Goal: Task Accomplishment & Management: Manage account settings

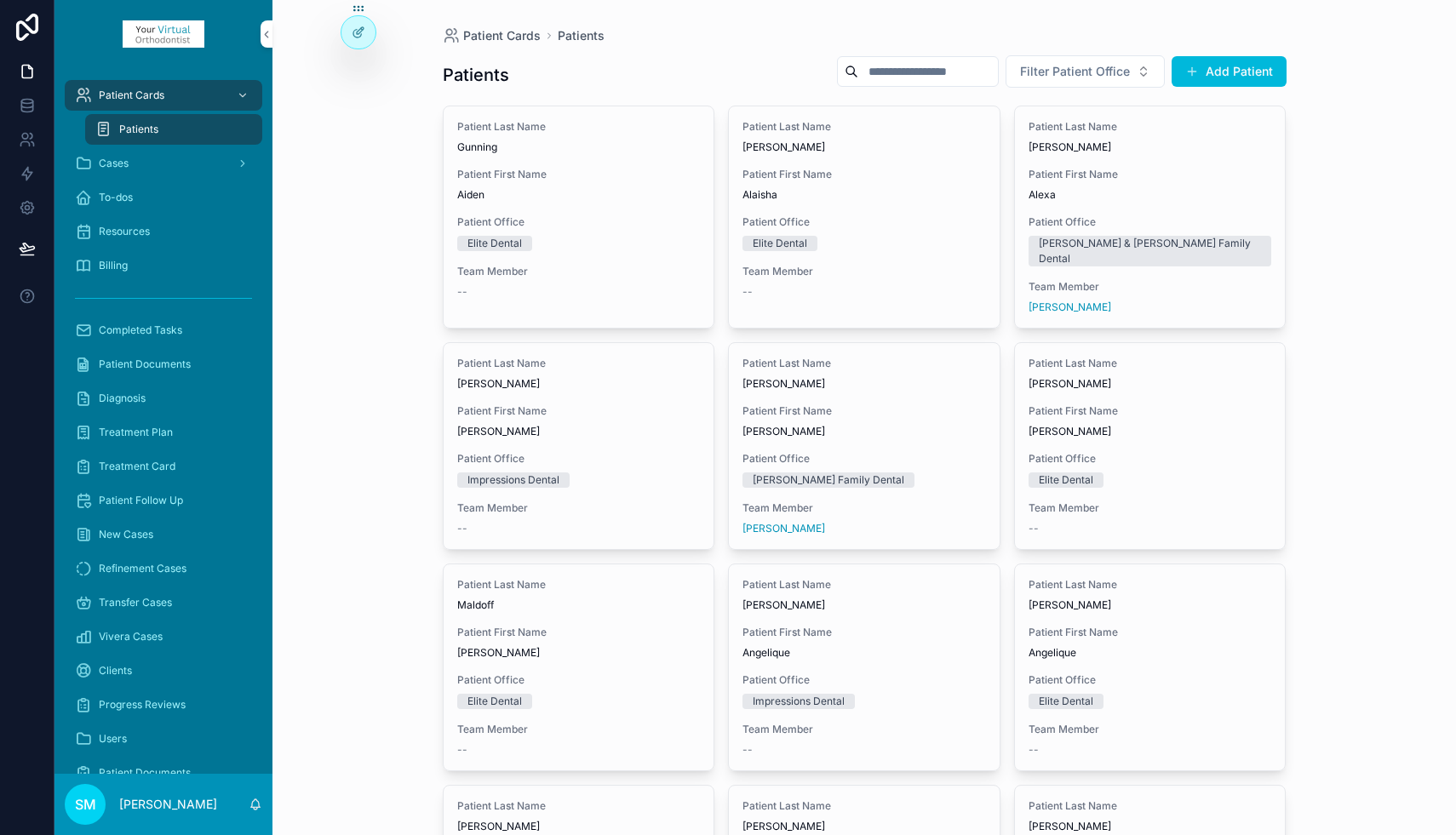
click at [904, 69] on input "scrollable content" at bounding box center [928, 71] width 140 height 23
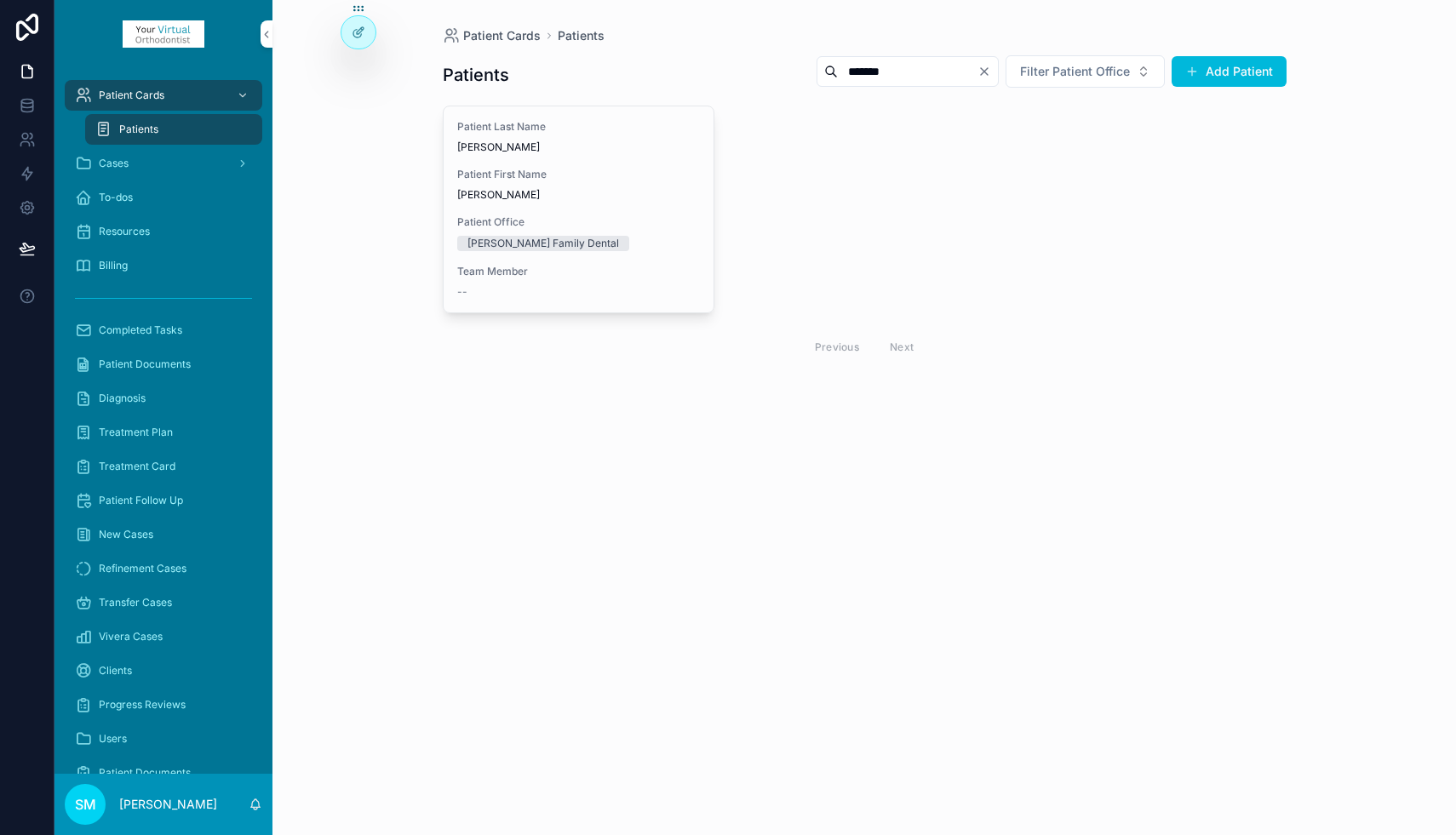
type input "*******"
click at [578, 189] on span "Zachary" at bounding box center [579, 195] width 244 height 14
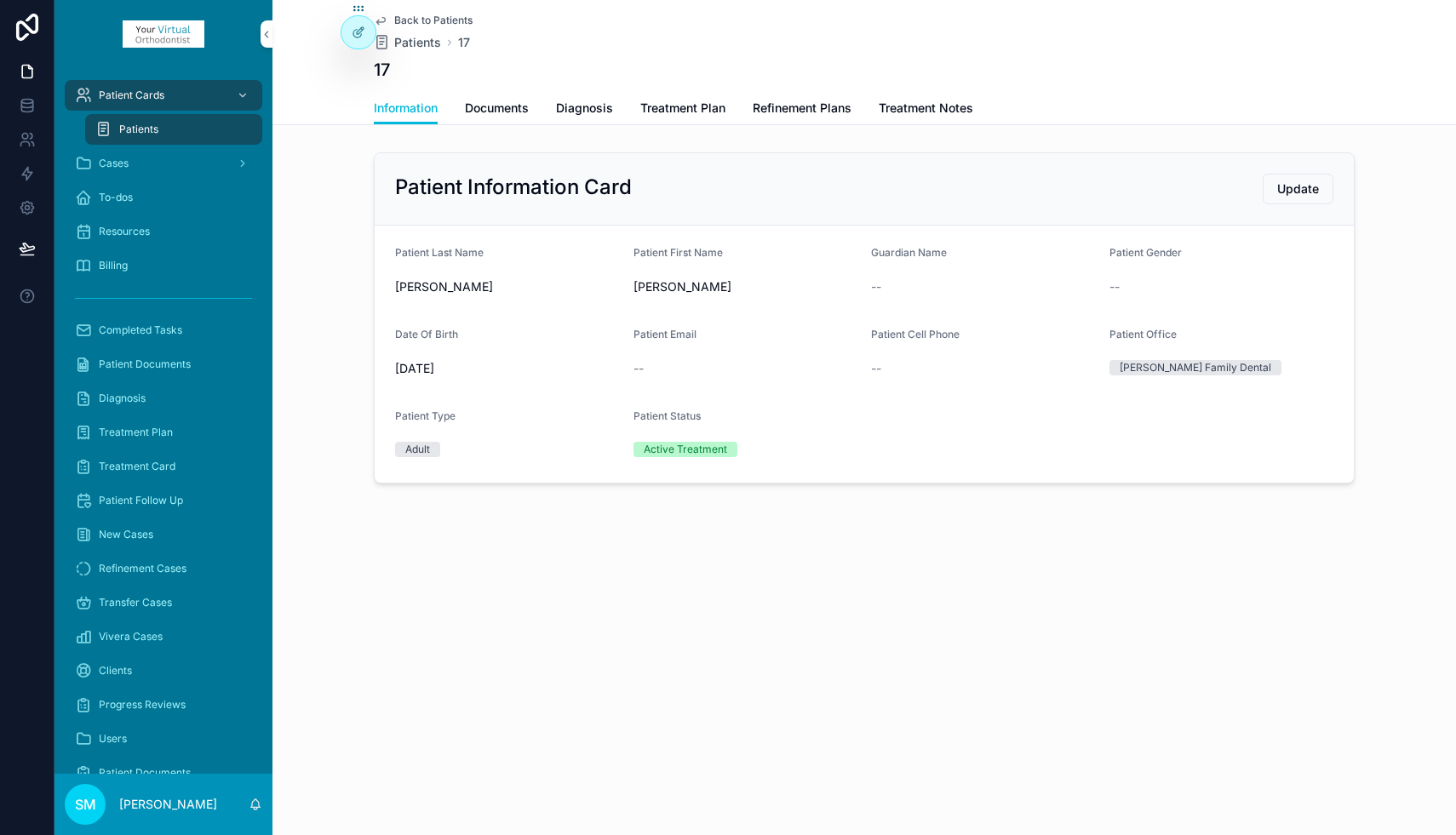
click at [811, 108] on span "Refinement Plans" at bounding box center [802, 109] width 99 height 17
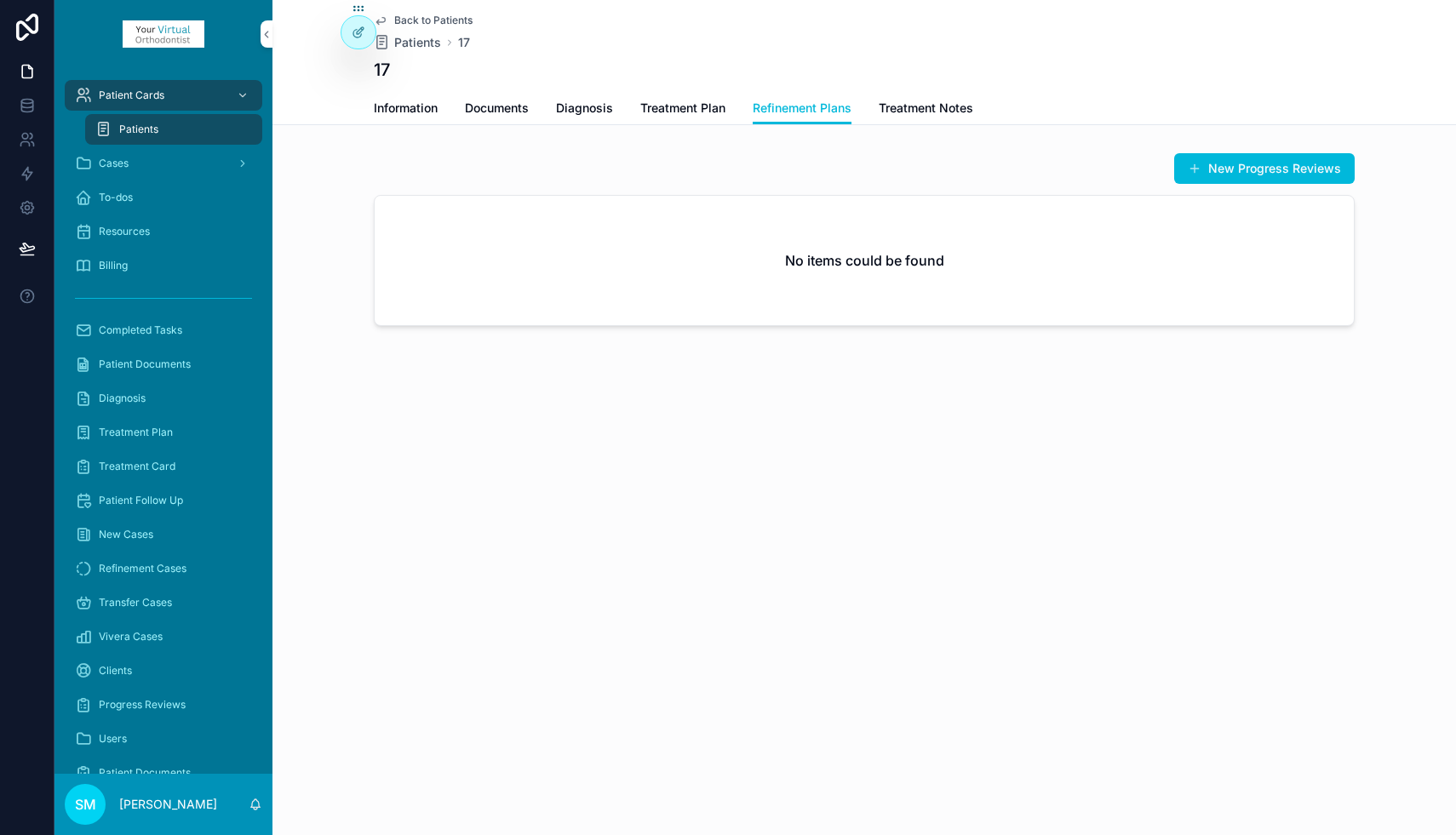
click at [1244, 170] on button "New Progress Reviews" at bounding box center [1264, 168] width 180 height 30
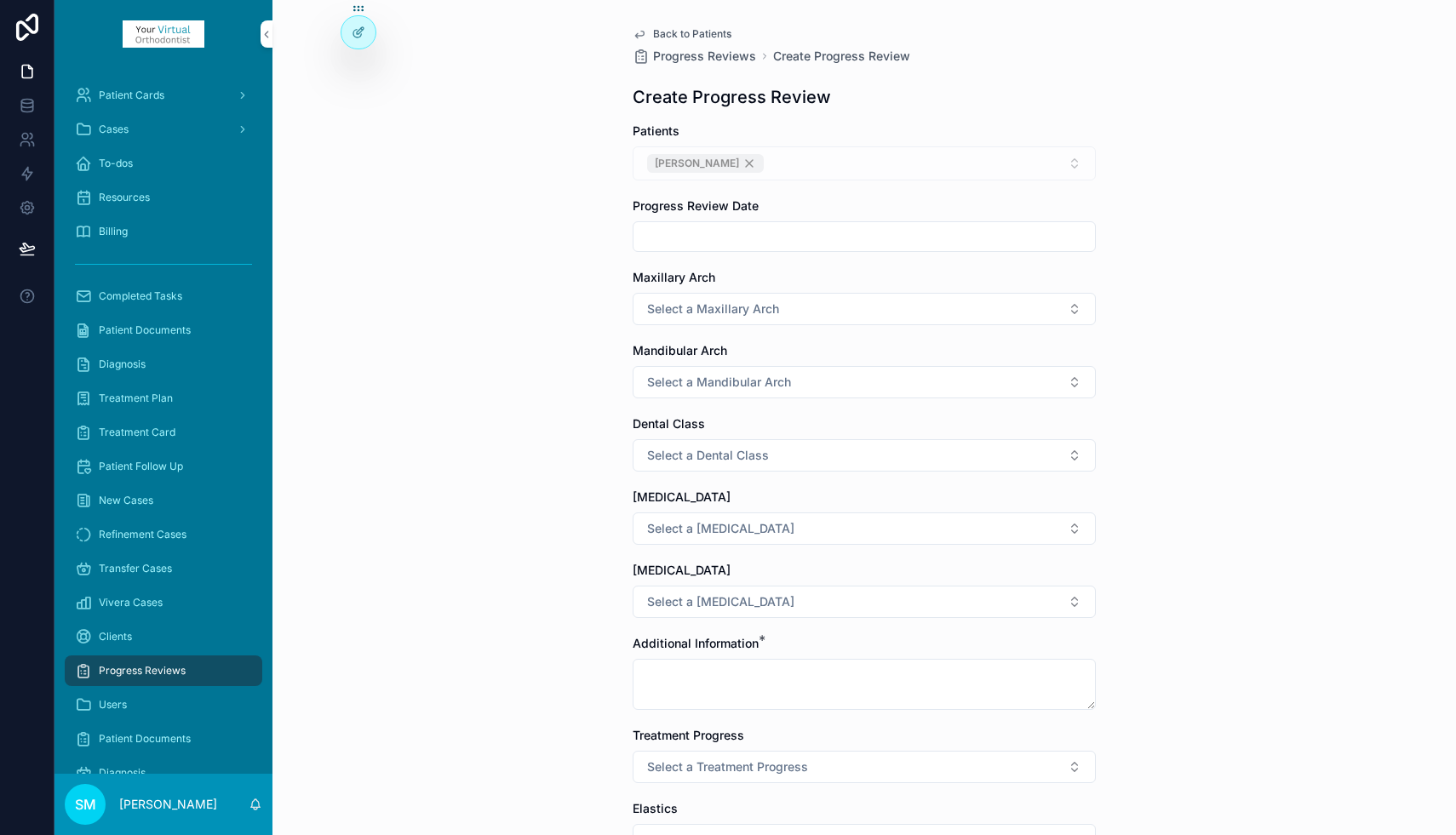
click at [706, 237] on input "scrollable content" at bounding box center [864, 236] width 461 height 23
click at [924, 377] on button "3" at bounding box center [925, 376] width 30 height 30
type input "*********"
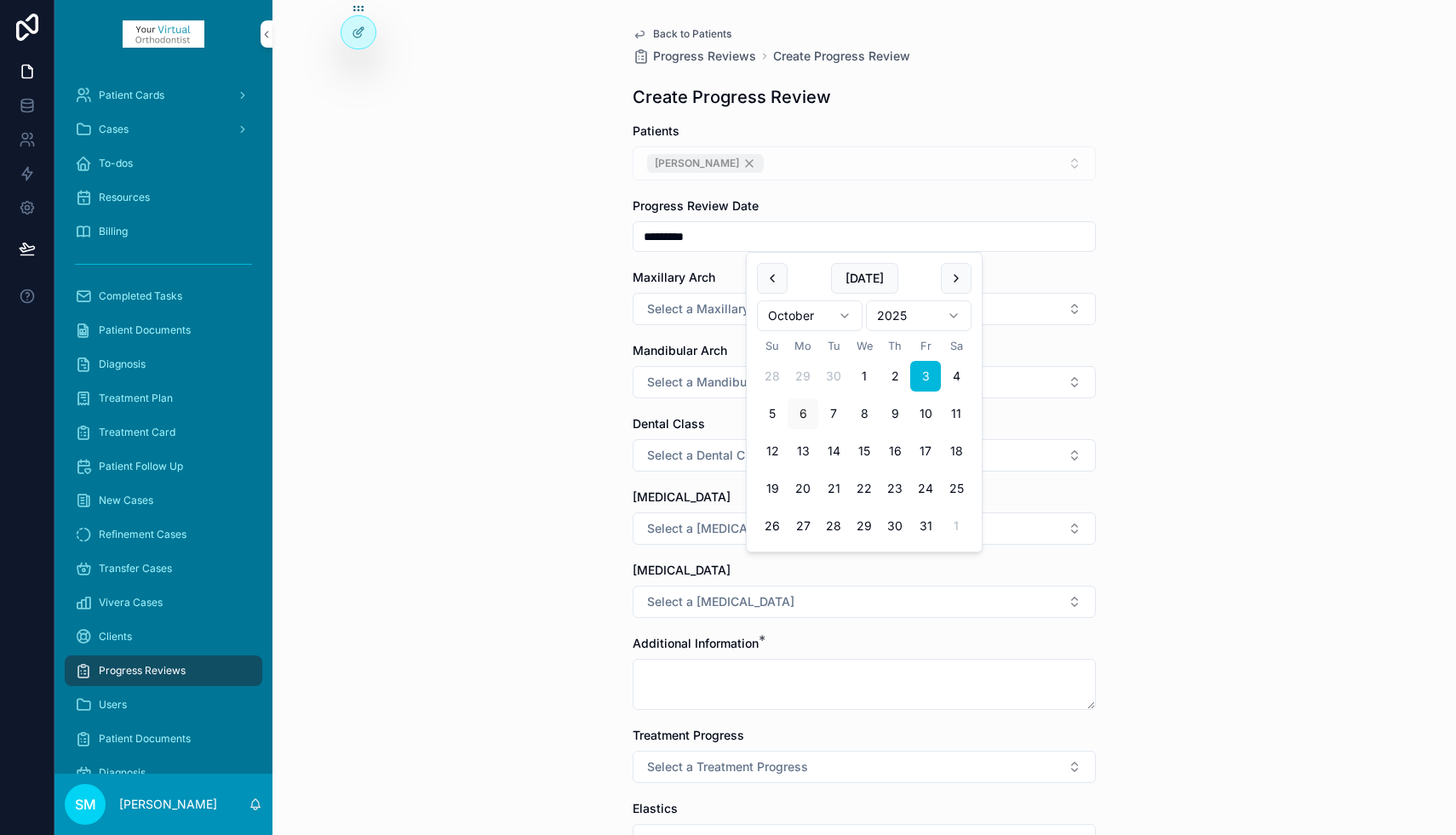
click at [660, 317] on span "Select a Maxillary Arch" at bounding box center [713, 309] width 132 height 17
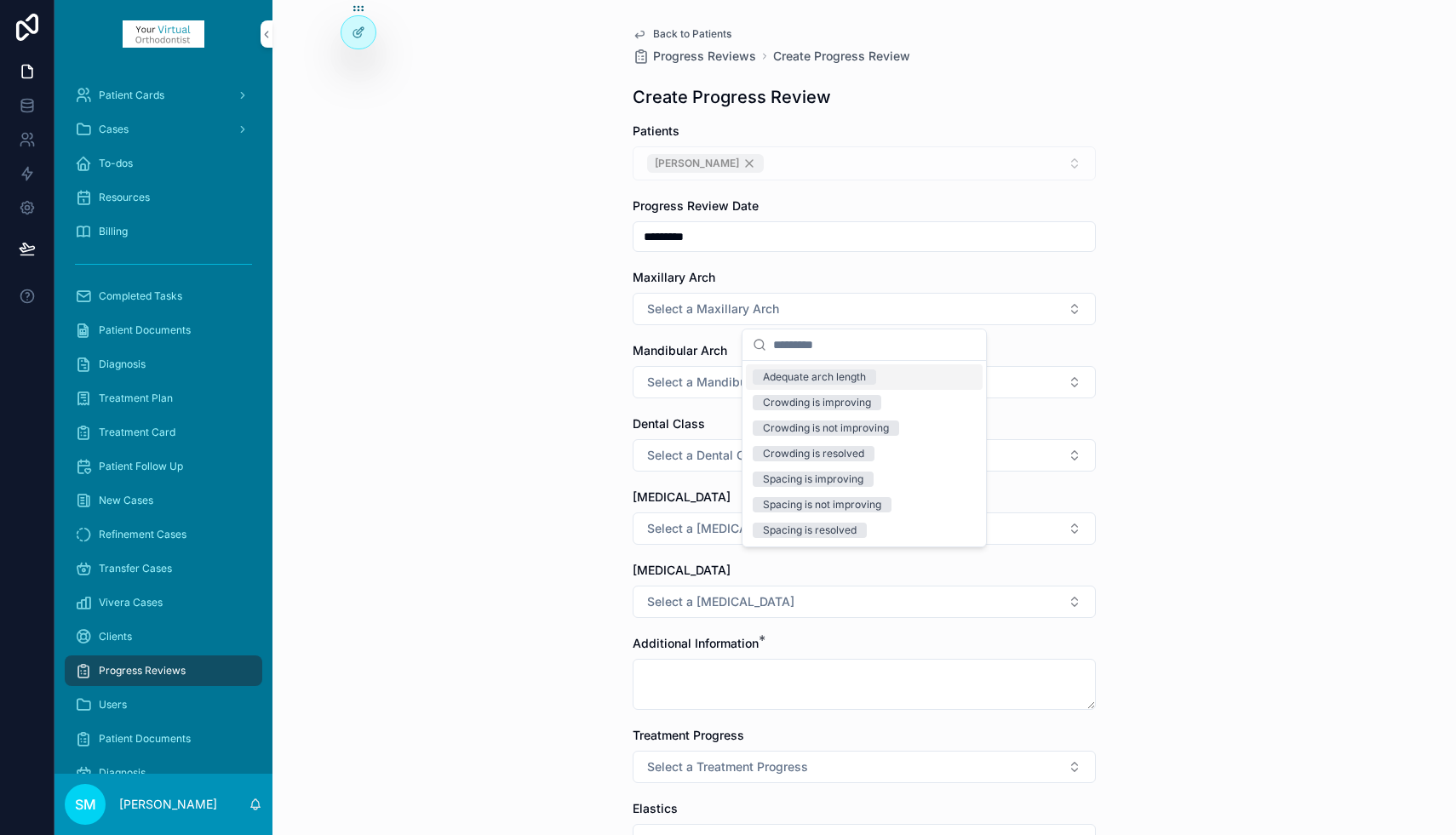
click at [861, 376] on div "Adequate arch length" at bounding box center [814, 377] width 103 height 16
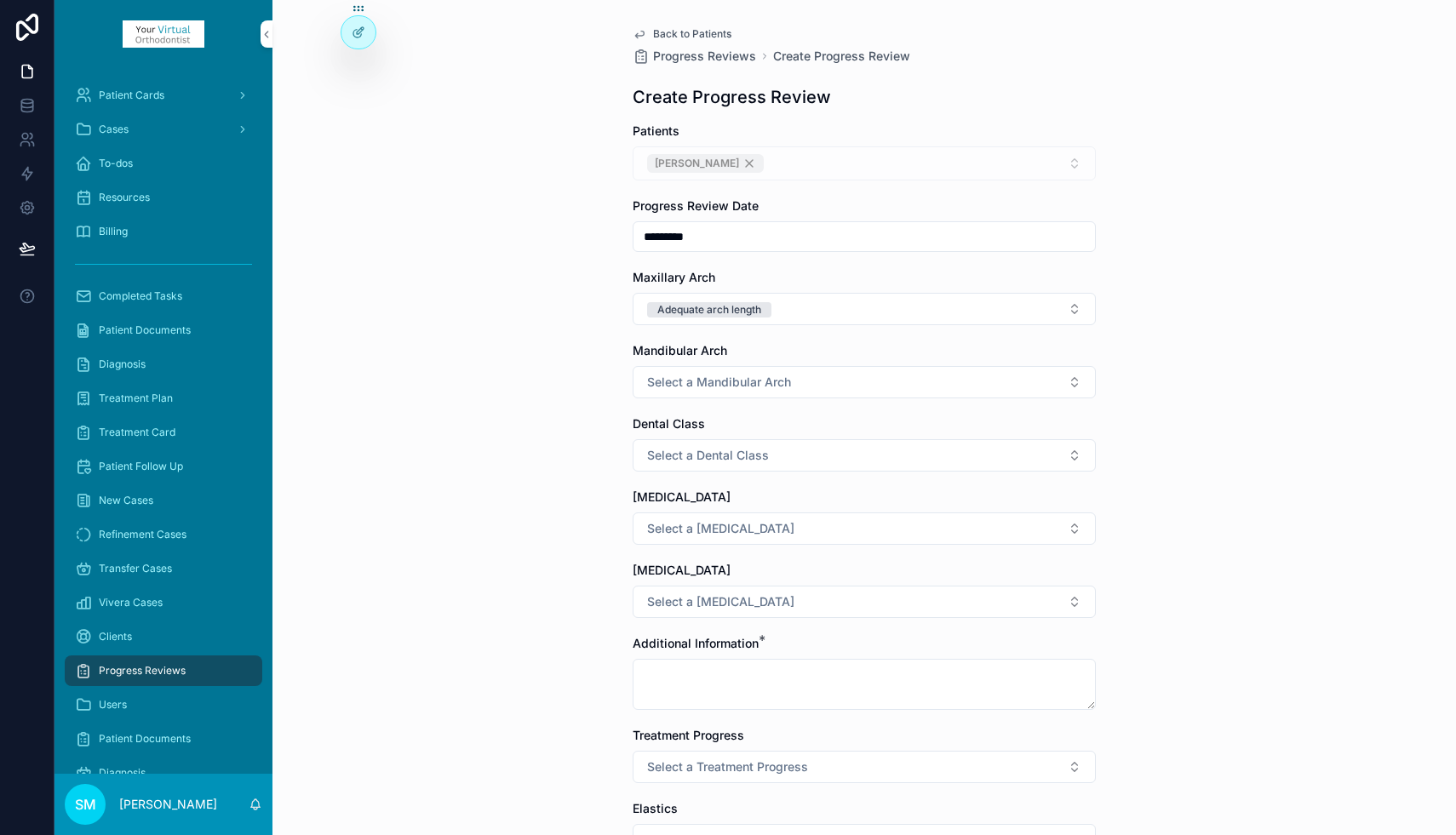
click at [811, 382] on button "Select a Mandibular Arch" at bounding box center [864, 382] width 463 height 32
click at [826, 451] on div "Adequate arch length" at bounding box center [814, 451] width 103 height 16
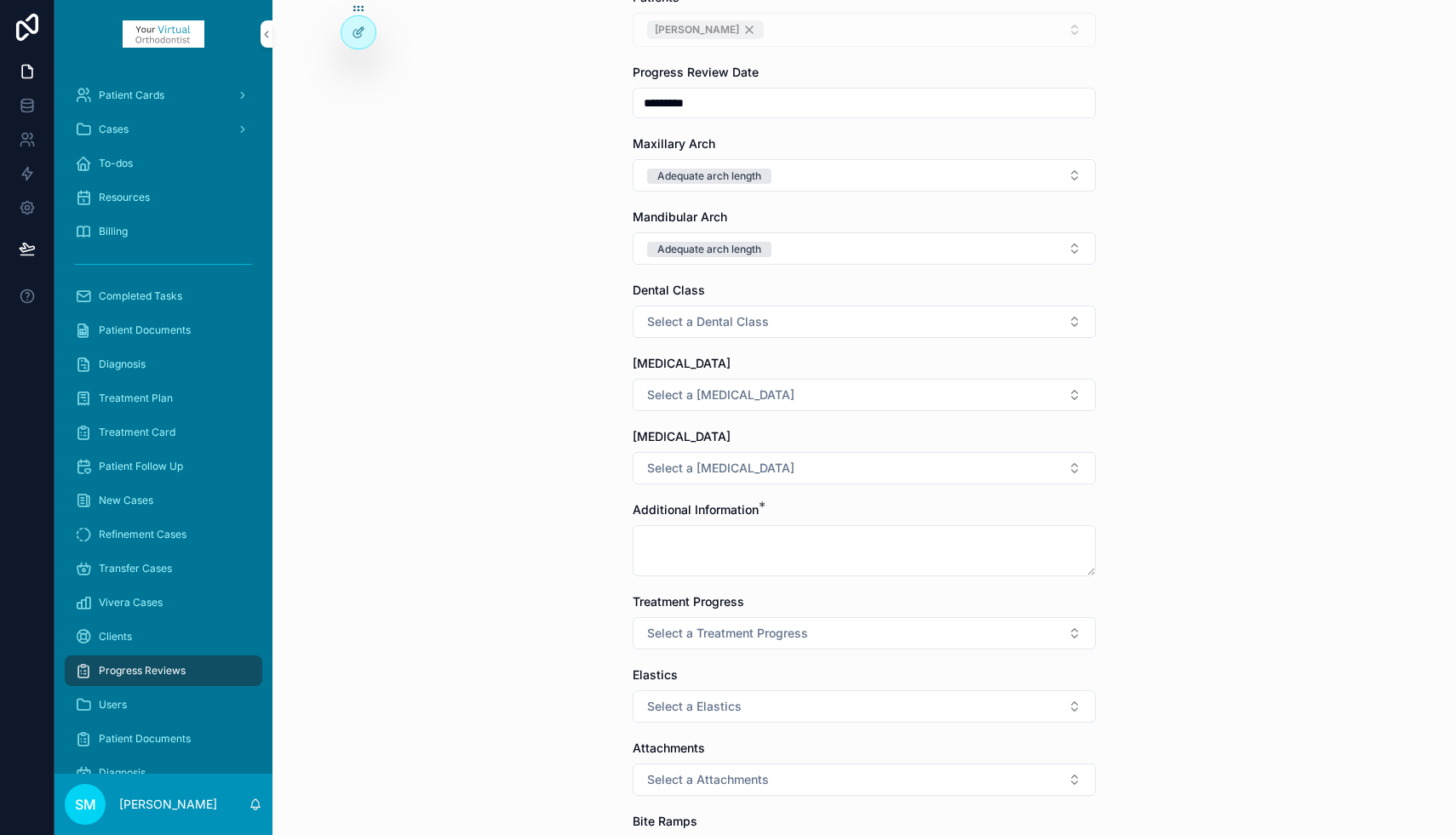
scroll to position [139, 0]
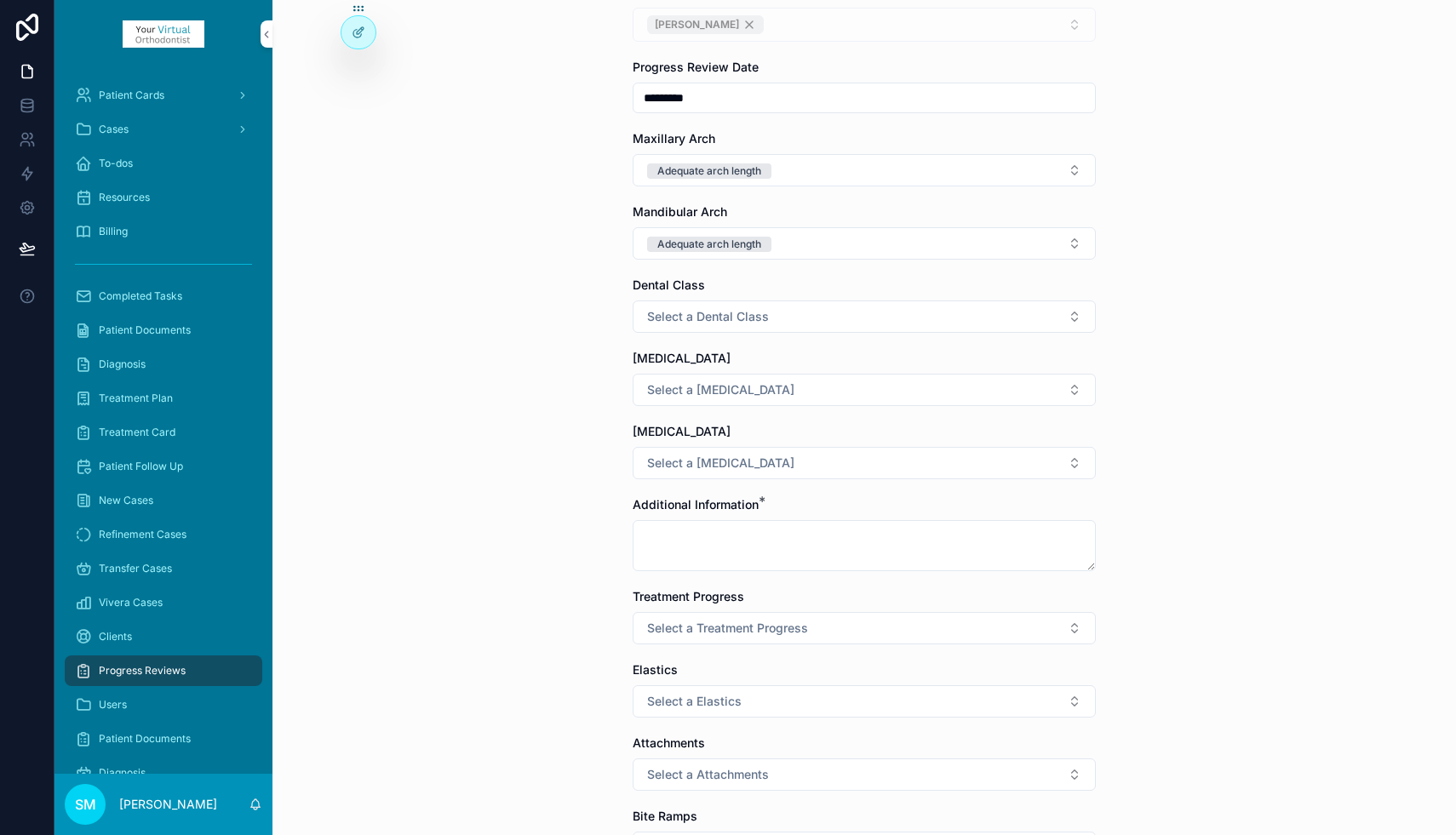
click at [751, 318] on span "Select a Dental Class" at bounding box center [708, 317] width 122 height 17
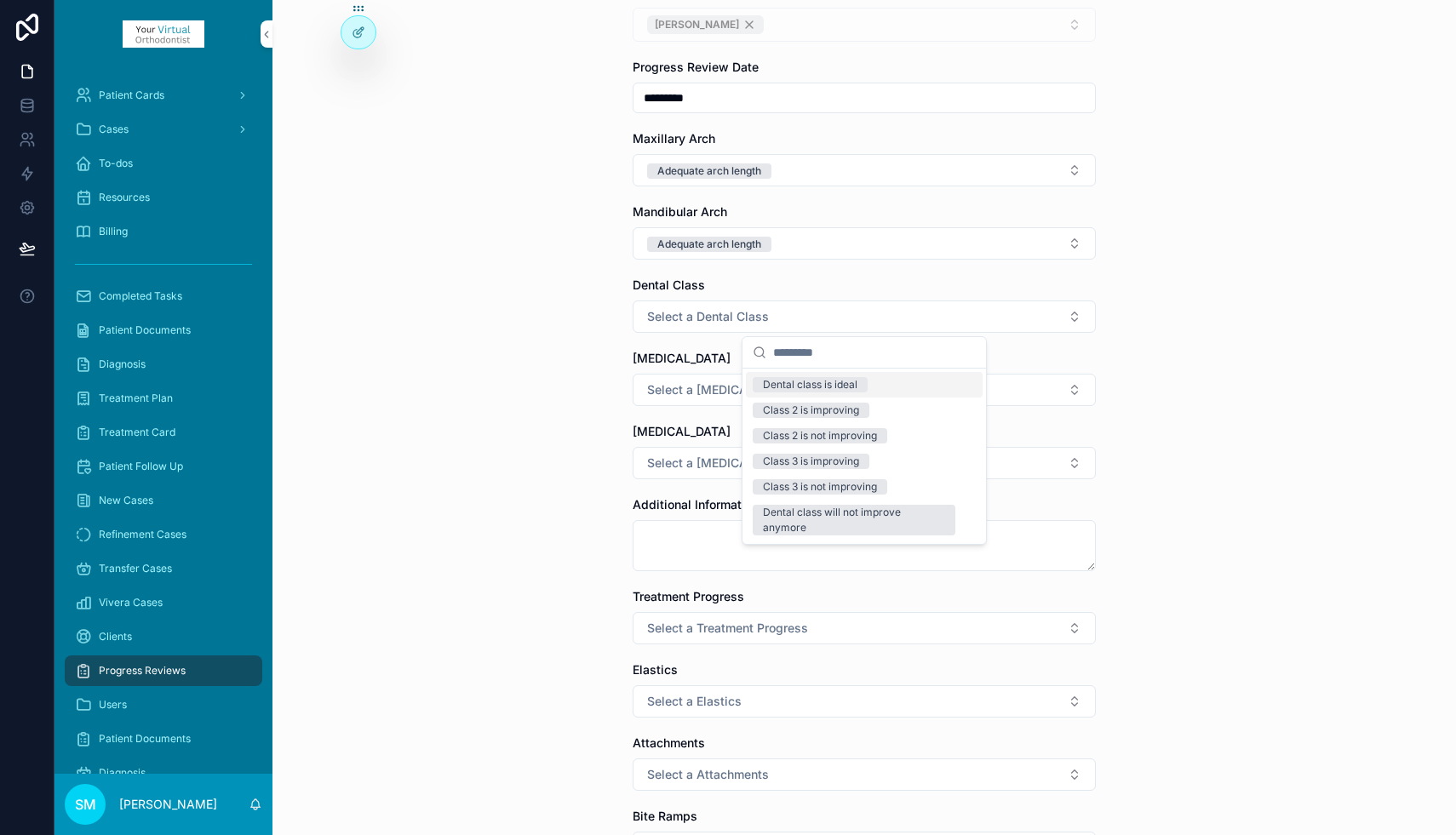
click at [784, 387] on div "Dental class is ideal" at bounding box center [810, 385] width 95 height 16
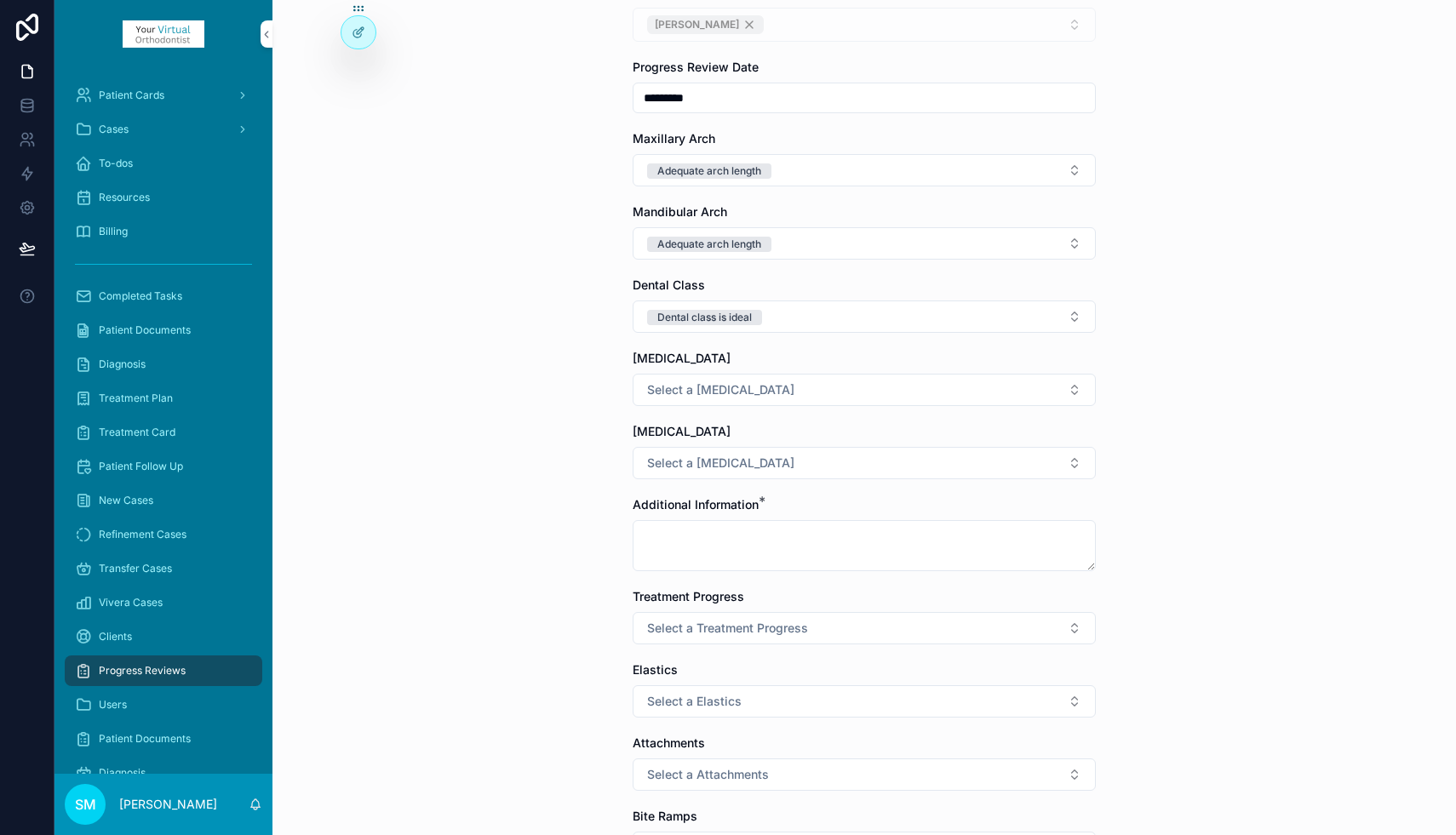
click at [729, 393] on span "Select a [MEDICAL_DATA]" at bounding box center [720, 390] width 147 height 17
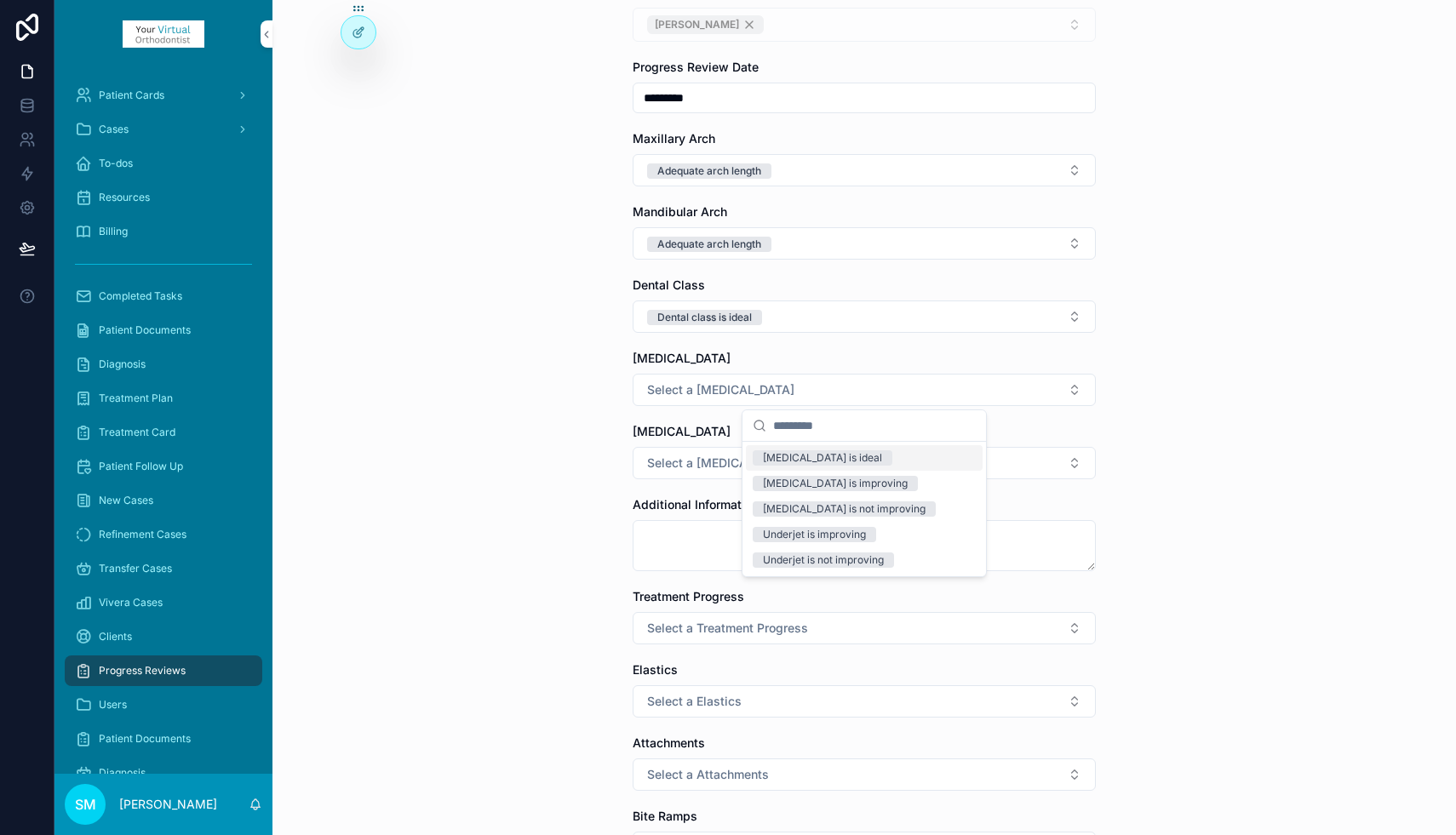
click at [815, 457] on div "[MEDICAL_DATA] is ideal" at bounding box center [822, 458] width 119 height 16
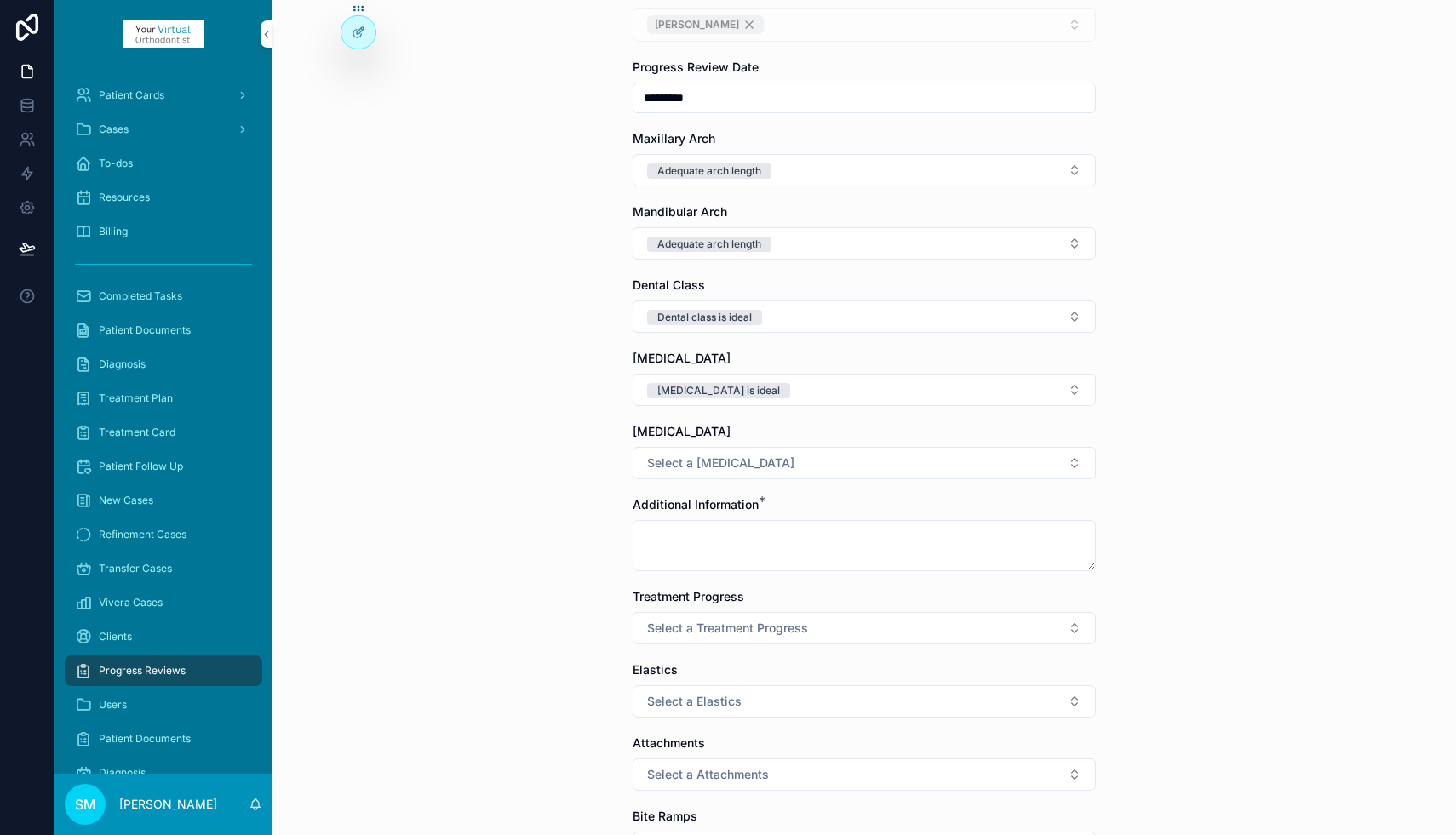
click at [745, 460] on button "Select a [MEDICAL_DATA]" at bounding box center [864, 463] width 463 height 32
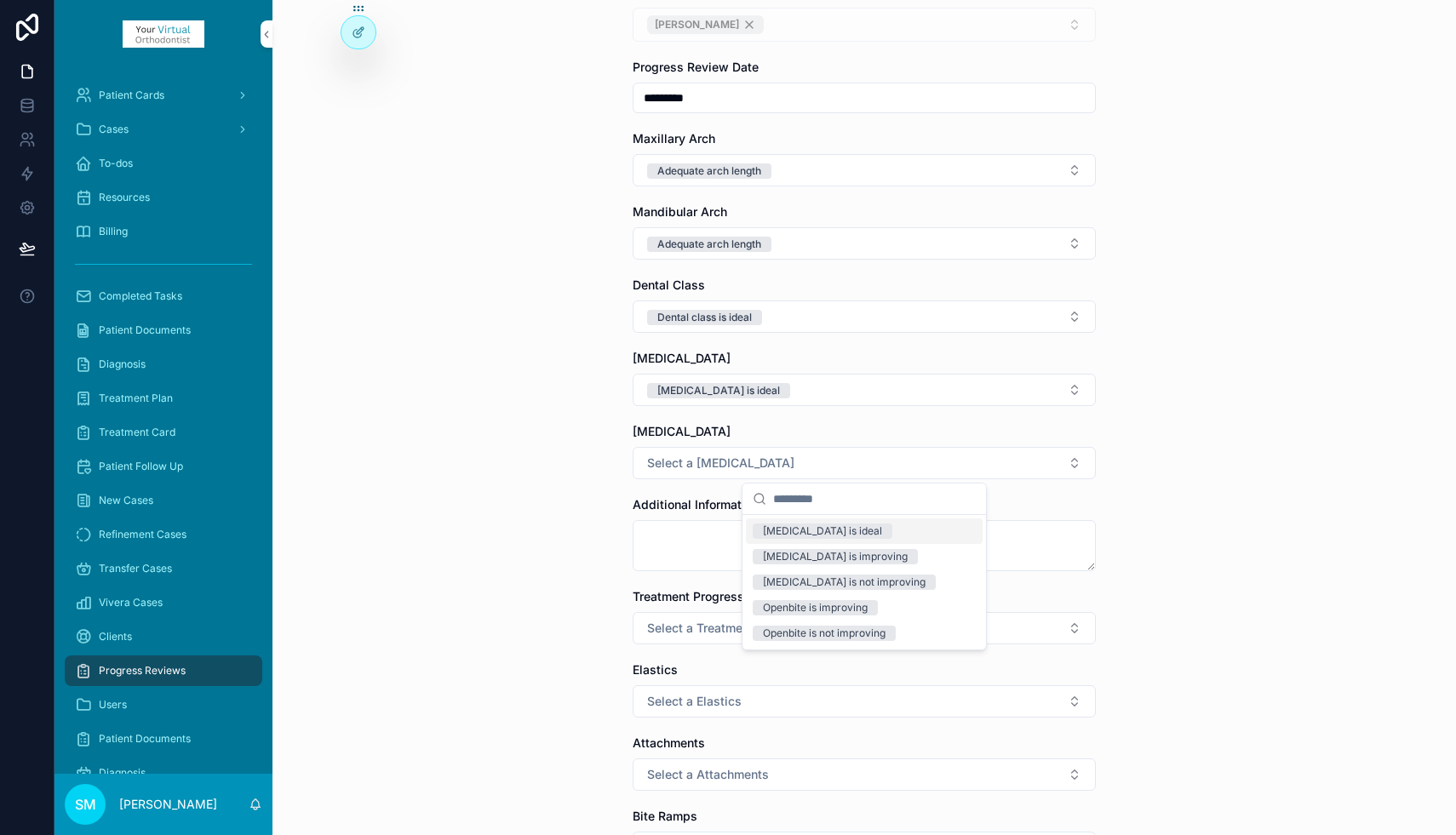
click at [779, 532] on div "[MEDICAL_DATA] is ideal" at bounding box center [822, 531] width 119 height 16
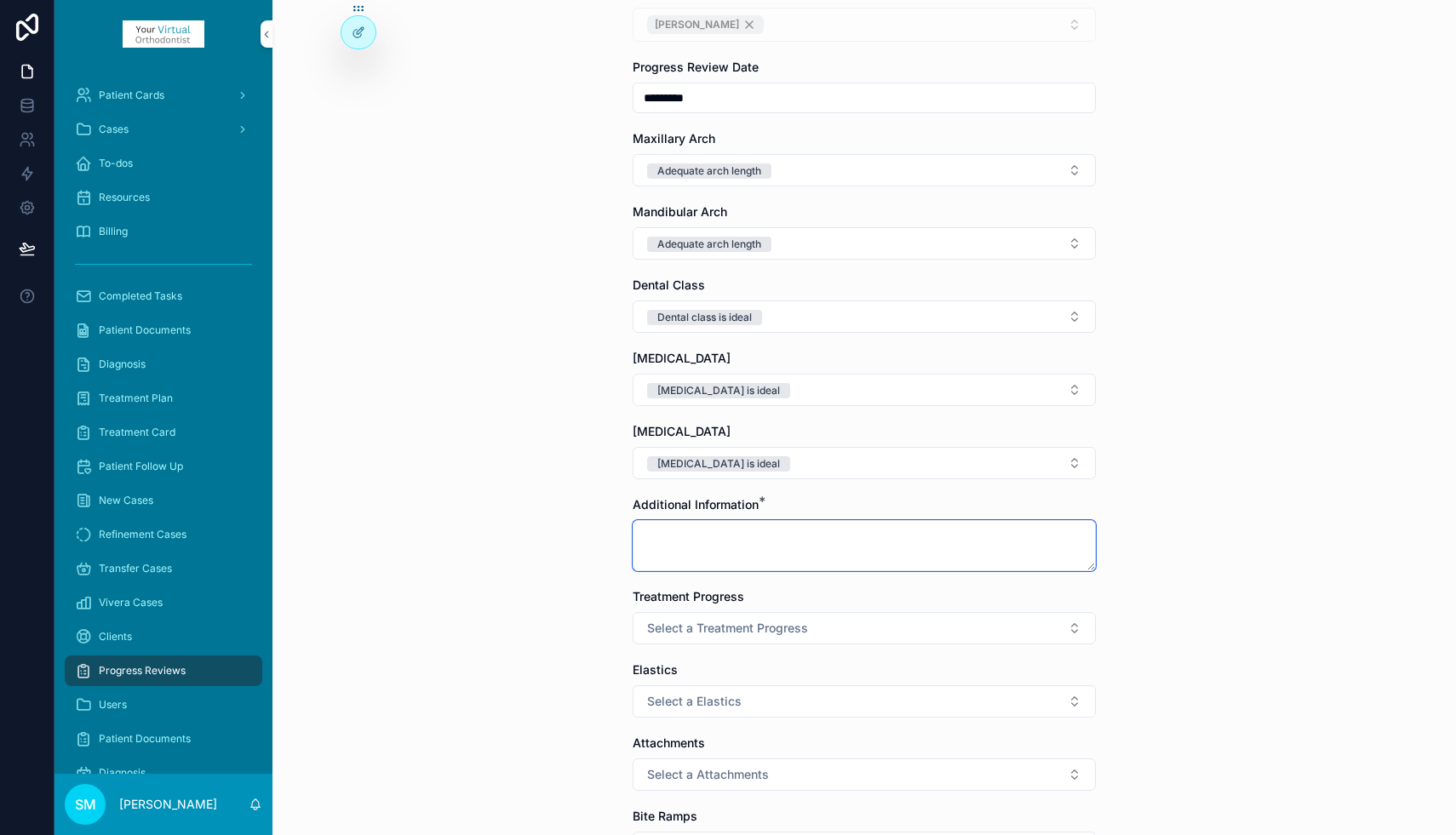
click at [711, 536] on textarea "scrollable content" at bounding box center [864, 545] width 463 height 51
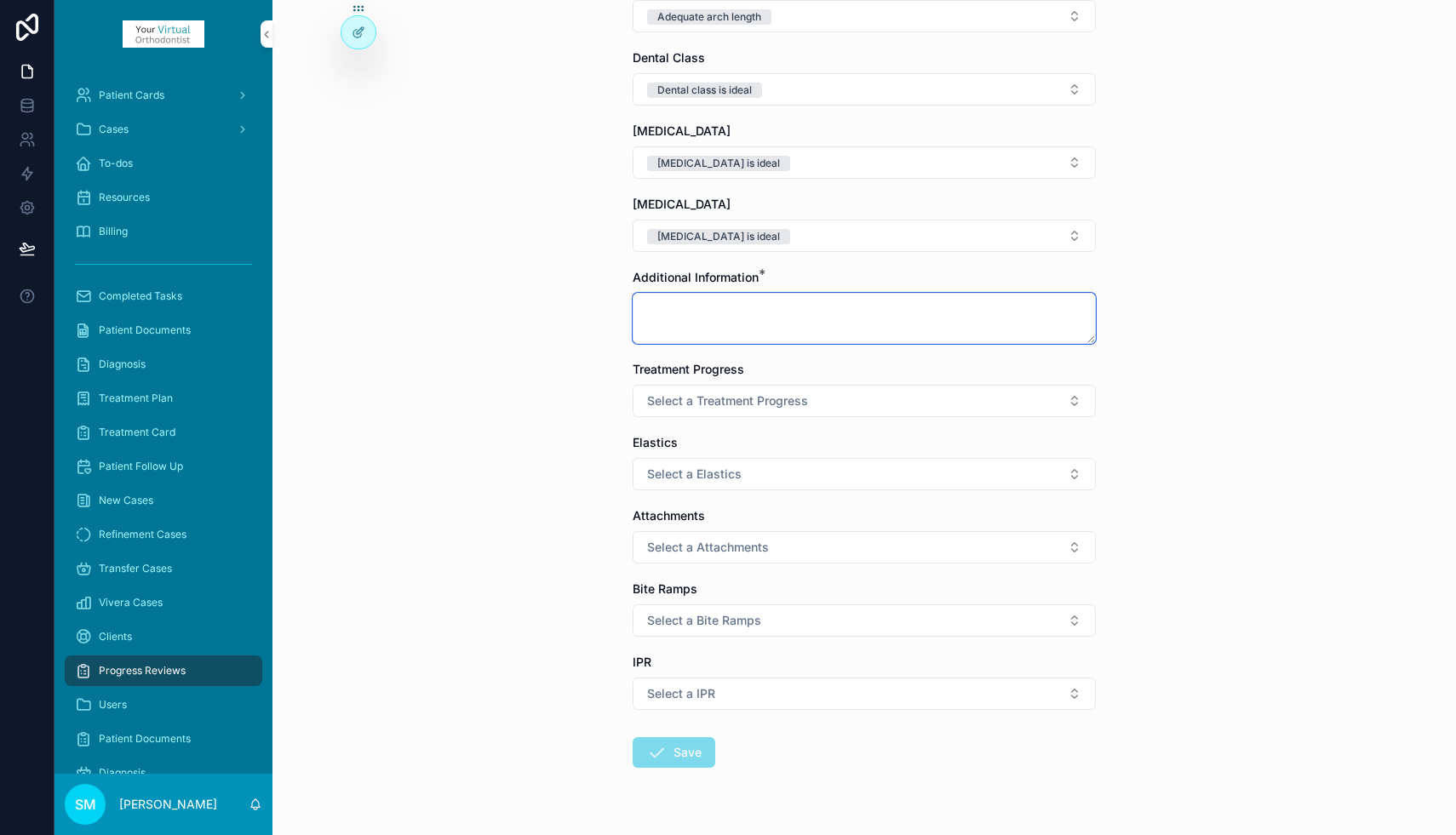
scroll to position [369, 0]
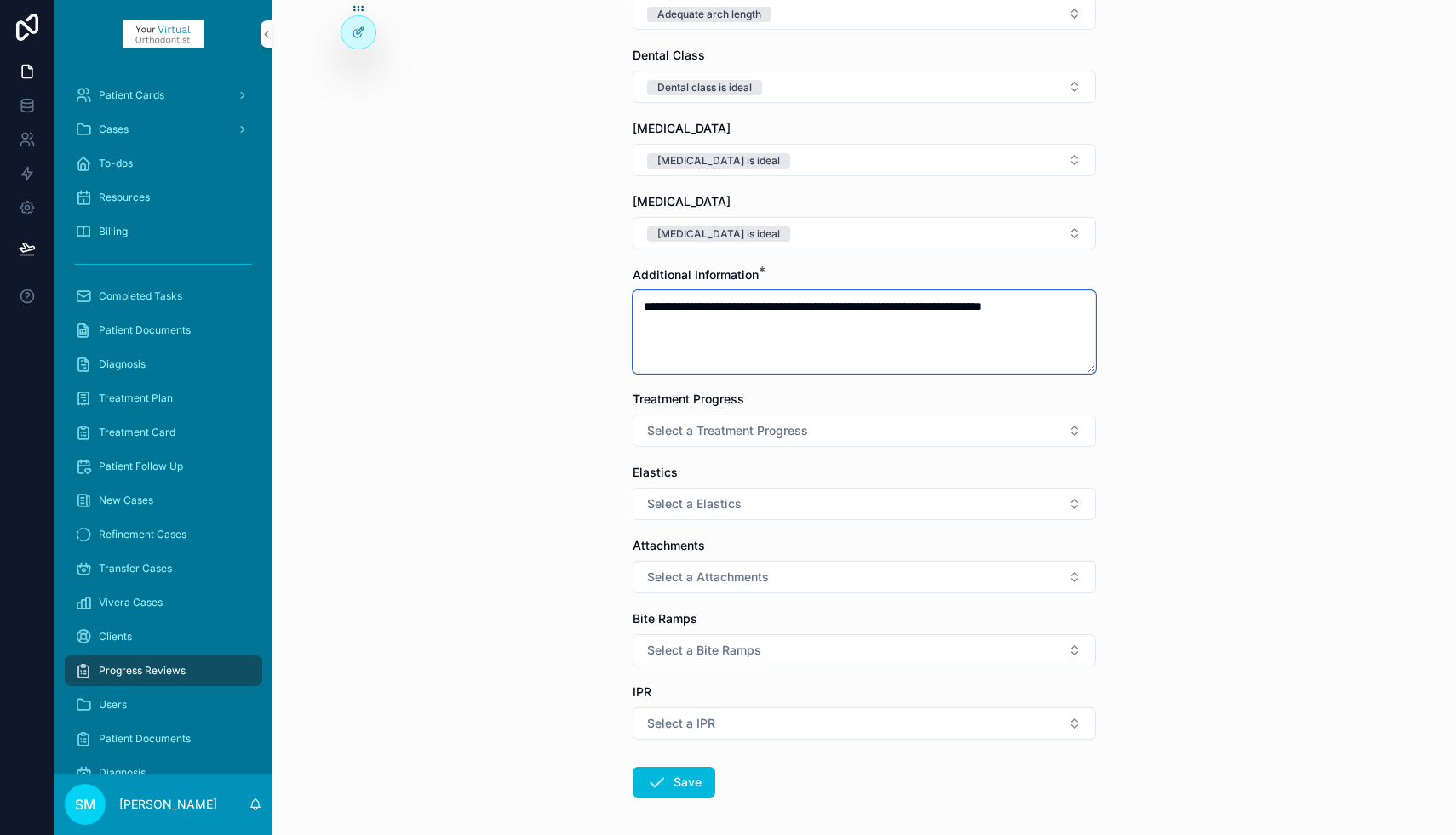
click at [1019, 307] on textarea "**********" at bounding box center [864, 332] width 463 height 84
click at [1089, 308] on textarea "**********" at bounding box center [864, 332] width 463 height 84
type textarea "**********"
click at [805, 428] on span "Select a Treatment Progress" at bounding box center [727, 431] width 161 height 17
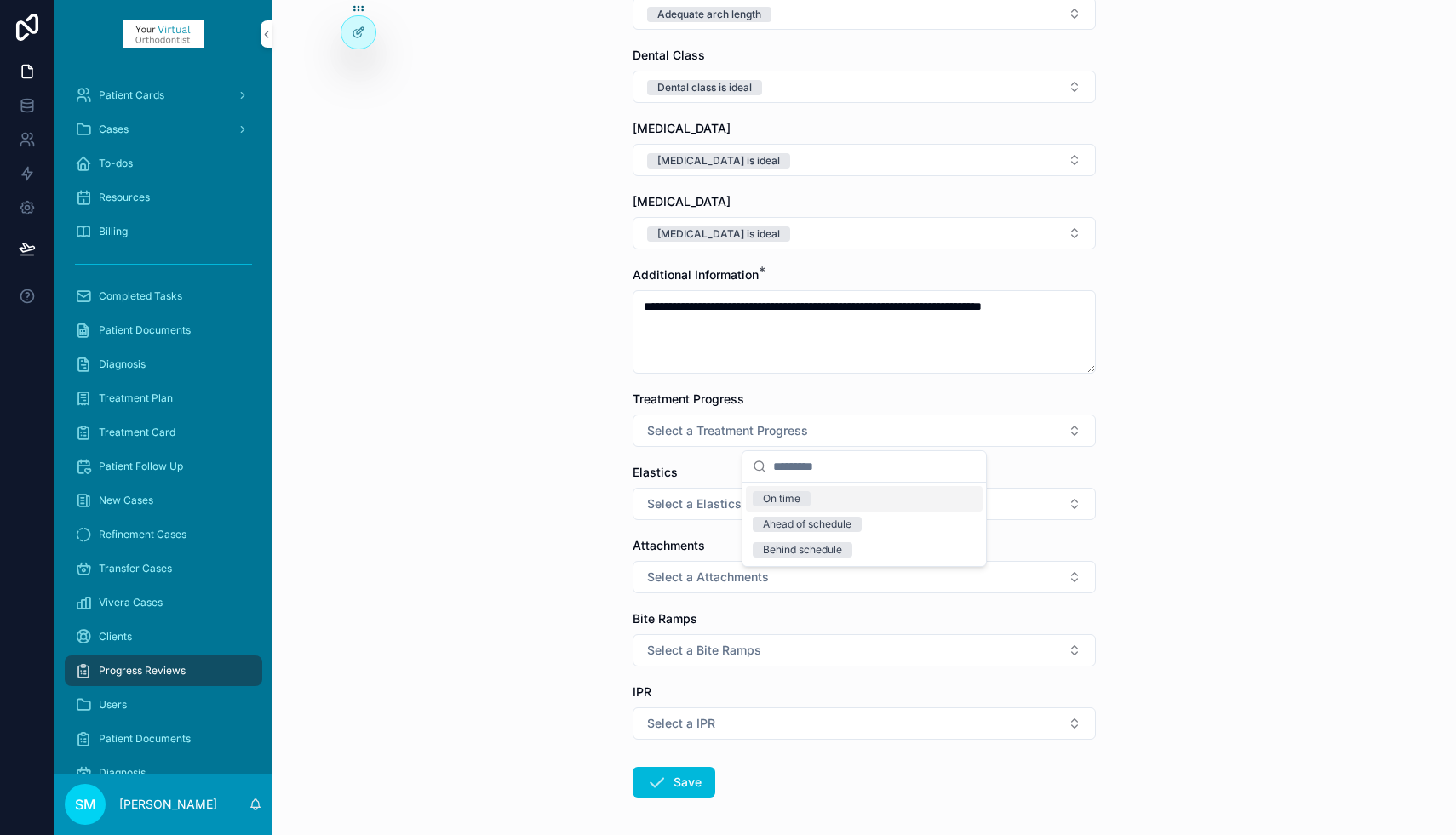
click at [802, 498] on span "On time" at bounding box center [781, 499] width 58 height 16
click at [696, 509] on span "Select a Elastics" at bounding box center [694, 504] width 95 height 17
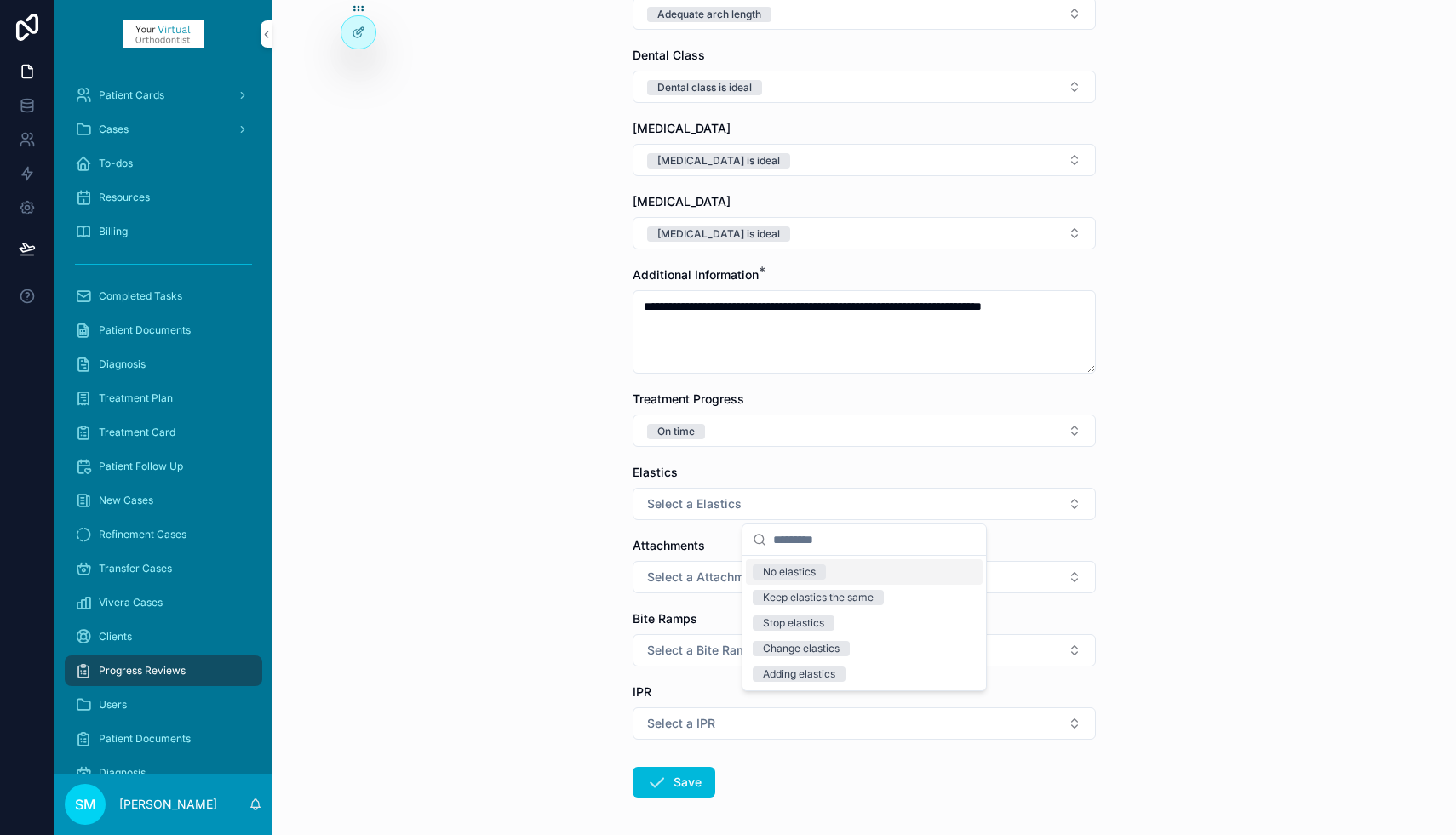
click at [788, 571] on div "No elastics" at bounding box center [789, 572] width 53 height 16
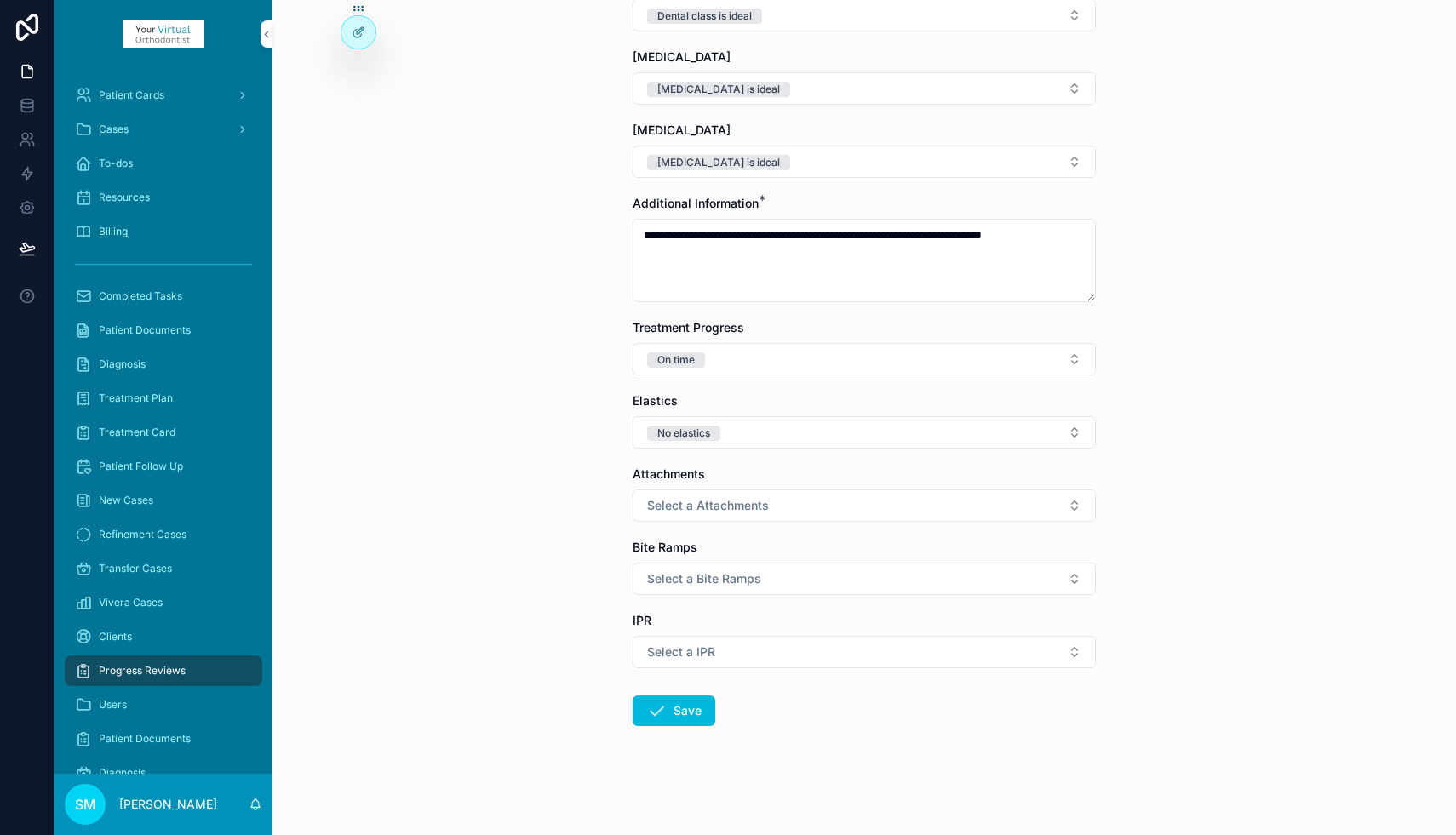
click at [706, 509] on span "Select a Attachments" at bounding box center [708, 506] width 122 height 17
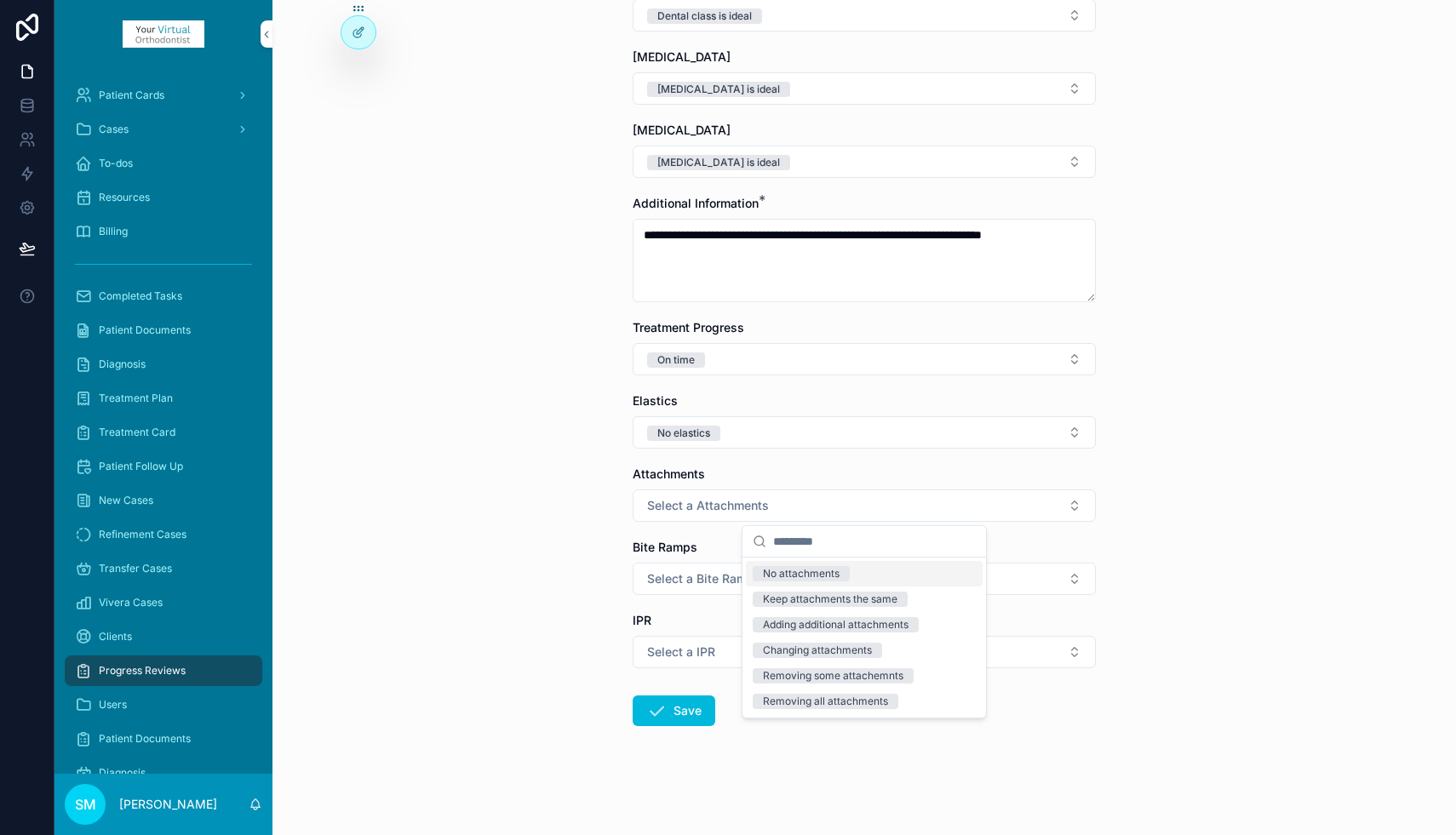
click at [778, 573] on div "No attachments" at bounding box center [801, 574] width 77 height 16
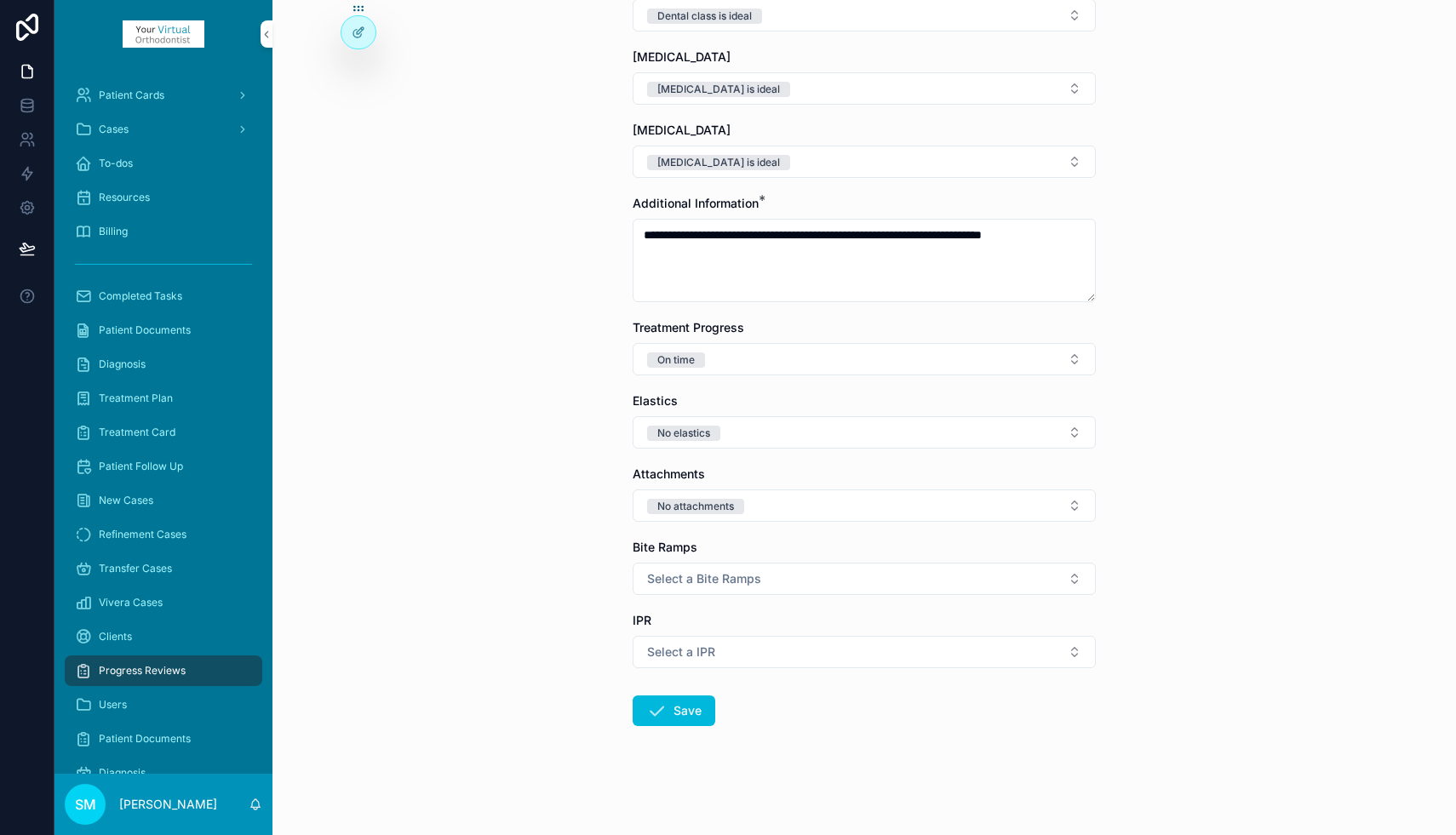
click at [692, 581] on span "Select a Bite Ramps" at bounding box center [704, 579] width 114 height 17
click at [783, 647] on div "No bite ramps" at bounding box center [796, 647] width 67 height 16
click at [712, 654] on span "Select a IPR" at bounding box center [681, 652] width 68 height 17
click at [778, 749] on div "IPR planned" at bounding box center [791, 746] width 57 height 16
click at [680, 712] on button "Save" at bounding box center [673, 711] width 83 height 30
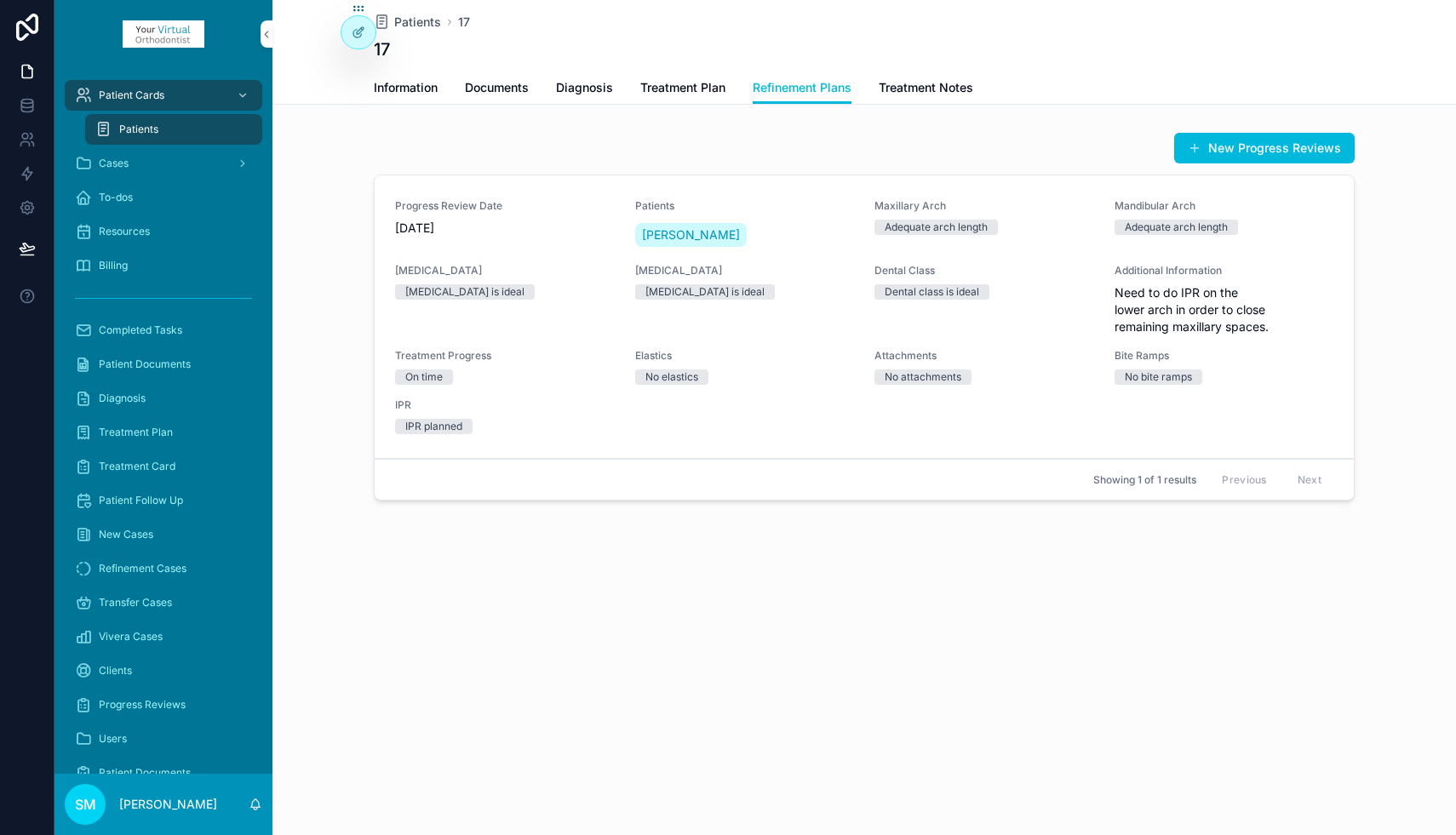
click at [935, 84] on span "Treatment Notes" at bounding box center [925, 88] width 95 height 17
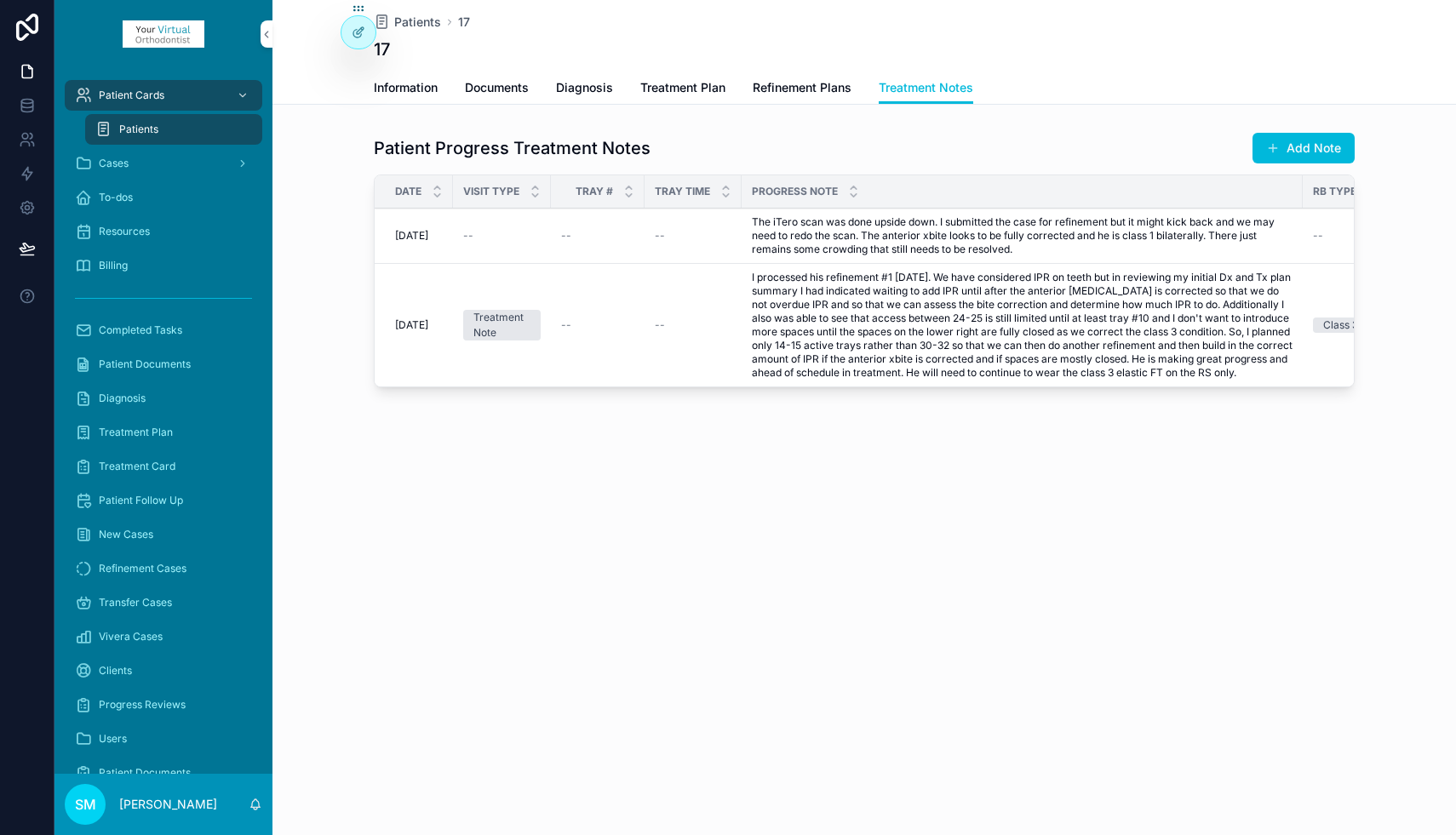
click at [1299, 148] on button "Add Note" at bounding box center [1303, 148] width 102 height 30
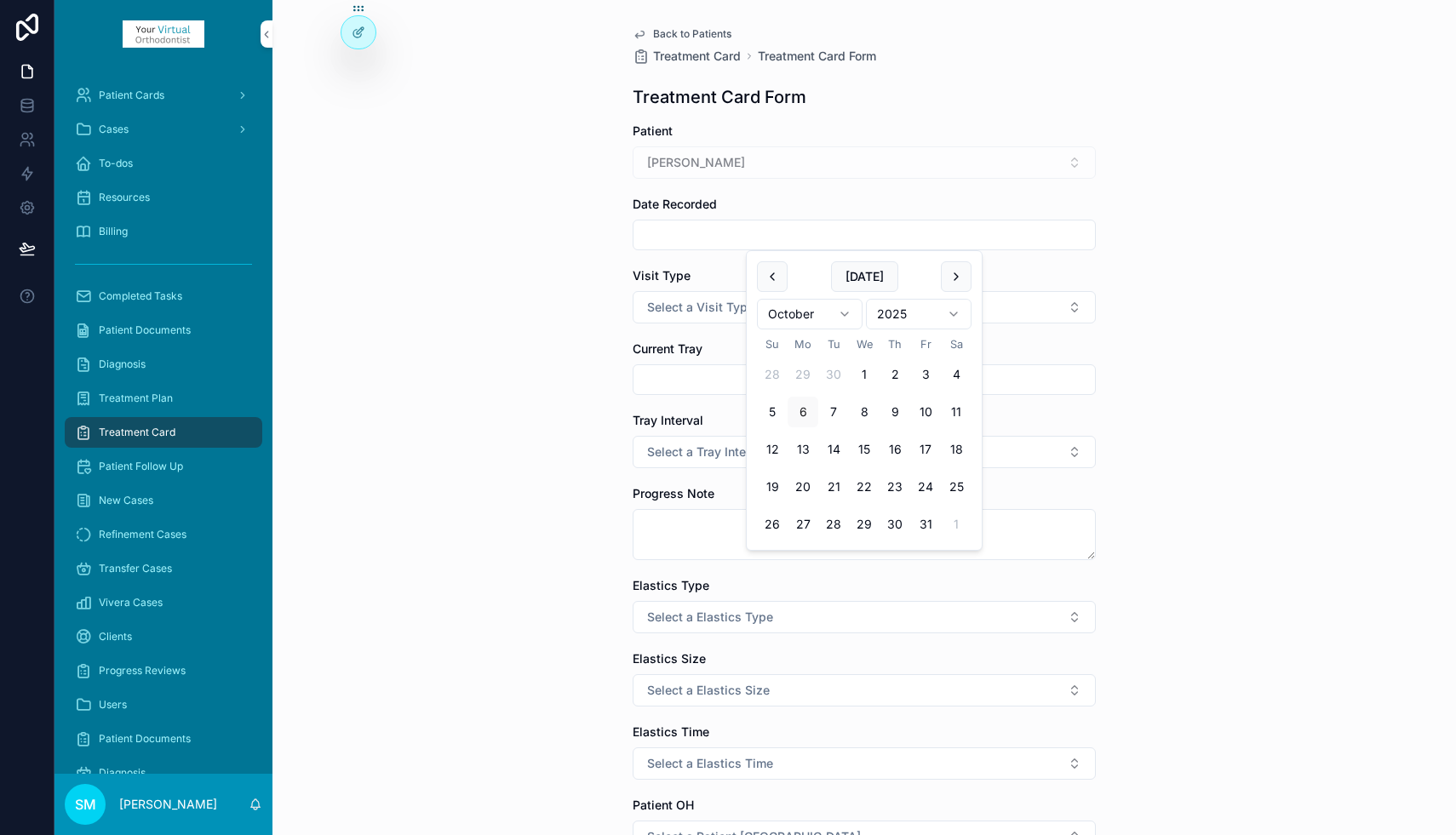
click at [692, 236] on input "scrollable content" at bounding box center [864, 234] width 461 height 23
click at [928, 376] on button "3" at bounding box center [925, 374] width 30 height 30
type input "*********"
click at [671, 306] on span "Select a Visit Type" at bounding box center [700, 308] width 107 height 17
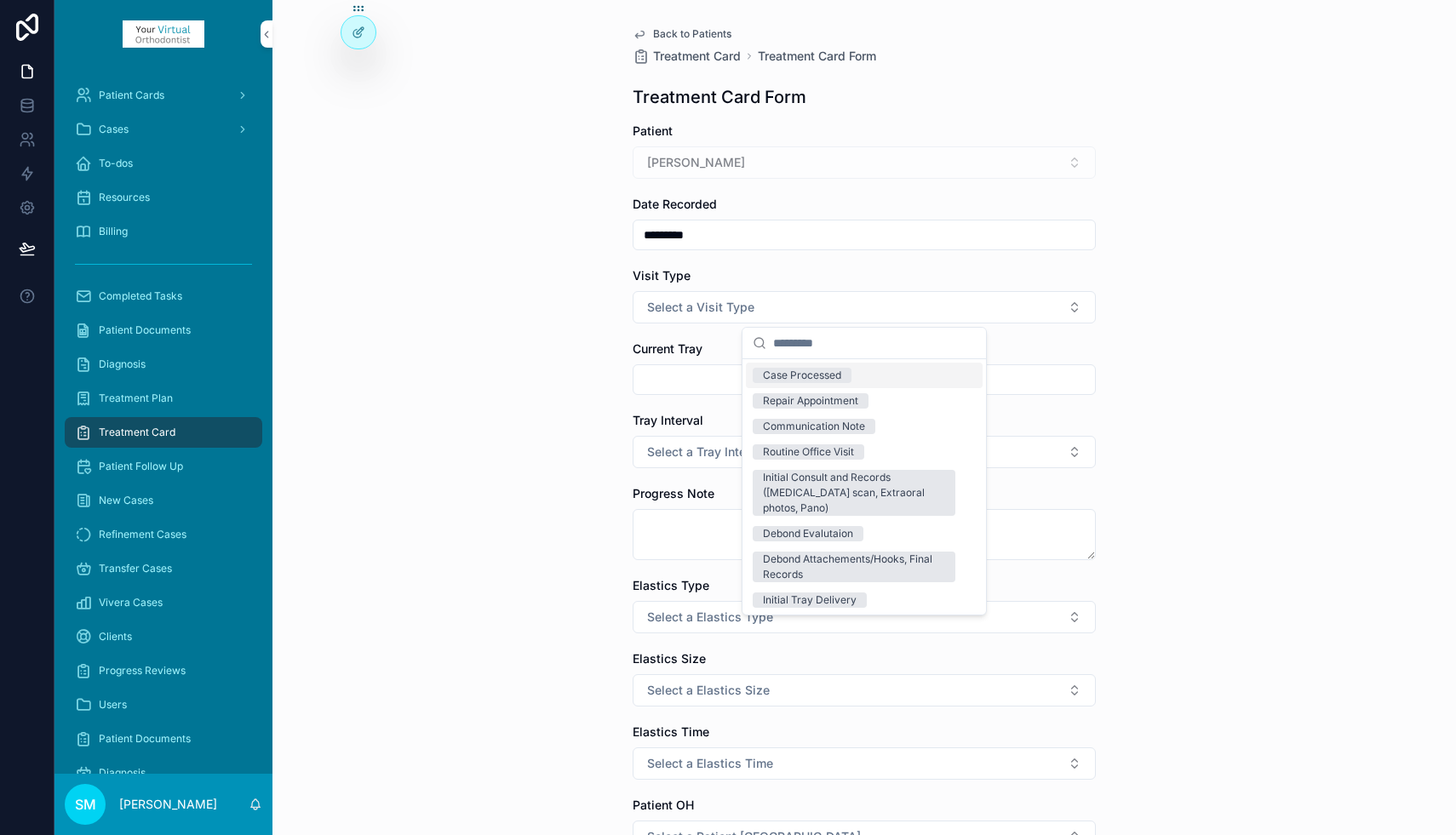
click at [787, 374] on div "Case Processed" at bounding box center [802, 376] width 78 height 16
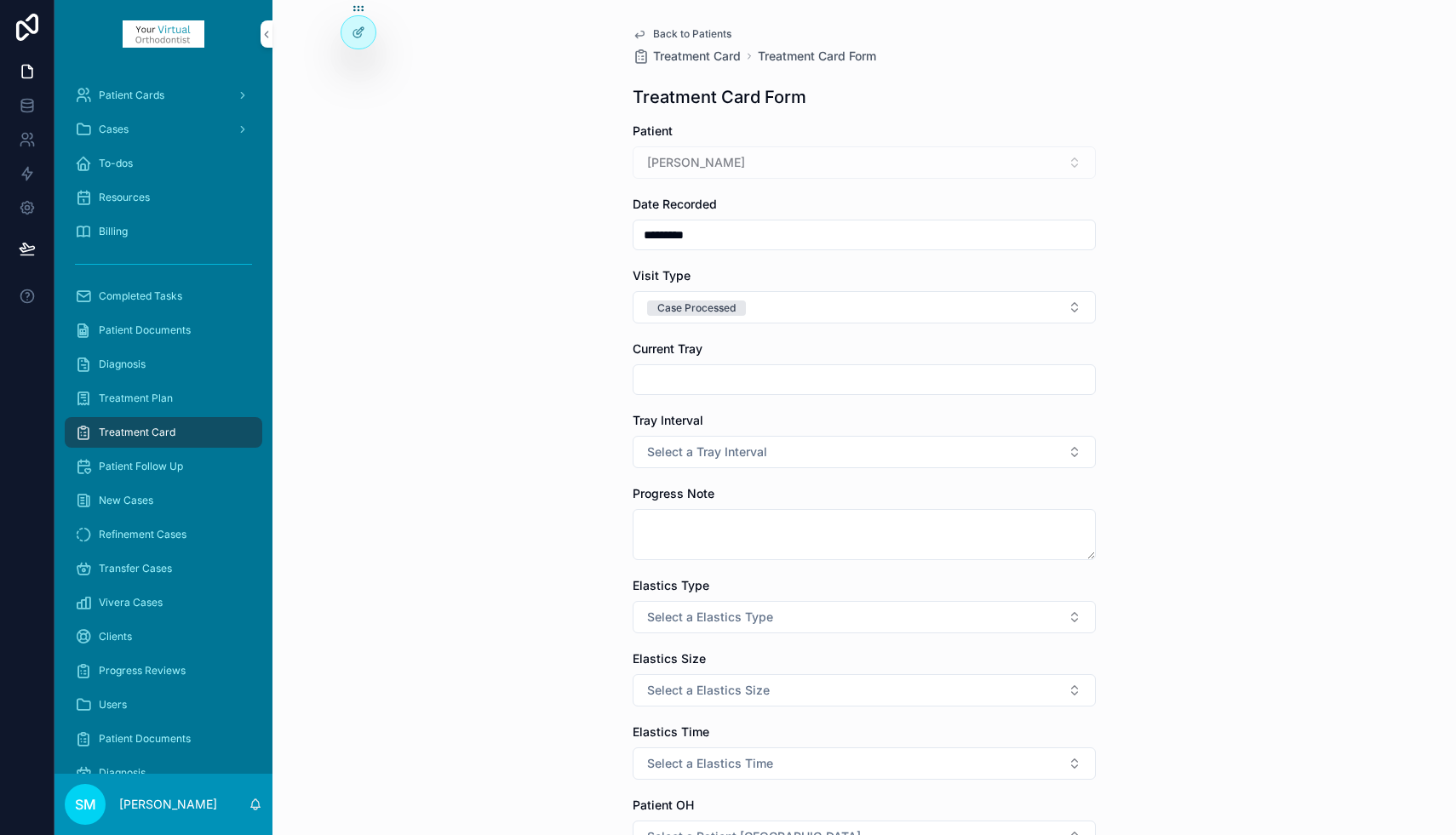
click at [685, 455] on span "Select a Tray Interval" at bounding box center [707, 452] width 120 height 17
click at [776, 520] on div "7 Day Interval" at bounding box center [796, 520] width 67 height 16
click at [690, 522] on textarea "scrollable content" at bounding box center [864, 534] width 463 height 51
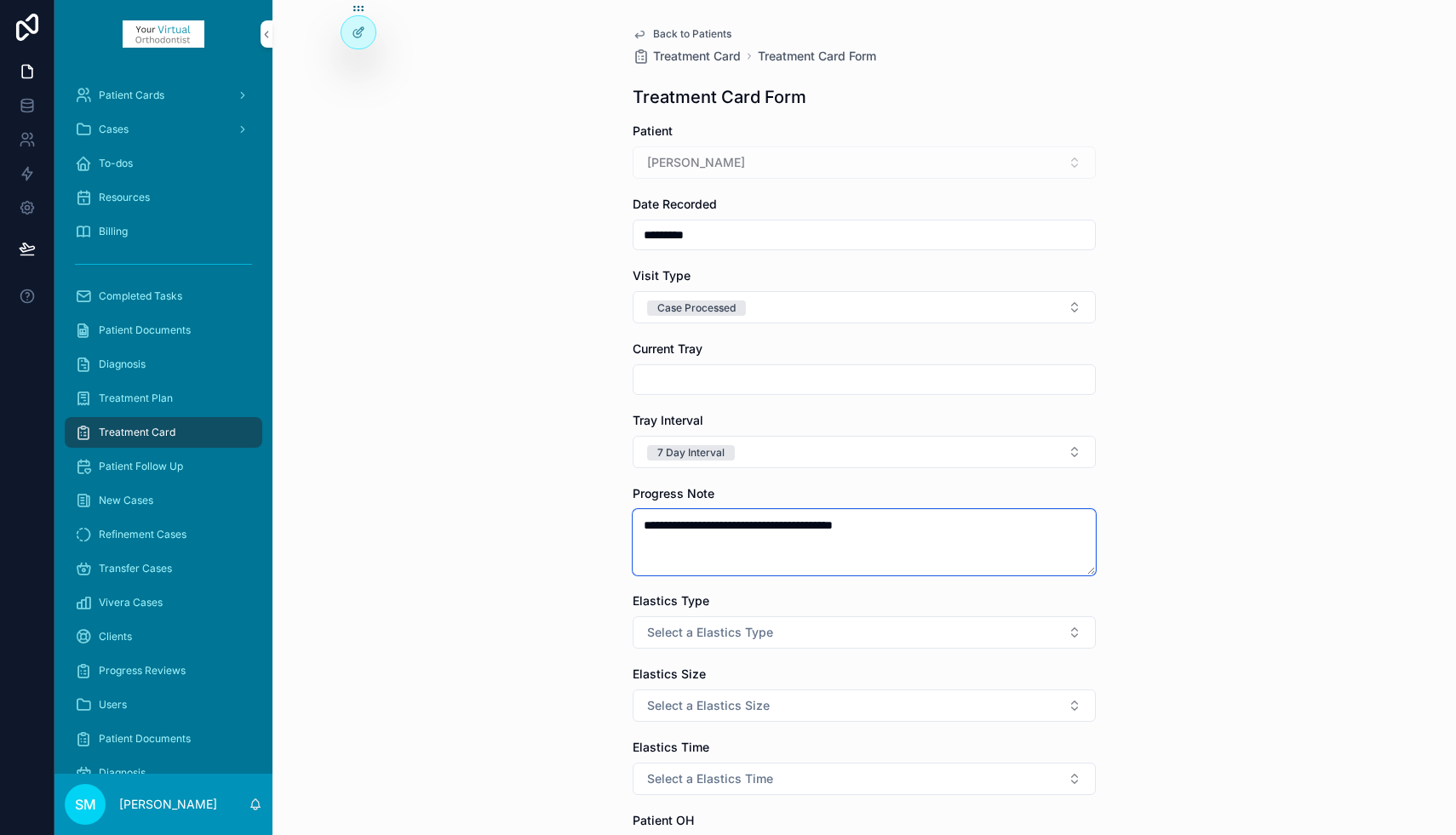
type textarea "**********"
click at [1153, 592] on div "**********" at bounding box center [864, 418] width 1183 height 835
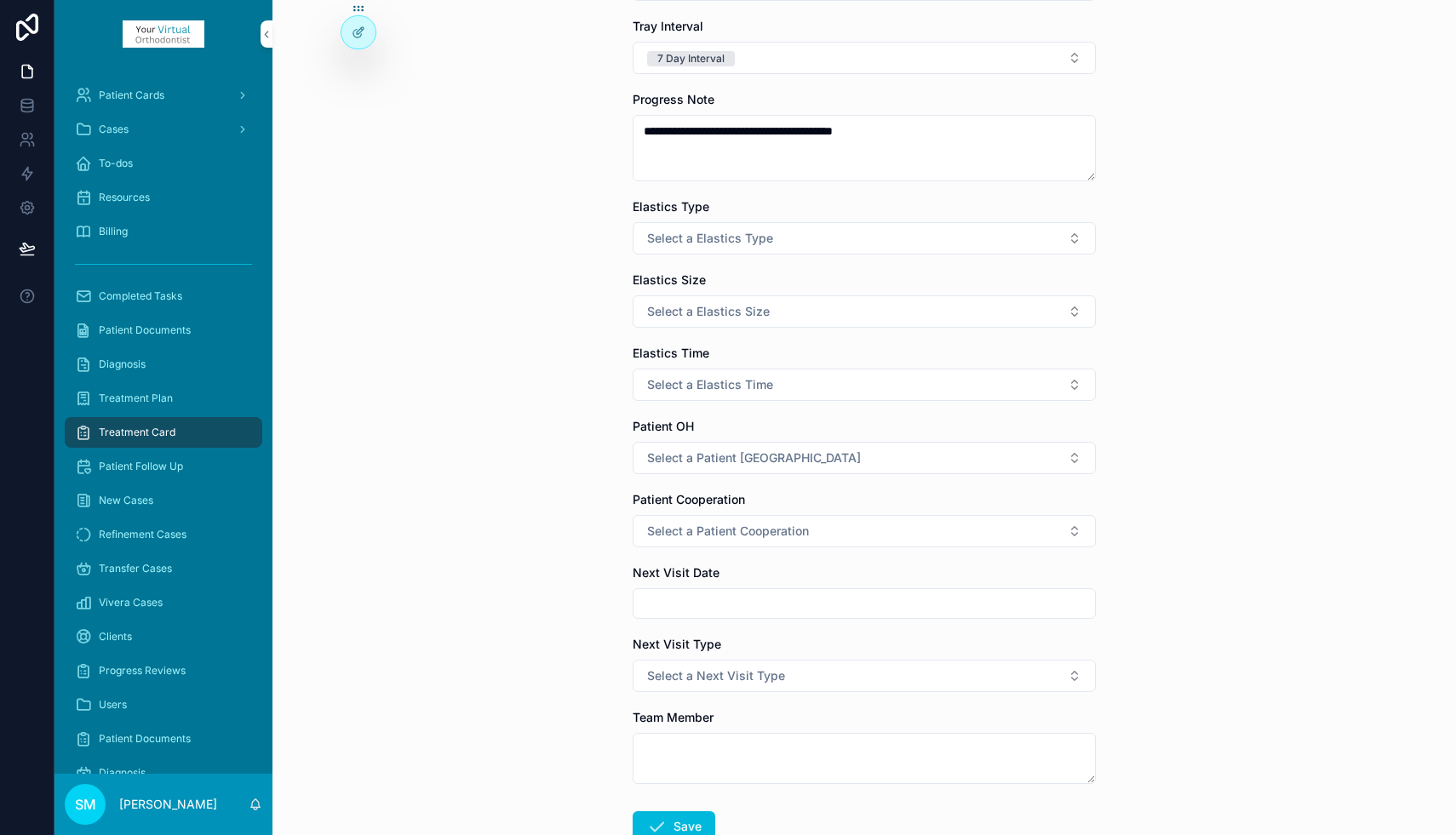
scroll to position [407, 0]
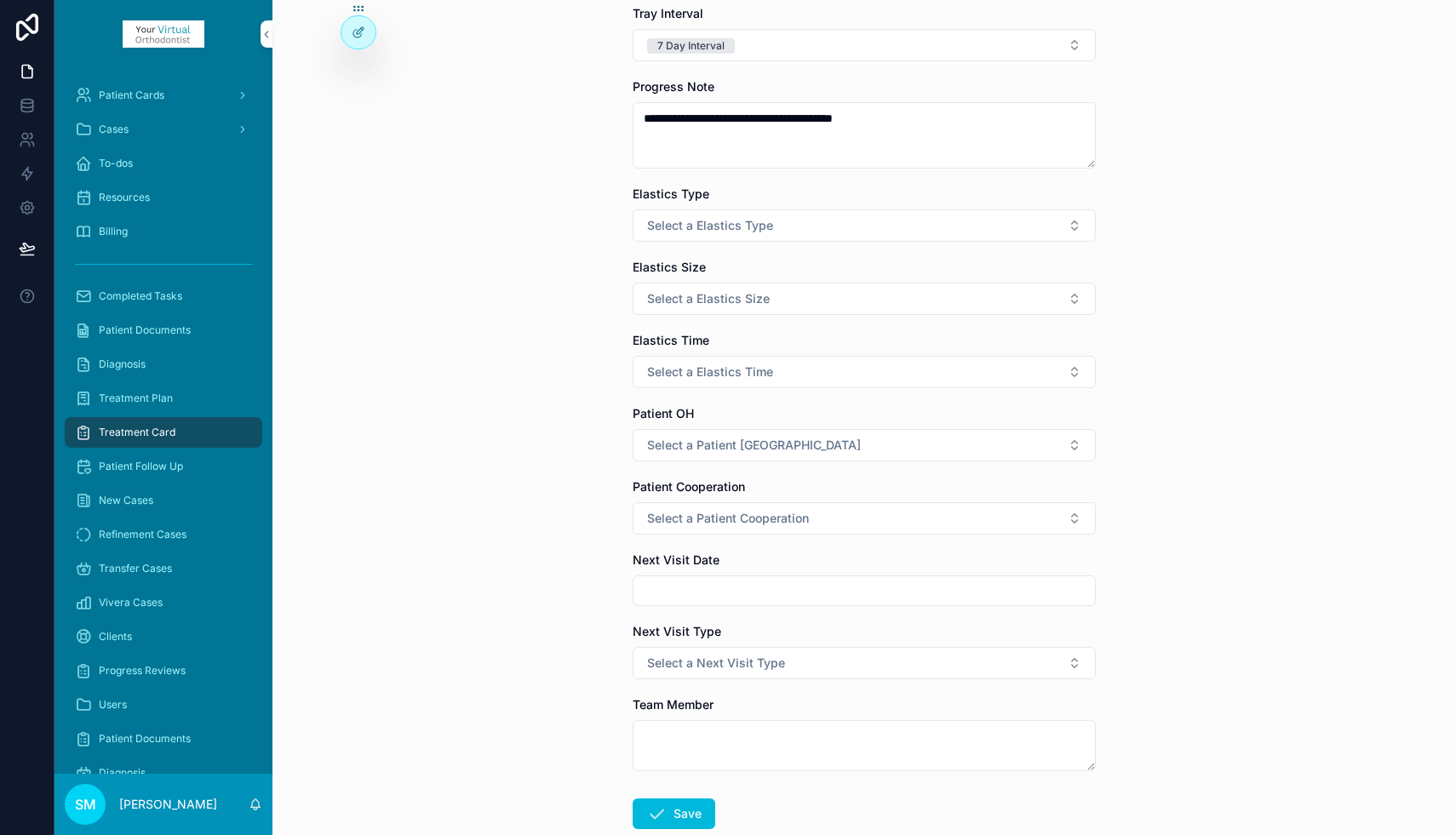
click at [903, 230] on button "Select a Elastics Type" at bounding box center [864, 225] width 463 height 32
click at [810, 293] on div "None" at bounding box center [864, 293] width 237 height 25
click at [753, 303] on span "Select a Elastics Size" at bounding box center [708, 299] width 123 height 17
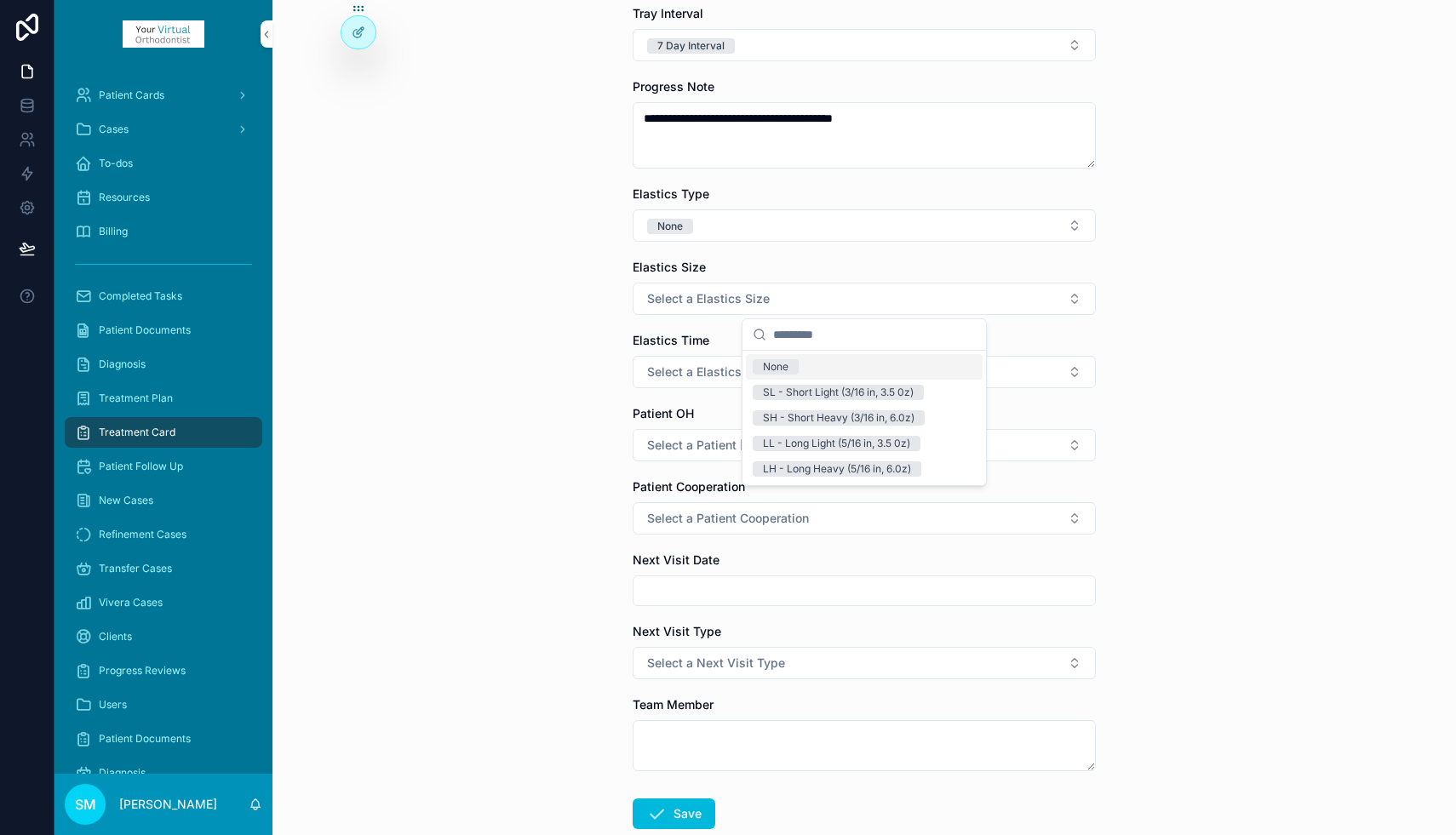
click at [777, 364] on div "None" at bounding box center [775, 367] width 25 height 16
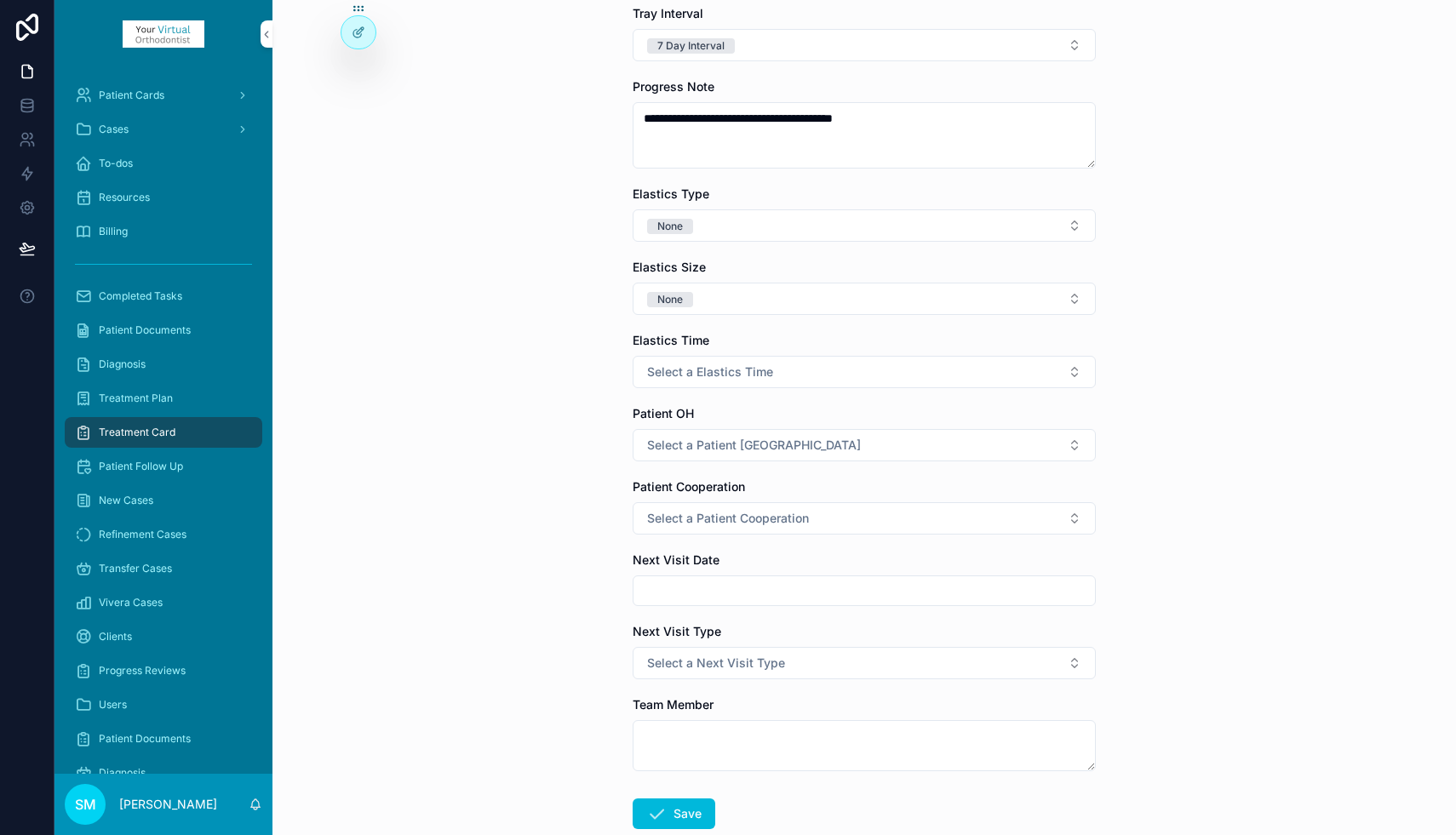
click at [686, 371] on span "Select a Elastics Time" at bounding box center [710, 372] width 126 height 17
click at [776, 440] on div "None" at bounding box center [775, 440] width 25 height 16
click at [696, 444] on span "Select a Patient [GEOGRAPHIC_DATA]" at bounding box center [754, 445] width 214 height 17
click at [777, 539] on div "Good" at bounding box center [775, 539] width 25 height 16
click at [735, 523] on span "Select a Patient Cooperation" at bounding box center [728, 518] width 162 height 17
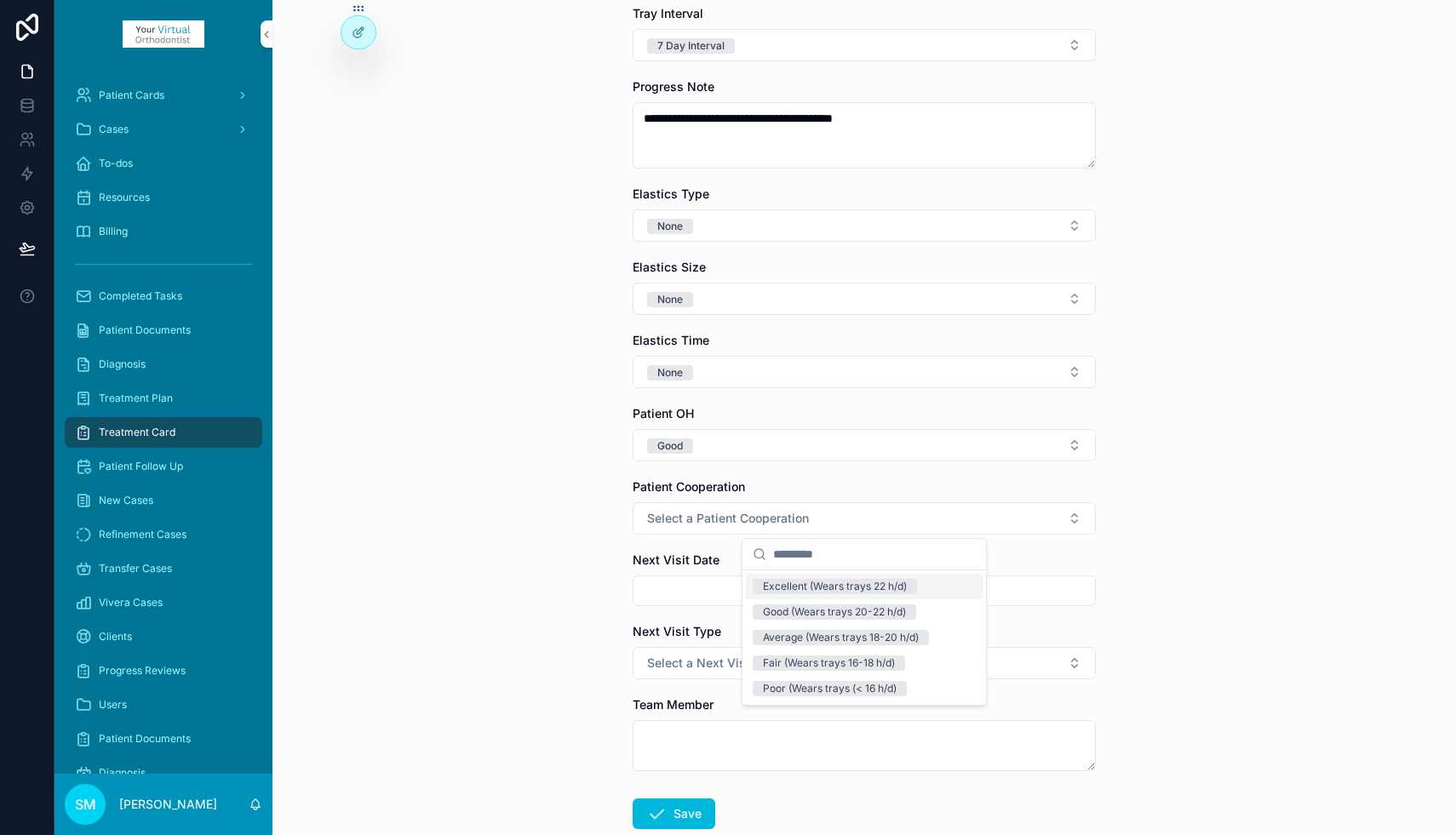
click at [786, 591] on div "Excellent (Wears trays 22 h/d)" at bounding box center [834, 587] width 144 height 16
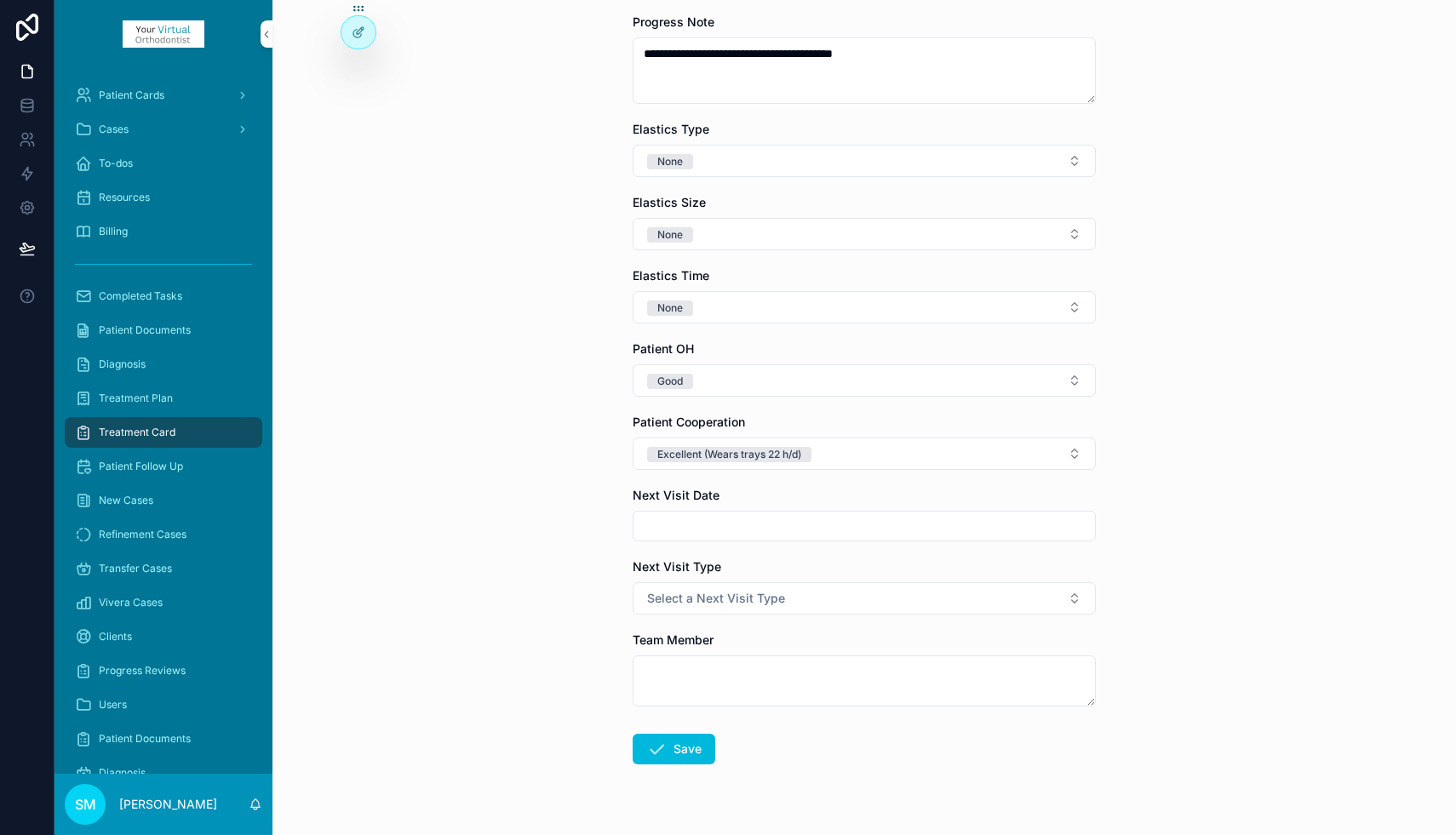
scroll to position [510, 0]
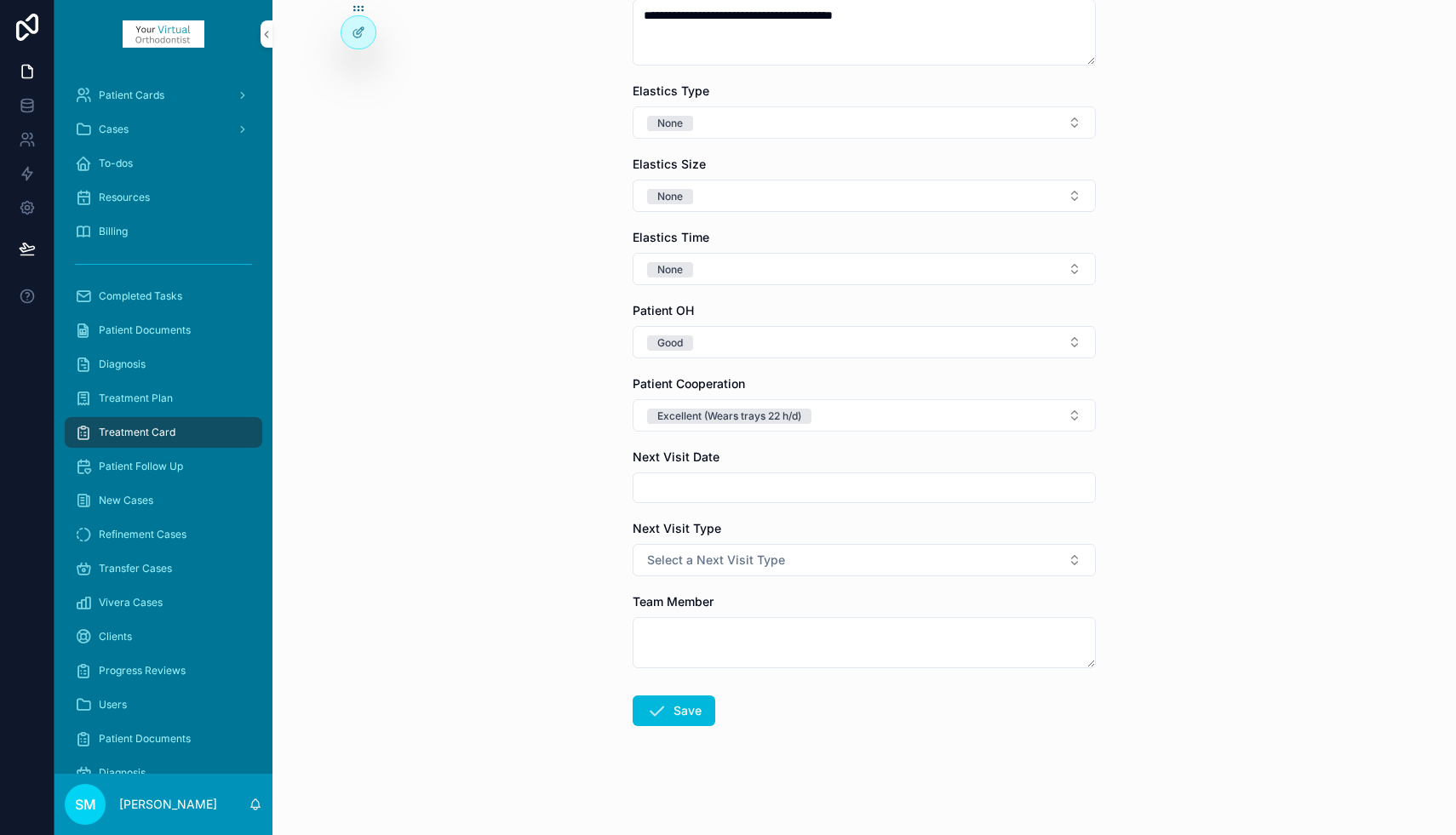
click at [681, 561] on span "Select a Next Visit Type" at bounding box center [716, 560] width 138 height 17
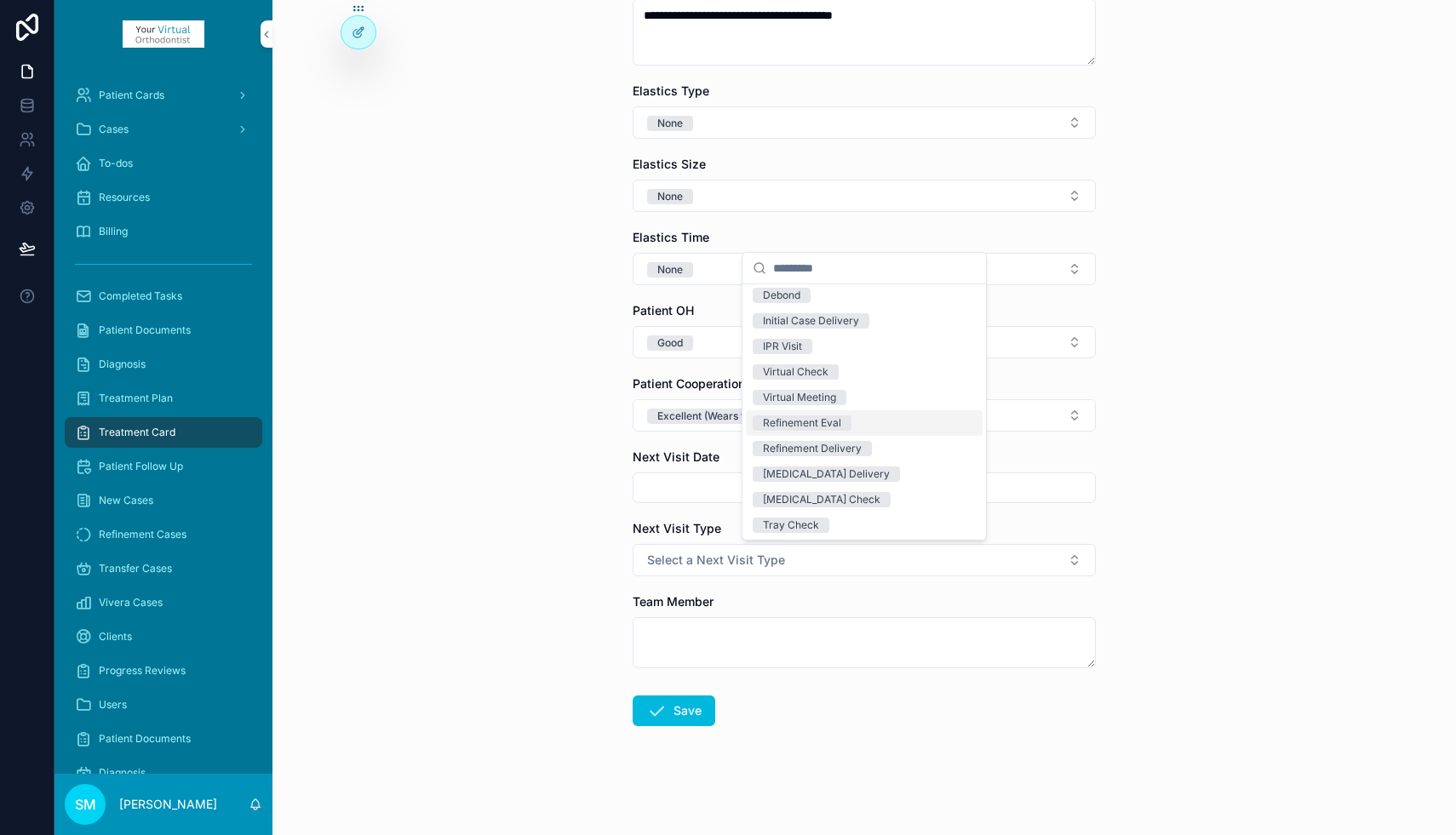
scroll to position [32, 0]
click at [805, 446] on div "Refinement Delivery" at bounding box center [812, 447] width 99 height 16
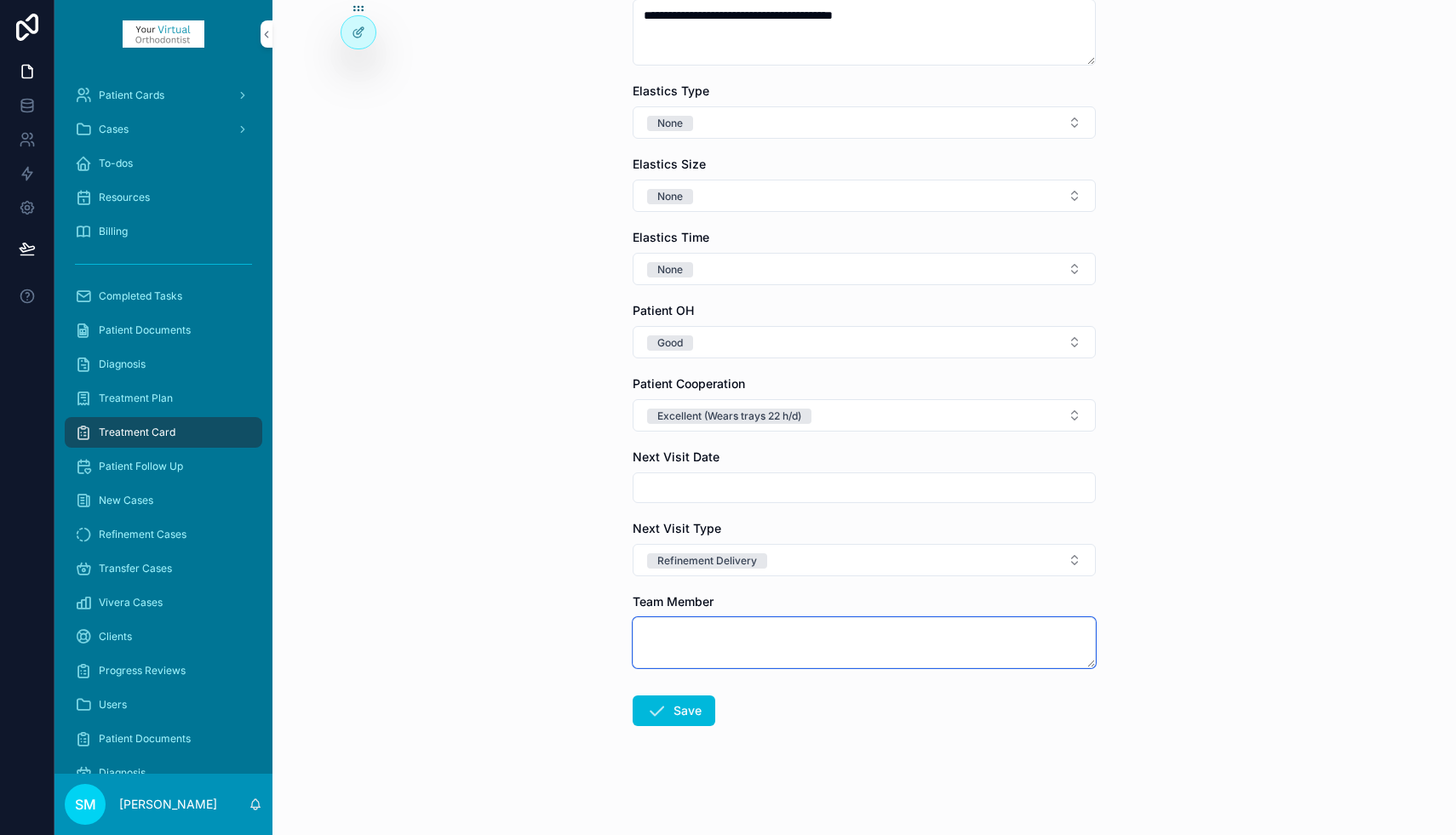
click at [684, 639] on textarea "scrollable content" at bounding box center [864, 643] width 463 height 51
type textarea "***"
click at [688, 719] on button "Save" at bounding box center [673, 711] width 83 height 30
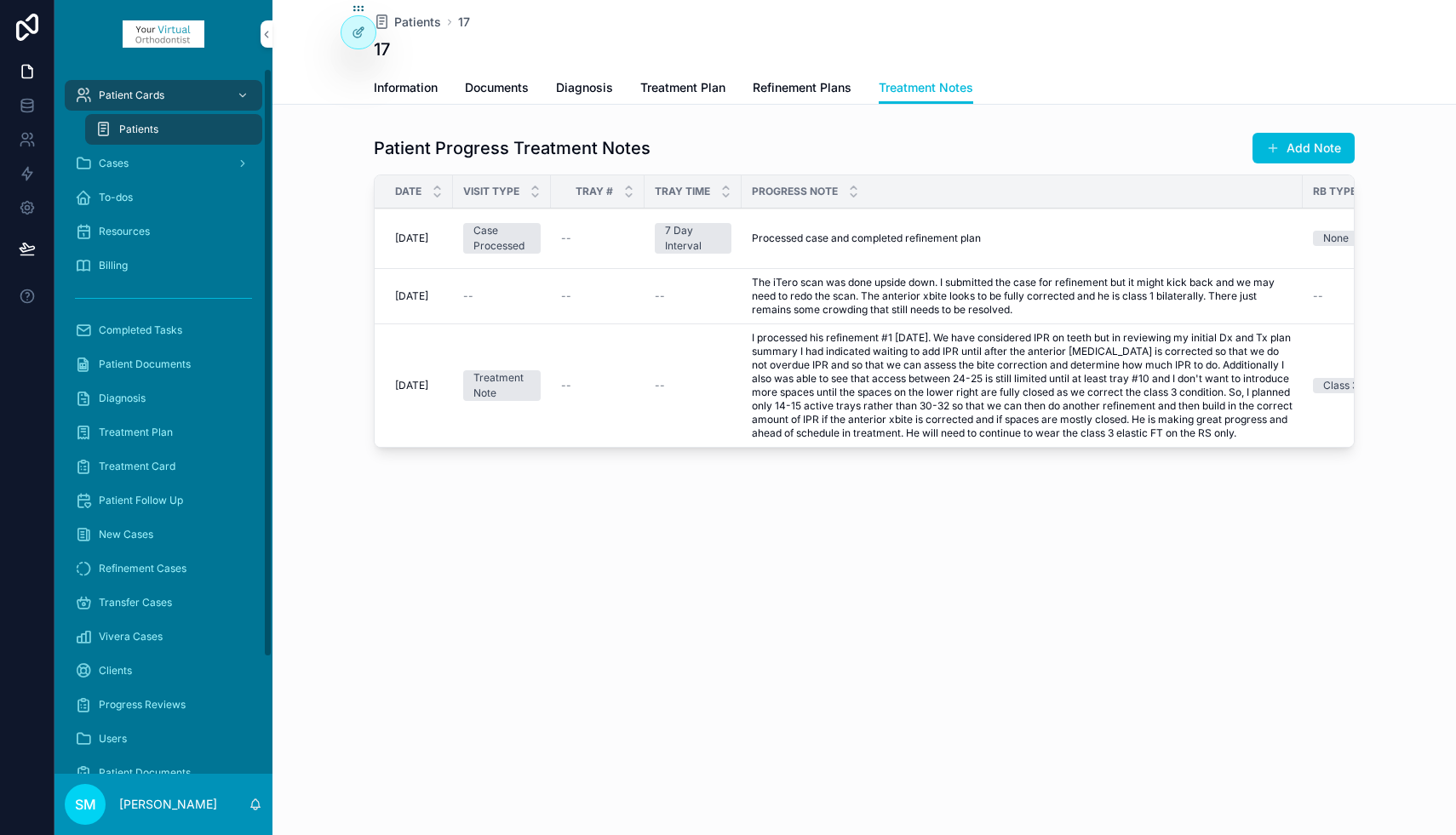
click at [173, 95] on div "Patient Cards" at bounding box center [164, 95] width 177 height 27
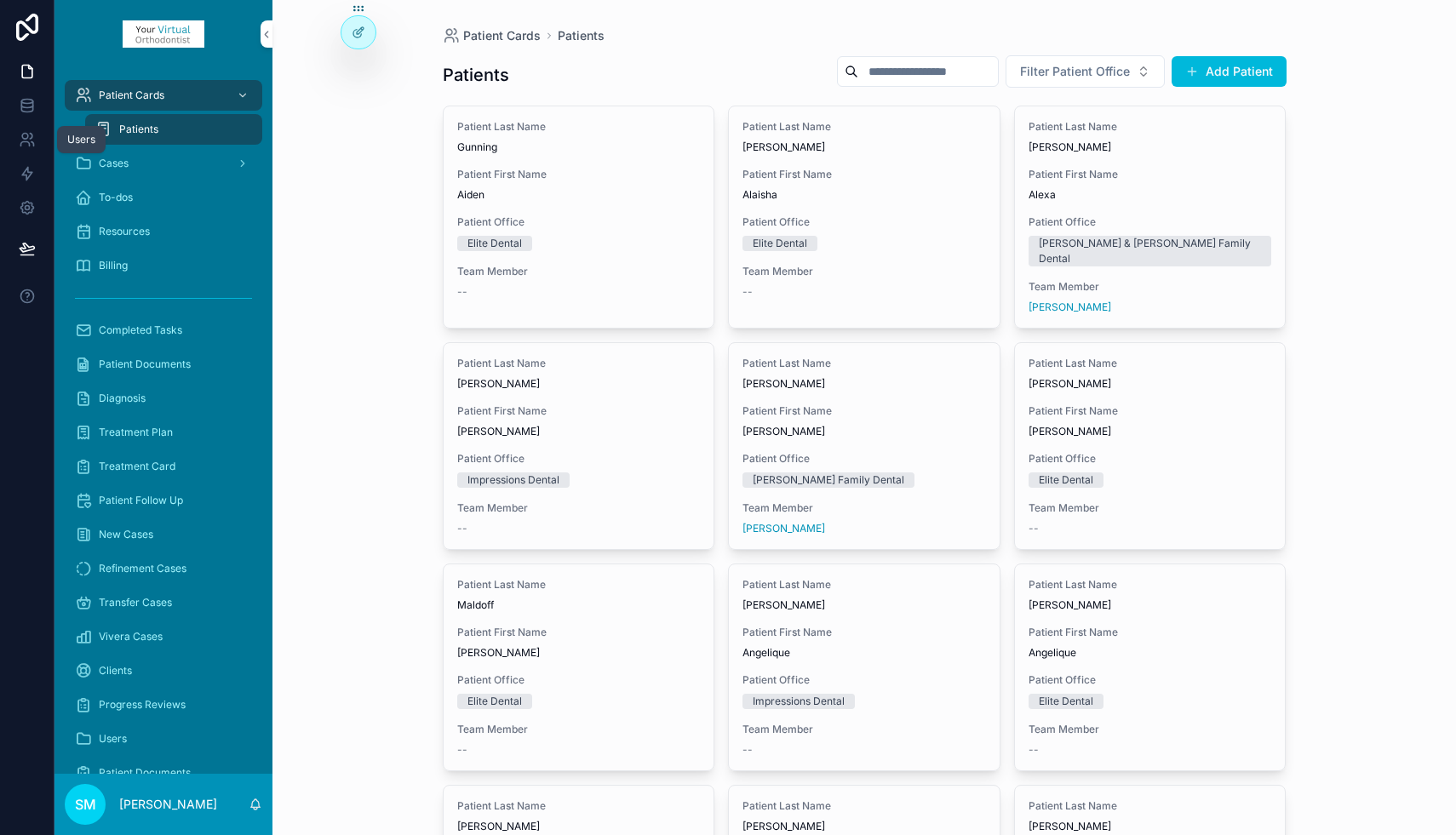
click at [30, 140] on icon at bounding box center [28, 140] width 17 height 17
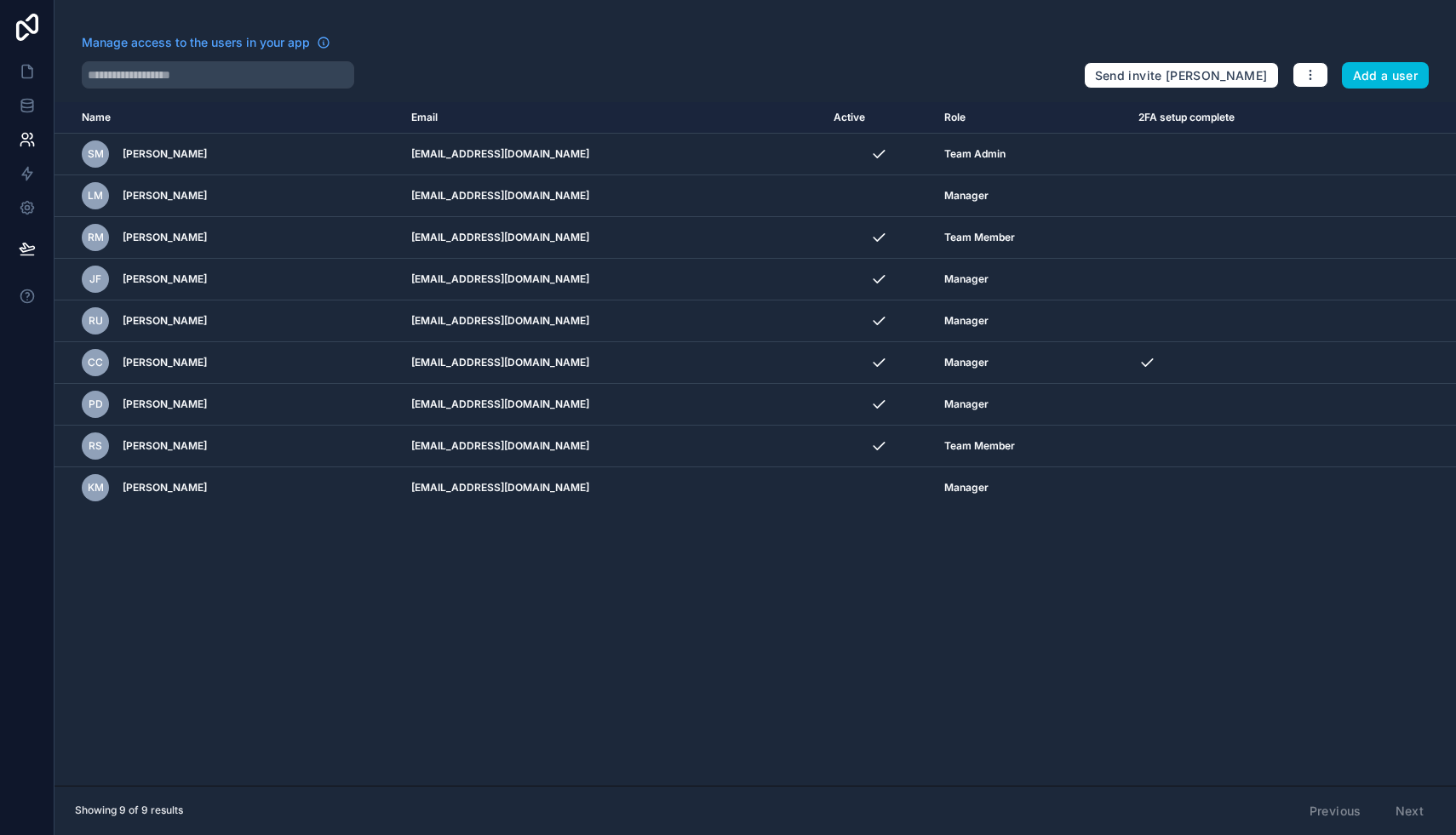
click at [1392, 76] on button "Add a user" at bounding box center [1385, 75] width 88 height 27
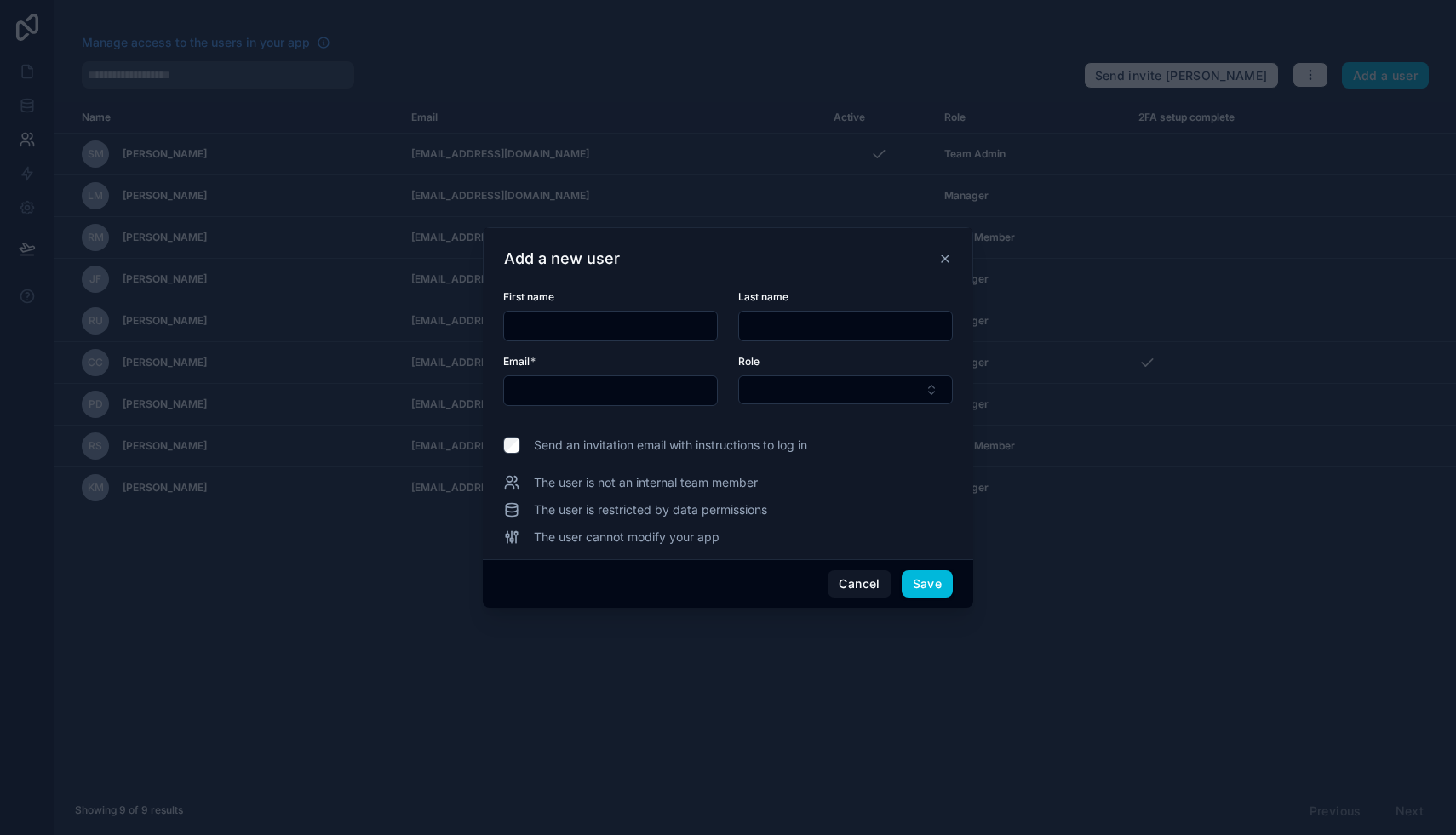
click at [650, 322] on input "text" at bounding box center [610, 325] width 213 height 23
type input "****"
type input "******"
click at [538, 396] on input "text" at bounding box center [610, 391] width 213 height 23
type input "**********"
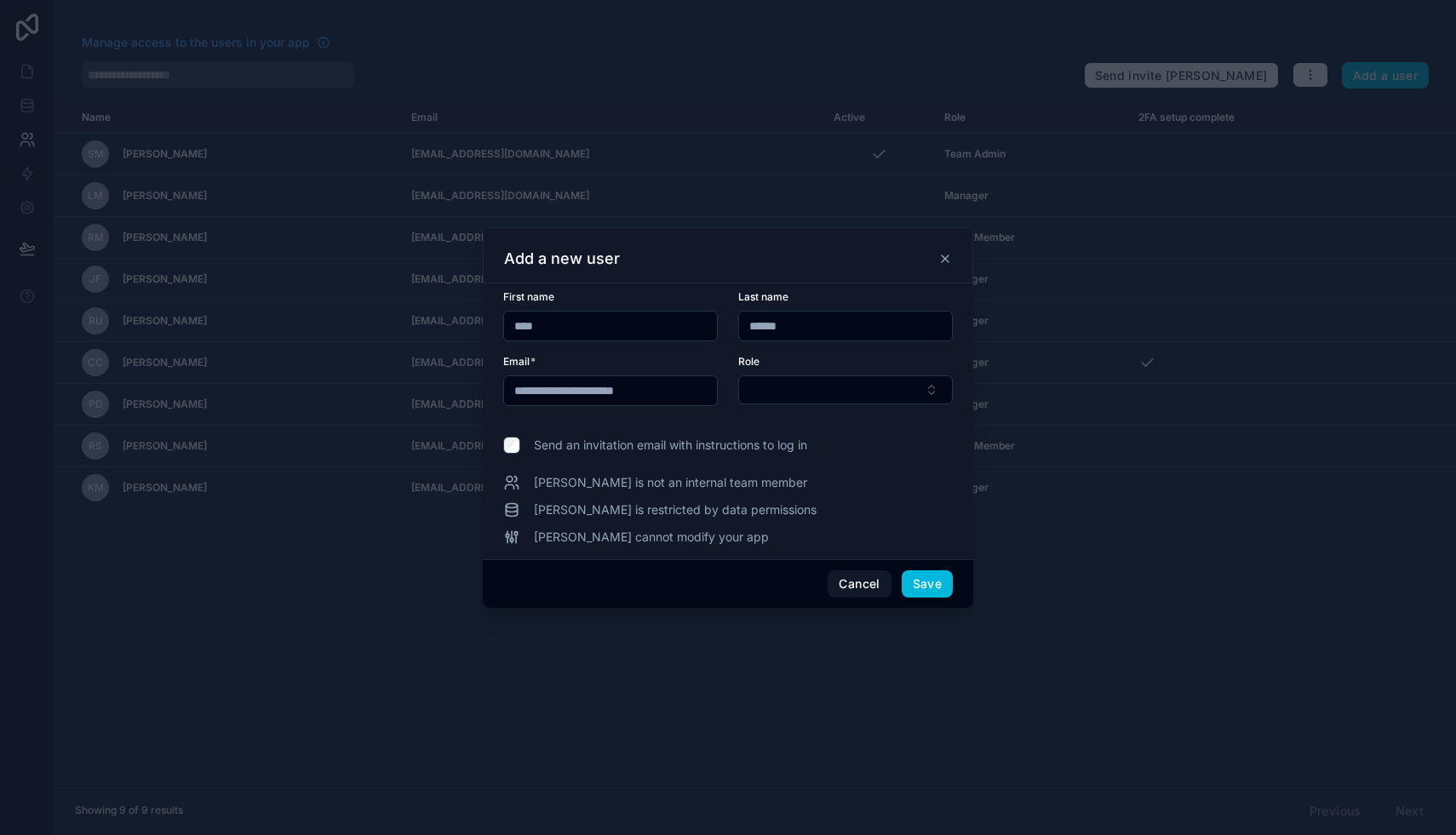
click at [795, 391] on button "Select Button" at bounding box center [845, 390] width 215 height 29
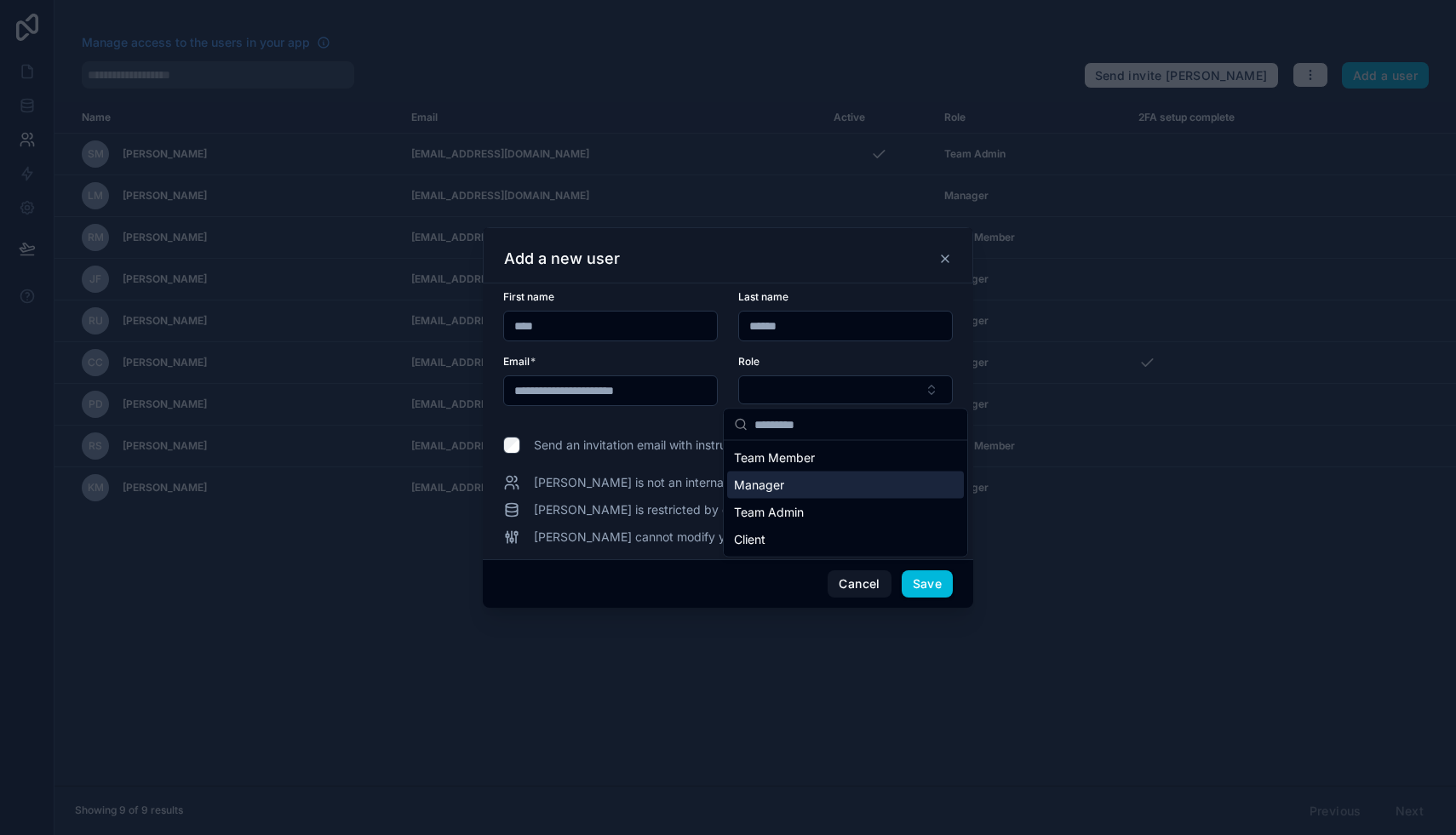
click at [770, 485] on span "Manager" at bounding box center [759, 485] width 50 height 17
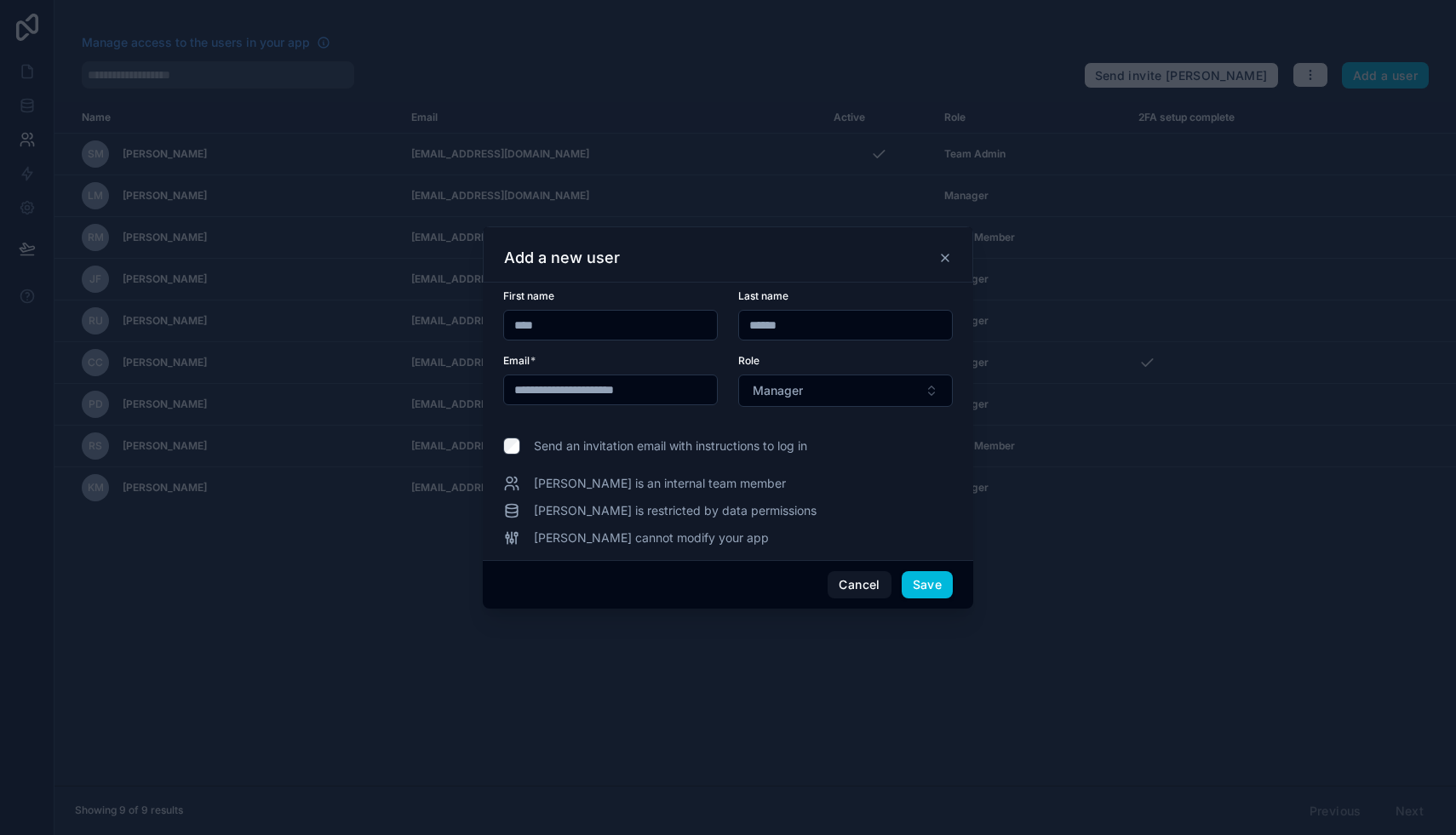
click at [929, 584] on button "Save" at bounding box center [926, 584] width 51 height 27
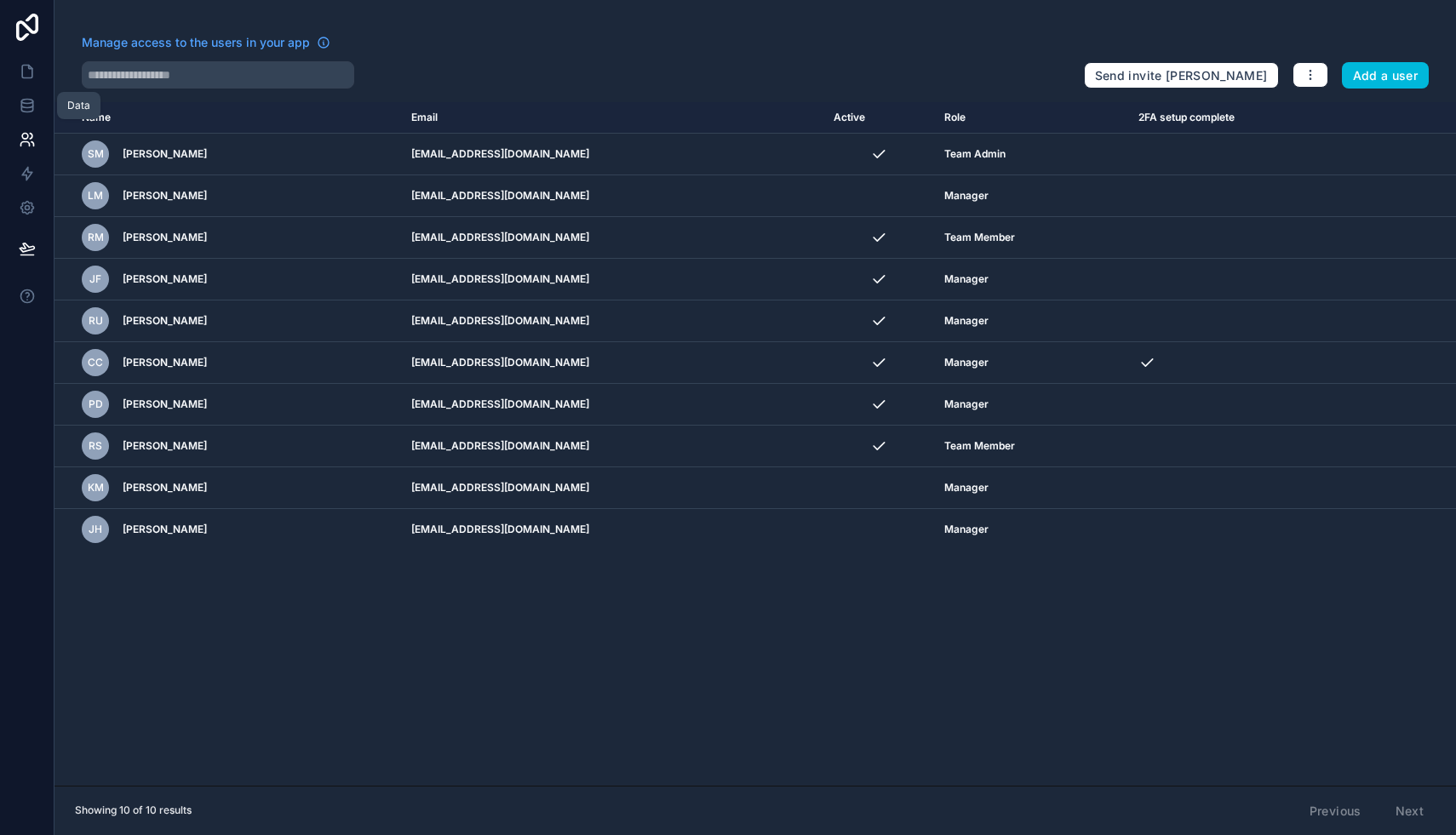
click at [28, 104] on icon at bounding box center [28, 106] width 17 height 17
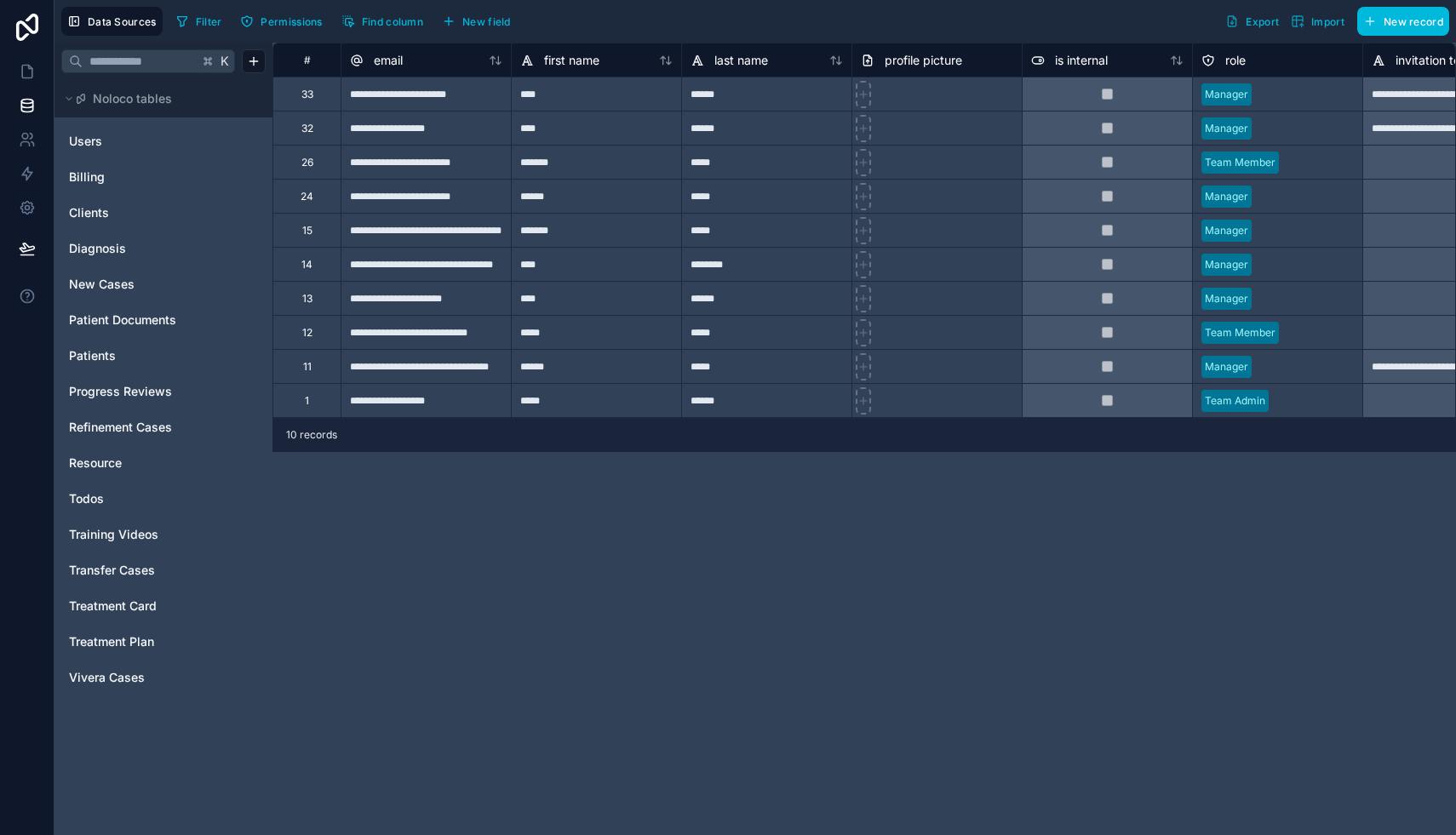
click at [100, 285] on span "New Cases" at bounding box center [101, 284] width 65 height 17
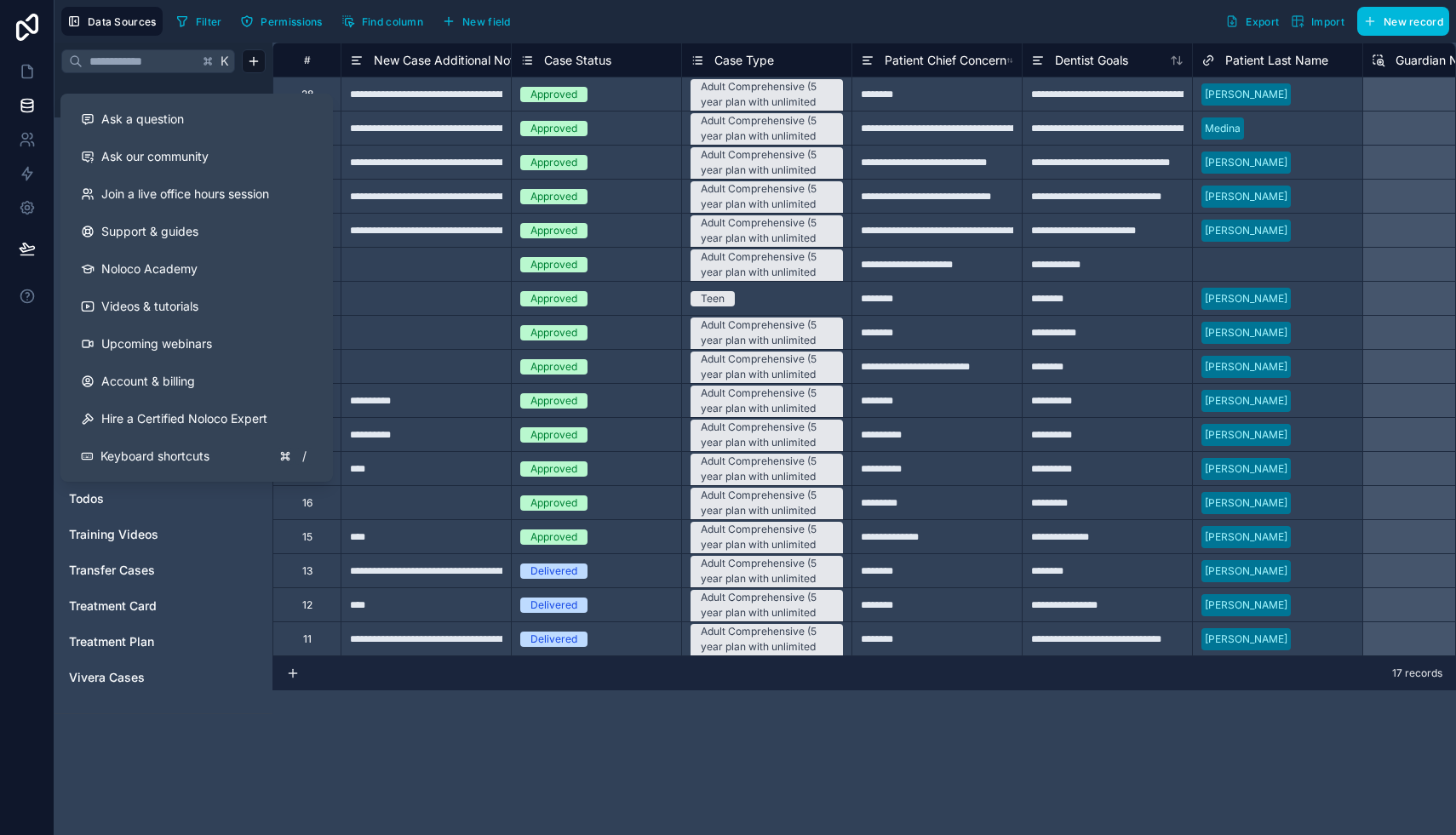
click at [30, 297] on icon at bounding box center [28, 297] width 17 height 17
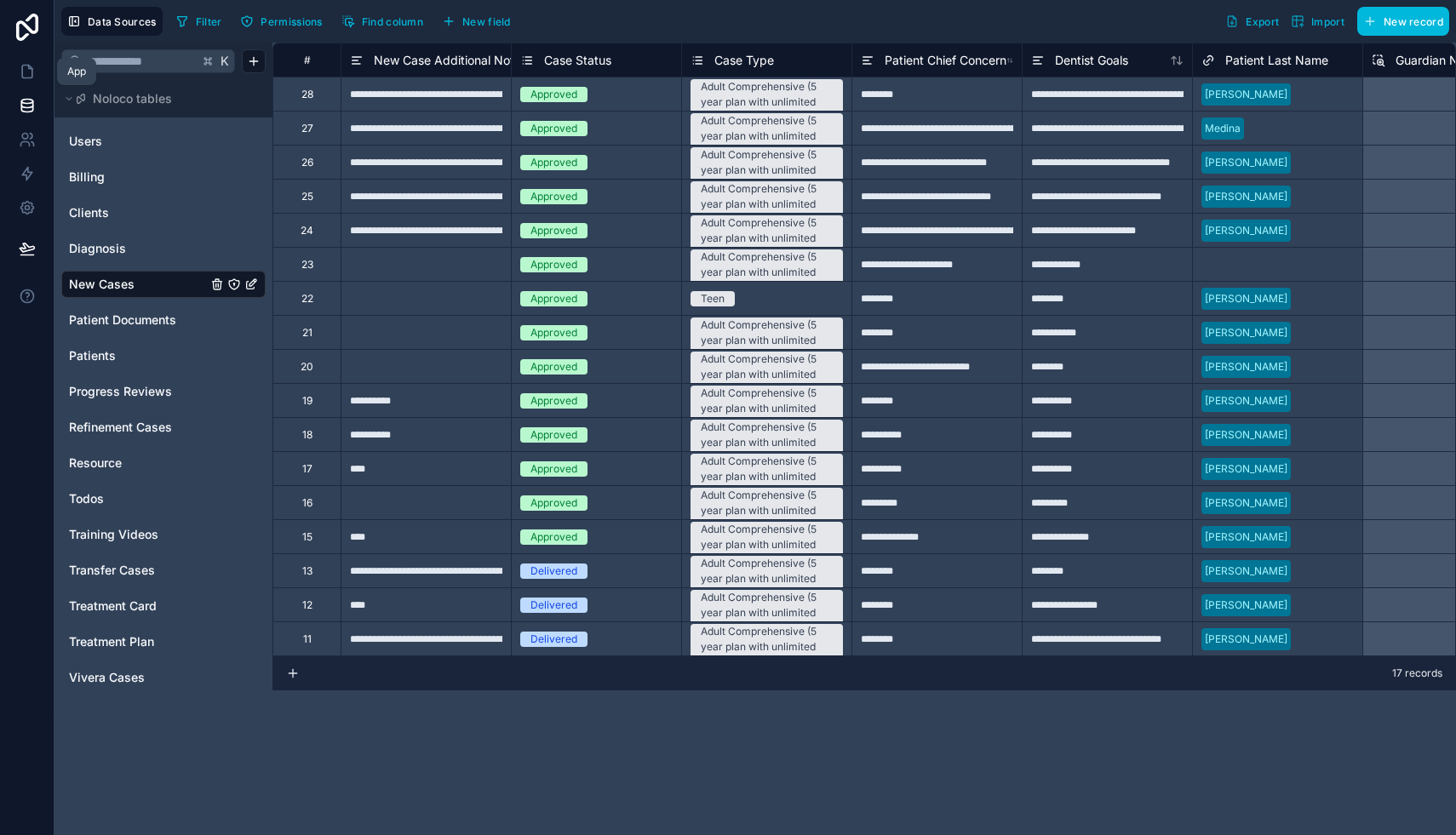
click at [28, 72] on icon at bounding box center [28, 71] width 17 height 17
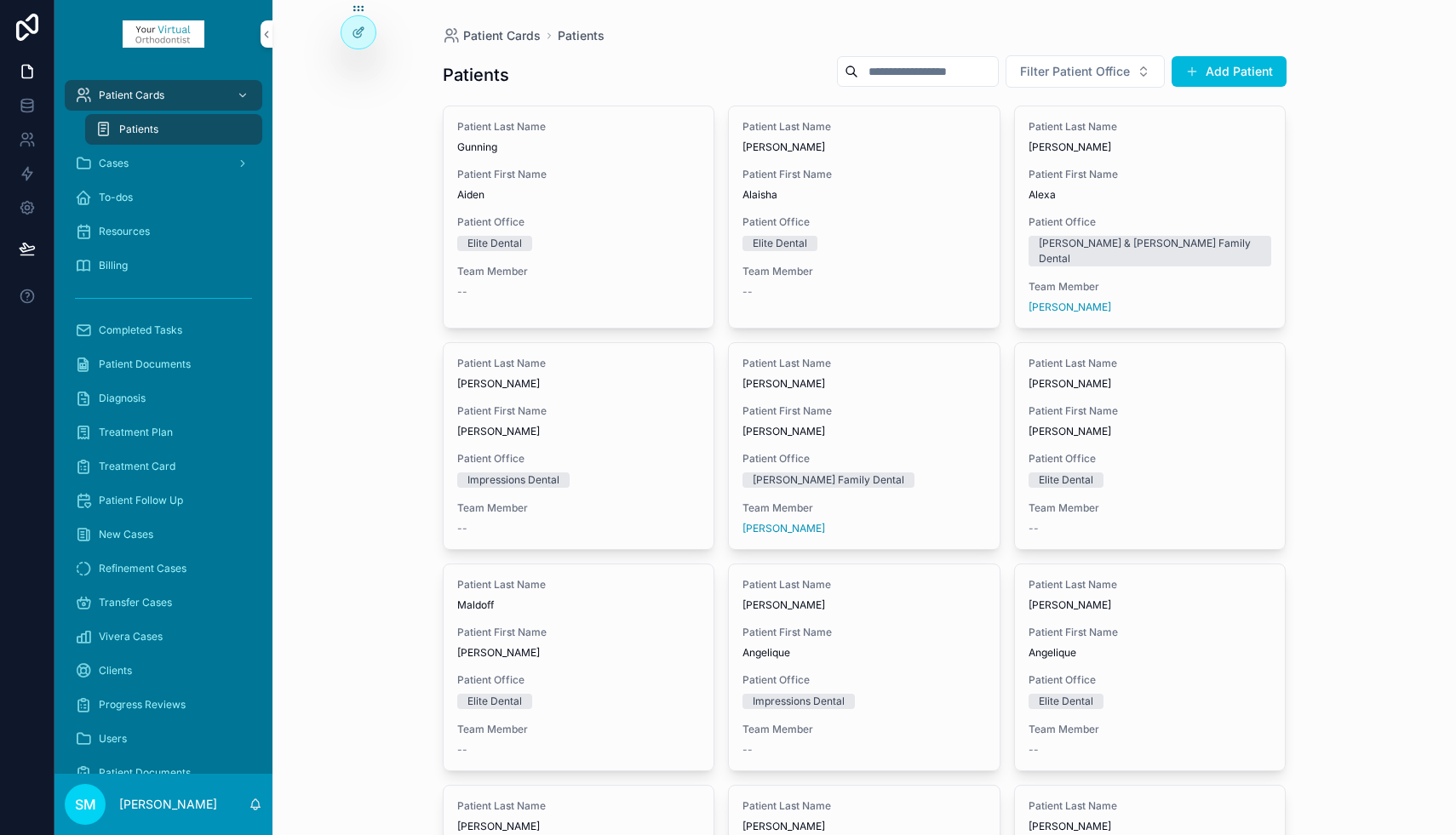
click at [122, 165] on span "Cases" at bounding box center [114, 164] width 30 height 14
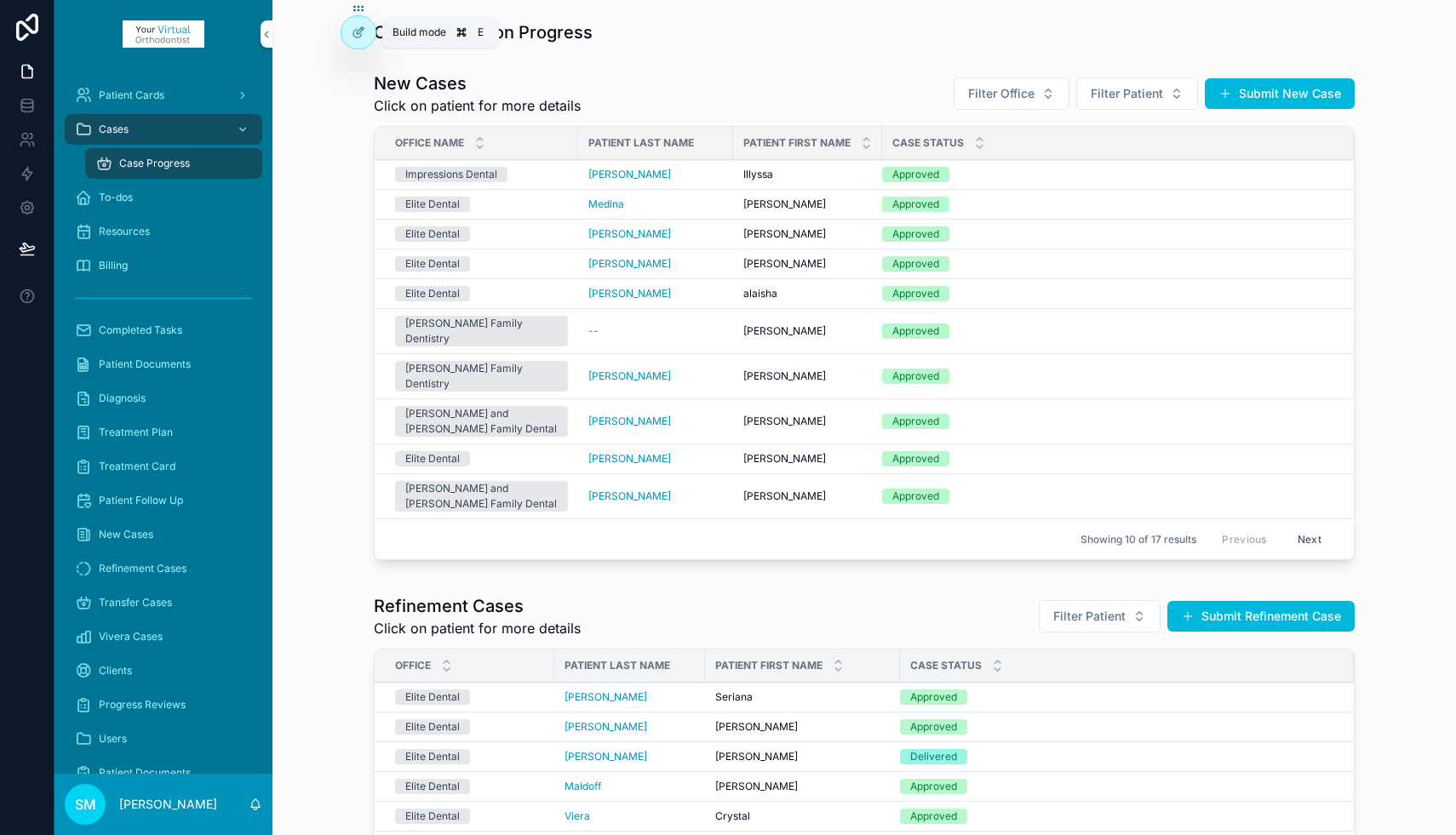
click at [358, 34] on icon at bounding box center [360, 30] width 7 height 7
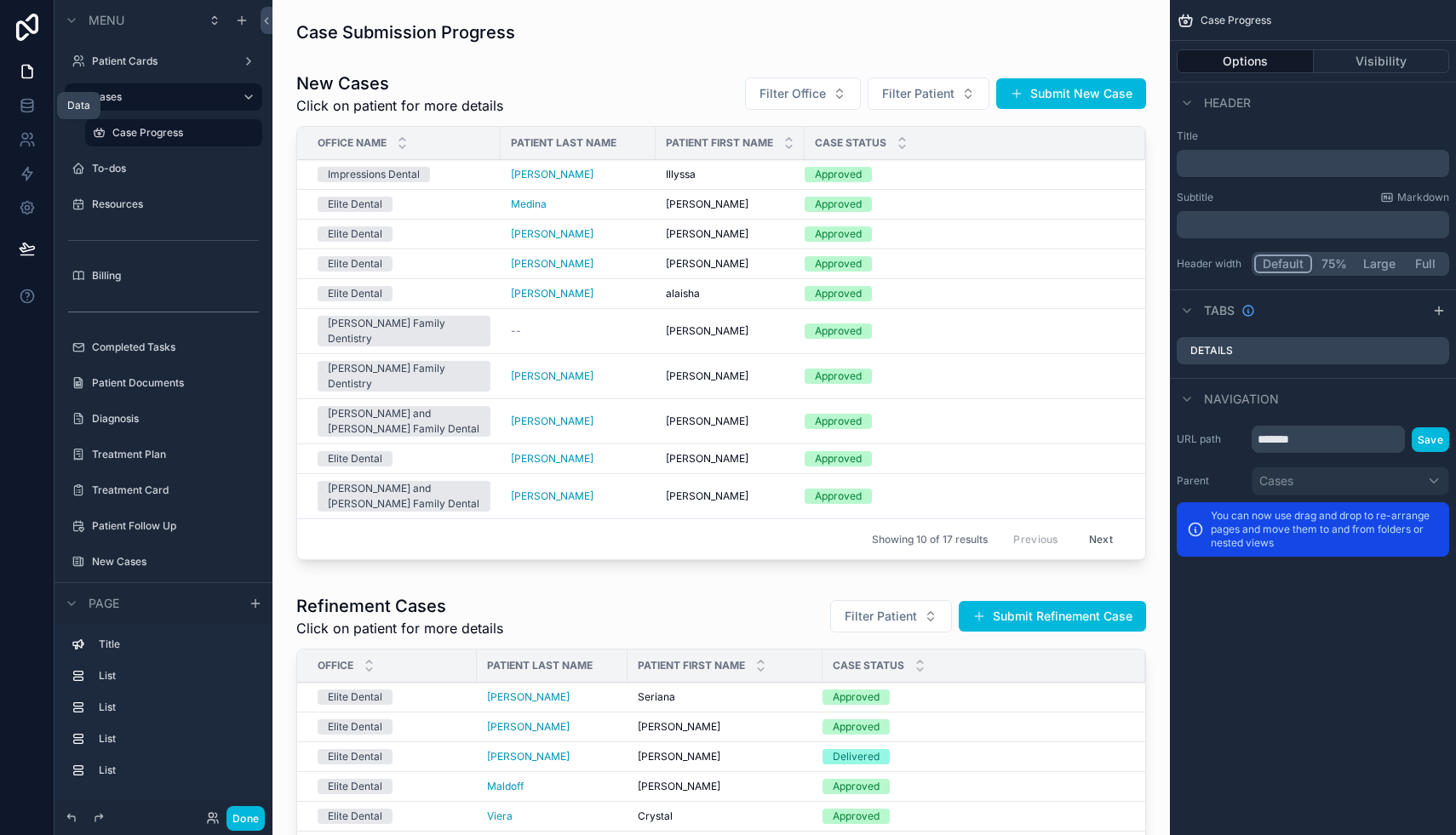
click at [27, 105] on icon at bounding box center [28, 106] width 17 height 17
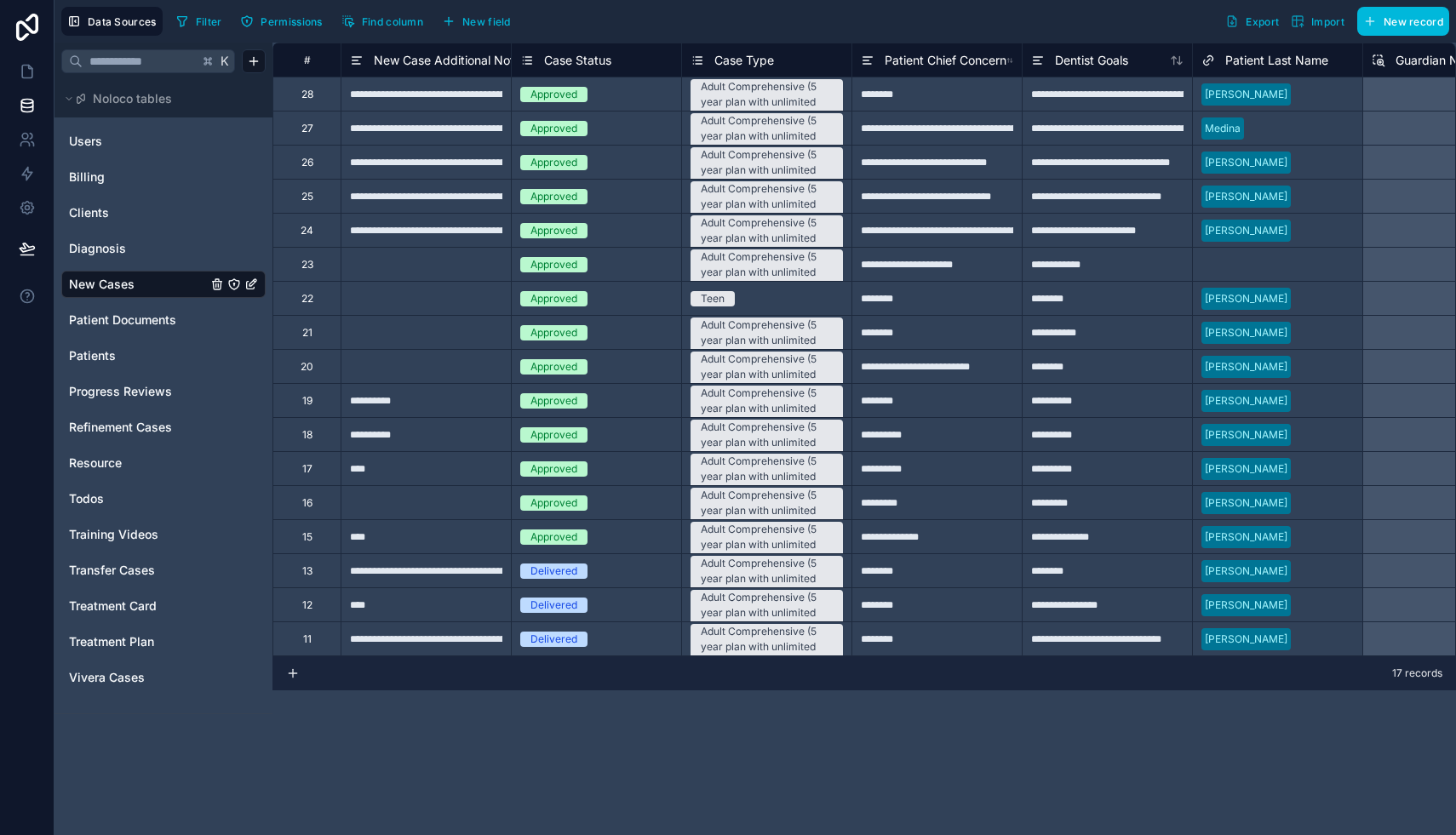
click at [98, 212] on span "Clients" at bounding box center [89, 213] width 40 height 17
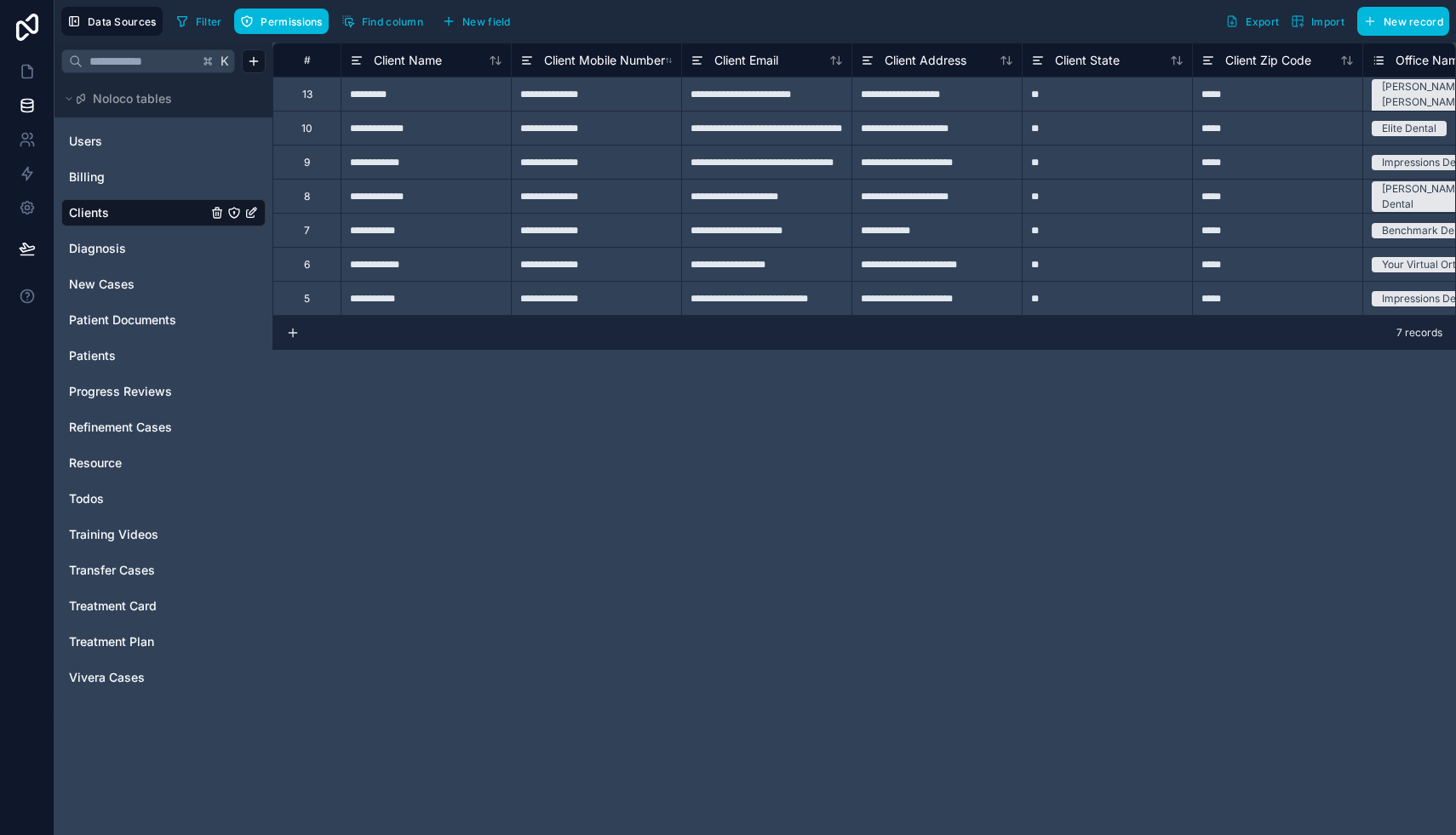
click at [292, 333] on icon at bounding box center [292, 333] width 8 height 0
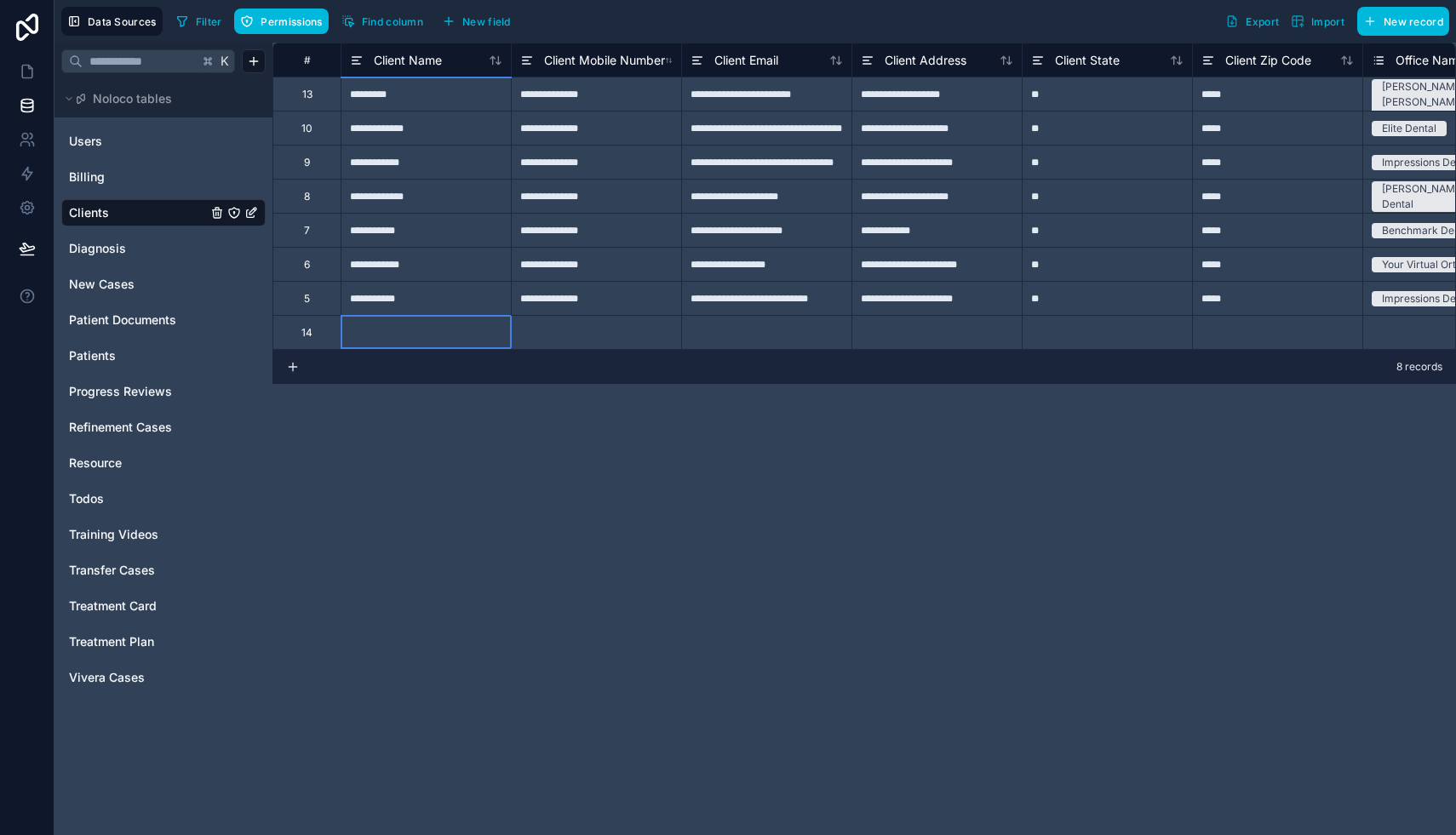
click at [397, 336] on div at bounding box center [425, 331] width 170 height 34
type input "**********"
click at [518, 329] on input "**********" at bounding box center [596, 332] width 170 height 33
click at [540, 332] on input "**********" at bounding box center [596, 332] width 170 height 33
click at [564, 331] on input "**********" at bounding box center [596, 332] width 170 height 33
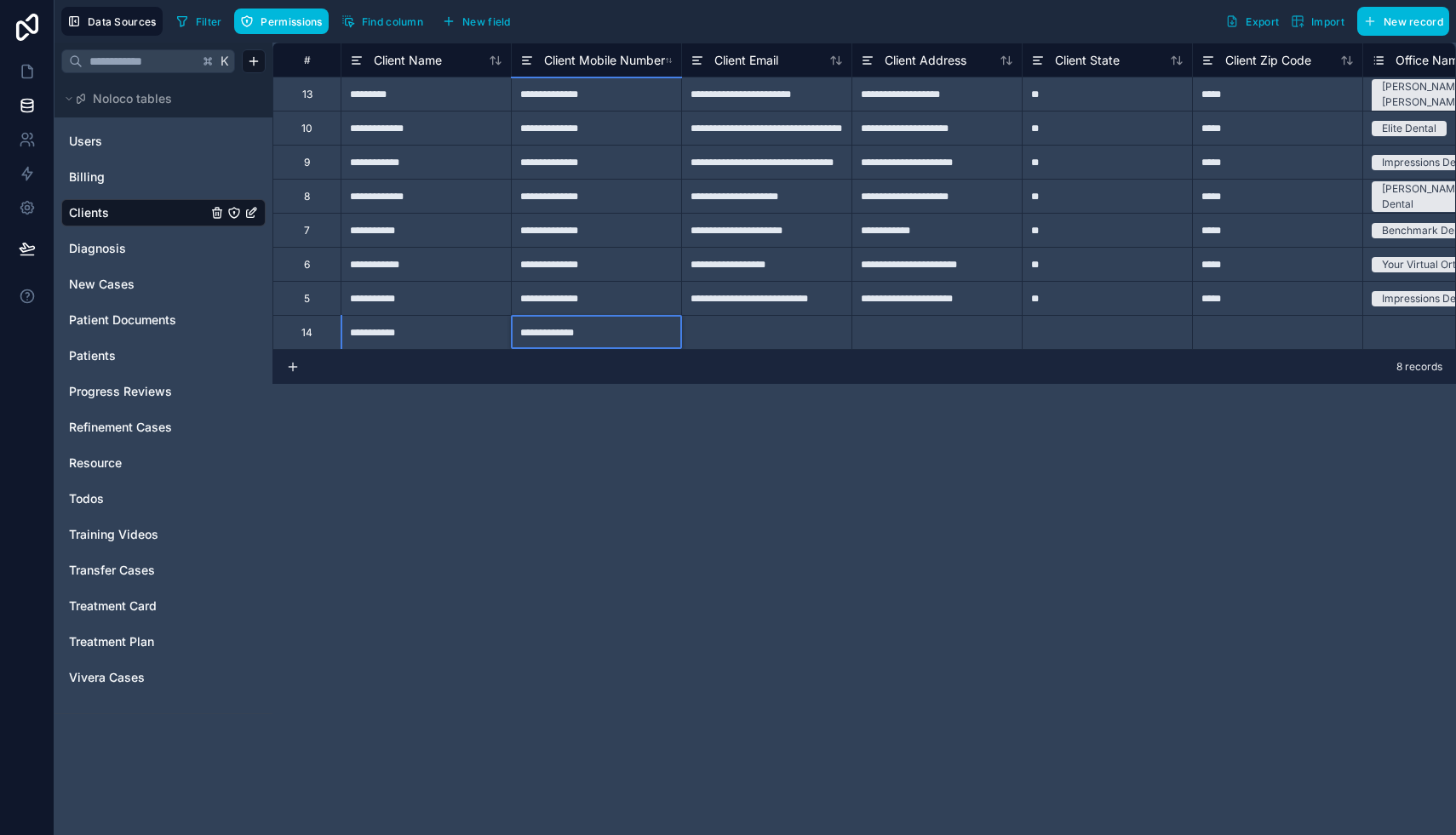
type input "**********"
click at [728, 335] on div at bounding box center [766, 331] width 170 height 34
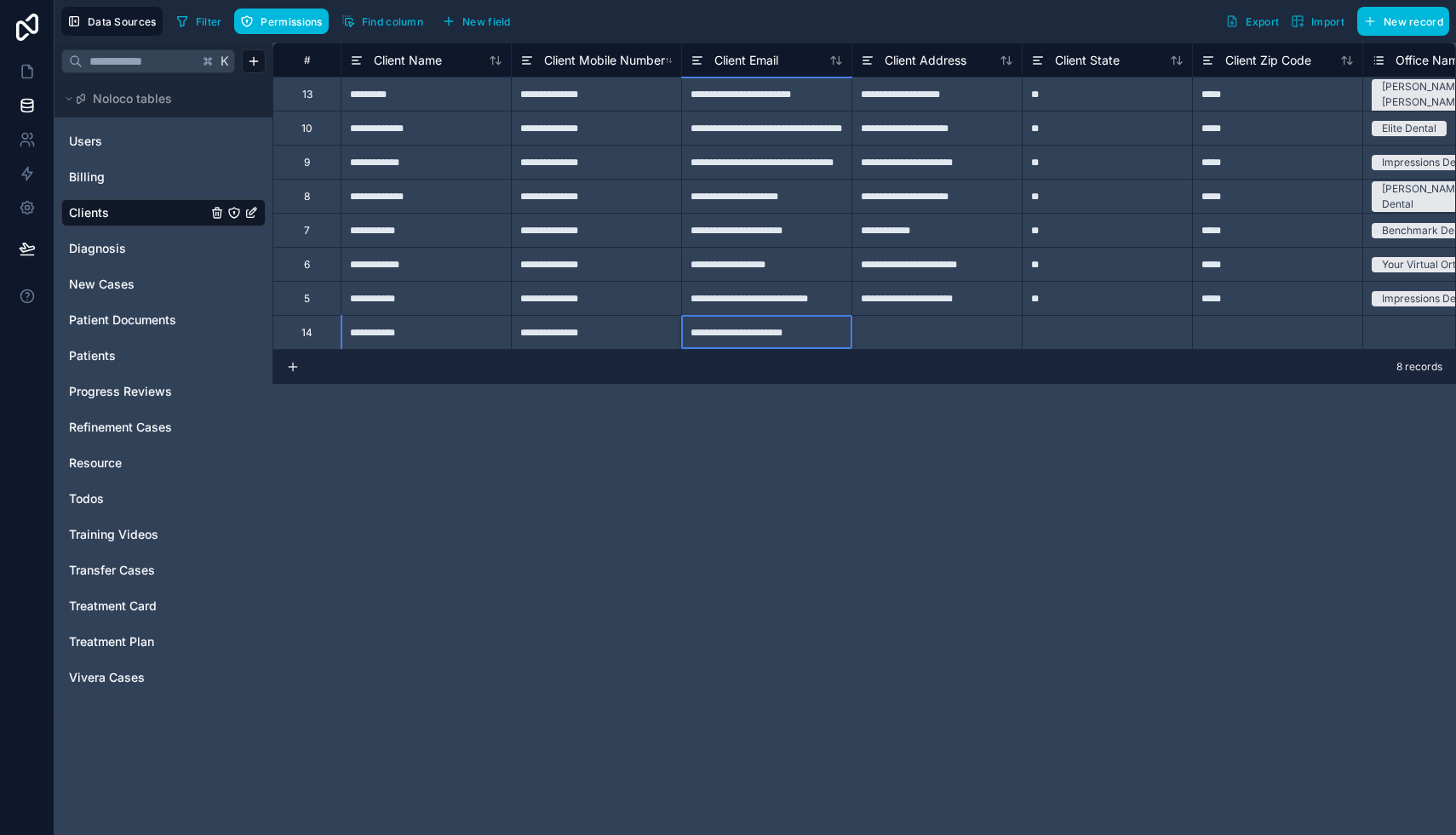
type input "**********"
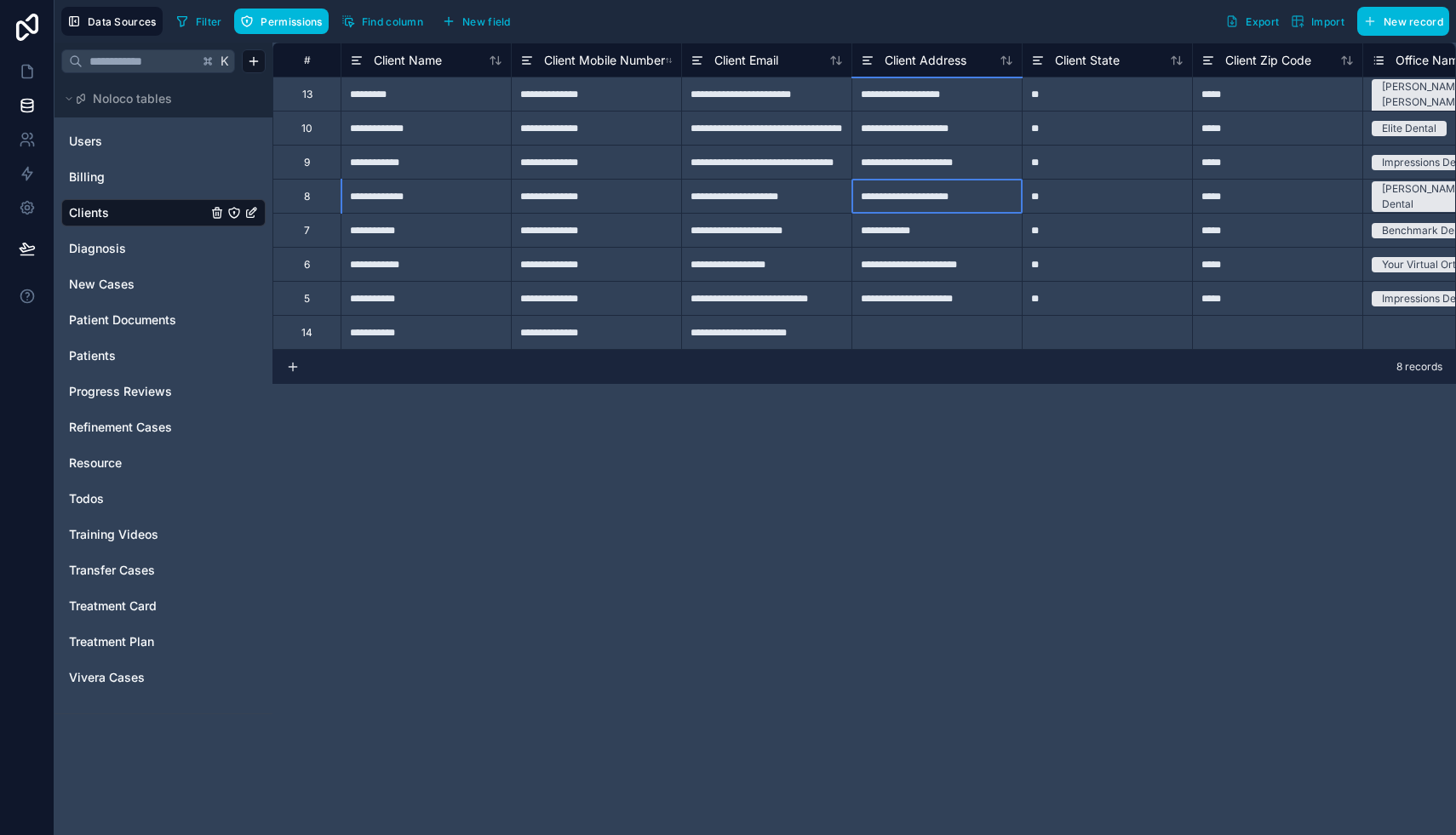
click at [919, 201] on div "**********" at bounding box center [937, 196] width 170 height 34
click at [891, 339] on div at bounding box center [937, 331] width 170 height 34
click at [1061, 336] on div at bounding box center [1106, 331] width 170 height 34
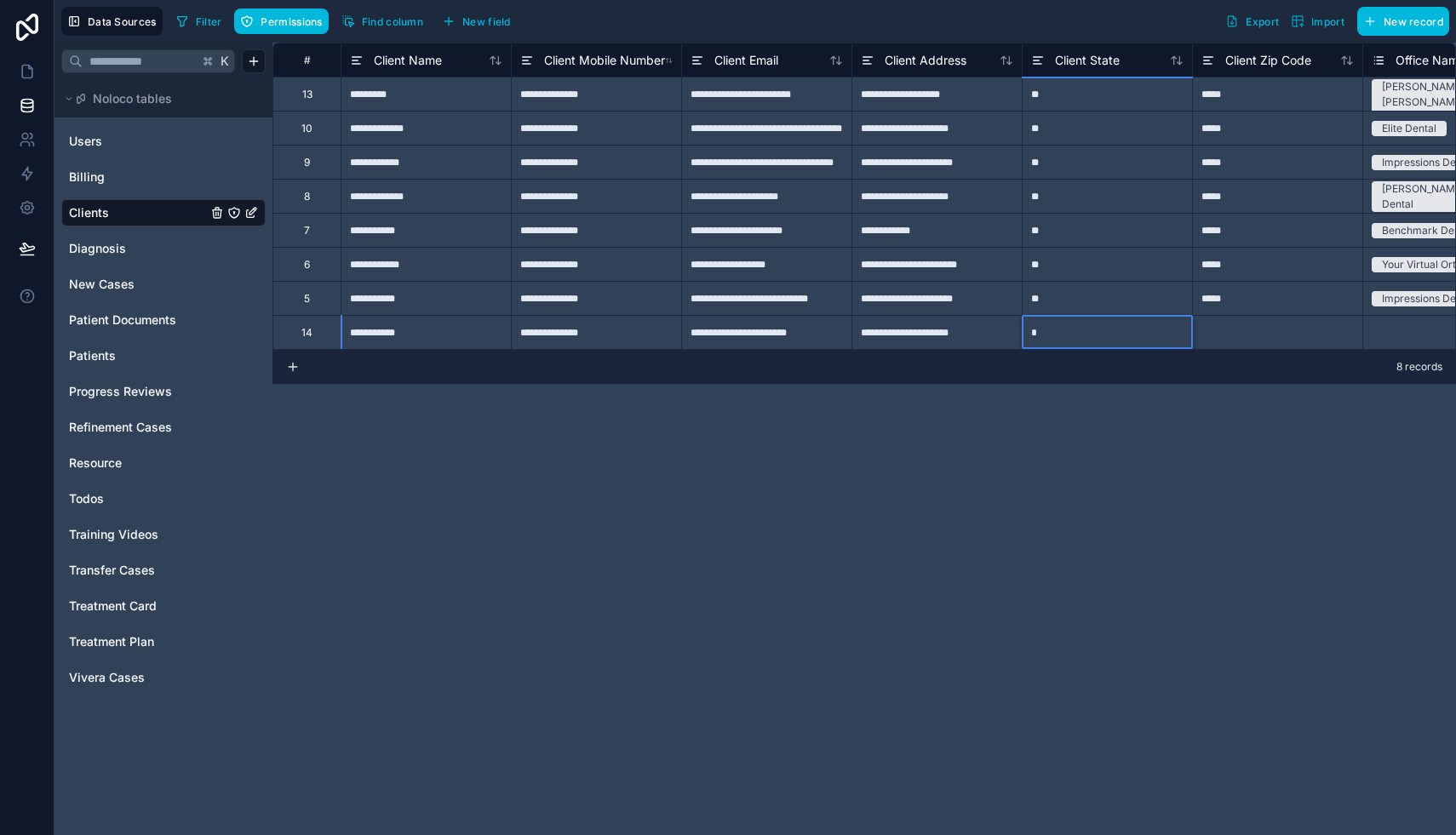
type input "**"
click at [1232, 196] on div "*****" at bounding box center [1277, 196] width 170 height 34
click at [1239, 341] on div at bounding box center [1277, 331] width 170 height 34
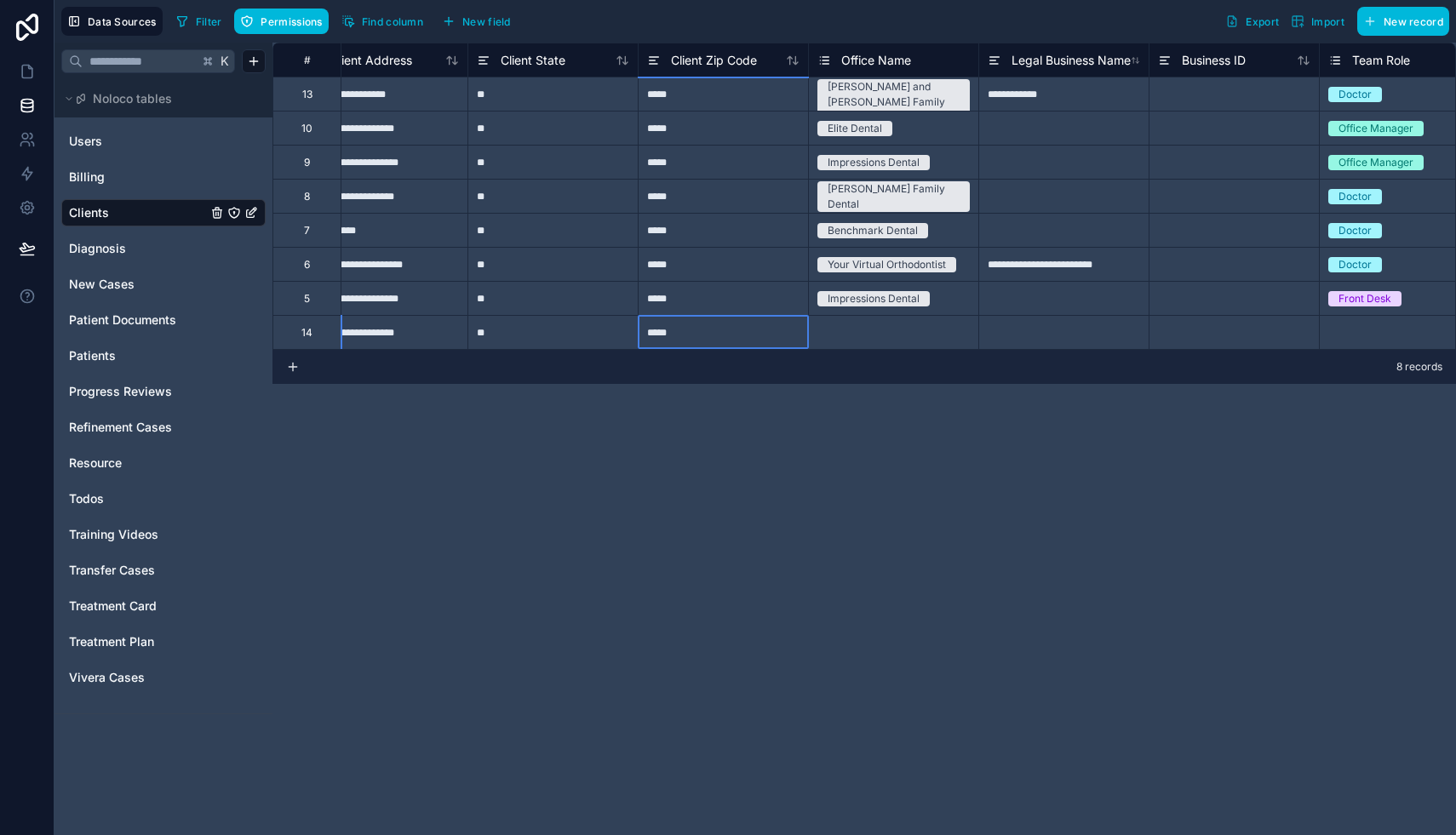
scroll to position [0, 559]
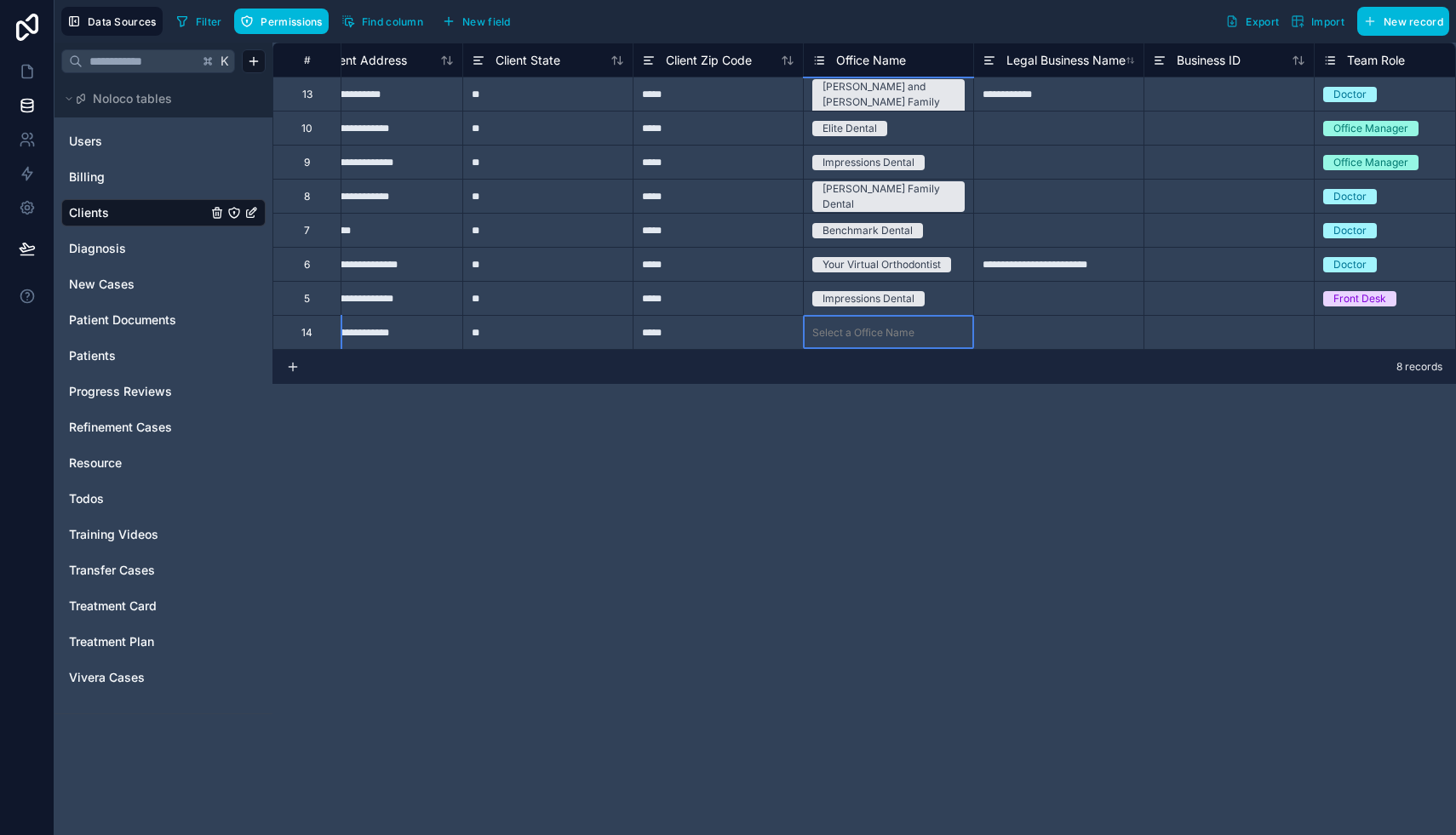
click at [879, 338] on div "Select a Office Name" at bounding box center [863, 333] width 102 height 14
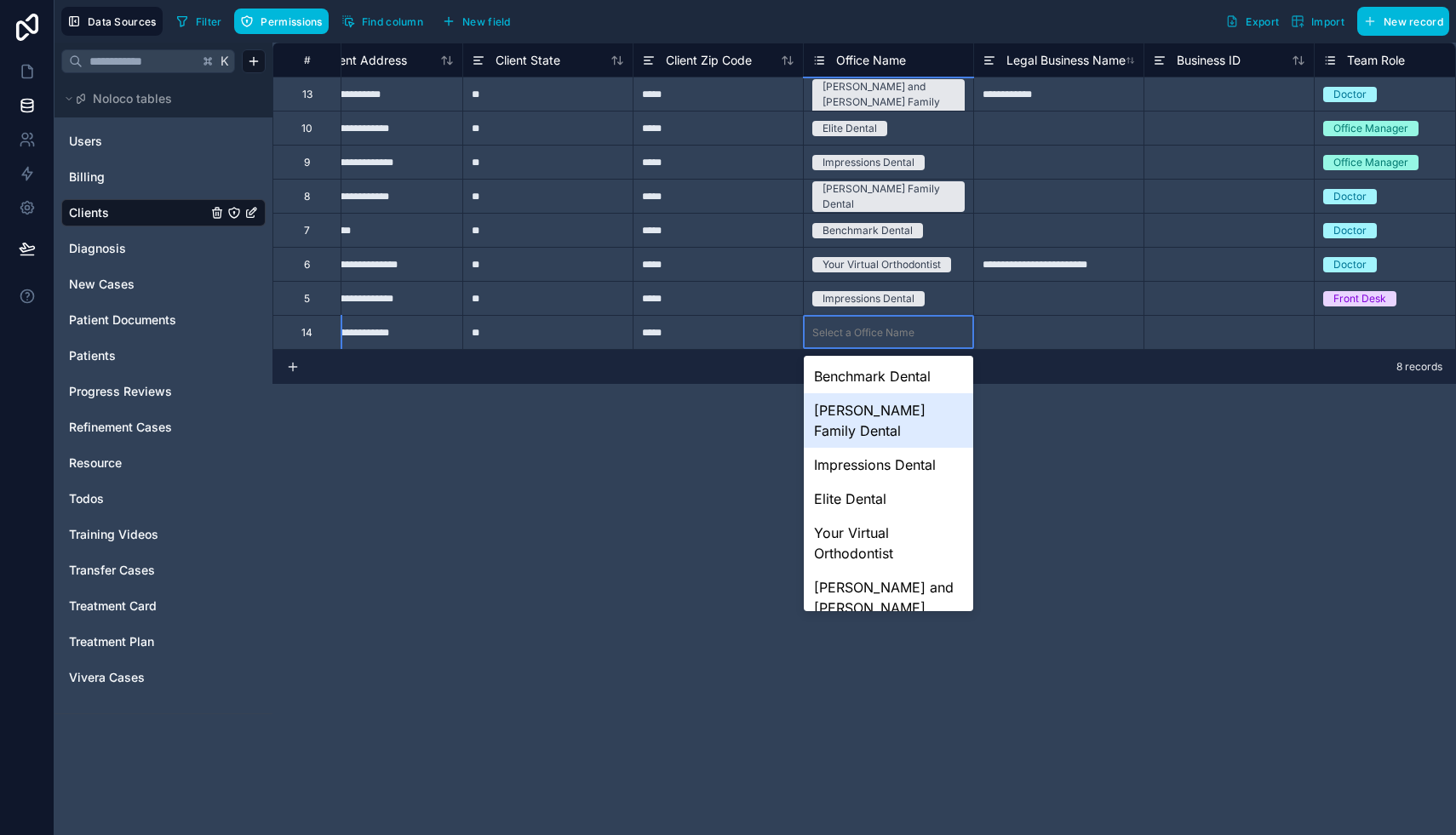
click at [876, 411] on div "[PERSON_NAME] Family Dental" at bounding box center [888, 420] width 170 height 55
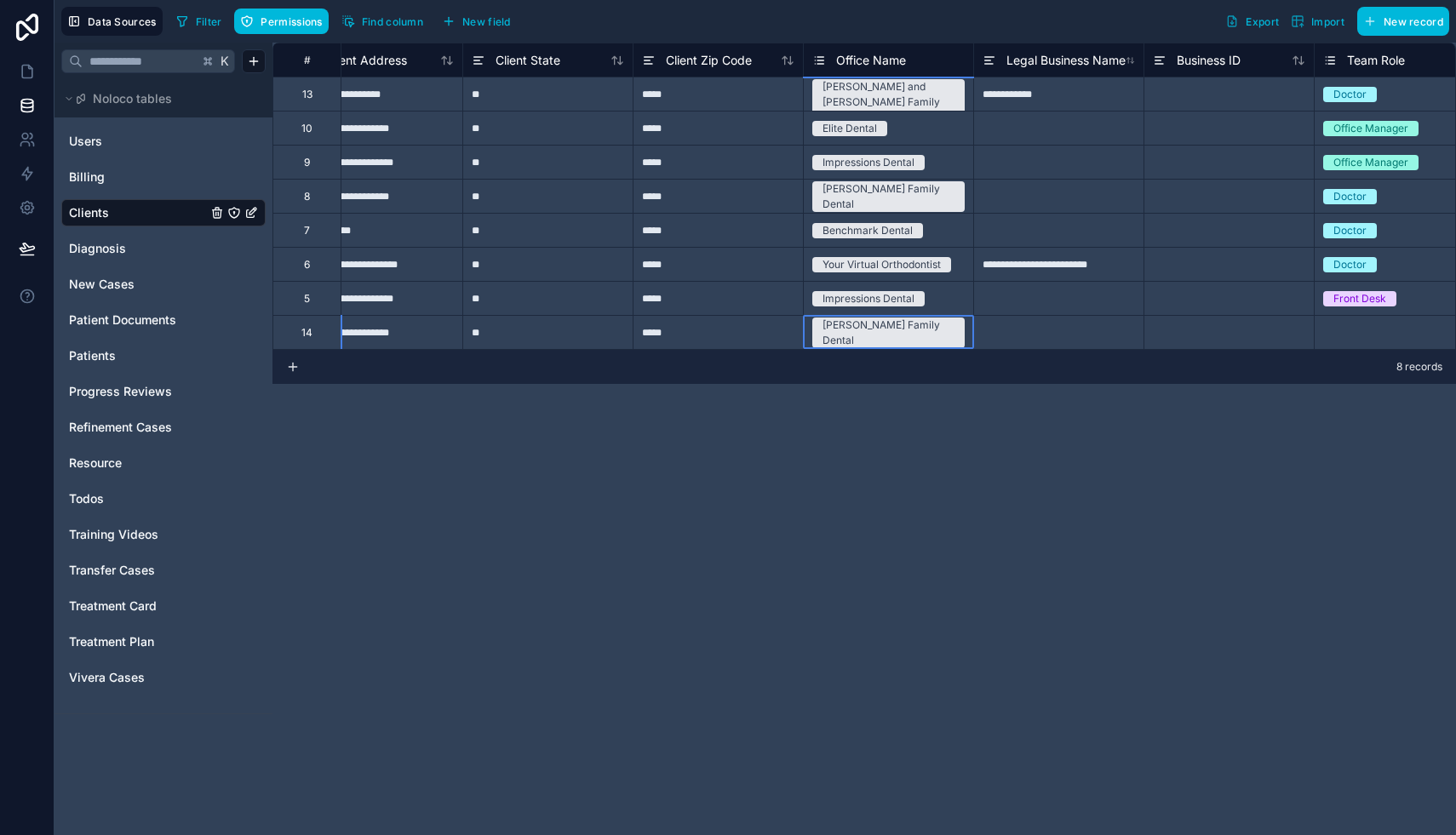
click at [1019, 337] on div at bounding box center [1059, 331] width 170 height 34
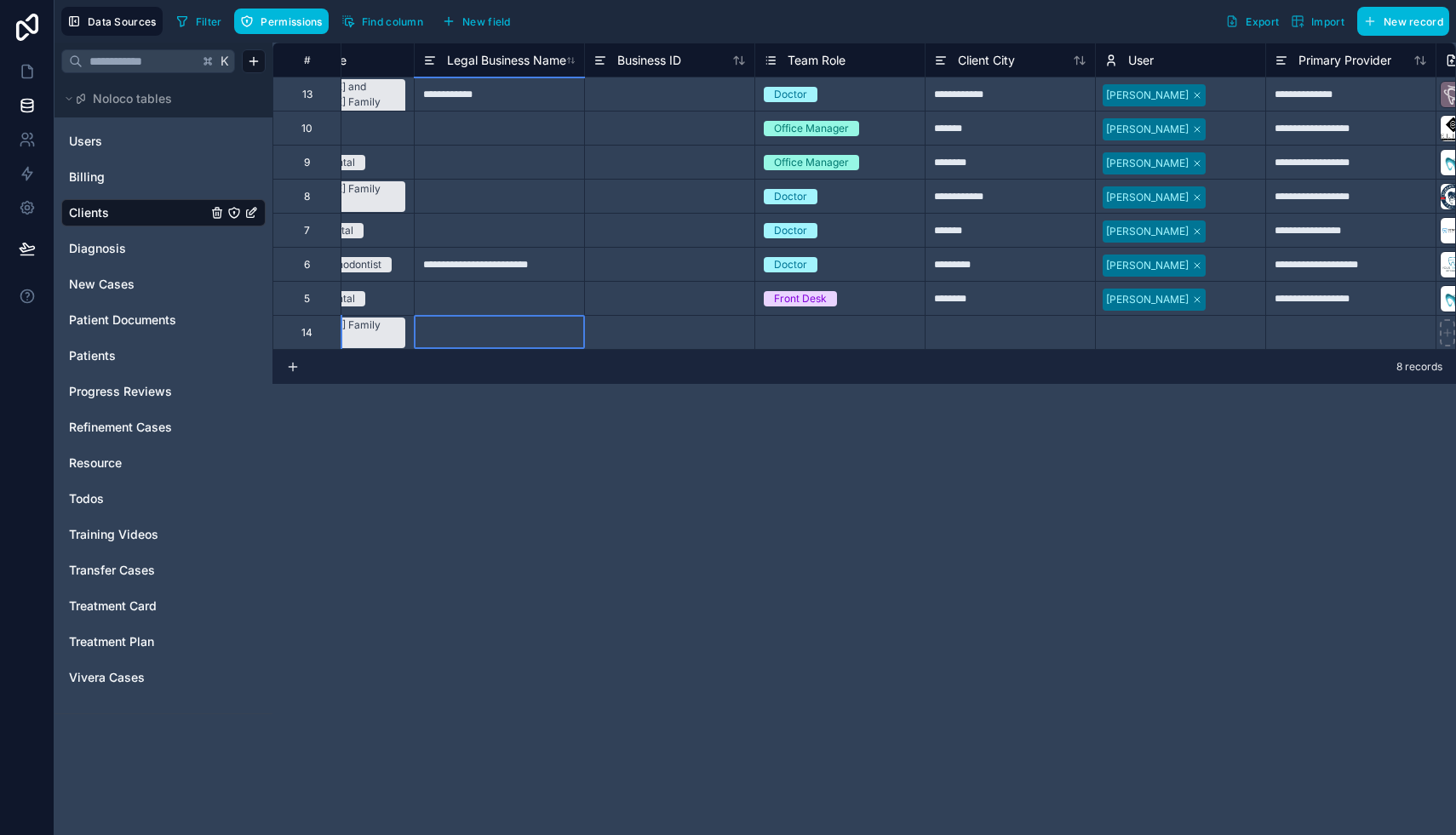
scroll to position [0, 1123]
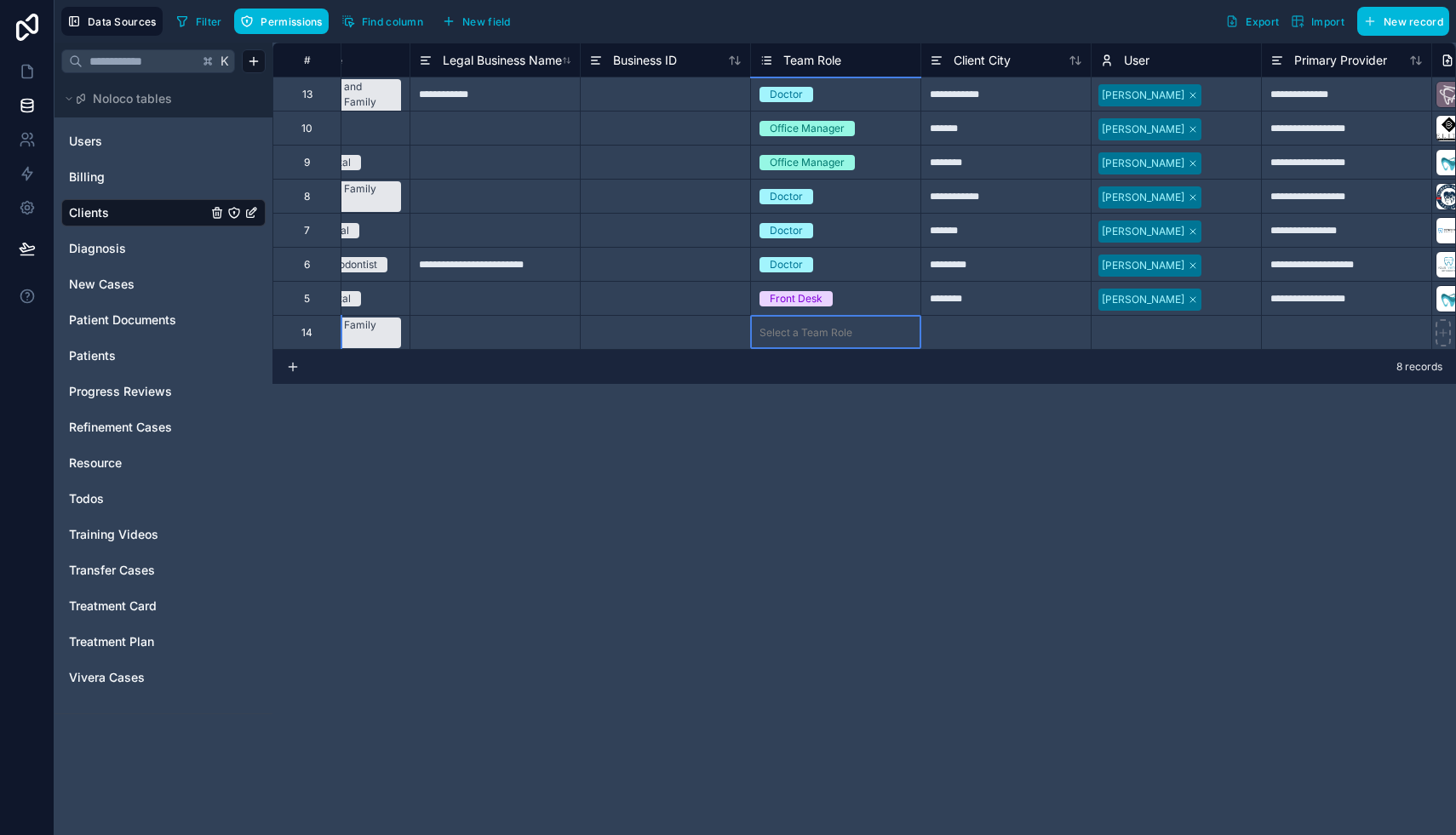
click at [818, 333] on div "Select a Team Role" at bounding box center [805, 333] width 93 height 14
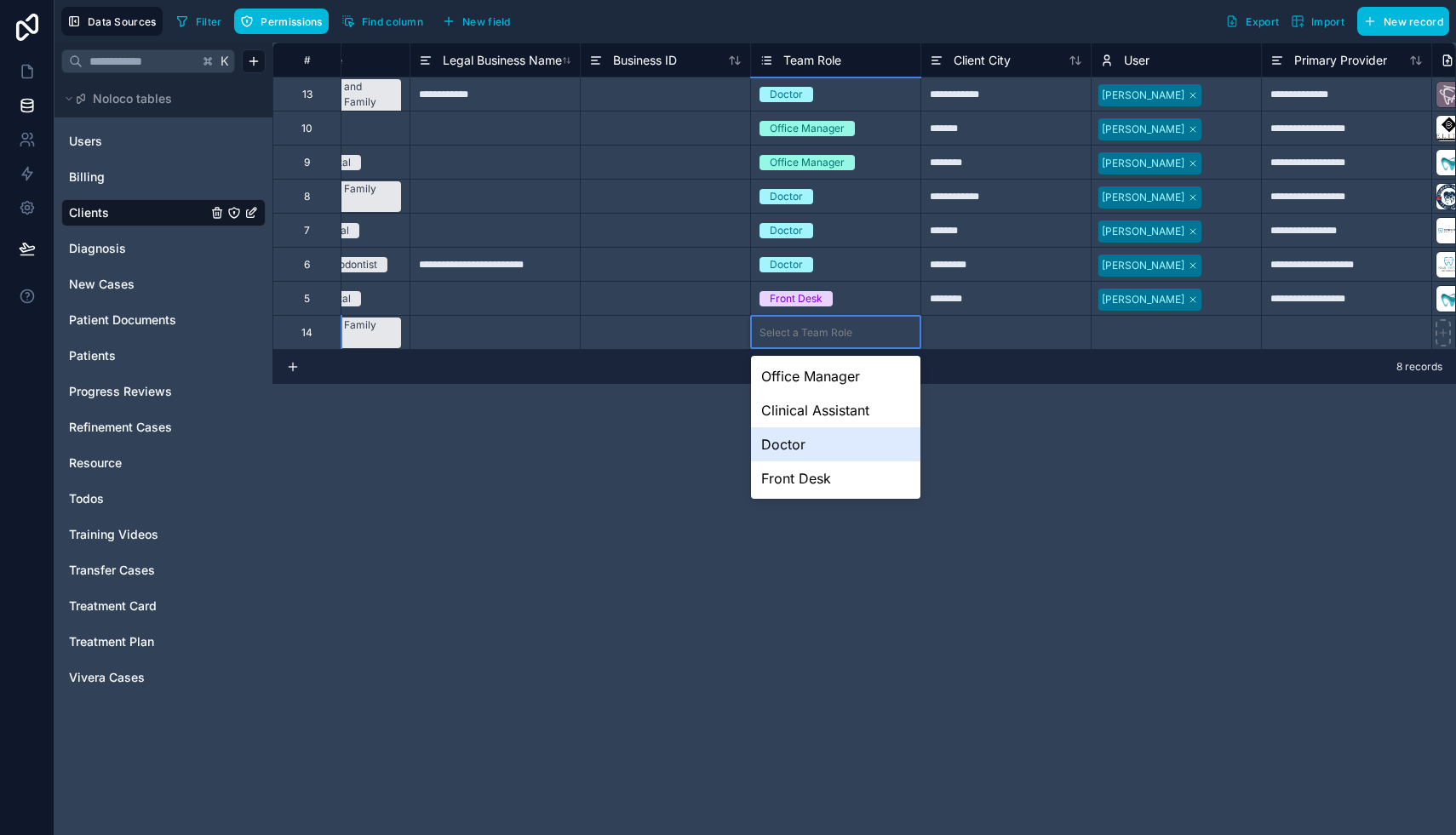
click at [811, 446] on div "Doctor" at bounding box center [835, 444] width 170 height 34
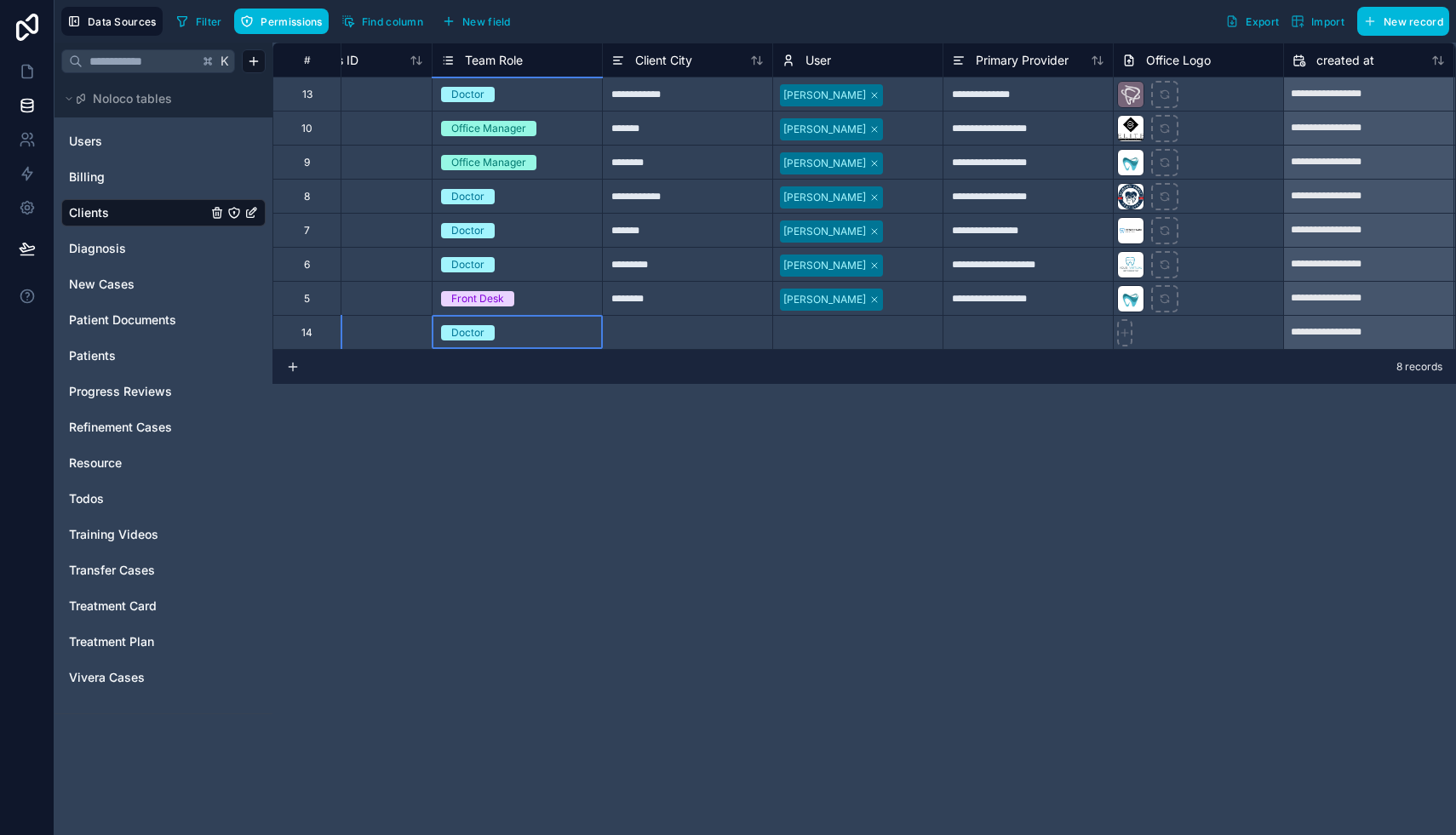
scroll to position [0, 1442]
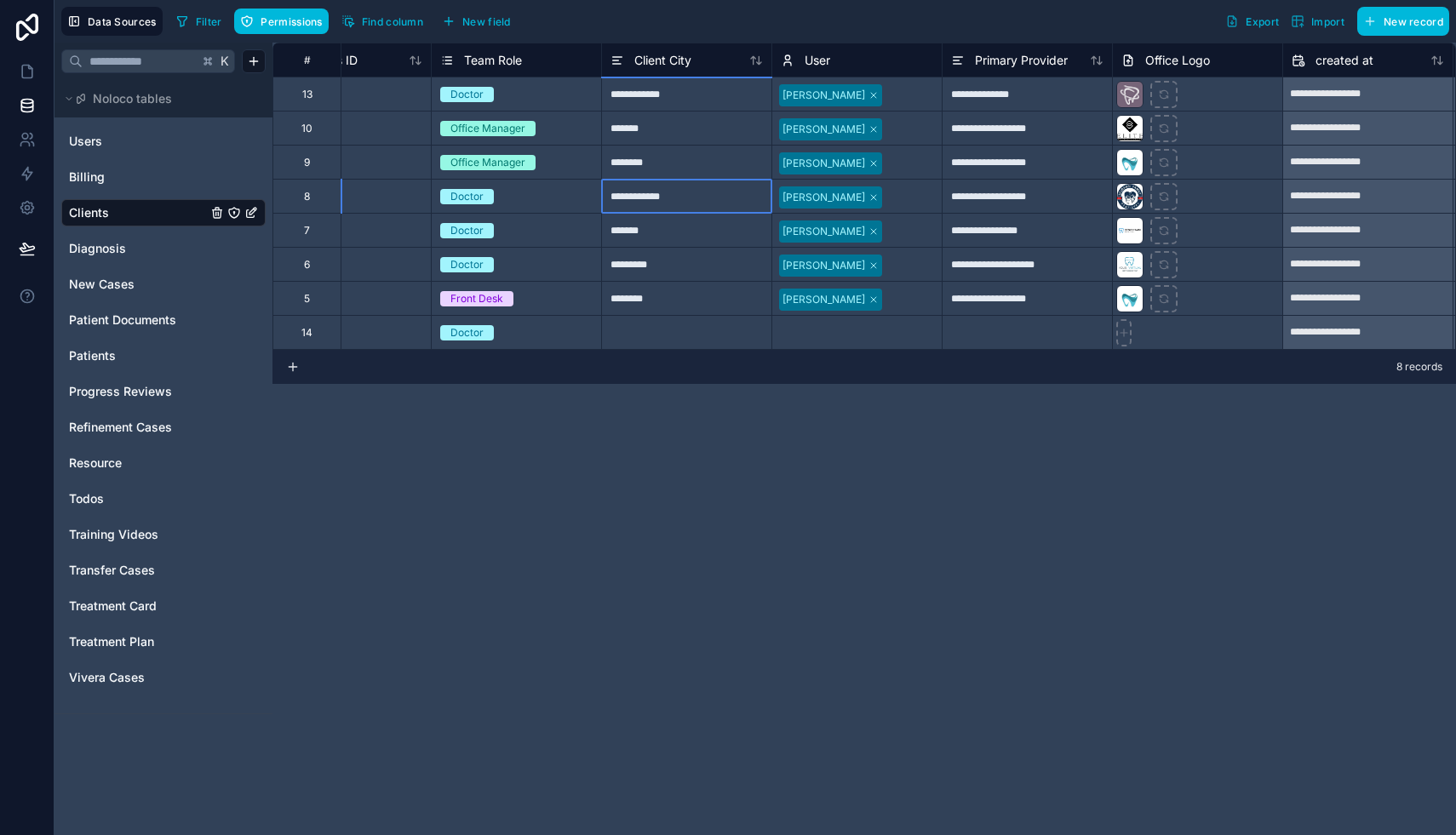
click at [690, 194] on div "**********" at bounding box center [686, 196] width 170 height 34
click at [703, 337] on div at bounding box center [686, 331] width 170 height 34
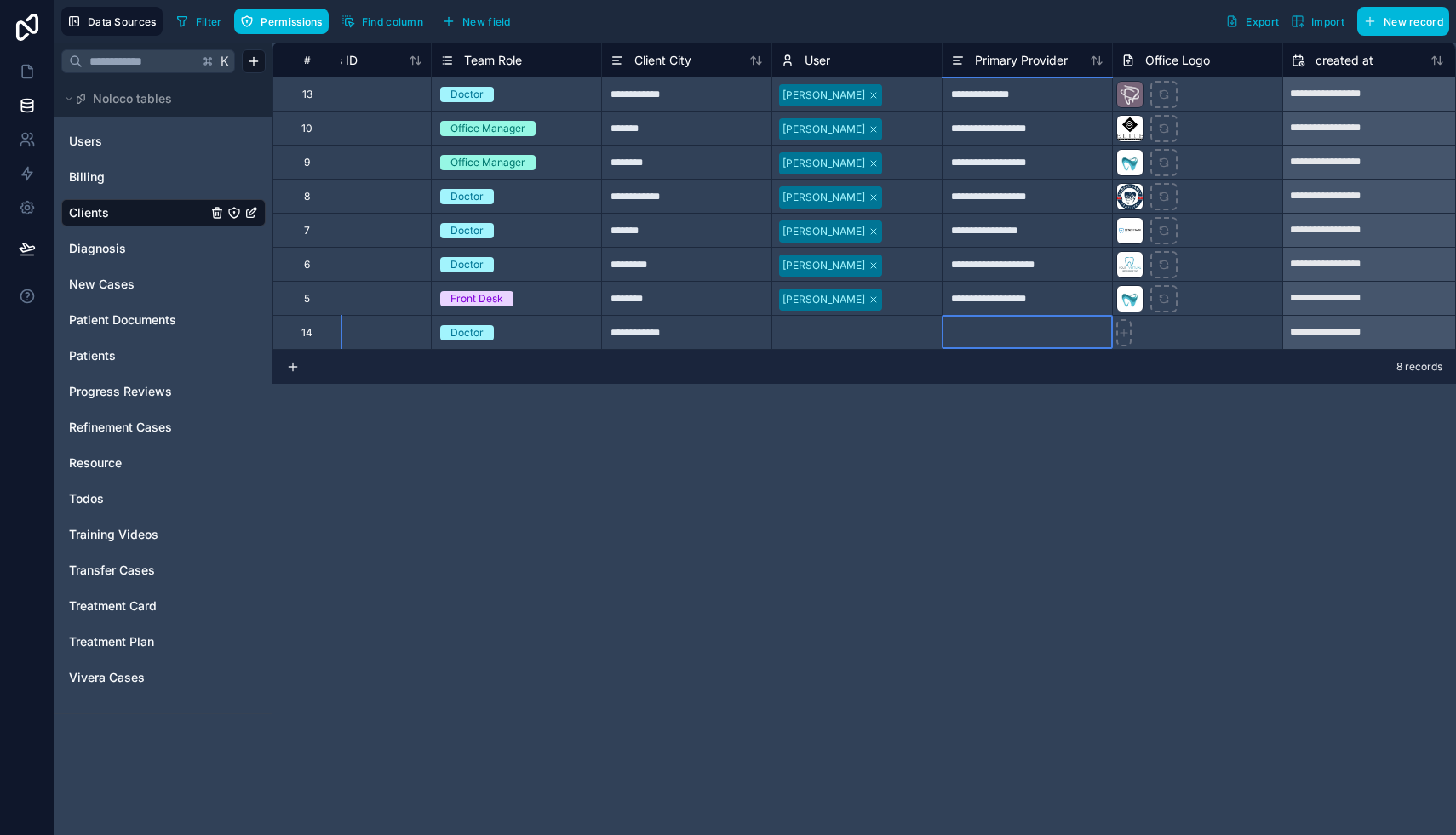
click at [1006, 336] on div at bounding box center [1026, 331] width 170 height 34
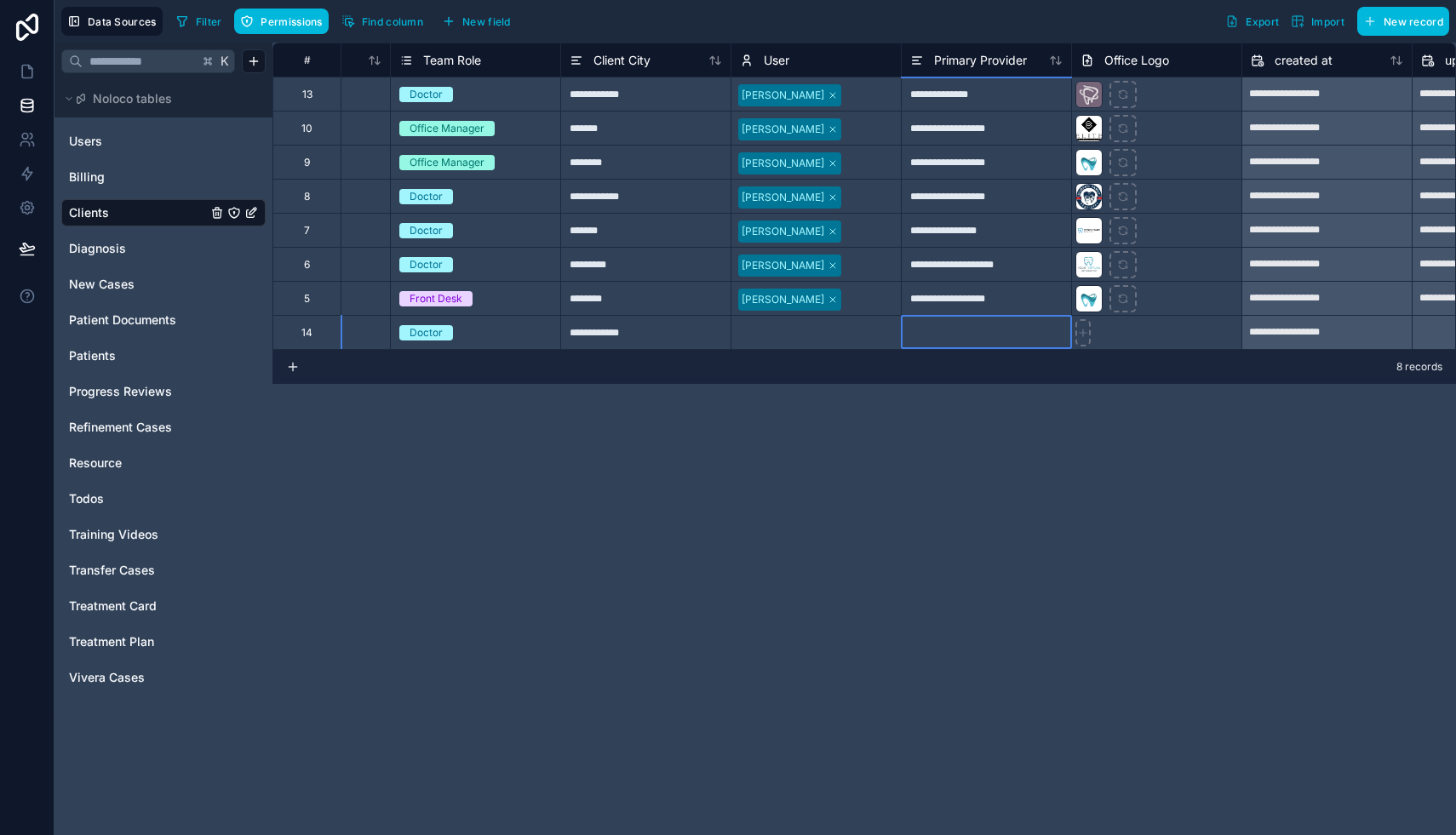
scroll to position [0, 1486]
type input "**********"
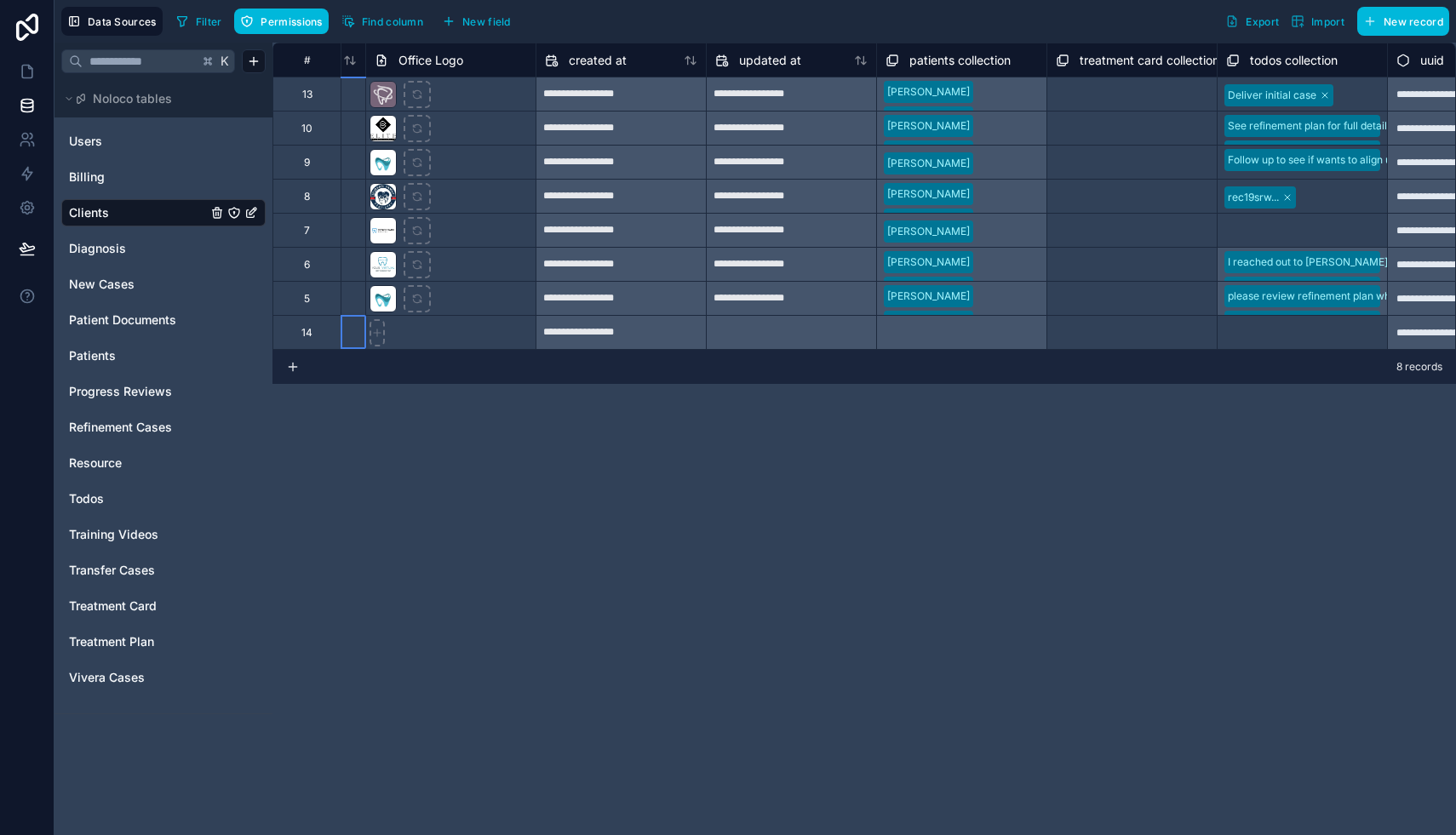
scroll to position [0, 2291]
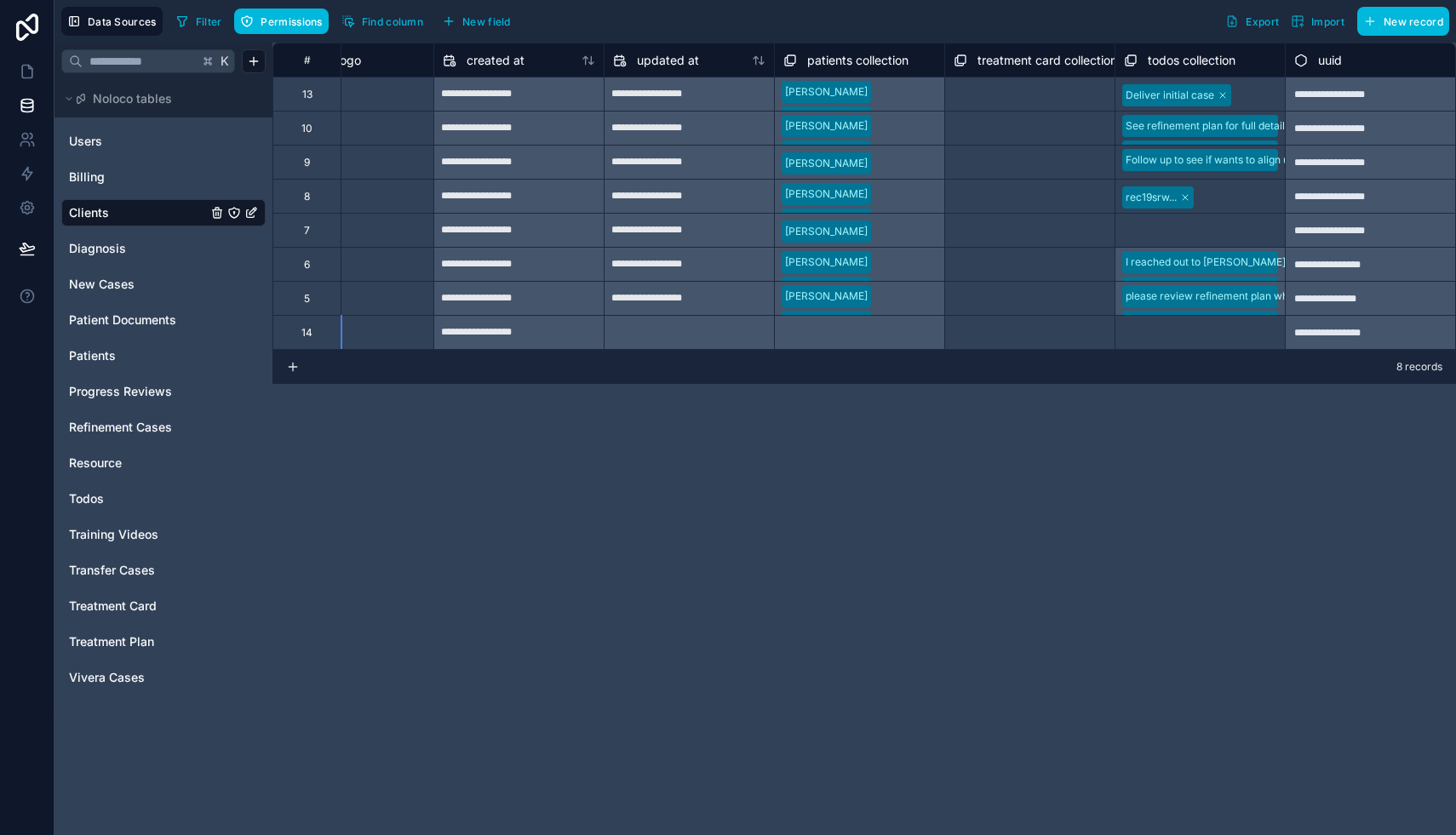
click at [1193, 565] on div "**********" at bounding box center [864, 438] width 1183 height 792
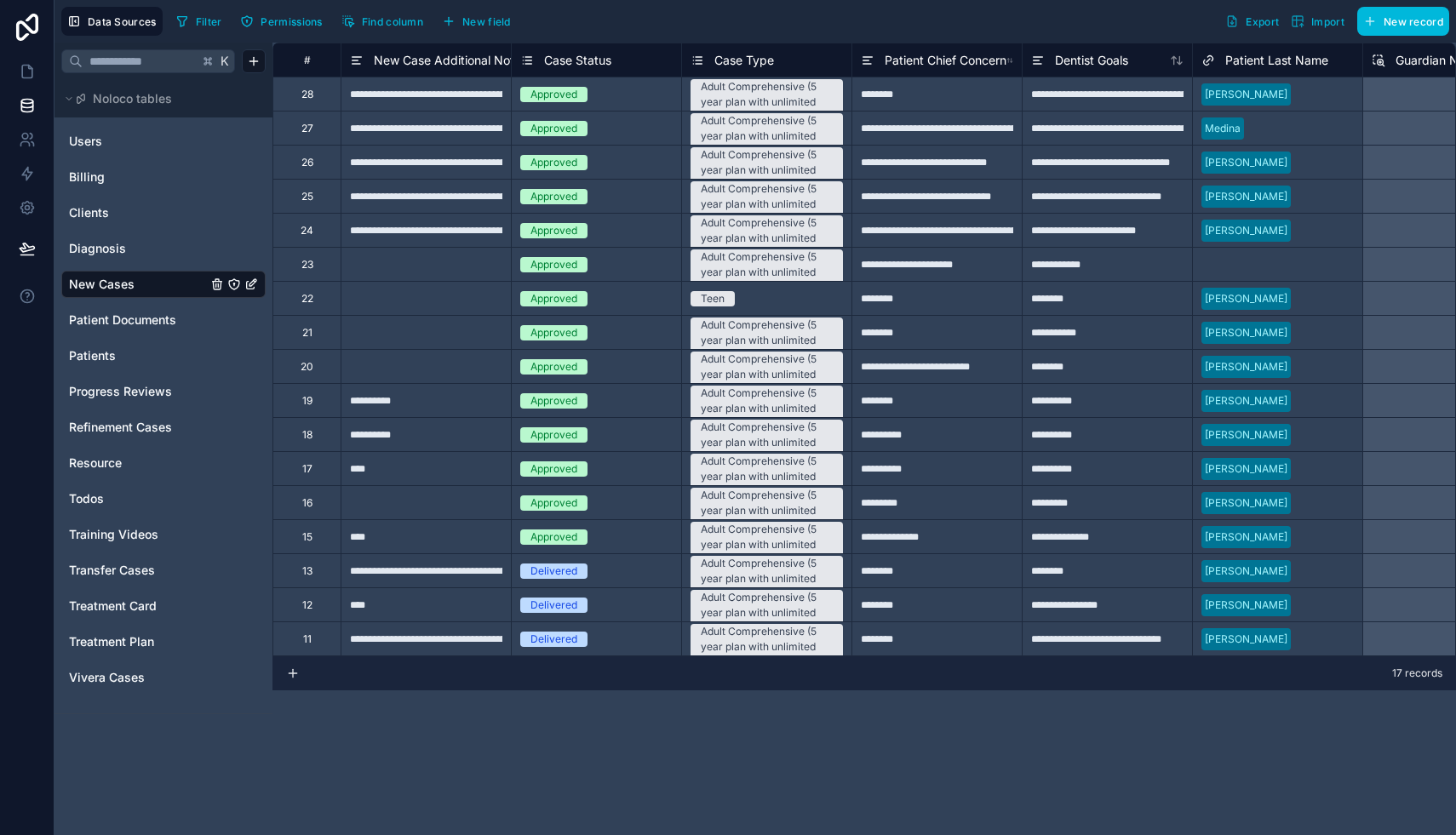
click at [97, 140] on span "Users" at bounding box center [85, 142] width 33 height 17
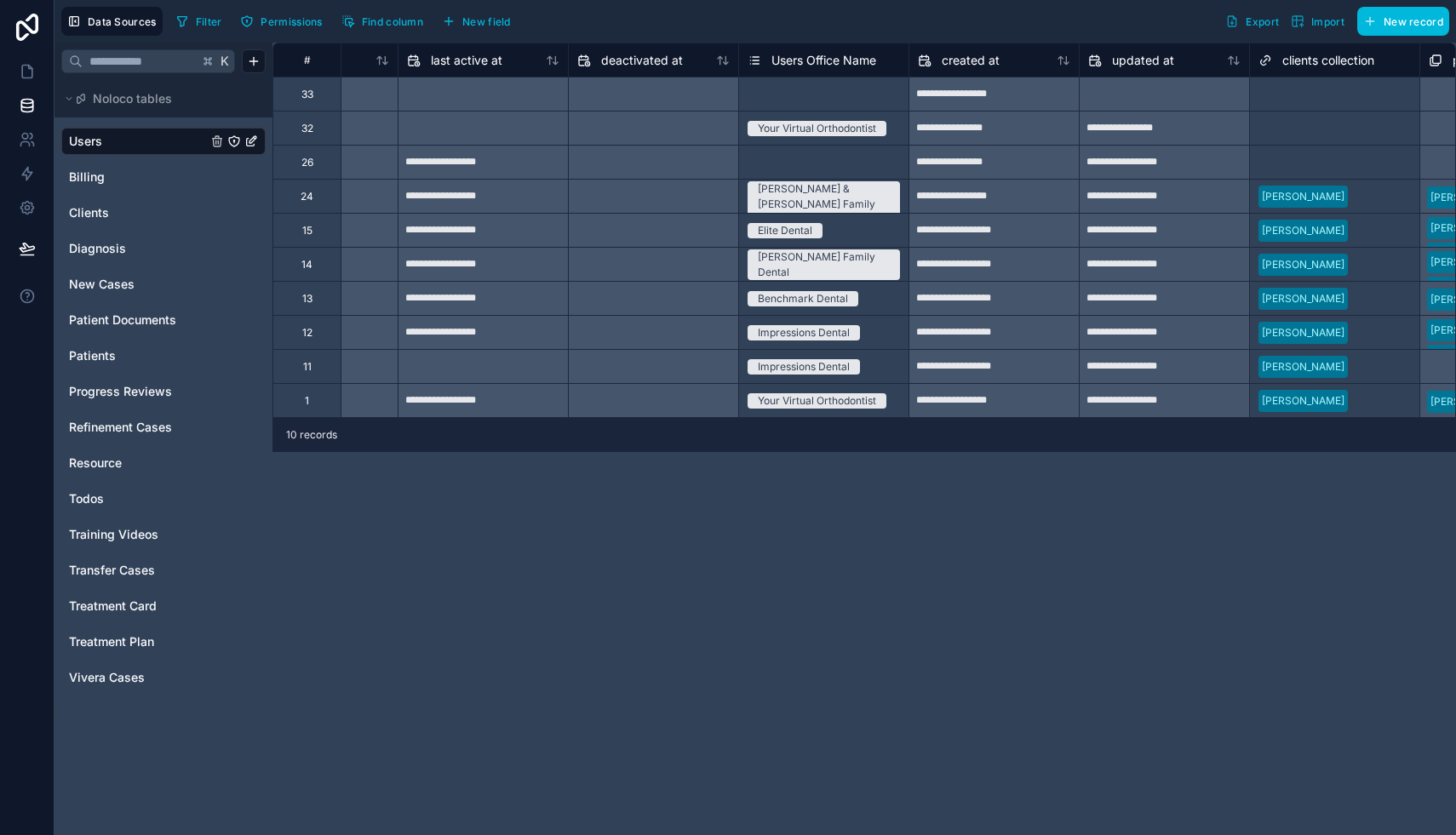
scroll to position [0, 1312]
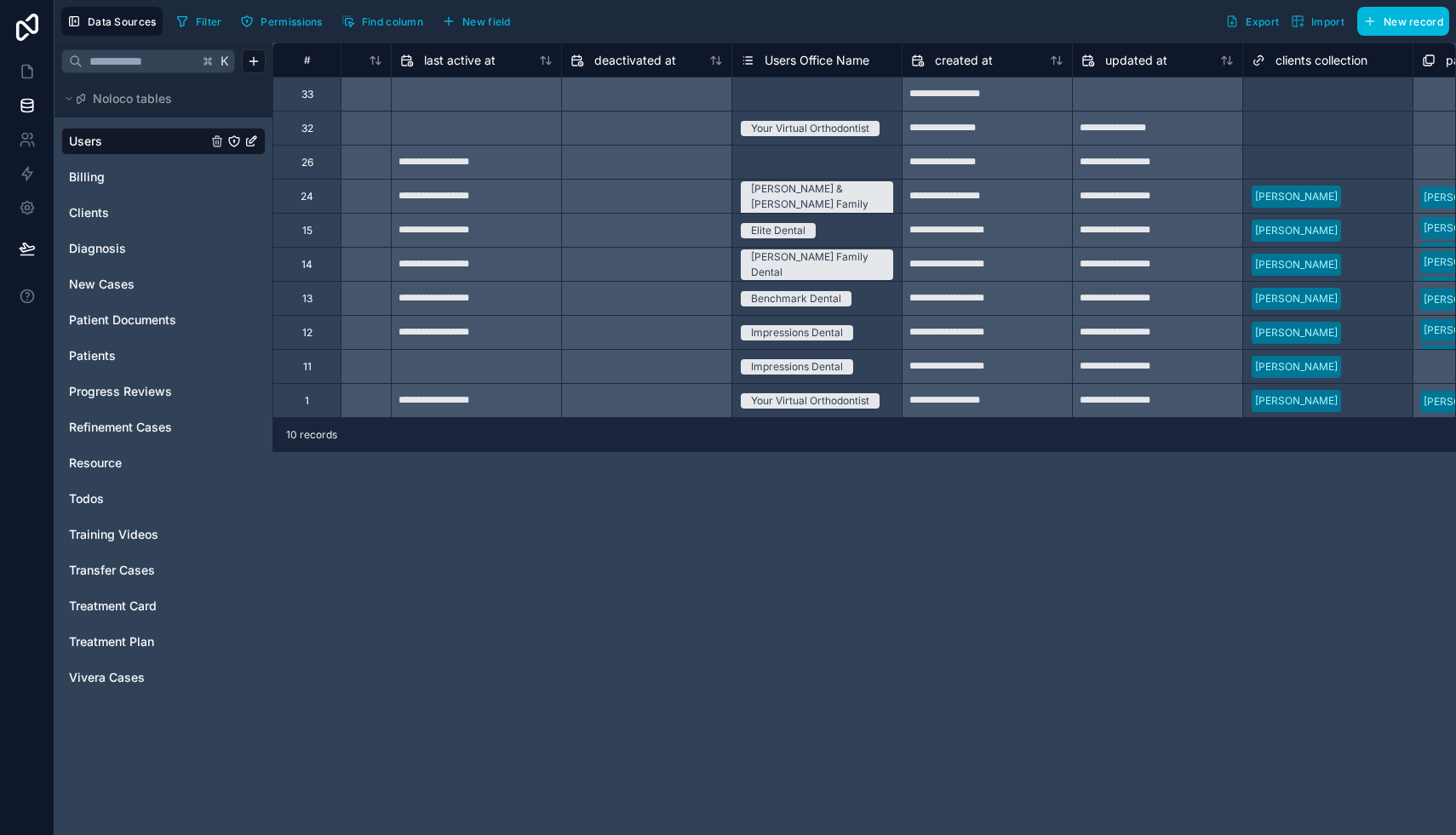
click at [816, 93] on div "Select a Users Office Name" at bounding box center [806, 95] width 133 height 14
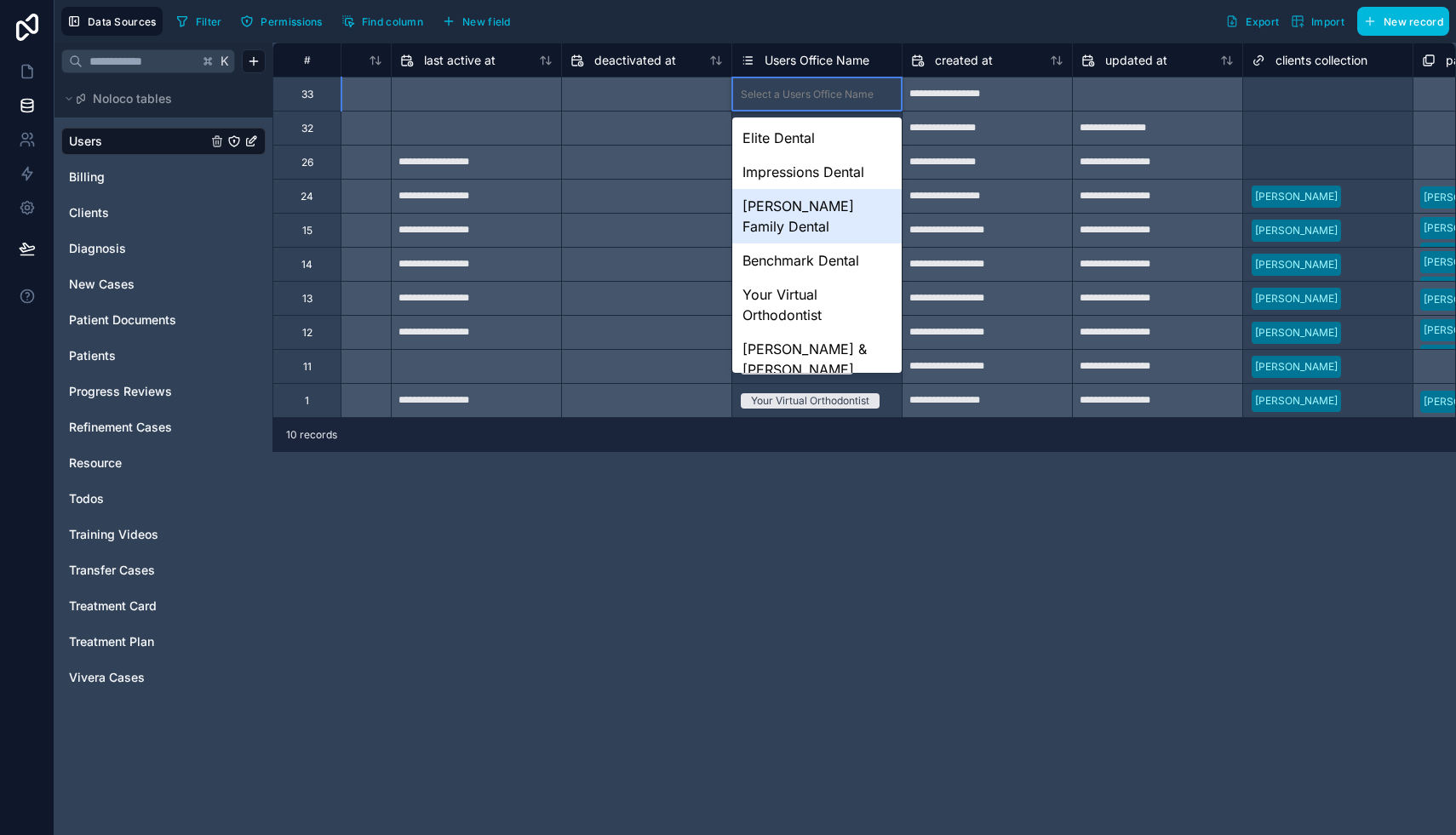
click at [807, 201] on div "[PERSON_NAME] Family Dental" at bounding box center [817, 216] width 170 height 55
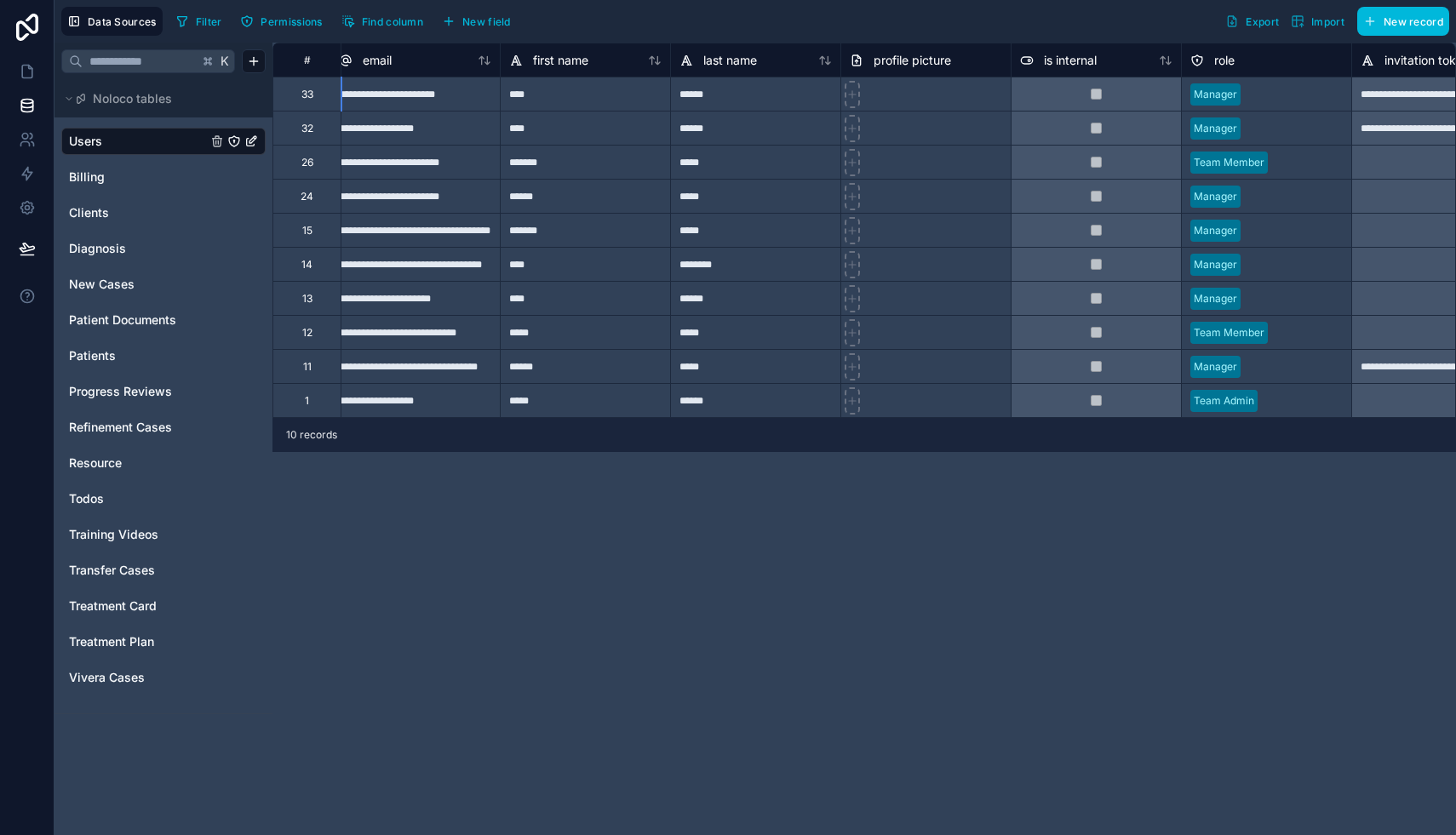
scroll to position [0, 0]
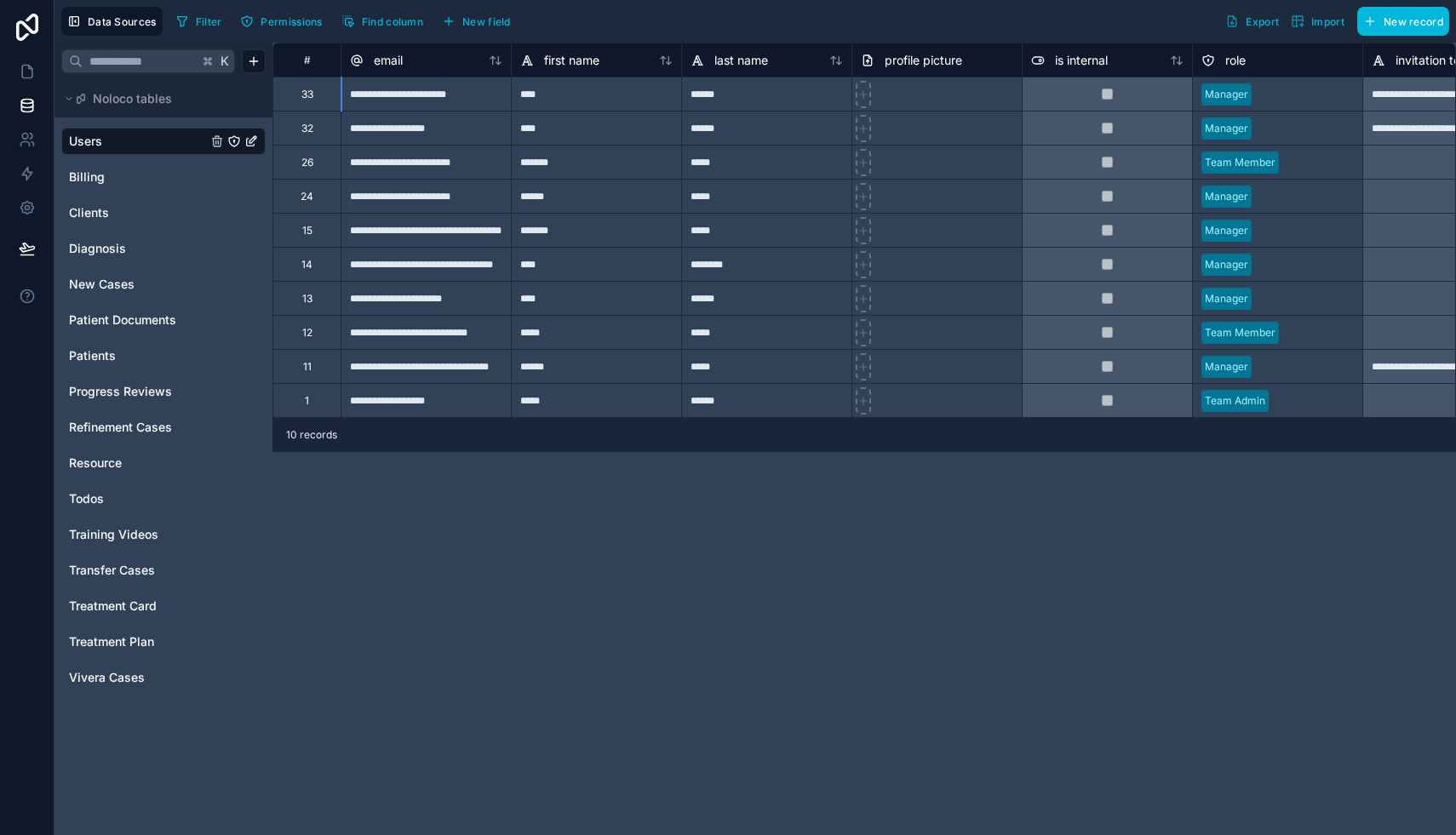
click at [863, 478] on div "**********" at bounding box center [864, 438] width 1183 height 792
click at [110, 177] on link "Billing" at bounding box center [137, 177] width 138 height 17
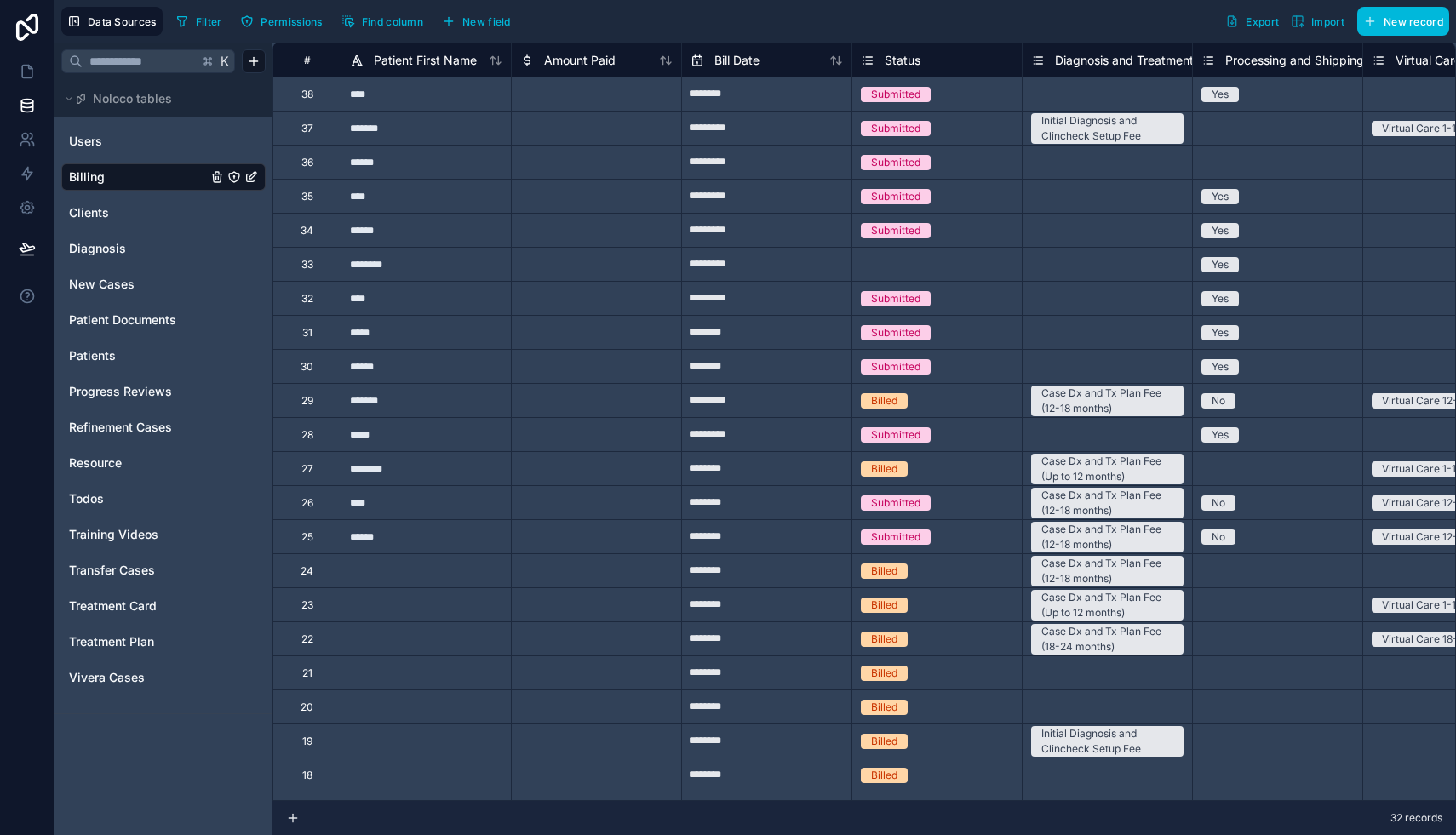
click at [107, 210] on span "Clients" at bounding box center [89, 213] width 40 height 17
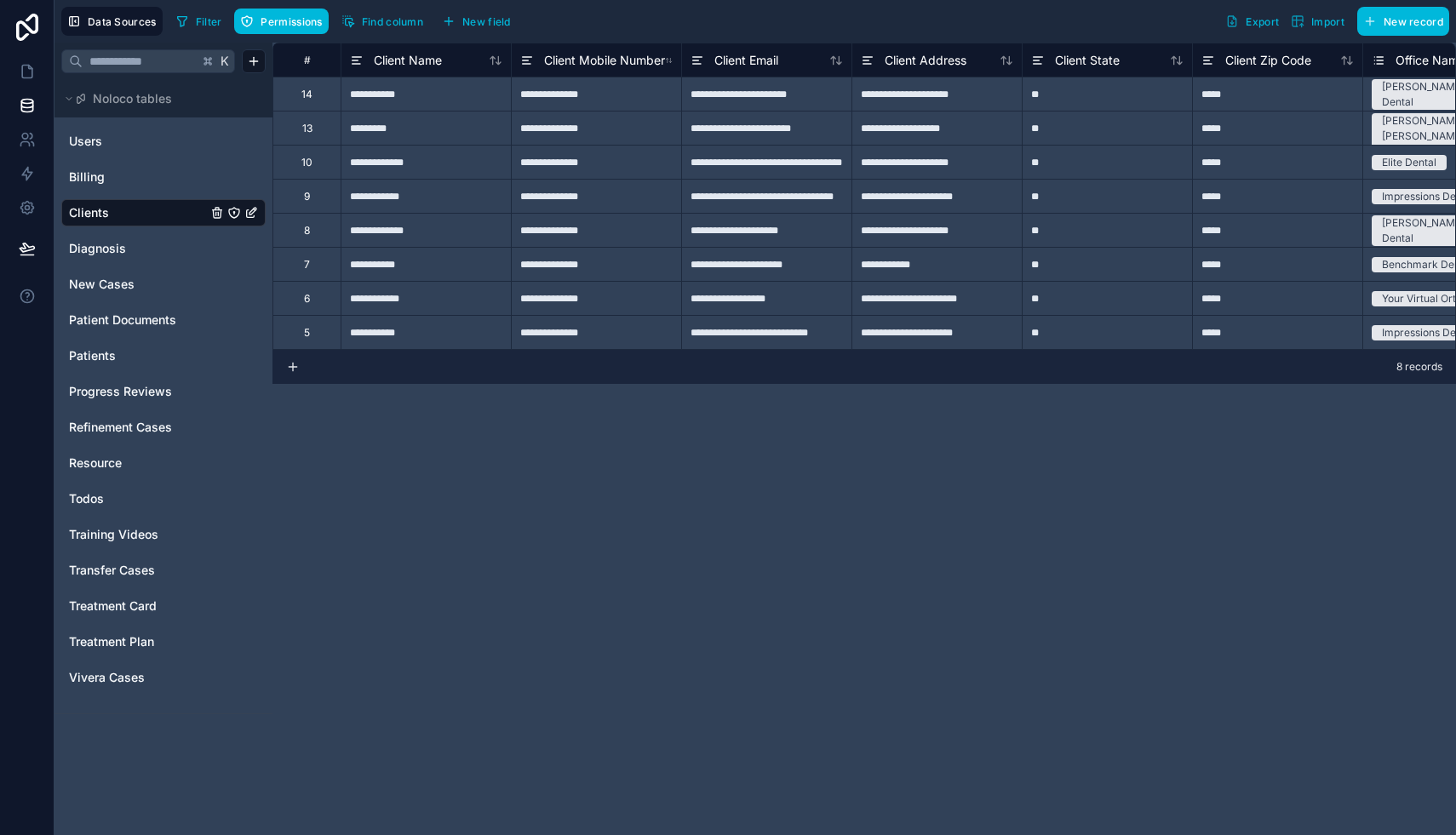
click at [104, 247] on span "Diagnosis" at bounding box center [97, 249] width 57 height 17
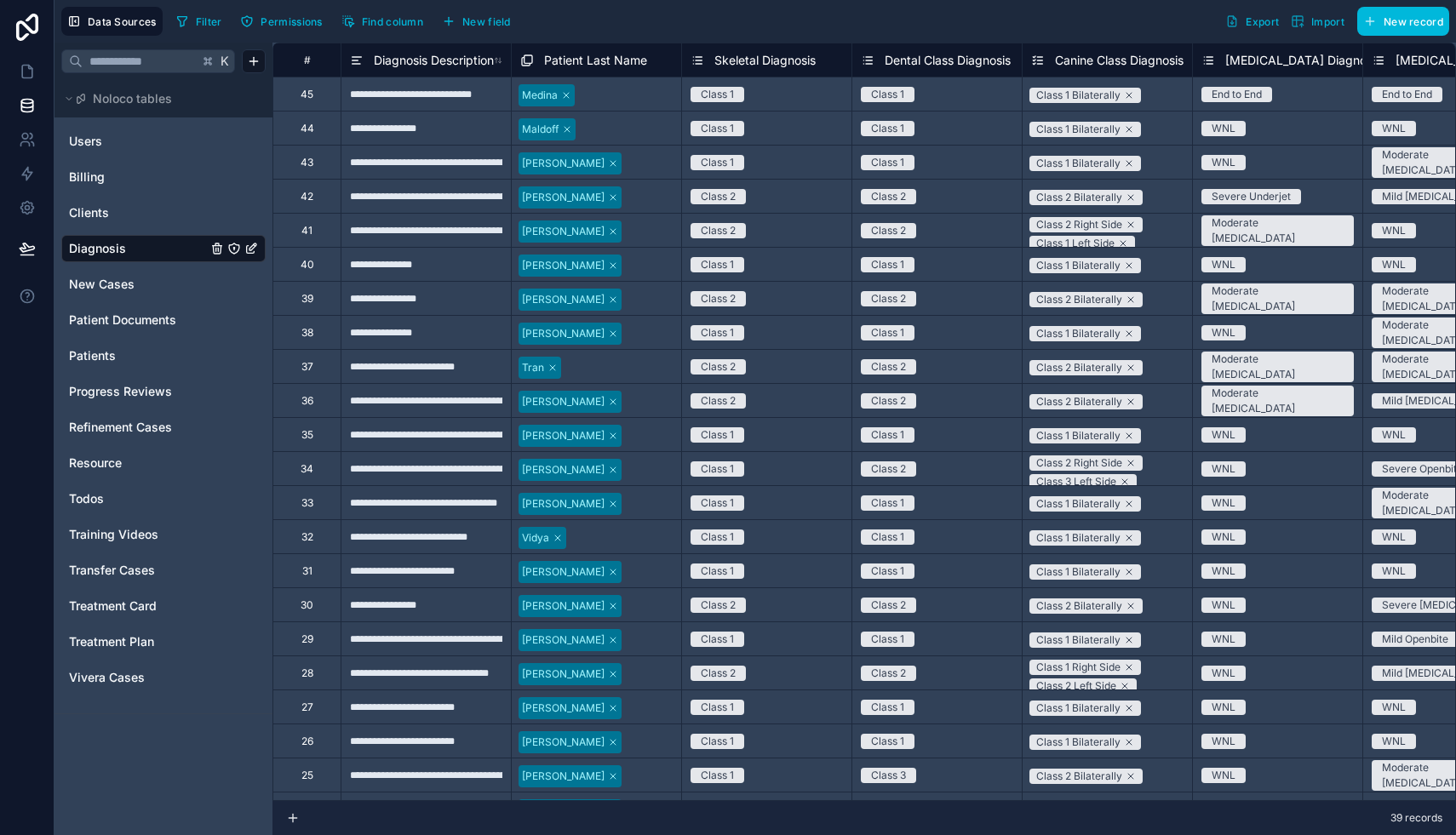
click at [105, 281] on span "New Cases" at bounding box center [101, 284] width 65 height 17
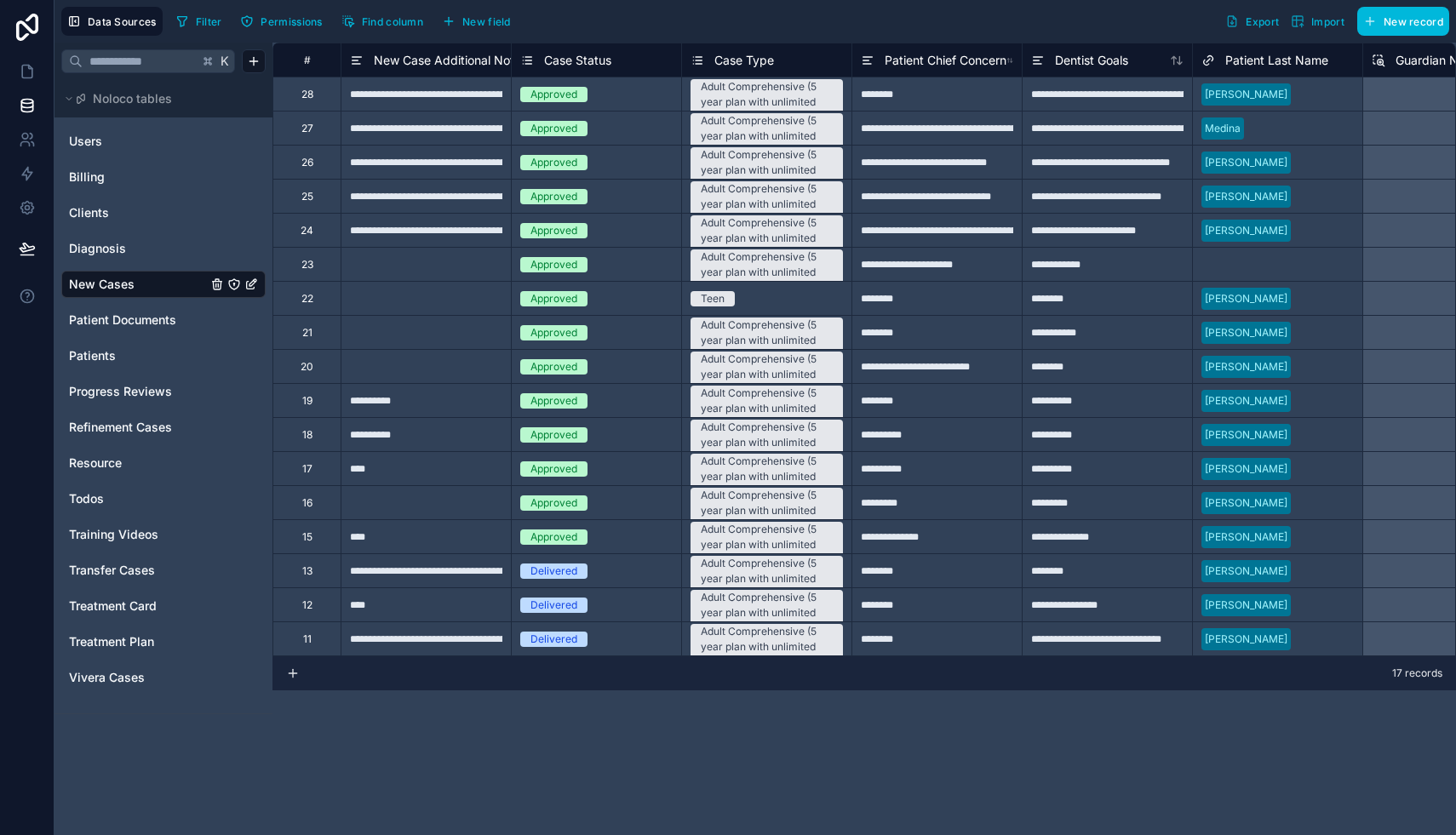
click at [110, 318] on span "Patient Documents" at bounding box center [122, 320] width 107 height 17
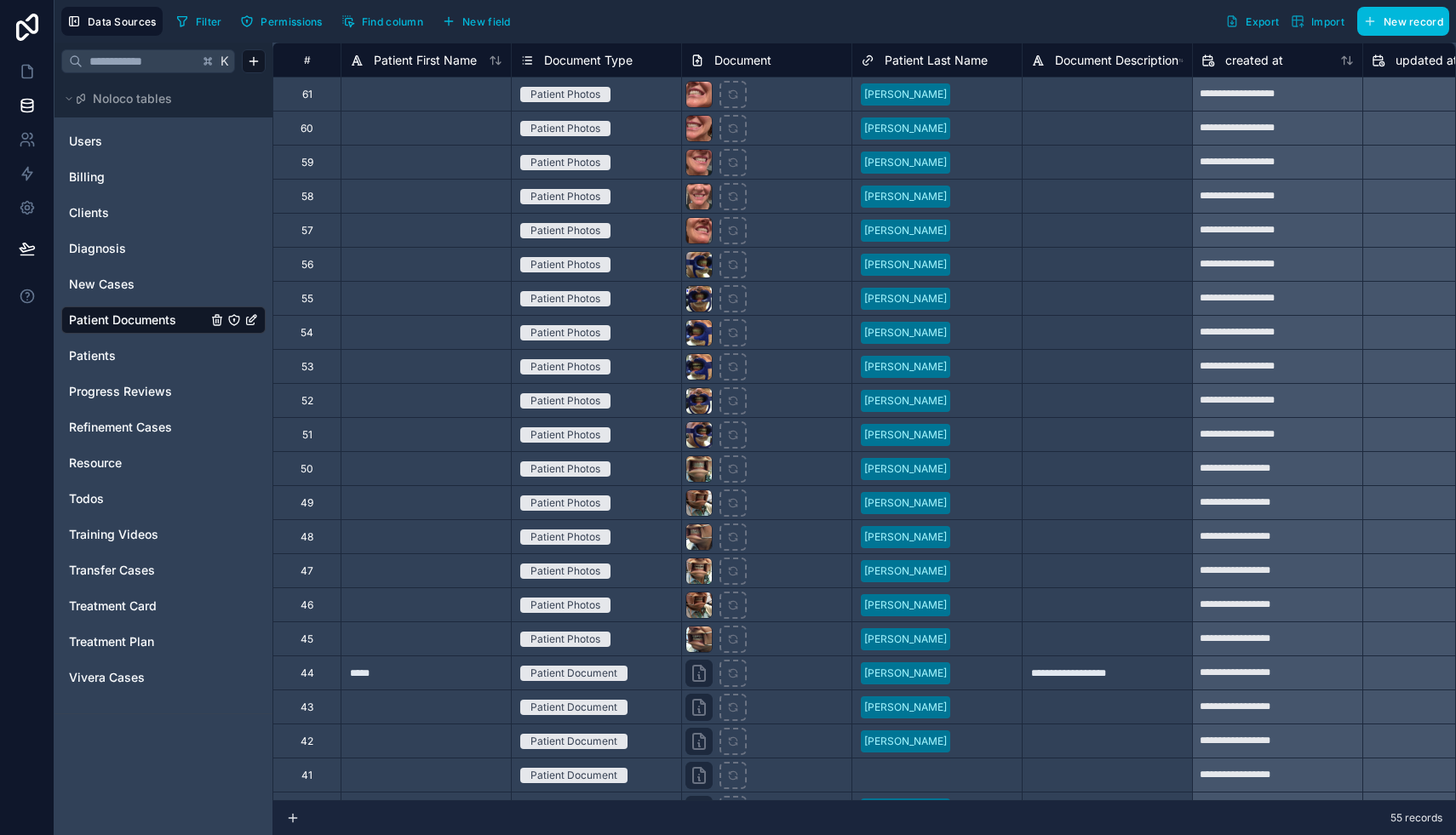
click at [110, 353] on span "Patients" at bounding box center [92, 356] width 47 height 17
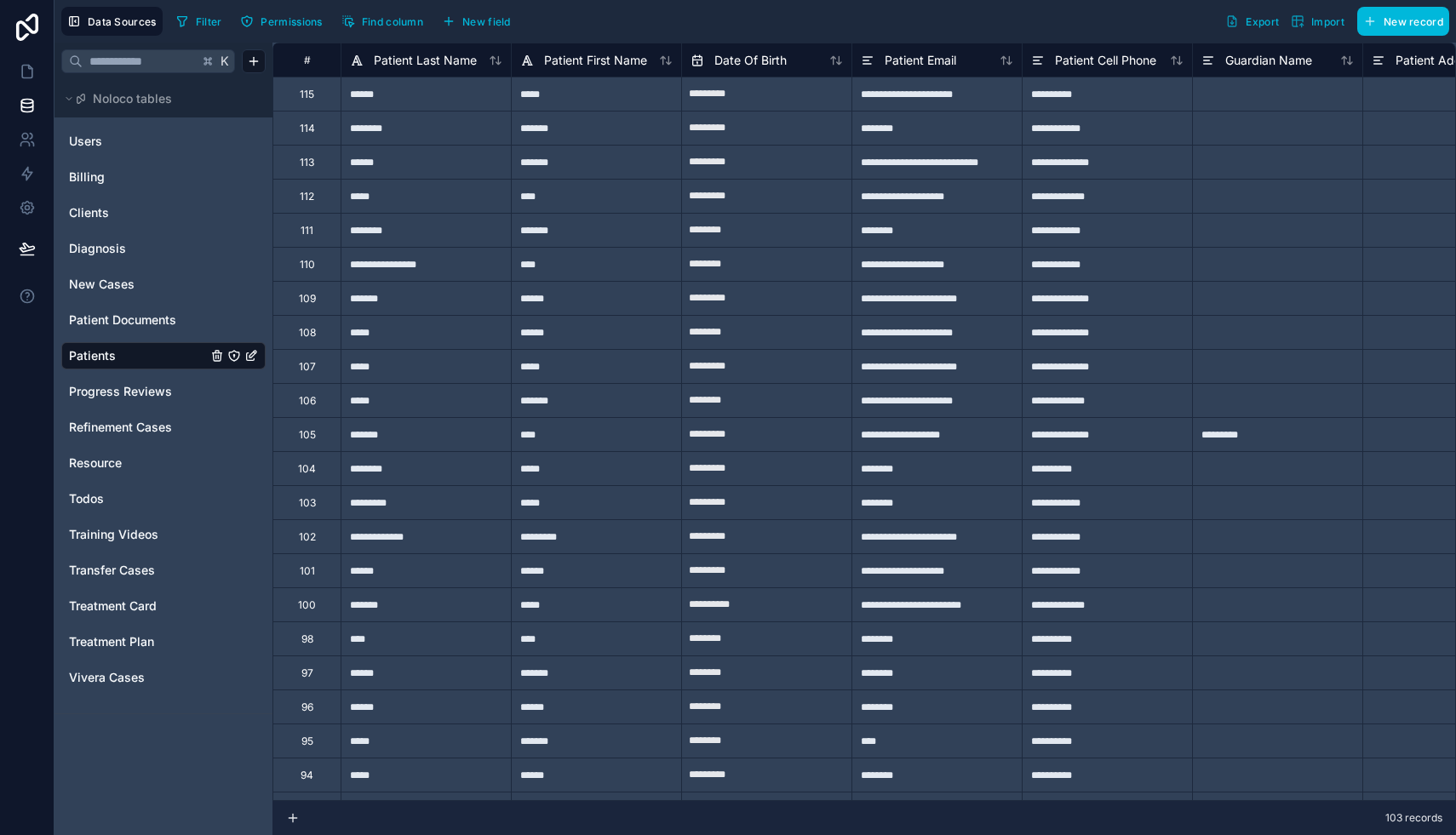
click at [97, 498] on span "Todos" at bounding box center [86, 499] width 35 height 17
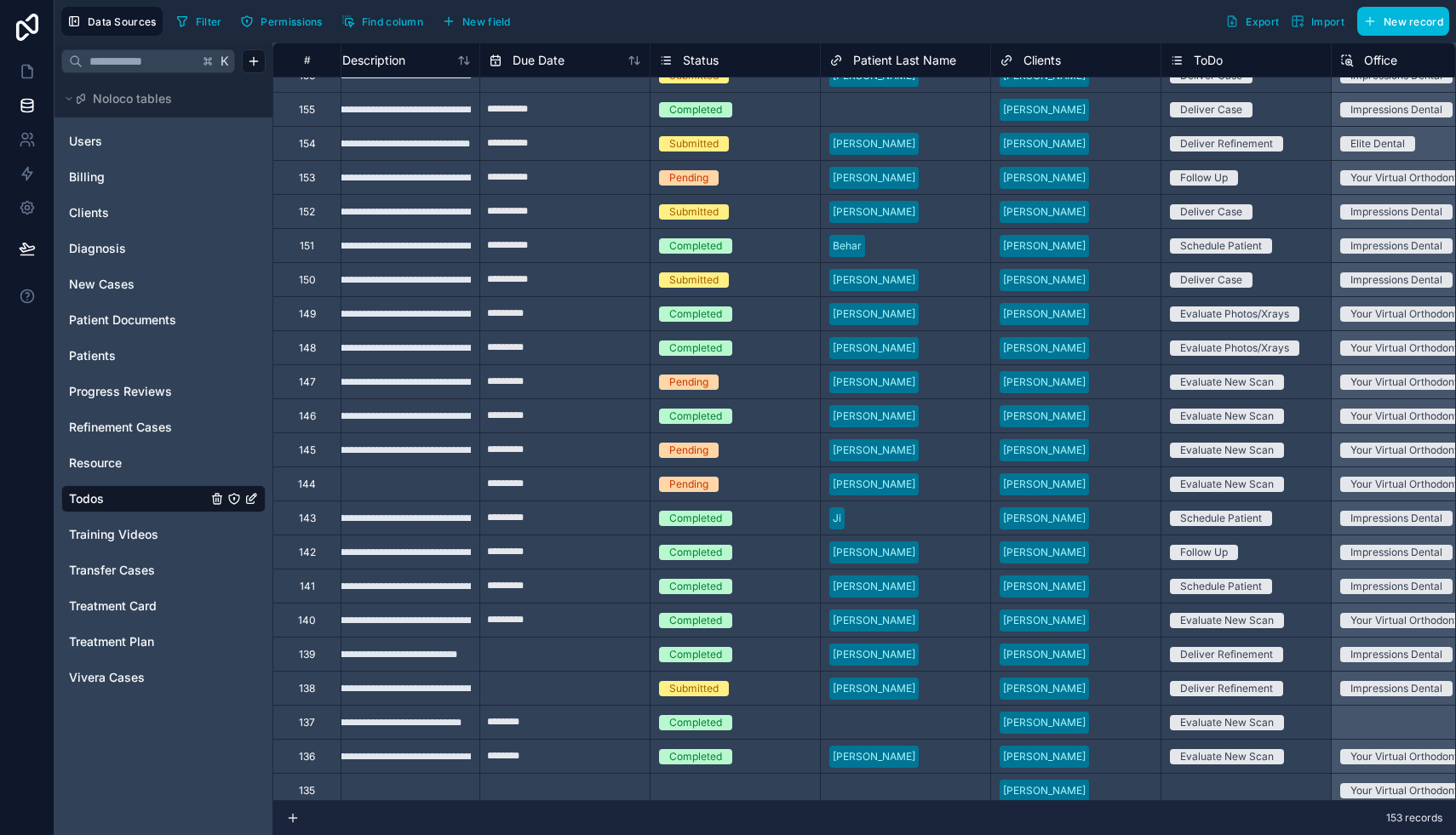
scroll to position [0, 31]
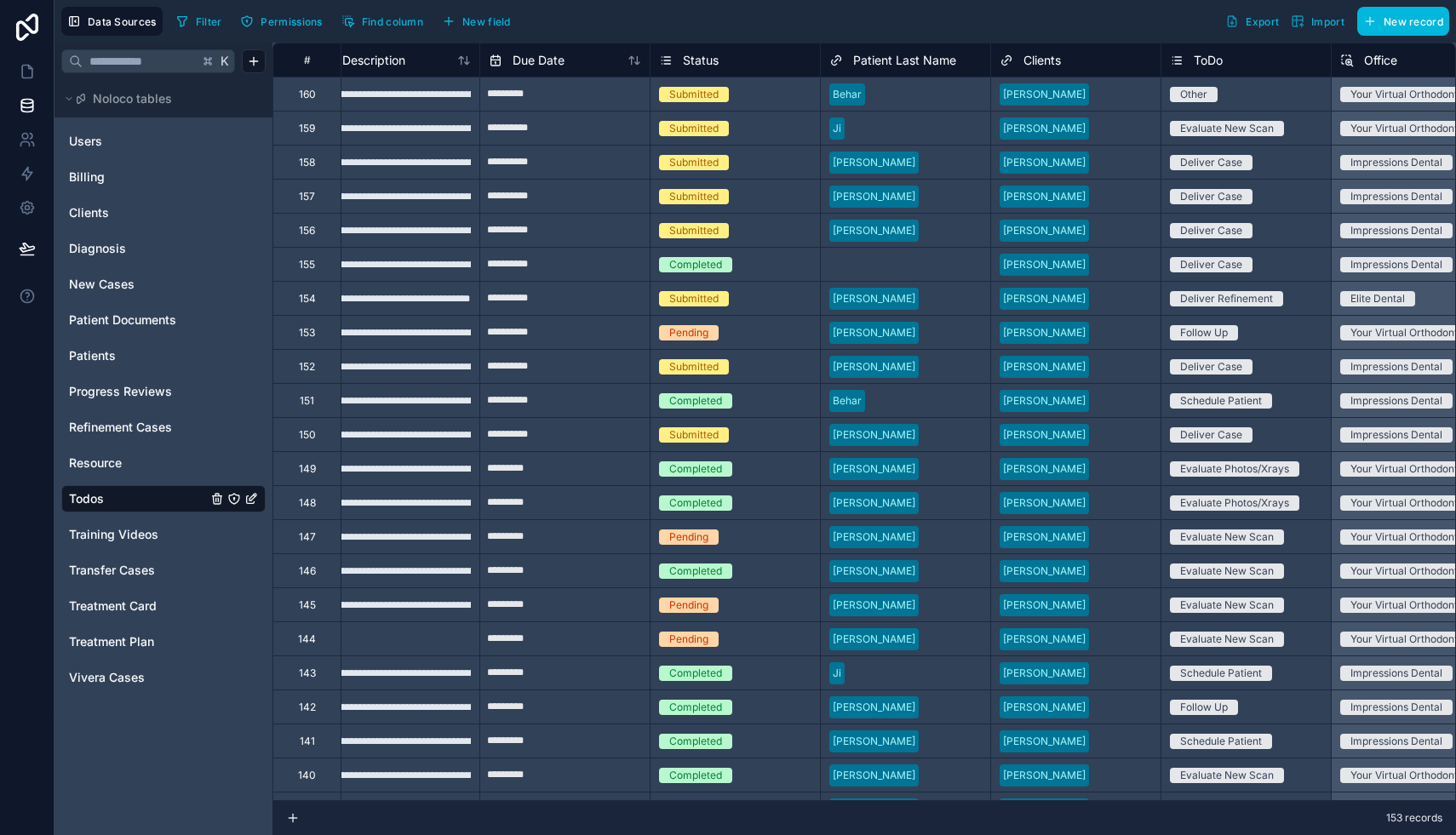
click at [99, 140] on span "Users" at bounding box center [85, 142] width 33 height 17
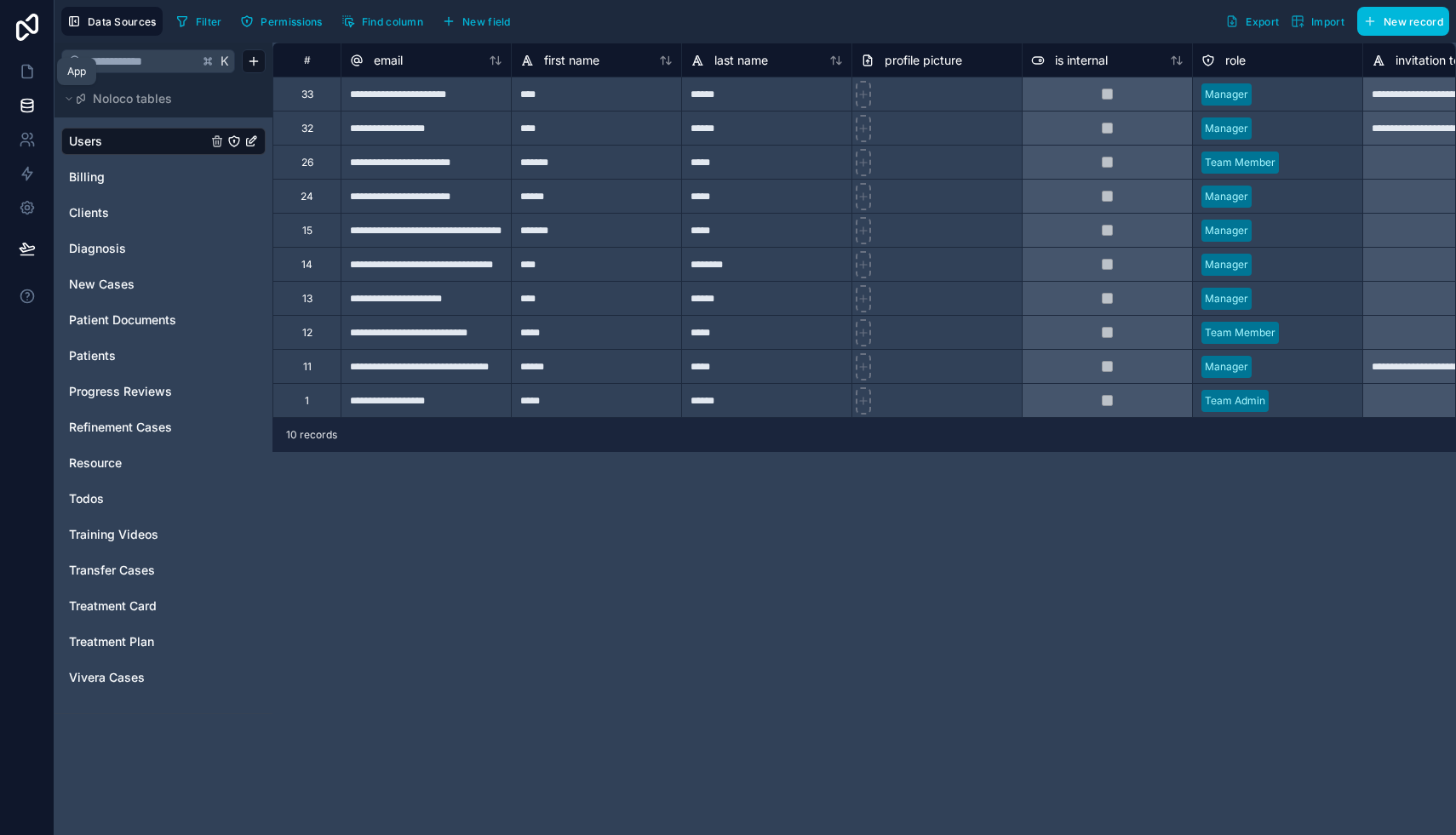
click at [26, 69] on icon at bounding box center [28, 71] width 17 height 17
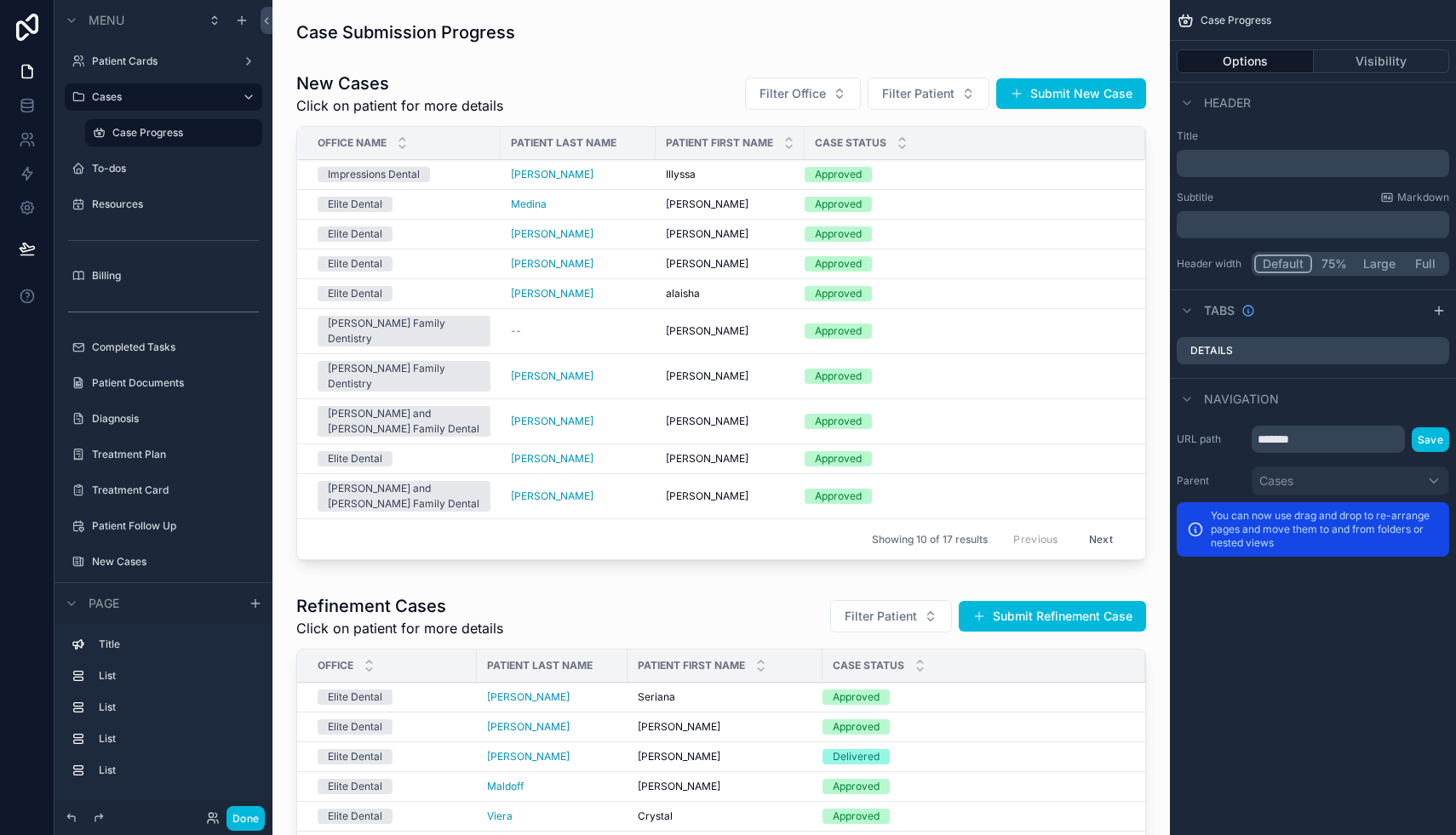
click at [251, 819] on button "Done" at bounding box center [245, 818] width 38 height 24
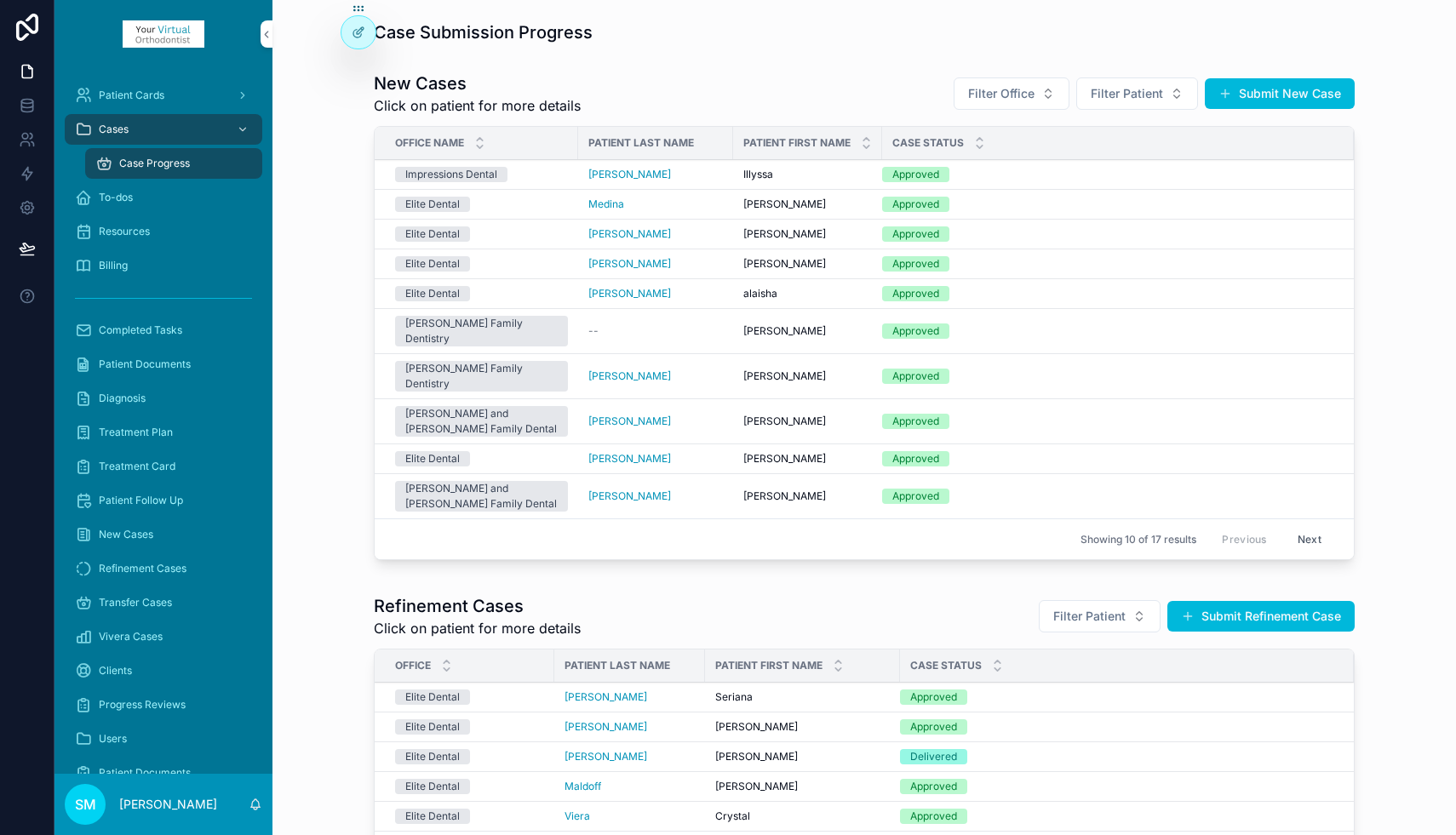
click at [1279, 95] on button "Submit New Case" at bounding box center [1279, 93] width 150 height 30
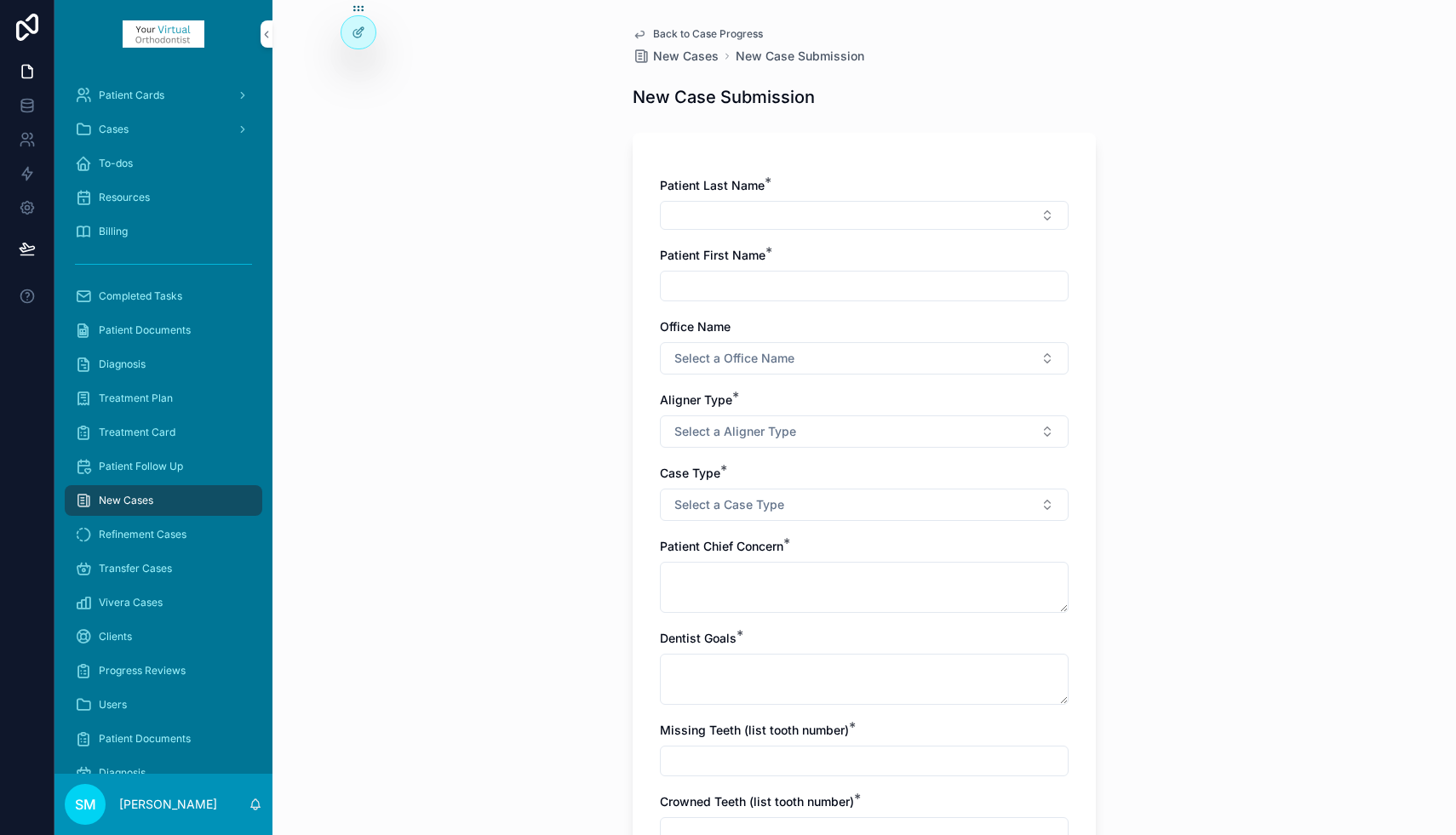
click at [741, 358] on span "Select a Office Name" at bounding box center [734, 358] width 120 height 17
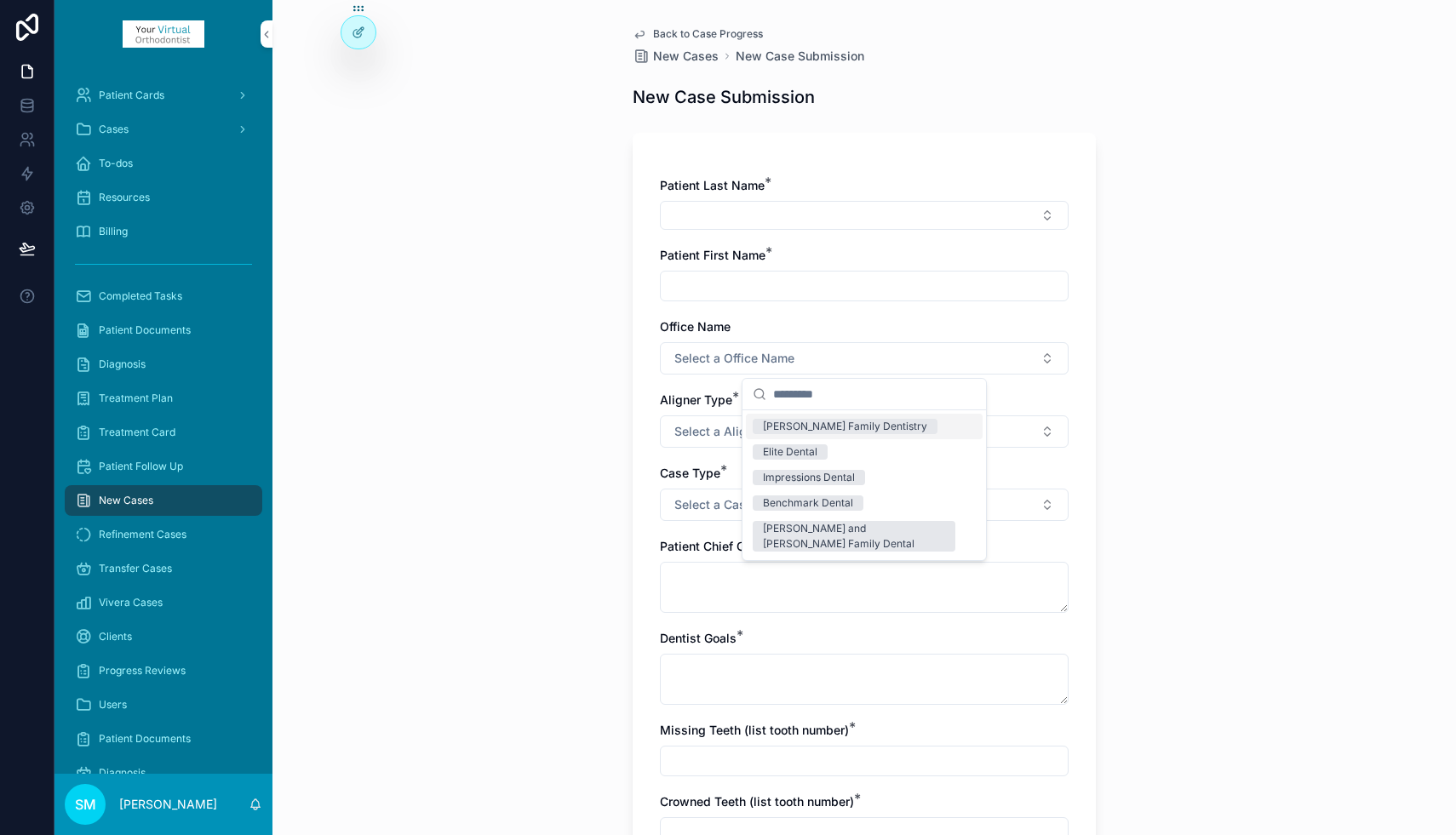
click at [741, 358] on span "Select a Office Name" at bounding box center [734, 358] width 120 height 17
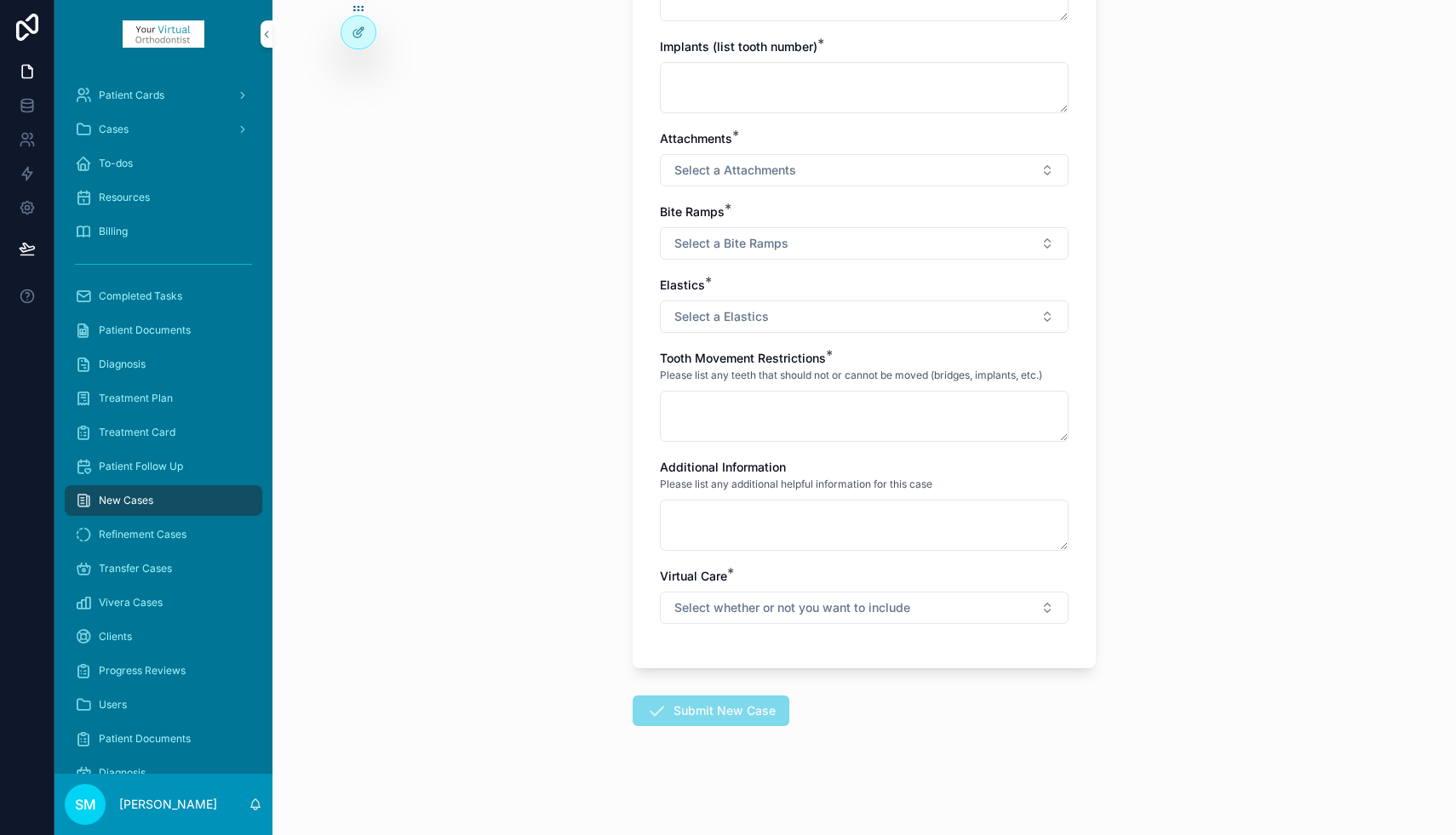
scroll to position [827, 0]
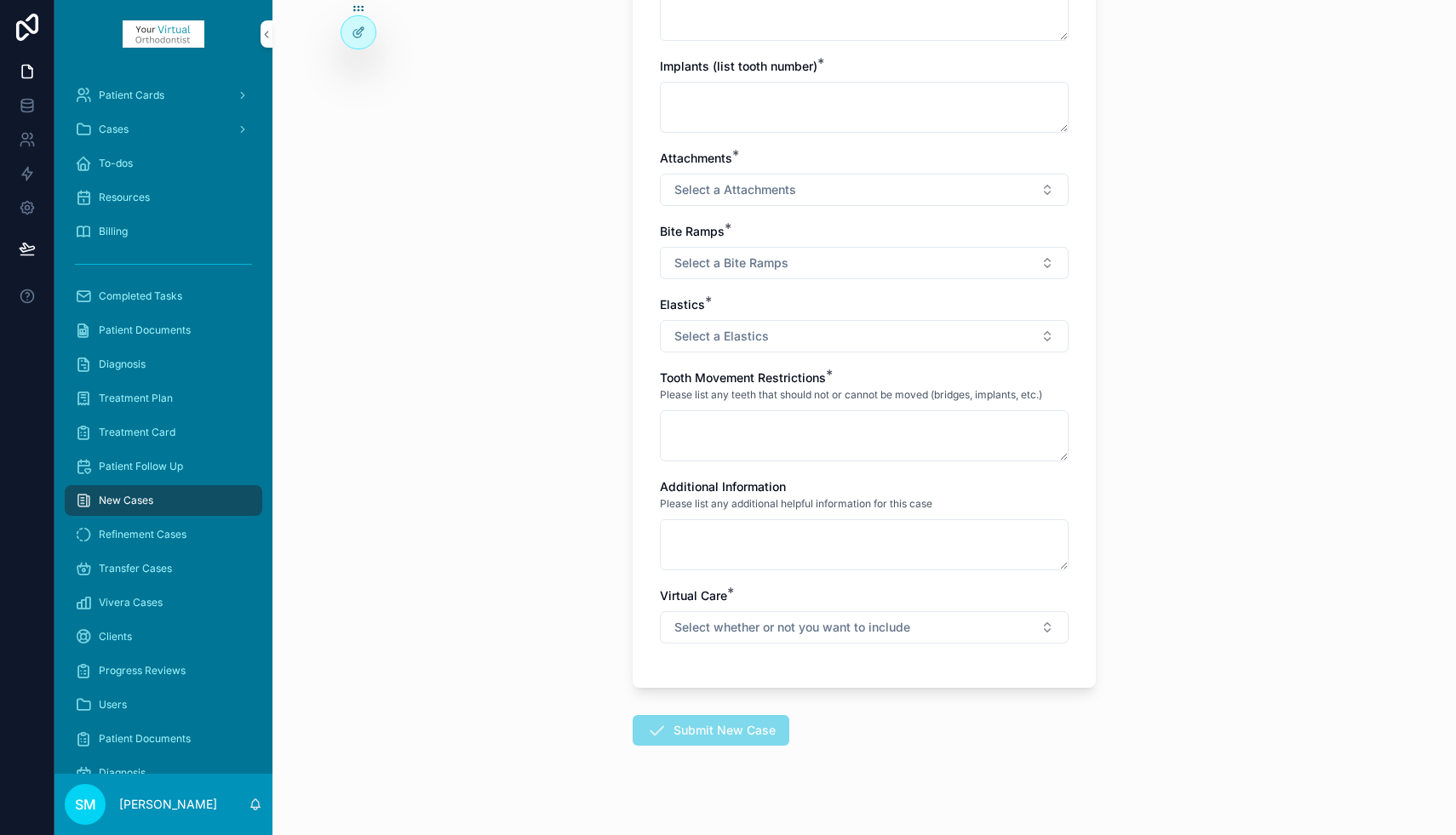
click at [1051, 621] on button "Select whether or not you want to include" at bounding box center [864, 627] width 409 height 32
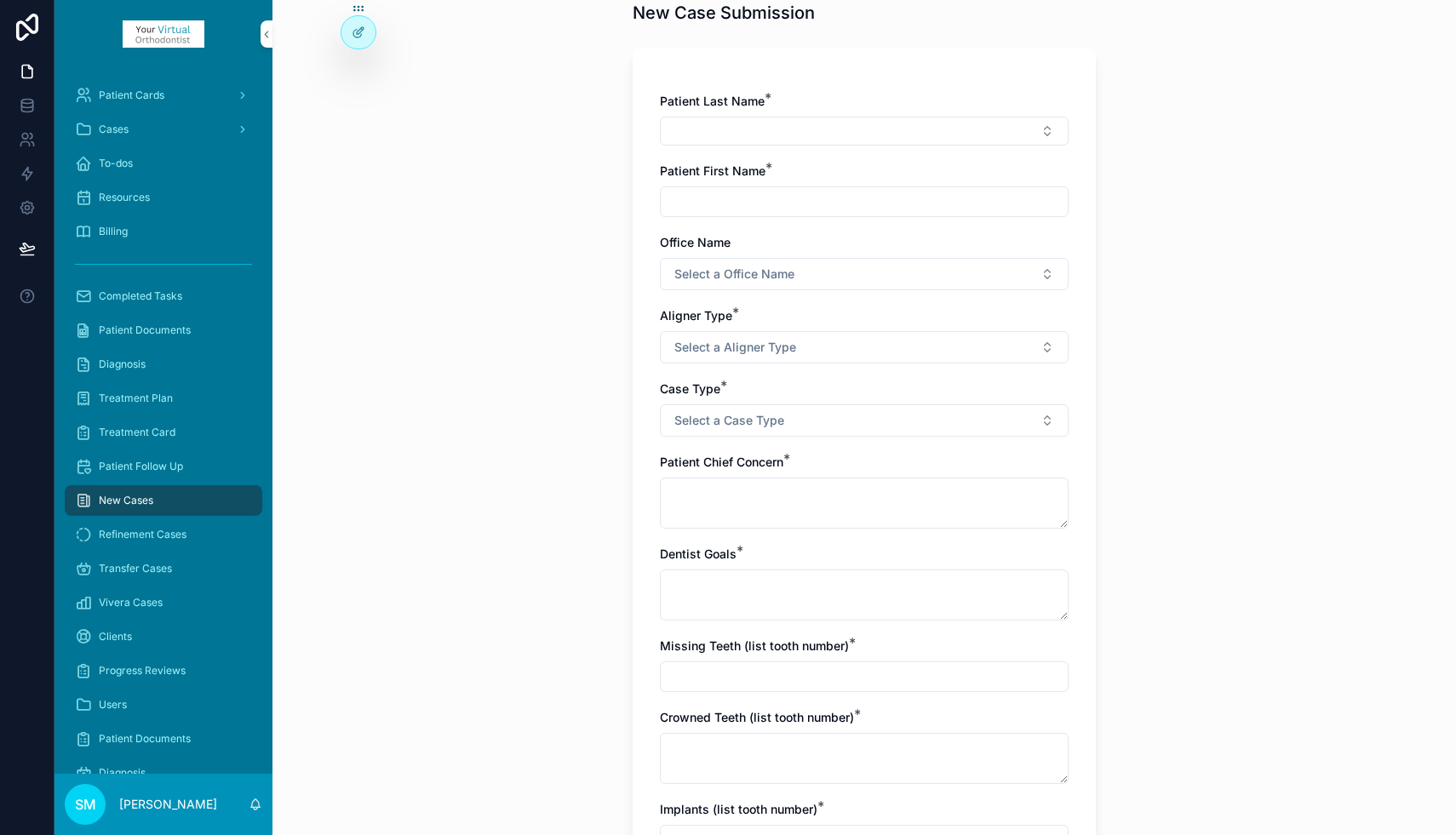
scroll to position [78, 0]
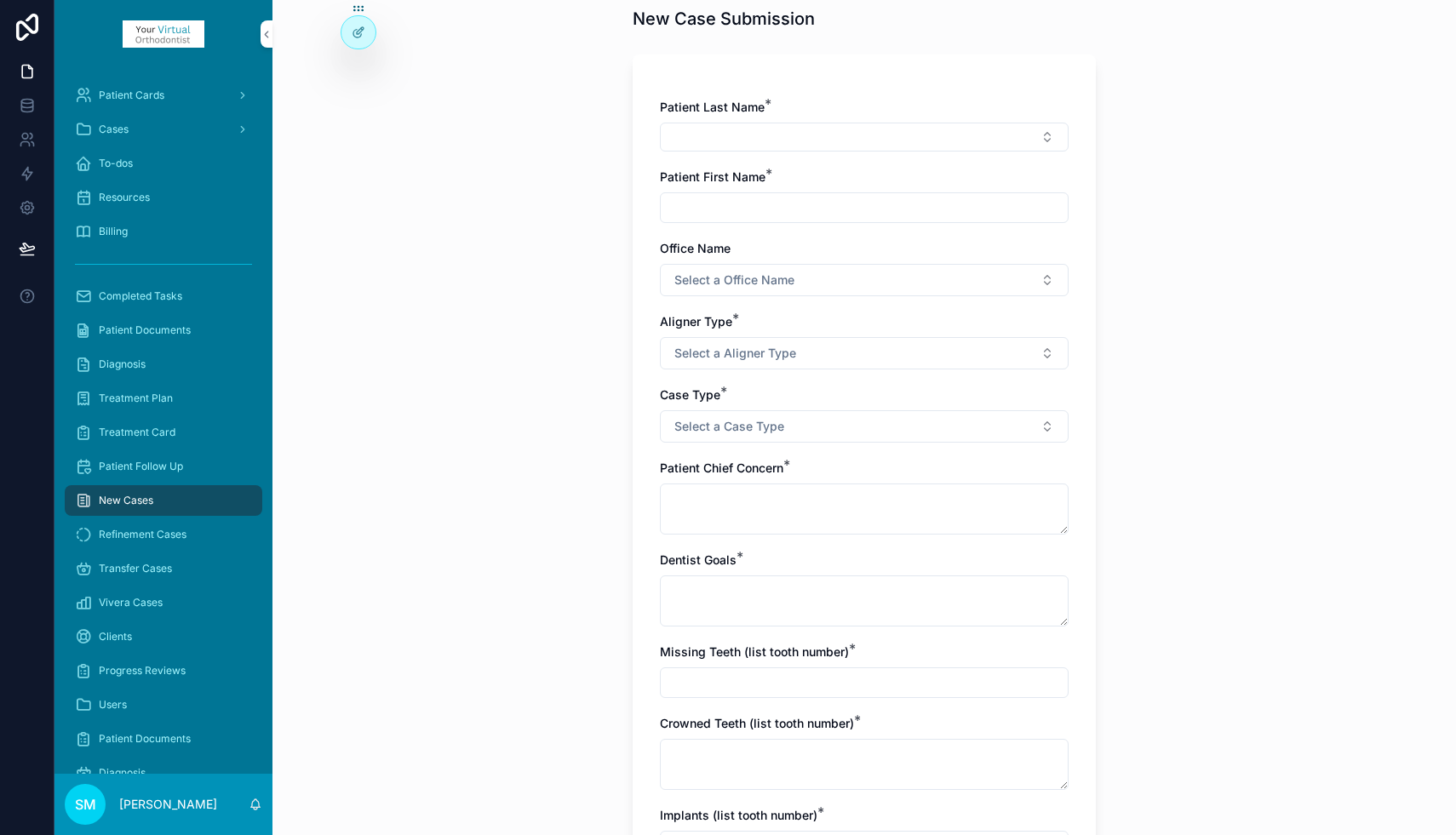
click at [1048, 424] on button "Select a Case Type" at bounding box center [864, 426] width 409 height 32
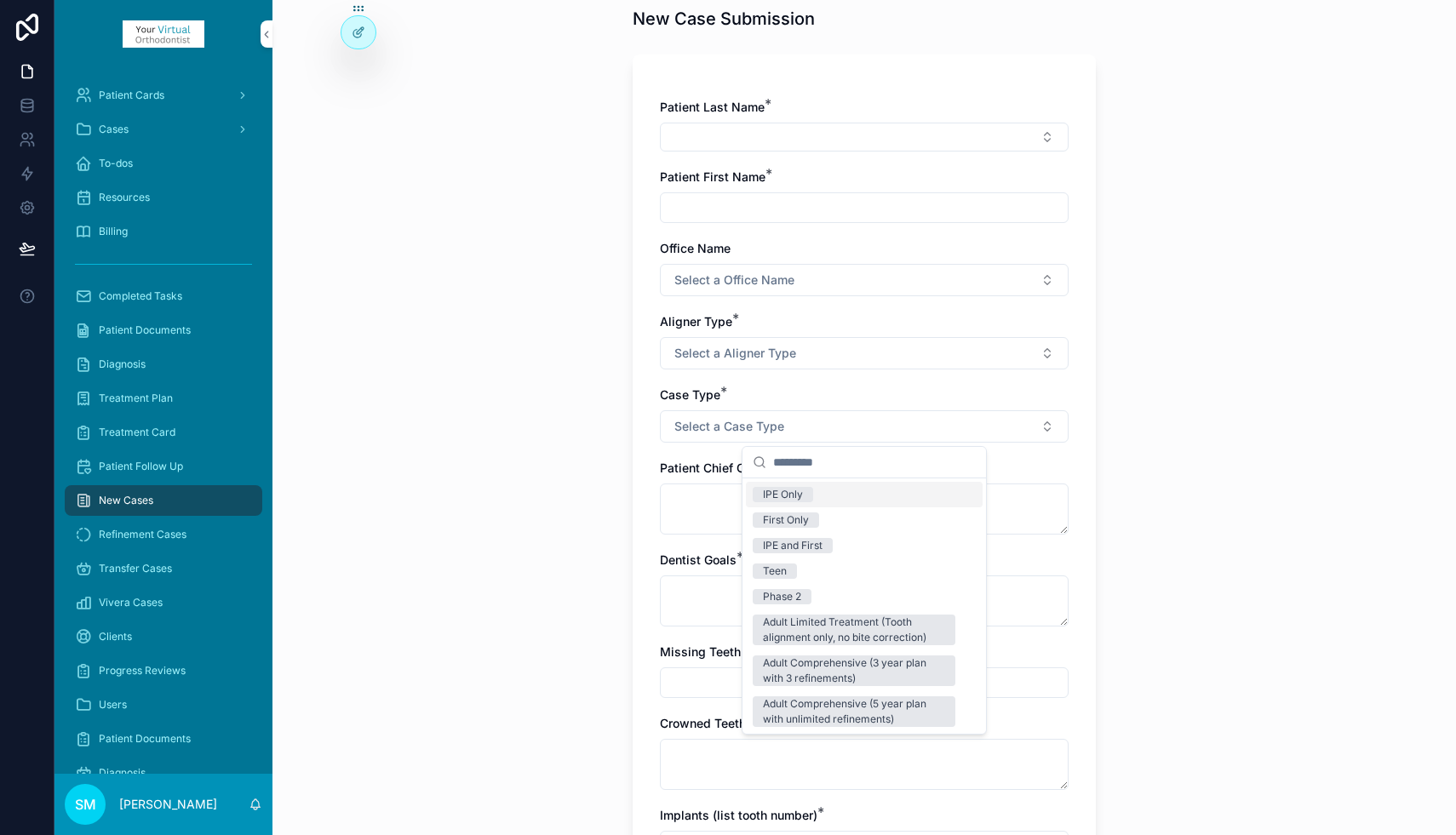
click at [1048, 424] on button "Select a Case Type" at bounding box center [864, 426] width 409 height 32
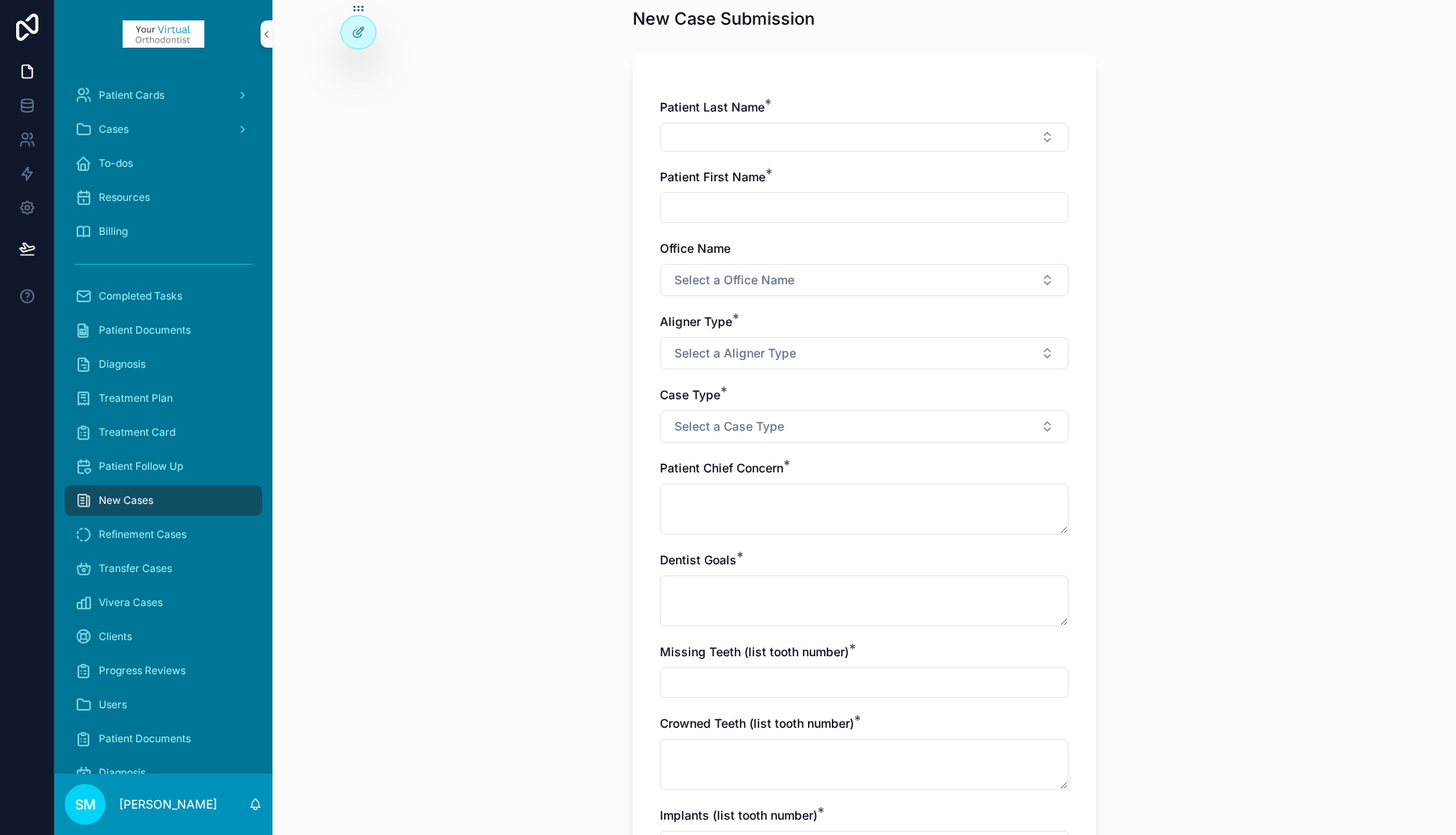
scroll to position [0, 0]
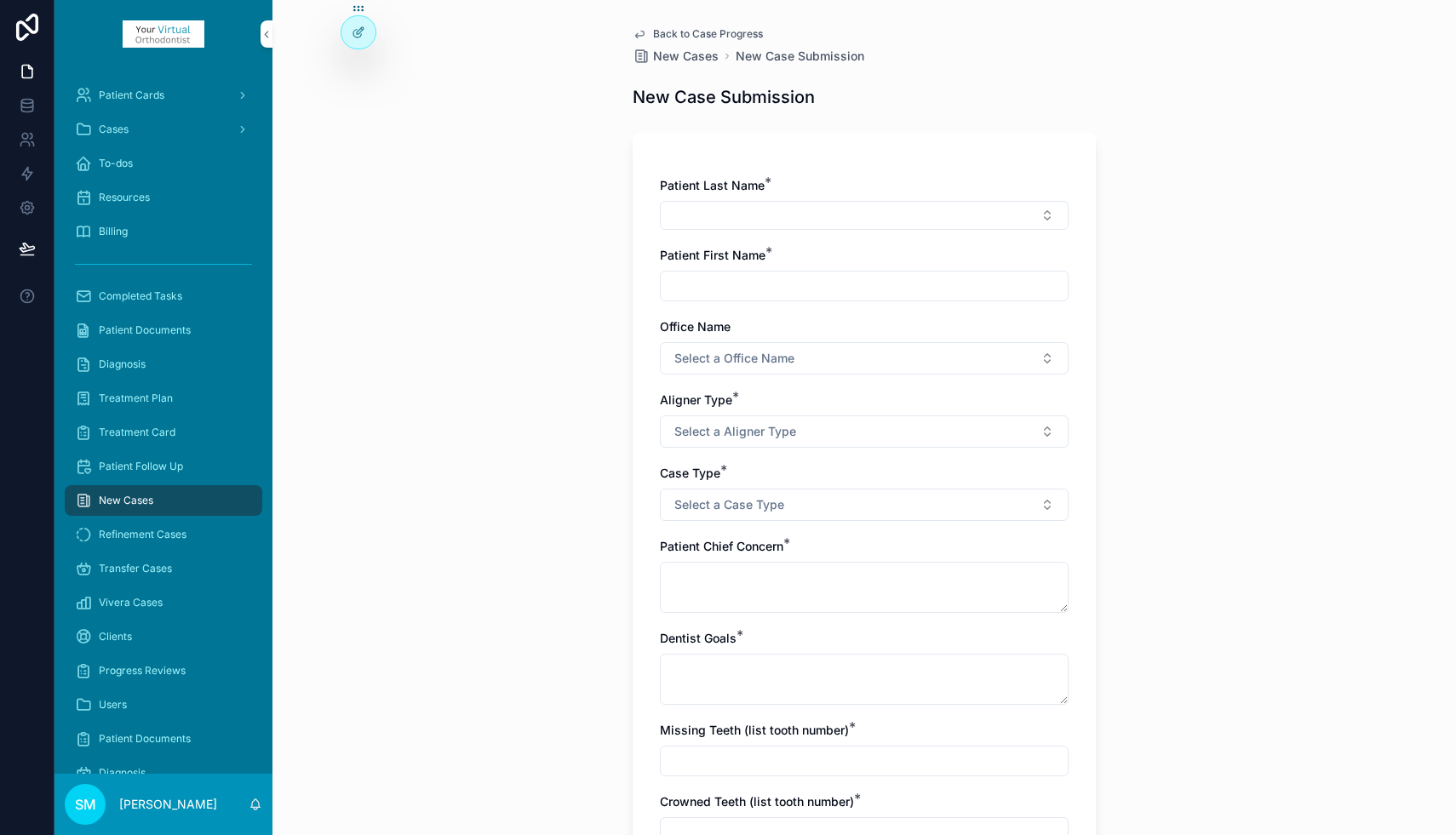
click at [1051, 429] on button "Select a Aligner Type" at bounding box center [864, 431] width 409 height 32
click at [140, 535] on span "Refinement Cases" at bounding box center [143, 535] width 88 height 14
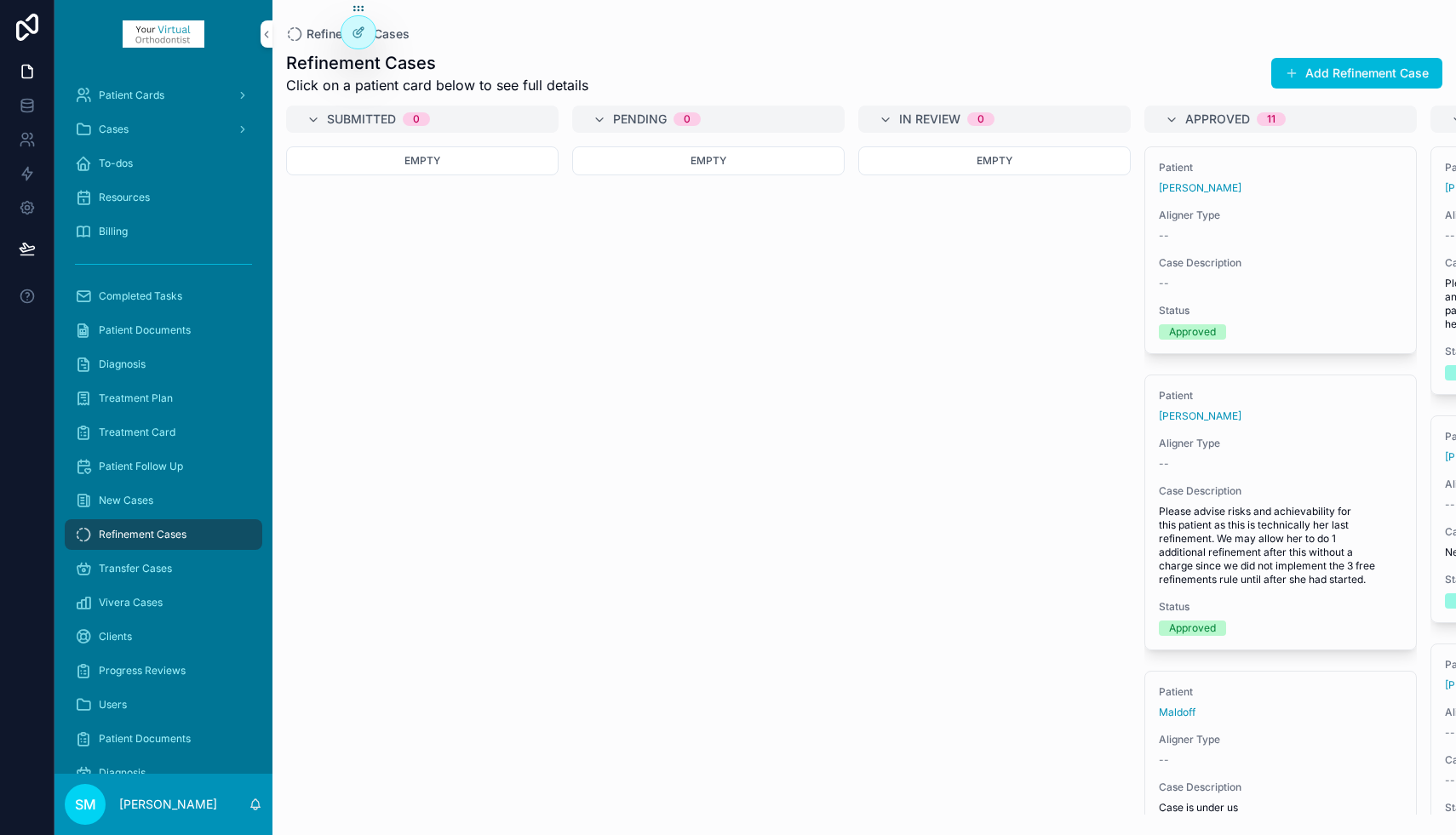
click at [157, 637] on div "Clients" at bounding box center [164, 636] width 177 height 27
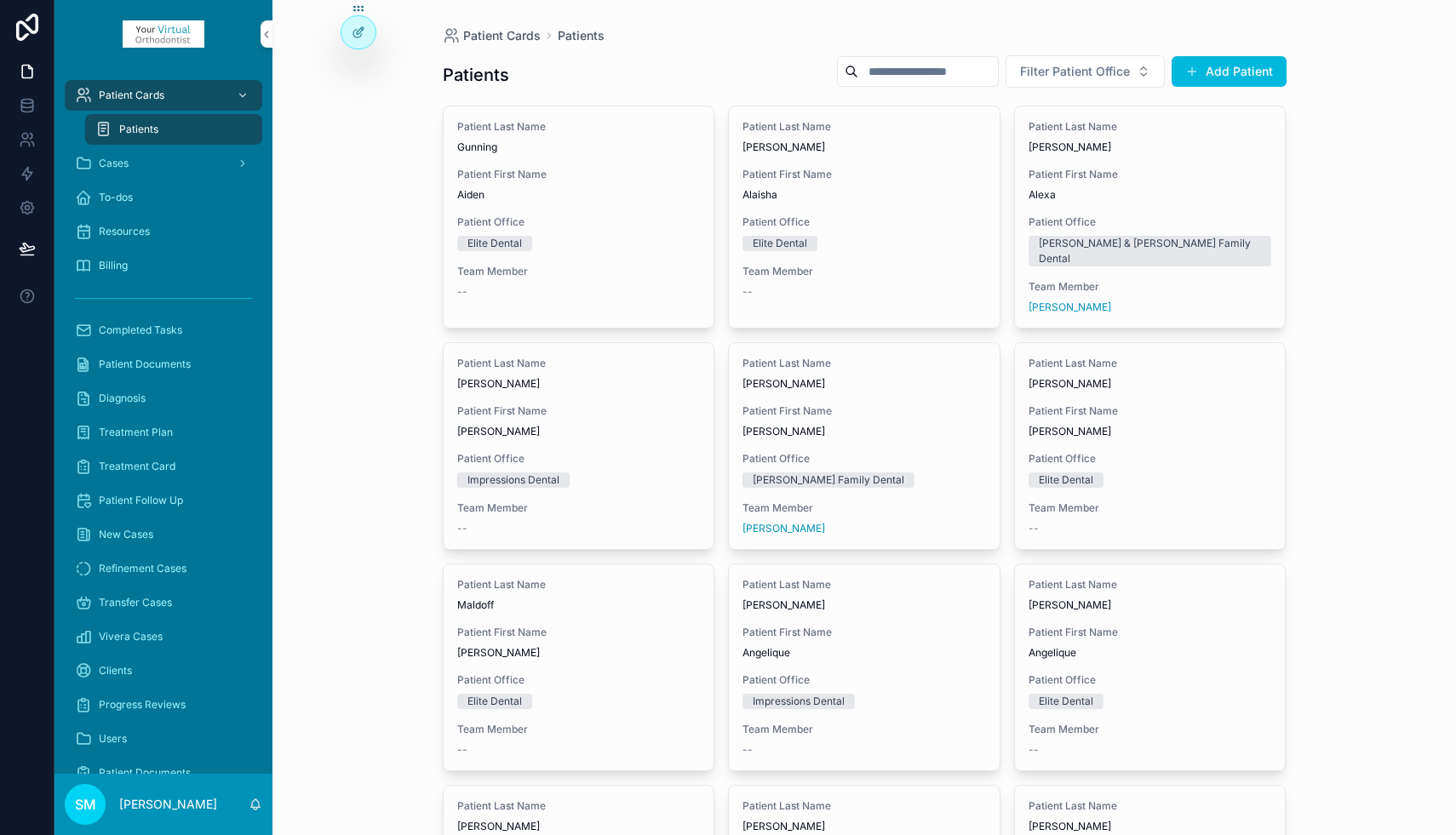
click at [880, 76] on input "scrollable content" at bounding box center [928, 71] width 140 height 23
type input "*******"
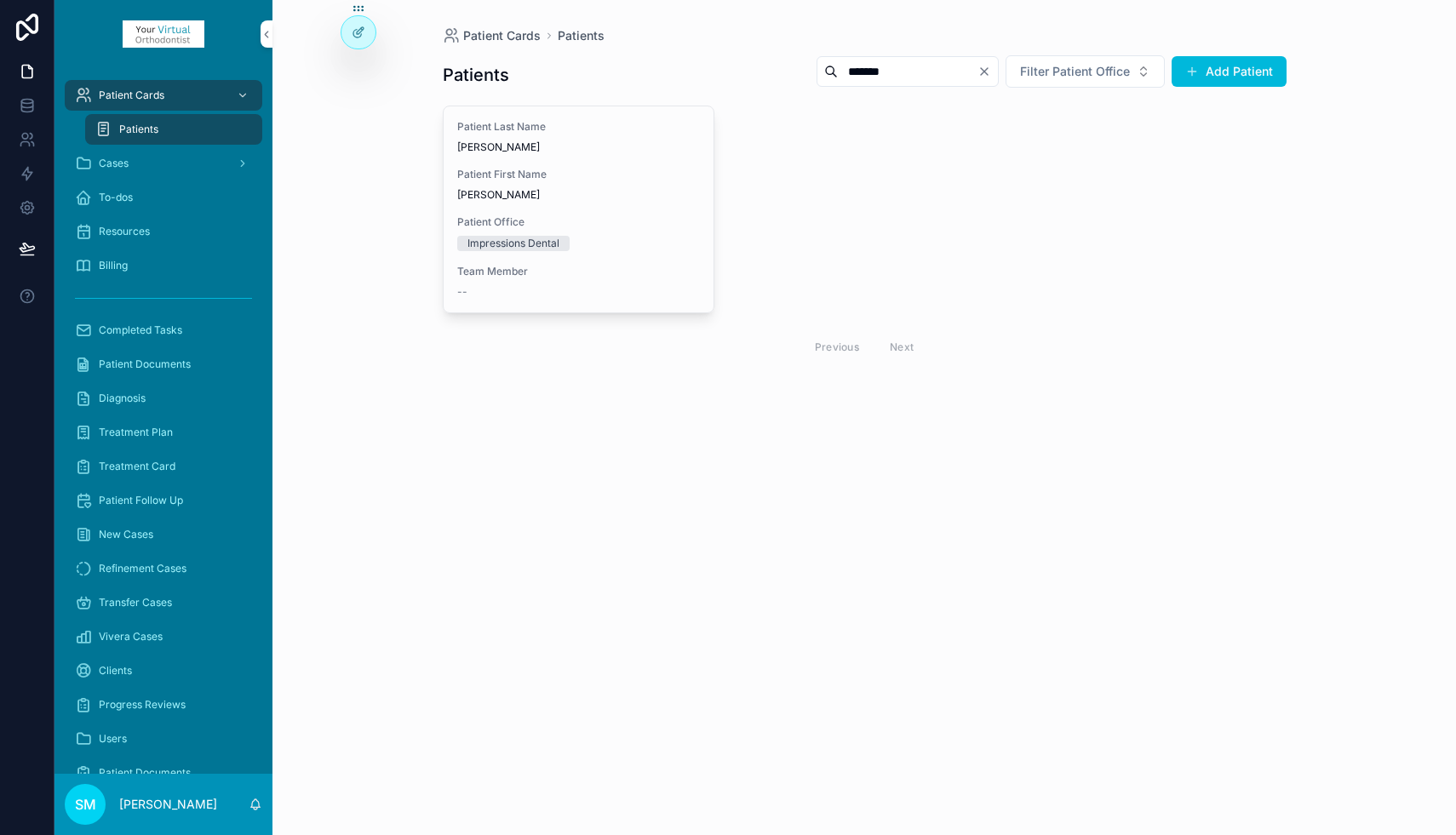
click at [576, 184] on div "Patient First Name [PERSON_NAME]" at bounding box center [579, 184] width 244 height 34
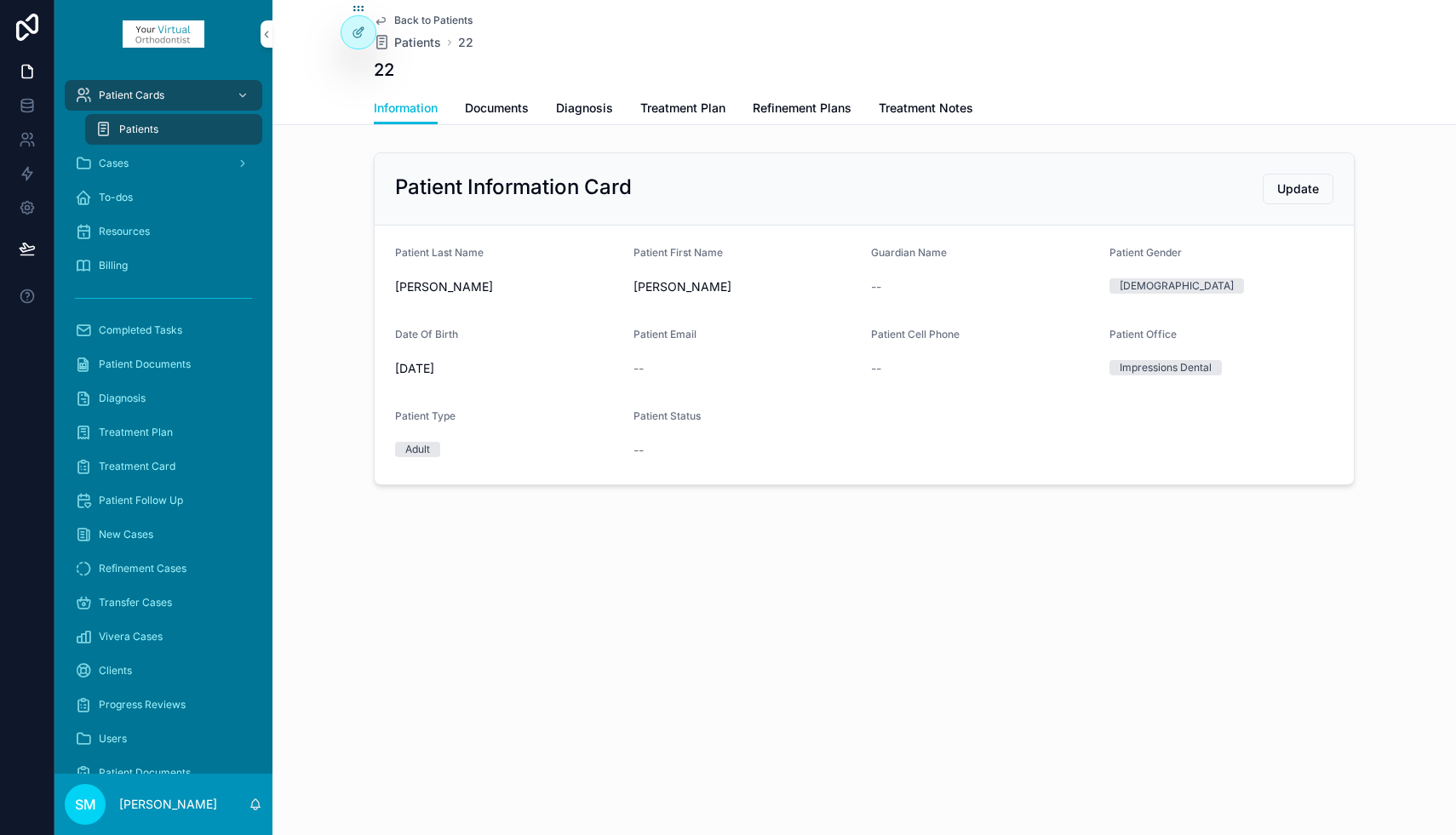
click at [794, 110] on span "Refinement Plans" at bounding box center [802, 109] width 99 height 17
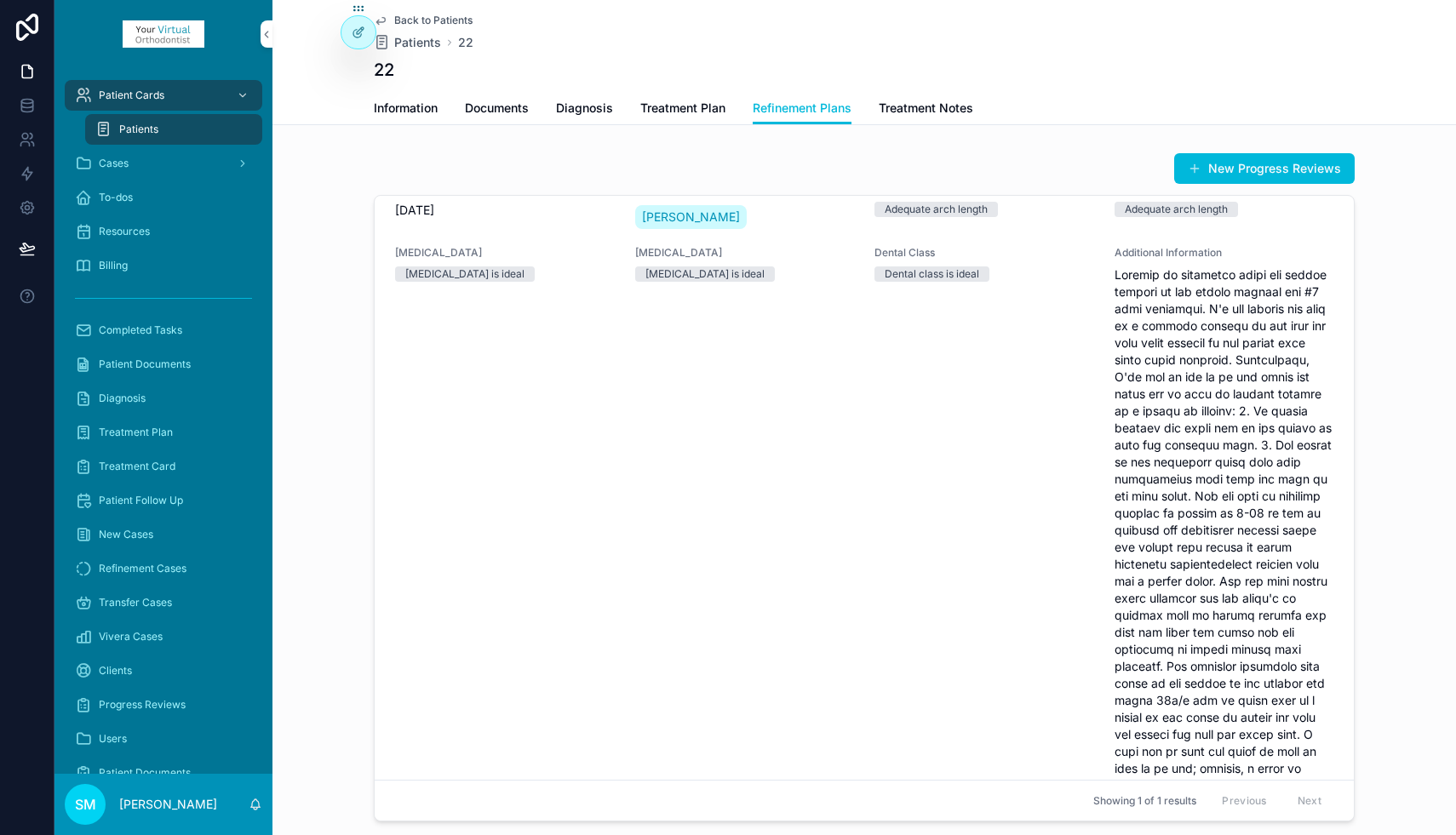
scroll to position [47, 0]
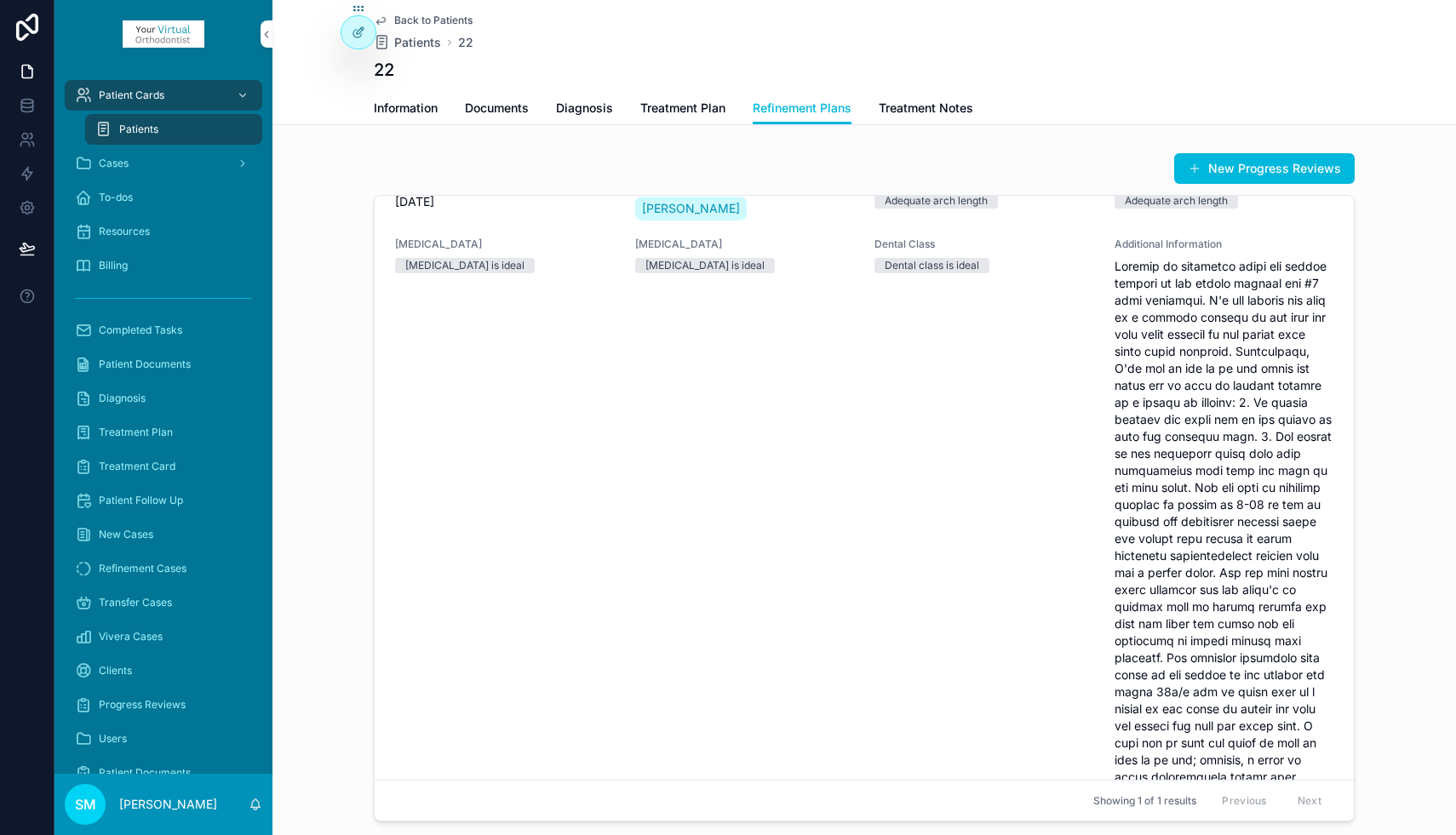
click at [1211, 433] on span "scrollable content" at bounding box center [1224, 556] width 220 height 596
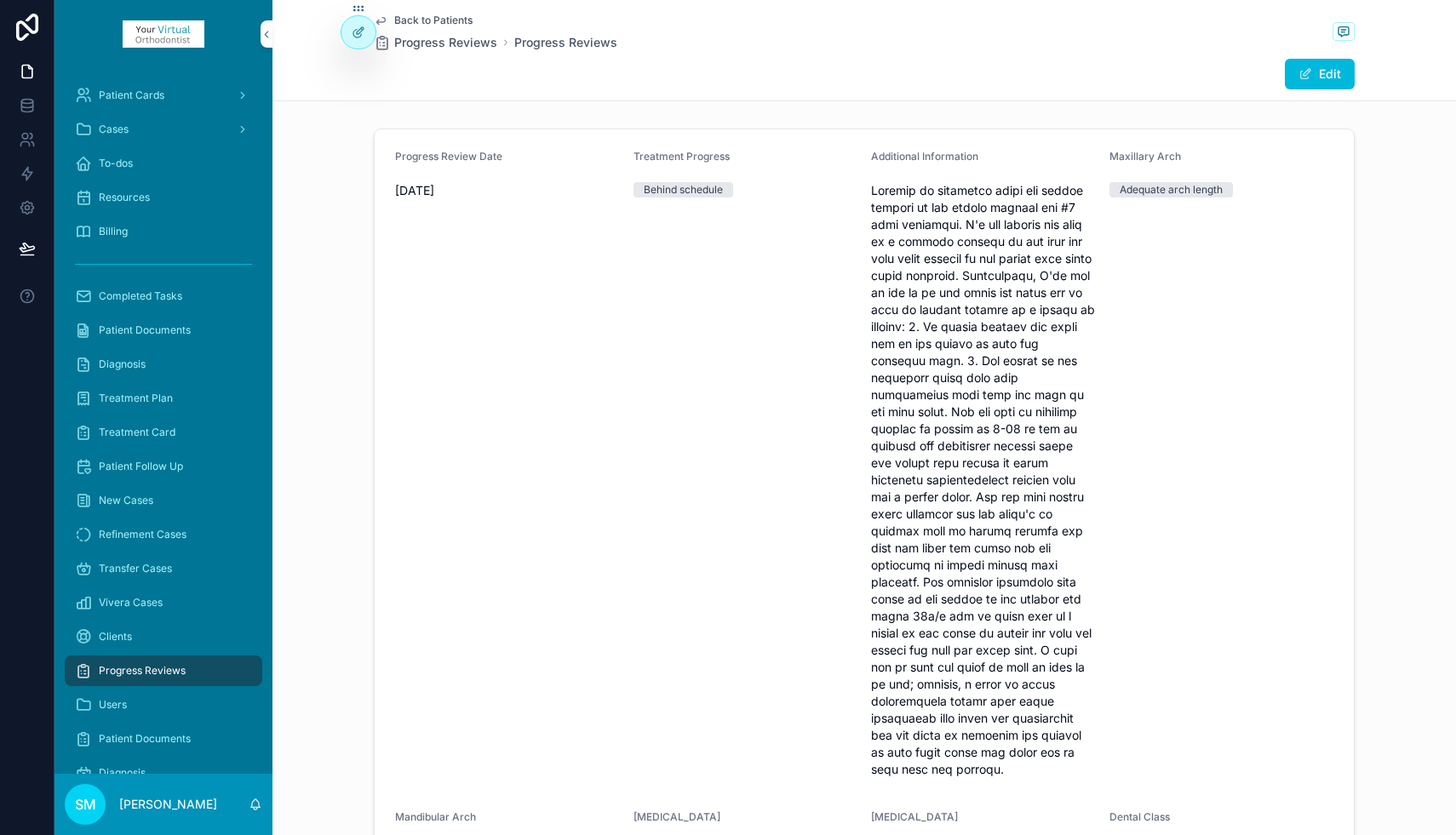
click at [1319, 71] on button "Edit" at bounding box center [1319, 74] width 70 height 30
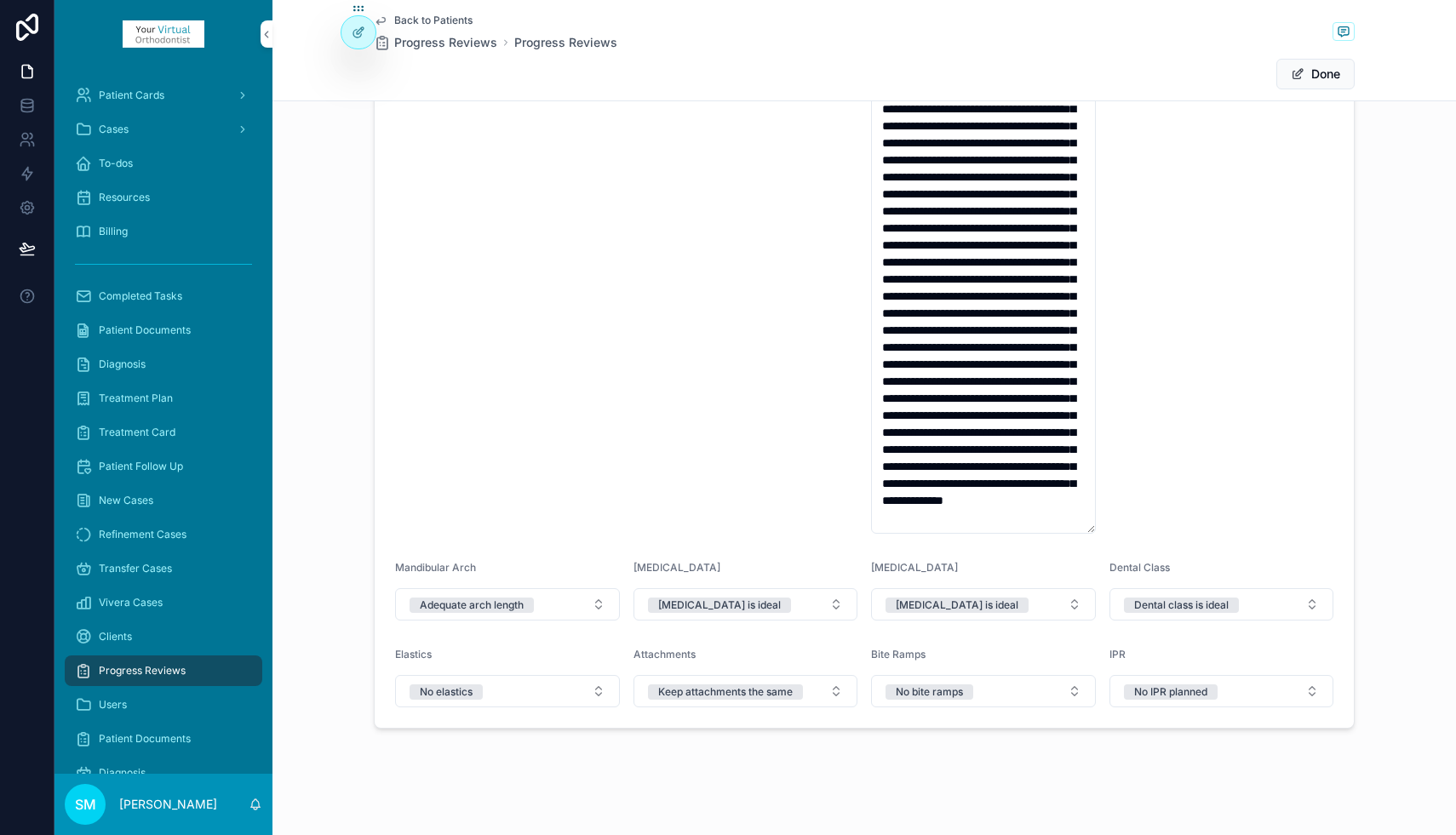
scroll to position [179, 0]
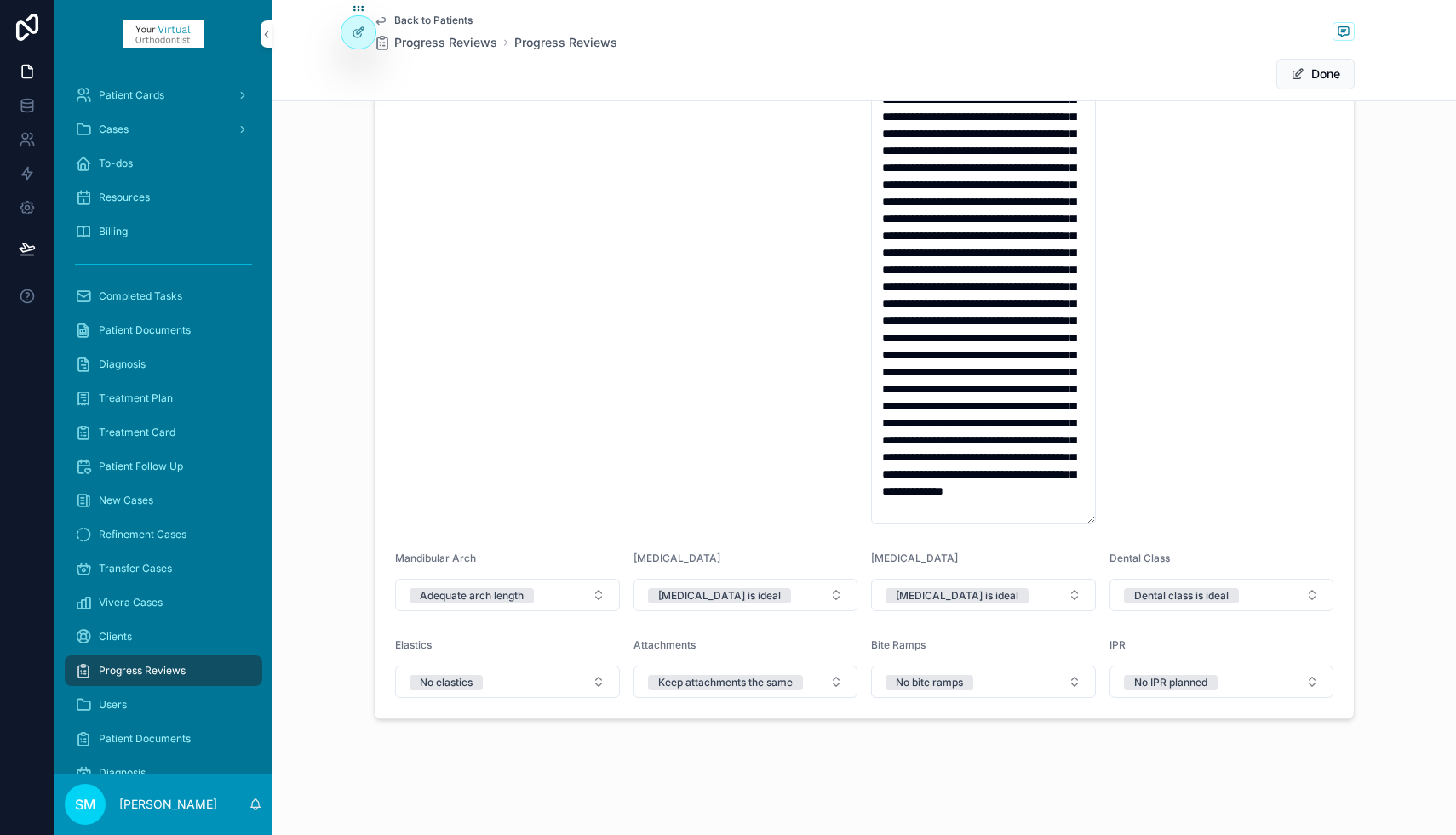
click at [721, 686] on div "Keep attachments the same" at bounding box center [725, 683] width 135 height 16
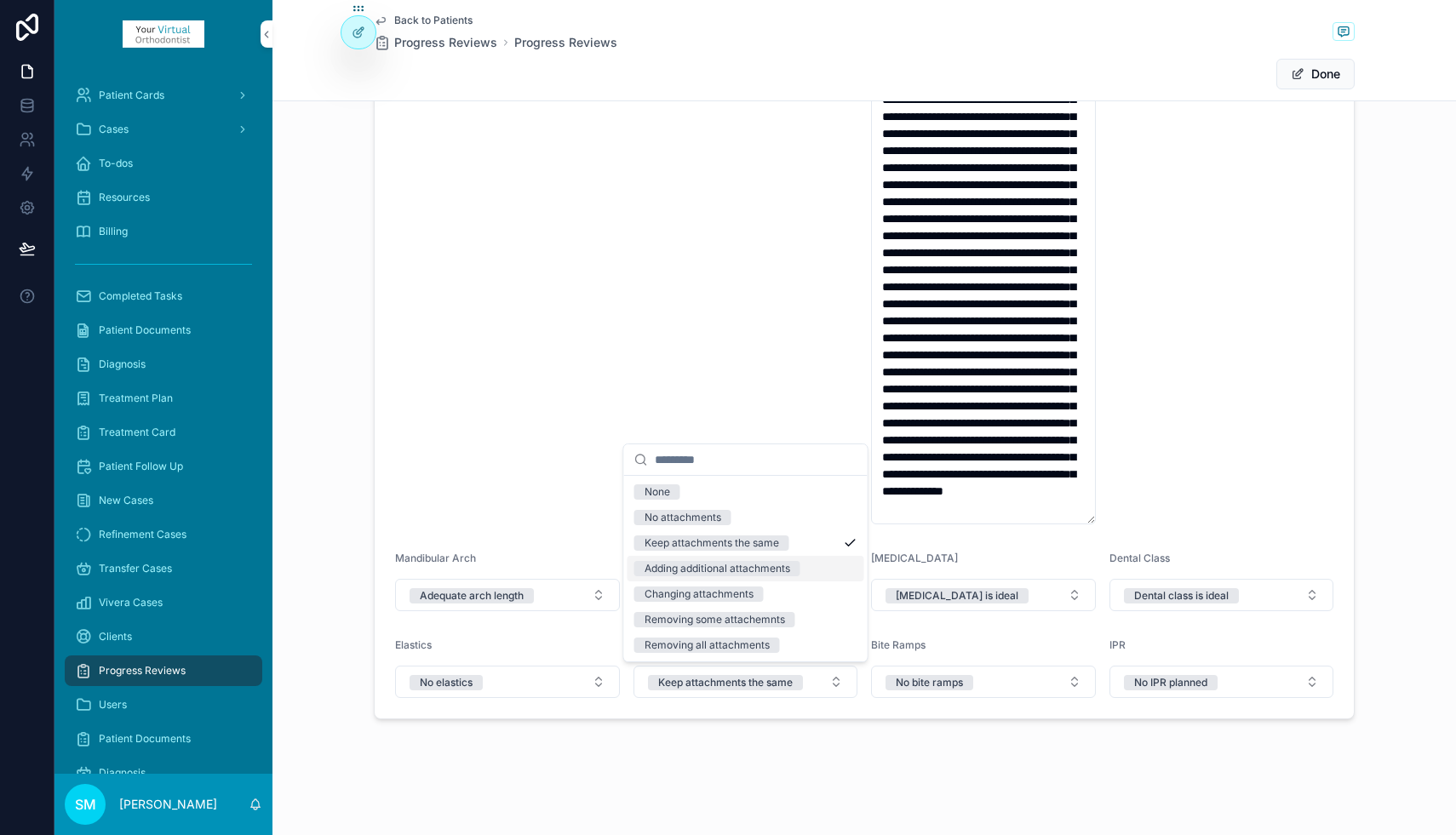
click at [724, 572] on div "Adding additional attachments" at bounding box center [717, 569] width 145 height 16
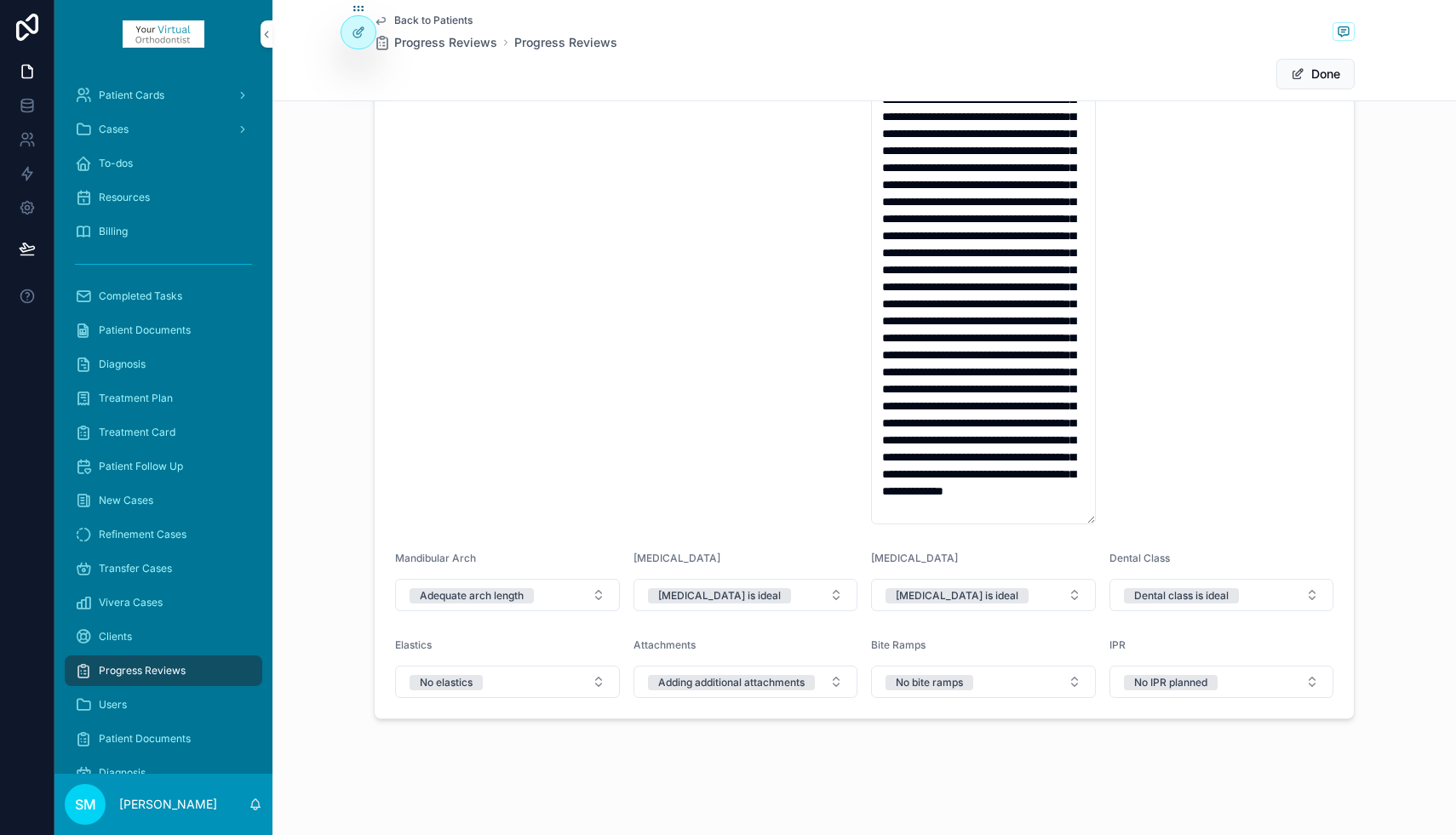
scroll to position [137, 0]
click at [911, 420] on textarea "scrollable content" at bounding box center [983, 261] width 224 height 526
click at [962, 420] on textarea "scrollable content" at bounding box center [983, 261] width 224 height 526
click at [889, 493] on textarea "scrollable content" at bounding box center [983, 261] width 224 height 526
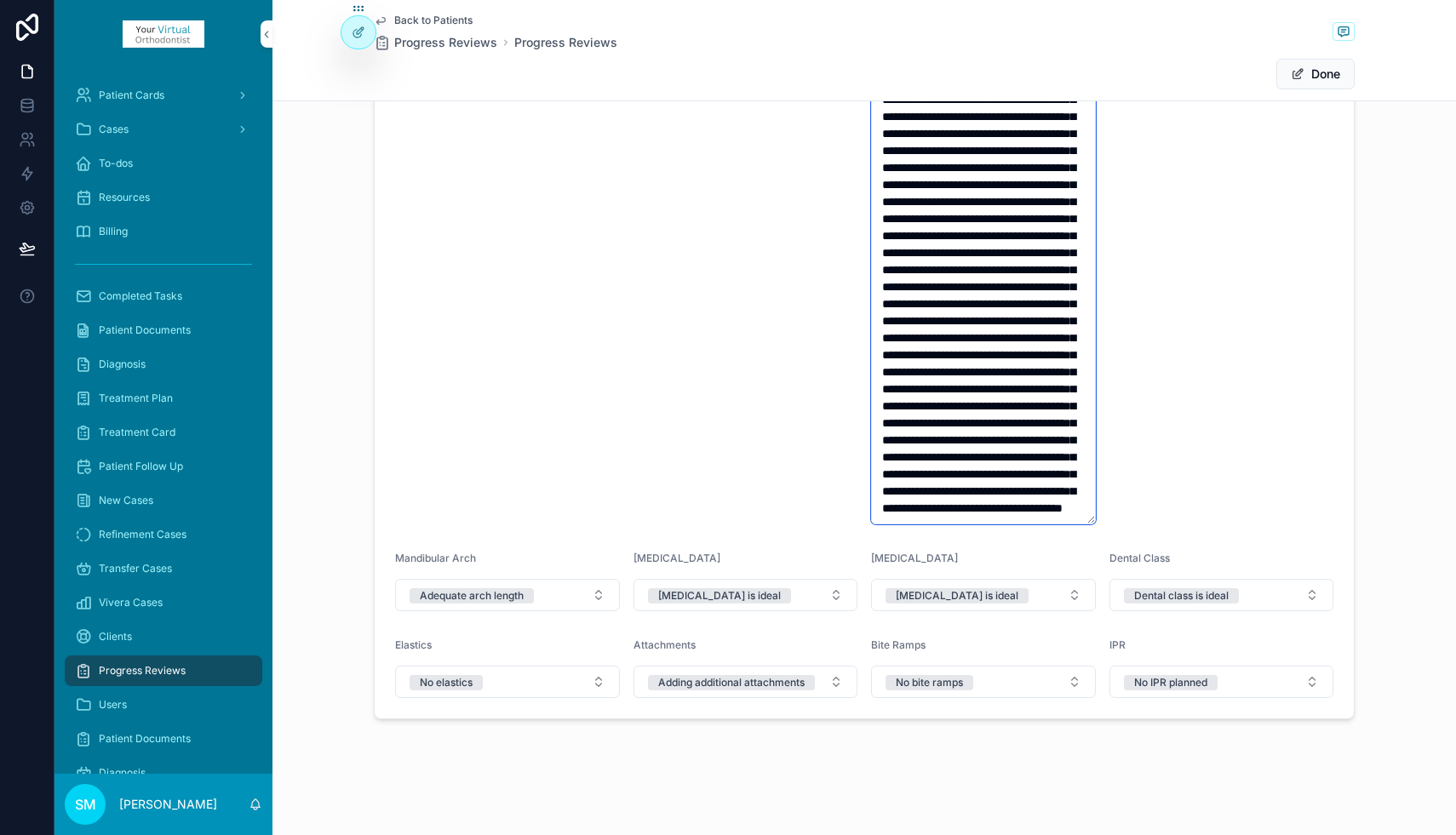
type textarea "**********"
click at [1325, 73] on button "Done" at bounding box center [1315, 74] width 78 height 30
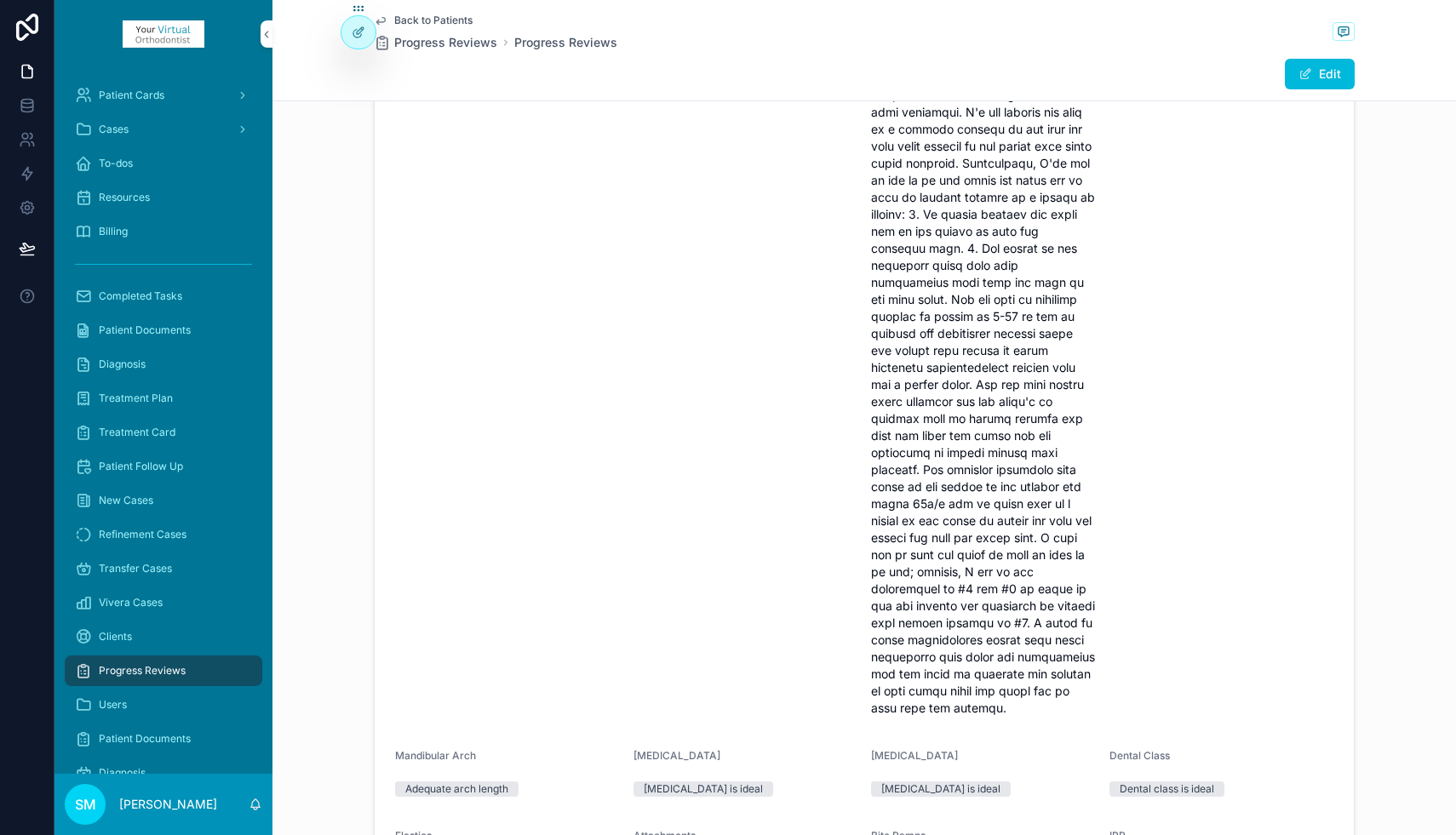
scroll to position [0, 0]
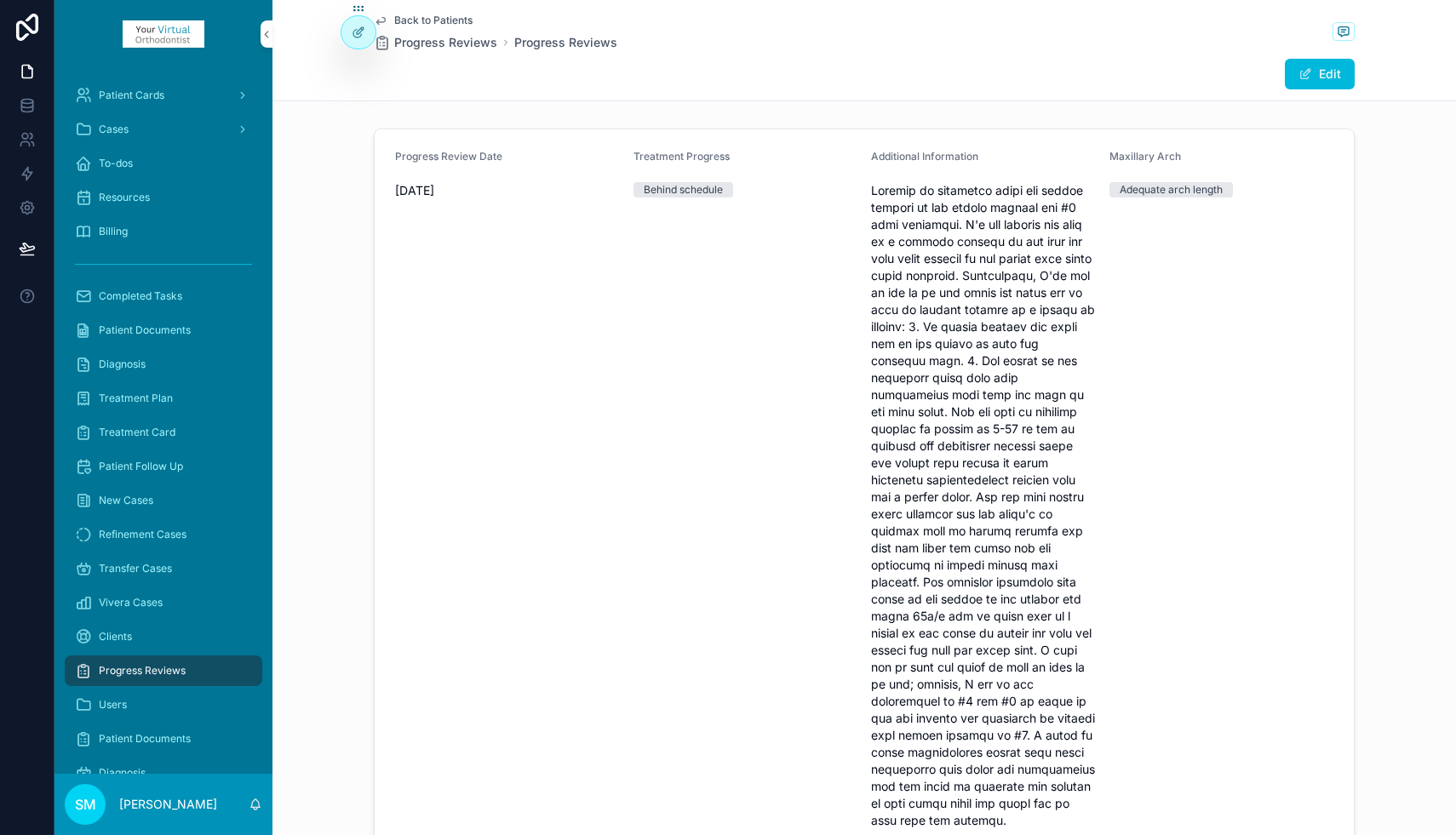
click at [160, 669] on span "Progress Reviews" at bounding box center [143, 671] width 87 height 14
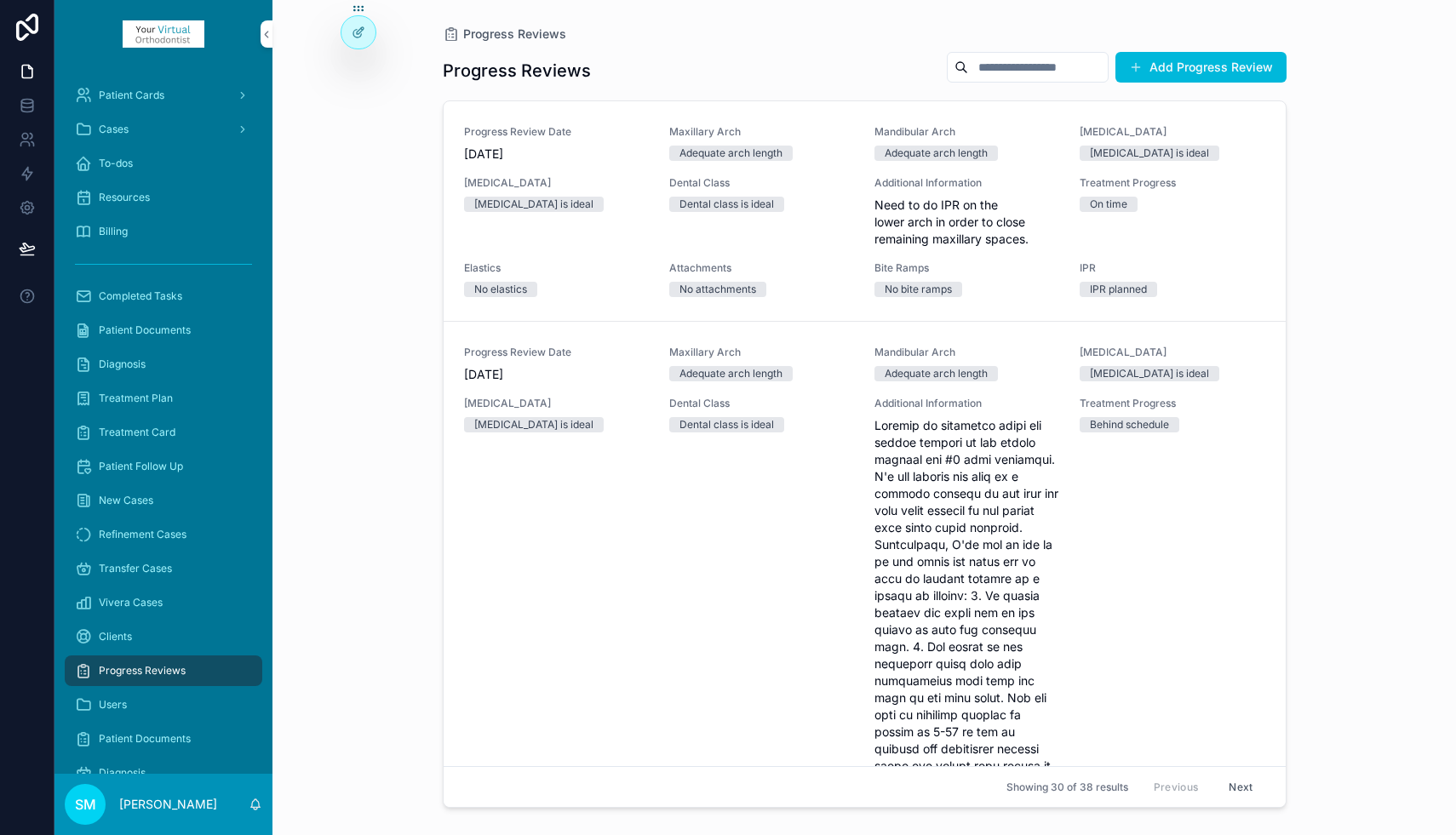
click at [115, 152] on div "To-dos" at bounding box center [164, 163] width 177 height 27
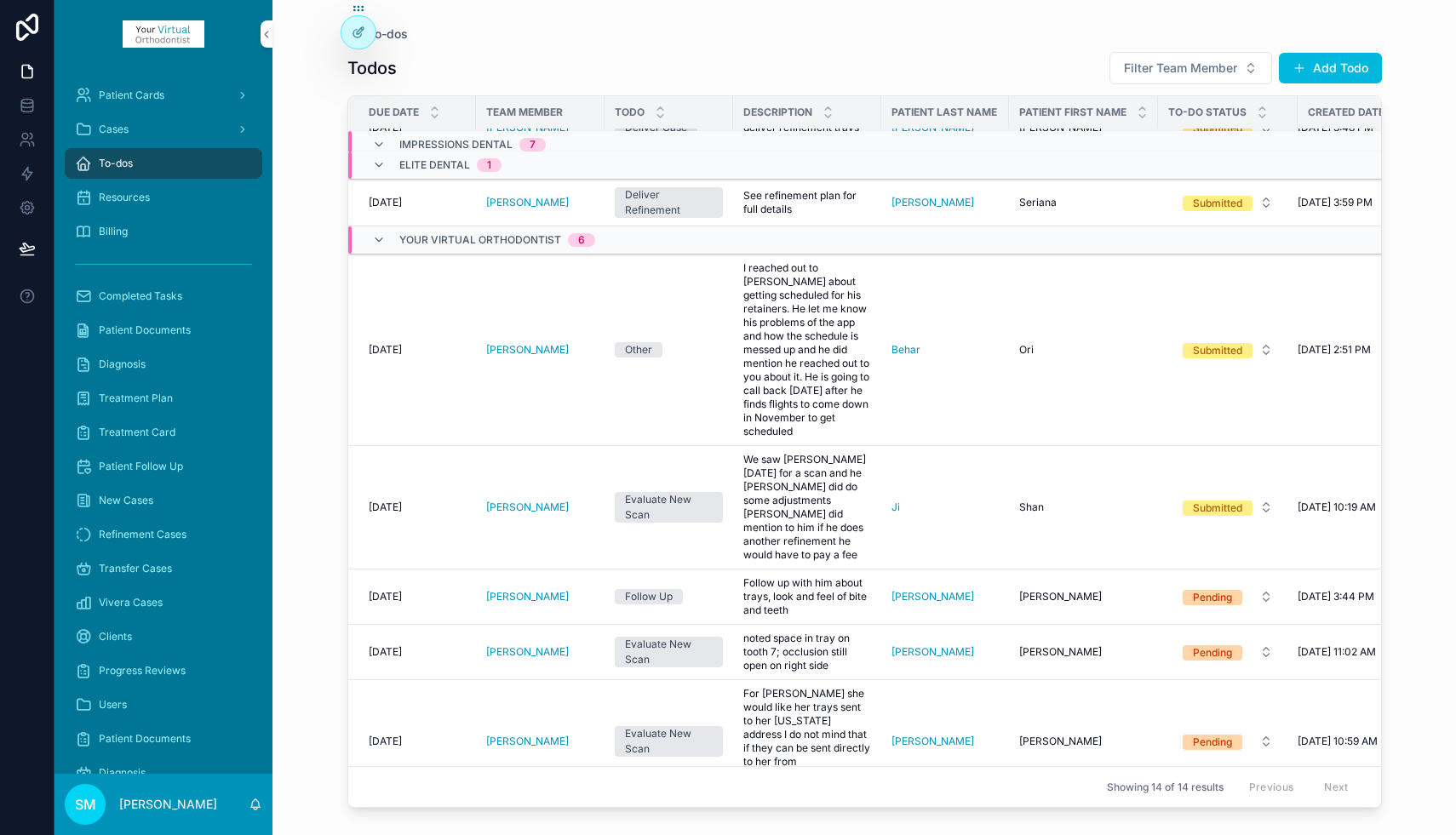
scroll to position [756, 0]
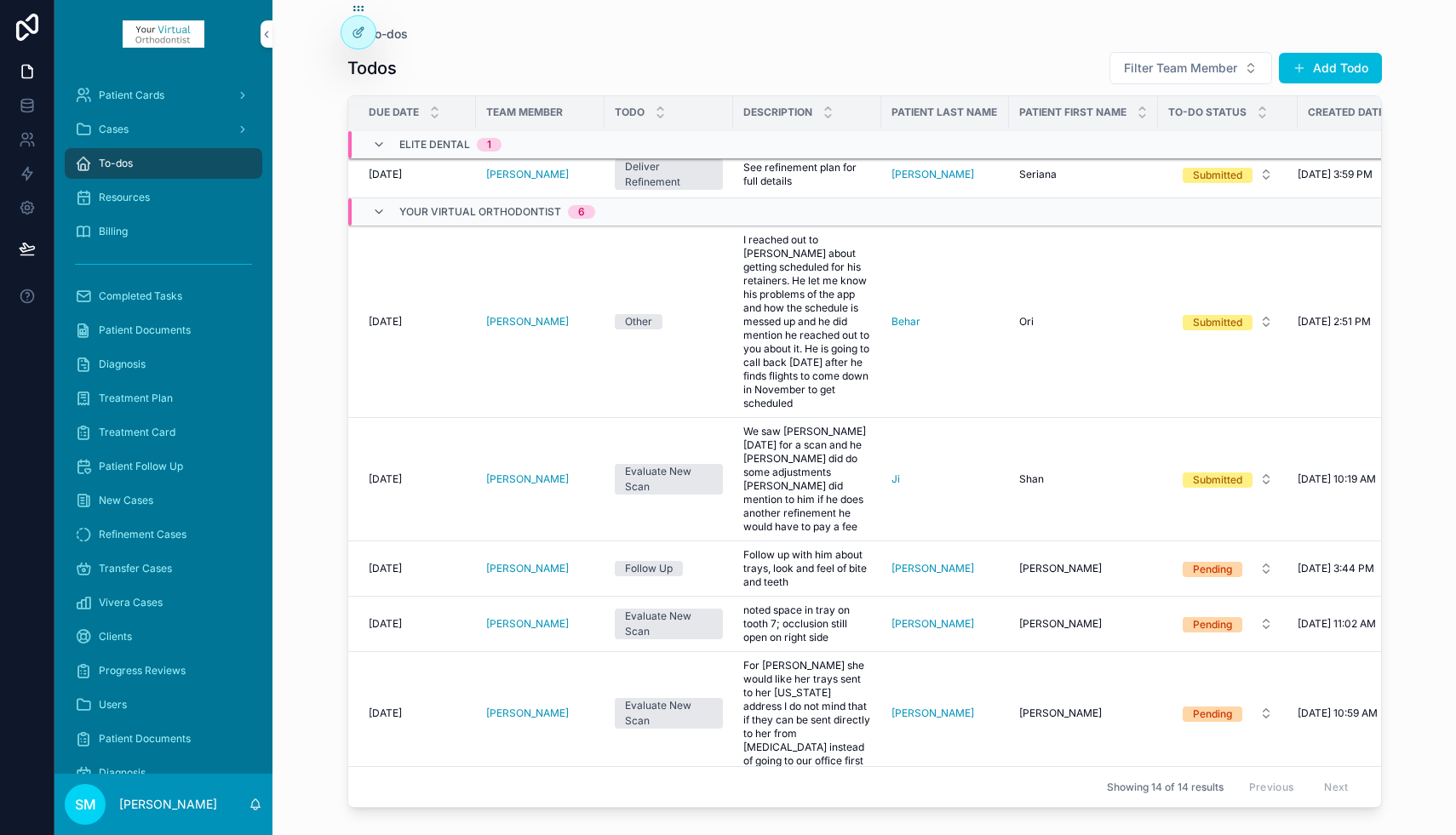
click at [1233, 315] on div "Submitted" at bounding box center [1217, 323] width 50 height 16
click at [1149, 470] on div "Completed" at bounding box center [1152, 471] width 53 height 16
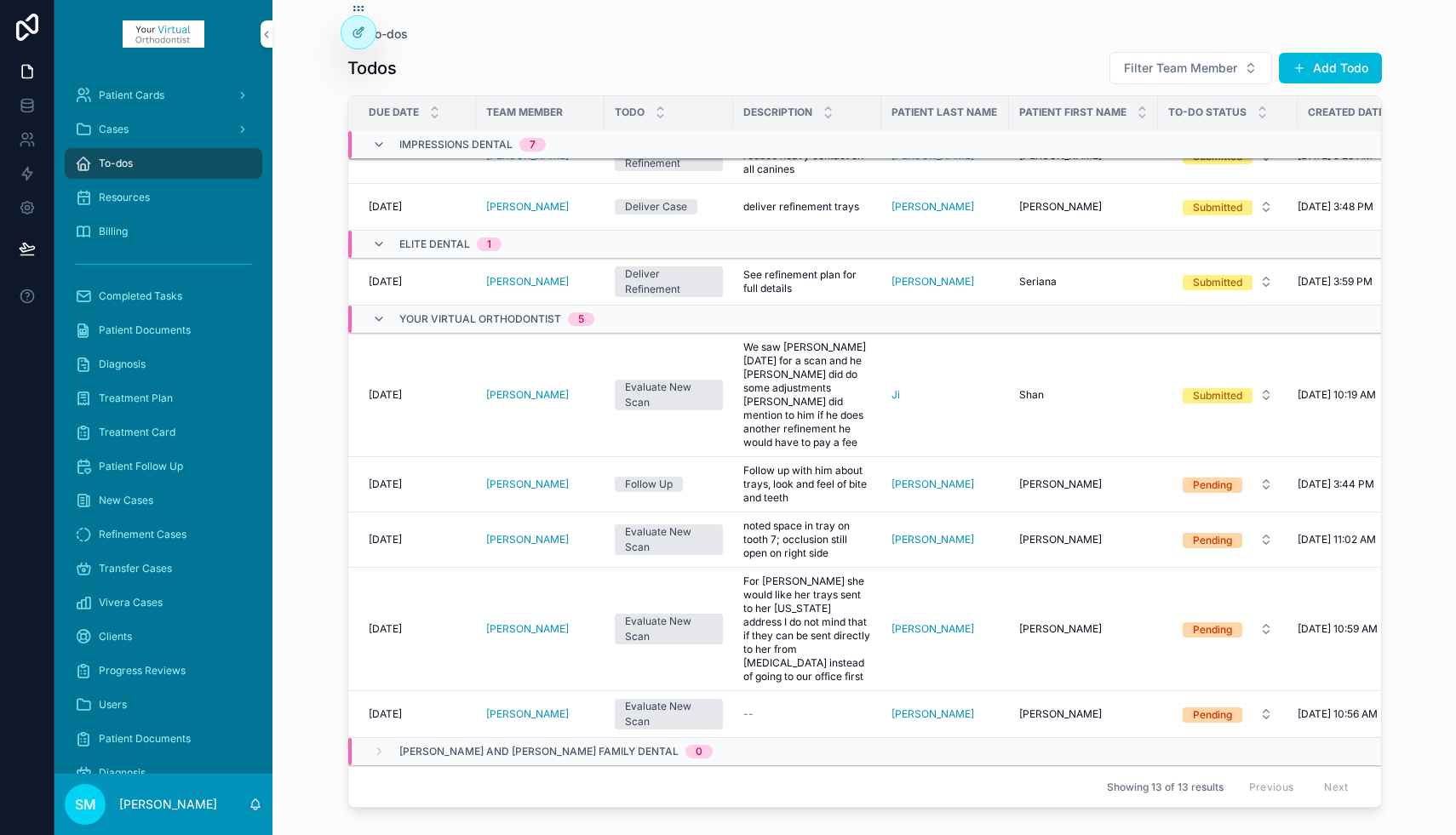
scroll to position [639, 0]
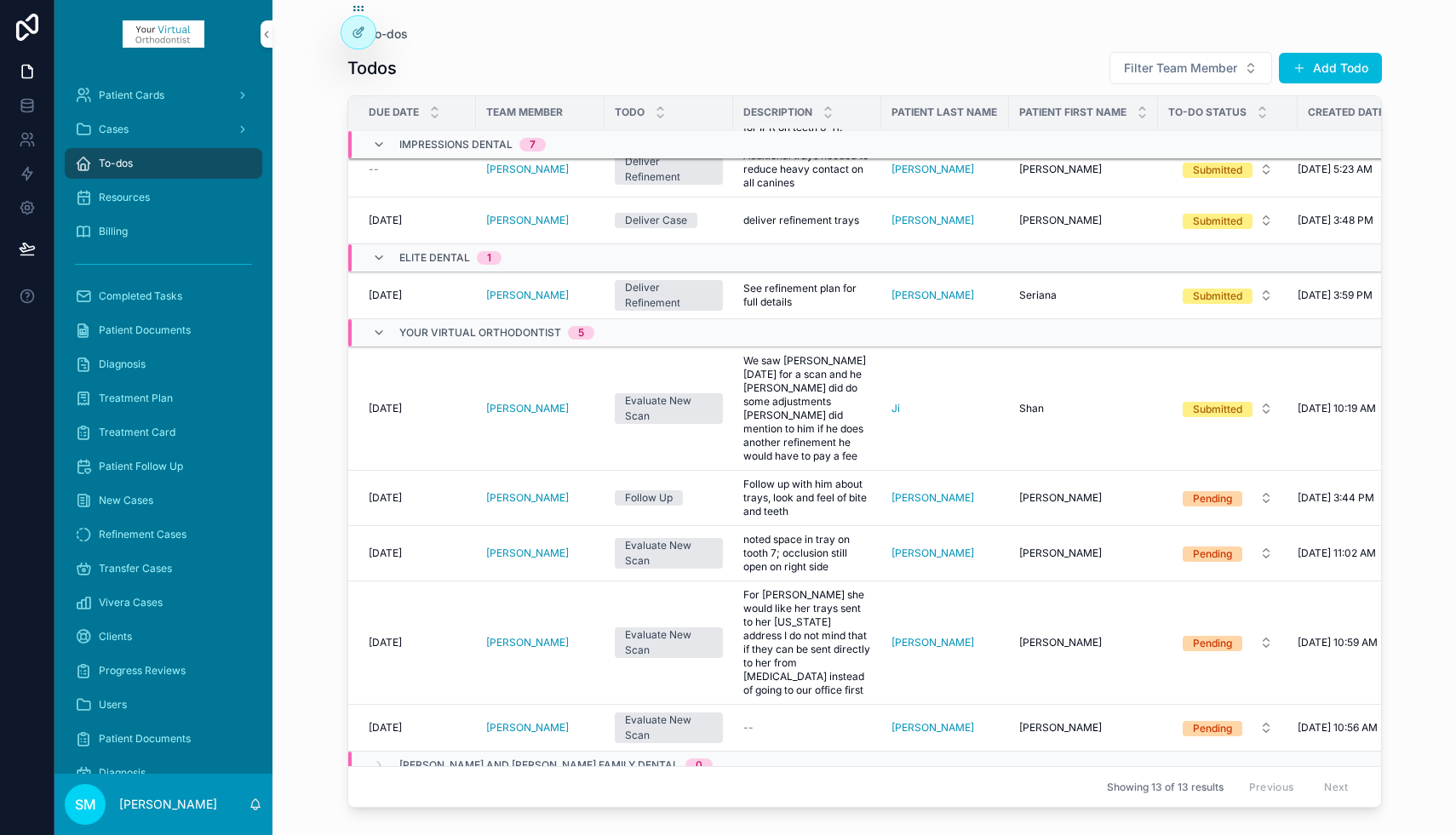
click at [1215, 402] on div "Submitted" at bounding box center [1217, 410] width 50 height 16
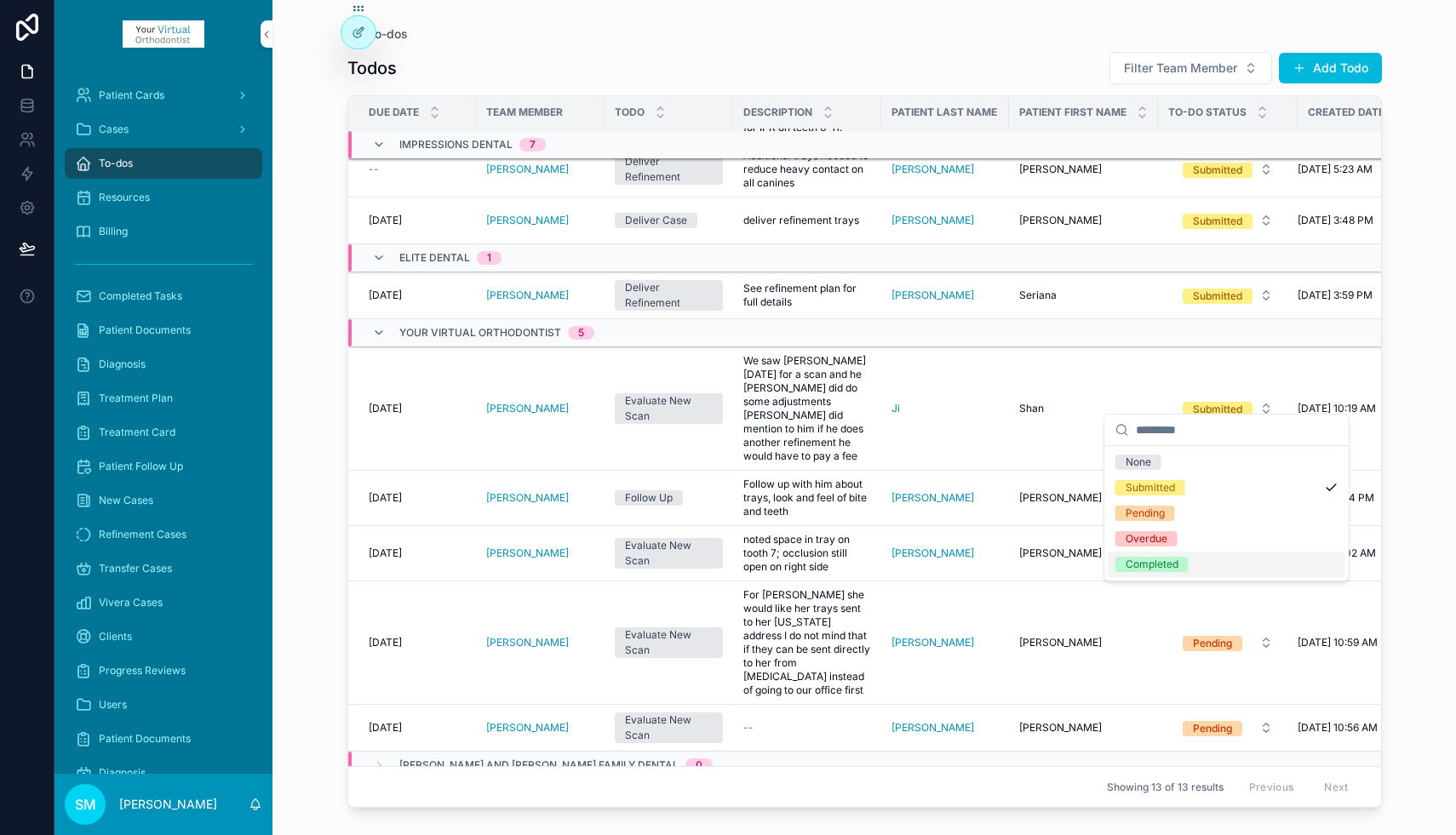
click at [1145, 564] on div "Completed" at bounding box center [1152, 564] width 53 height 16
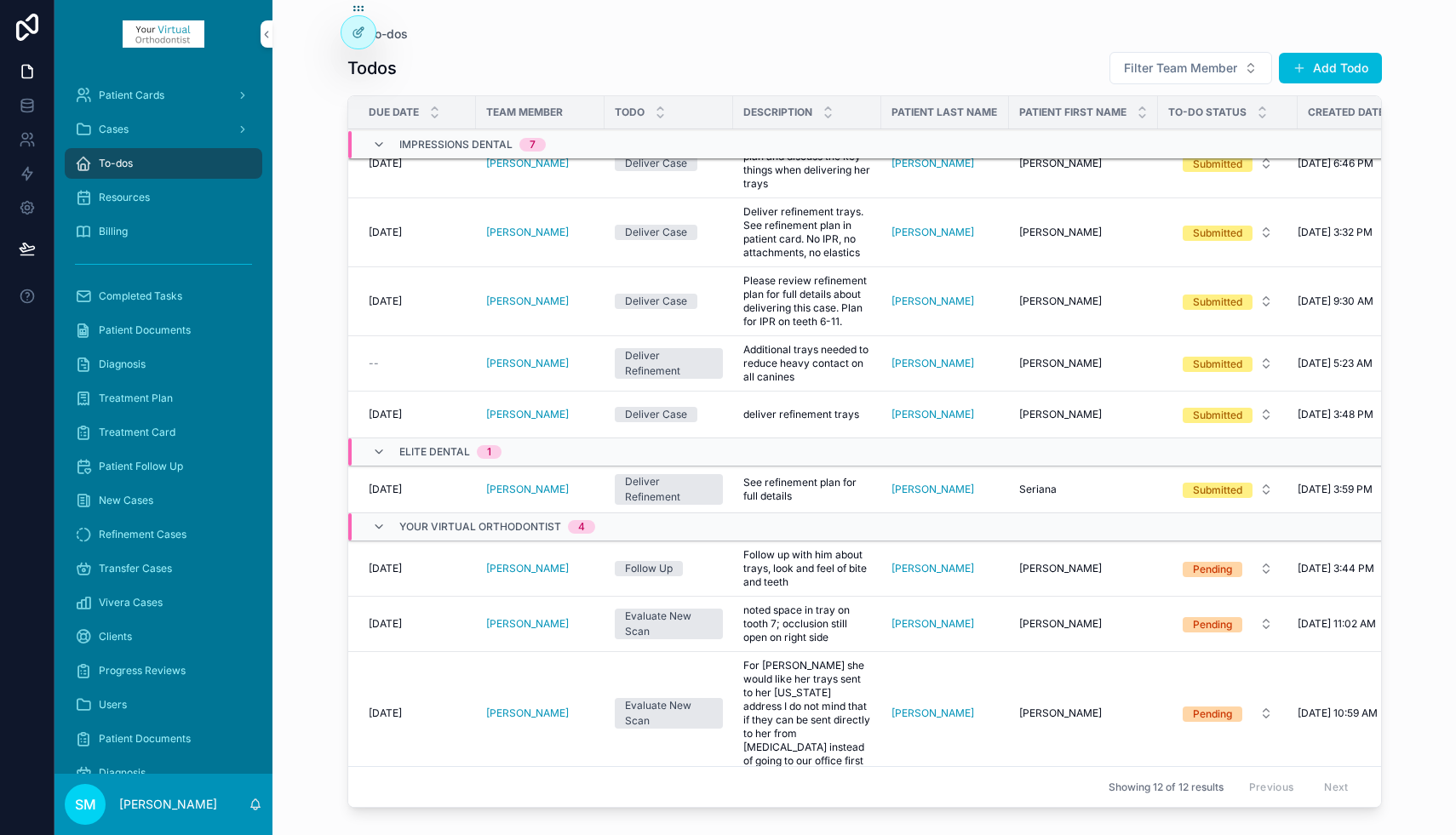
scroll to position [516, 0]
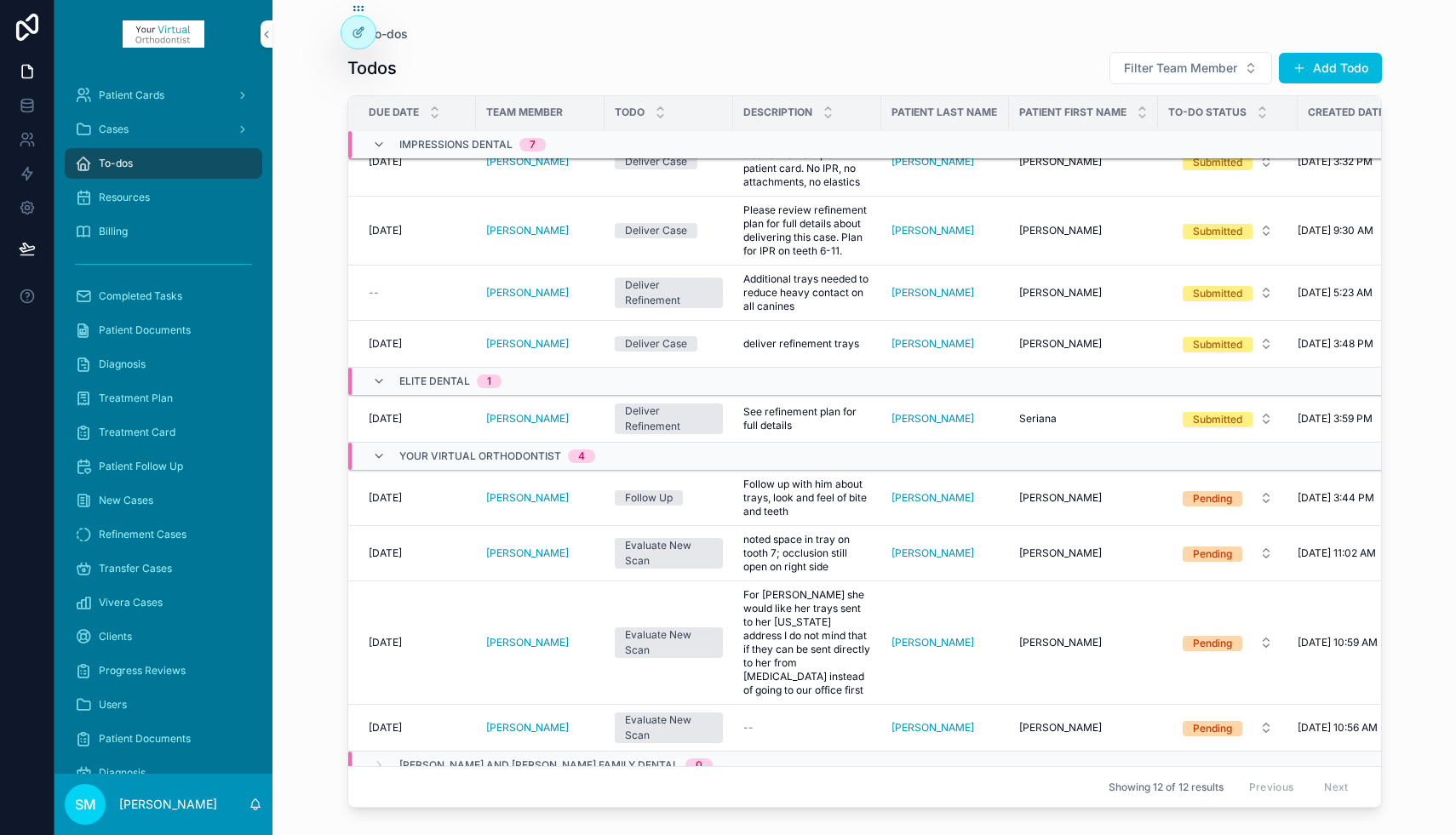
click at [1222, 546] on div "Pending" at bounding box center [1212, 554] width 39 height 16
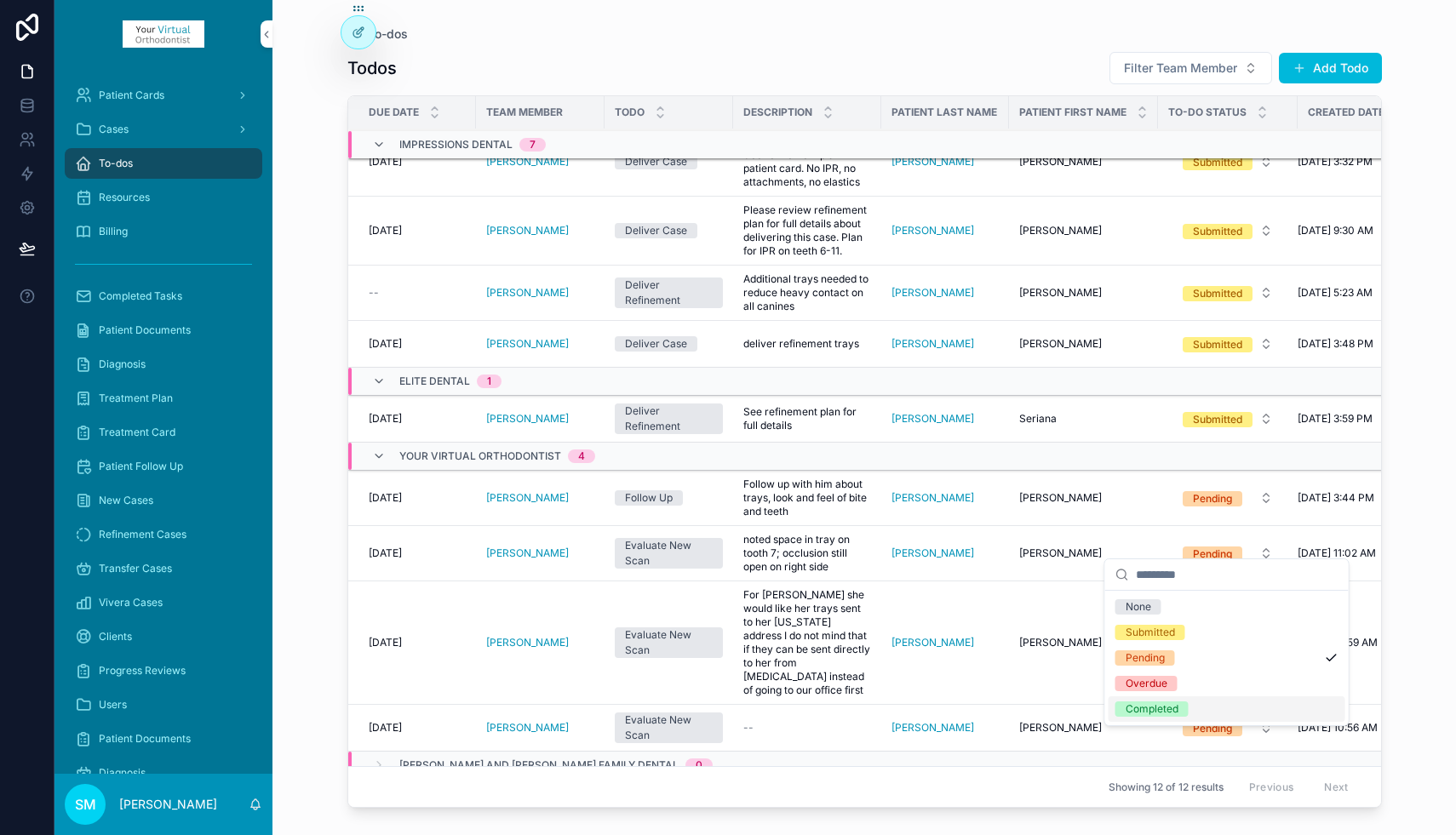
click at [1166, 707] on div "Completed" at bounding box center [1152, 709] width 53 height 16
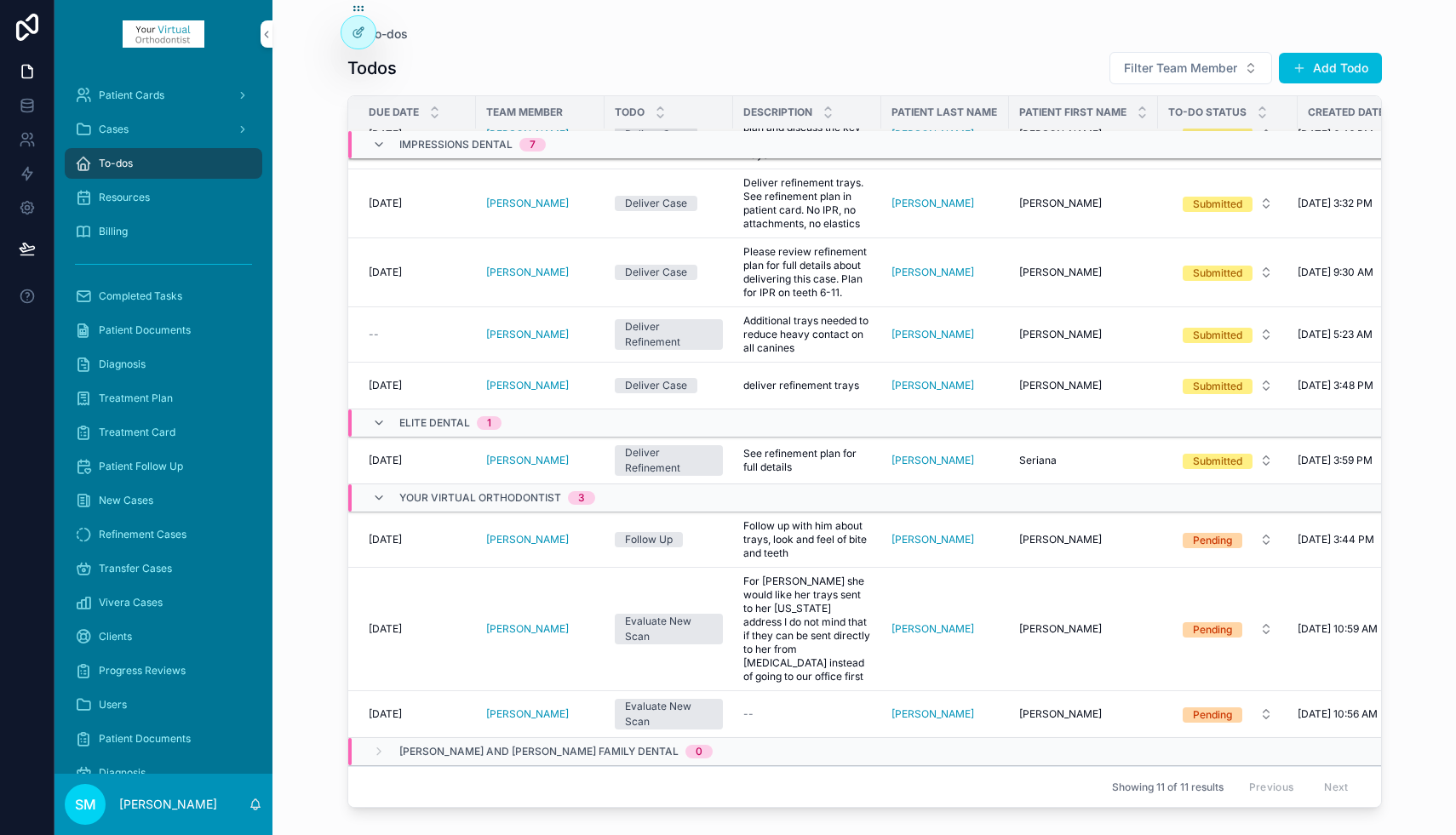
scroll to position [460, 0]
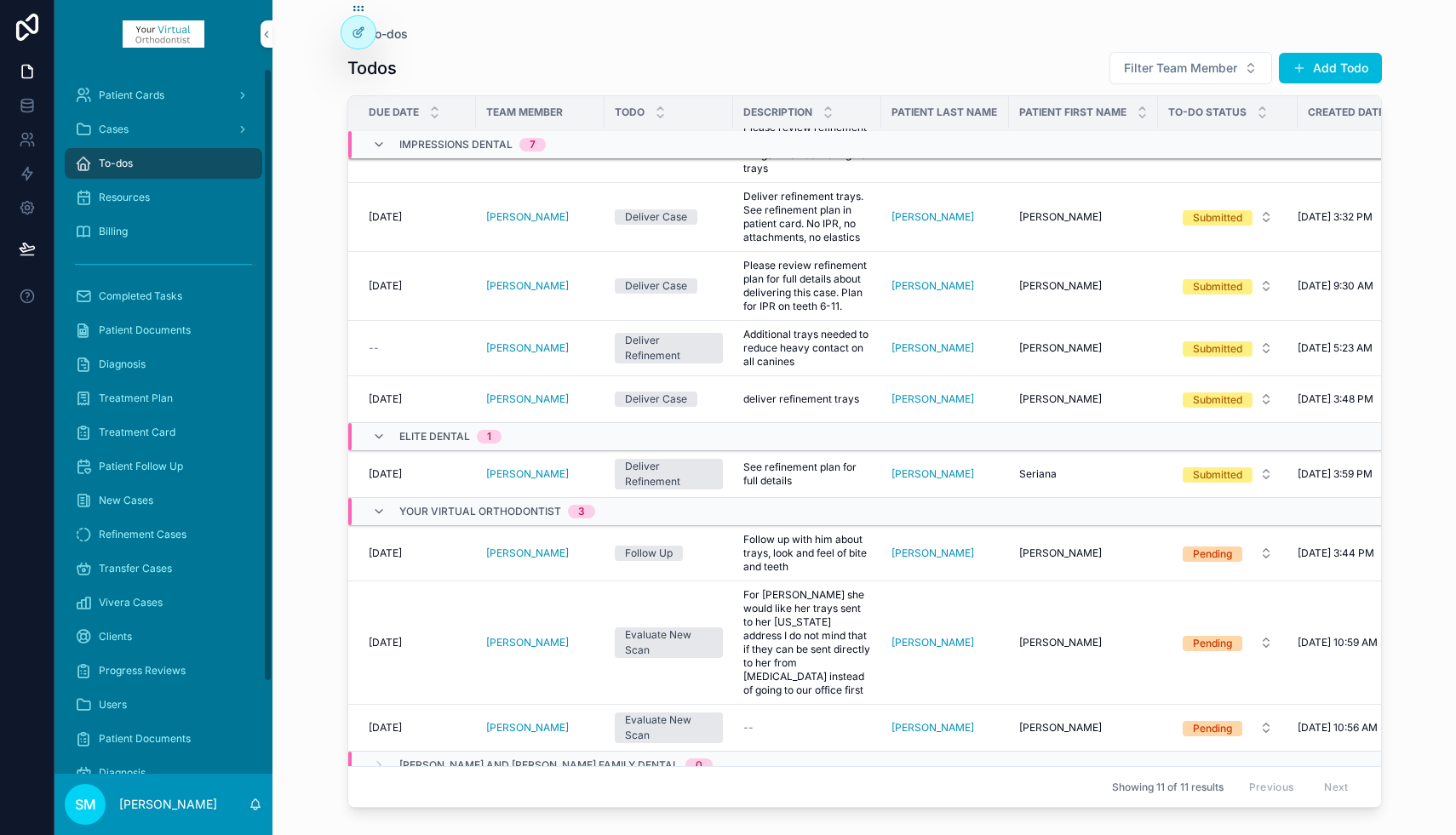
click at [159, 97] on span "Patient Cards" at bounding box center [131, 96] width 65 height 14
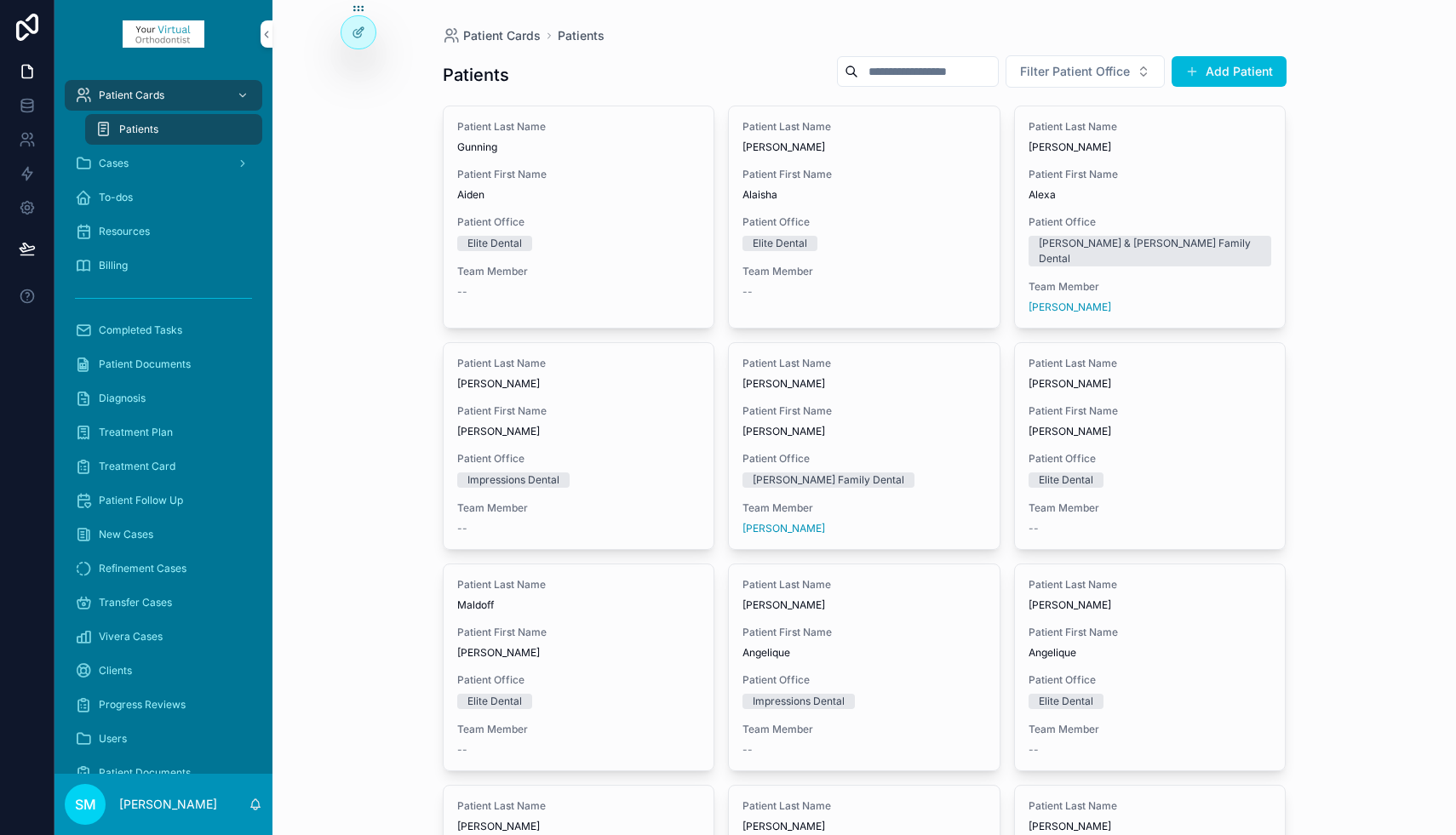
click at [905, 77] on input "scrollable content" at bounding box center [928, 71] width 140 height 23
type input "********"
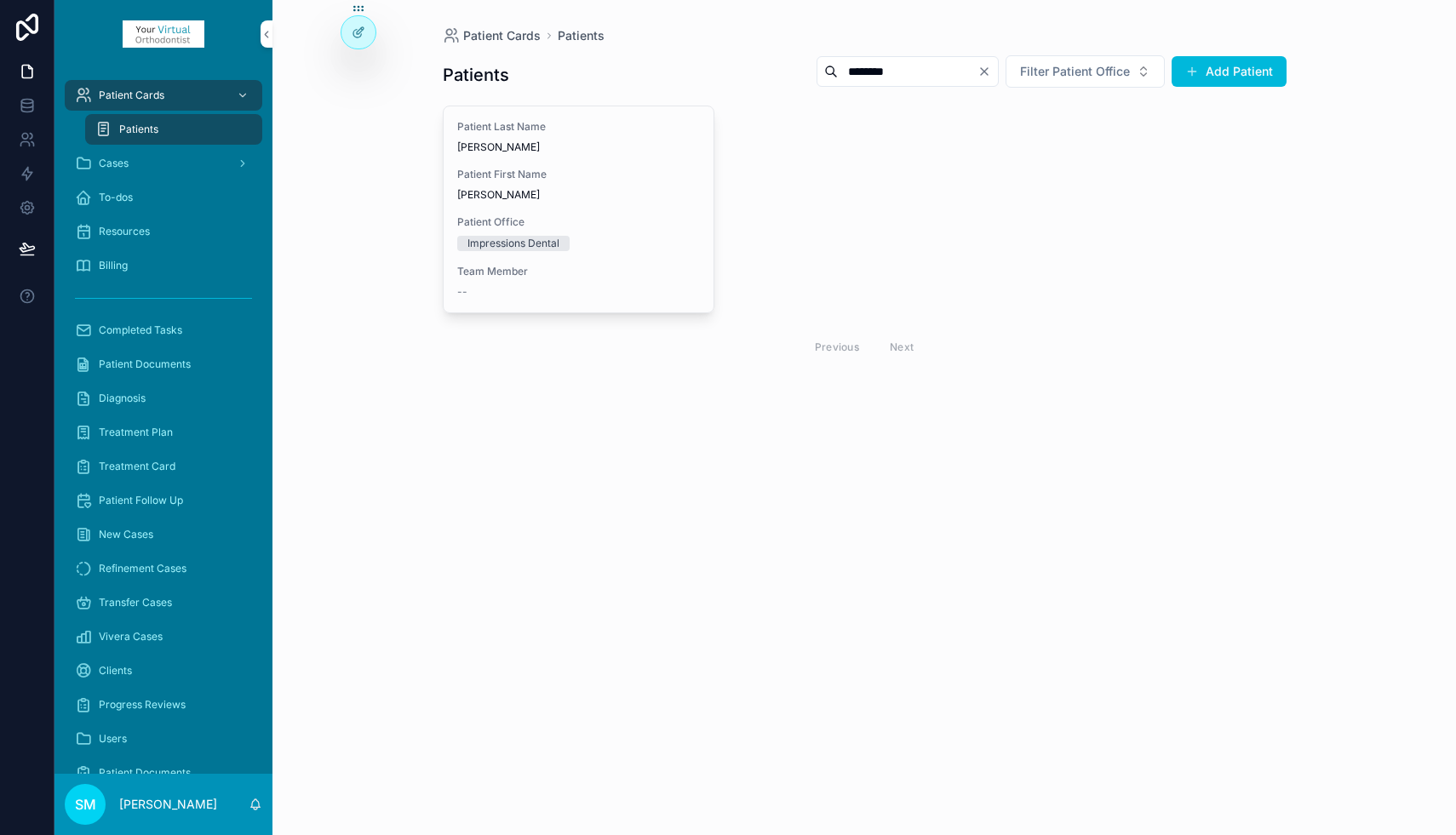
click at [599, 157] on div "Patient Last Name [PERSON_NAME] Patient First Name [PERSON_NAME] Office Impress…" at bounding box center [578, 209] width 270 height 206
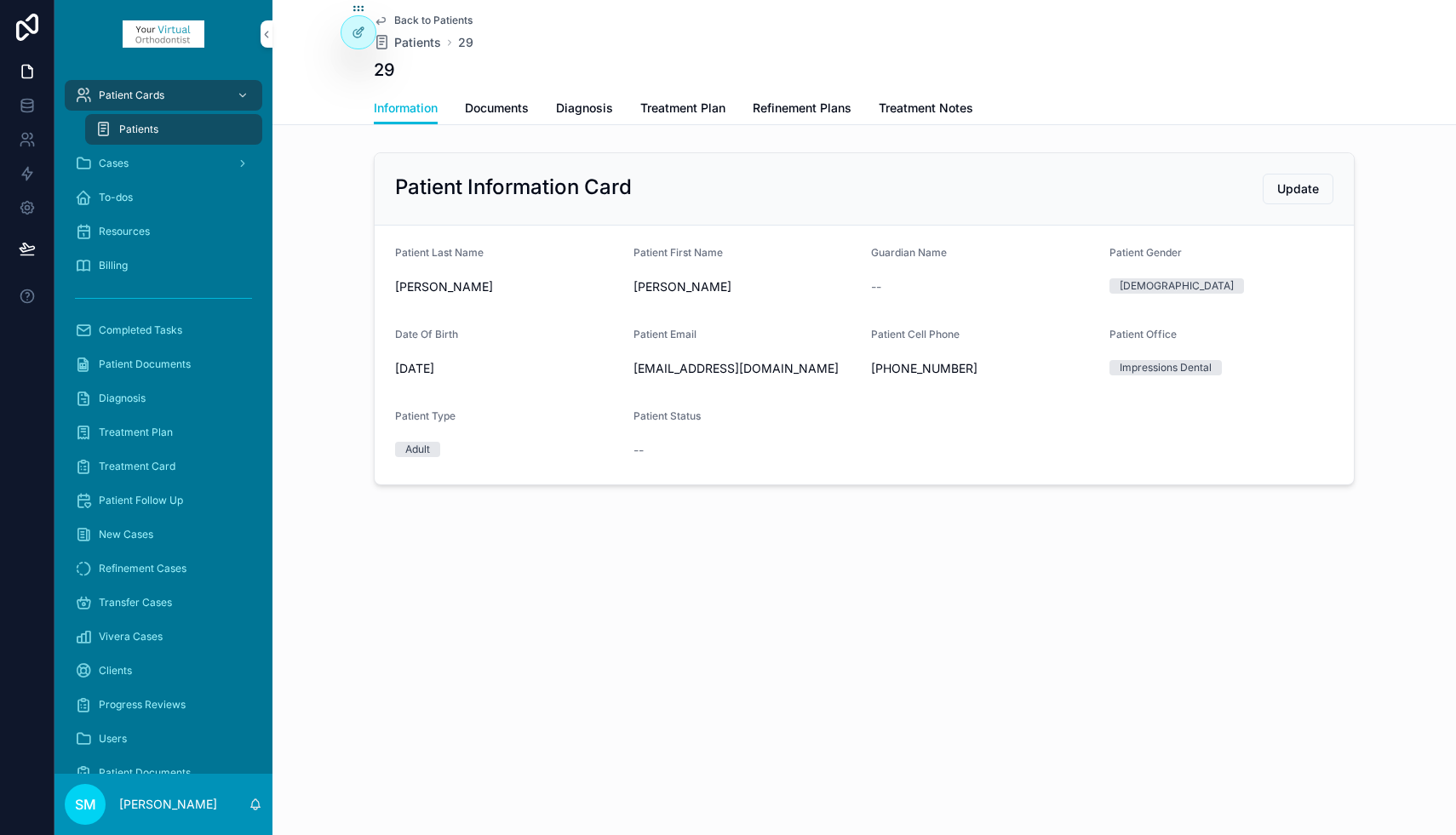
click at [798, 106] on span "Refinement Plans" at bounding box center [802, 109] width 99 height 17
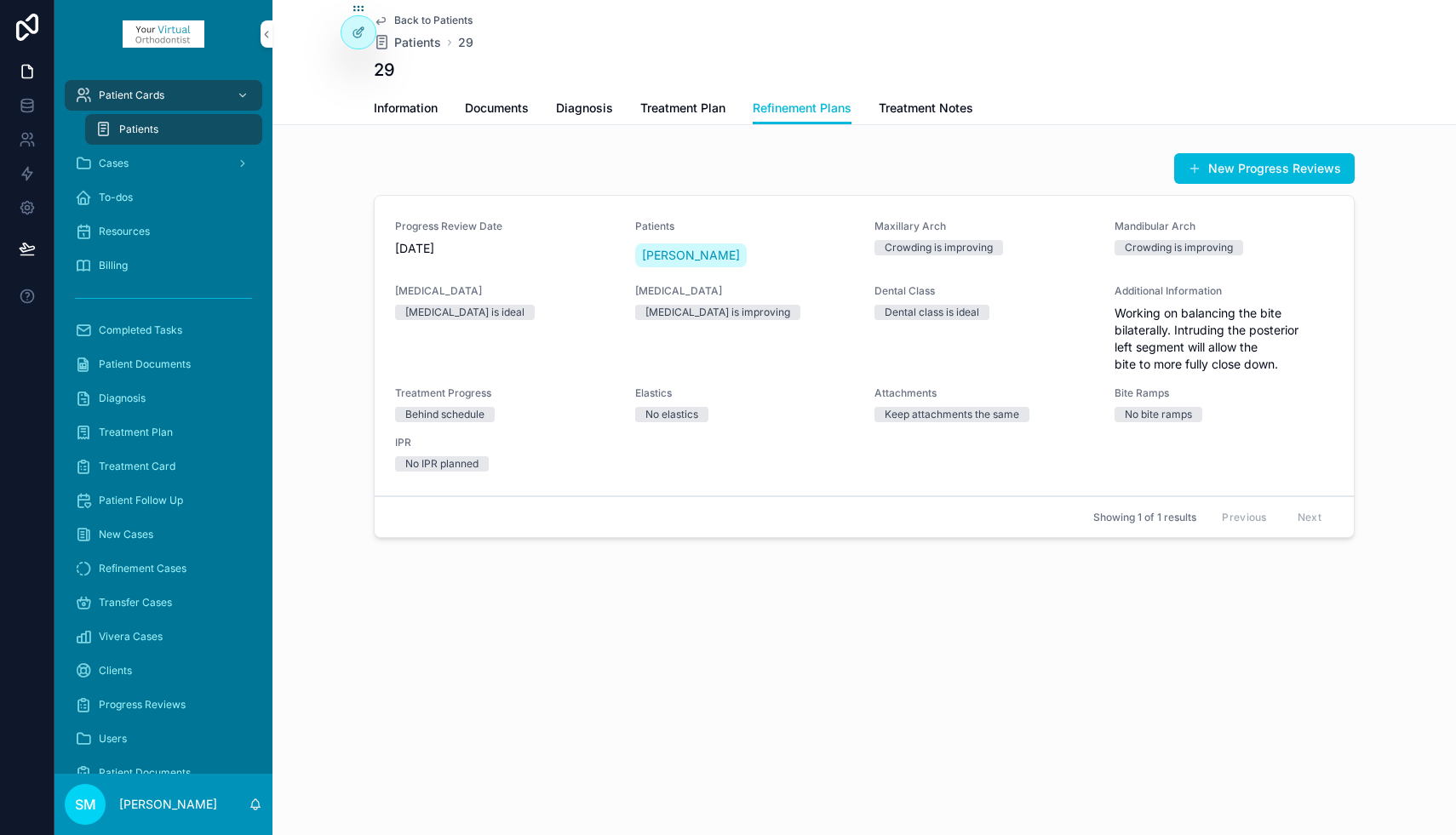
click at [1273, 166] on button "New Progress Reviews" at bounding box center [1264, 168] width 180 height 30
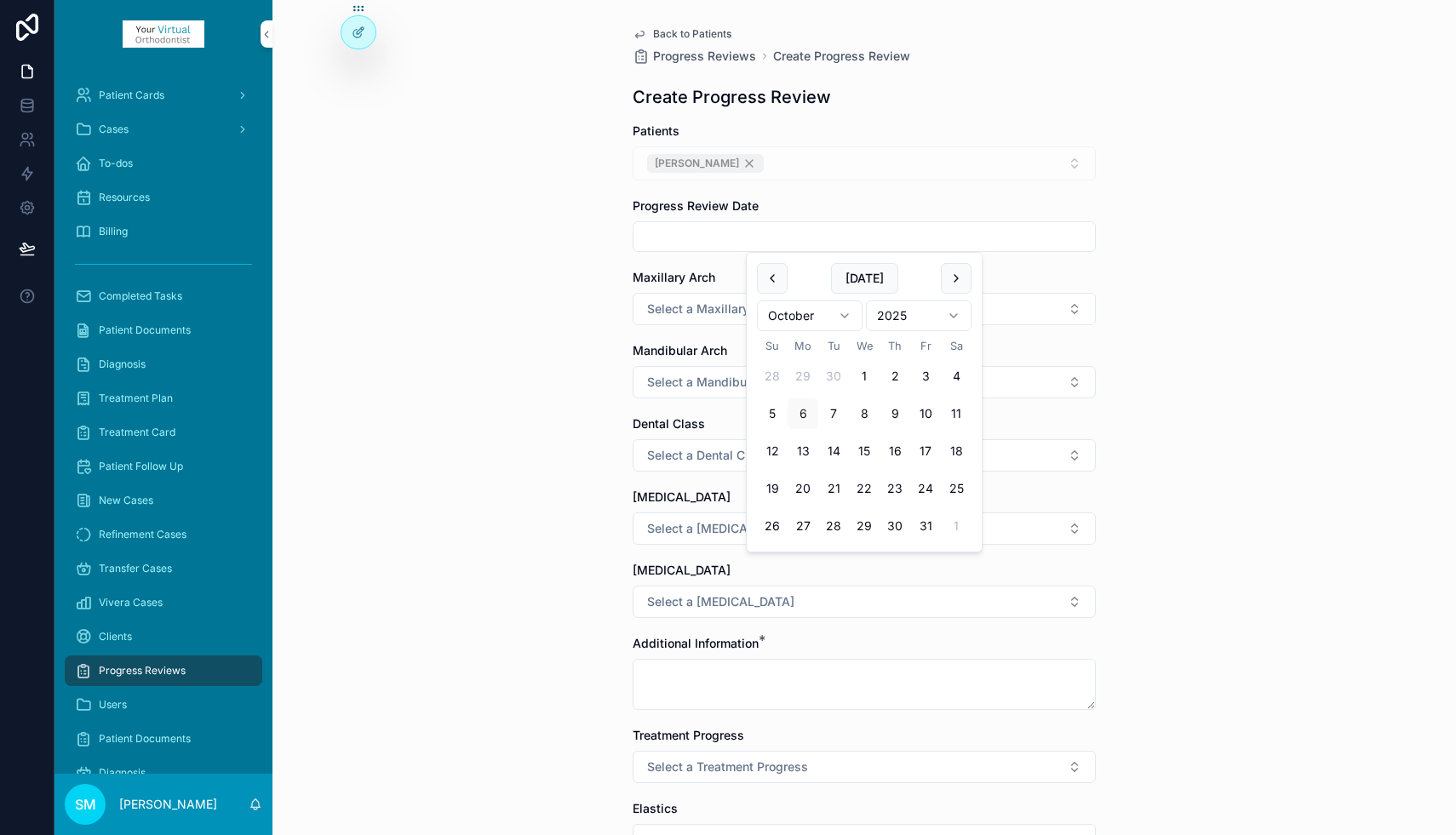
click at [700, 238] on input "scrollable content" at bounding box center [864, 236] width 461 height 23
click at [959, 379] on button "4" at bounding box center [955, 376] width 30 height 30
type input "*********"
click at [671, 312] on span "Select a Maxillary Arch" at bounding box center [713, 309] width 132 height 17
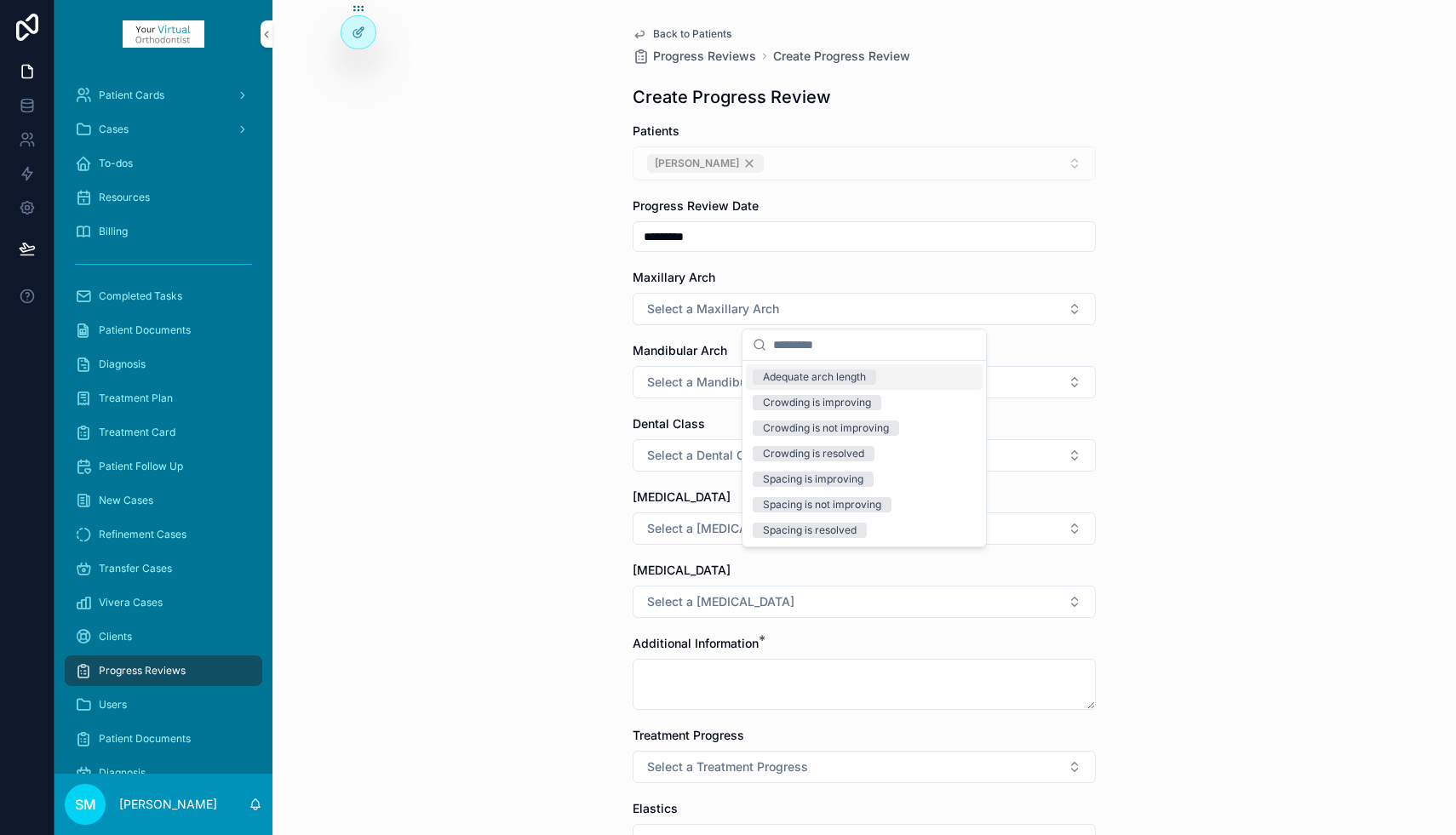
click at [828, 375] on div "Adequate arch length" at bounding box center [814, 377] width 103 height 16
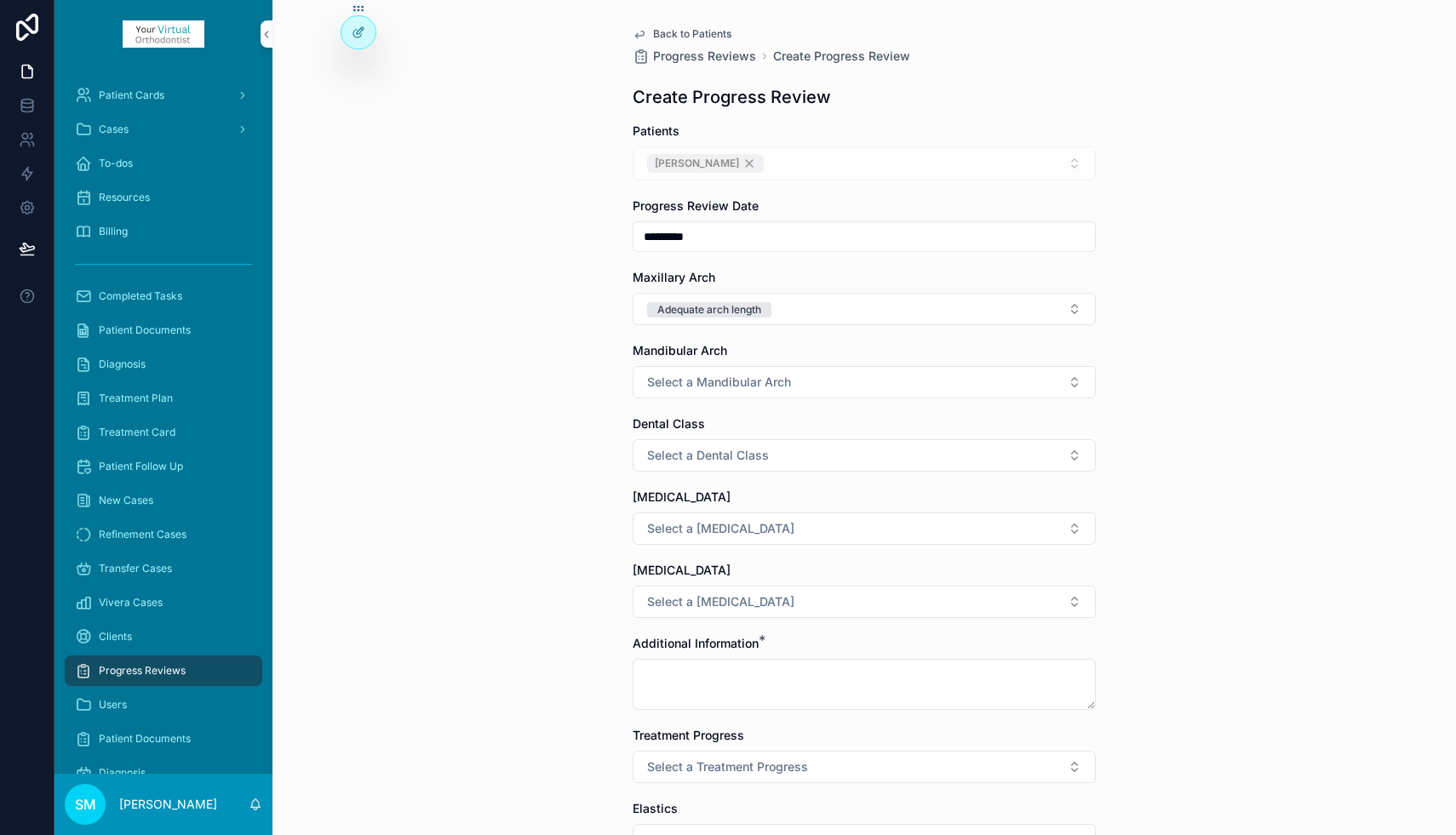
click at [782, 376] on span "Select a Mandibular Arch" at bounding box center [718, 383] width 144 height 17
click at [838, 450] on div "Adequate arch length" at bounding box center [814, 451] width 103 height 16
click at [737, 458] on span "Select a Dental Class" at bounding box center [708, 456] width 122 height 17
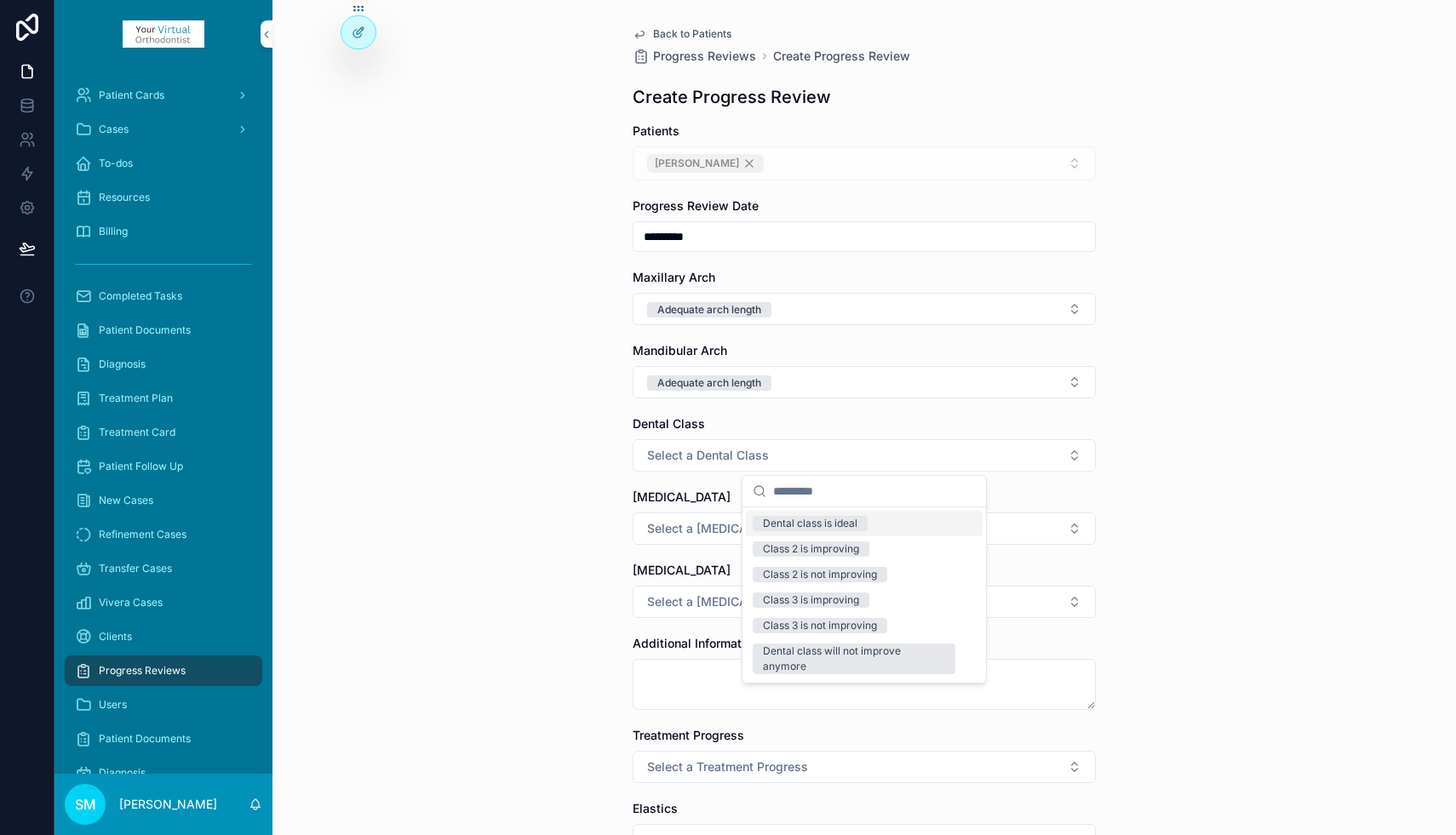
click at [795, 526] on div "Dental class is ideal" at bounding box center [810, 524] width 95 height 16
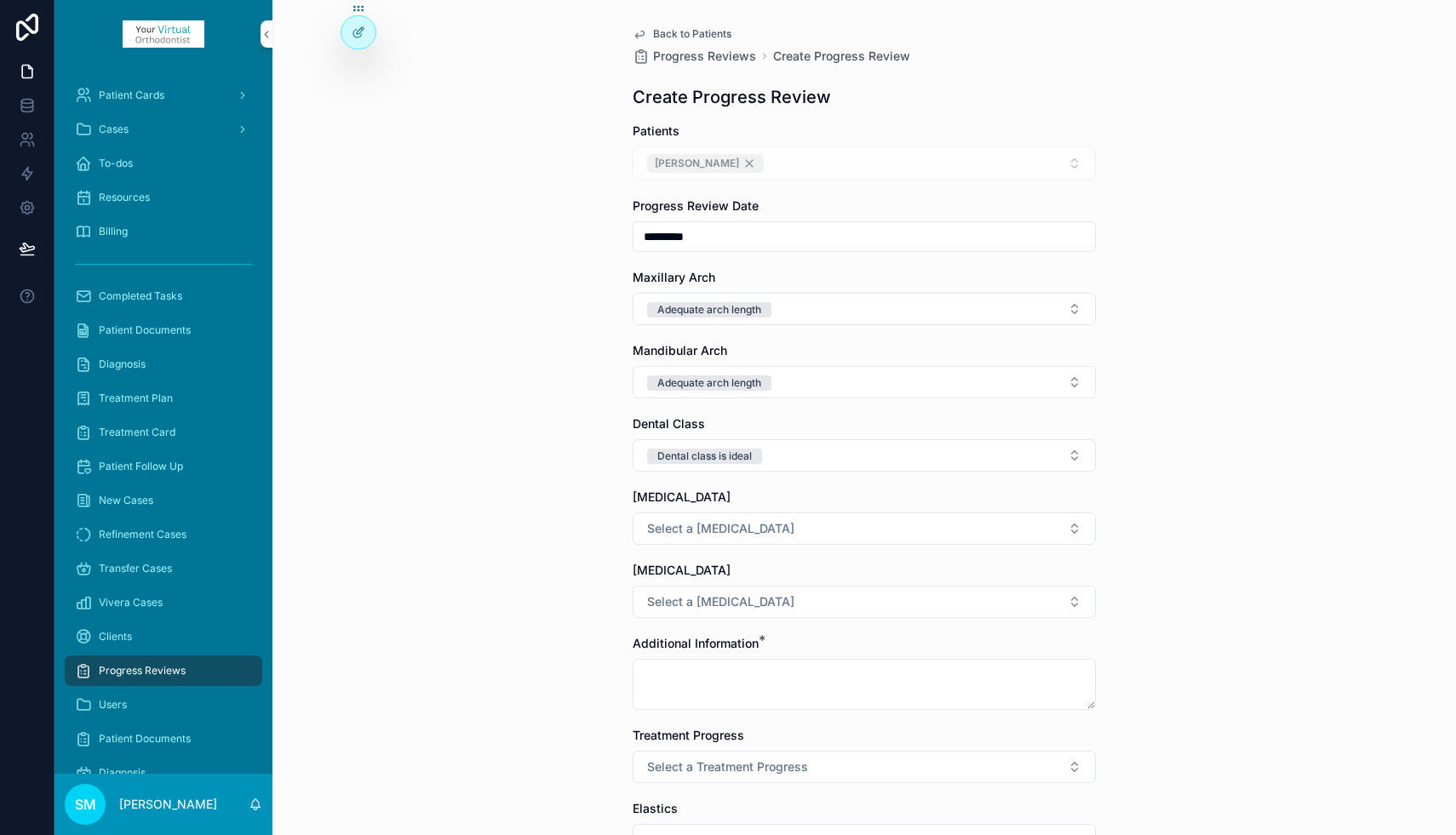
click at [745, 529] on button "Select a [MEDICAL_DATA]" at bounding box center [864, 528] width 463 height 32
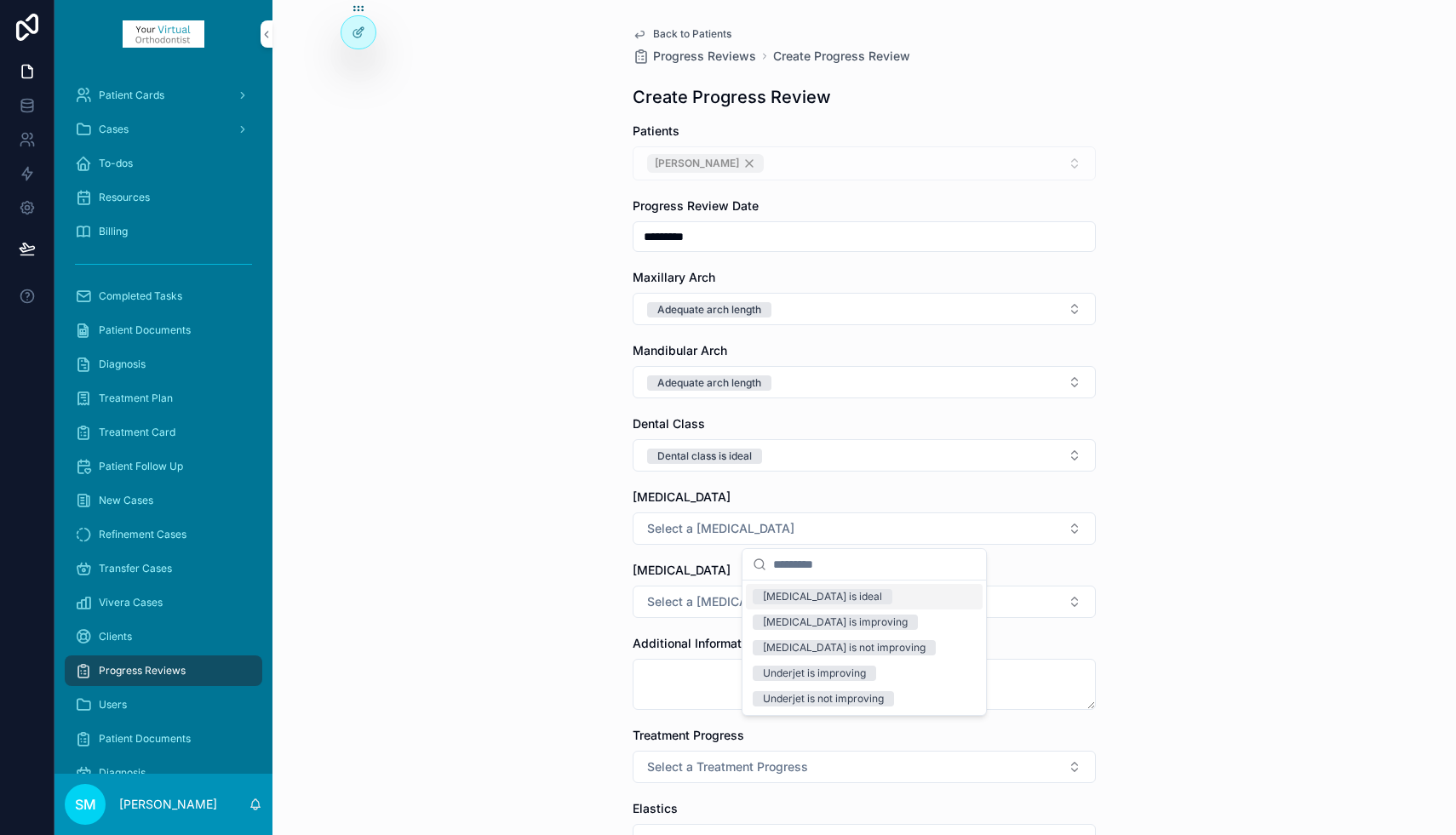
click at [785, 598] on div "[MEDICAL_DATA] is ideal" at bounding box center [822, 597] width 119 height 16
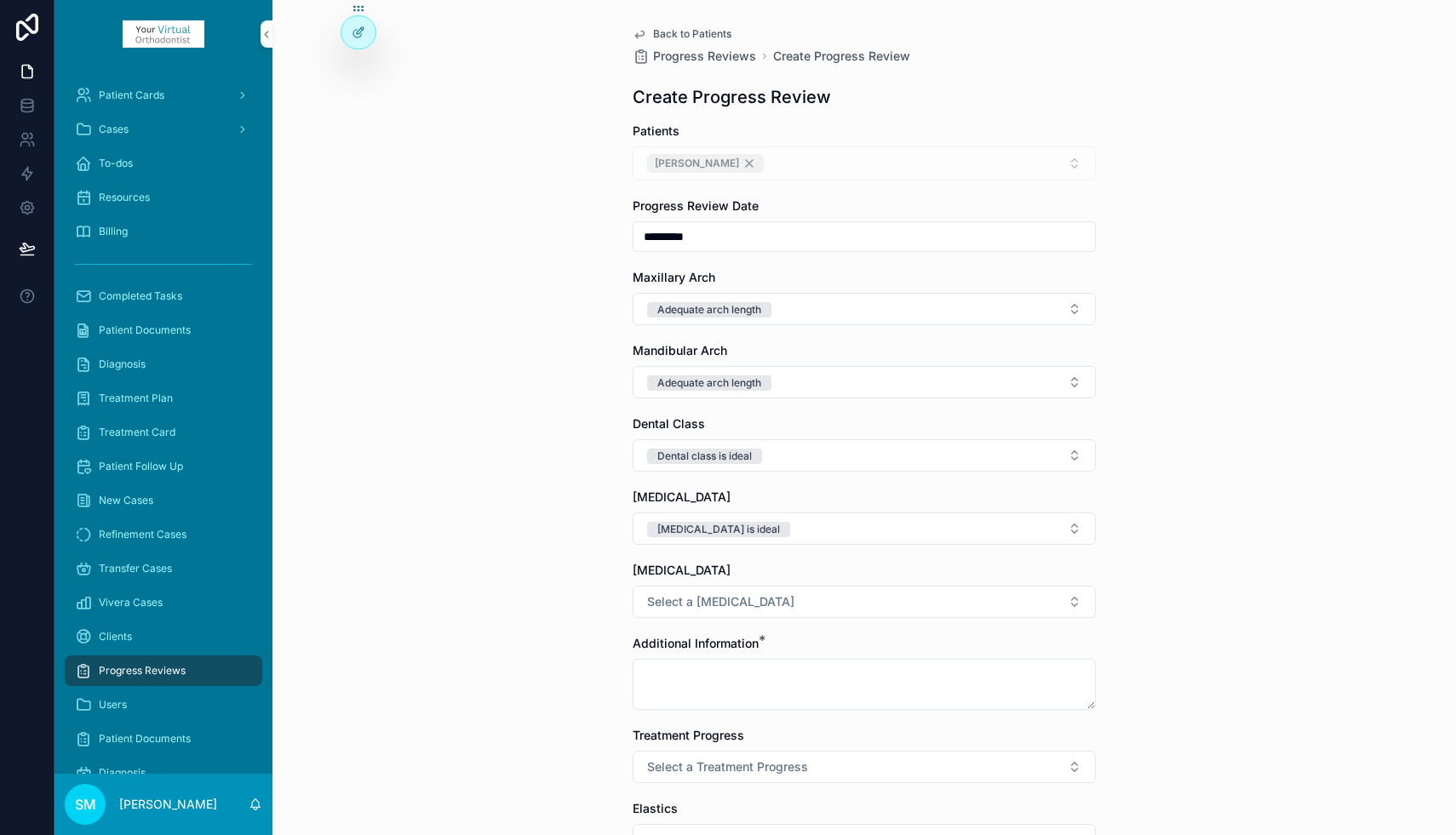
click at [732, 602] on span "Select a [MEDICAL_DATA]" at bounding box center [720, 602] width 147 height 17
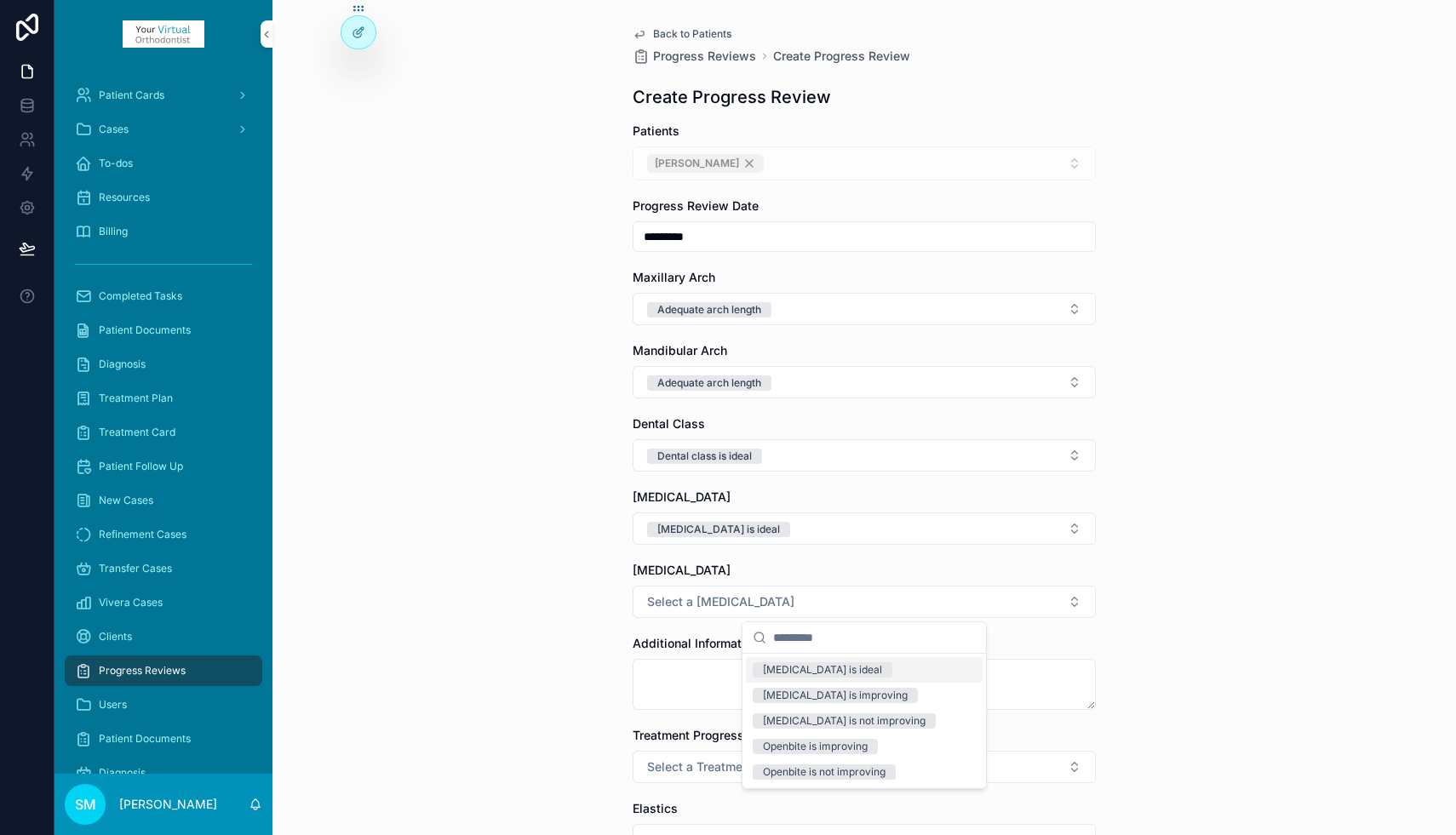
click at [791, 671] on div "[MEDICAL_DATA] is ideal" at bounding box center [822, 670] width 119 height 16
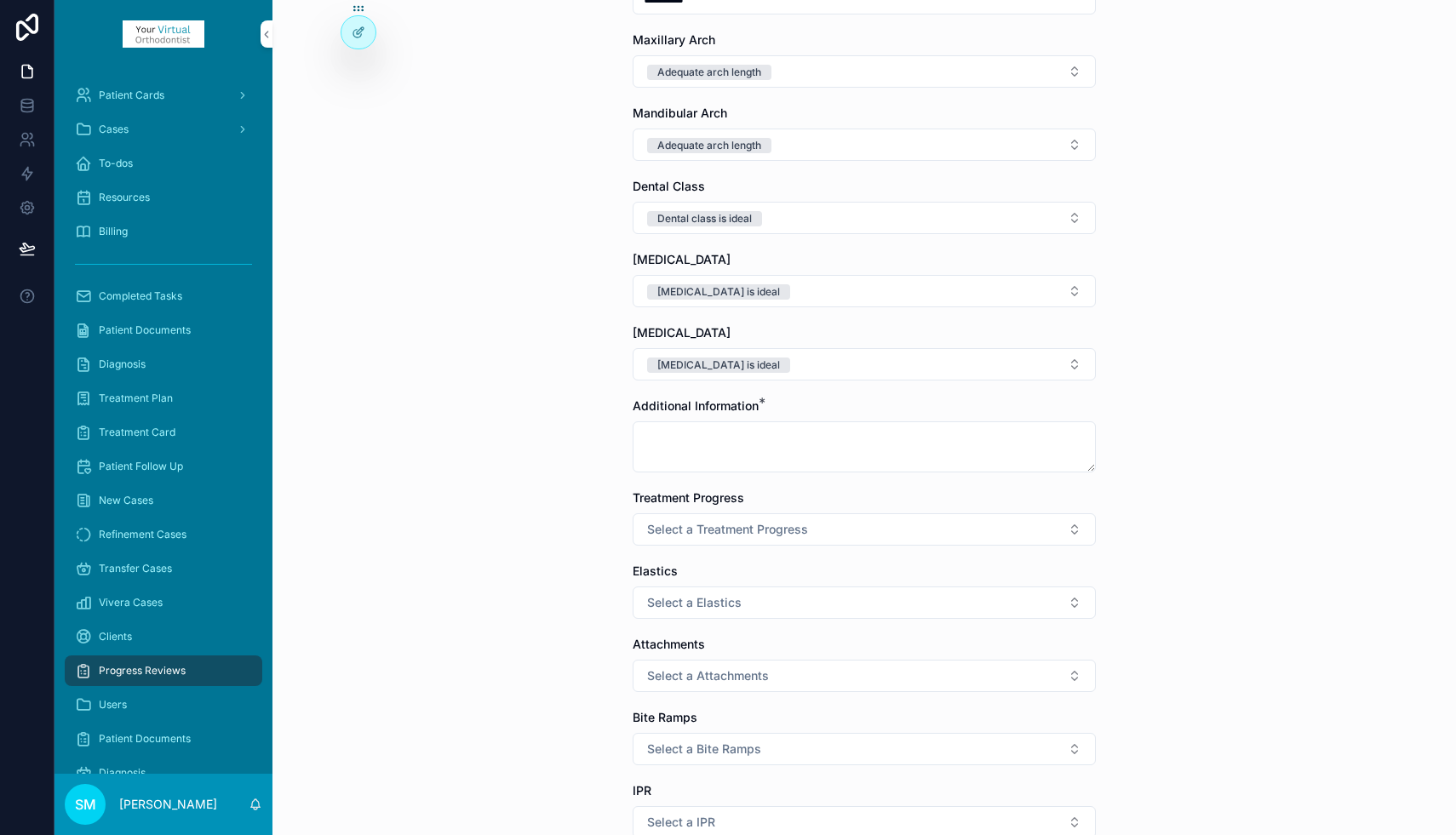
scroll to position [254, 0]
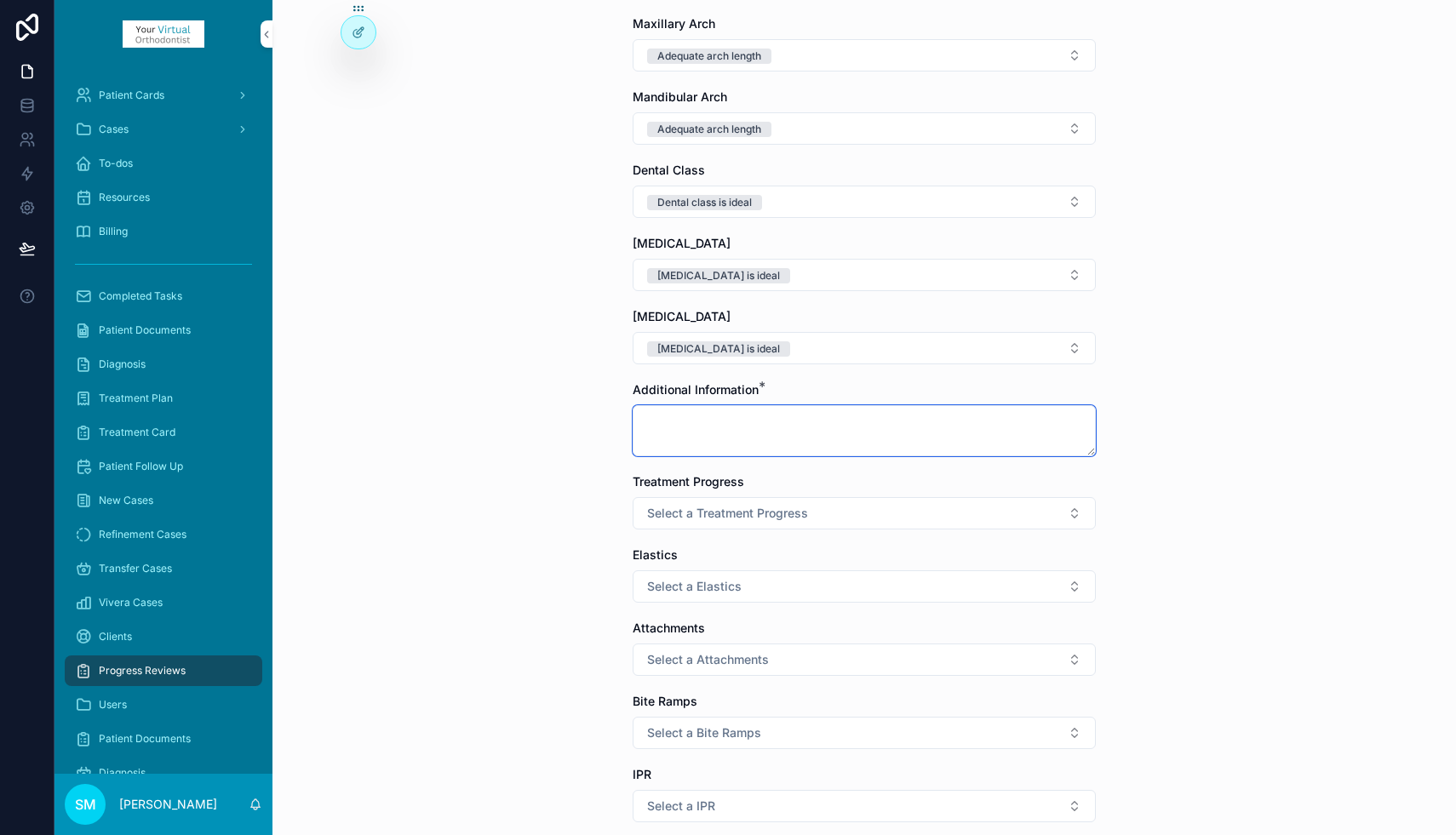
click at [699, 432] on textarea "scrollable content" at bounding box center [864, 431] width 463 height 51
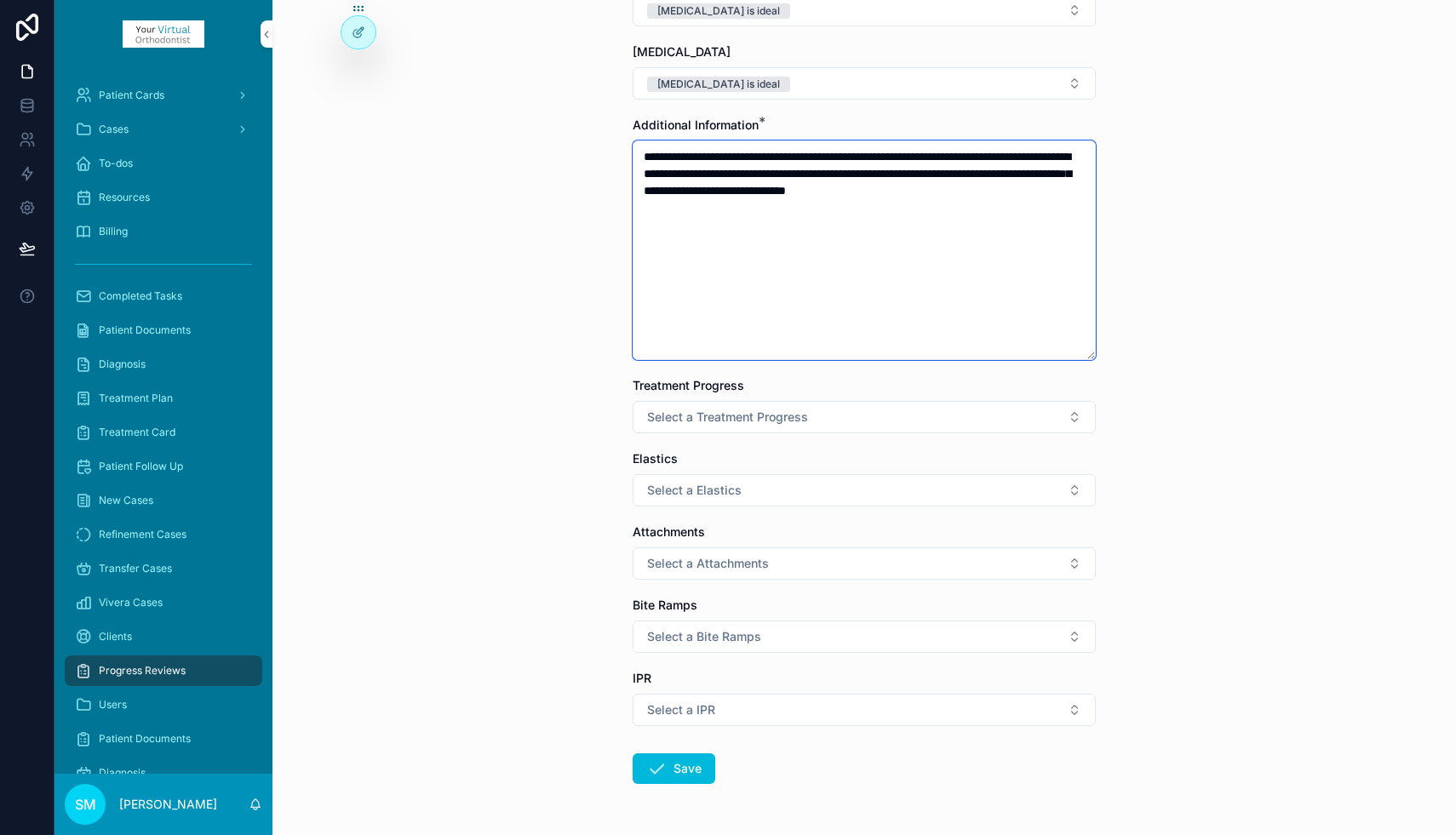
scroll to position [577, 0]
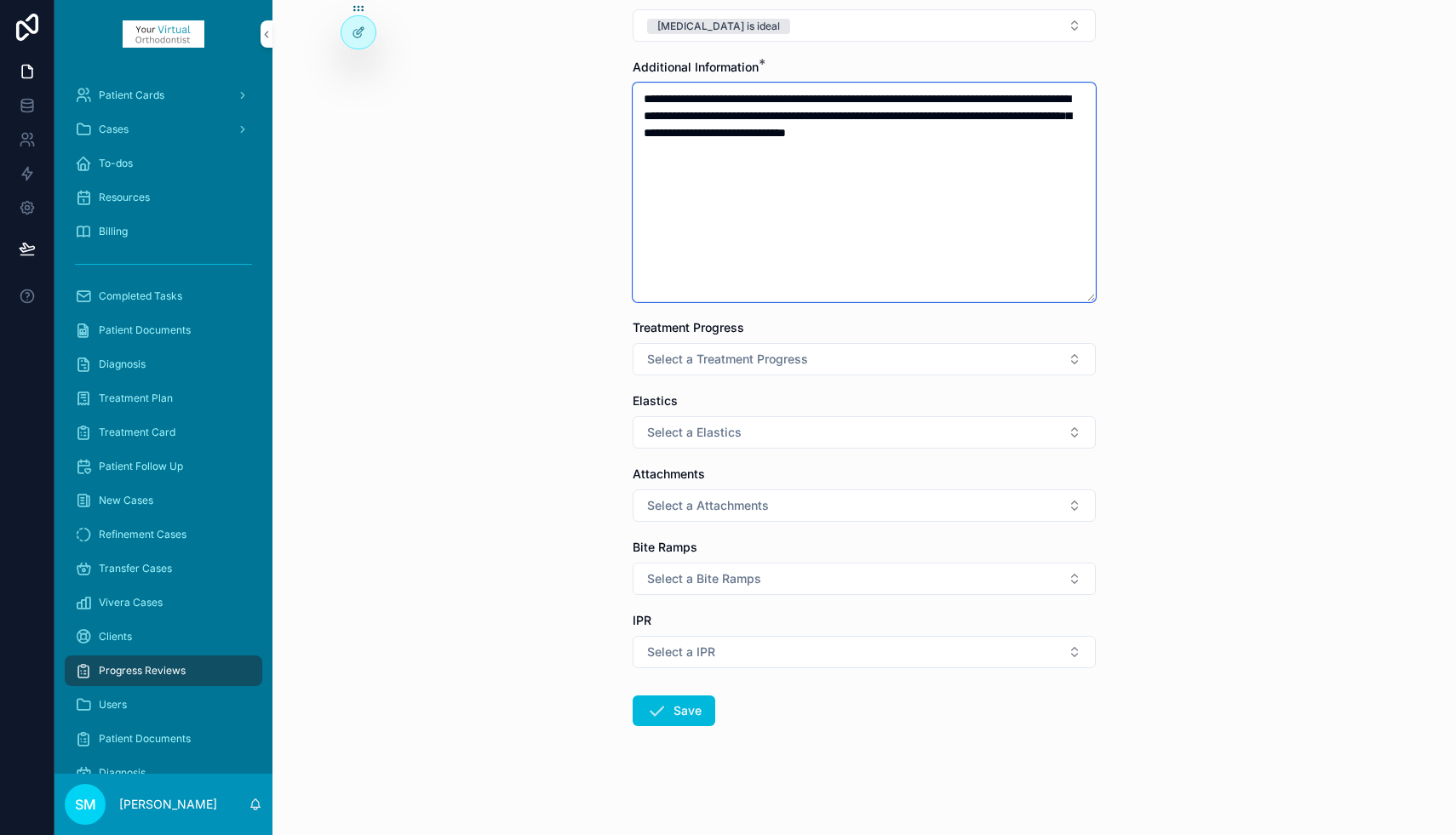
type textarea "**********"
click at [751, 356] on span "Select a Treatment Progress" at bounding box center [727, 359] width 161 height 17
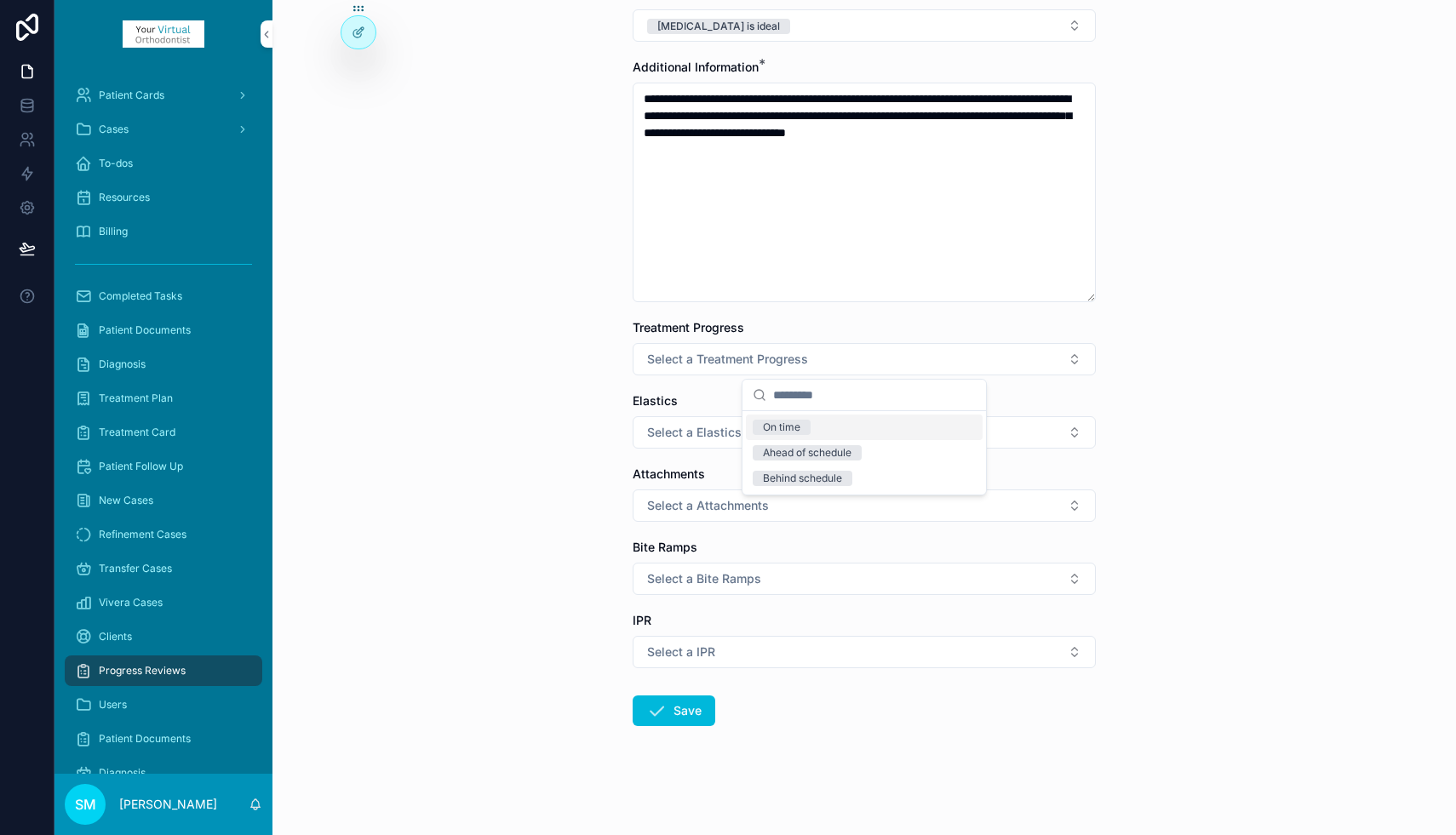
click at [785, 430] on div "On time" at bounding box center [781, 428] width 37 height 16
click at [715, 434] on span "Select a Elastics" at bounding box center [694, 432] width 95 height 17
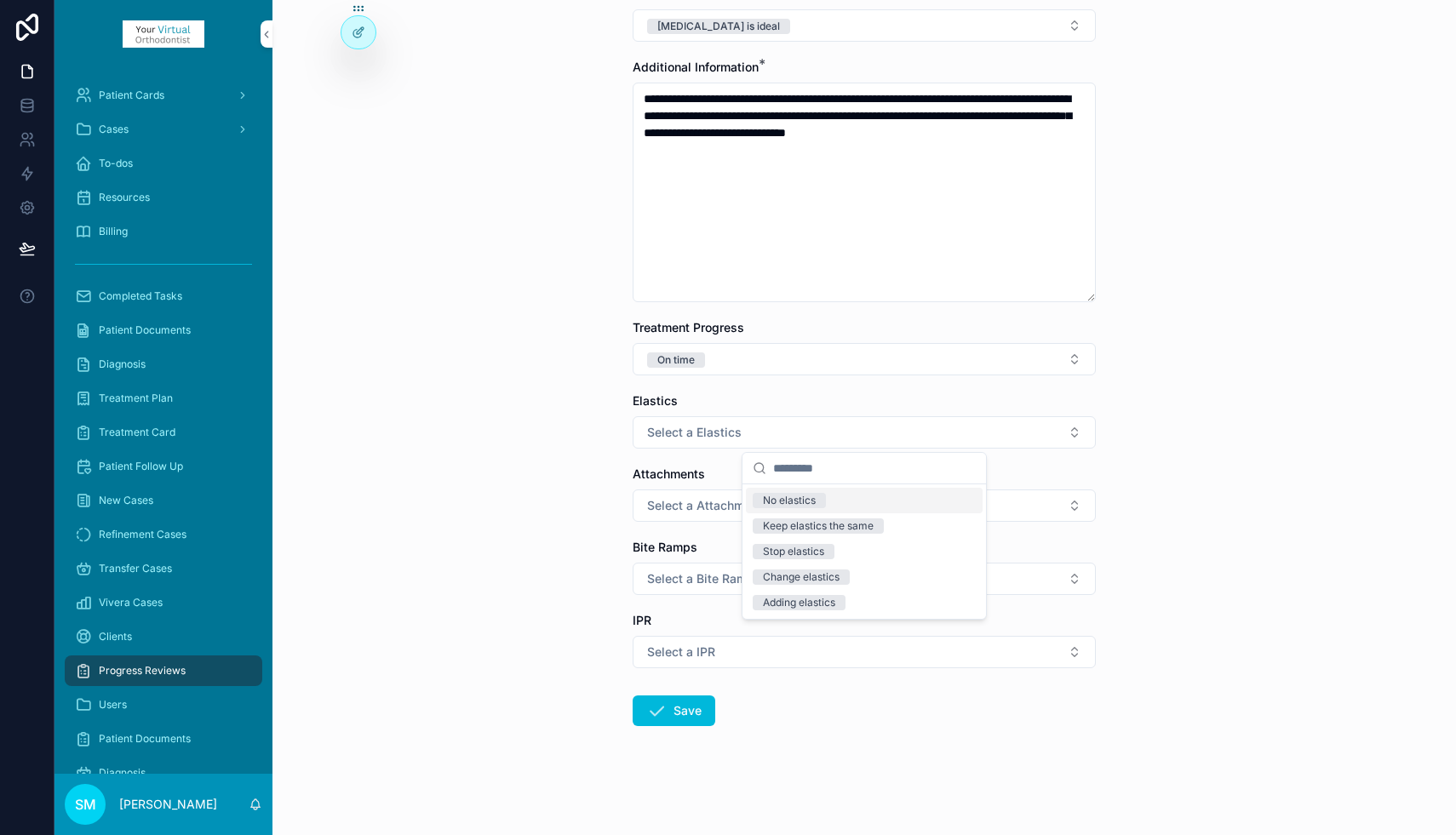
click at [774, 498] on div "No elastics" at bounding box center [789, 501] width 53 height 16
click at [717, 508] on span "Select a Attachments" at bounding box center [708, 506] width 122 height 17
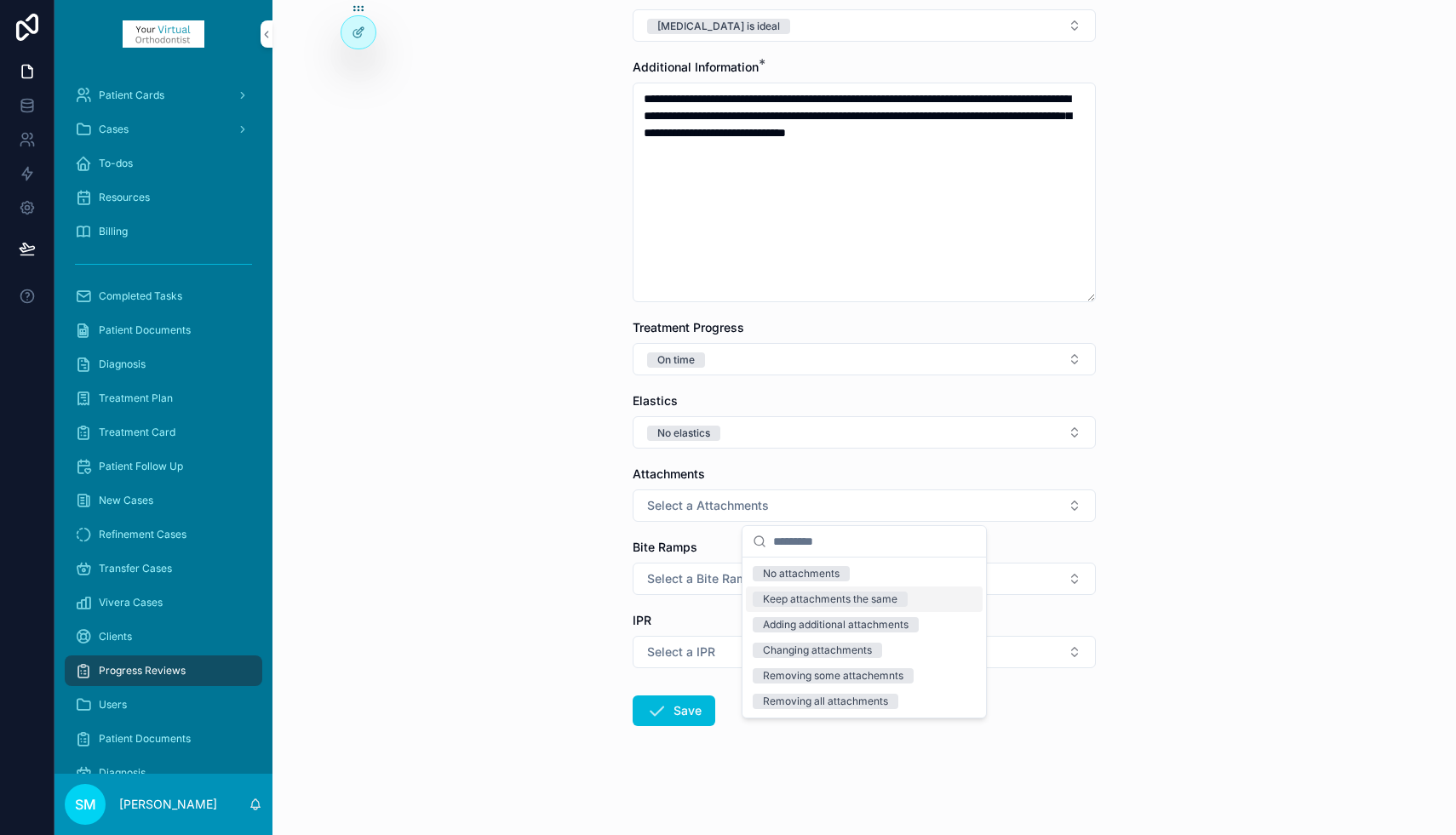
click at [808, 596] on div "Keep attachments the same" at bounding box center [830, 599] width 135 height 16
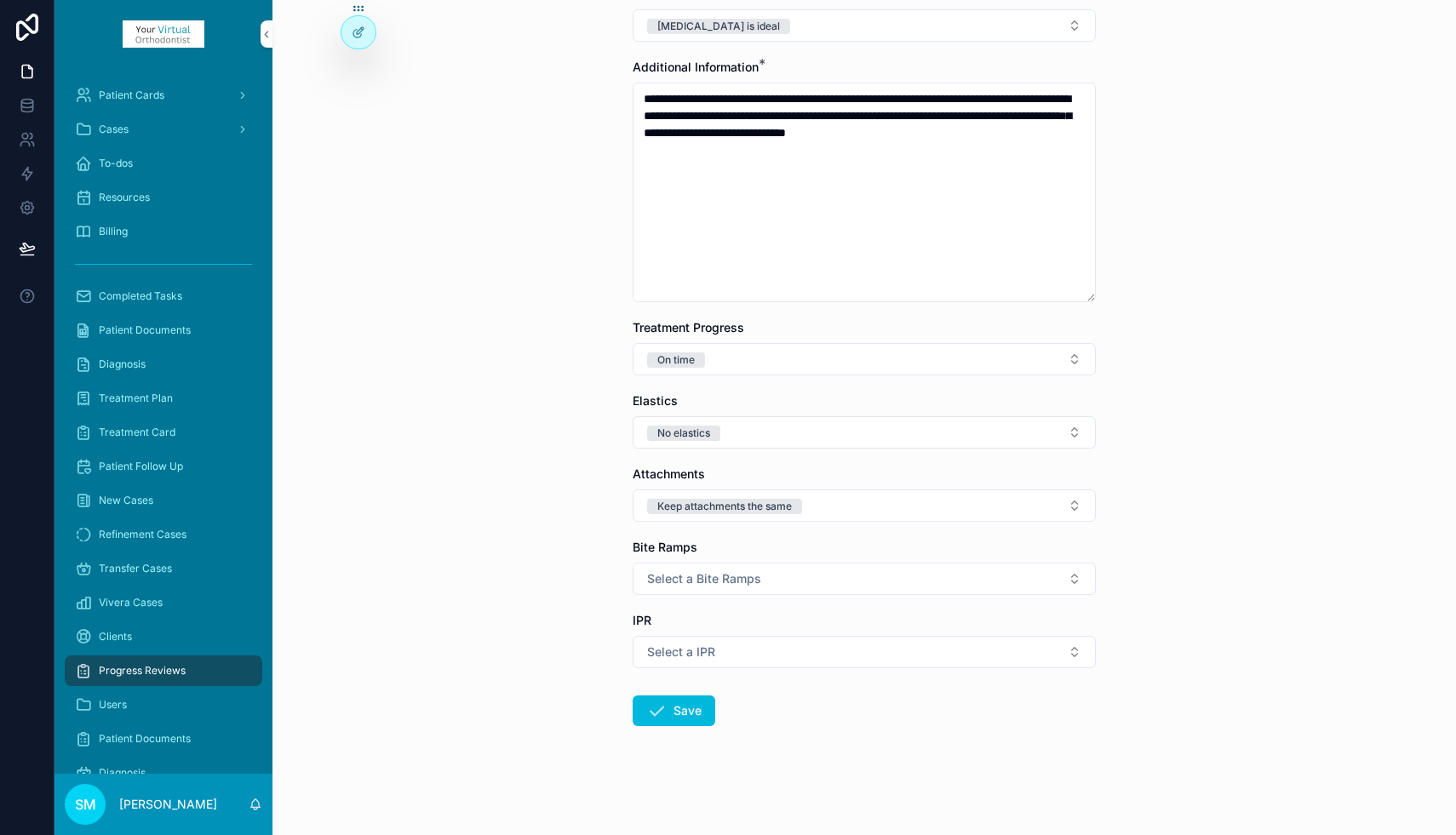
click at [697, 578] on span "Select a Bite Ramps" at bounding box center [704, 579] width 114 height 17
click at [791, 647] on div "No bite ramps" at bounding box center [796, 647] width 67 height 16
click at [711, 656] on span "Select a IPR" at bounding box center [681, 652] width 68 height 17
click at [795, 719] on div "No IPR planned" at bounding box center [799, 720] width 73 height 16
click at [681, 716] on button "Save" at bounding box center [673, 711] width 83 height 30
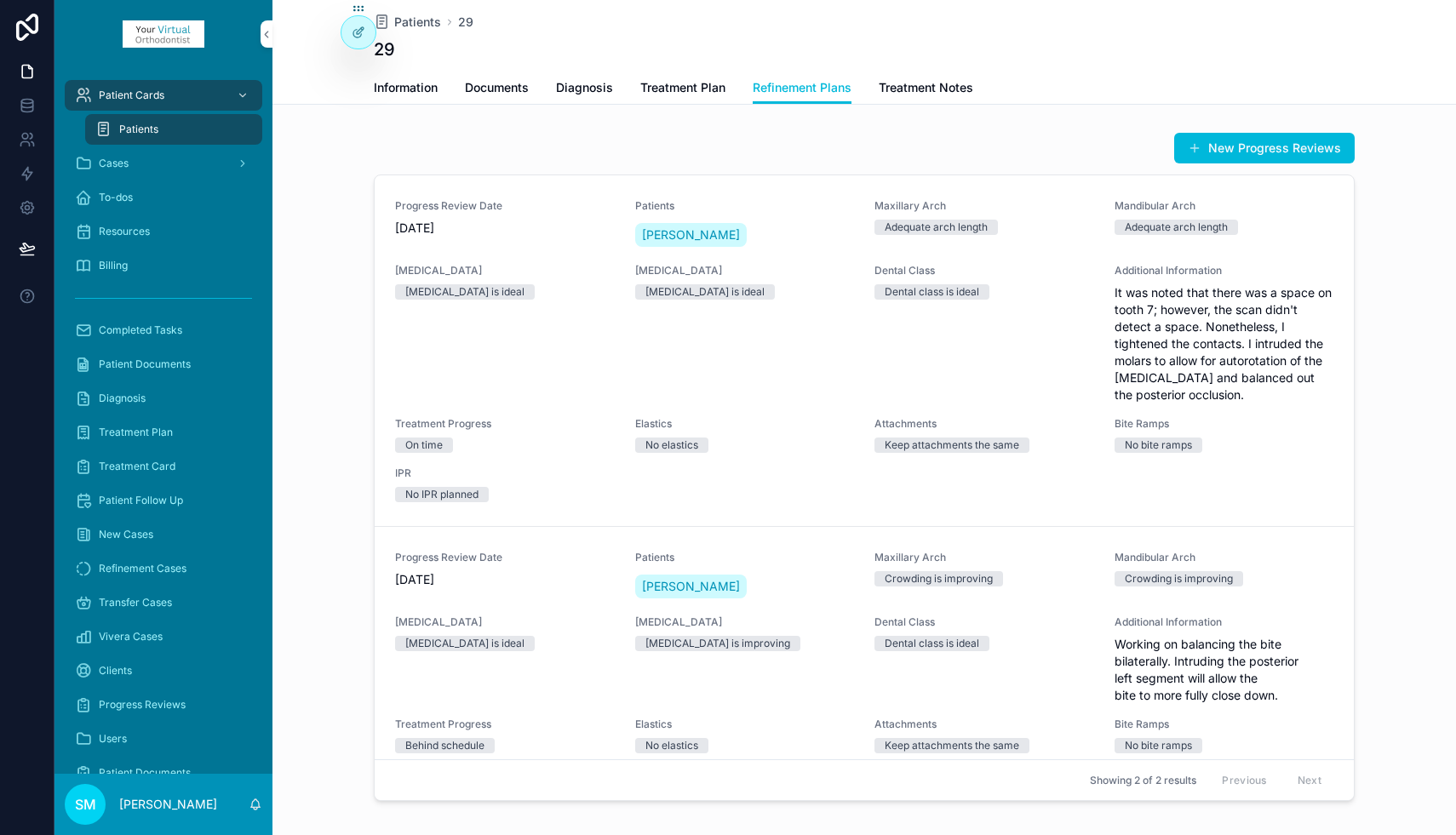
click at [919, 90] on span "Treatment Notes" at bounding box center [925, 88] width 95 height 17
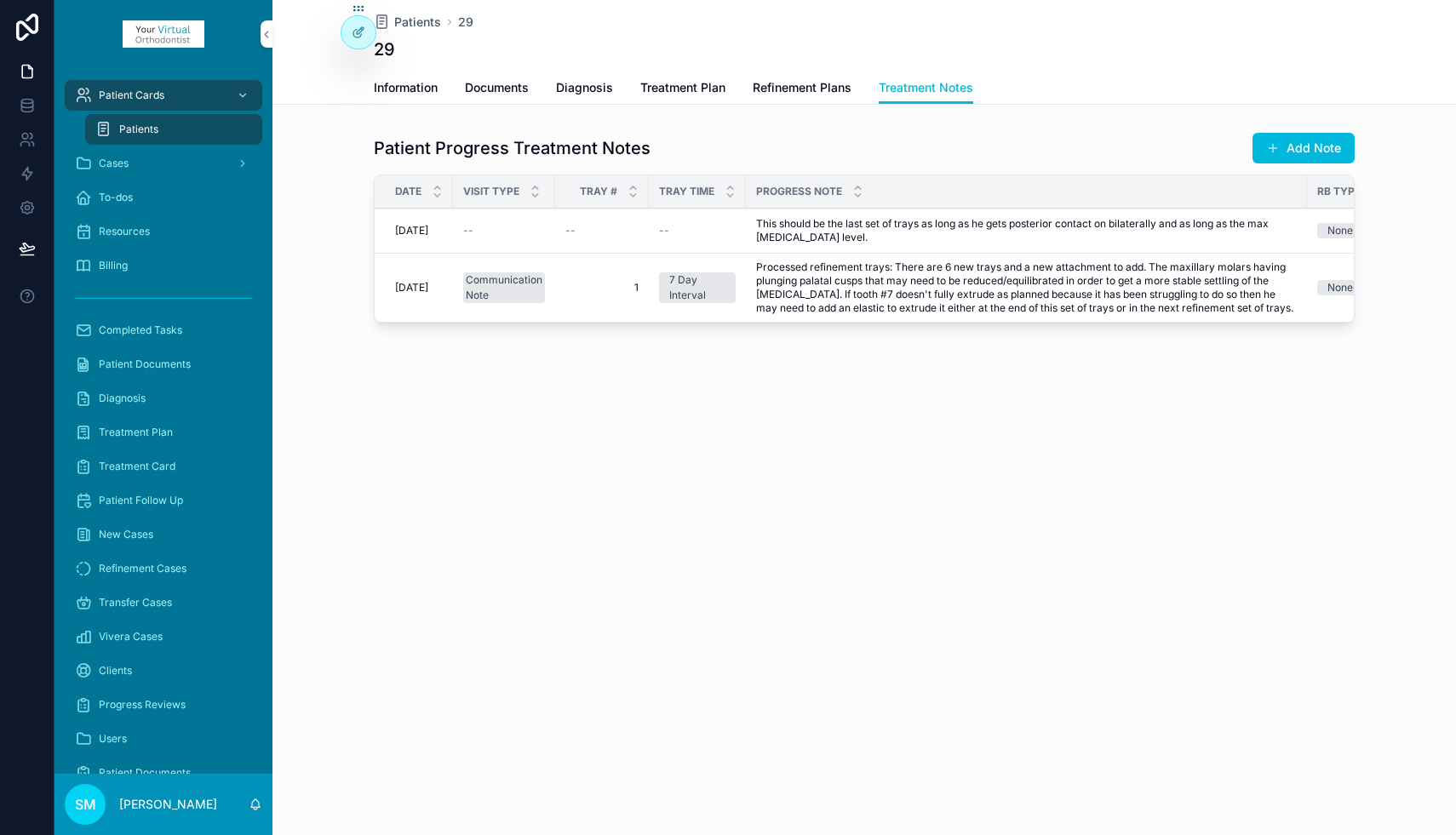
click at [1302, 148] on button "Add Note" at bounding box center [1303, 148] width 102 height 30
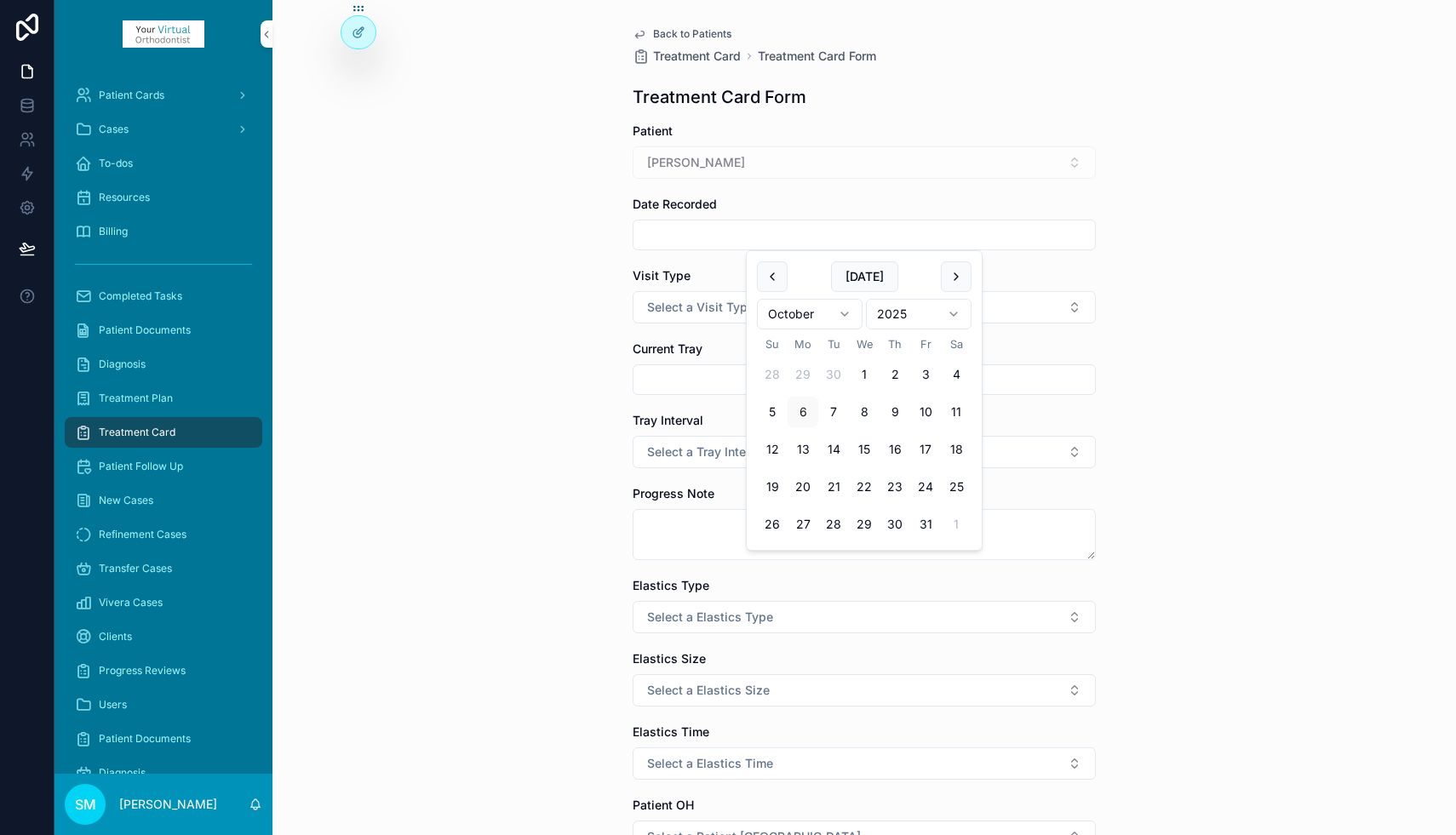
click at [691, 232] on input "scrollable content" at bounding box center [864, 234] width 461 height 23
click at [958, 375] on button "4" at bounding box center [955, 374] width 30 height 30
type input "*********"
click at [681, 311] on span "Select a Visit Type" at bounding box center [700, 308] width 107 height 17
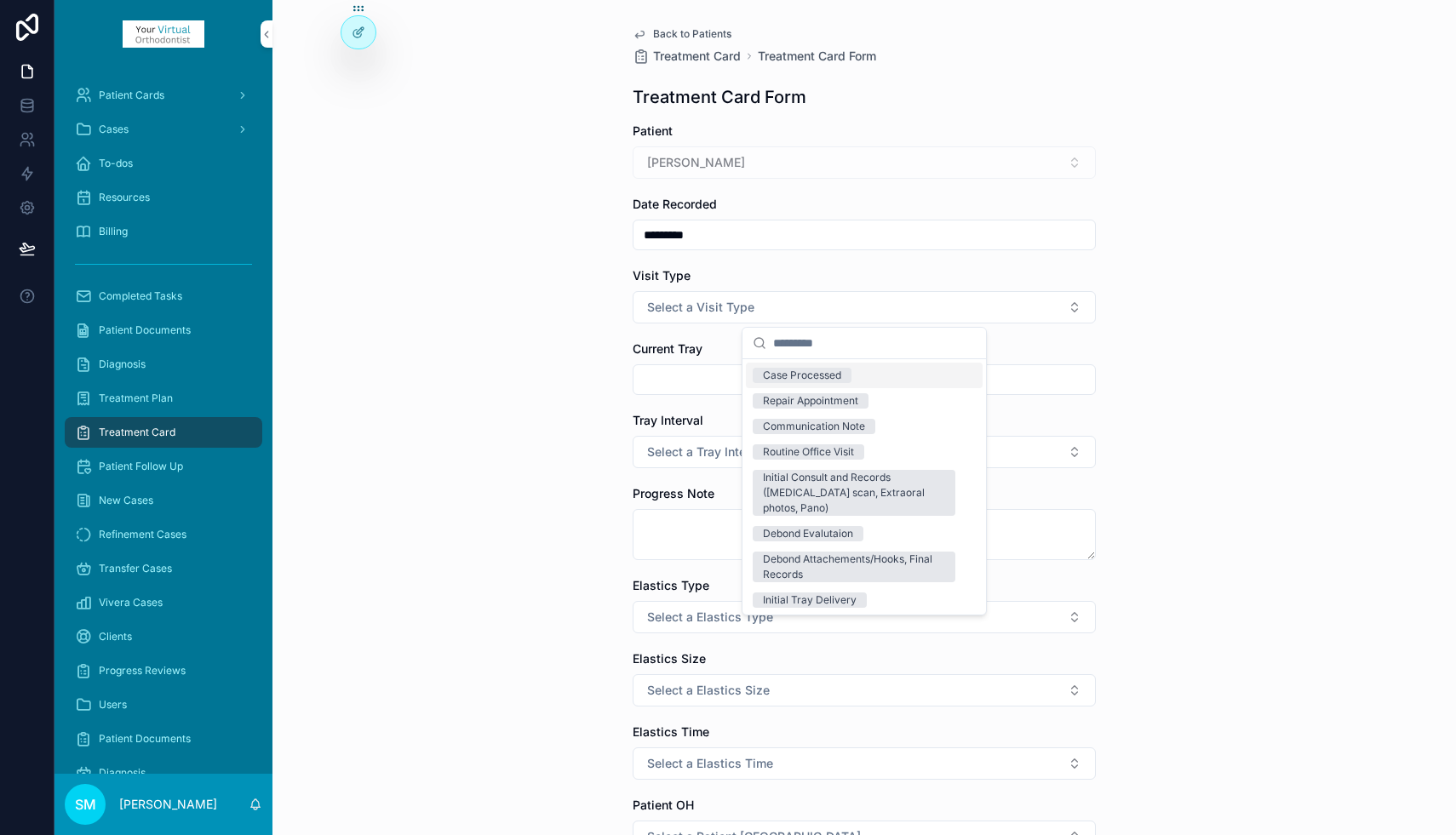
click at [815, 374] on div "Case Processed" at bounding box center [802, 376] width 78 height 16
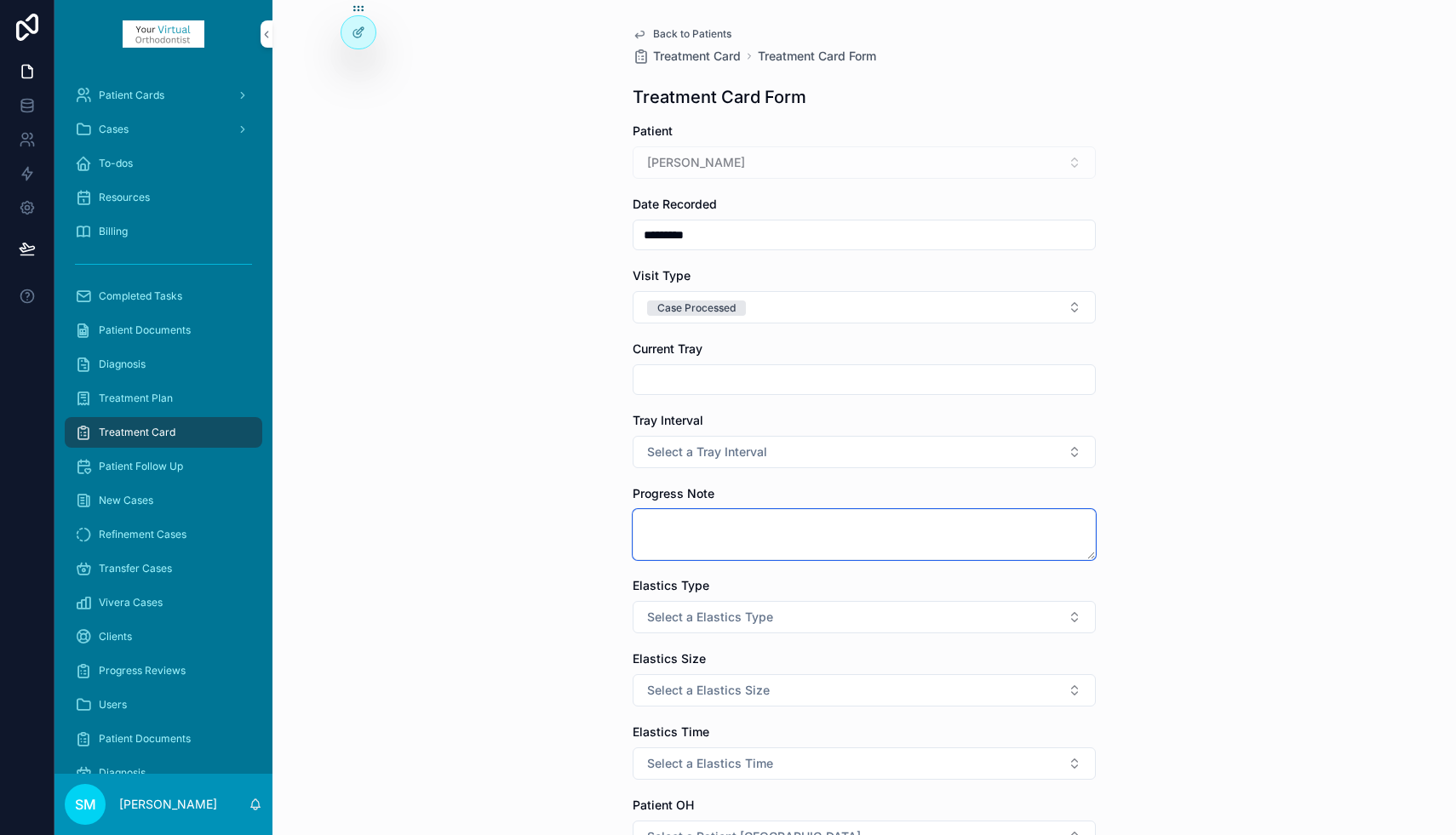
click at [696, 524] on textarea "scrollable content" at bounding box center [864, 534] width 463 height 51
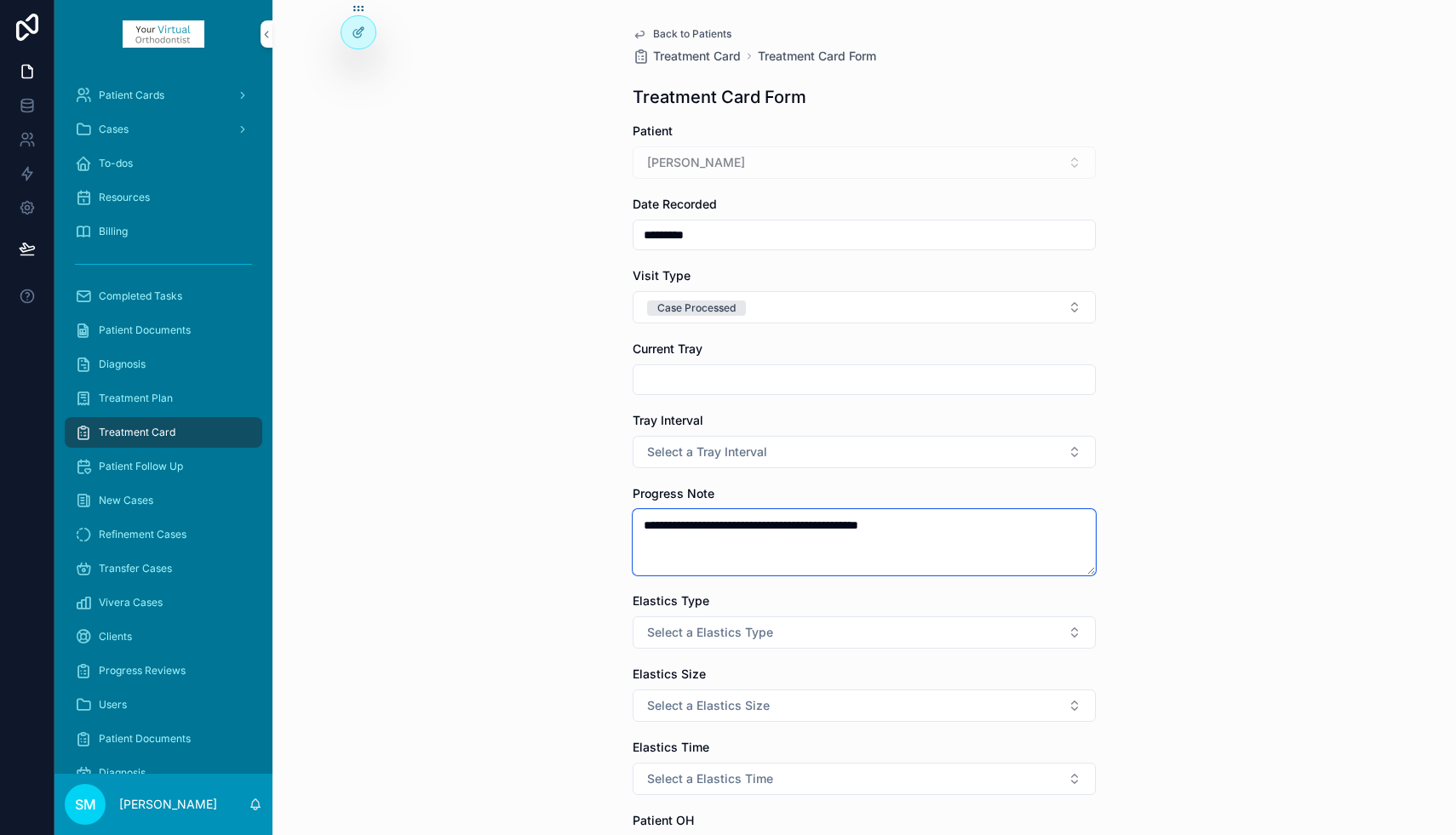
click at [880, 526] on textarea "**********" at bounding box center [864, 542] width 463 height 66
click at [881, 562] on textarea "**********" at bounding box center [864, 542] width 463 height 66
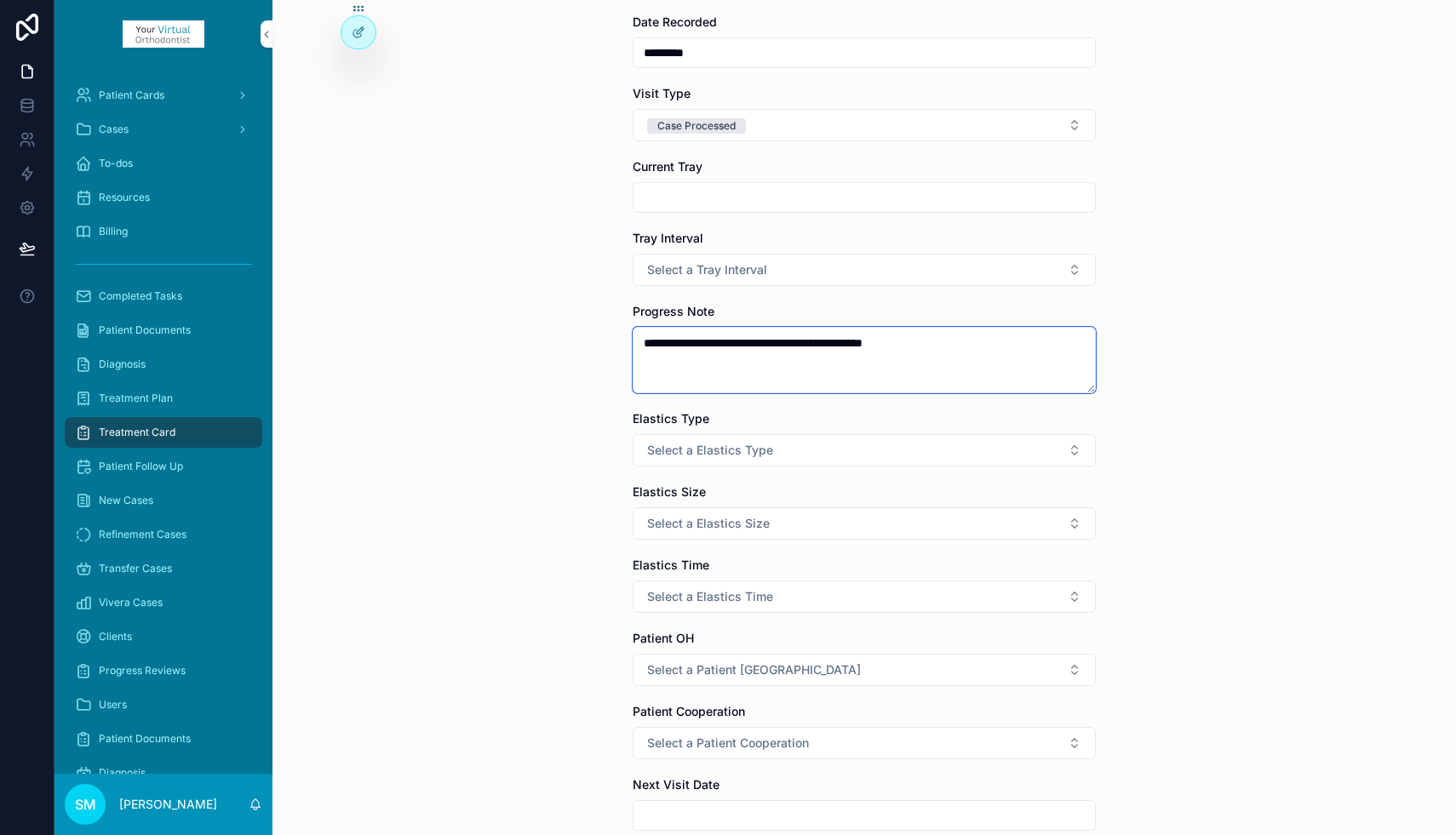
scroll to position [260, 0]
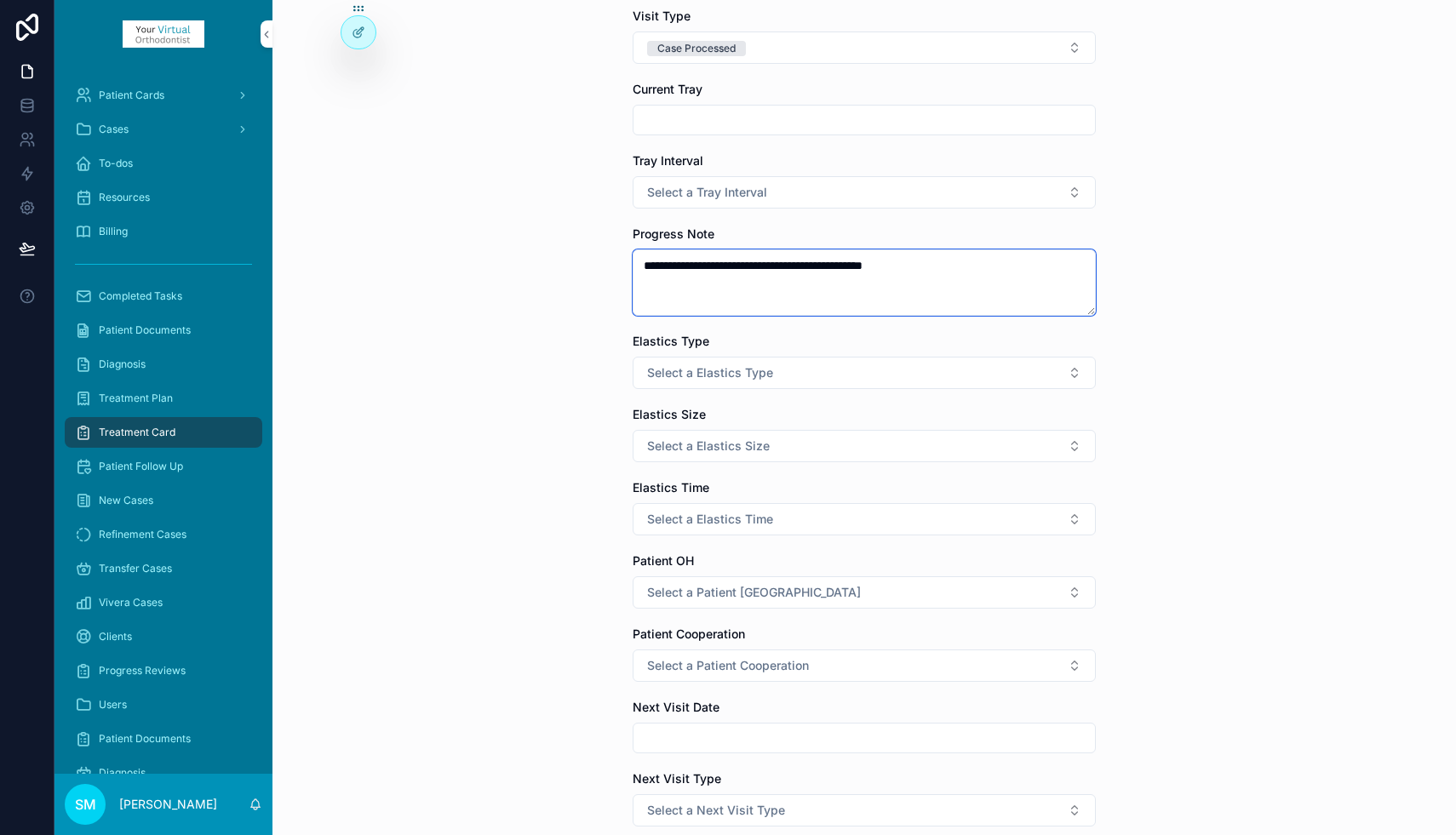
type textarea "**********"
click at [716, 371] on span "Select a Elastics Type" at bounding box center [710, 373] width 126 height 17
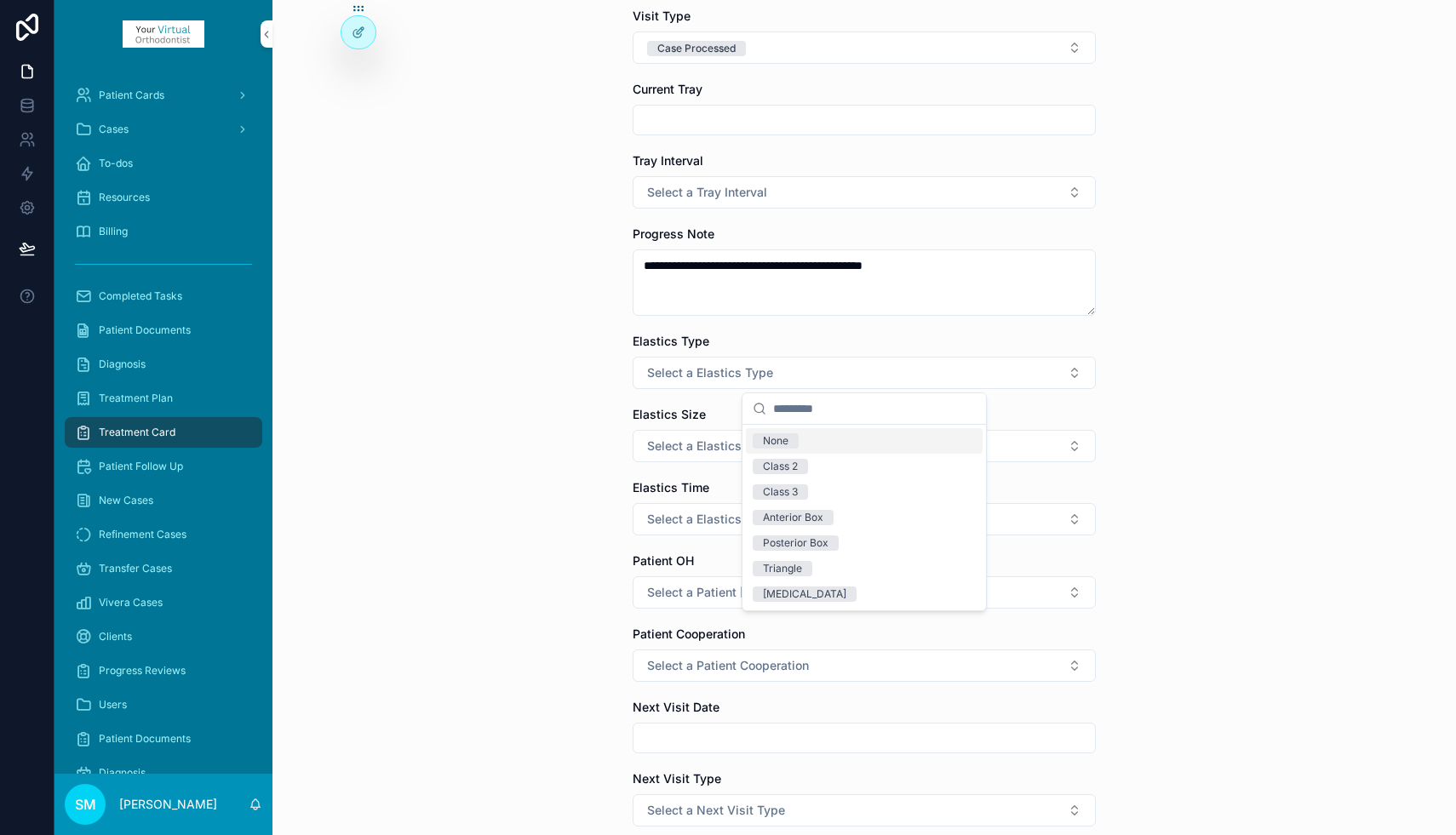
click at [772, 443] on div "None" at bounding box center [775, 441] width 25 height 16
click at [693, 439] on span "Select a Elastics Size" at bounding box center [708, 446] width 123 height 17
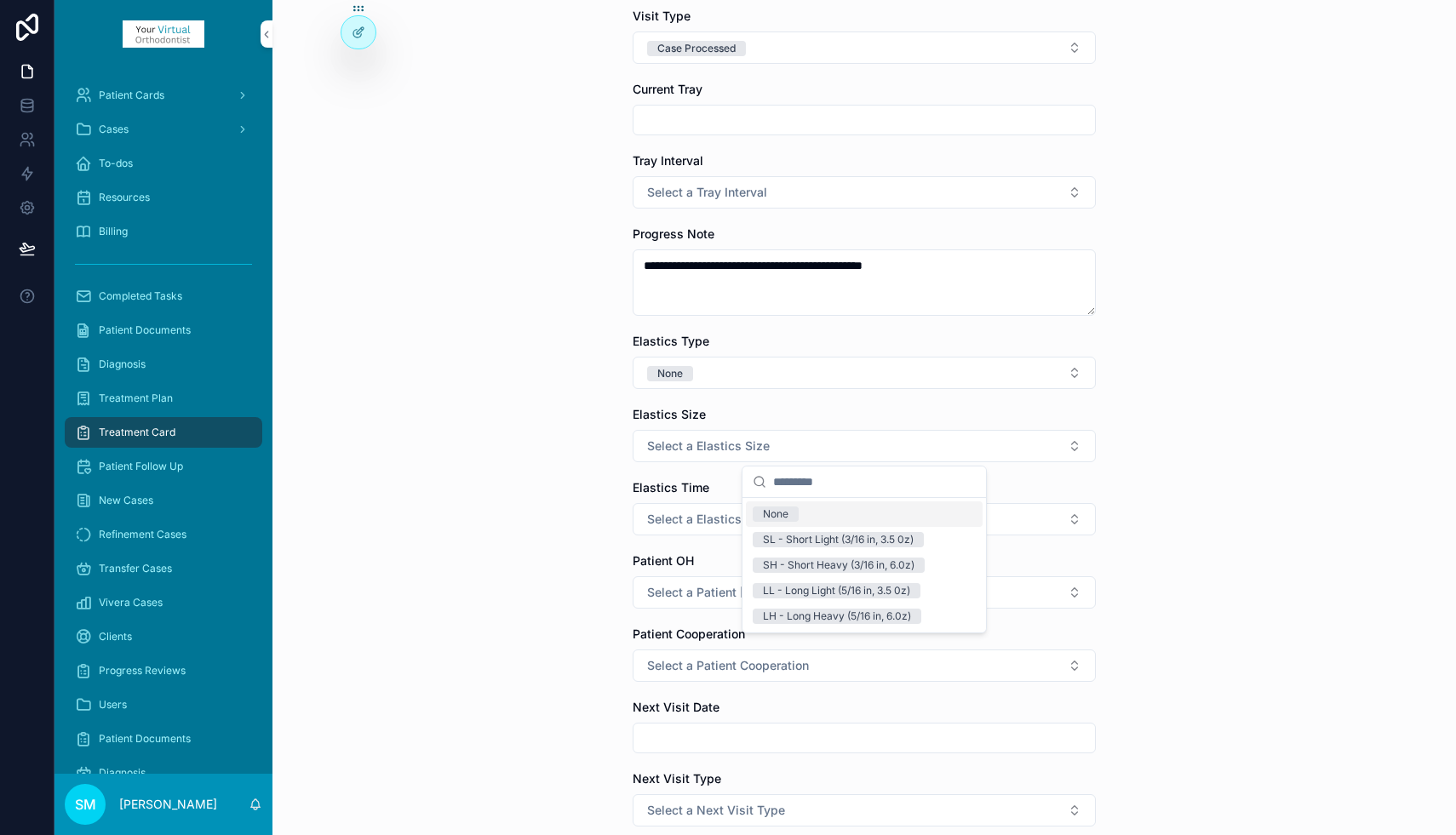
click at [771, 511] on div "None" at bounding box center [775, 514] width 25 height 16
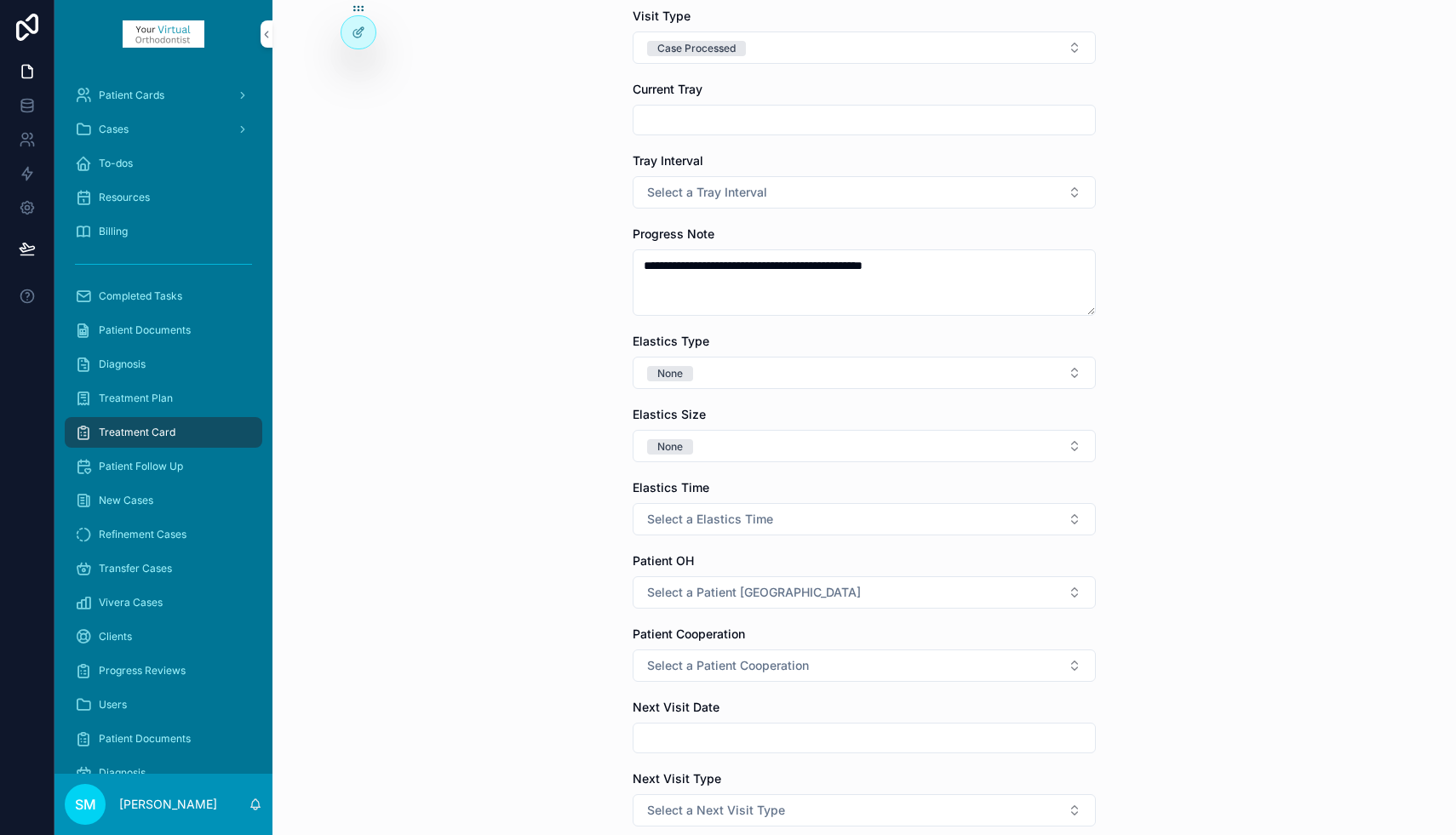
click at [718, 514] on span "Select a Elastics Time" at bounding box center [710, 519] width 126 height 17
click at [778, 584] on div "None" at bounding box center [775, 588] width 25 height 16
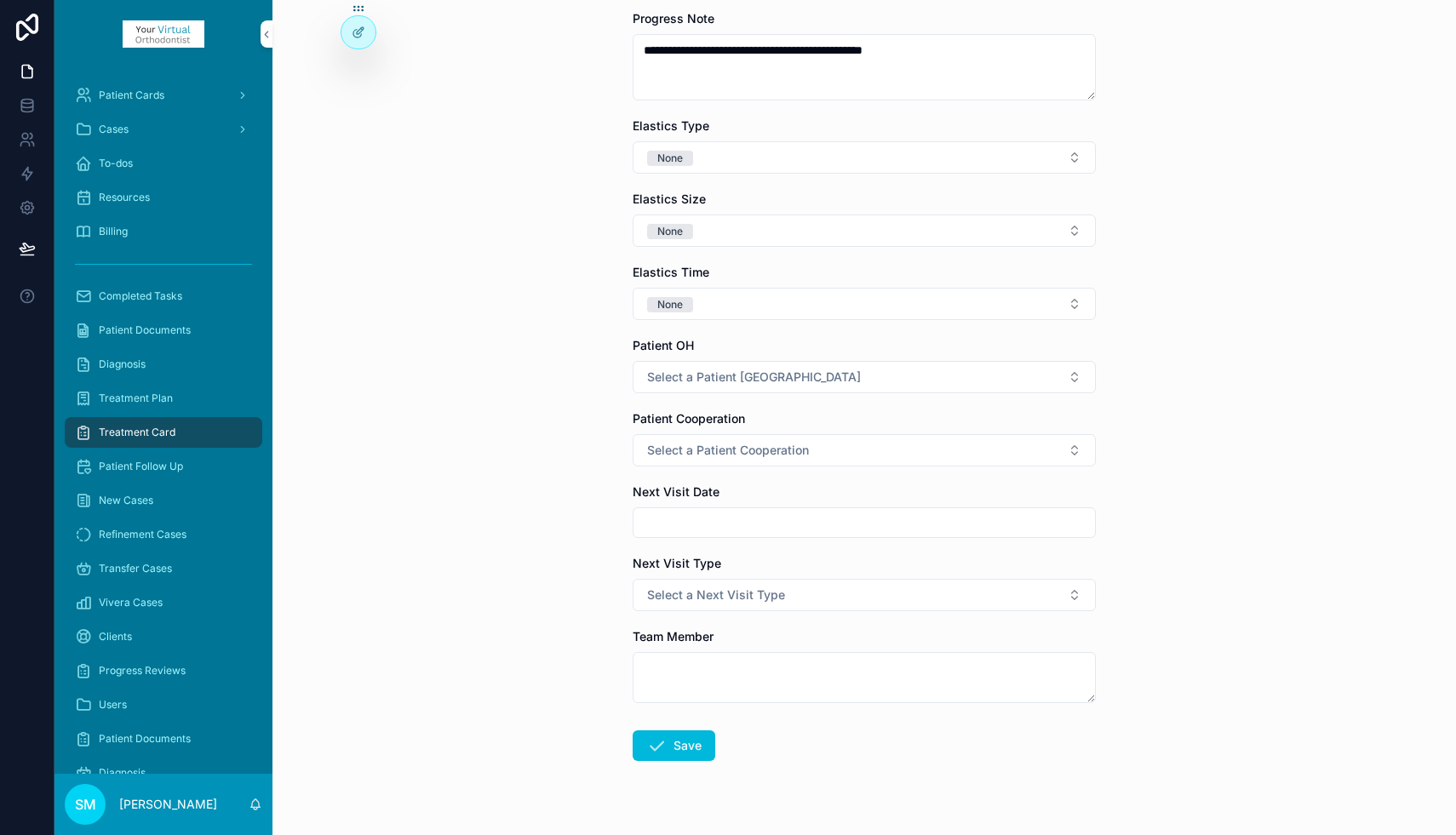
scroll to position [510, 0]
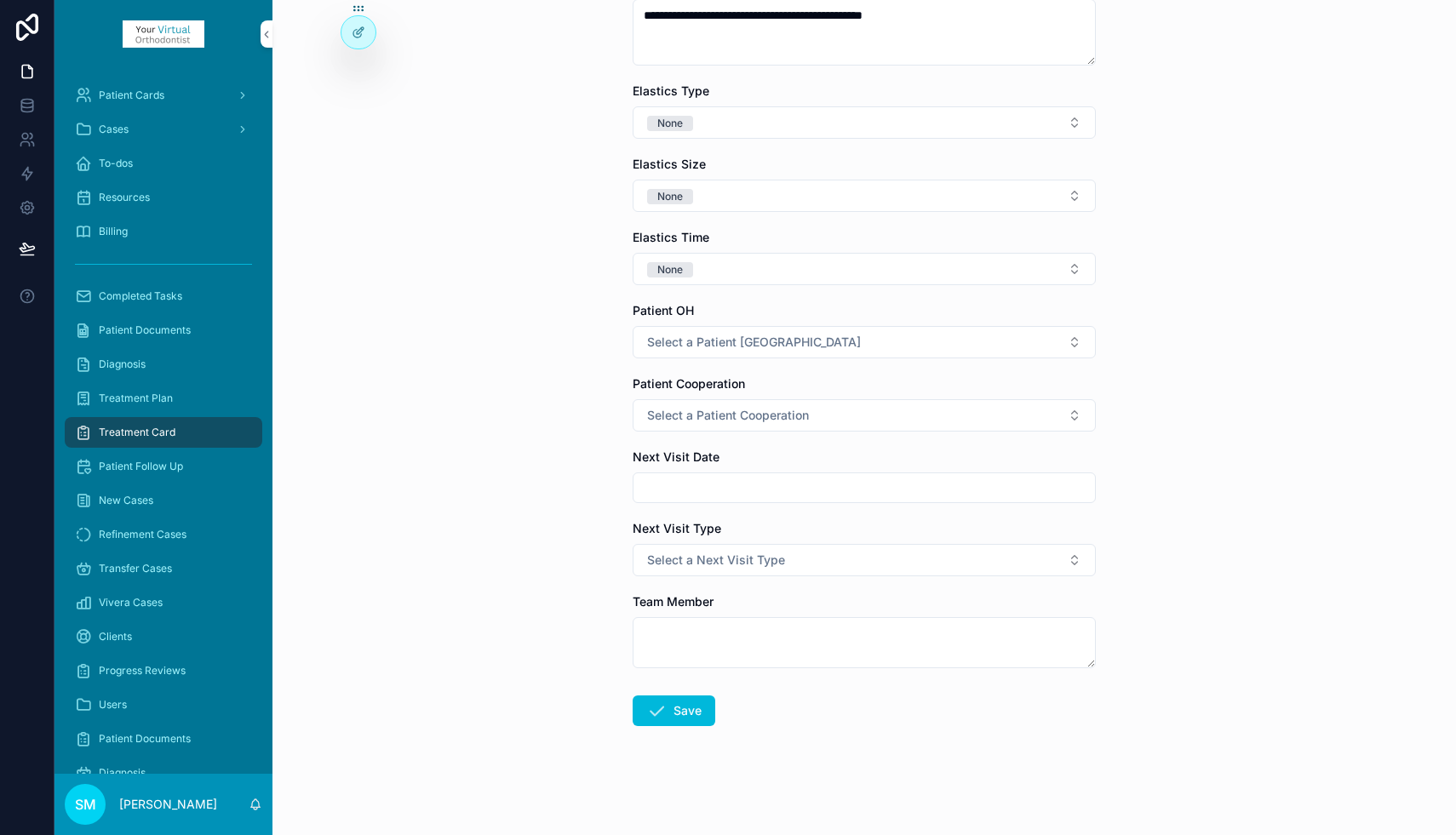
click at [664, 558] on span "Select a Next Visit Type" at bounding box center [716, 560] width 138 height 17
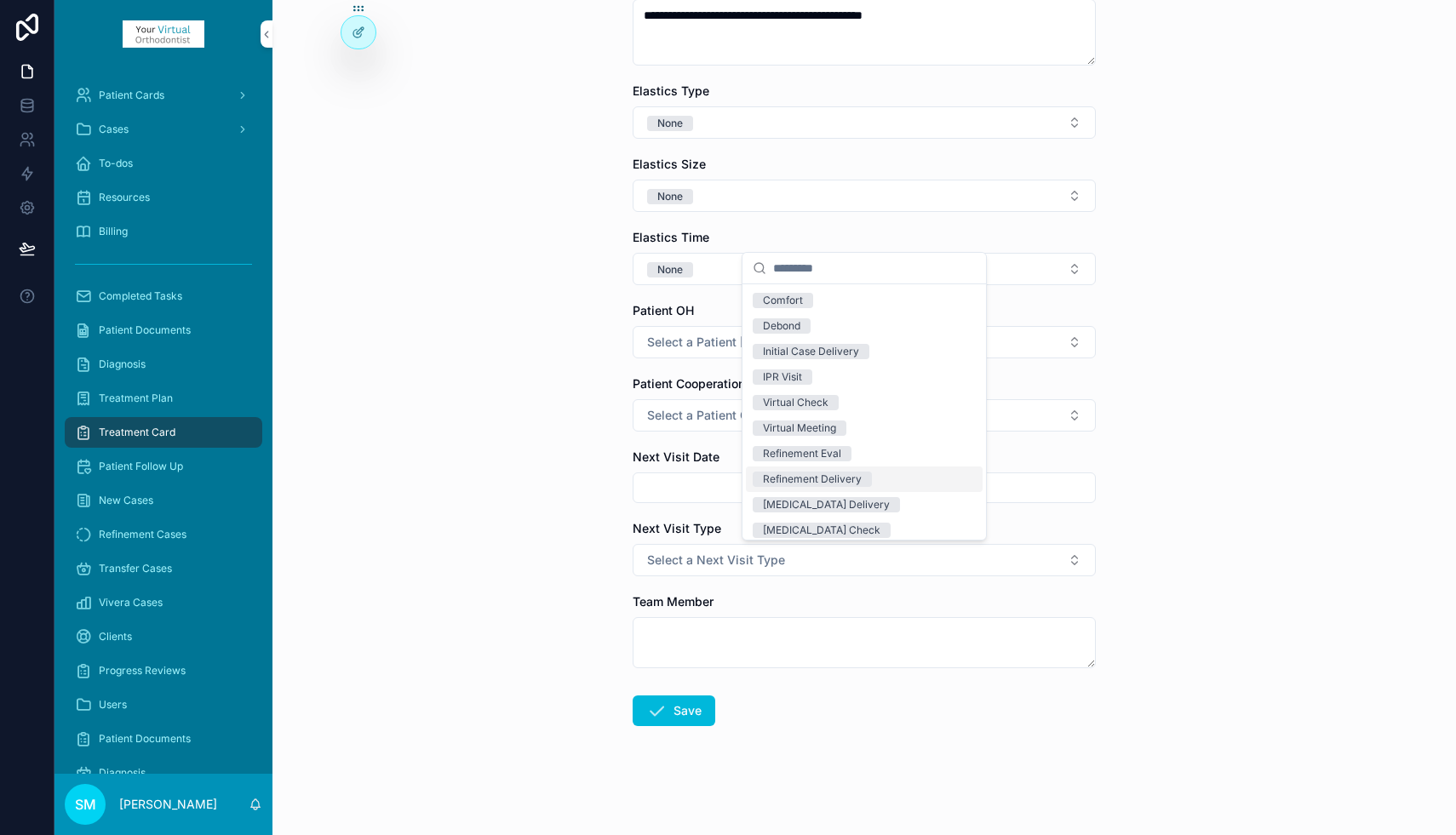
click at [829, 482] on div "Refinement Delivery" at bounding box center [812, 479] width 99 height 16
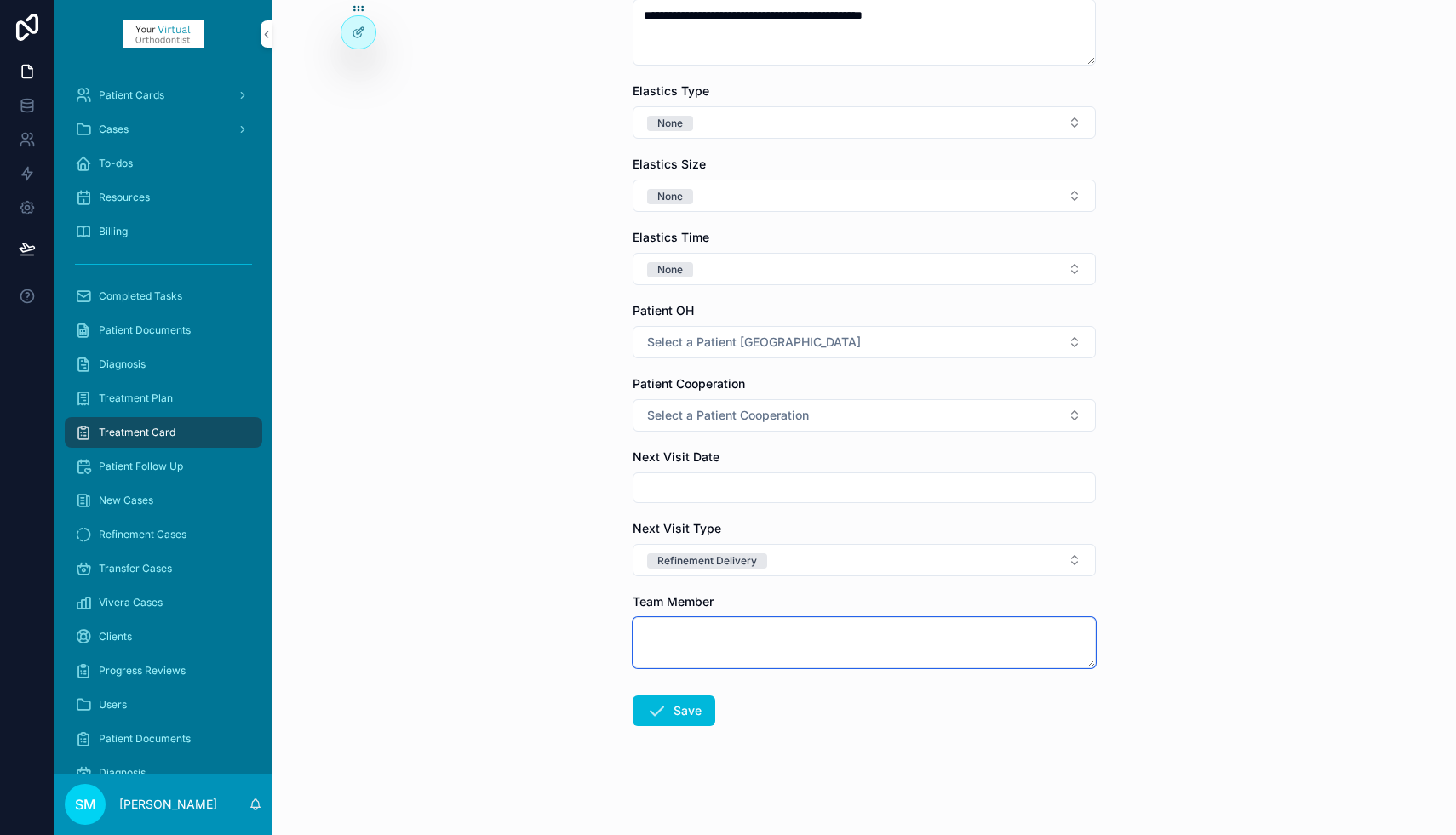
click at [705, 642] on textarea "scrollable content" at bounding box center [864, 643] width 463 height 51
type textarea "***"
click at [683, 717] on button "Save" at bounding box center [673, 711] width 83 height 30
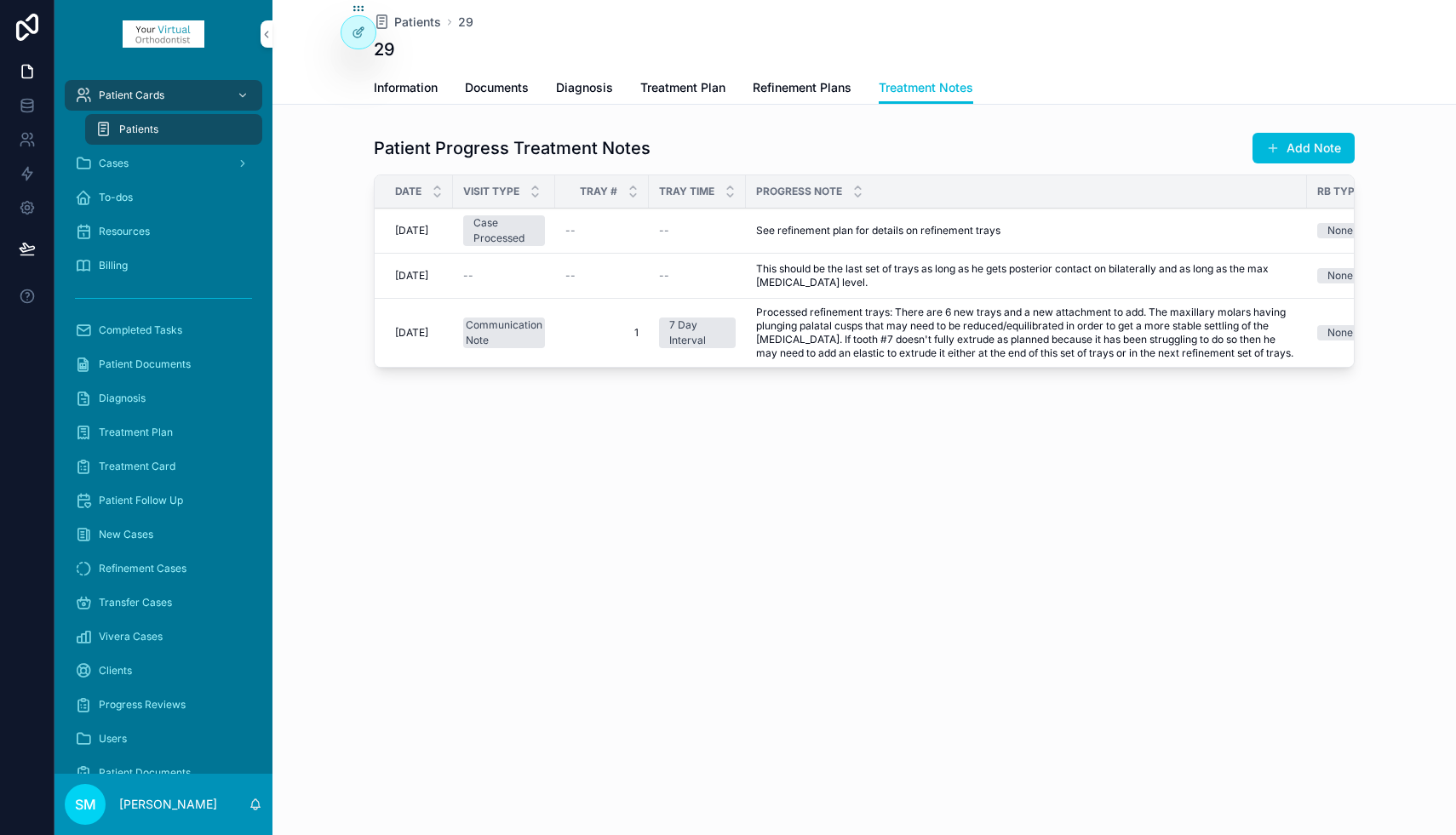
click at [130, 197] on span "To-dos" at bounding box center [116, 197] width 34 height 14
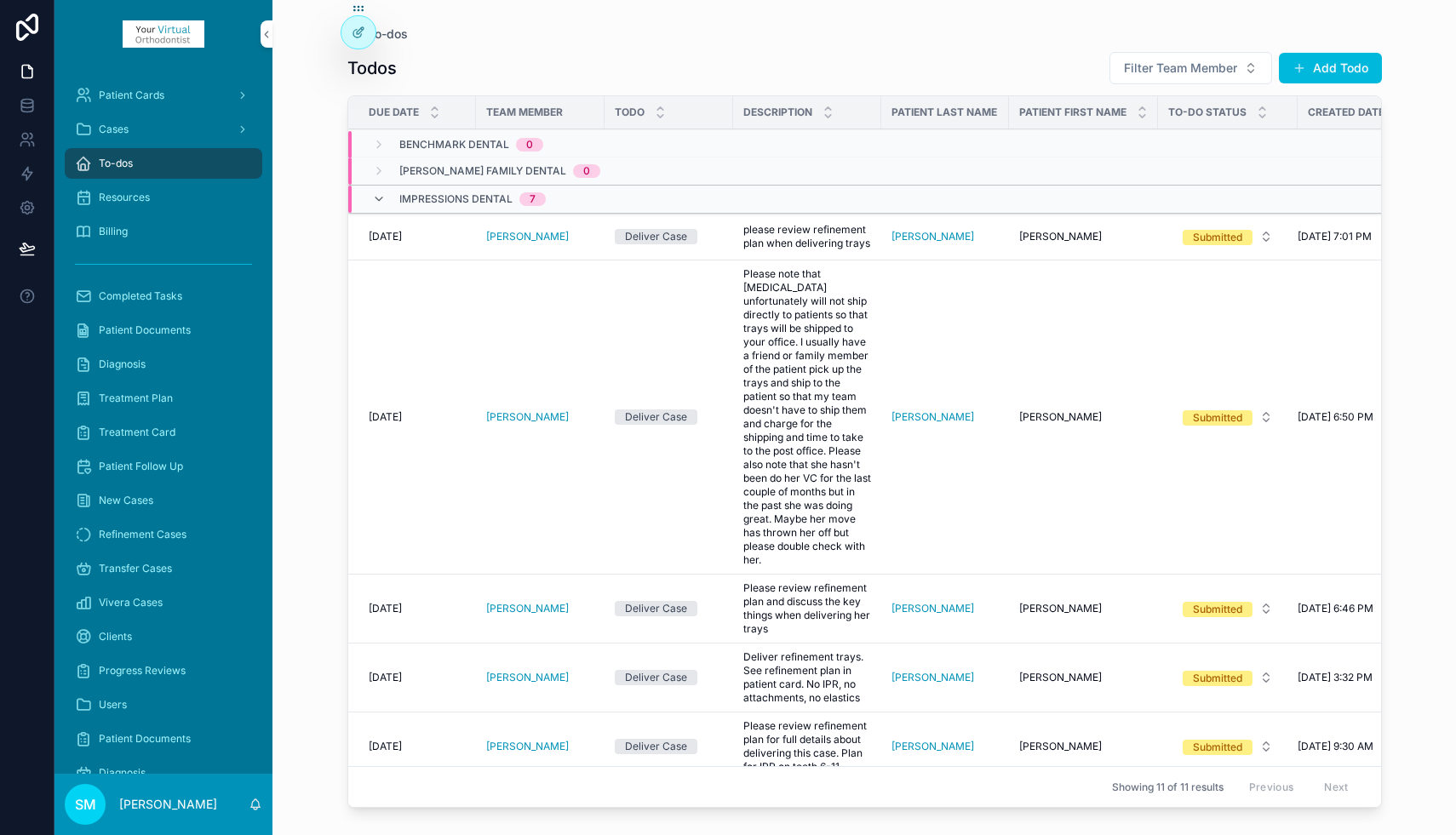
click at [1310, 63] on button "Add Todo" at bounding box center [1330, 68] width 103 height 30
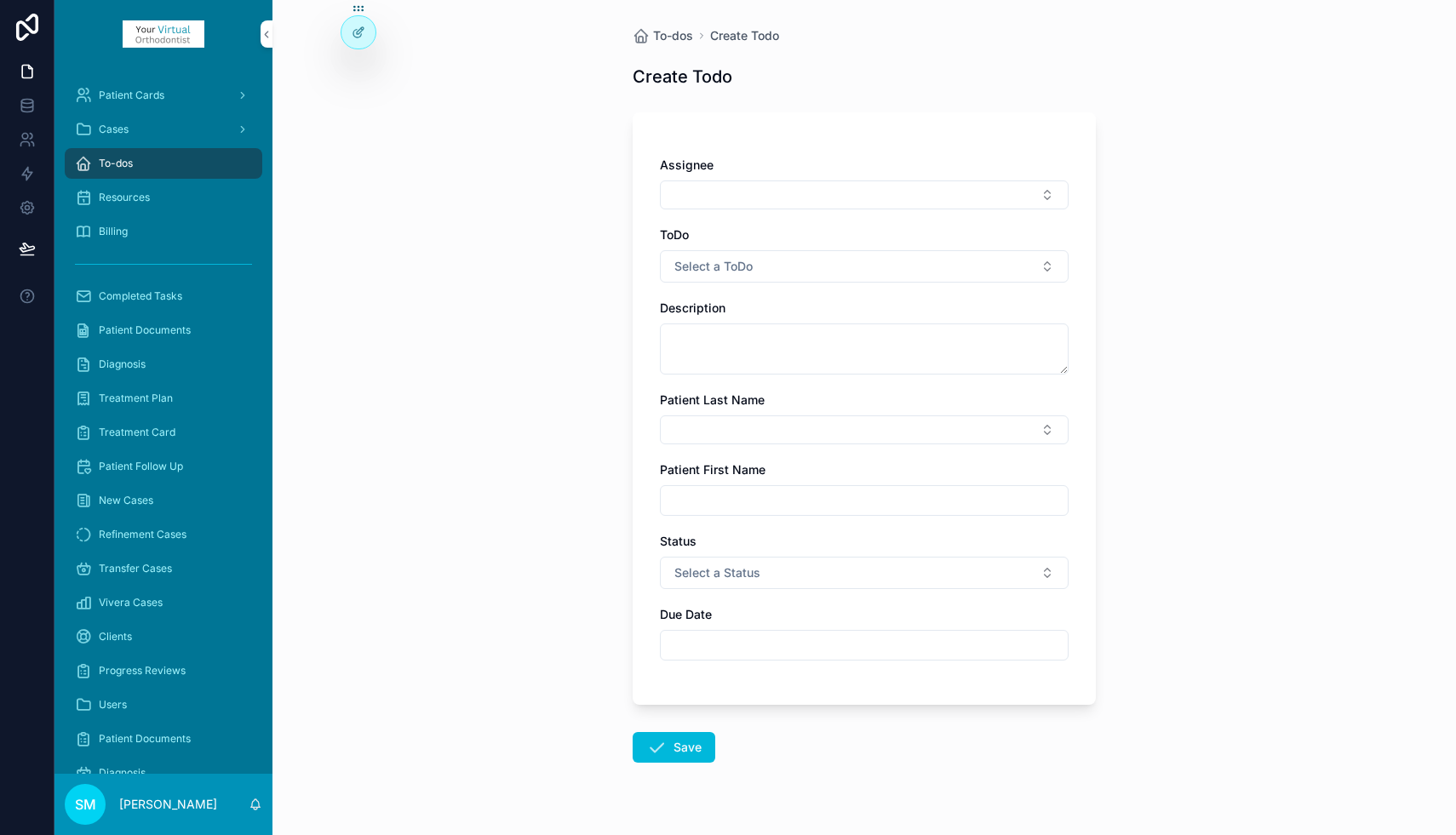
click at [711, 196] on button "Select Button" at bounding box center [864, 194] width 409 height 29
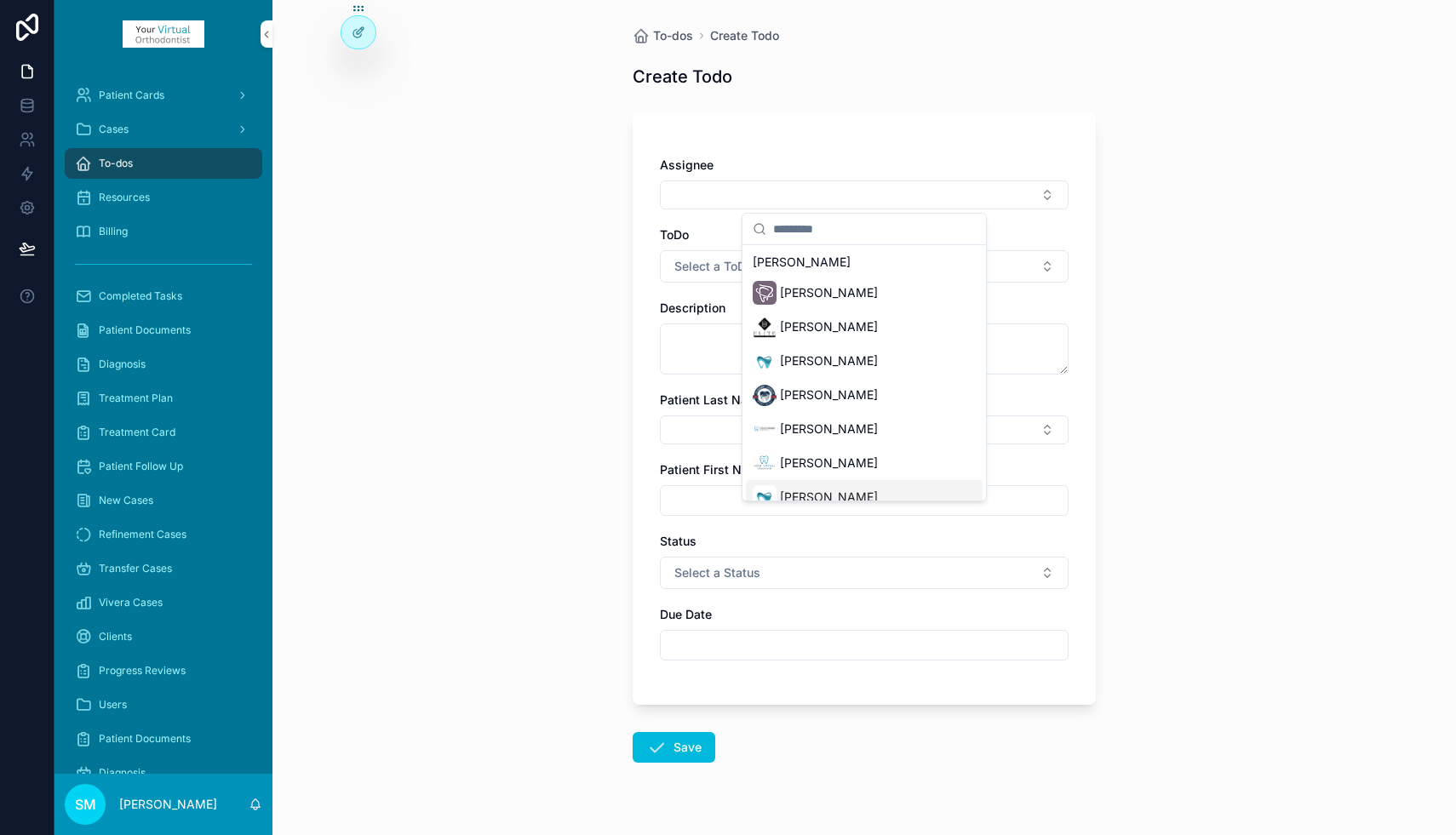
click at [802, 494] on span "[PERSON_NAME]" at bounding box center [828, 498] width 98 height 17
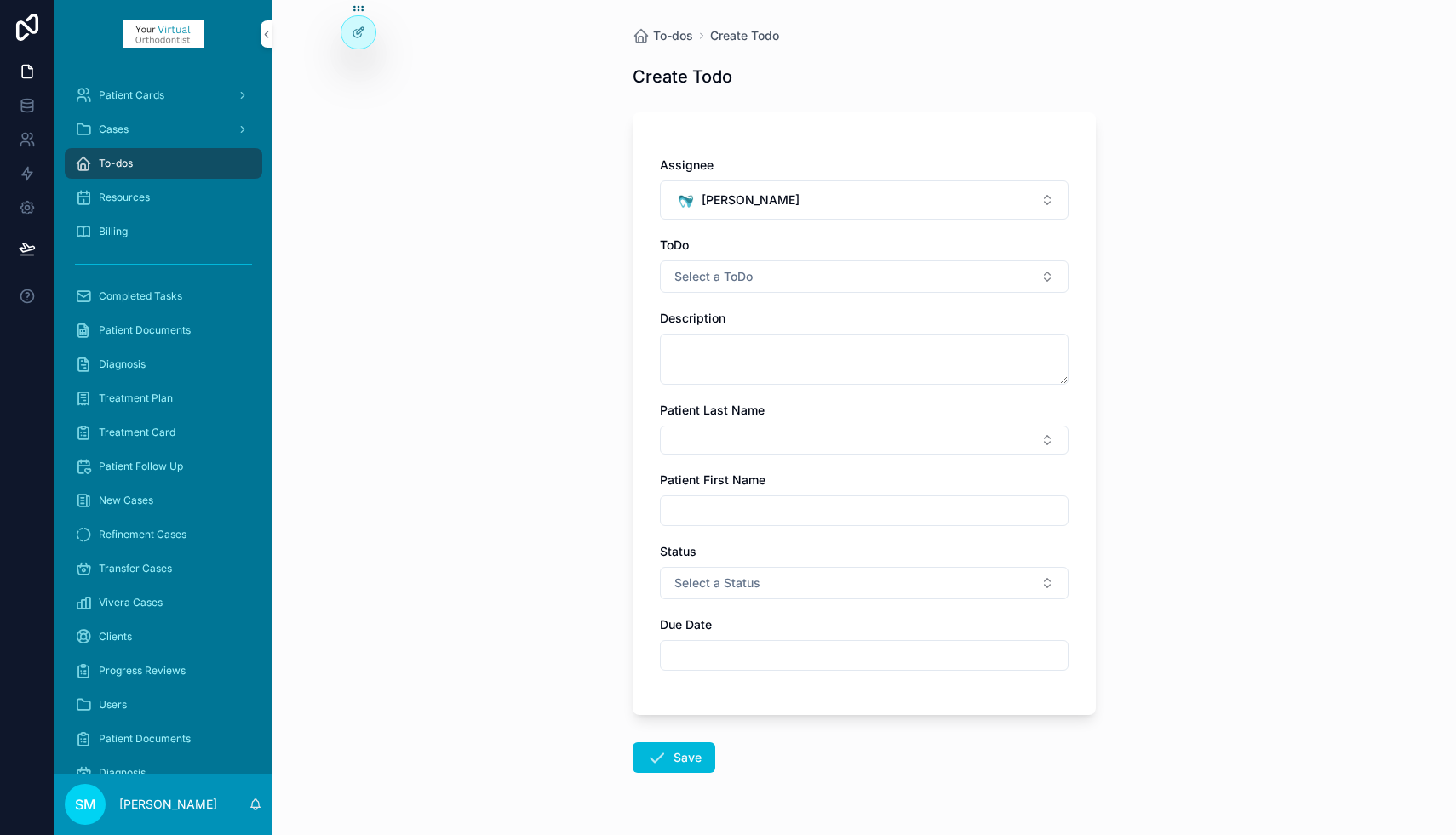
click at [711, 281] on span "Select a ToDo" at bounding box center [713, 277] width 78 height 17
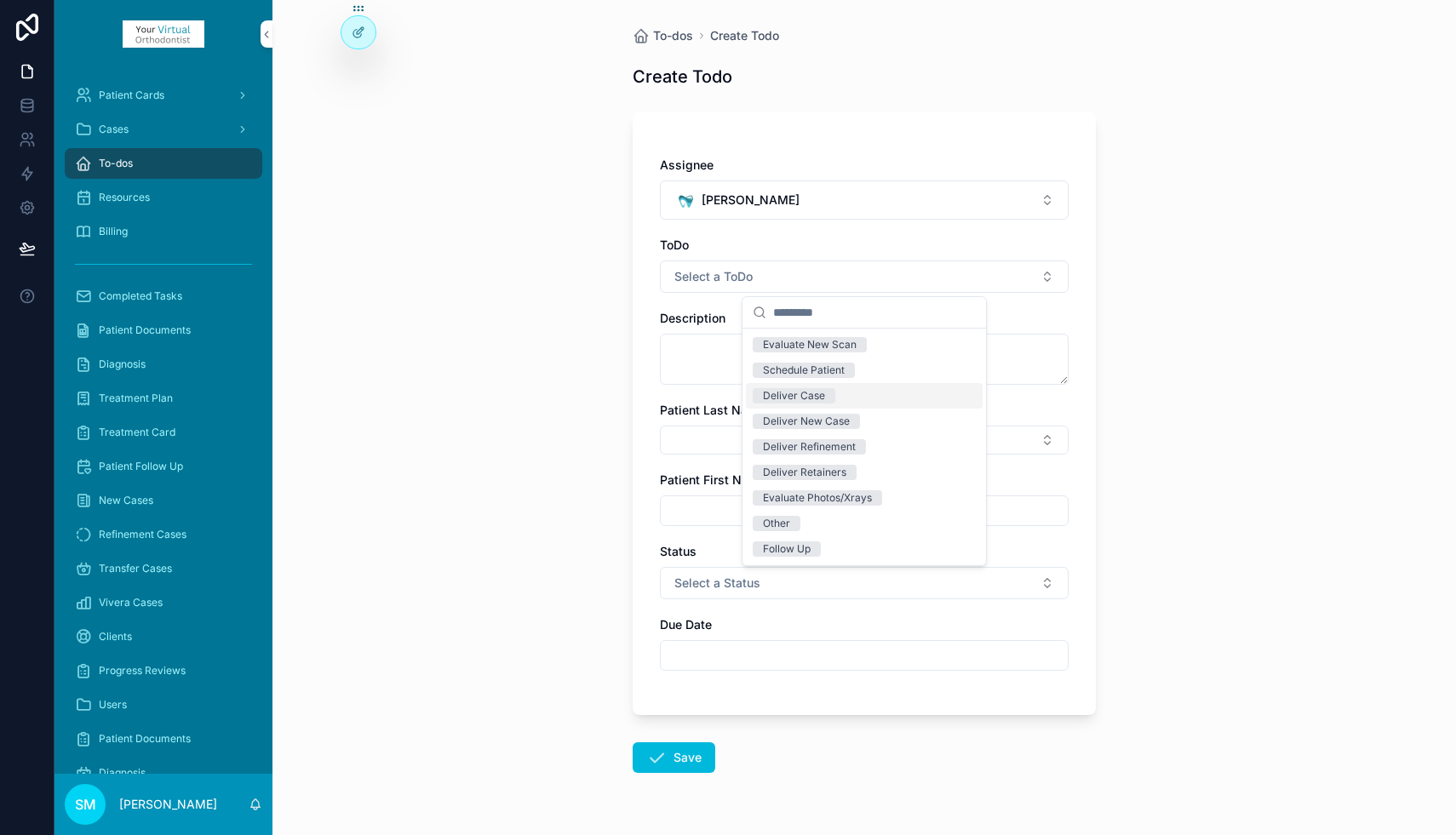
click at [791, 400] on div "Deliver Case" at bounding box center [793, 396] width 62 height 16
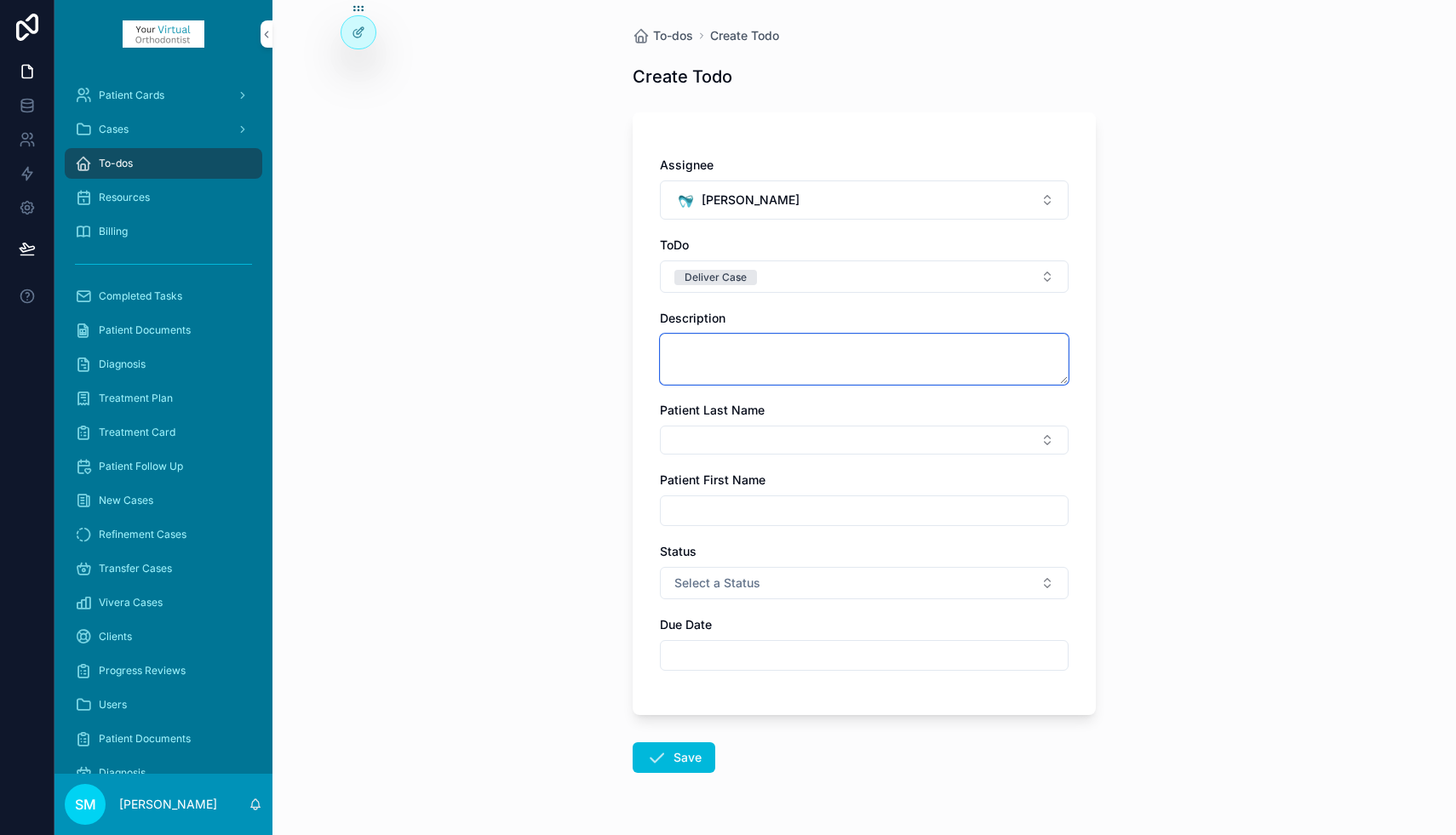
click at [702, 351] on textarea "scrollable content" at bounding box center [864, 359] width 409 height 51
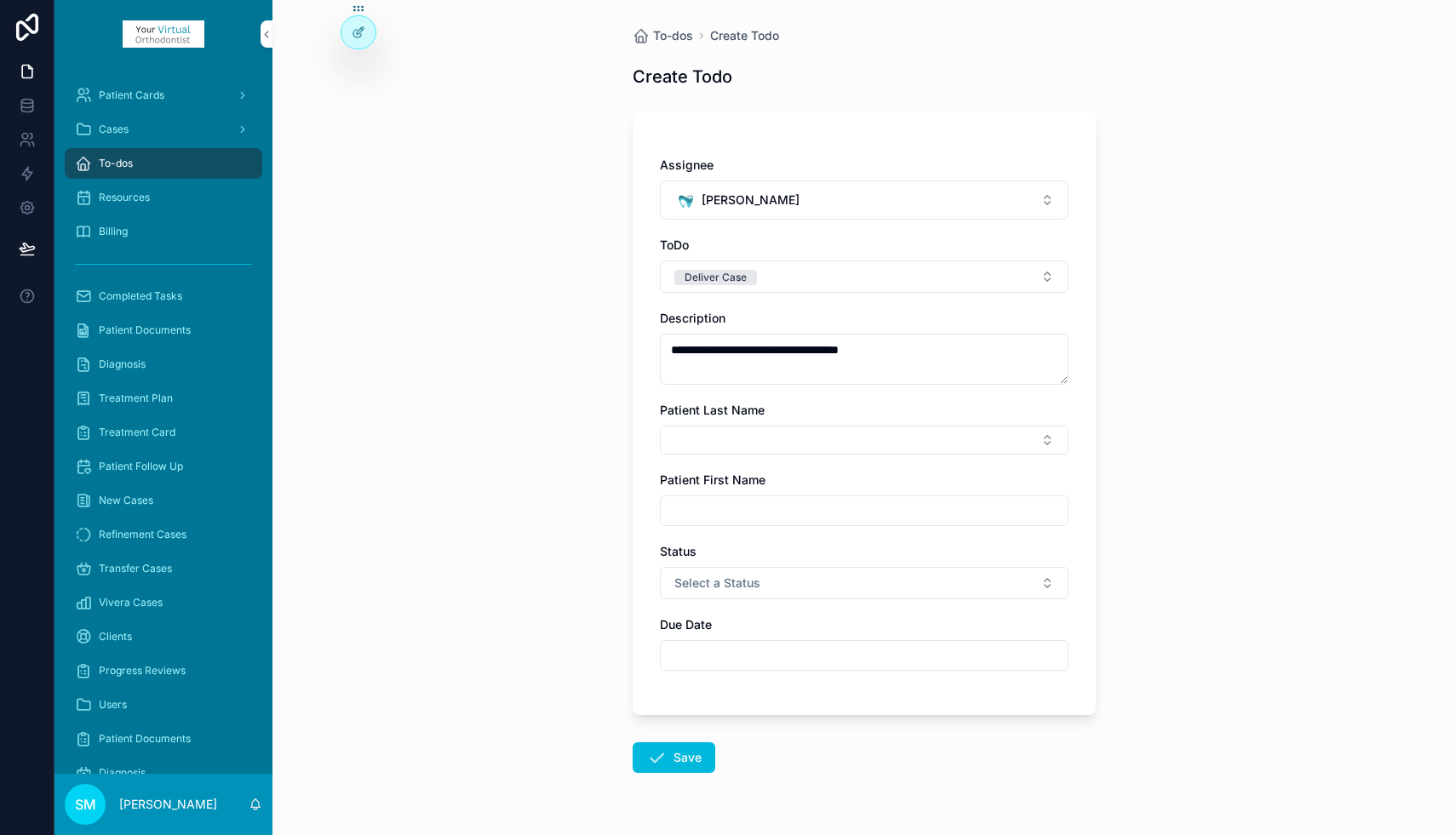
click at [771, 279] on button "Deliver Case" at bounding box center [864, 276] width 409 height 32
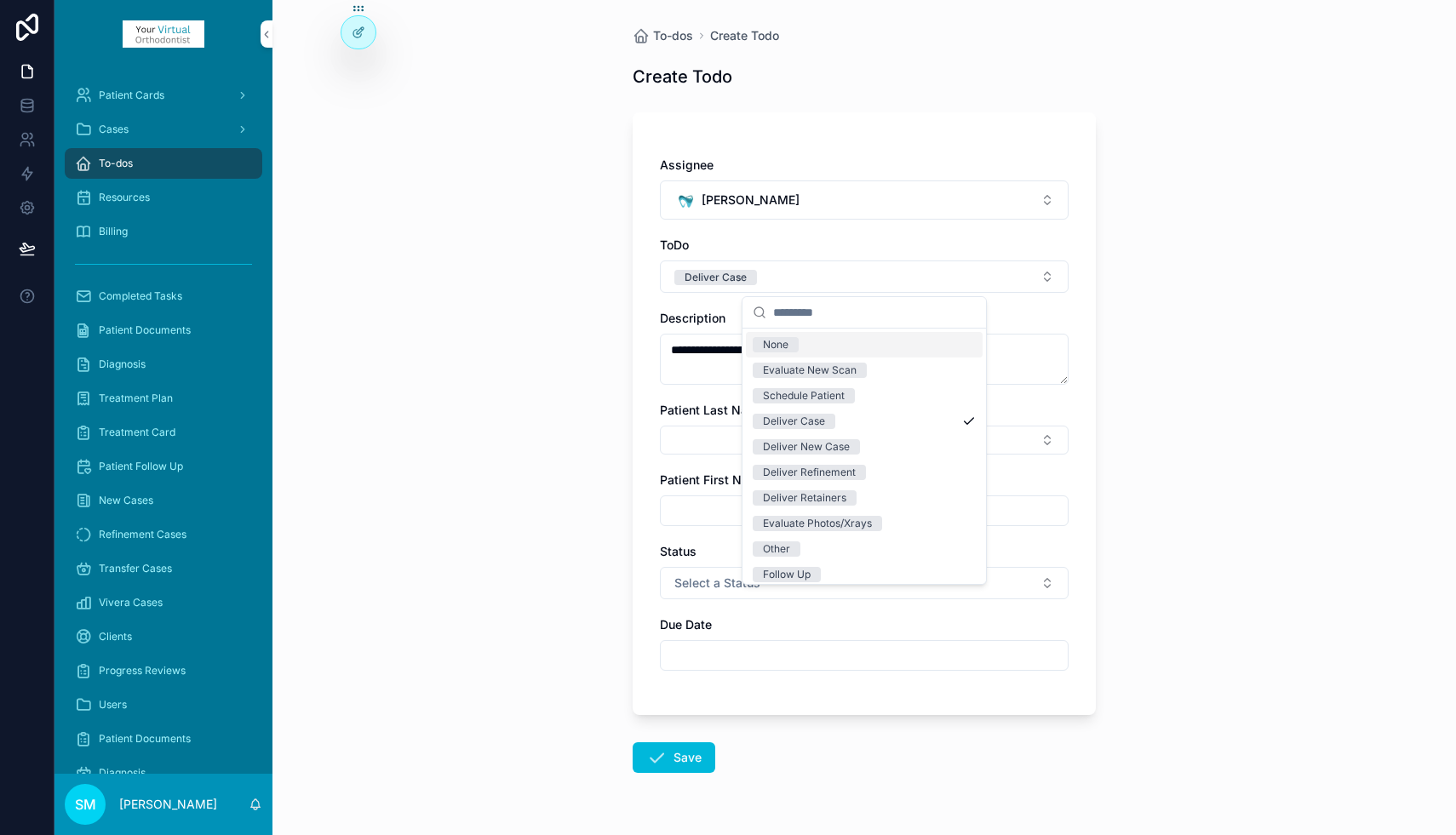
click at [771, 279] on button "Deliver Case" at bounding box center [864, 276] width 409 height 32
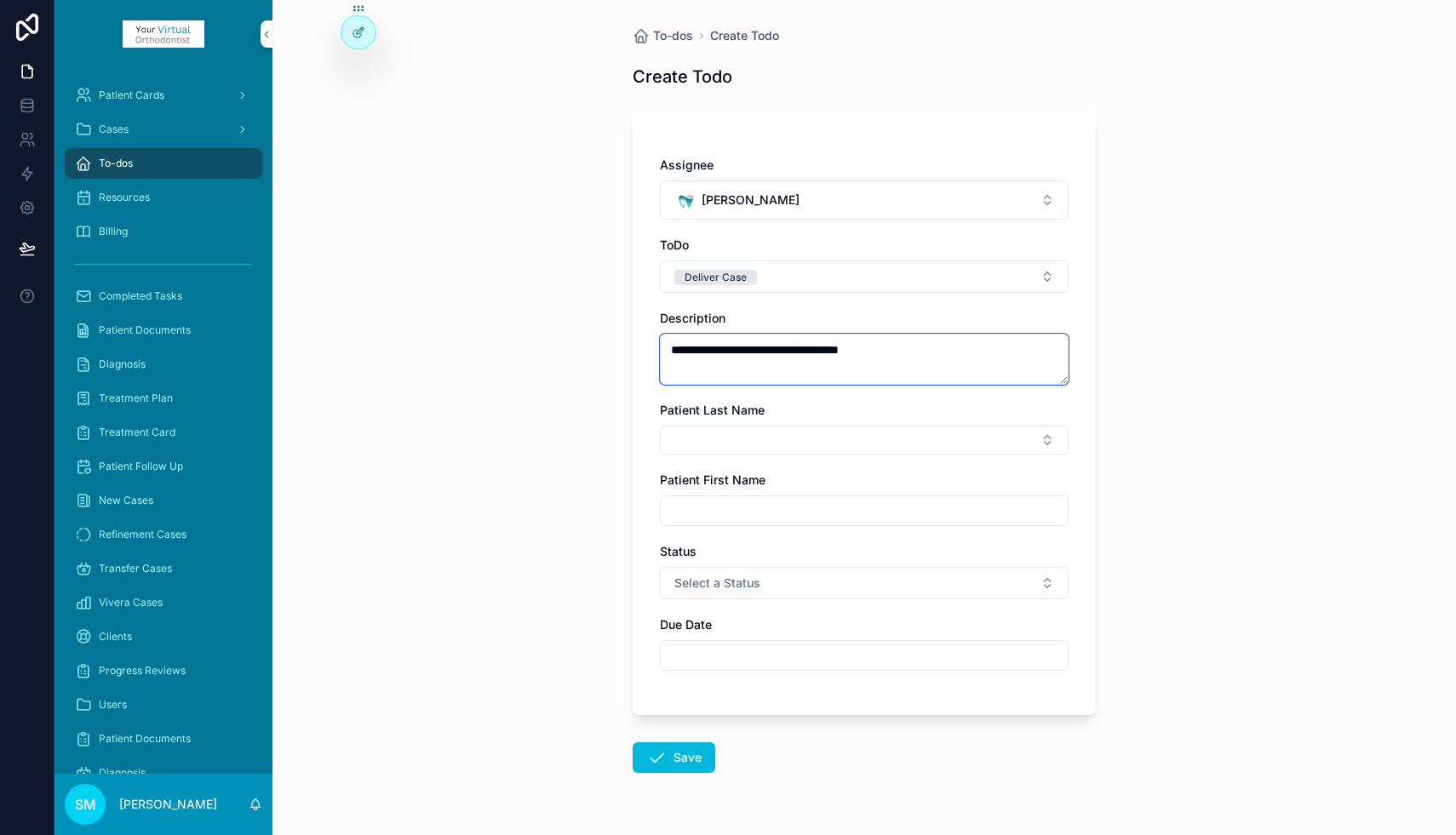
drag, startPoint x: 772, startPoint y: 349, endPoint x: 592, endPoint y: 347, distance: 180.0
click at [592, 347] on div "**********" at bounding box center [864, 418] width 1183 height 835
click at [811, 348] on textarea "**********" at bounding box center [864, 359] width 409 height 51
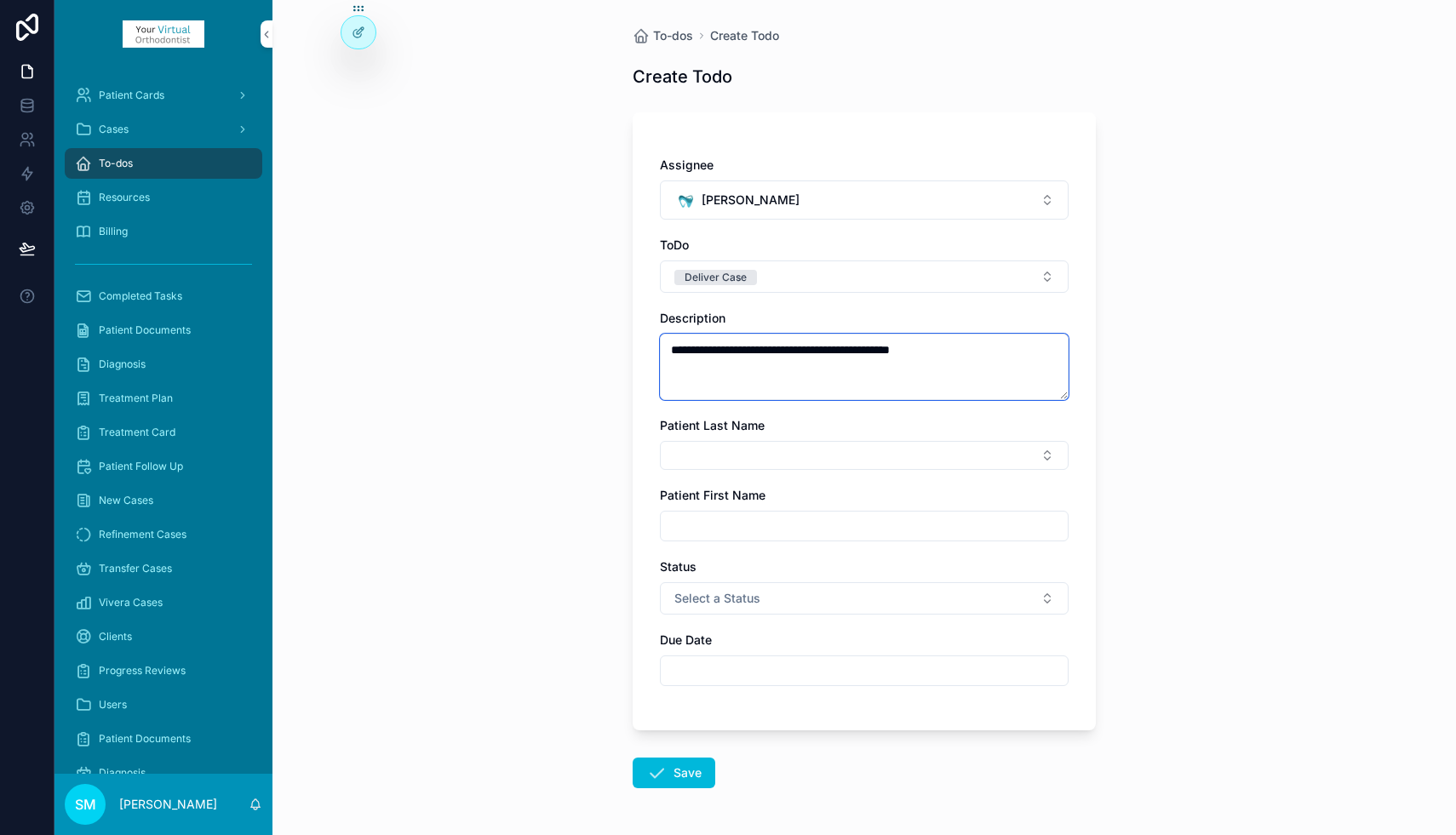
type textarea "**********"
click at [764, 452] on button "Select Button" at bounding box center [864, 455] width 409 height 29
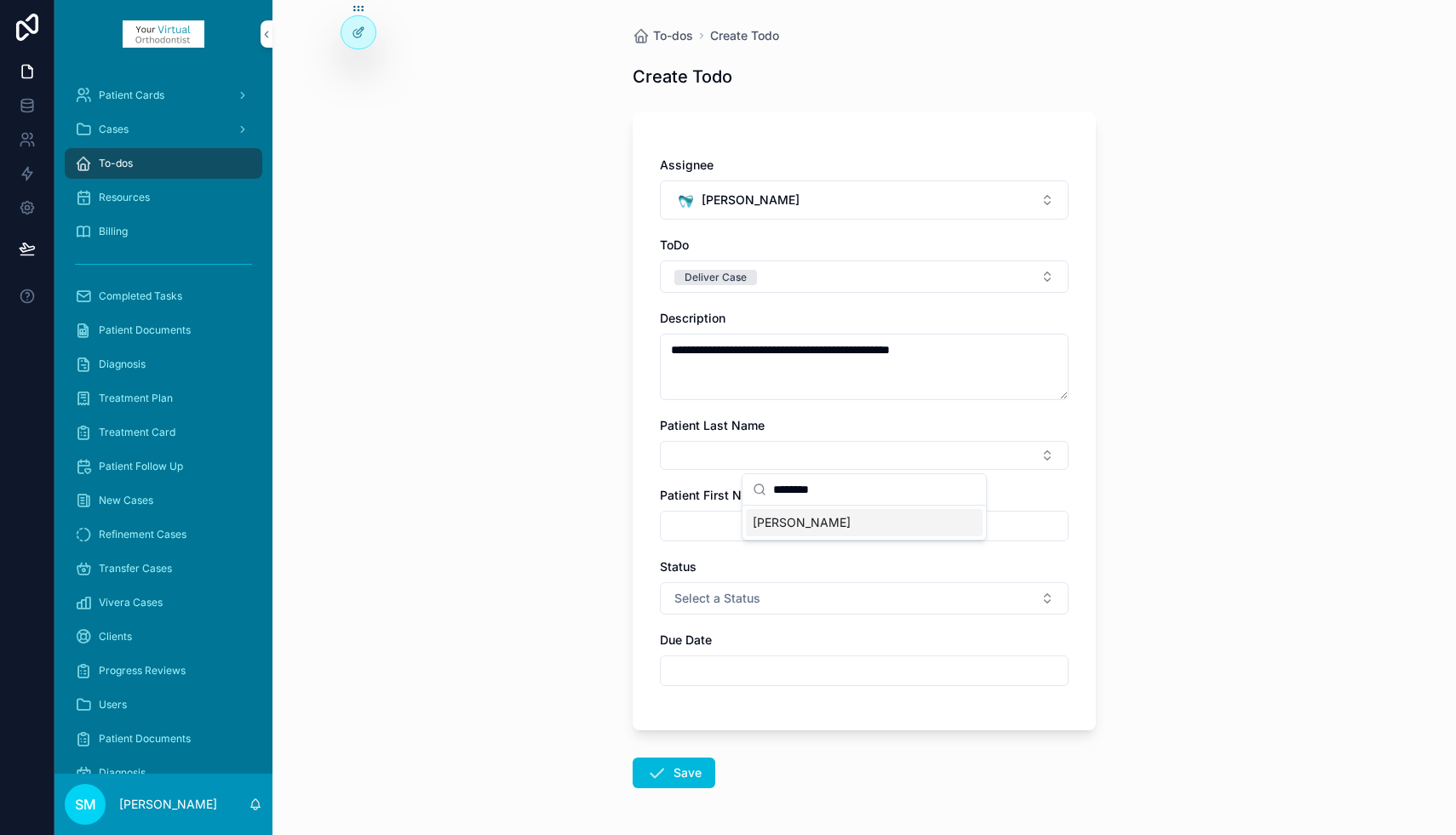
type input "********"
click at [781, 522] on span "[PERSON_NAME]" at bounding box center [801, 523] width 98 height 17
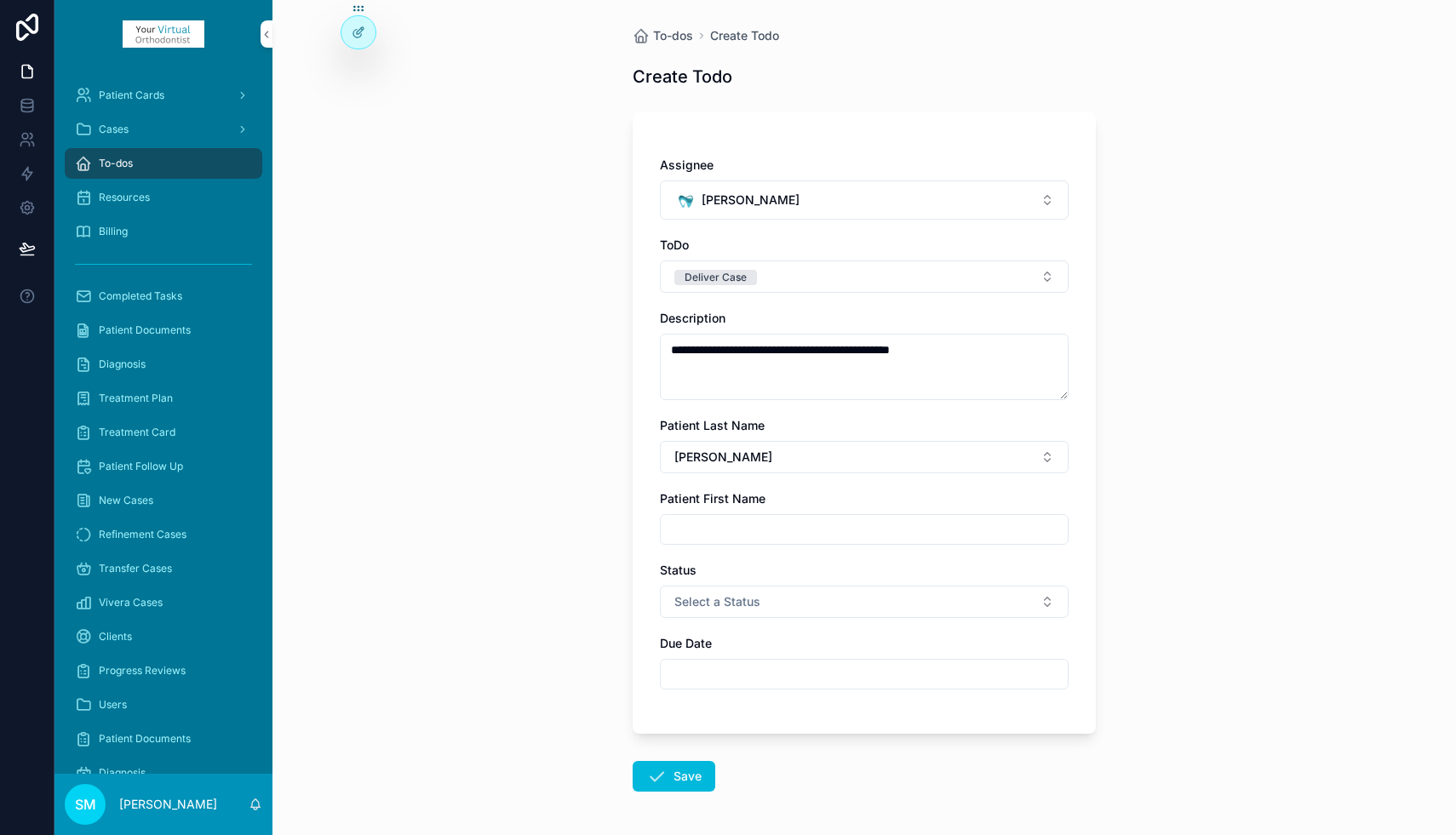
click at [725, 531] on input "scrollable content" at bounding box center [864, 529] width 407 height 23
type input "*****"
click at [762, 597] on button "Select a Status" at bounding box center [864, 601] width 409 height 32
click at [787, 668] on div "Submitted" at bounding box center [787, 670] width 50 height 16
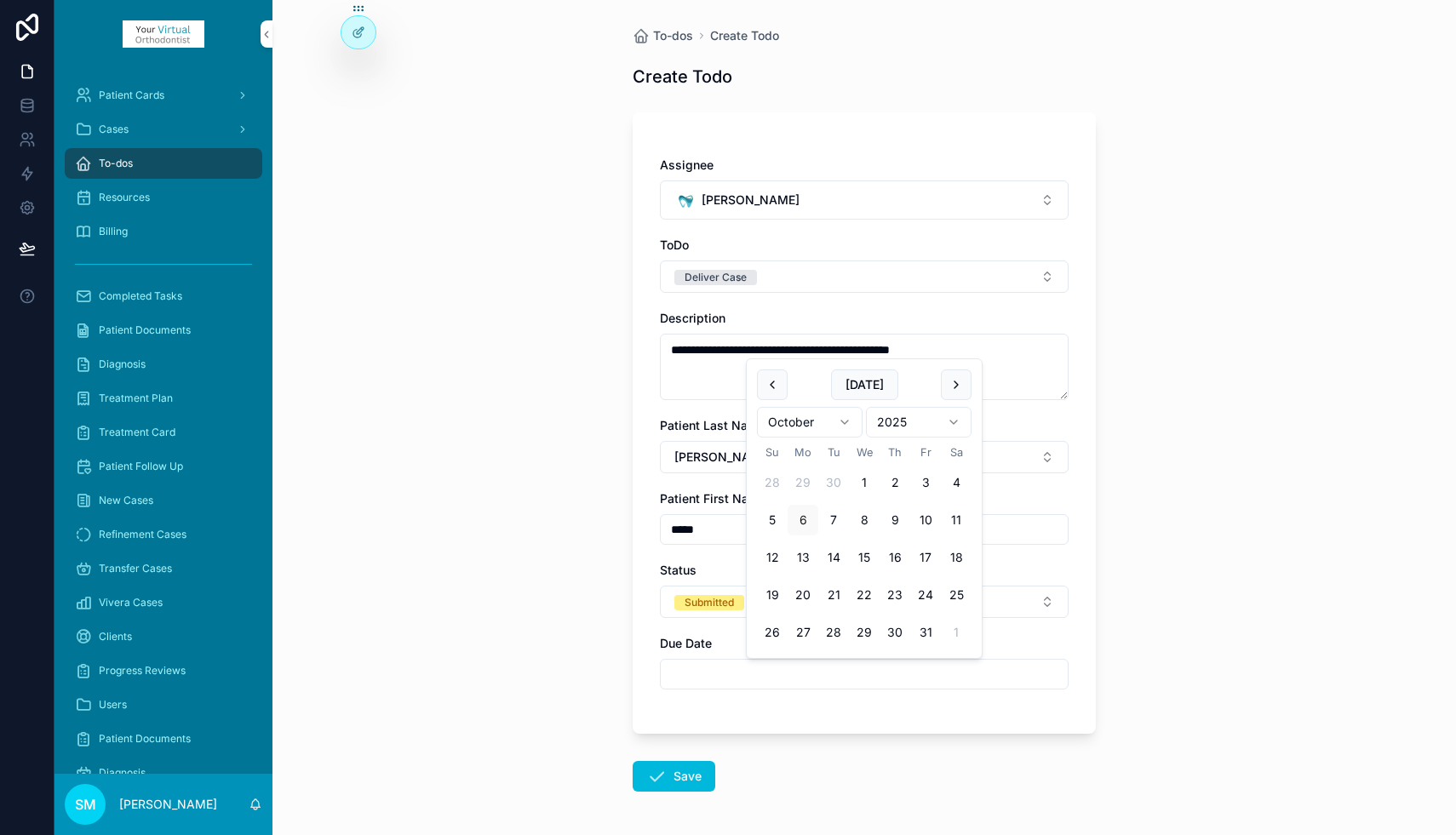
click at [757, 680] on input "scrollable content" at bounding box center [864, 673] width 407 height 23
click at [805, 630] on button "27" at bounding box center [802, 632] width 30 height 30
type input "**********"
click at [671, 771] on button "Save" at bounding box center [673, 776] width 83 height 30
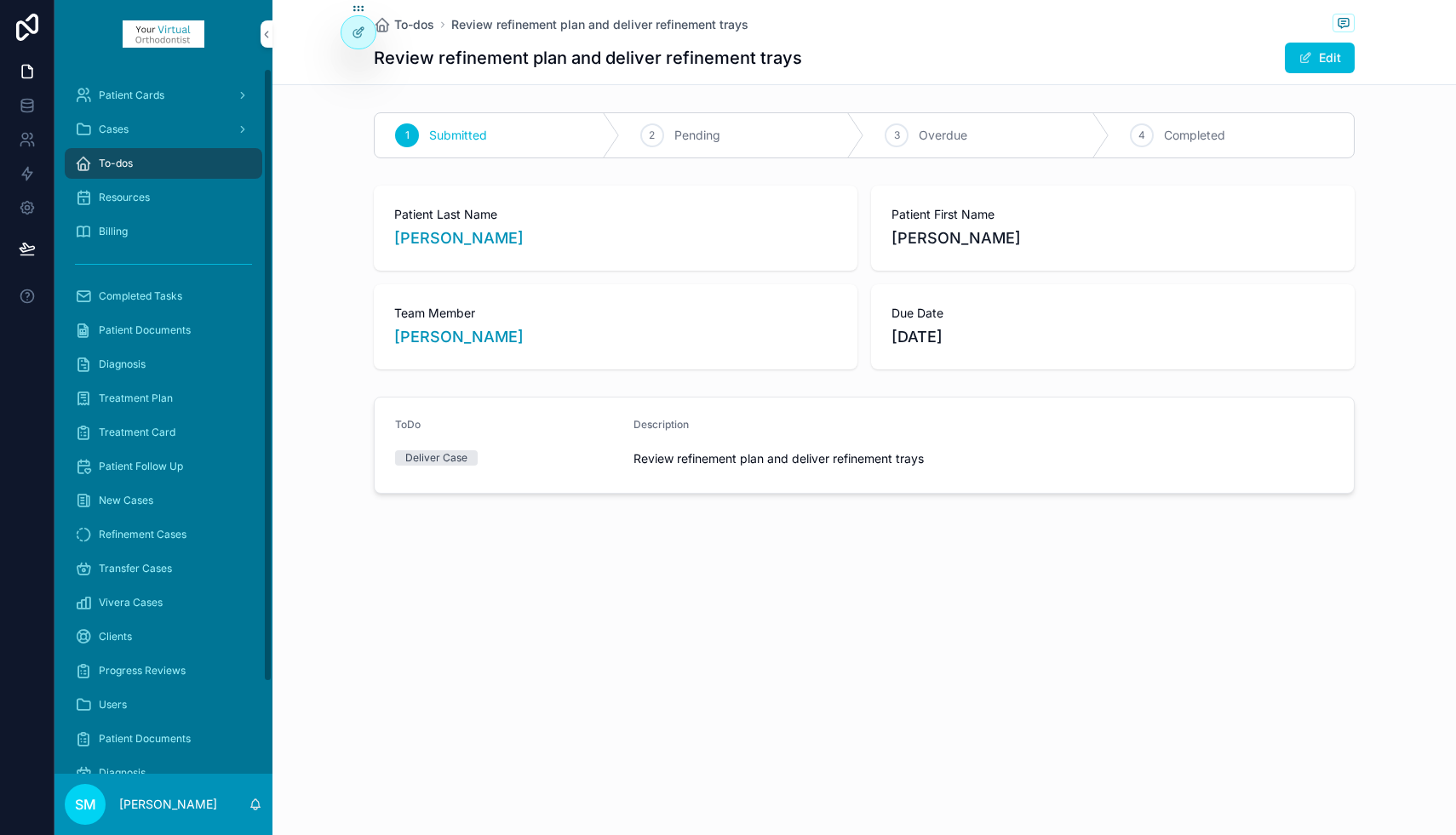
click at [170, 164] on div "To-dos" at bounding box center [164, 163] width 177 height 27
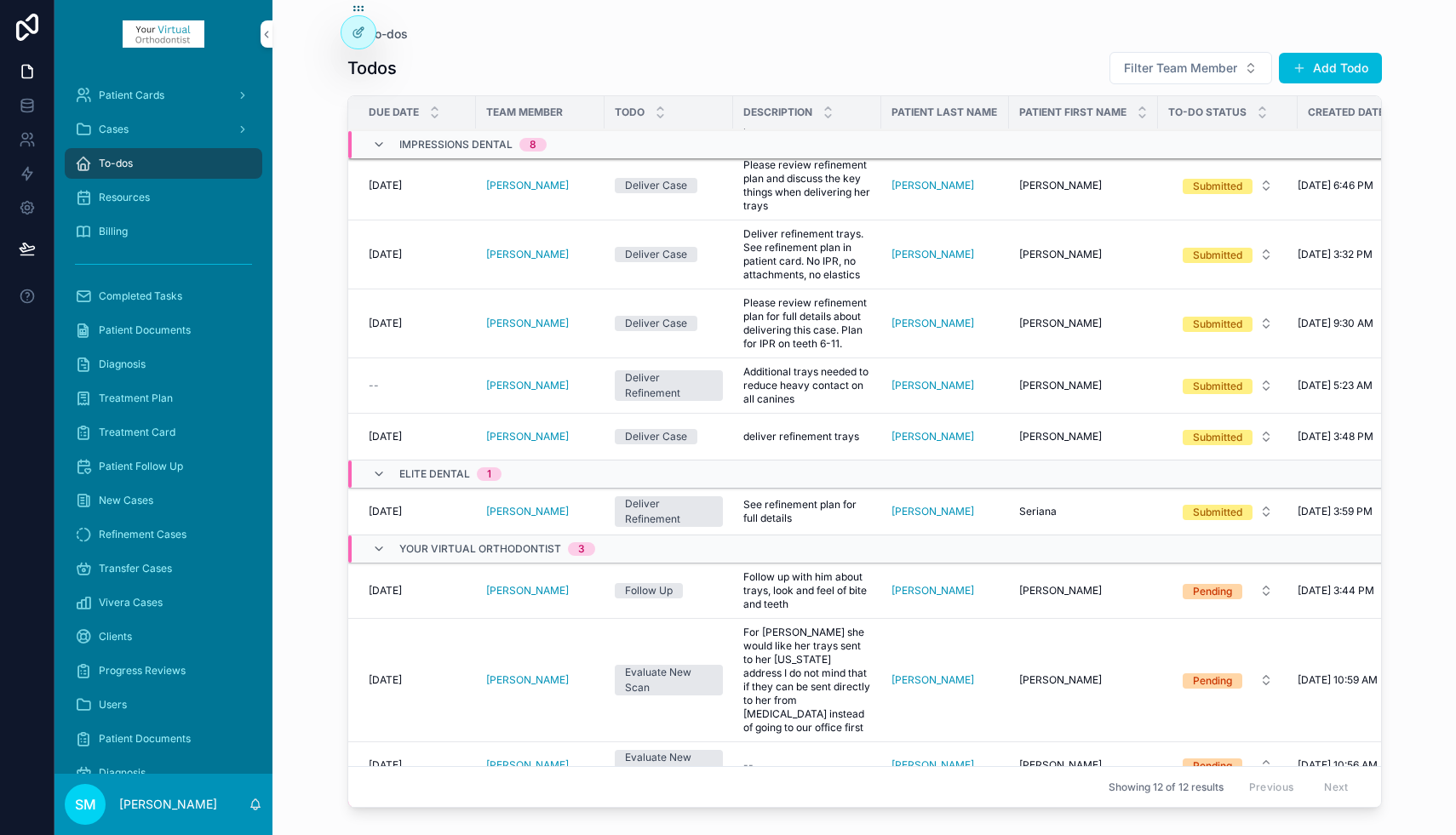
scroll to position [516, 0]
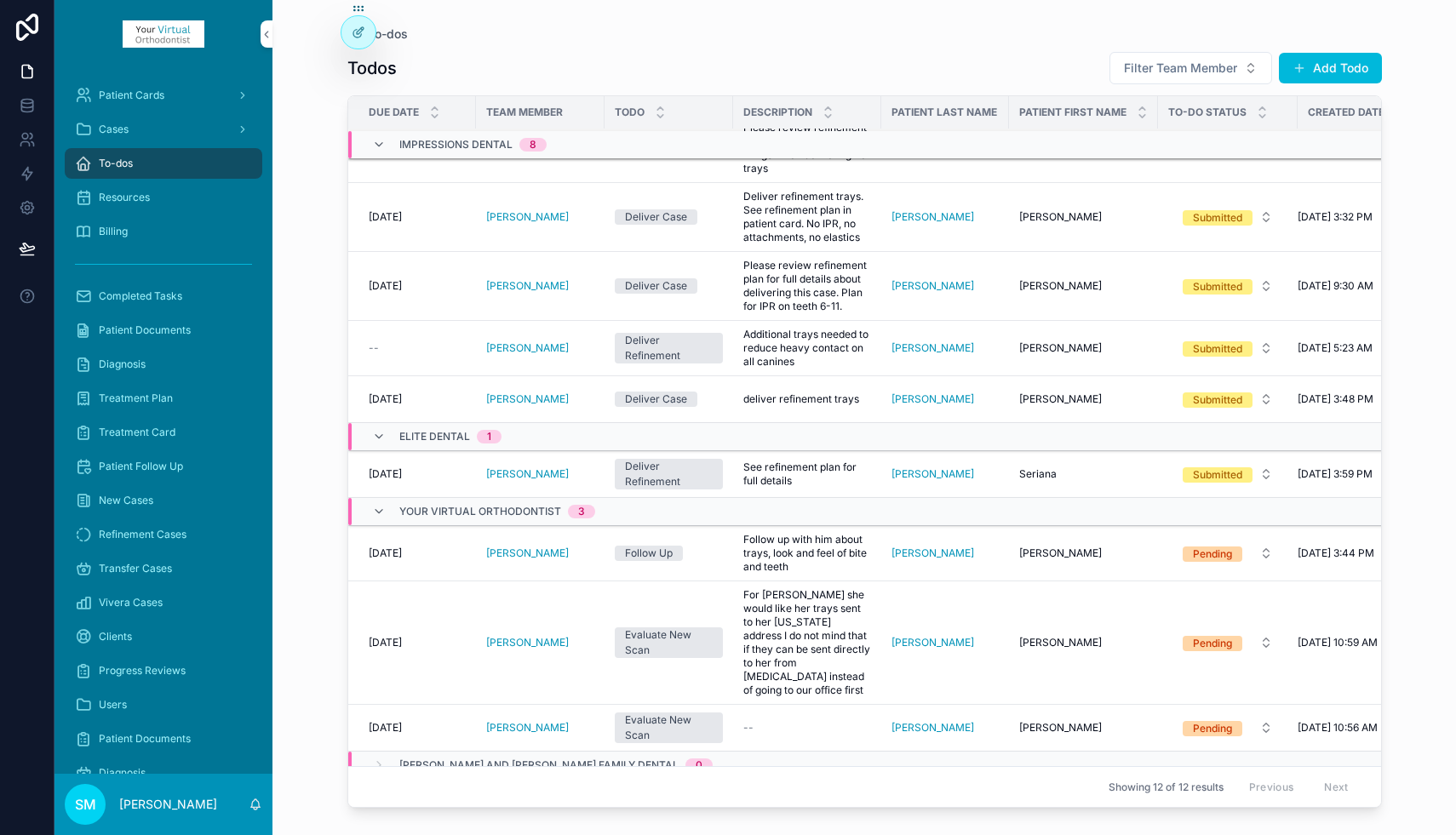
click at [1166, 66] on span "Filter Team Member" at bounding box center [1180, 69] width 113 height 17
click at [170, 92] on div "Patient Cards" at bounding box center [164, 95] width 177 height 27
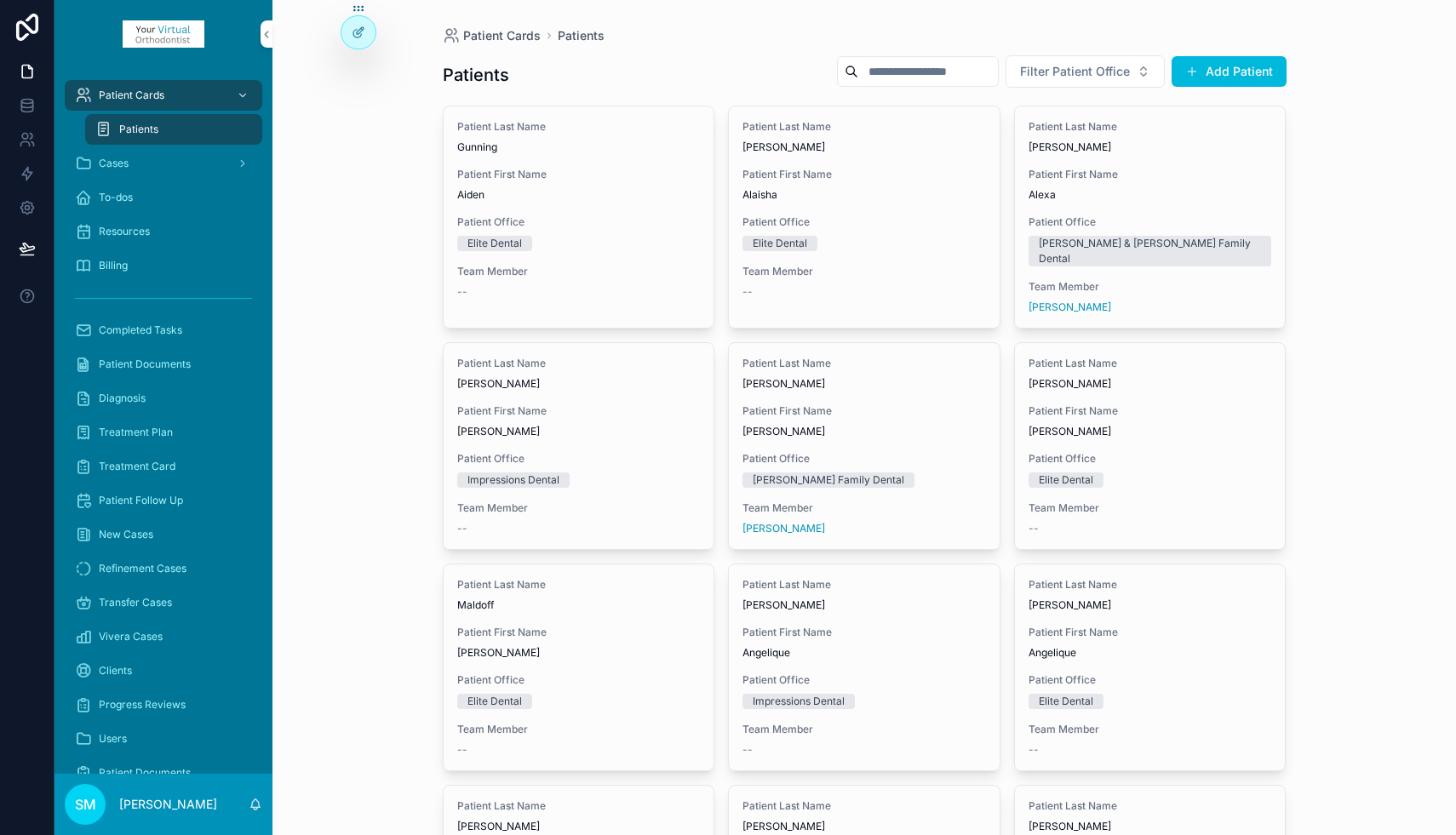
click at [919, 74] on input "scrollable content" at bounding box center [928, 71] width 140 height 23
type input "********"
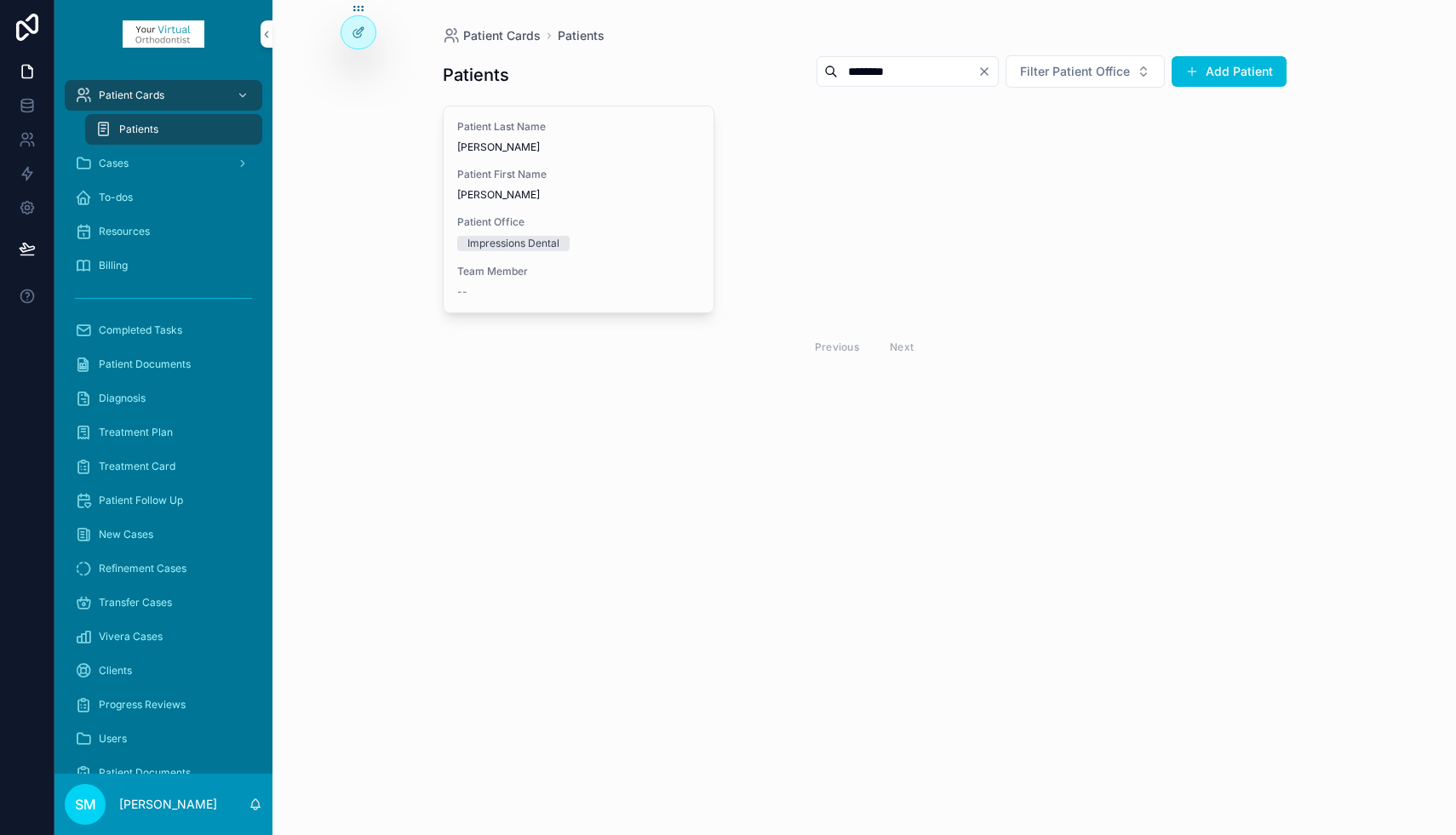
click at [571, 207] on div "Patient Last Name [PERSON_NAME] Patient First Name [PERSON_NAME] Office Impress…" at bounding box center [578, 209] width 270 height 206
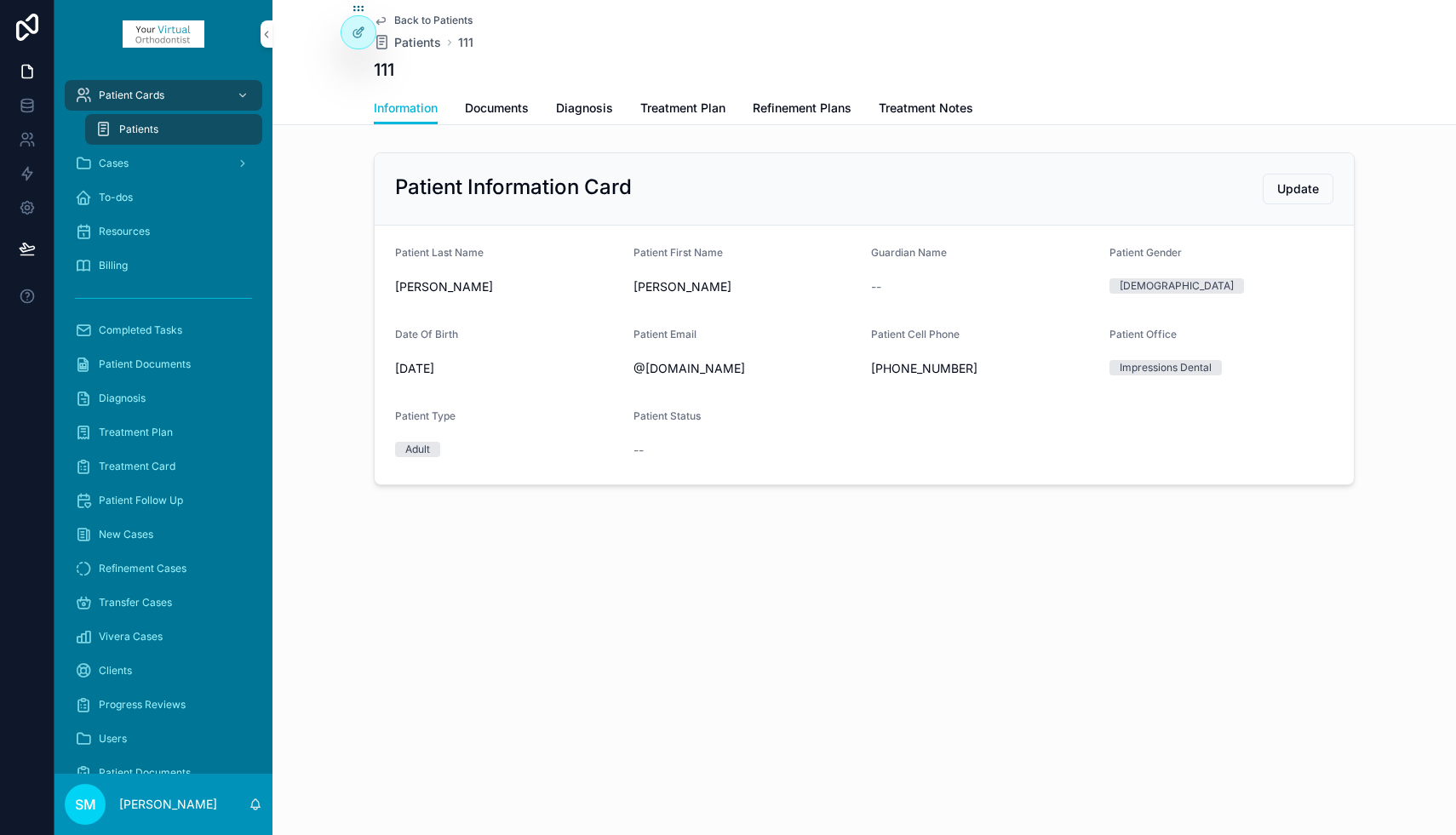
click at [573, 109] on span "Diagnosis" at bounding box center [584, 109] width 57 height 17
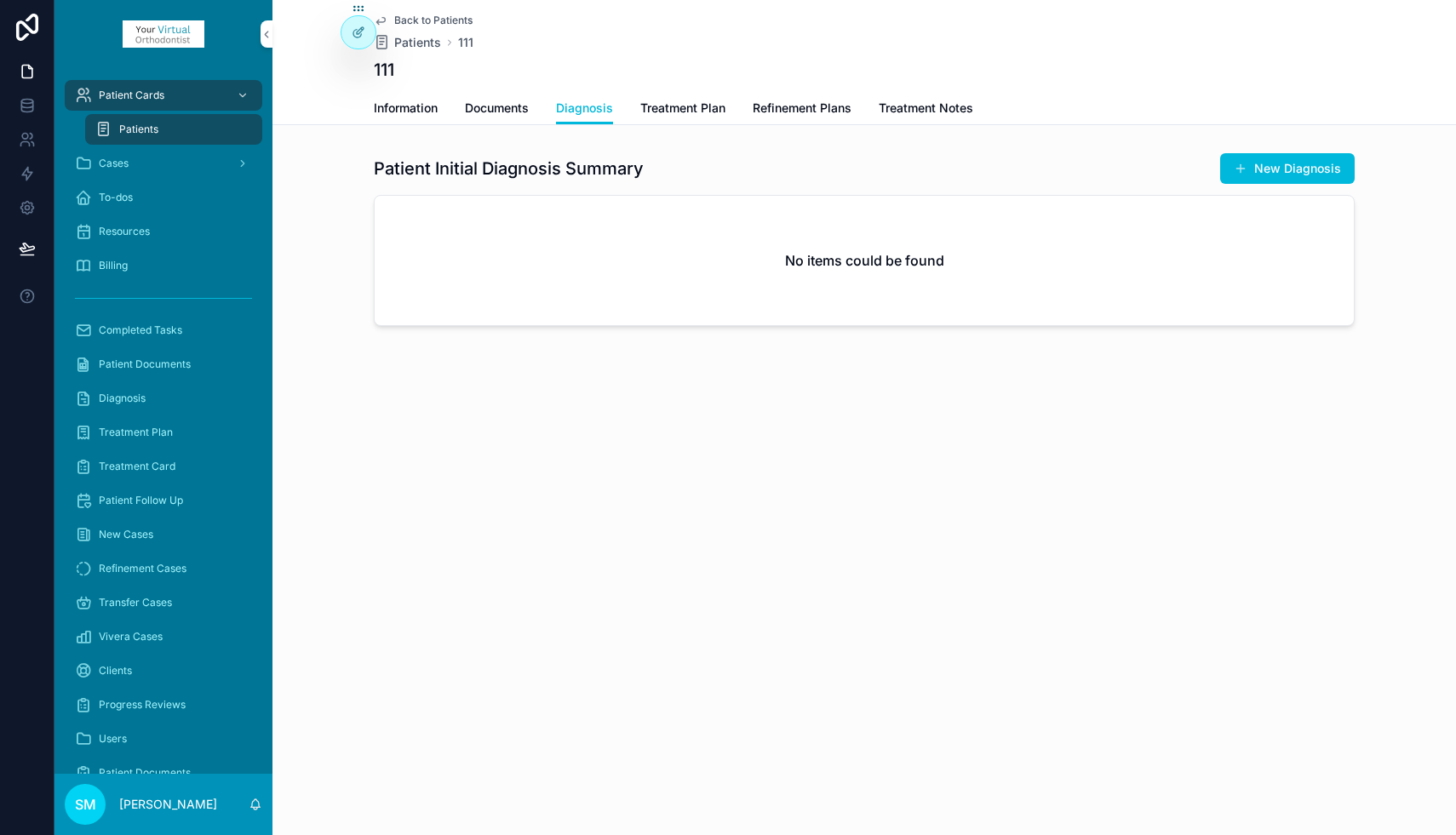
click at [684, 110] on span "Treatment Plan" at bounding box center [683, 109] width 85 height 17
click at [805, 109] on span "Refinement Plans" at bounding box center [802, 109] width 99 height 17
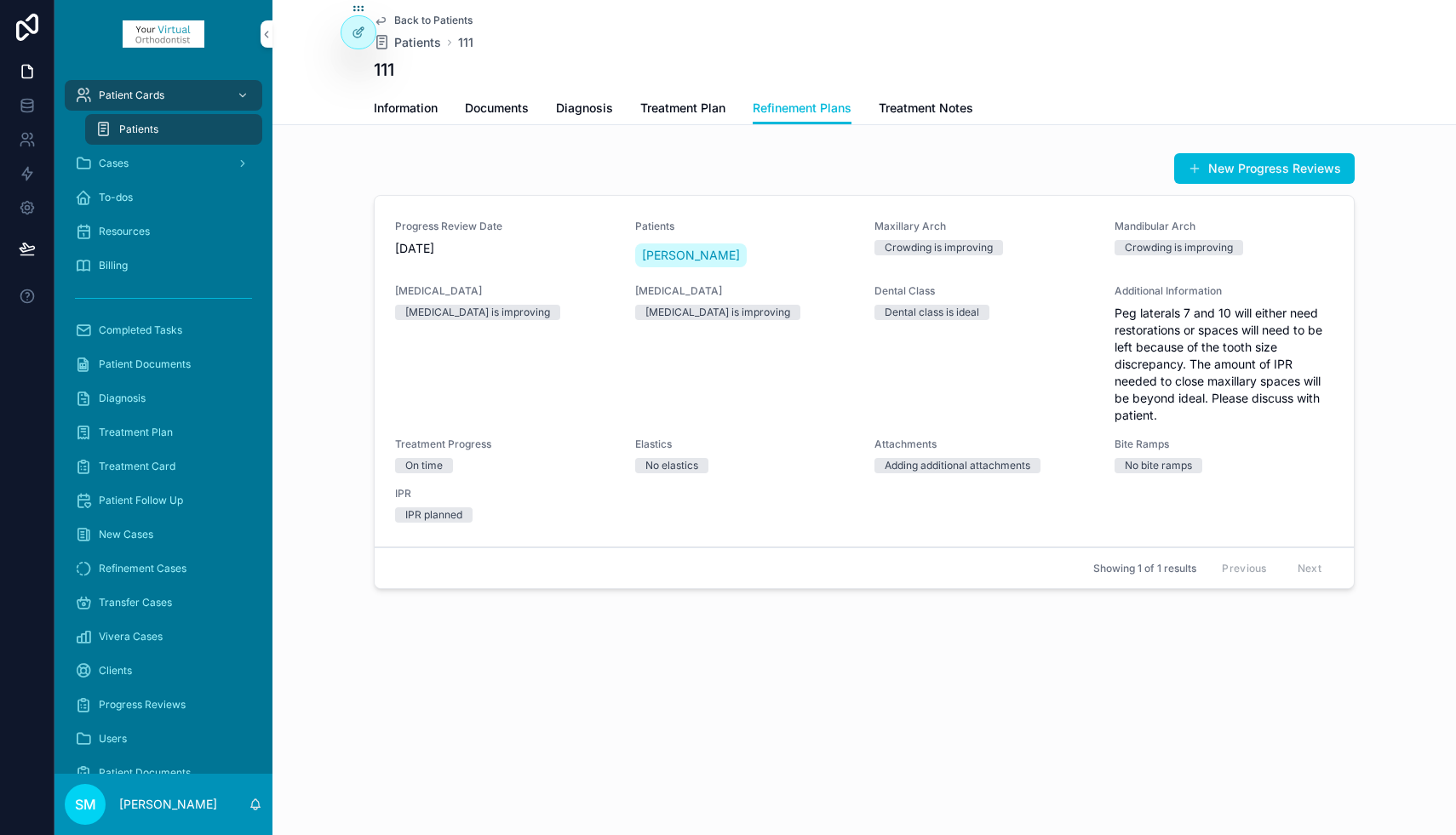
click at [1245, 171] on button "New Progress Reviews" at bounding box center [1264, 168] width 180 height 30
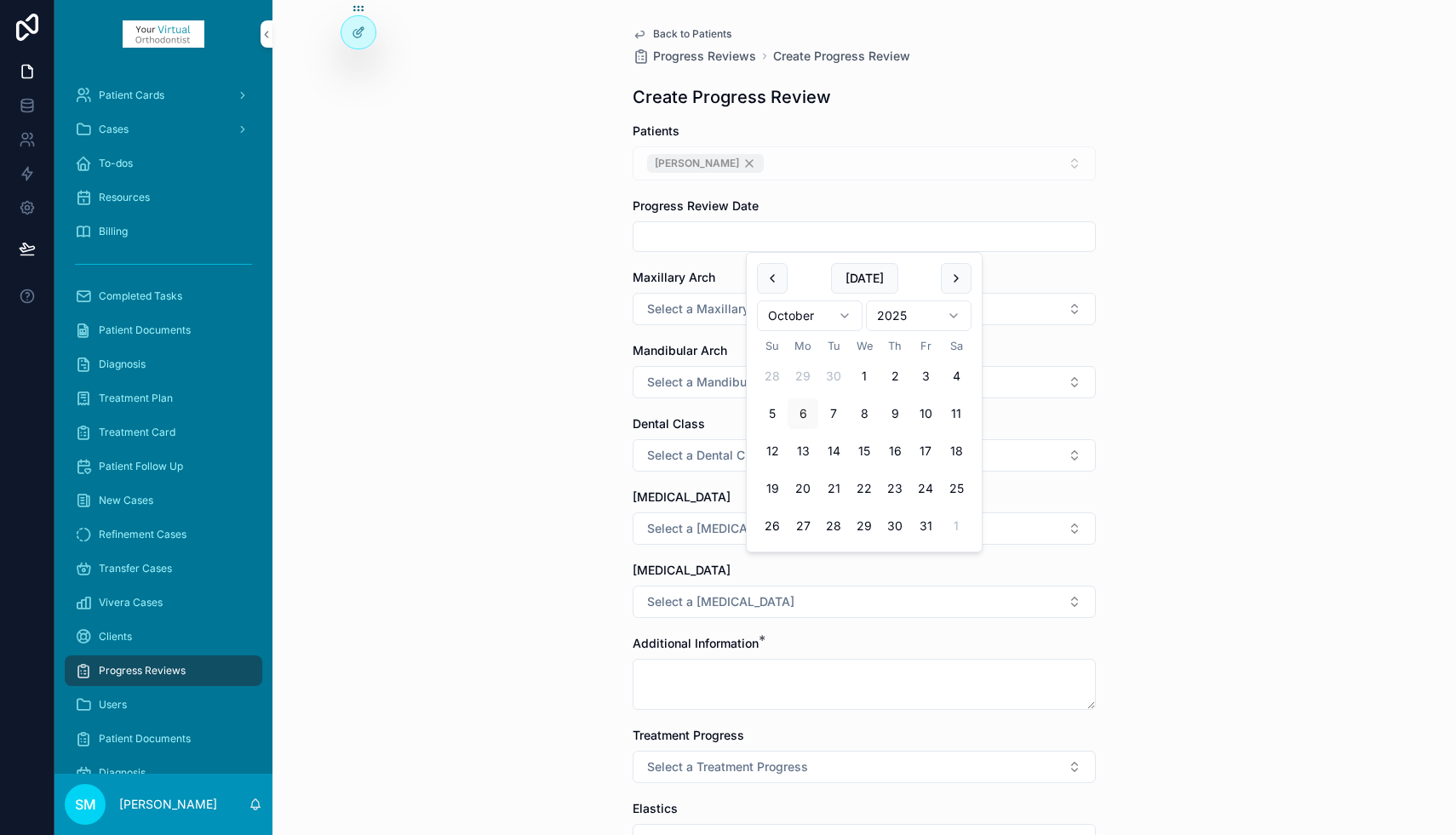
click at [690, 238] on input "scrollable content" at bounding box center [864, 236] width 461 height 23
click at [955, 377] on button "4" at bounding box center [955, 376] width 30 height 30
type input "*********"
click at [678, 317] on span "Select a Maxillary Arch" at bounding box center [713, 309] width 132 height 17
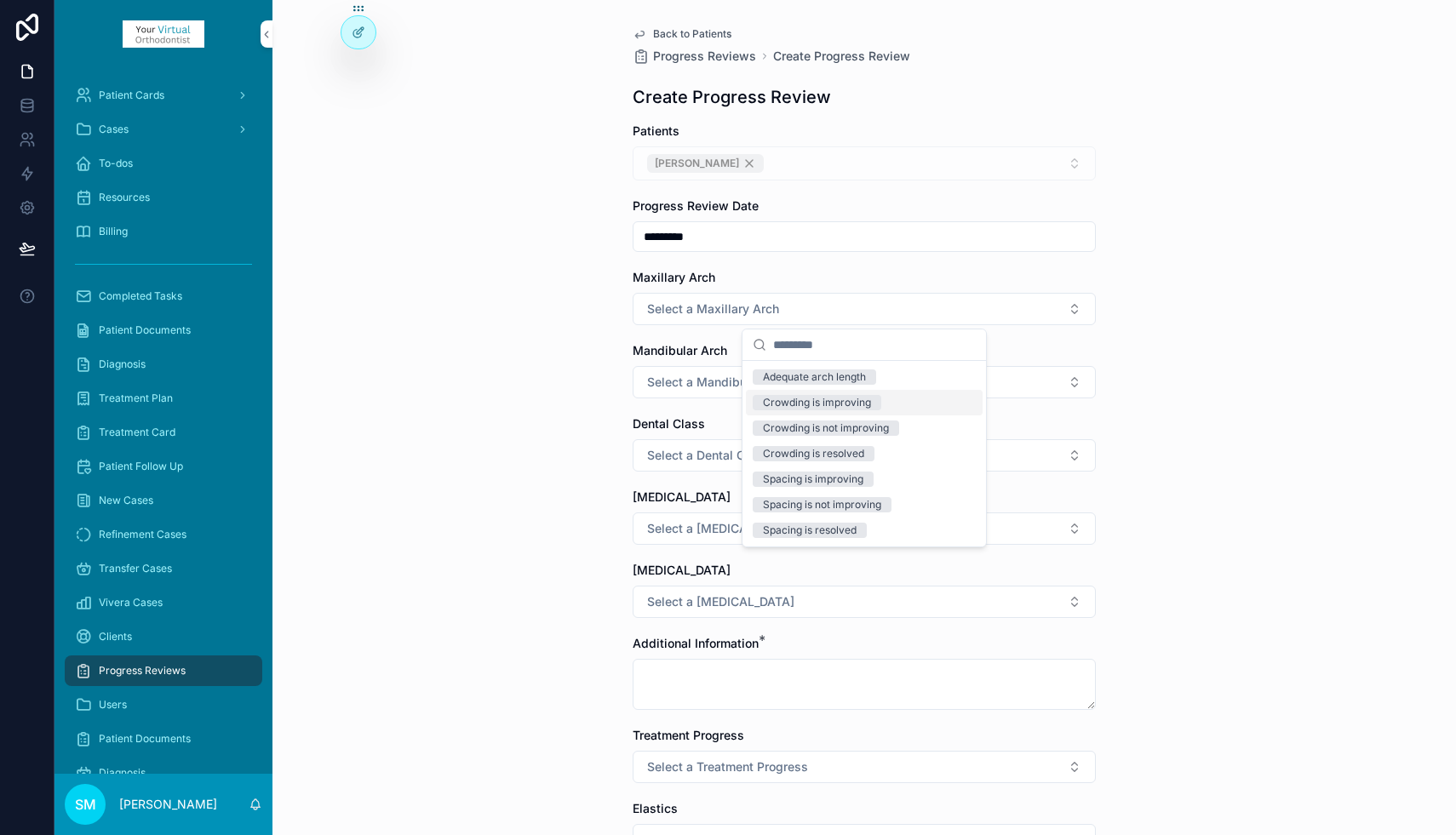
click at [795, 403] on div "Crowding is improving" at bounding box center [817, 403] width 108 height 16
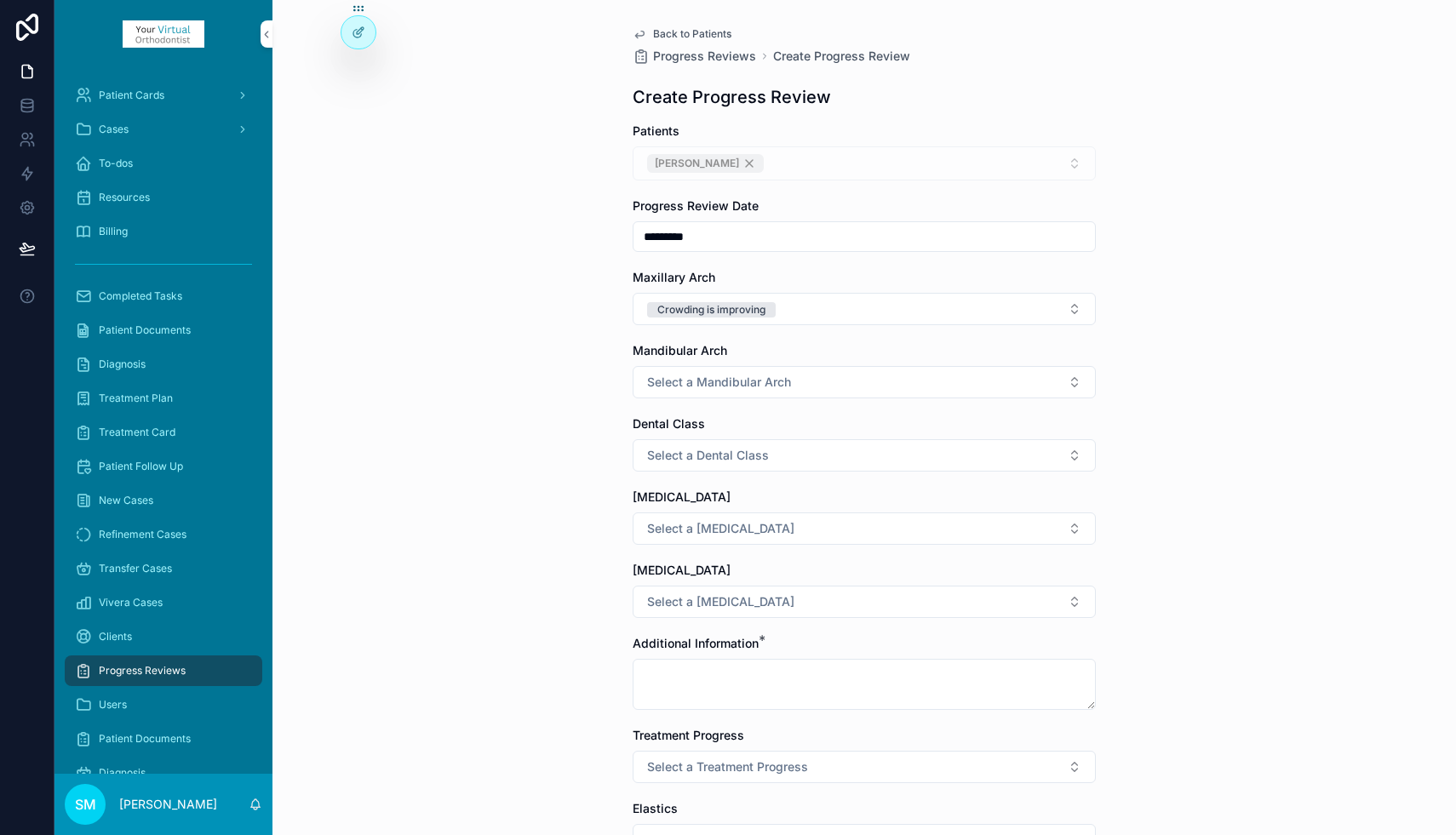
click at [731, 382] on span "Select a Mandibular Arch" at bounding box center [718, 383] width 144 height 17
click at [800, 476] on div "Crowding is improving" at bounding box center [817, 476] width 108 height 16
click at [724, 462] on span "Select a Dental Class" at bounding box center [708, 456] width 122 height 17
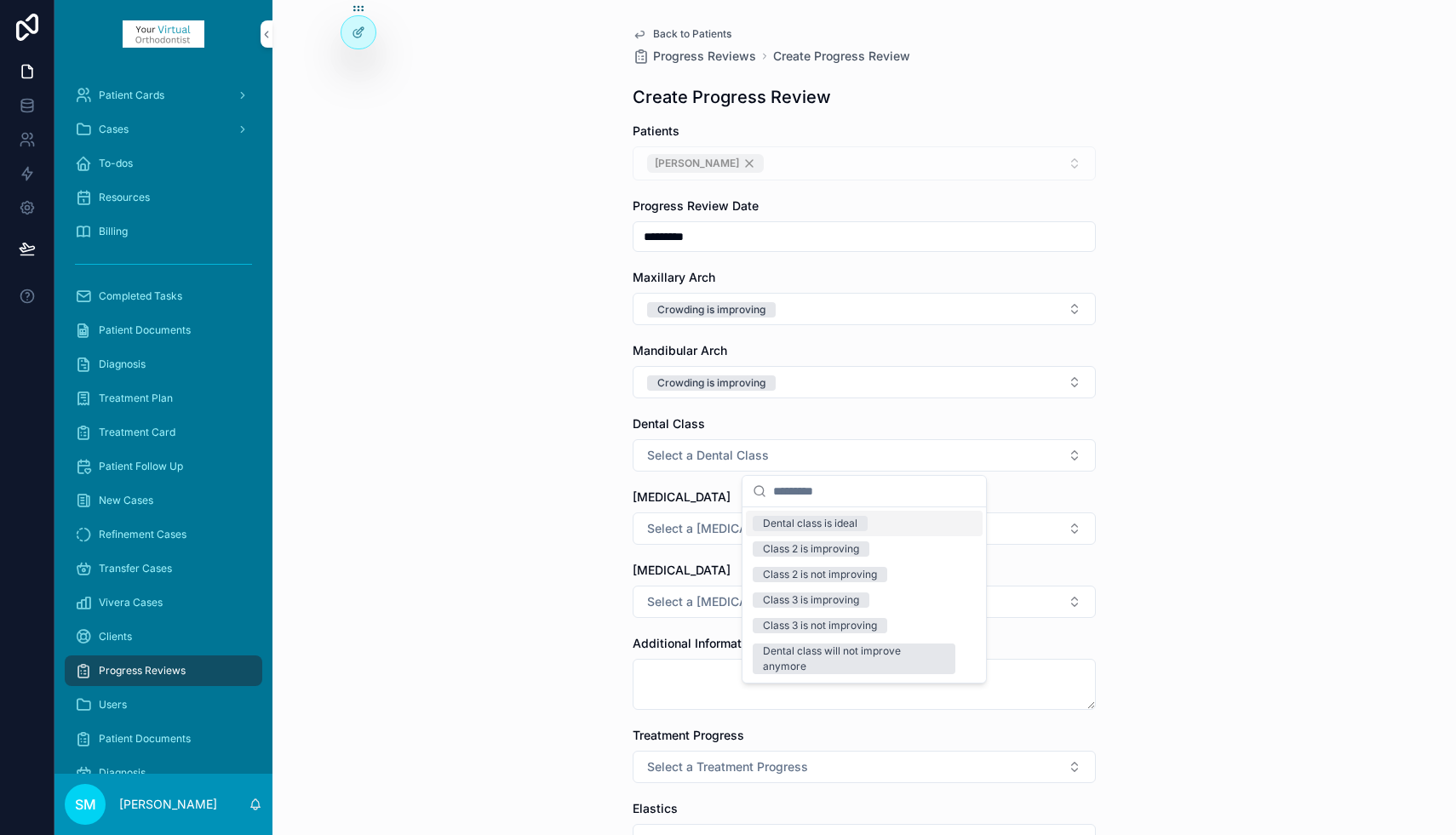
click at [777, 523] on div "Dental class is ideal" at bounding box center [810, 524] width 95 height 16
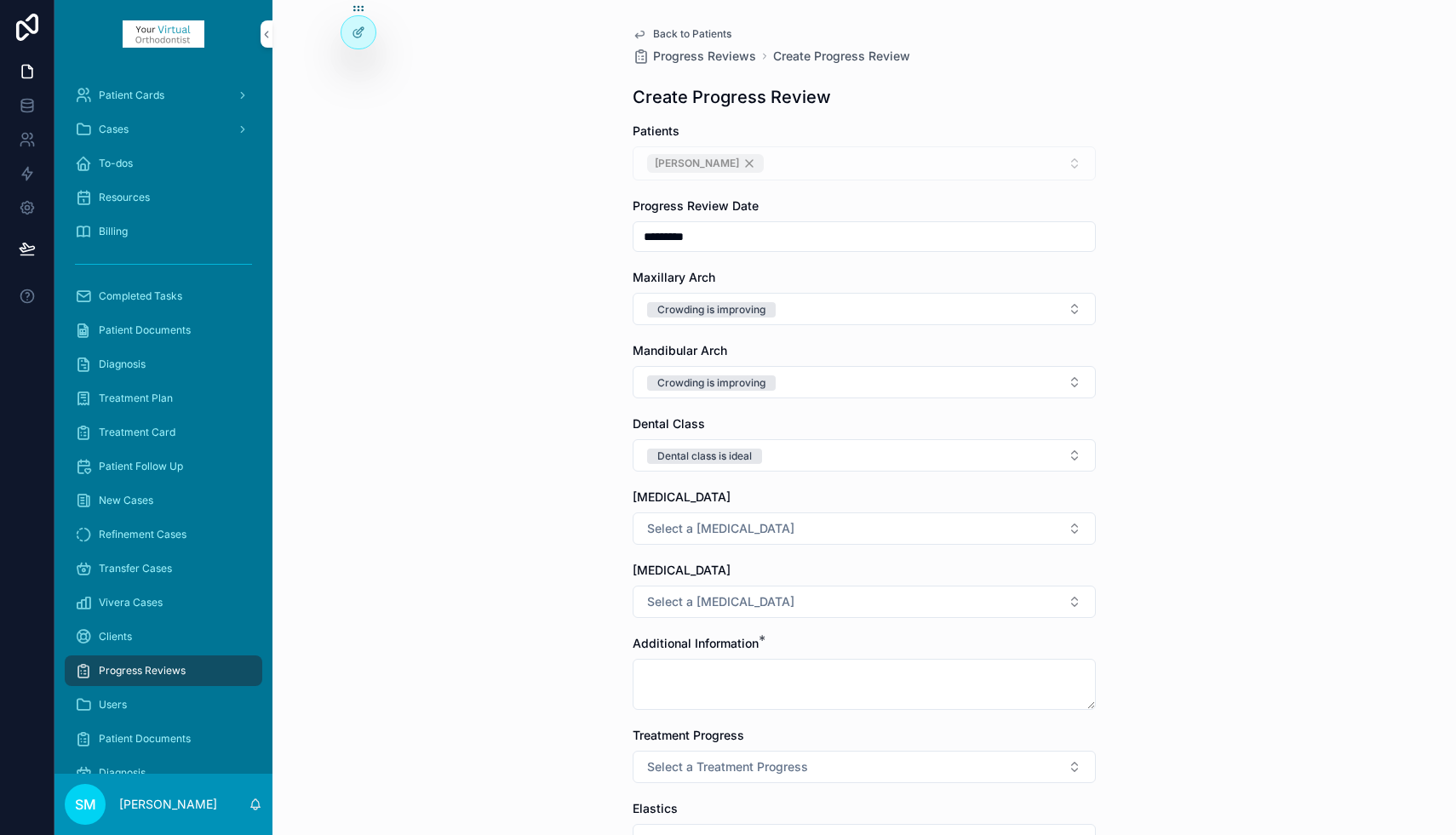
click at [710, 531] on span "Select a [MEDICAL_DATA]" at bounding box center [720, 529] width 147 height 17
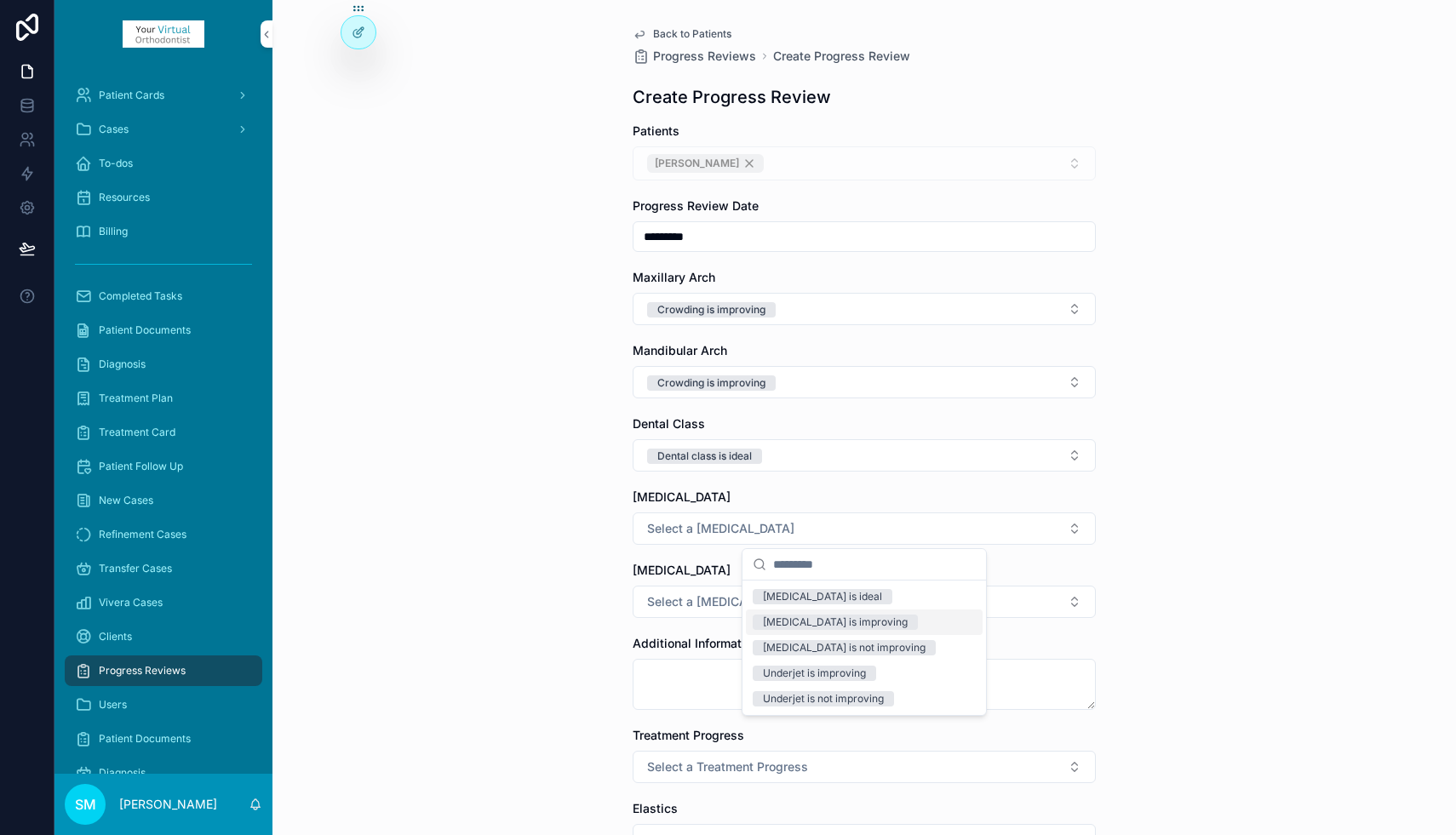
click at [800, 623] on div "[MEDICAL_DATA] is improving" at bounding box center [835, 623] width 144 height 16
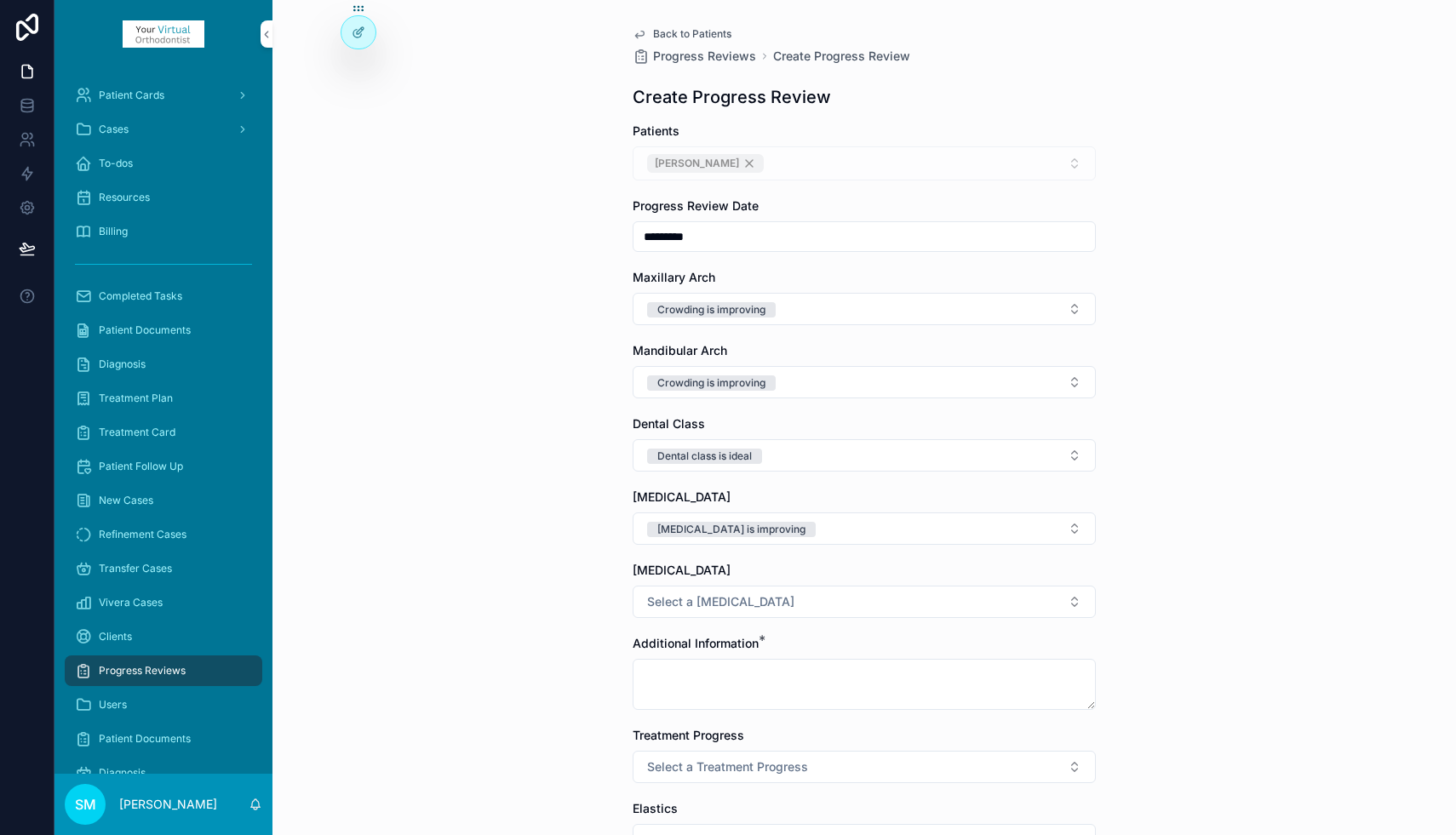
click at [711, 604] on span "Select a [MEDICAL_DATA]" at bounding box center [720, 602] width 147 height 17
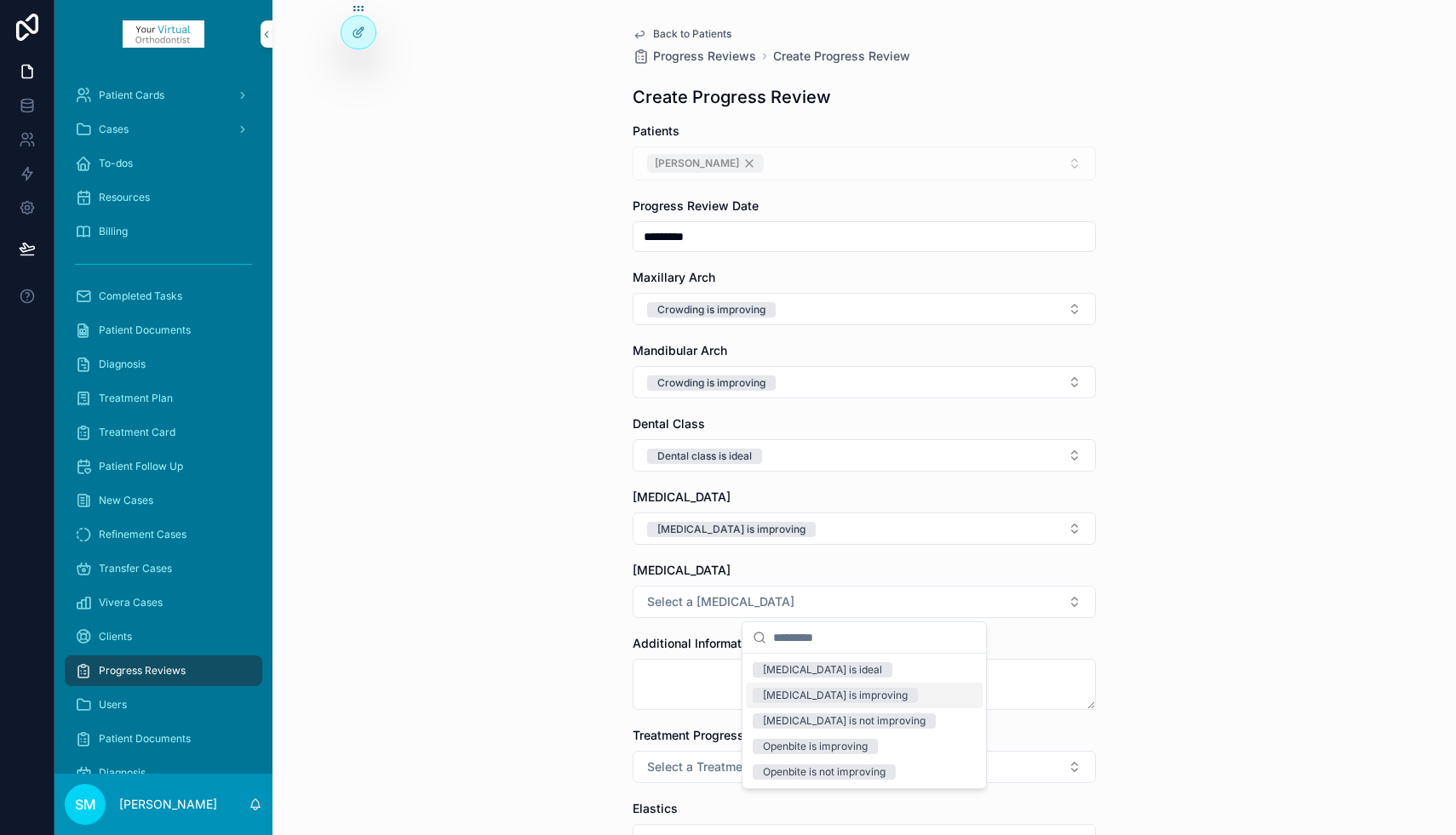
click at [806, 691] on div "[MEDICAL_DATA] is improving" at bounding box center [835, 696] width 144 height 16
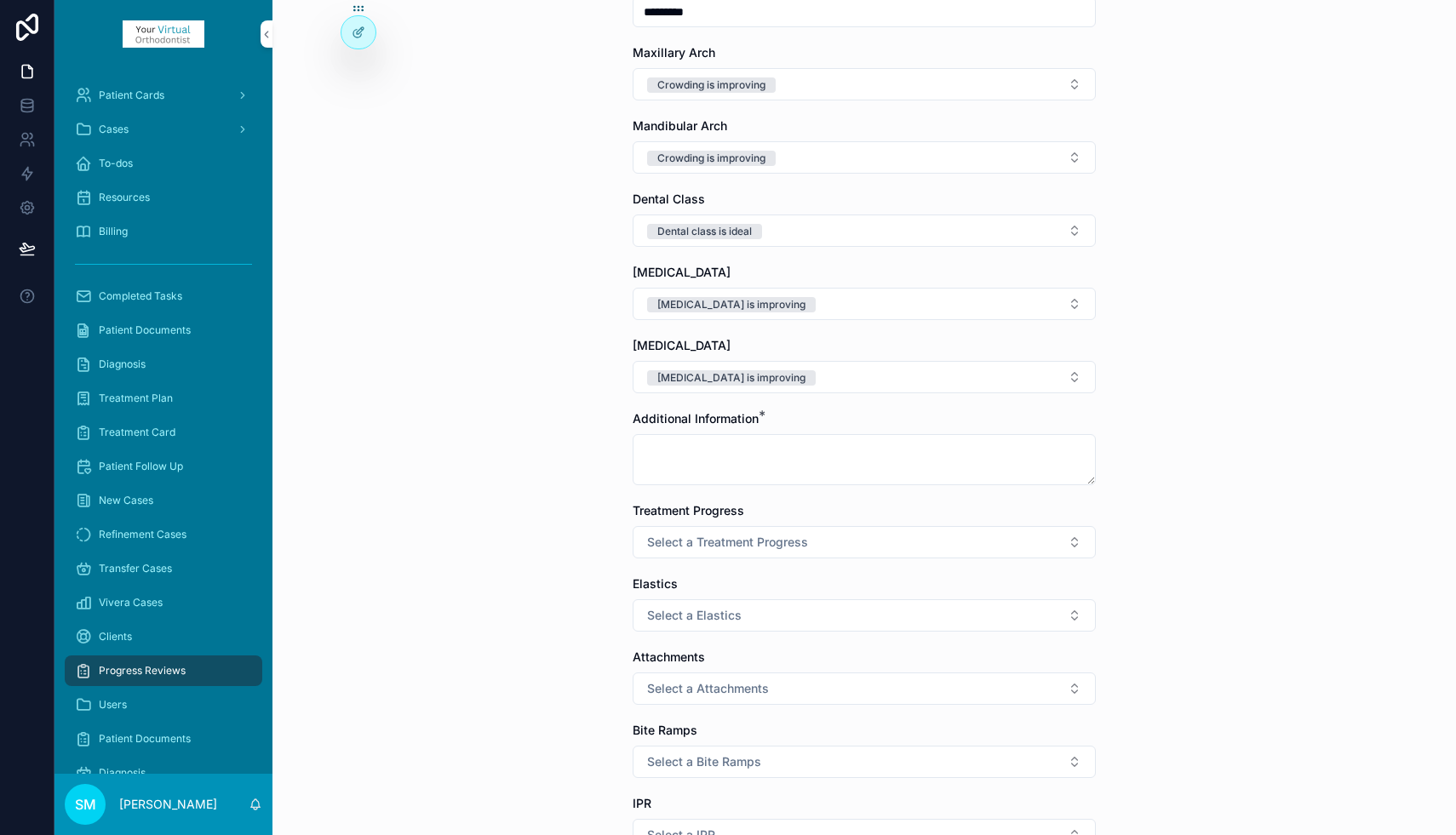
scroll to position [252, 0]
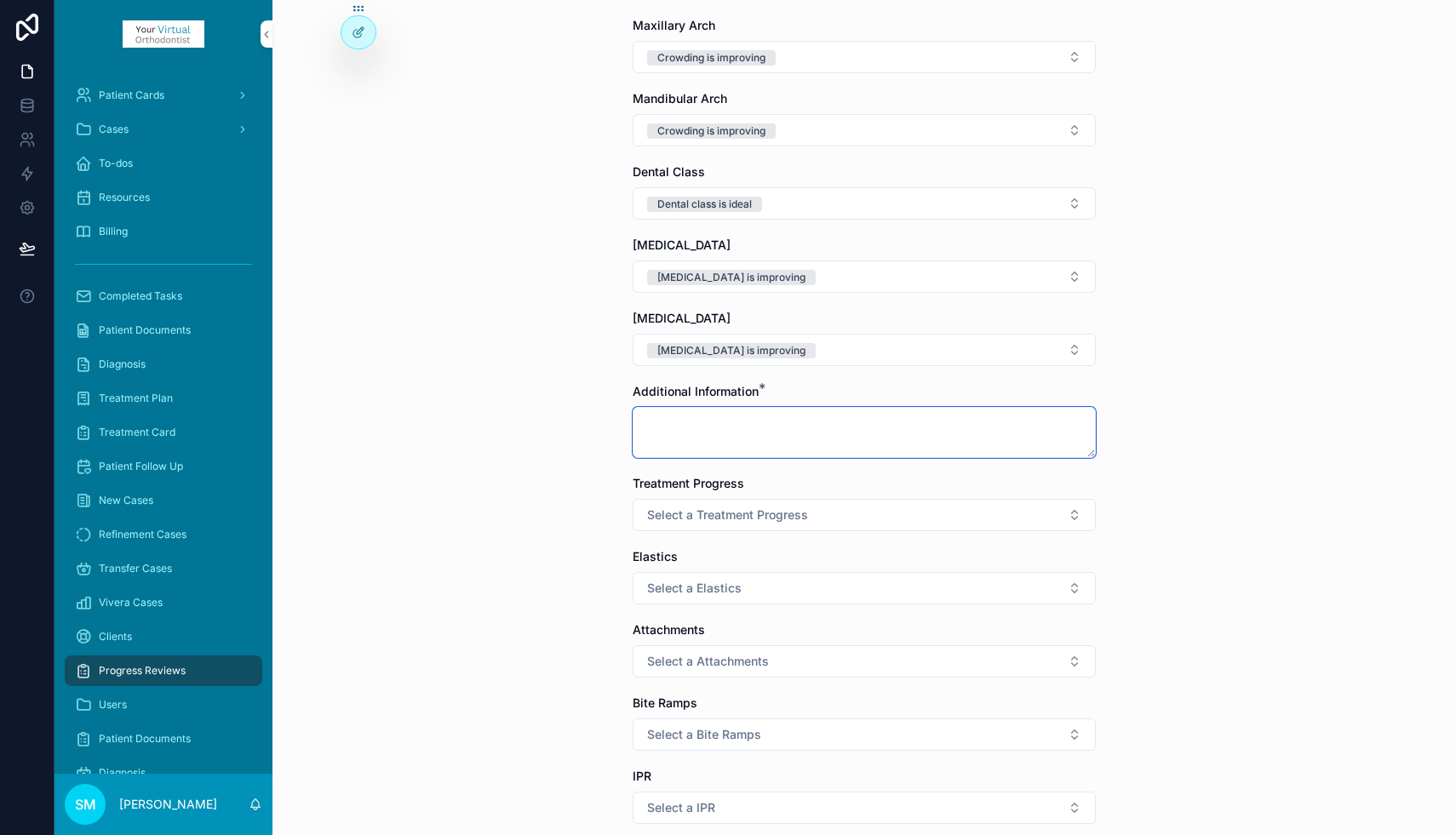
click at [700, 431] on textarea "scrollable content" at bounding box center [864, 432] width 463 height 51
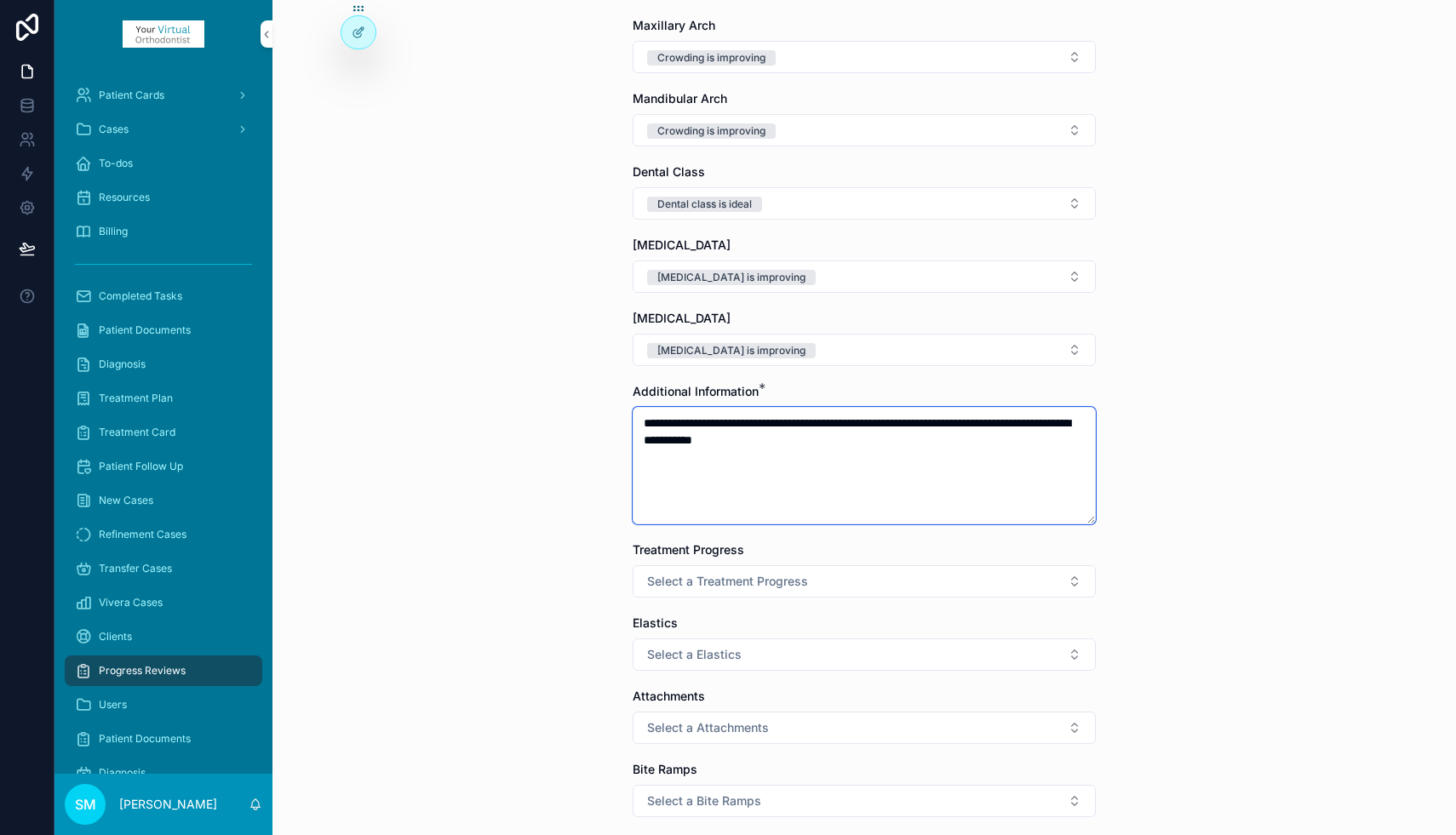
click at [716, 440] on textarea "**********" at bounding box center [864, 465] width 463 height 117
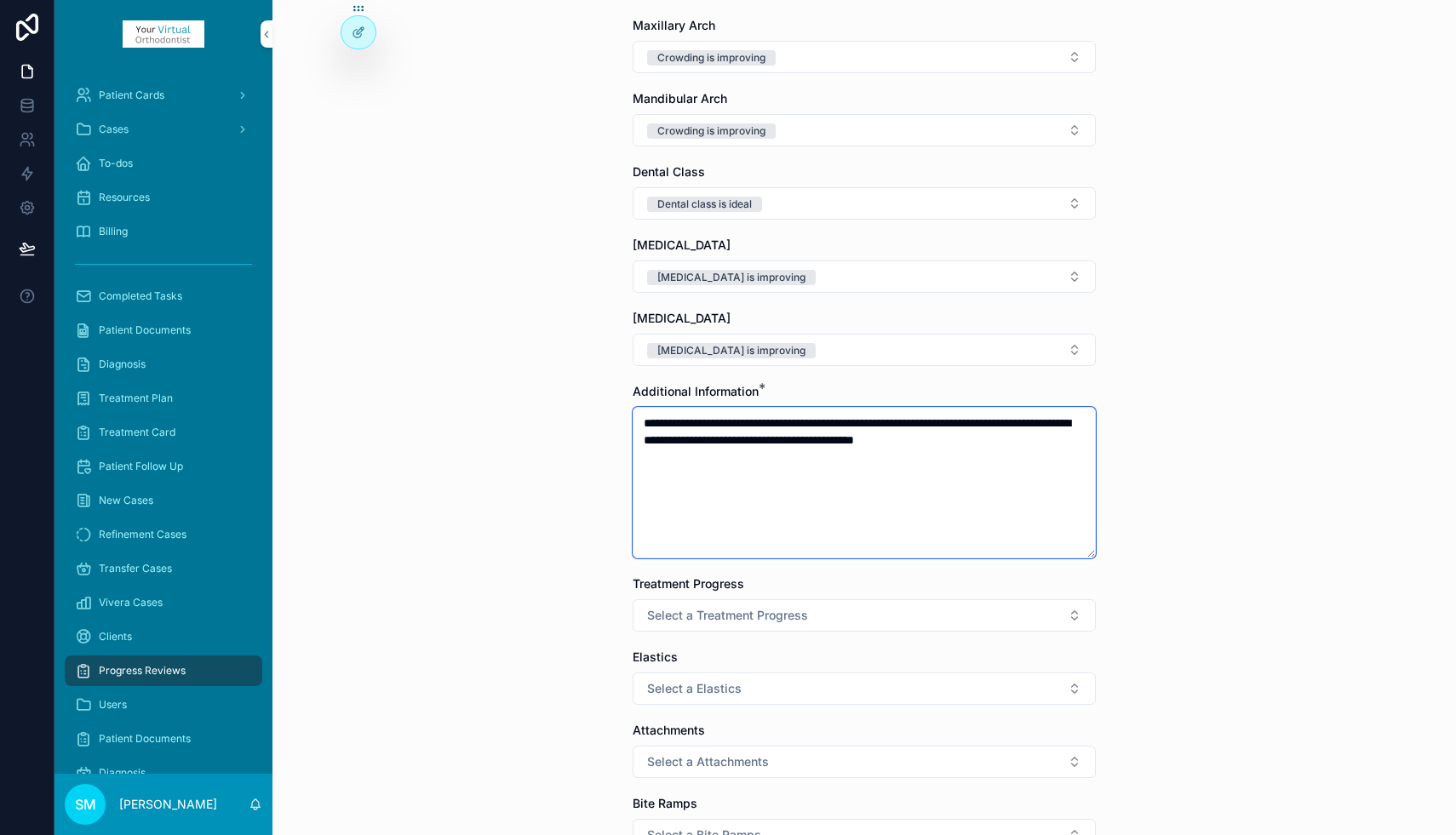
click at [1055, 440] on textarea "**********" at bounding box center [864, 483] width 463 height 151
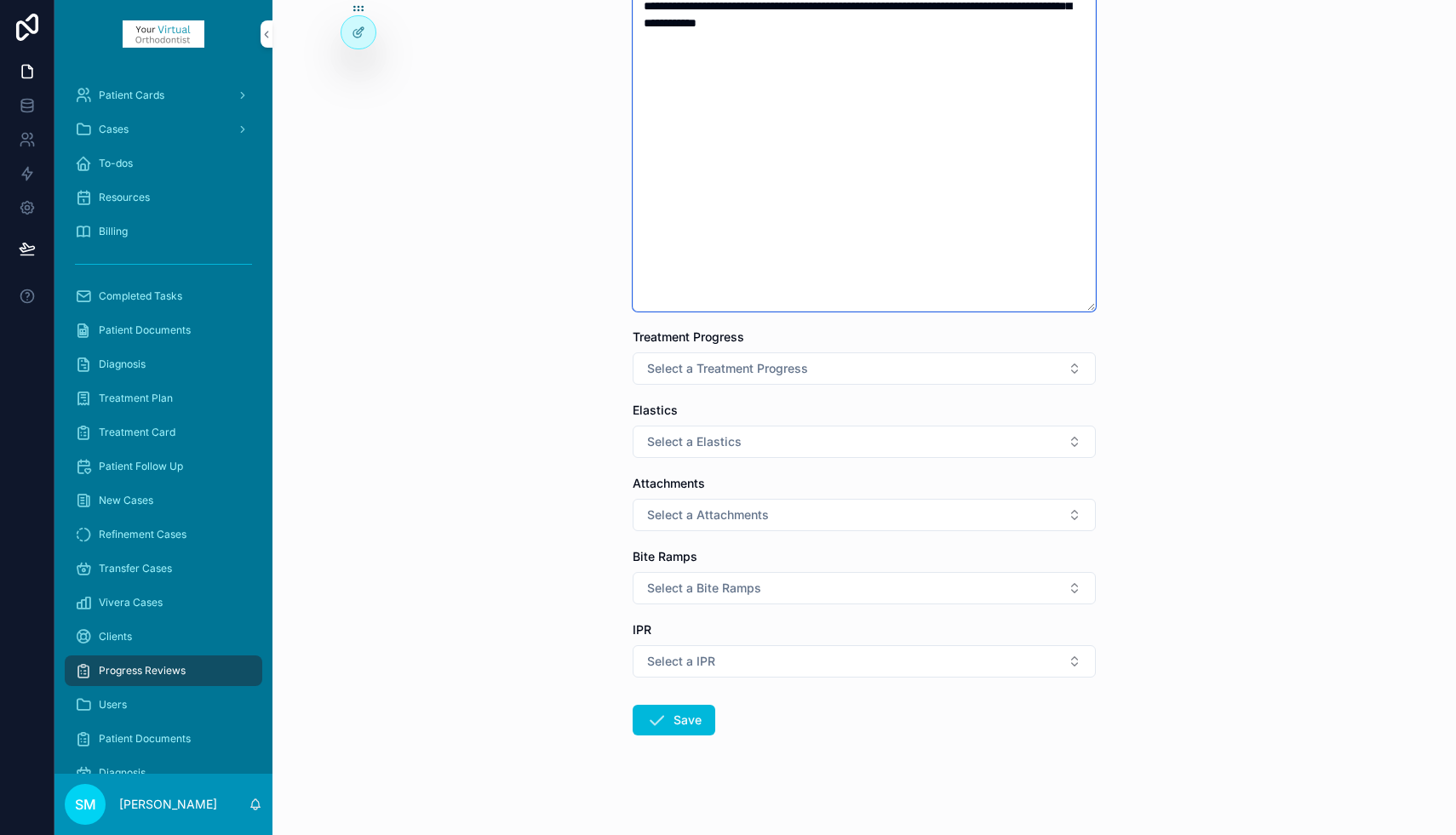
scroll to position [730, 0]
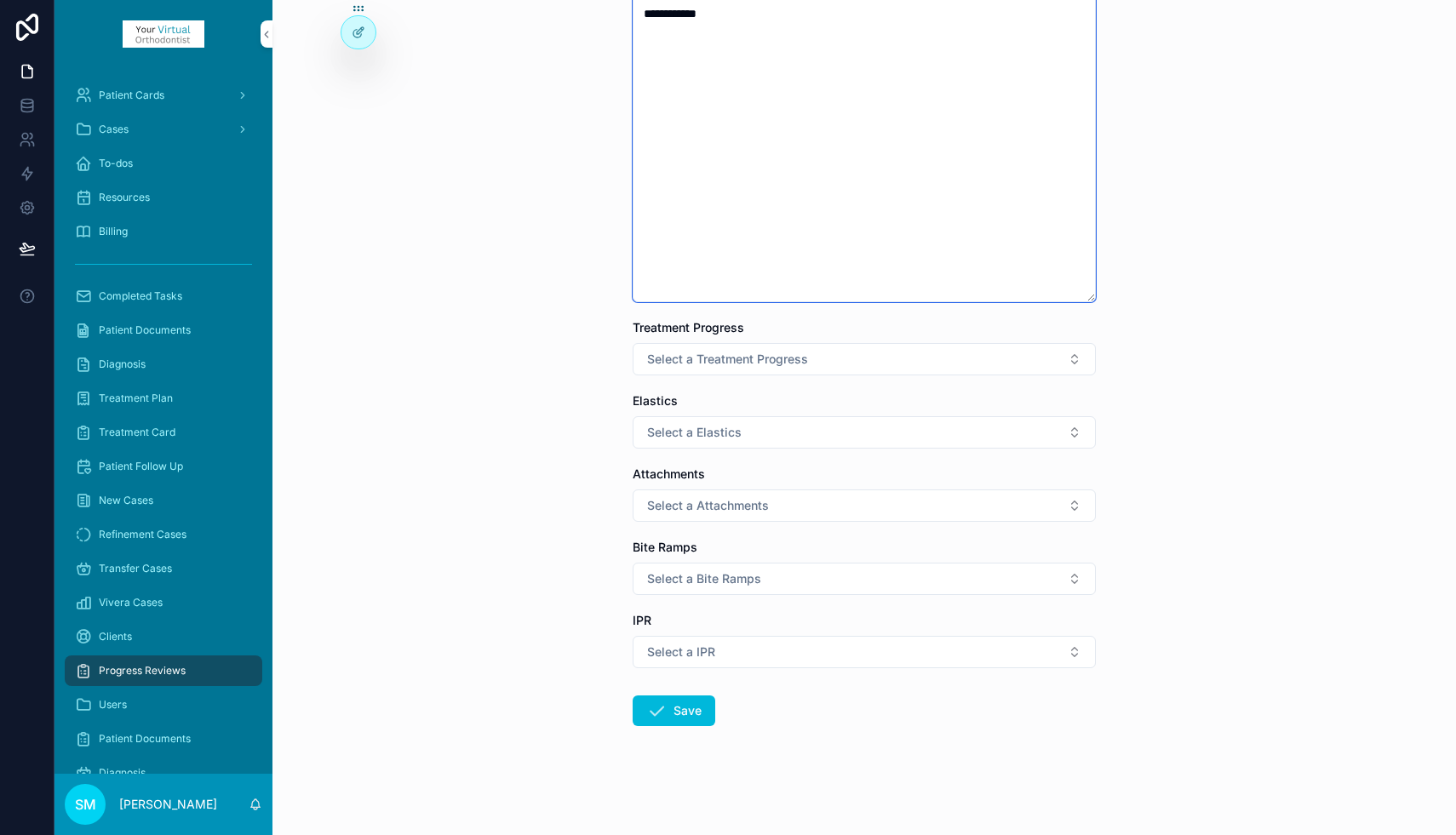
type textarea "**********"
click at [762, 359] on span "Select a Treatment Progress" at bounding box center [727, 359] width 161 height 17
click at [782, 426] on div "On time" at bounding box center [781, 428] width 37 height 16
click at [726, 436] on span "Select a Elastics" at bounding box center [694, 432] width 95 height 17
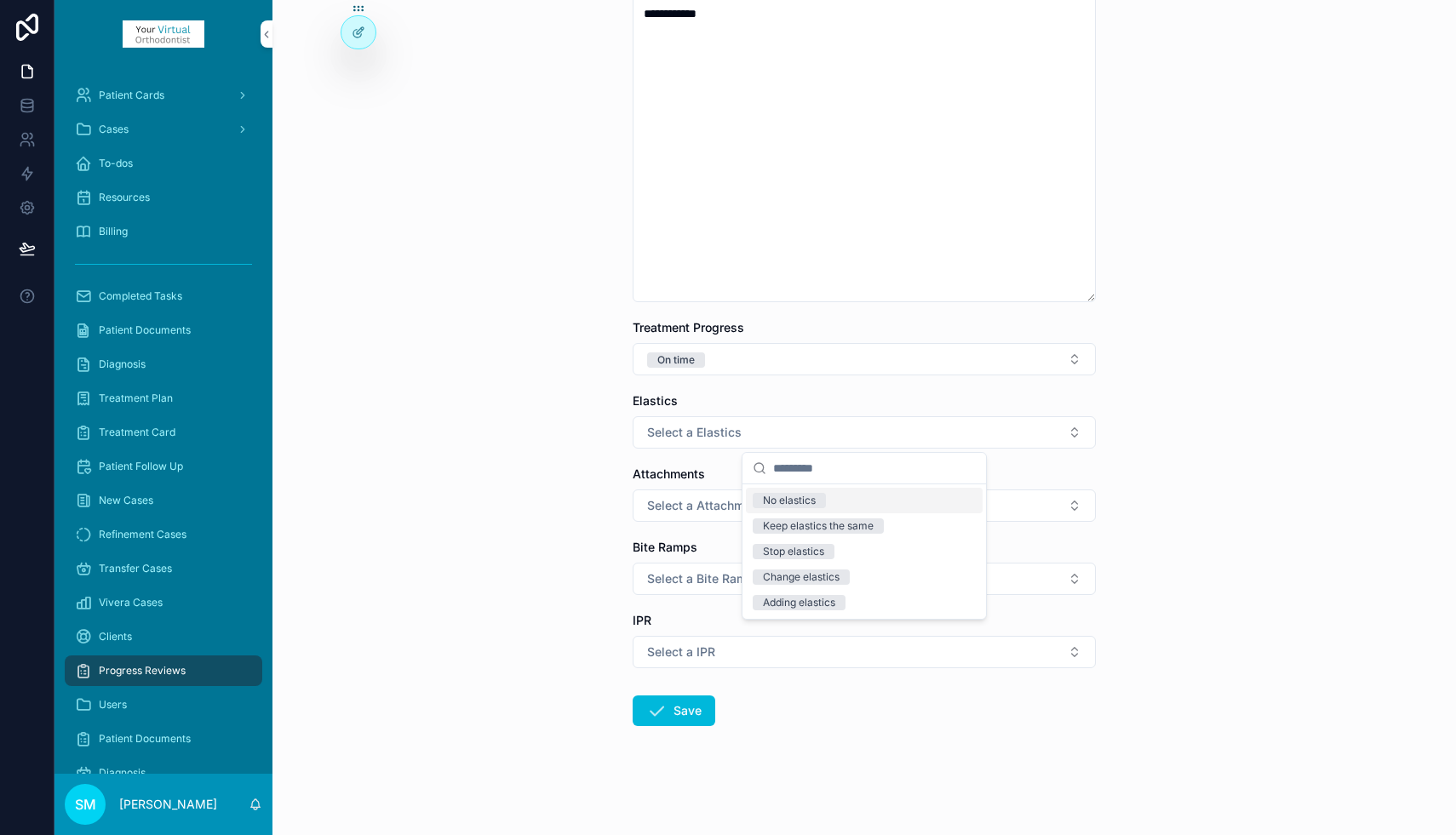
click at [771, 500] on div "No elastics" at bounding box center [789, 501] width 53 height 16
click at [727, 506] on span "Select a Attachments" at bounding box center [708, 506] width 122 height 17
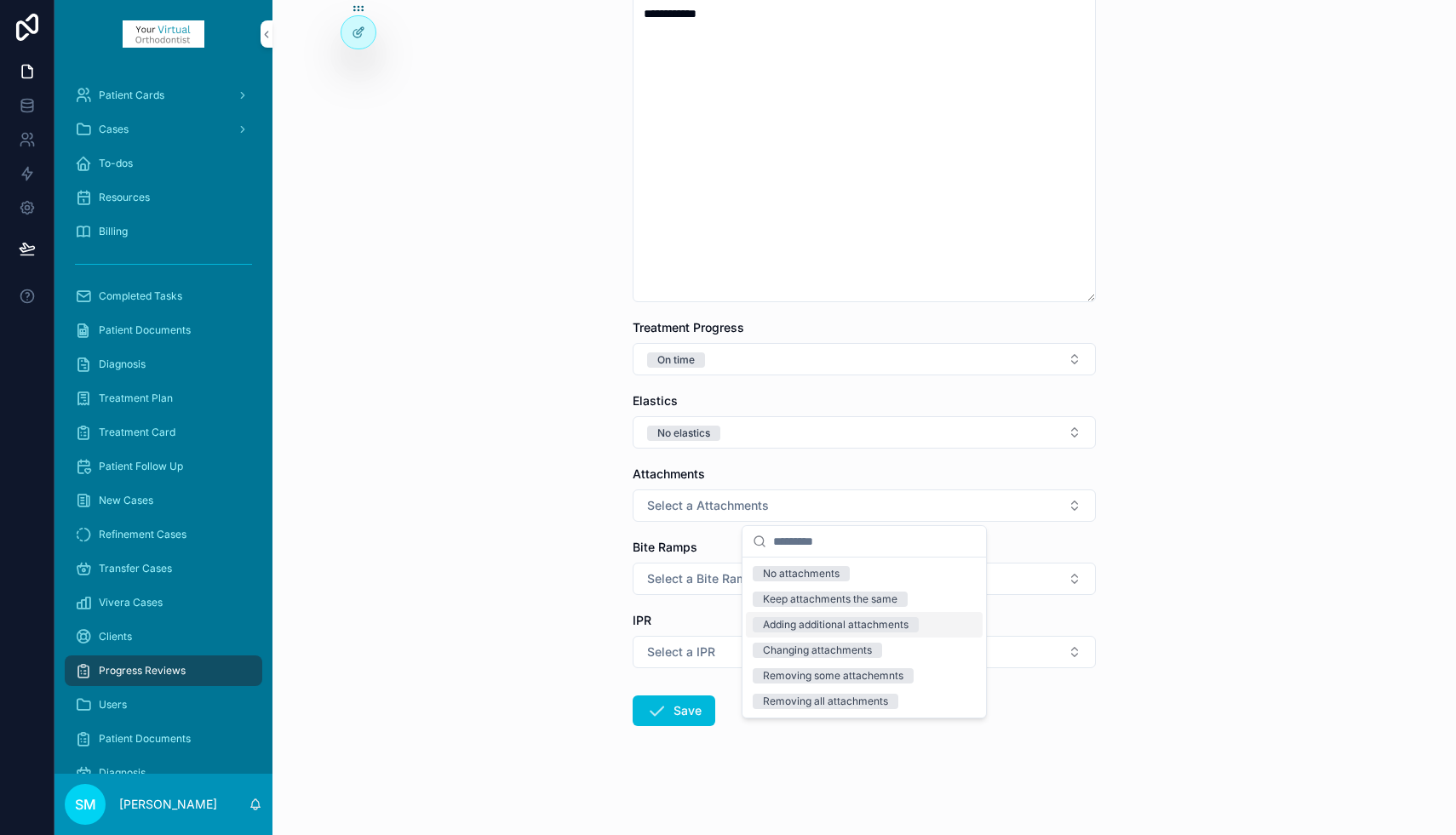
click at [797, 625] on div "Adding additional attachments" at bounding box center [835, 625] width 145 height 16
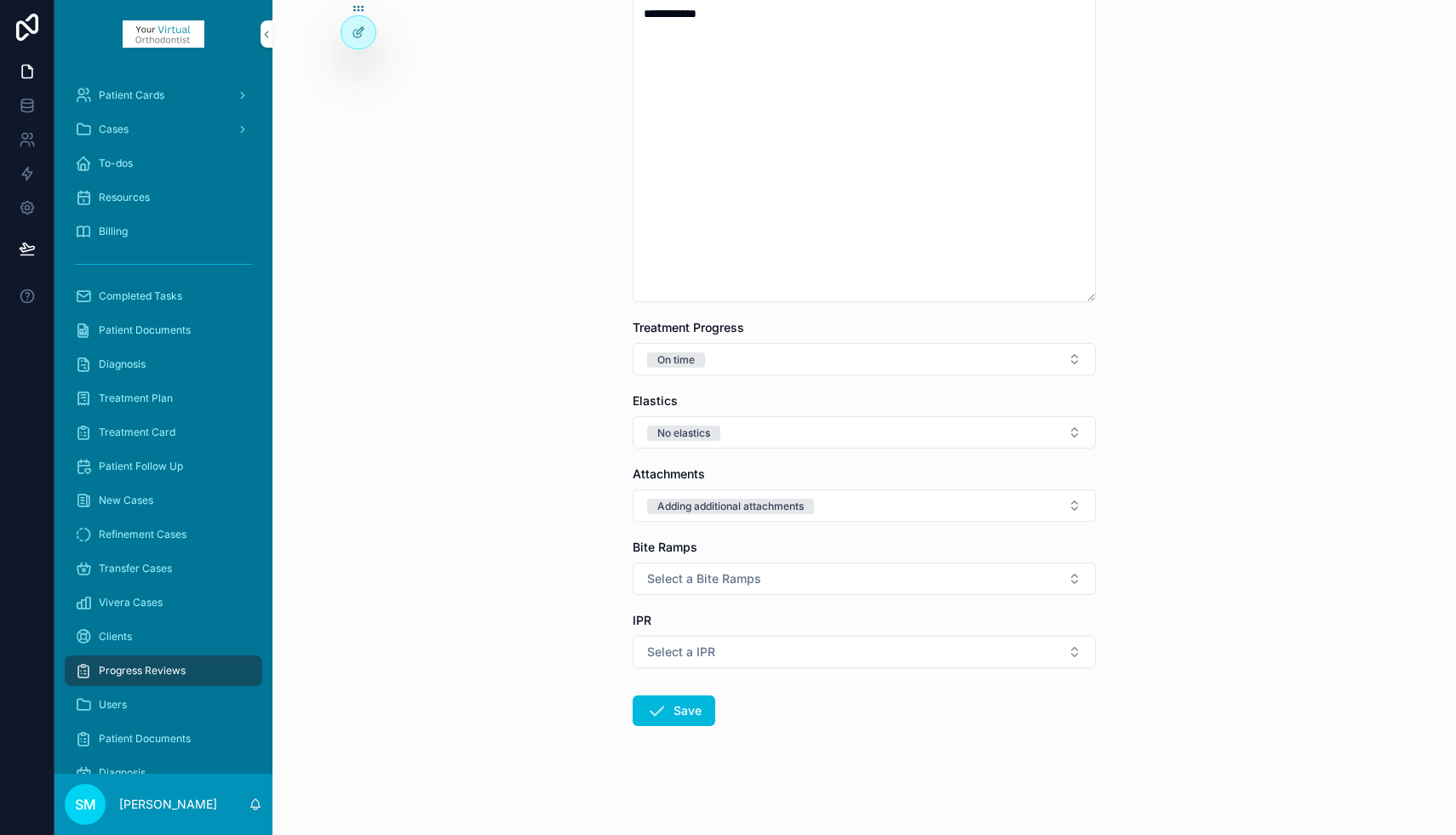
click at [680, 580] on span "Select a Bite Ramps" at bounding box center [704, 579] width 114 height 17
click at [776, 642] on div "No bite ramps" at bounding box center [796, 647] width 67 height 16
click at [751, 656] on button "Select a IPR" at bounding box center [864, 651] width 463 height 32
click at [795, 748] on div "IPR planned" at bounding box center [791, 746] width 57 height 16
click at [687, 704] on button "Save" at bounding box center [673, 711] width 83 height 30
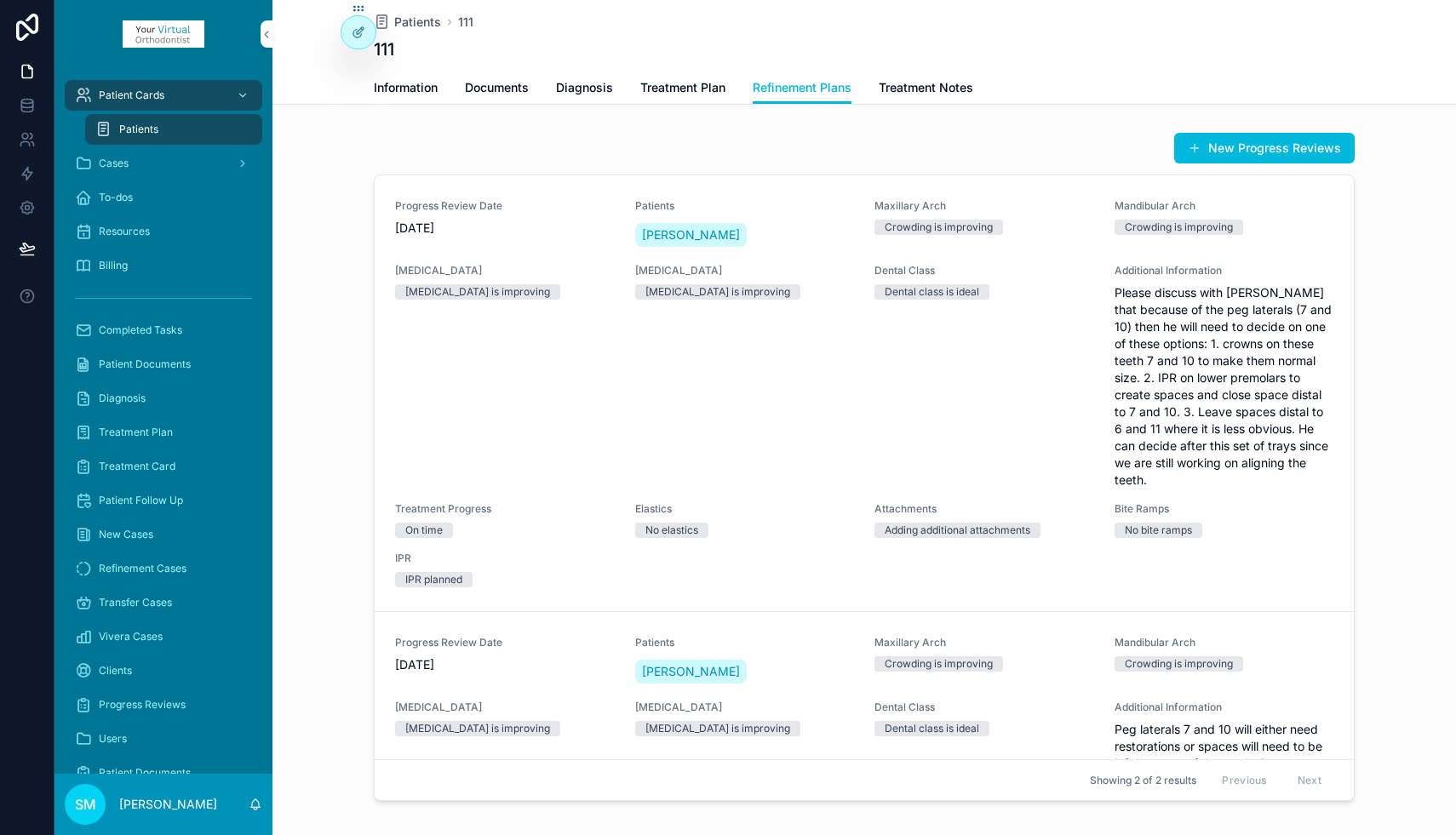
click at [904, 85] on span "Treatment Notes" at bounding box center [925, 88] width 95 height 17
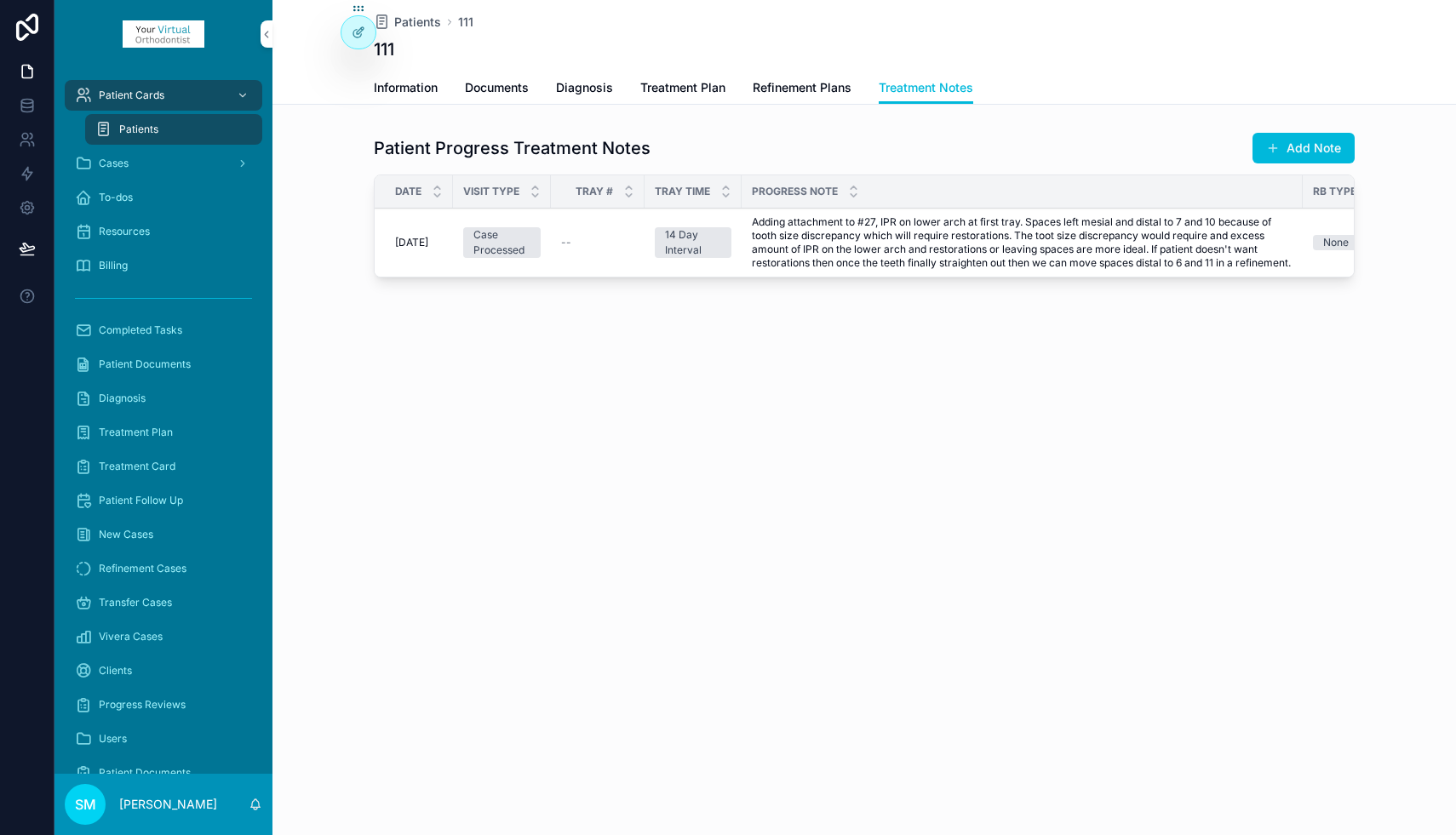
click at [811, 85] on span "Refinement Plans" at bounding box center [802, 88] width 99 height 17
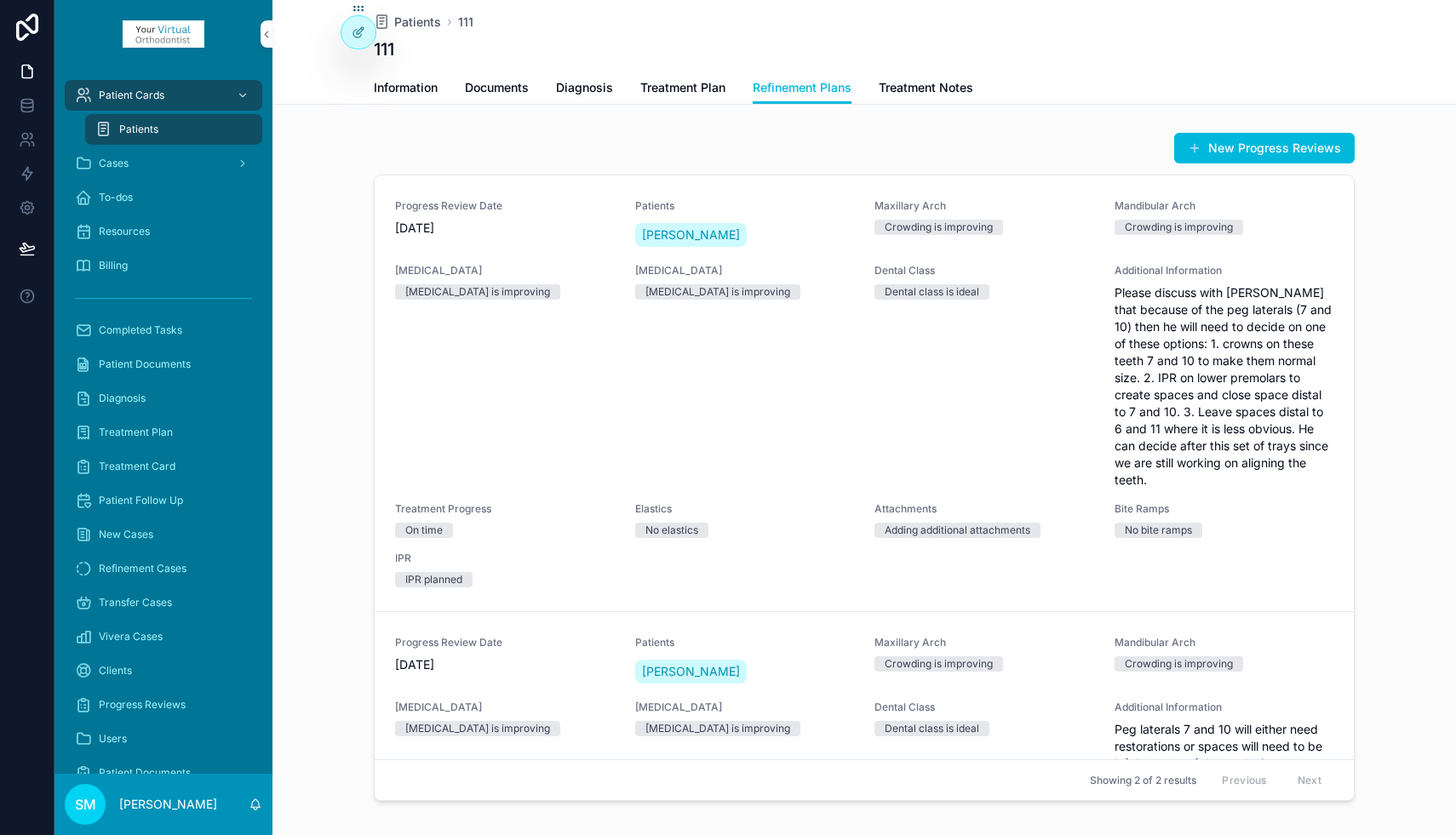
click at [1176, 361] on span "Please discuss with [PERSON_NAME] that because of the peg laterals (7 and 10) t…" at bounding box center [1224, 386] width 220 height 204
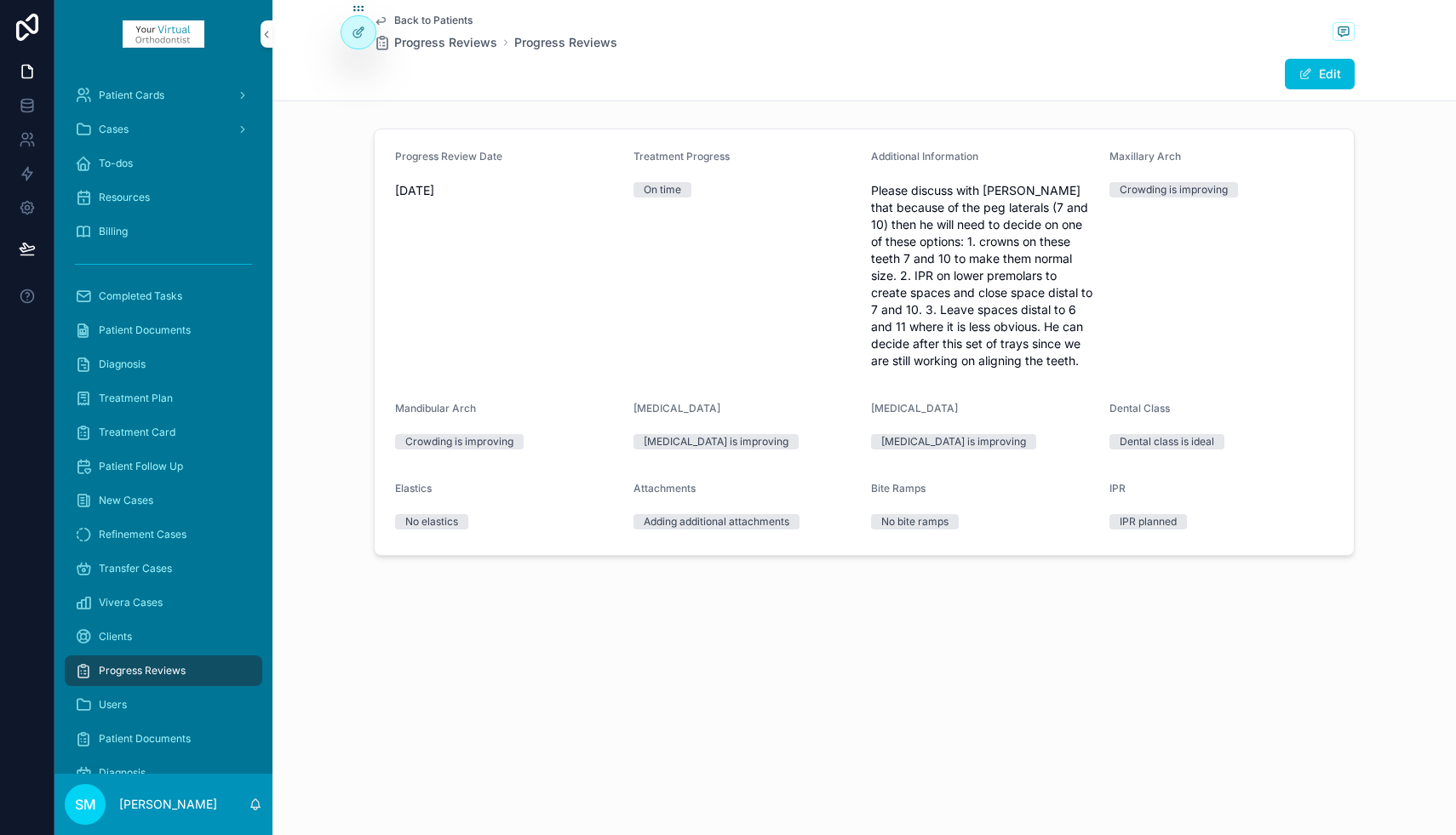
click at [1321, 61] on button "Edit" at bounding box center [1319, 74] width 70 height 30
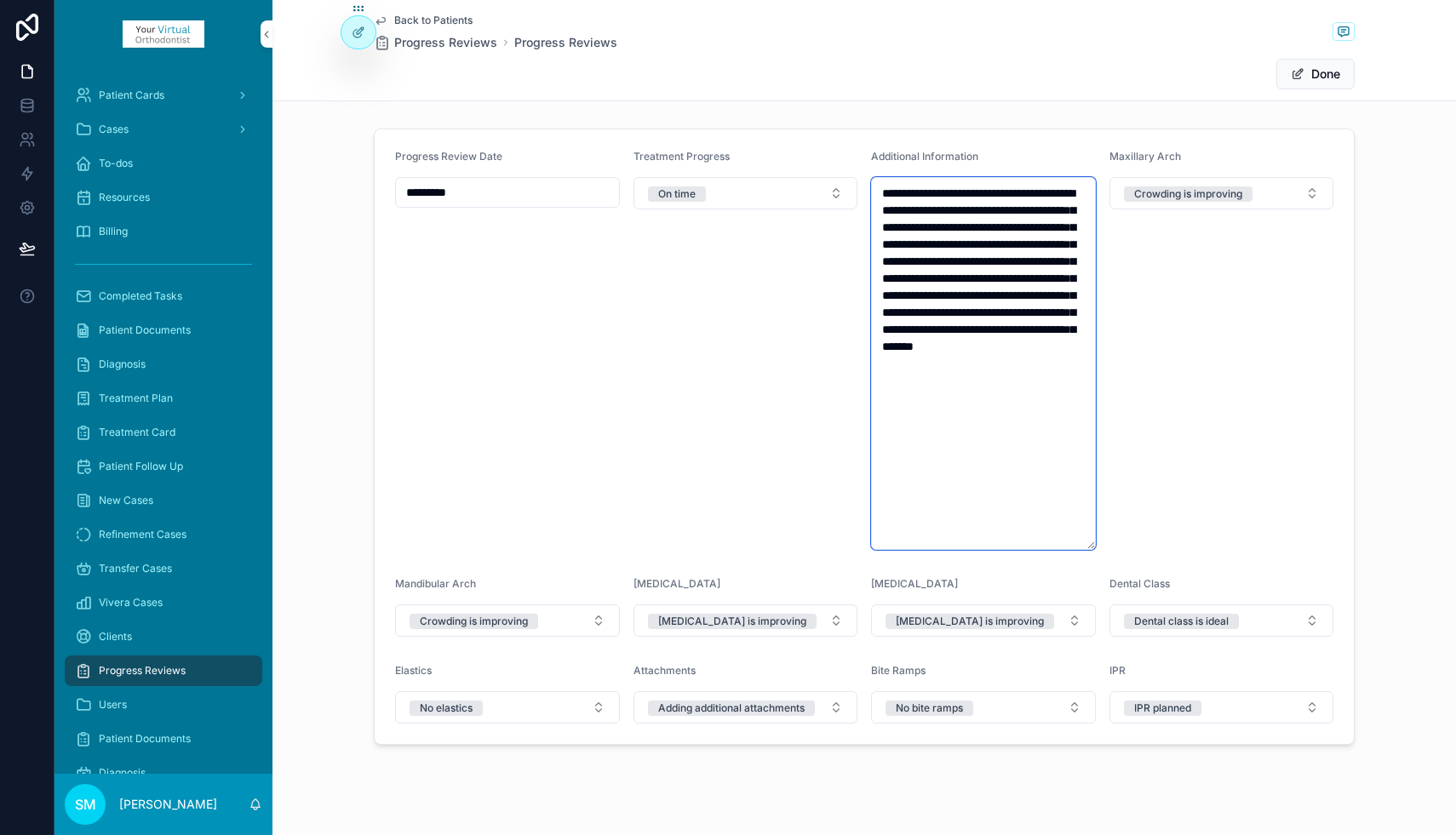
drag, startPoint x: 1001, startPoint y: 225, endPoint x: 1036, endPoint y: 397, distance: 175.5
click at [1036, 397] on textarea "**********" at bounding box center [983, 364] width 224 height 373
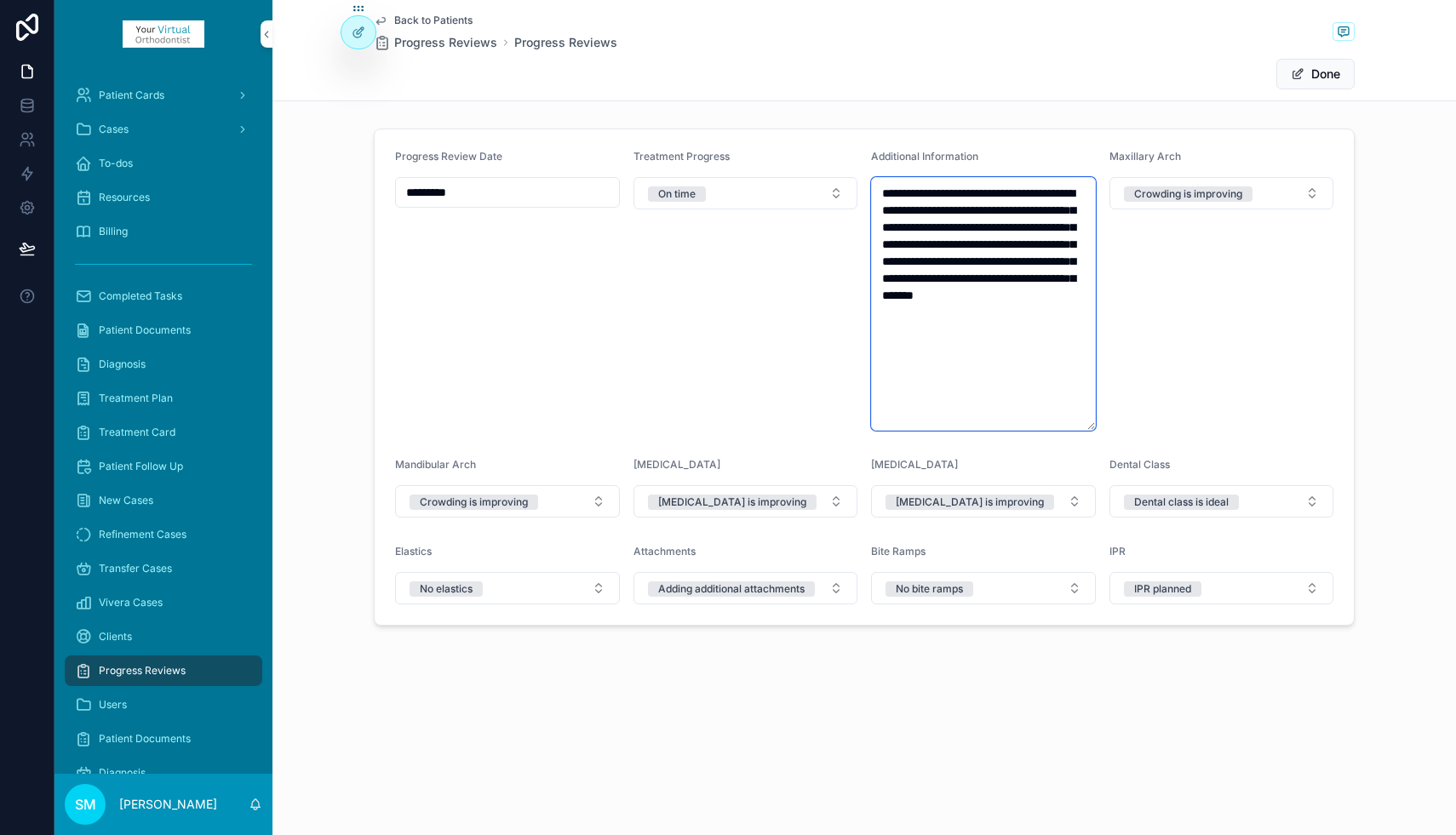
type textarea "**********"
click at [1326, 70] on button "Done" at bounding box center [1315, 74] width 78 height 30
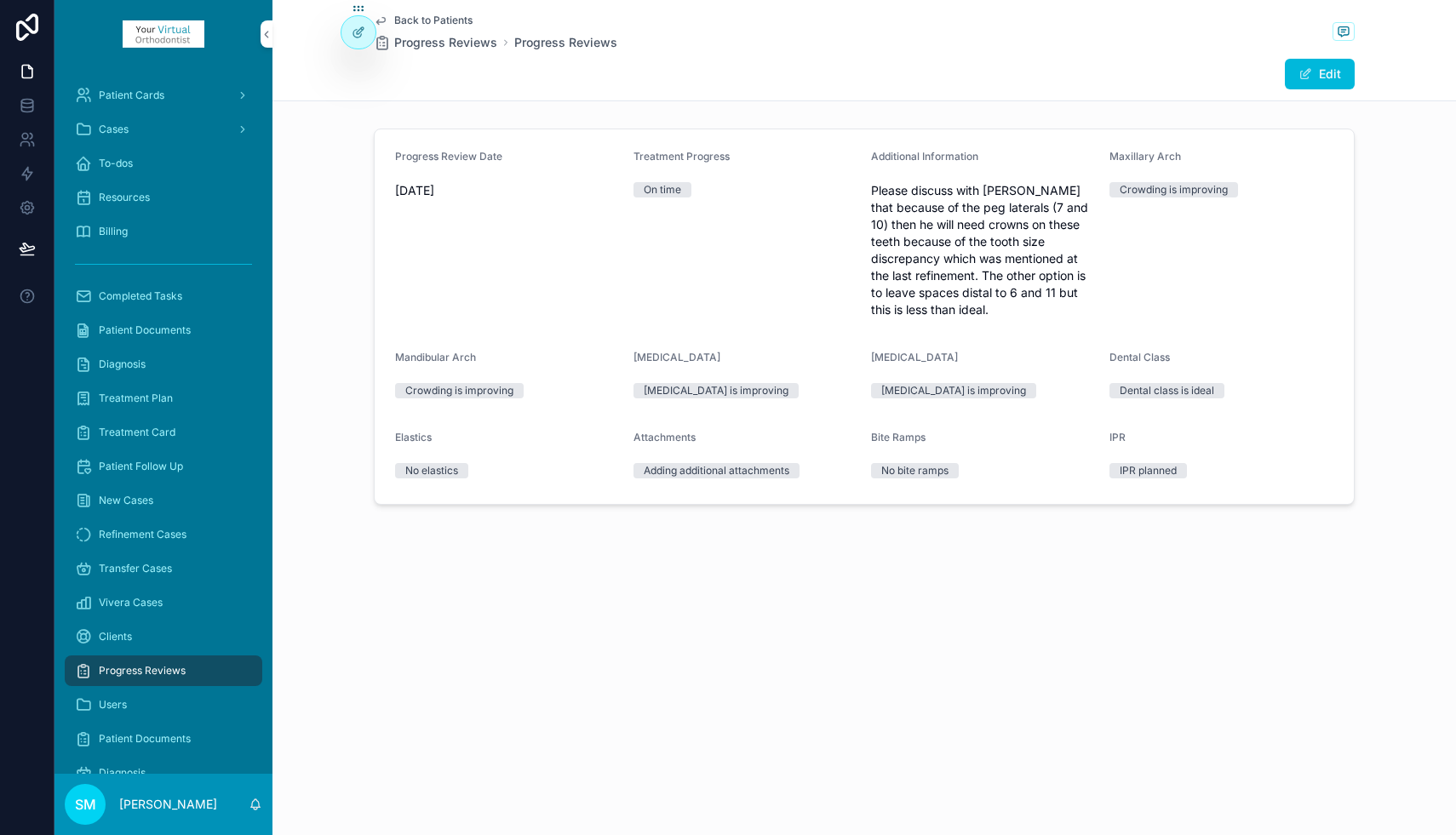
click at [129, 97] on span "Patient Cards" at bounding box center [131, 96] width 65 height 14
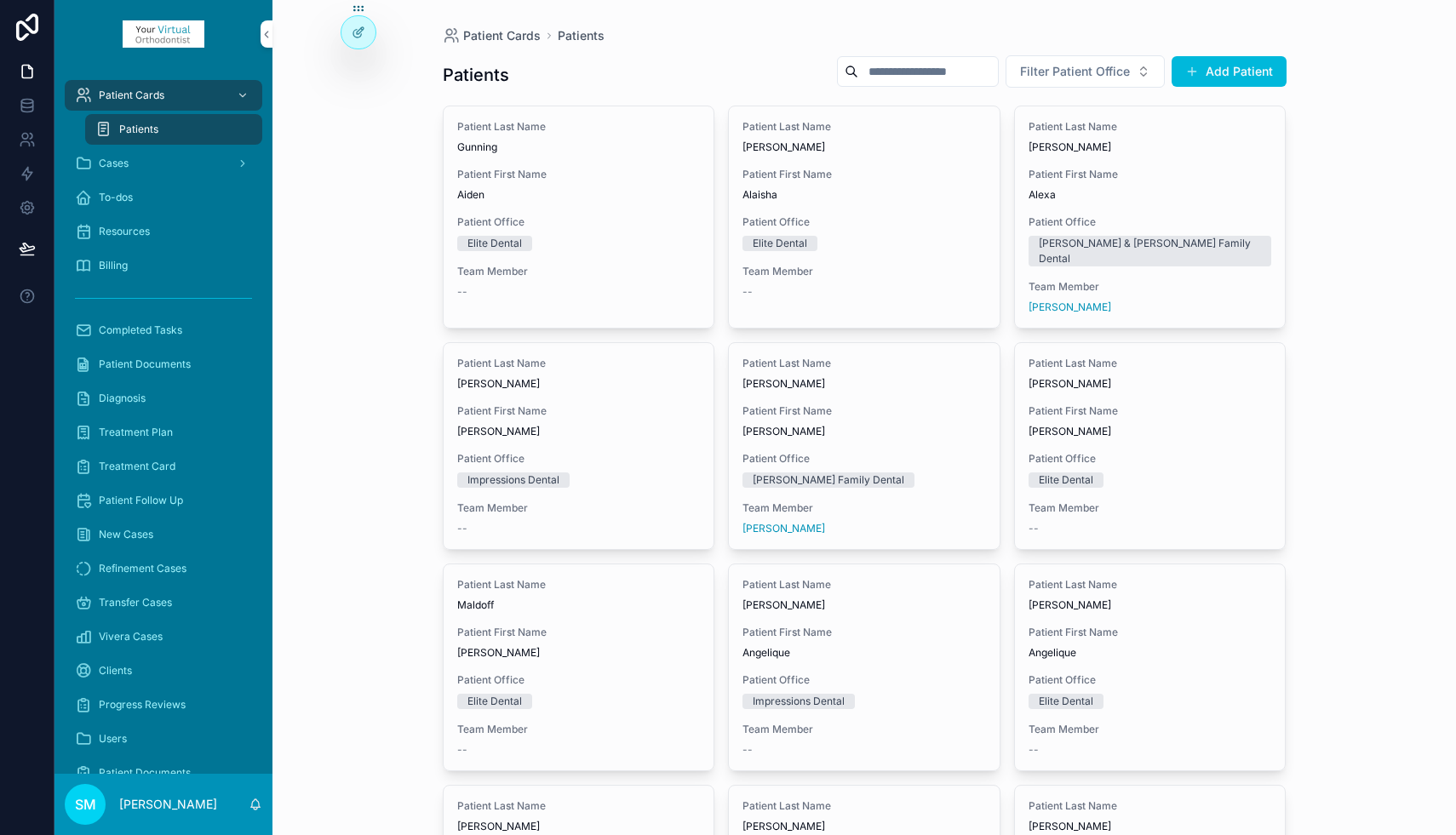
click at [936, 71] on input "scrollable content" at bounding box center [928, 71] width 140 height 23
type input "********"
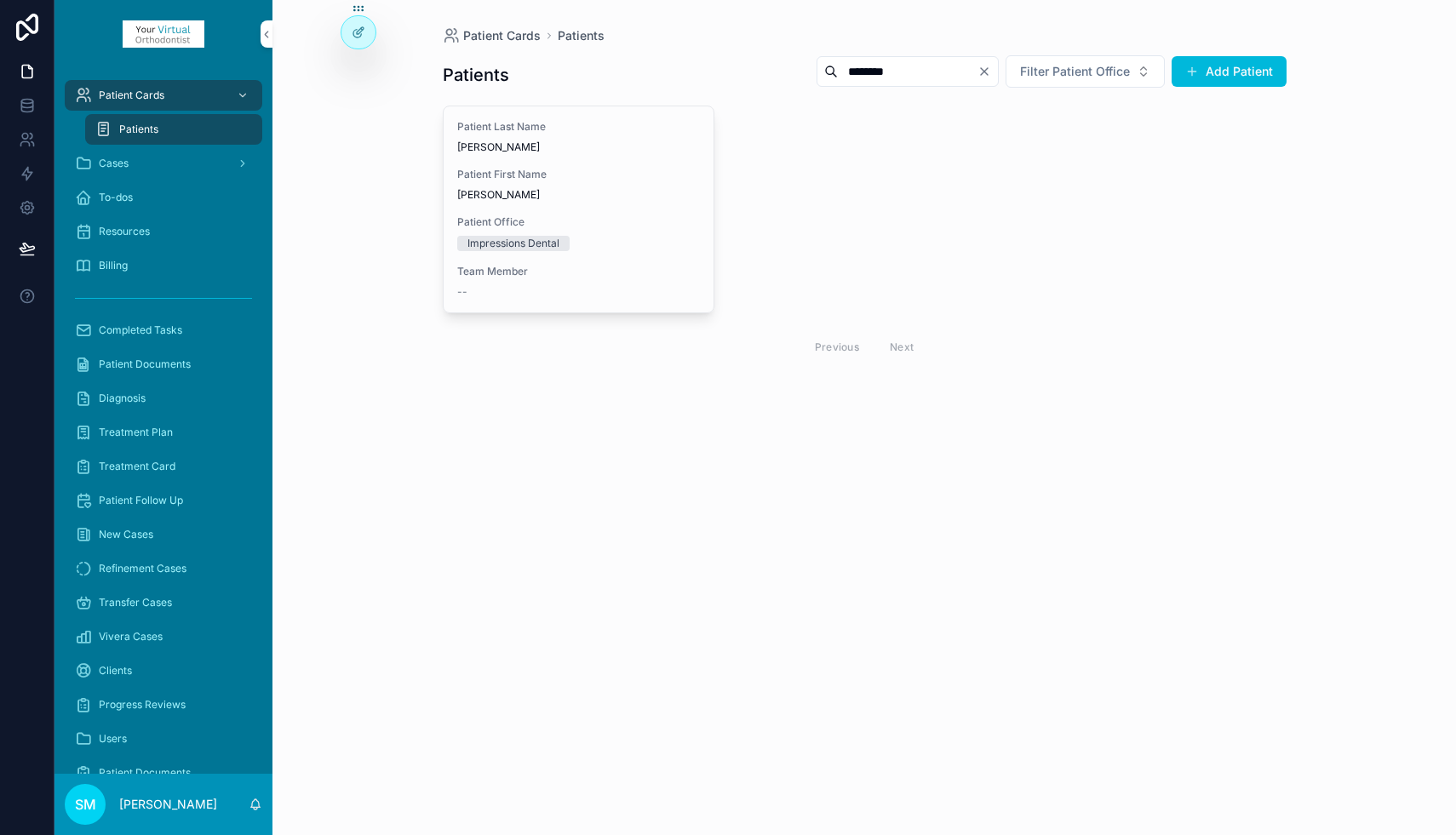
click at [579, 175] on span "Patient First Name" at bounding box center [579, 175] width 244 height 14
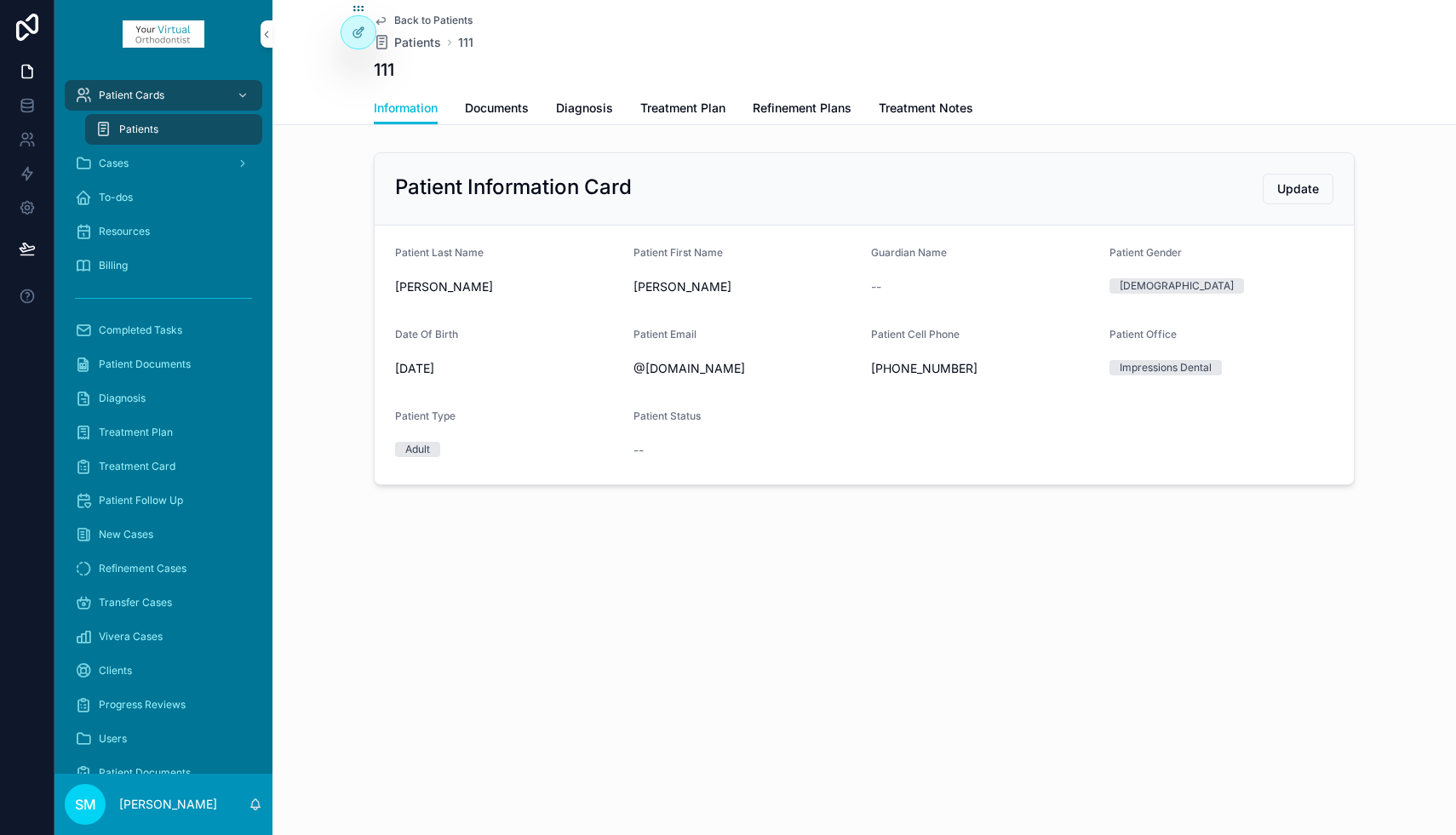
click at [819, 108] on span "Refinement Plans" at bounding box center [802, 109] width 99 height 17
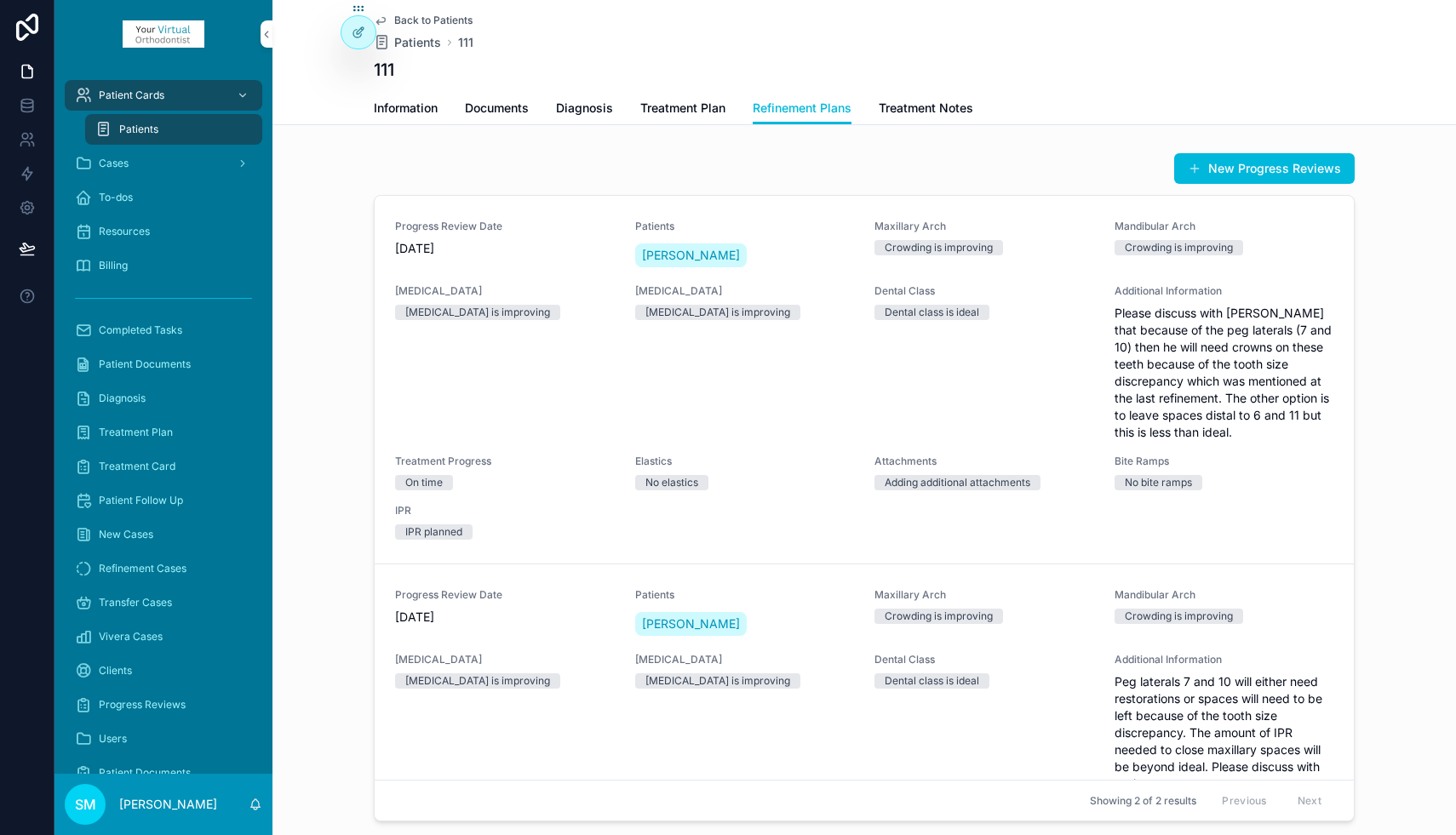
click at [918, 105] on span "Treatment Notes" at bounding box center [925, 109] width 95 height 17
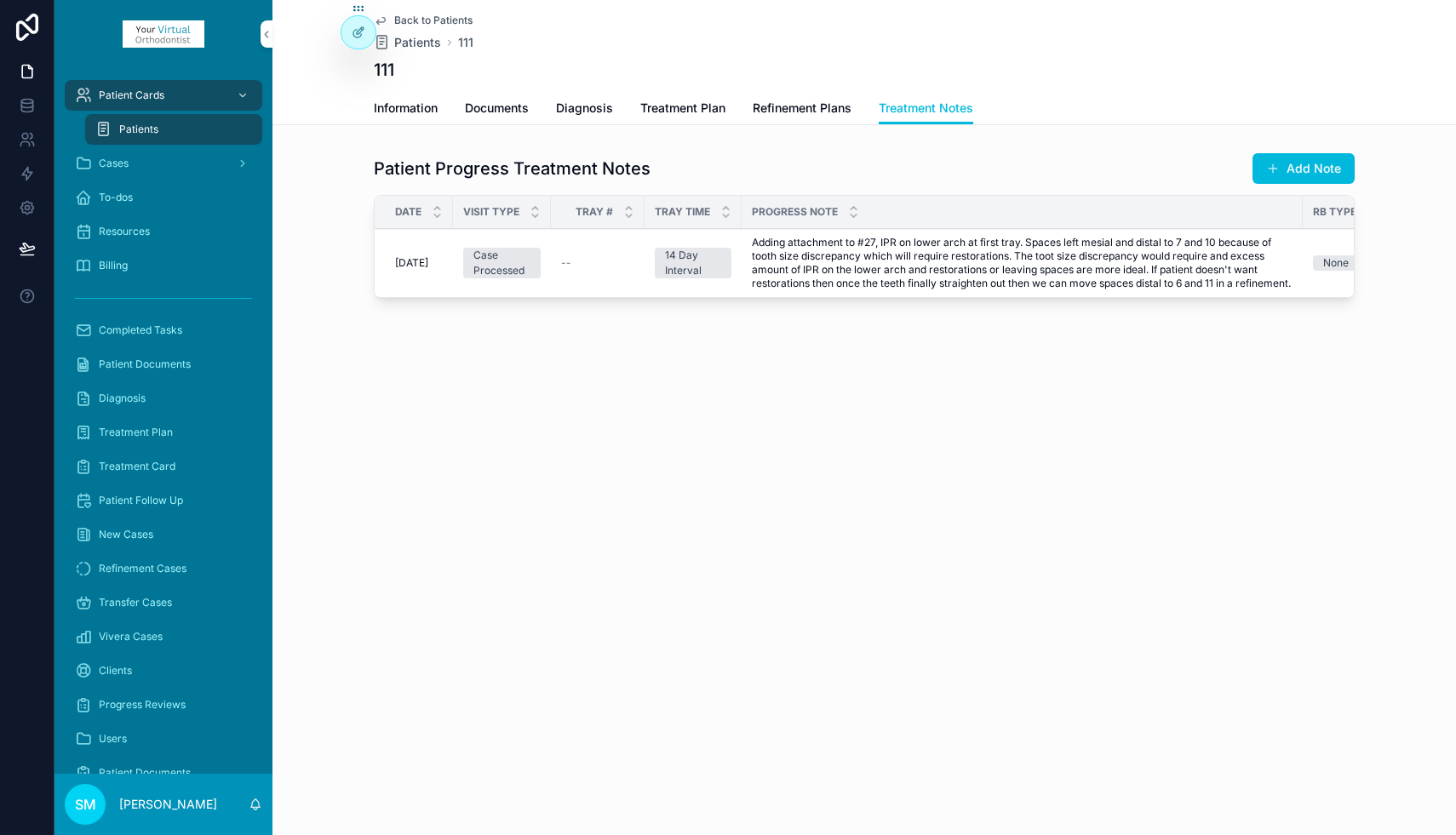
click at [1314, 164] on button "Add Note" at bounding box center [1303, 168] width 102 height 30
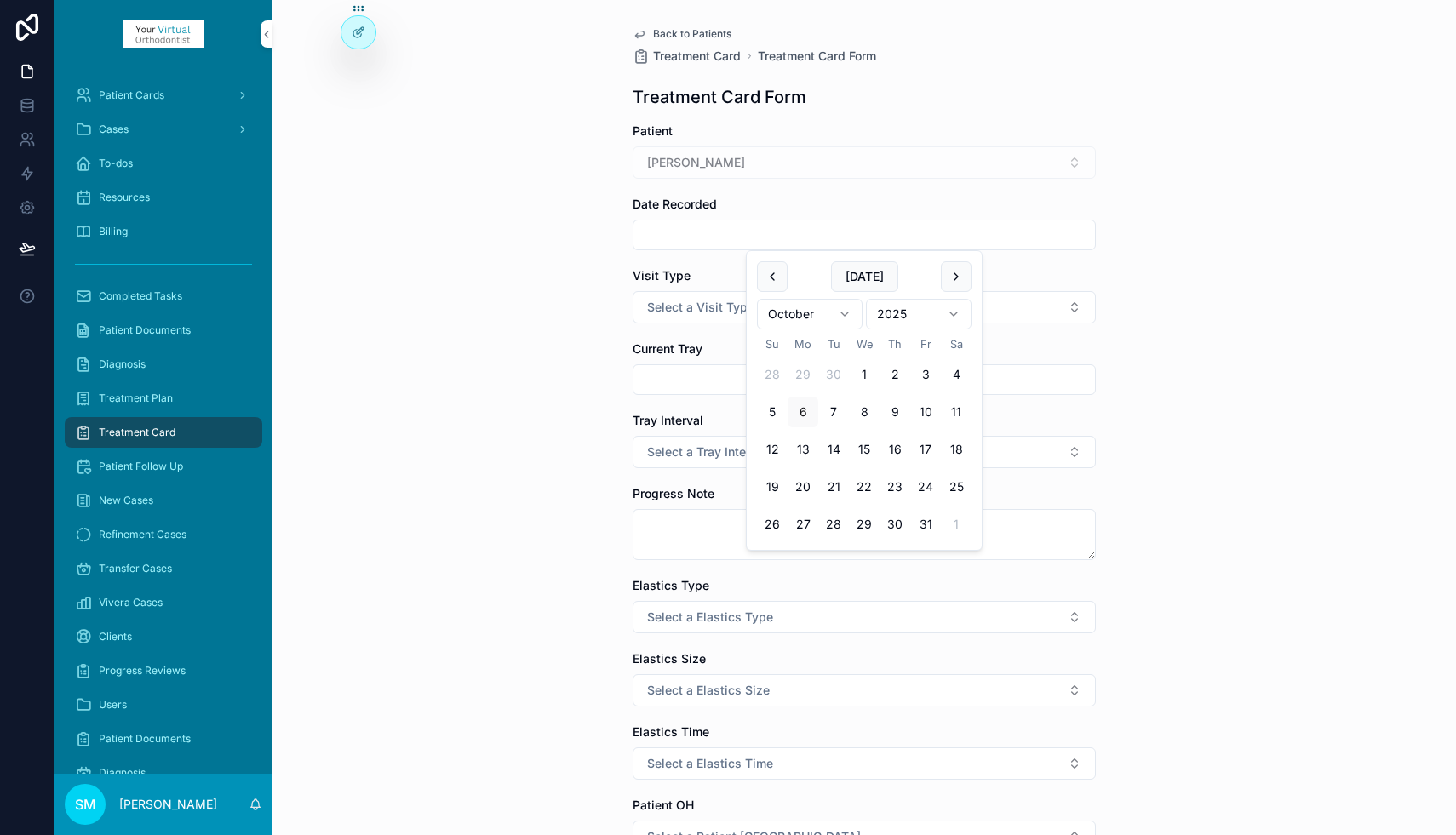
click at [698, 234] on input "scrollable content" at bounding box center [864, 234] width 461 height 23
click at [964, 377] on button "4" at bounding box center [955, 374] width 30 height 30
type input "*********"
click at [675, 309] on span "Select a Visit Type" at bounding box center [700, 308] width 107 height 17
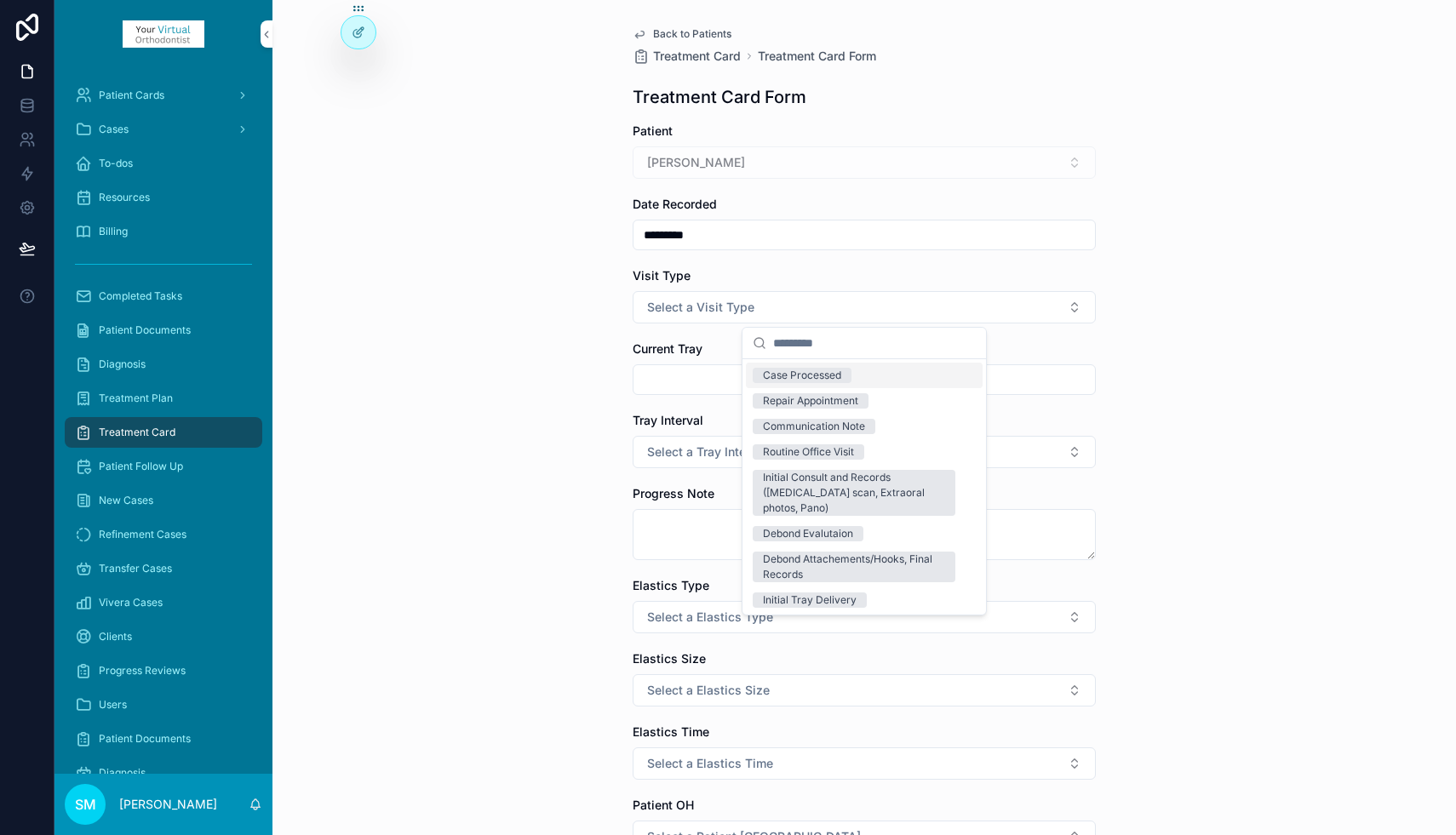
click at [819, 376] on div "Case Processed" at bounding box center [802, 376] width 78 height 16
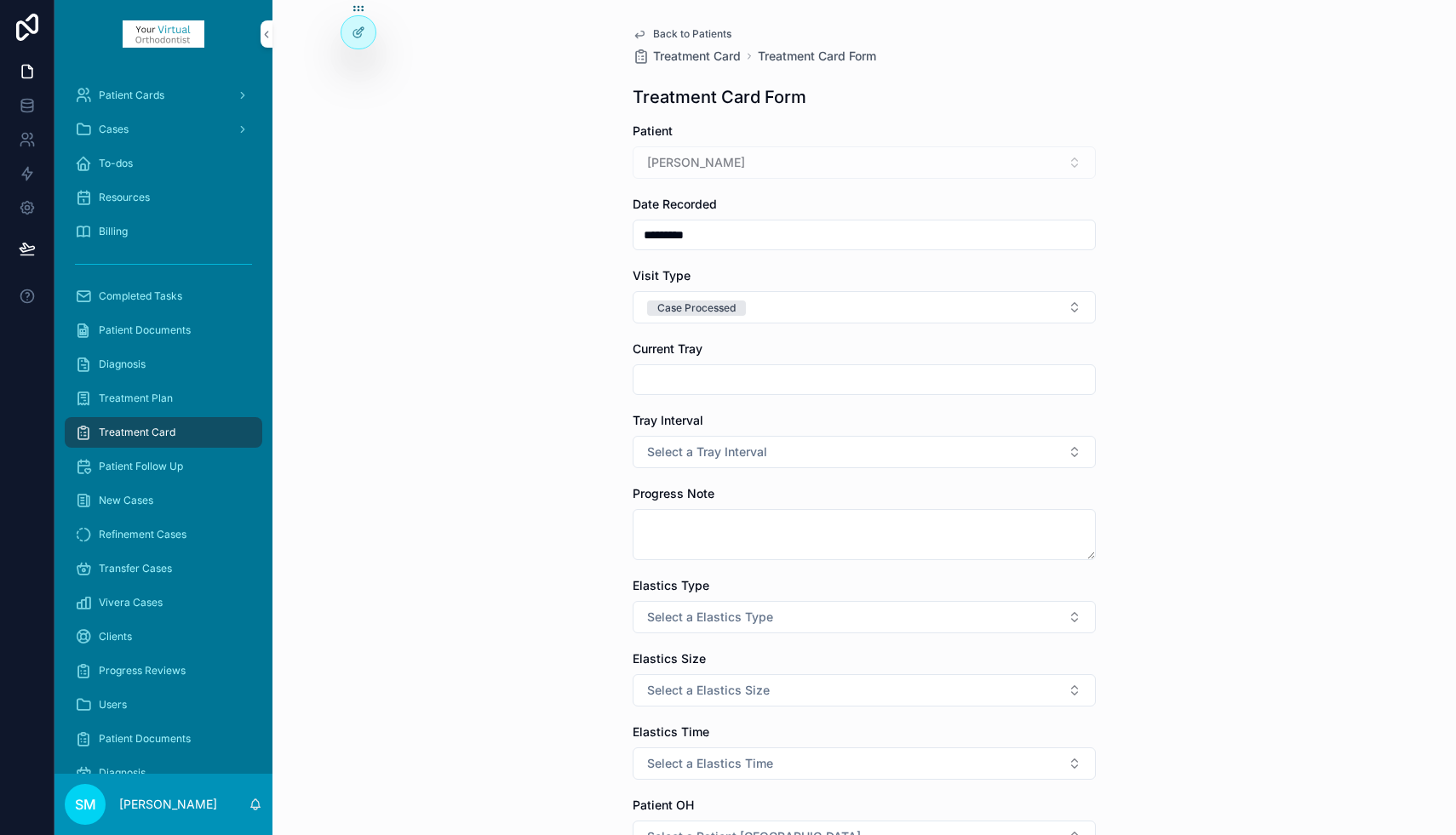
click at [686, 451] on span "Select a Tray Interval" at bounding box center [707, 452] width 120 height 17
click at [780, 520] on div "7 Day Interval" at bounding box center [796, 520] width 67 height 16
click at [699, 524] on textarea "scrollable content" at bounding box center [864, 534] width 463 height 51
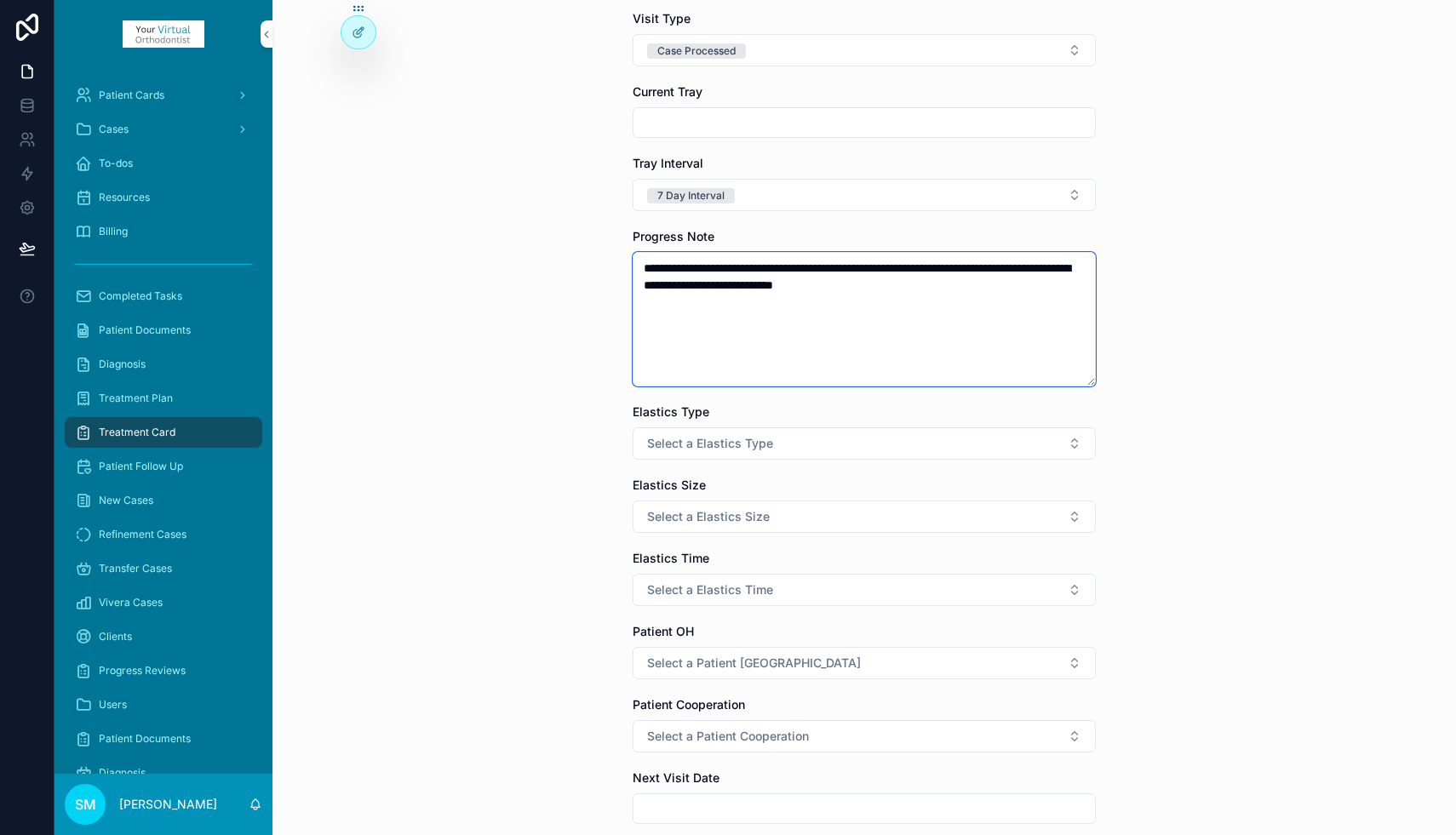
scroll to position [278, 0]
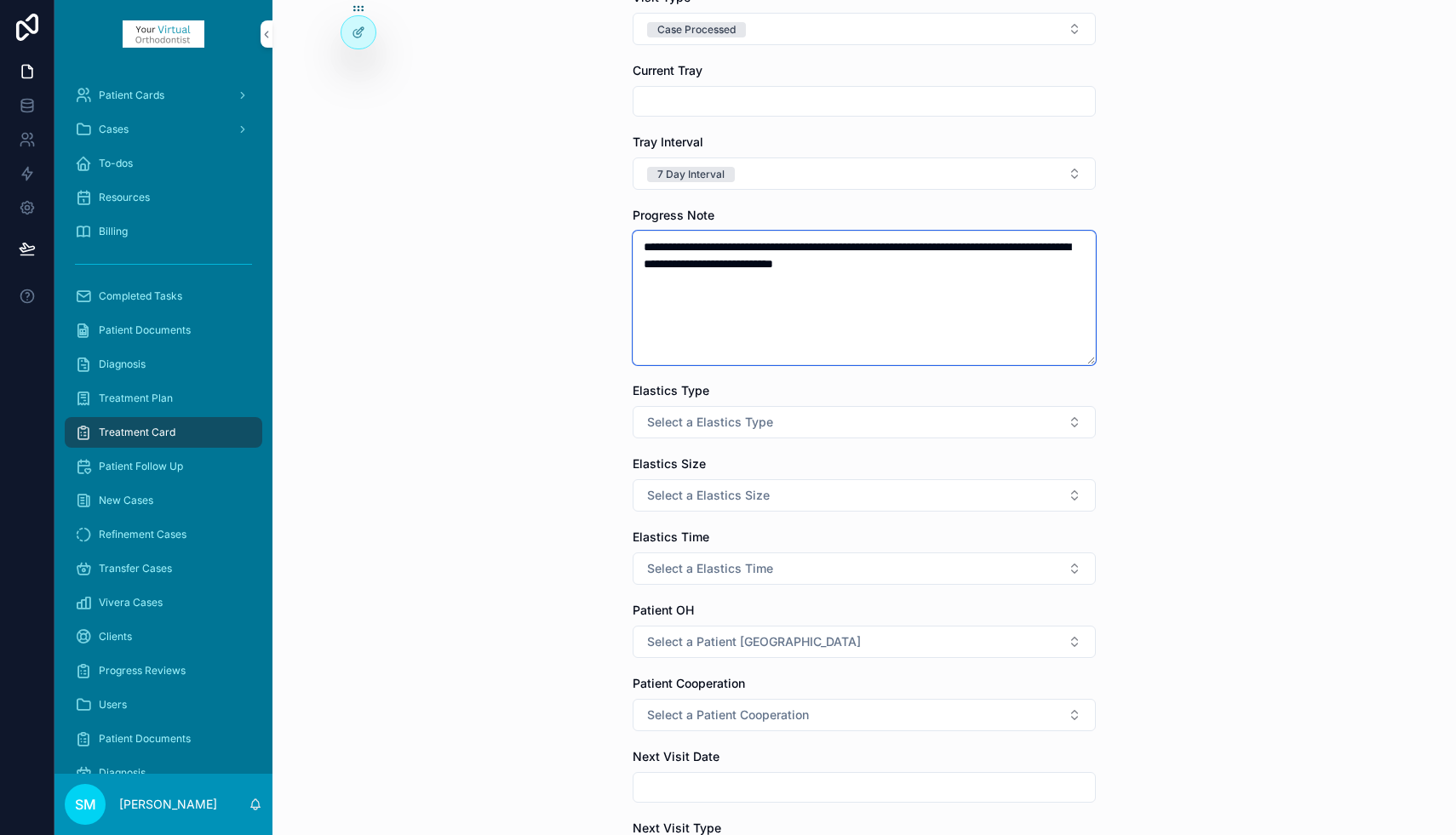
type textarea "**********"
click at [732, 420] on span "Select a Elastics Type" at bounding box center [710, 423] width 126 height 17
click at [779, 492] on div "None" at bounding box center [775, 491] width 25 height 16
click at [699, 496] on span "Select a Elastics Size" at bounding box center [708, 496] width 123 height 17
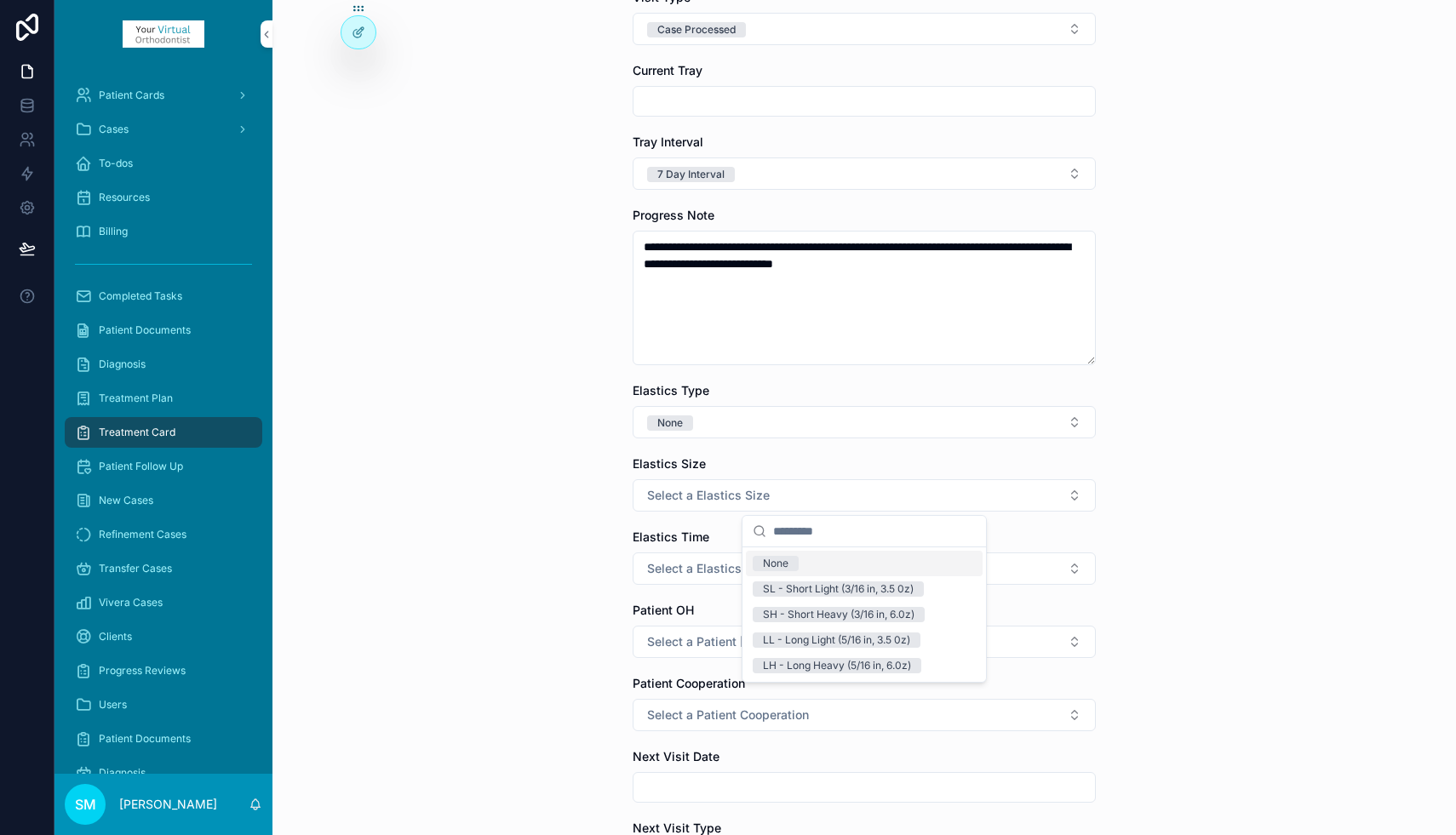
click at [775, 561] on div "None" at bounding box center [775, 564] width 25 height 16
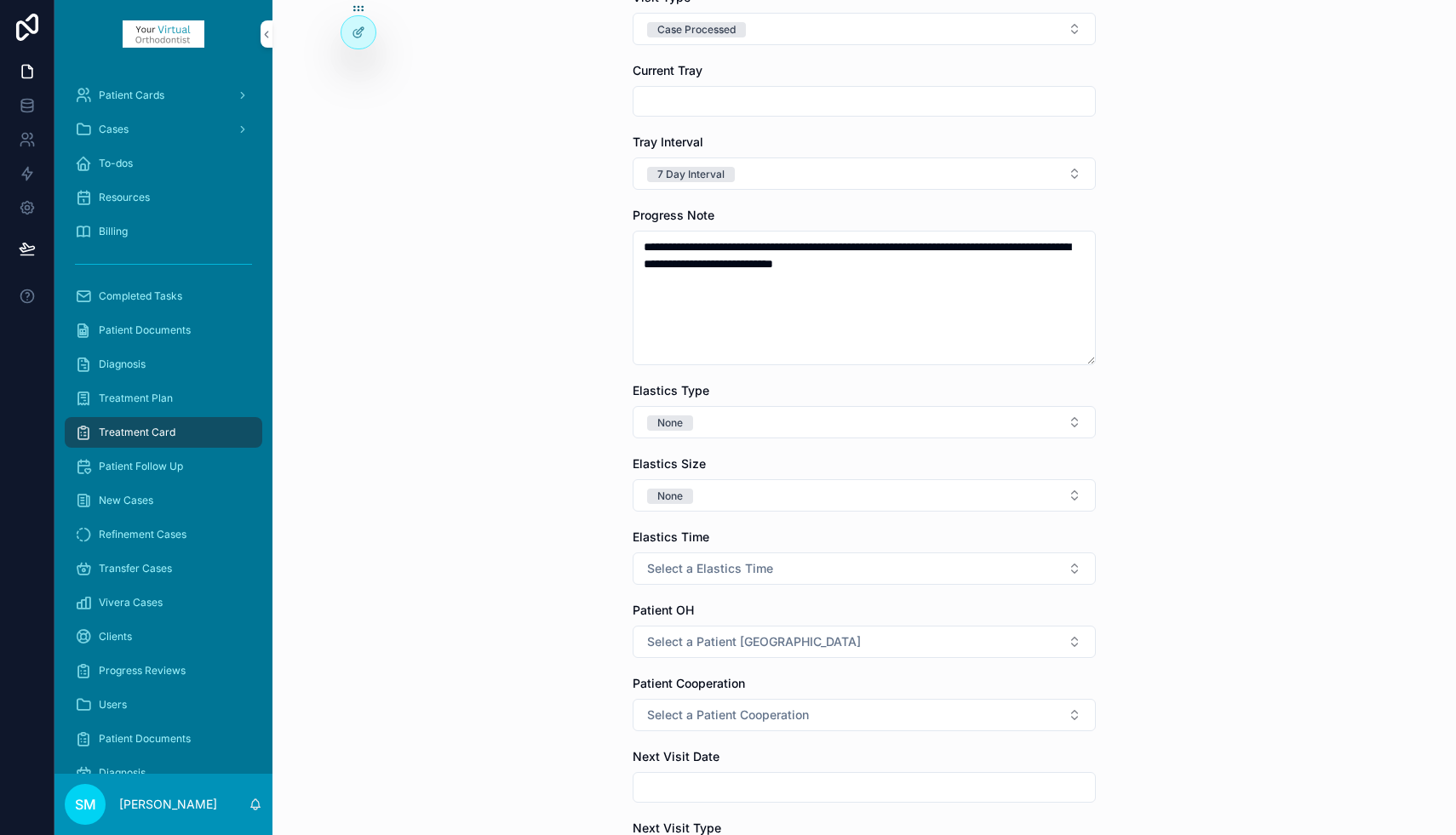
click at [739, 565] on span "Select a Elastics Time" at bounding box center [710, 569] width 126 height 17
click at [785, 635] on div "None" at bounding box center [775, 637] width 25 height 16
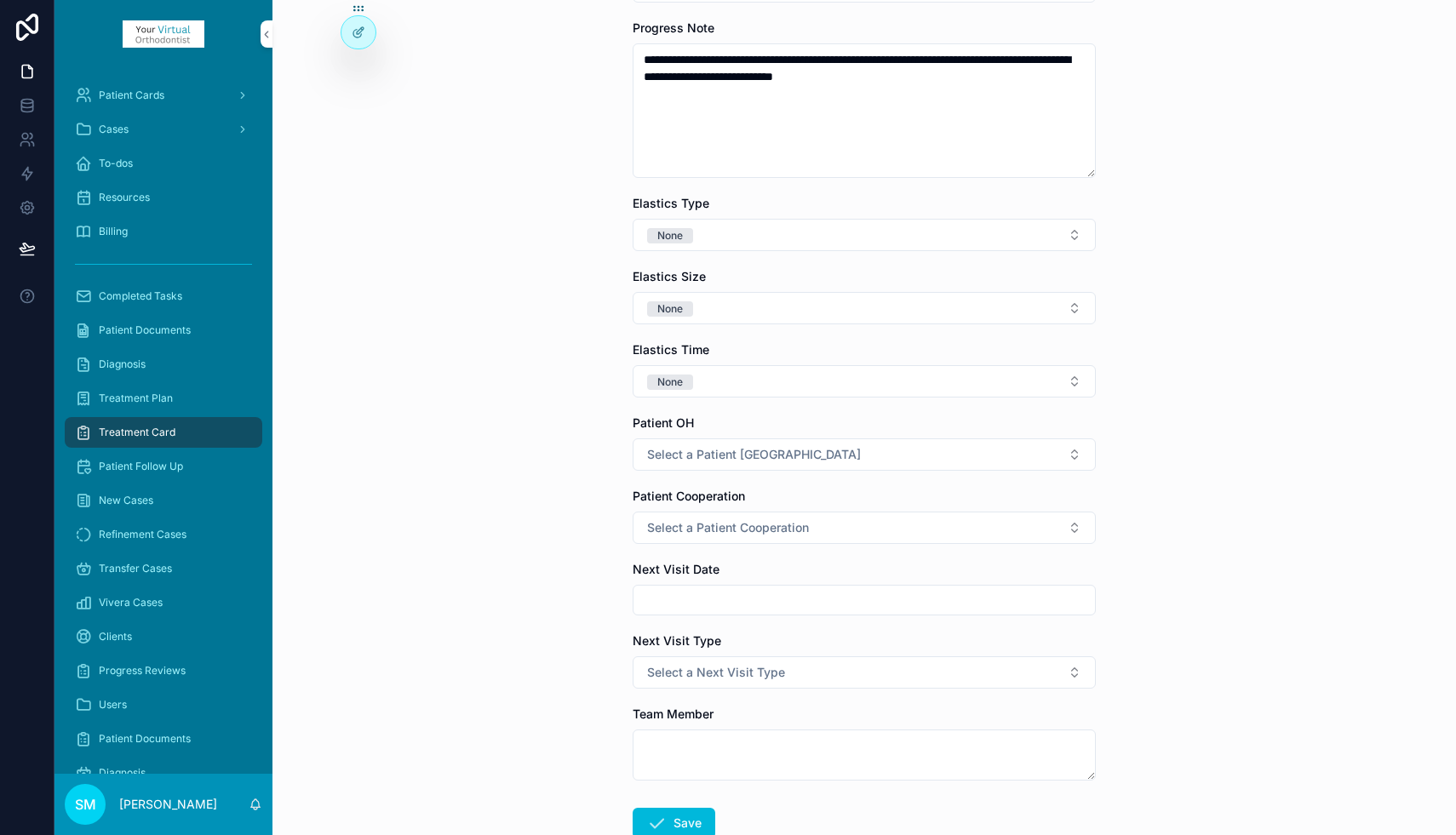
scroll to position [578, 0]
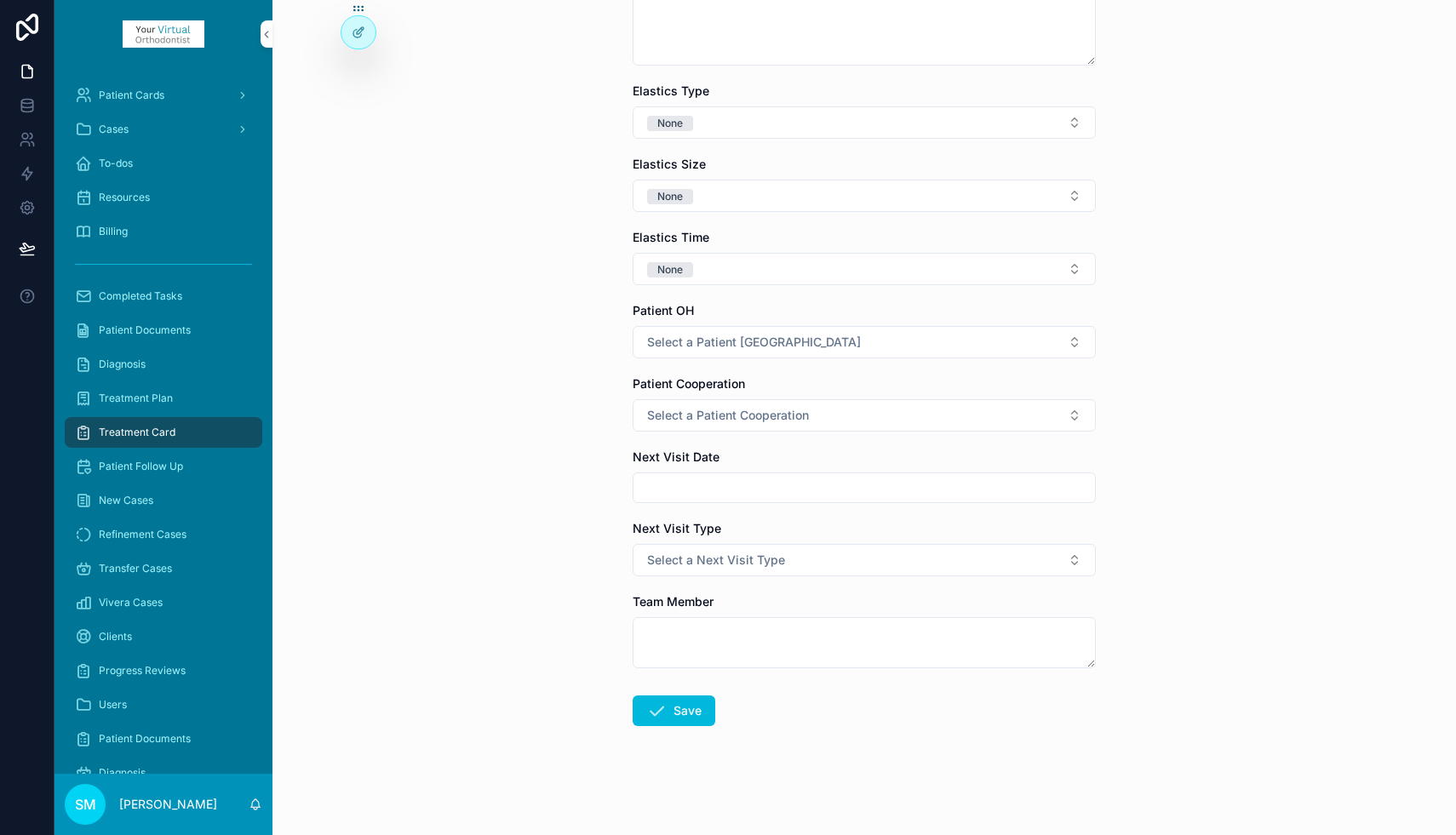
click at [674, 557] on span "Select a Next Visit Type" at bounding box center [716, 560] width 138 height 17
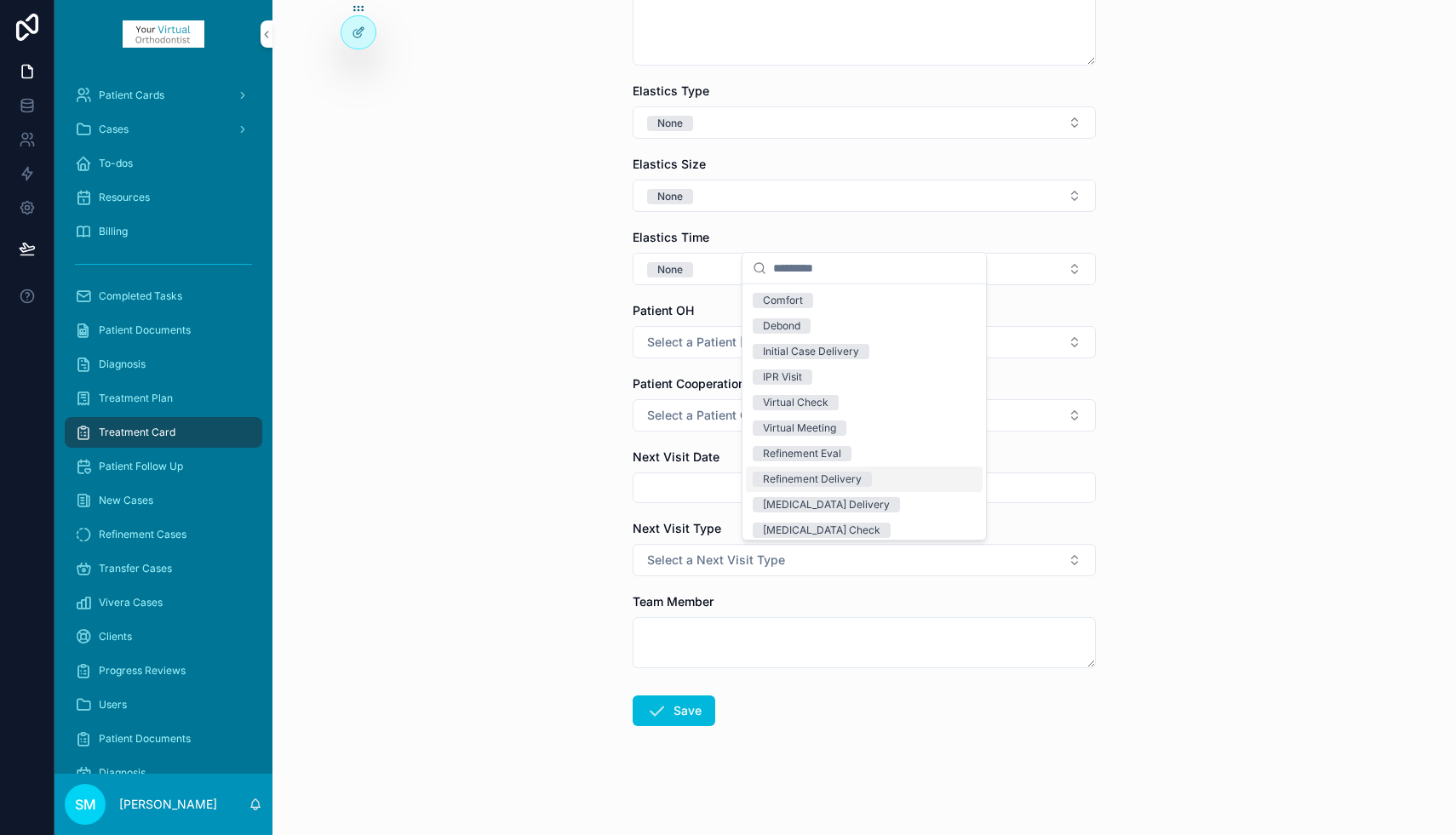
click at [790, 478] on div "Refinement Delivery" at bounding box center [812, 479] width 99 height 16
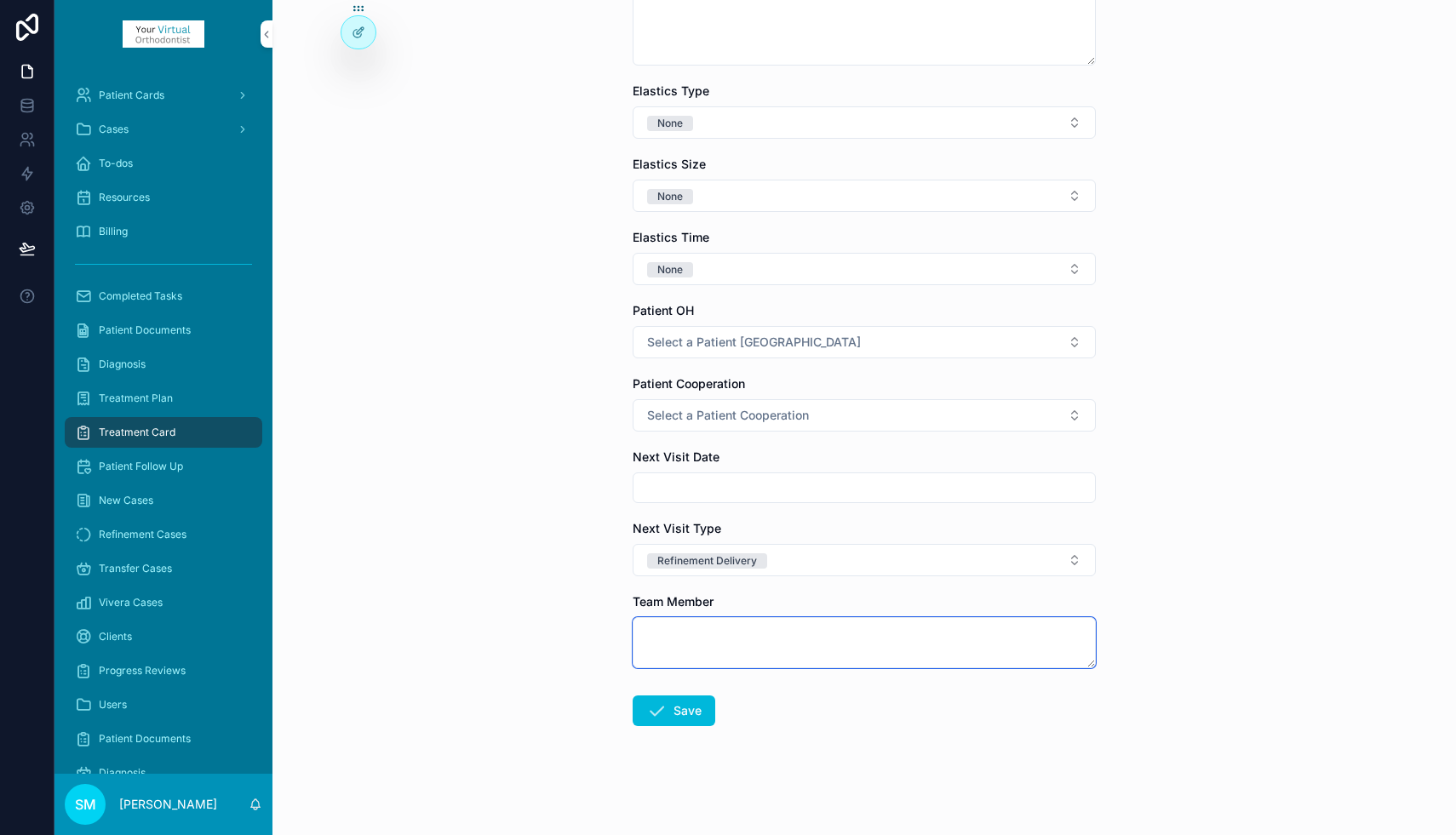
click at [706, 642] on textarea "scrollable content" at bounding box center [864, 643] width 463 height 51
type textarea "***"
click at [674, 712] on button "Save" at bounding box center [673, 711] width 83 height 30
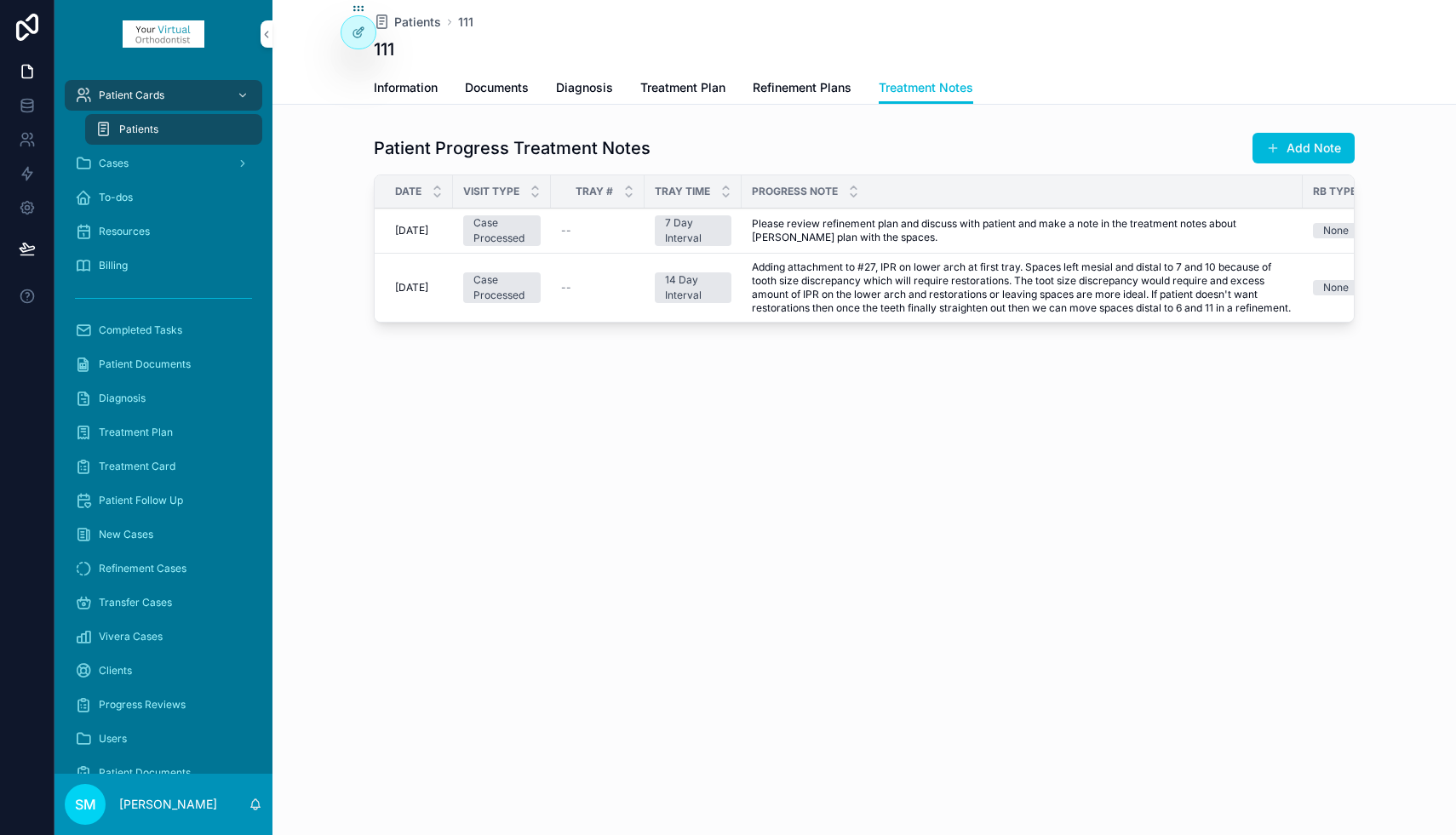
click at [126, 189] on div "To-dos" at bounding box center [164, 197] width 177 height 27
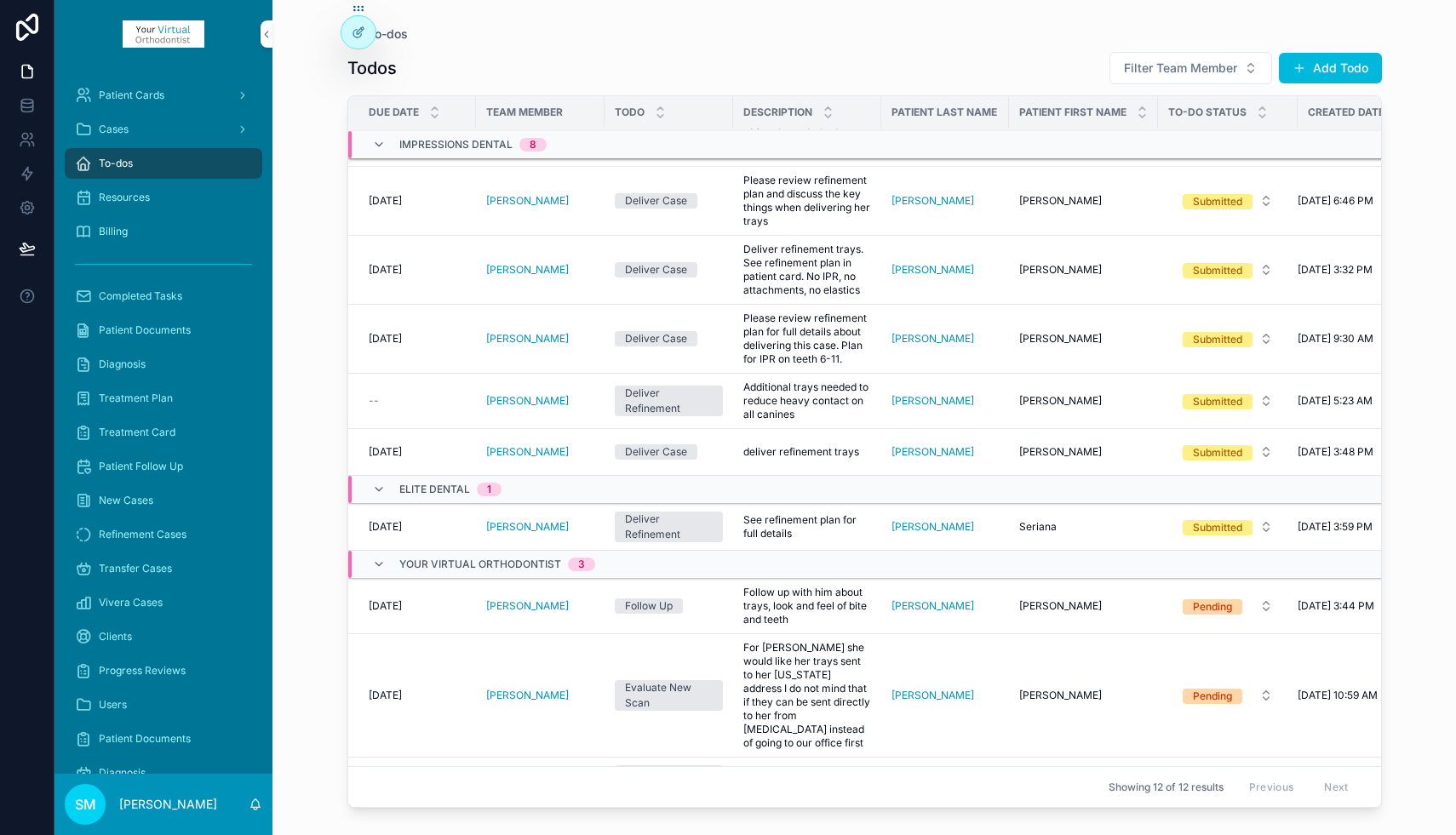
scroll to position [516, 0]
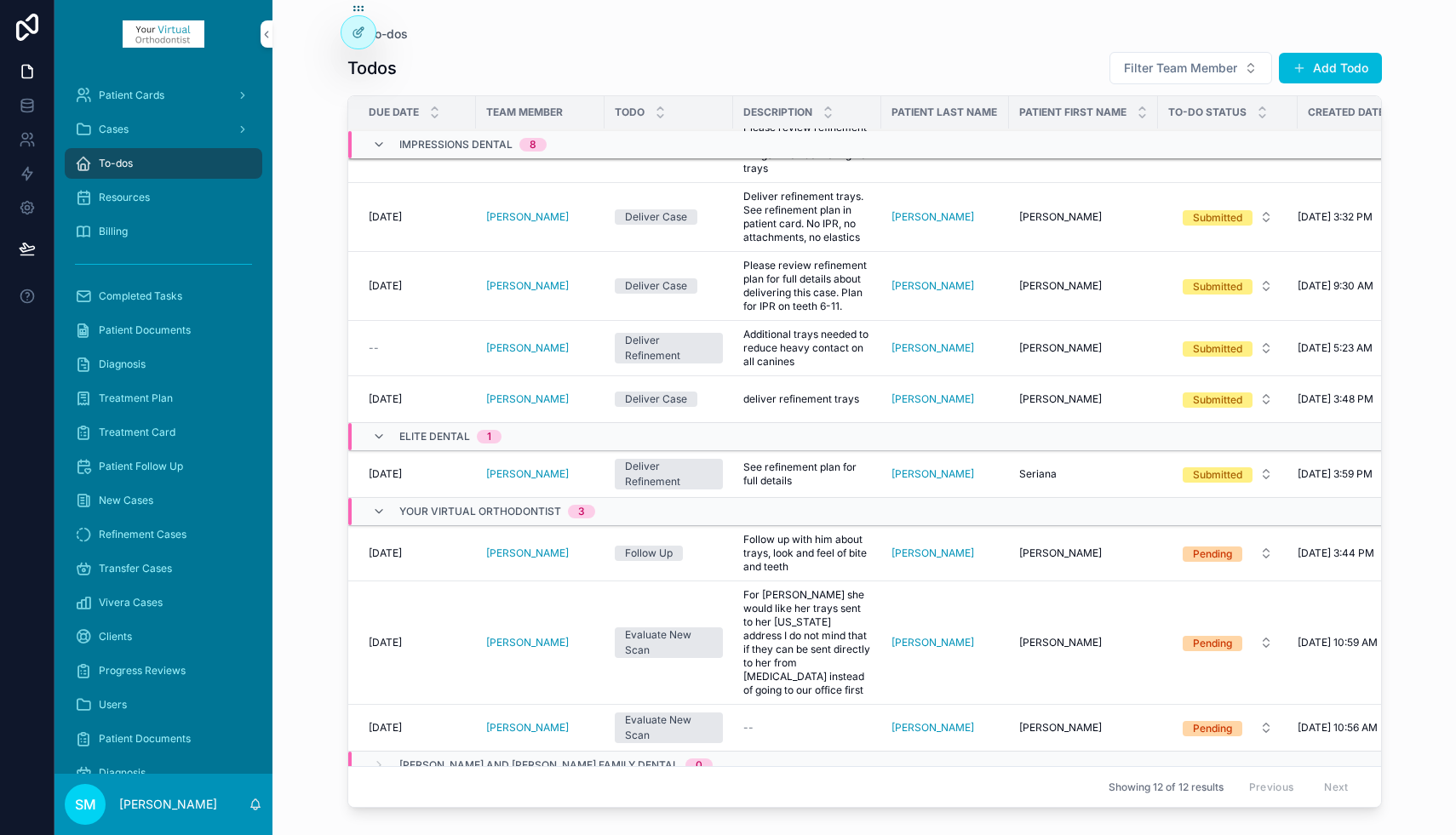
click at [1226, 721] on div "Pending" at bounding box center [1212, 729] width 39 height 16
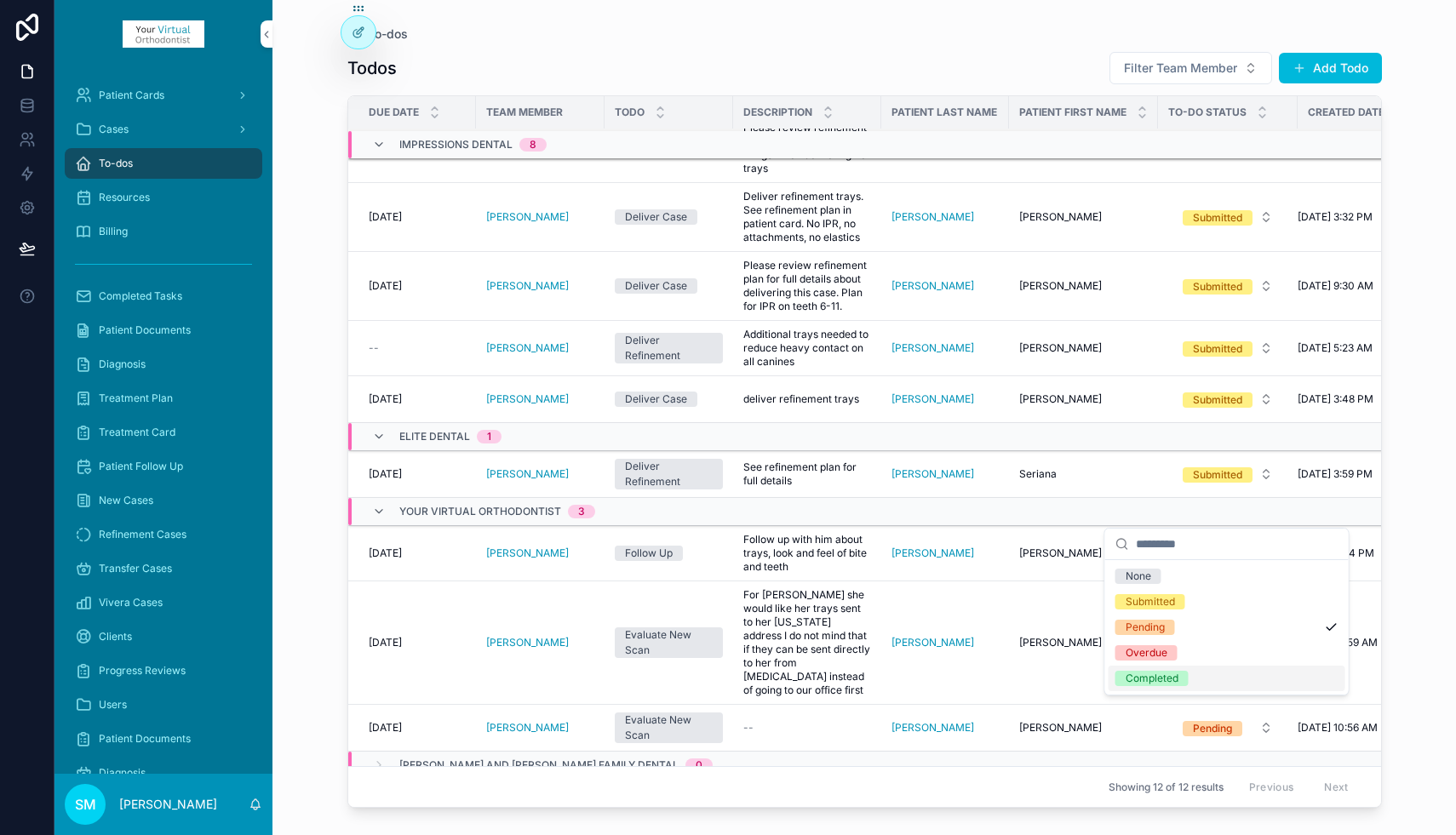
click at [1177, 680] on div "Completed" at bounding box center [1152, 678] width 53 height 16
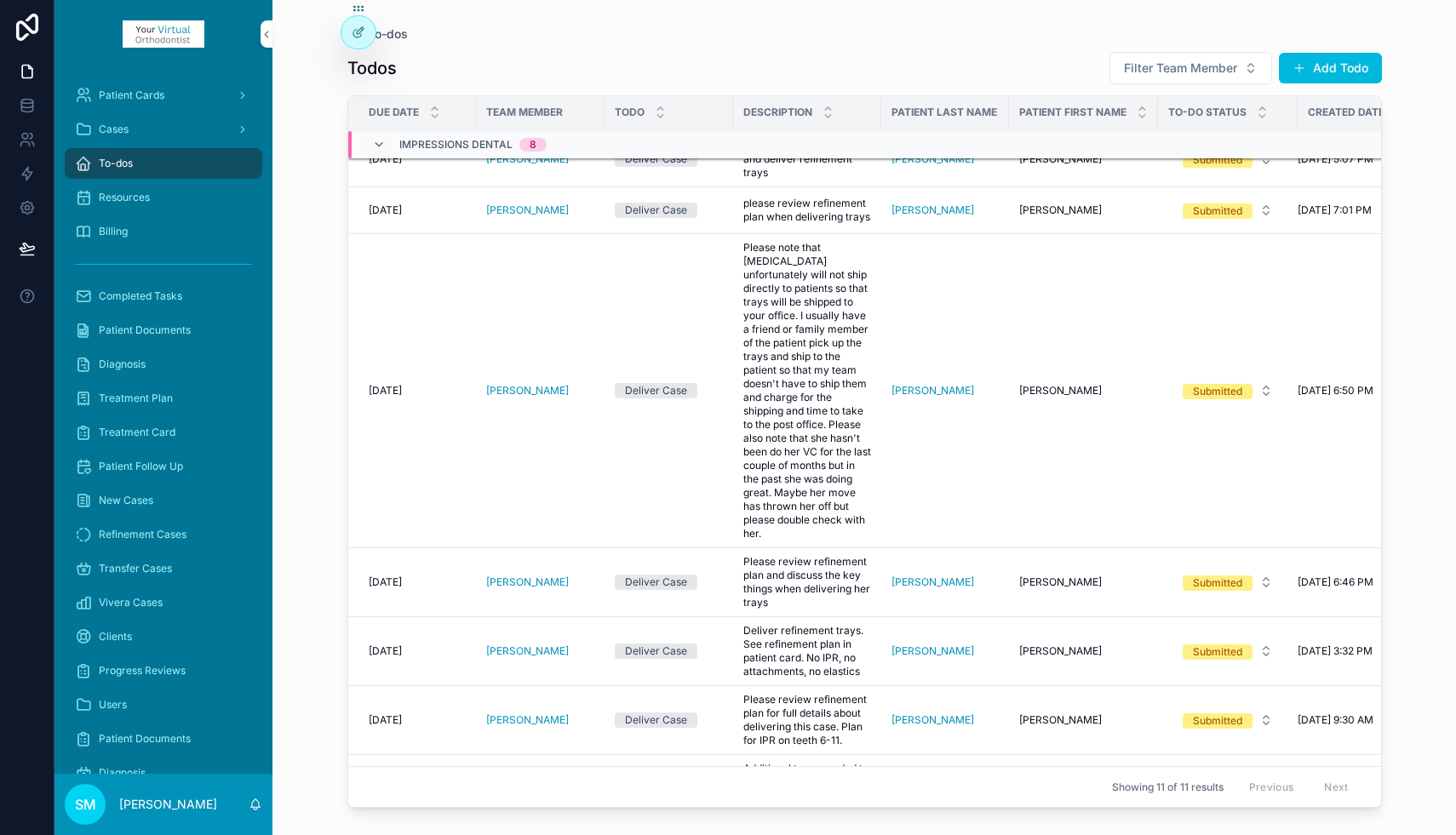
scroll to position [0, 0]
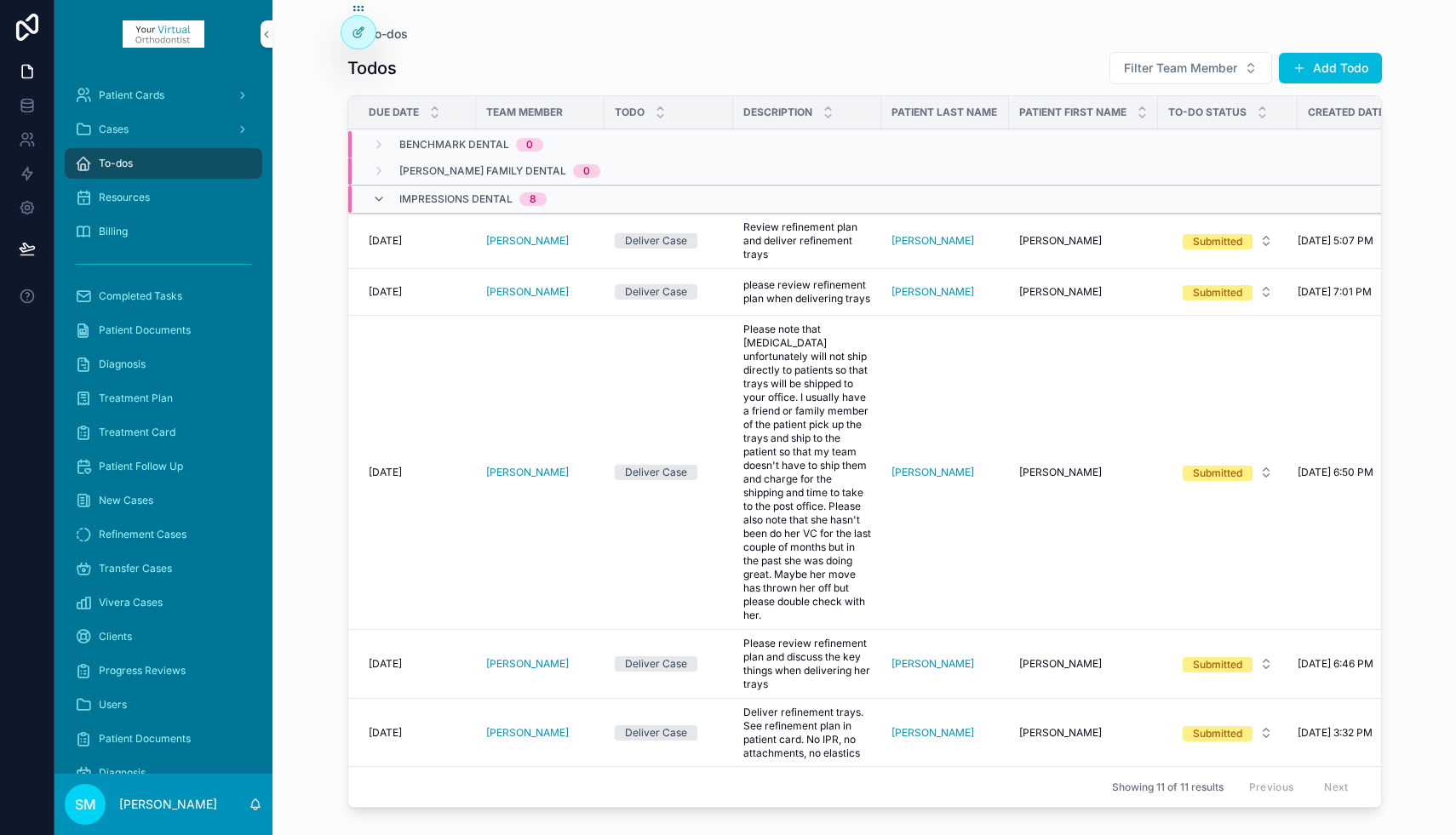
click at [1332, 69] on button "Add Todo" at bounding box center [1330, 68] width 103 height 30
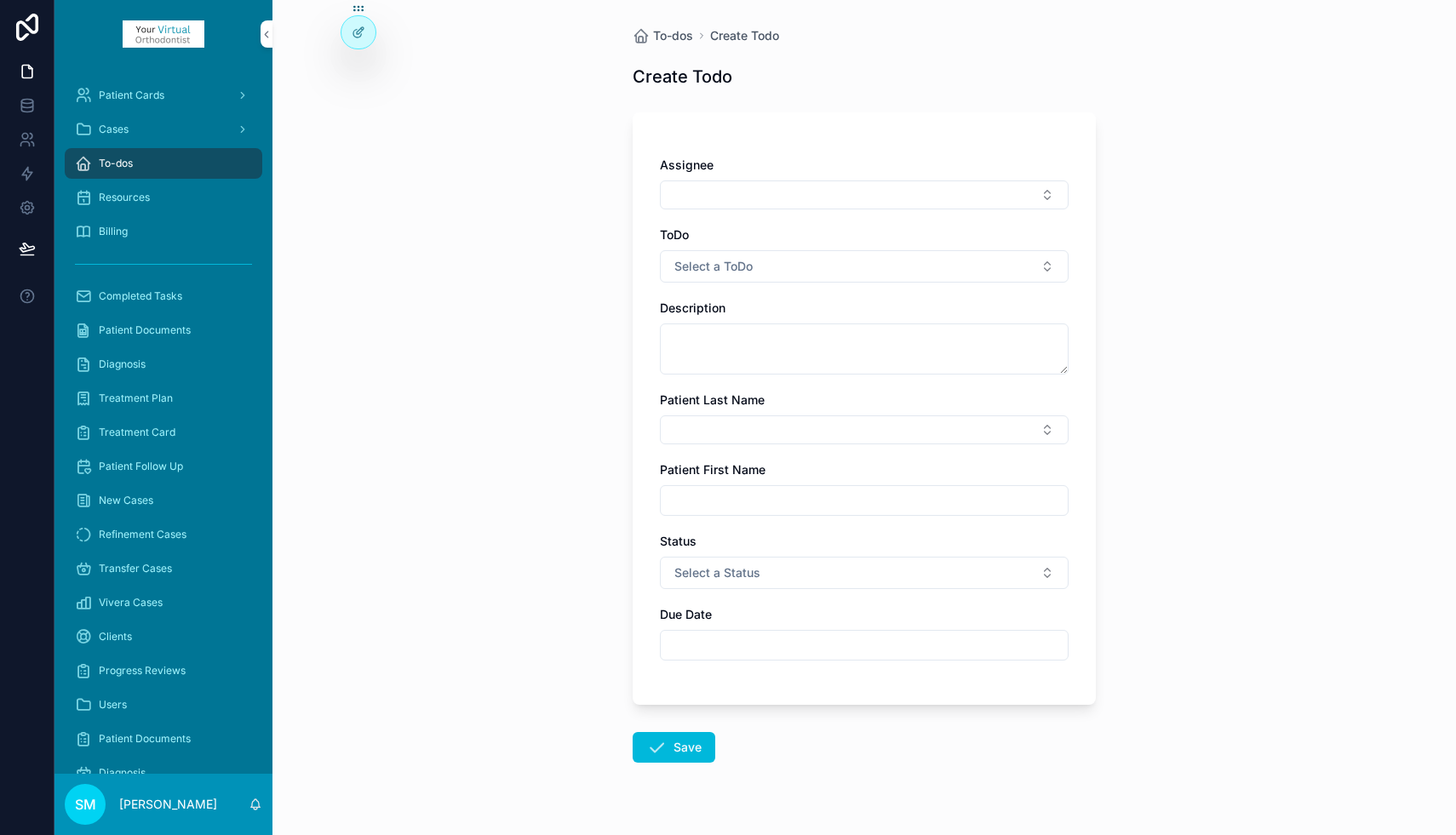
click at [733, 192] on button "Select Button" at bounding box center [864, 194] width 409 height 29
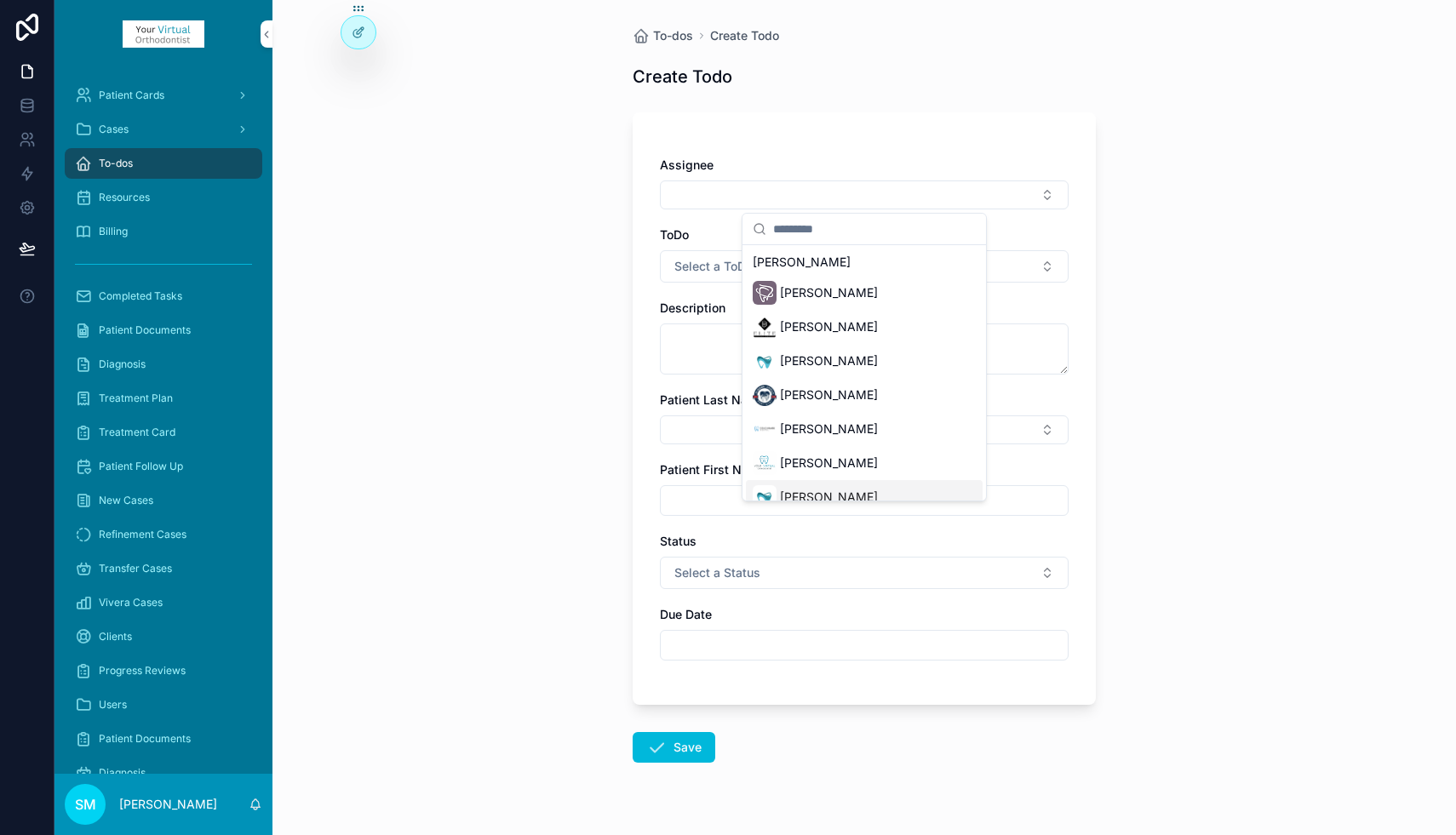
click at [797, 494] on span "[PERSON_NAME]" at bounding box center [828, 498] width 98 height 17
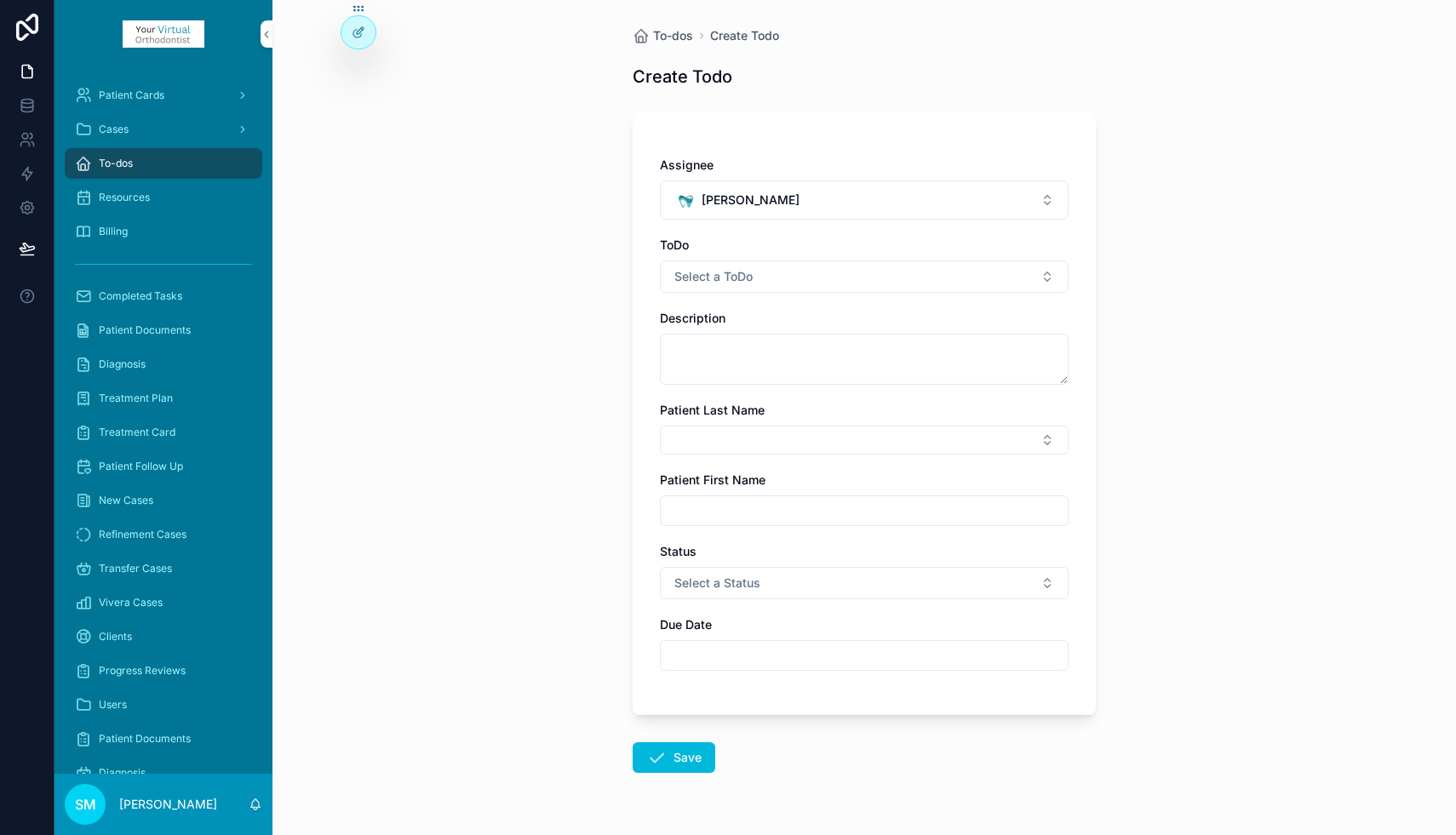
click at [716, 278] on span "Select a ToDo" at bounding box center [713, 277] width 78 height 17
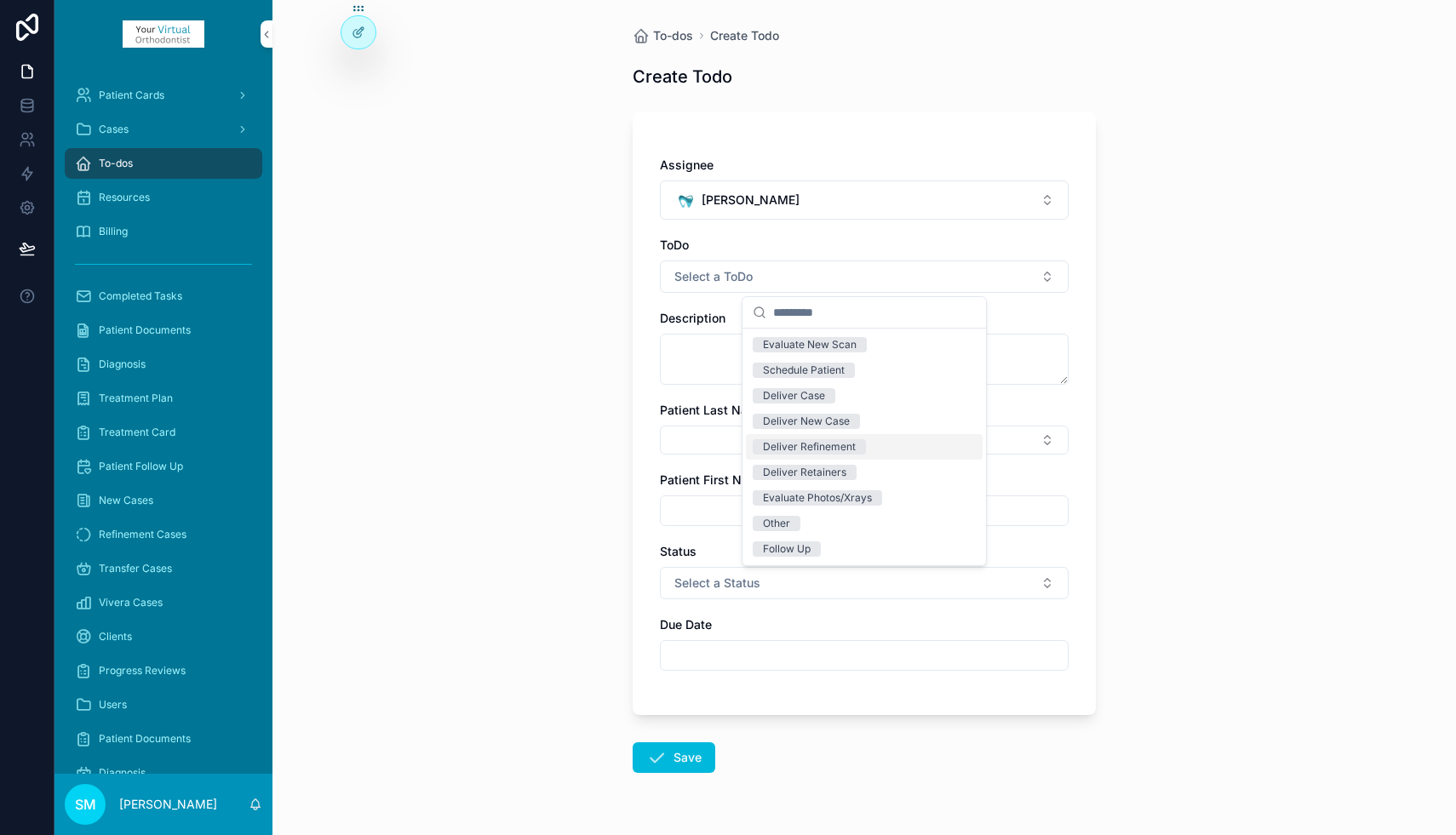
click at [807, 447] on div "Deliver Refinement" at bounding box center [809, 447] width 93 height 16
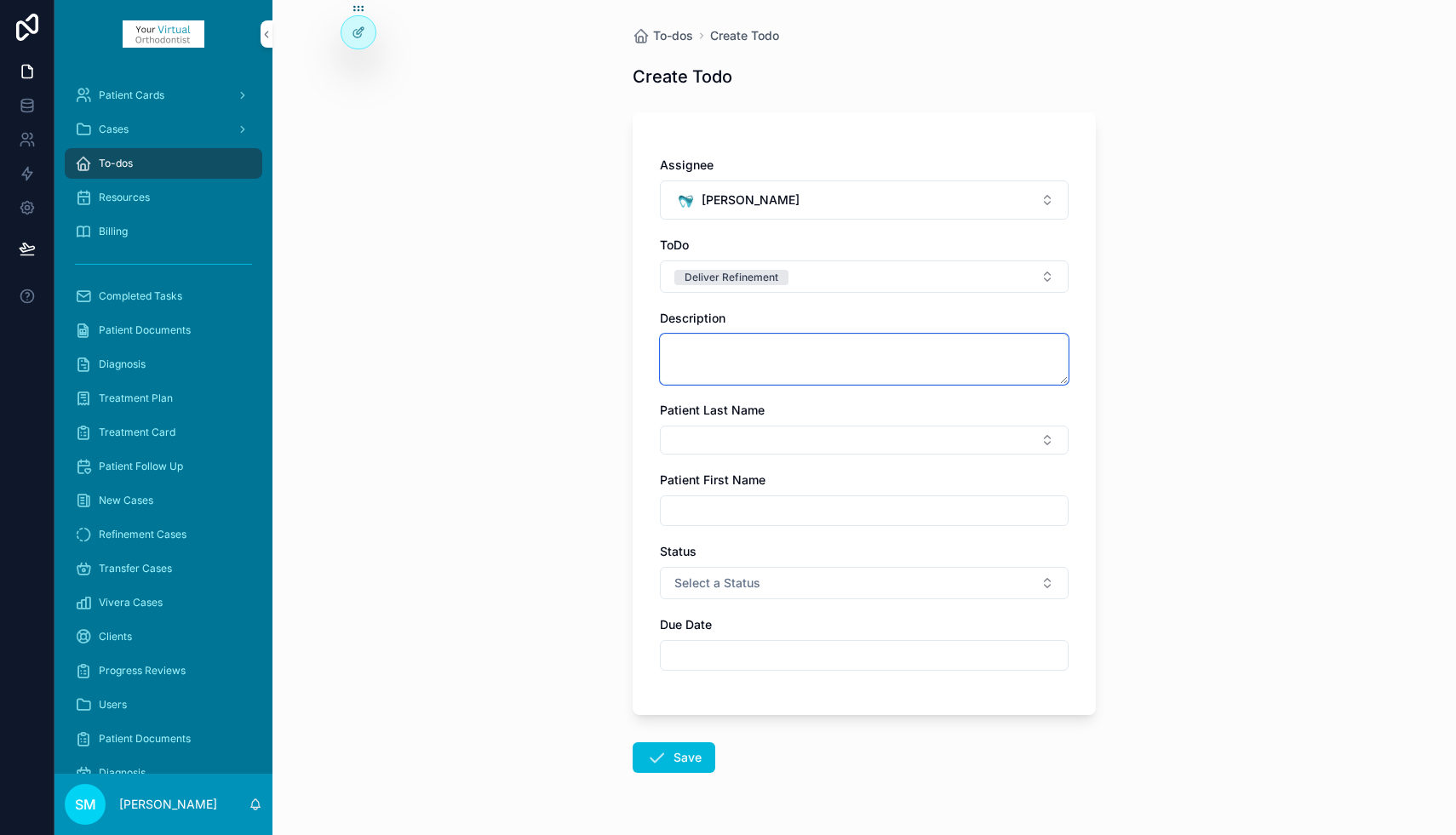
click at [705, 344] on textarea "scrollable content" at bounding box center [864, 359] width 409 height 51
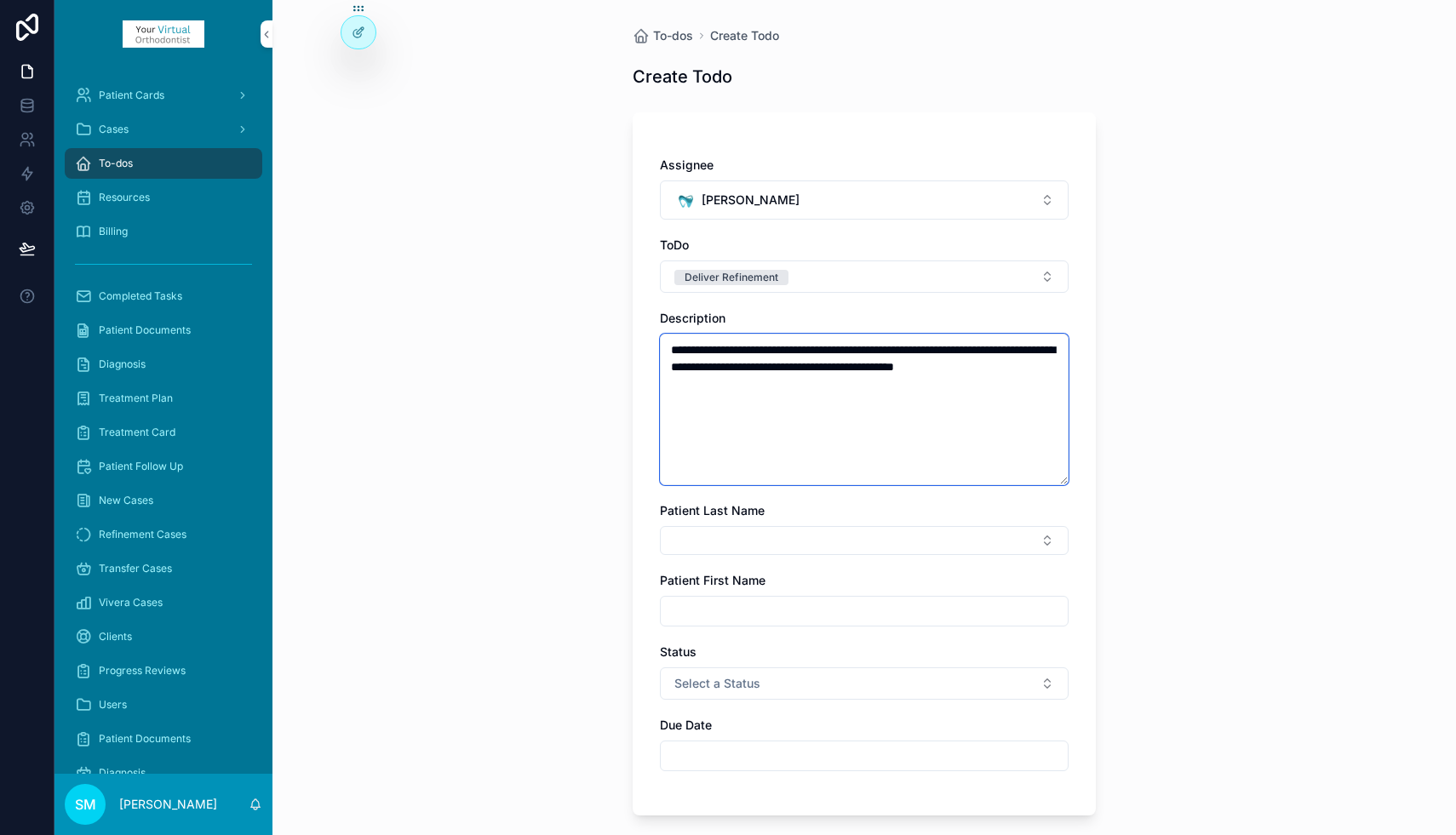
type textarea "**********"
click at [725, 541] on button "Select Button" at bounding box center [864, 540] width 409 height 29
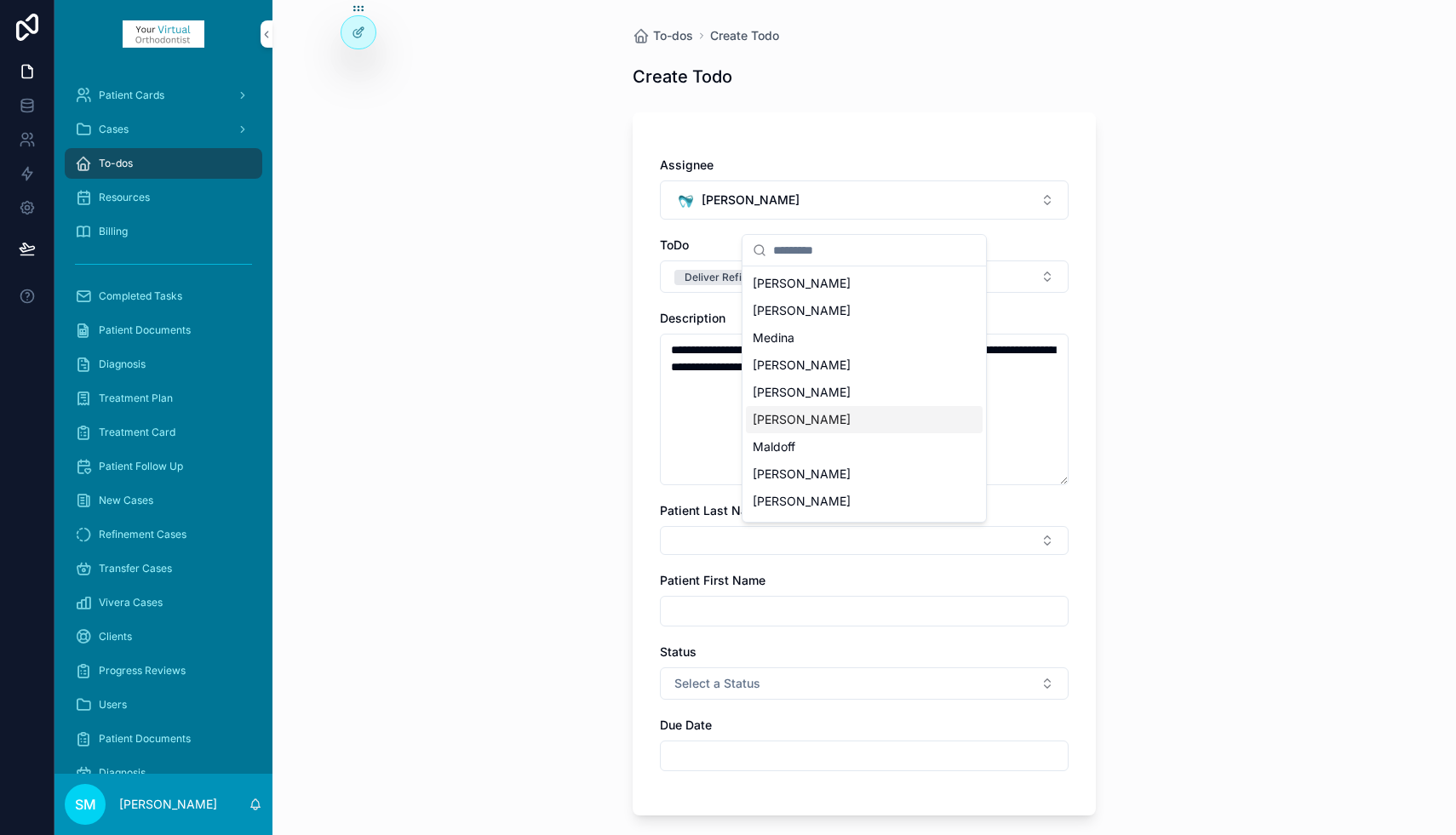
click at [691, 538] on button "Select Button" at bounding box center [864, 540] width 409 height 29
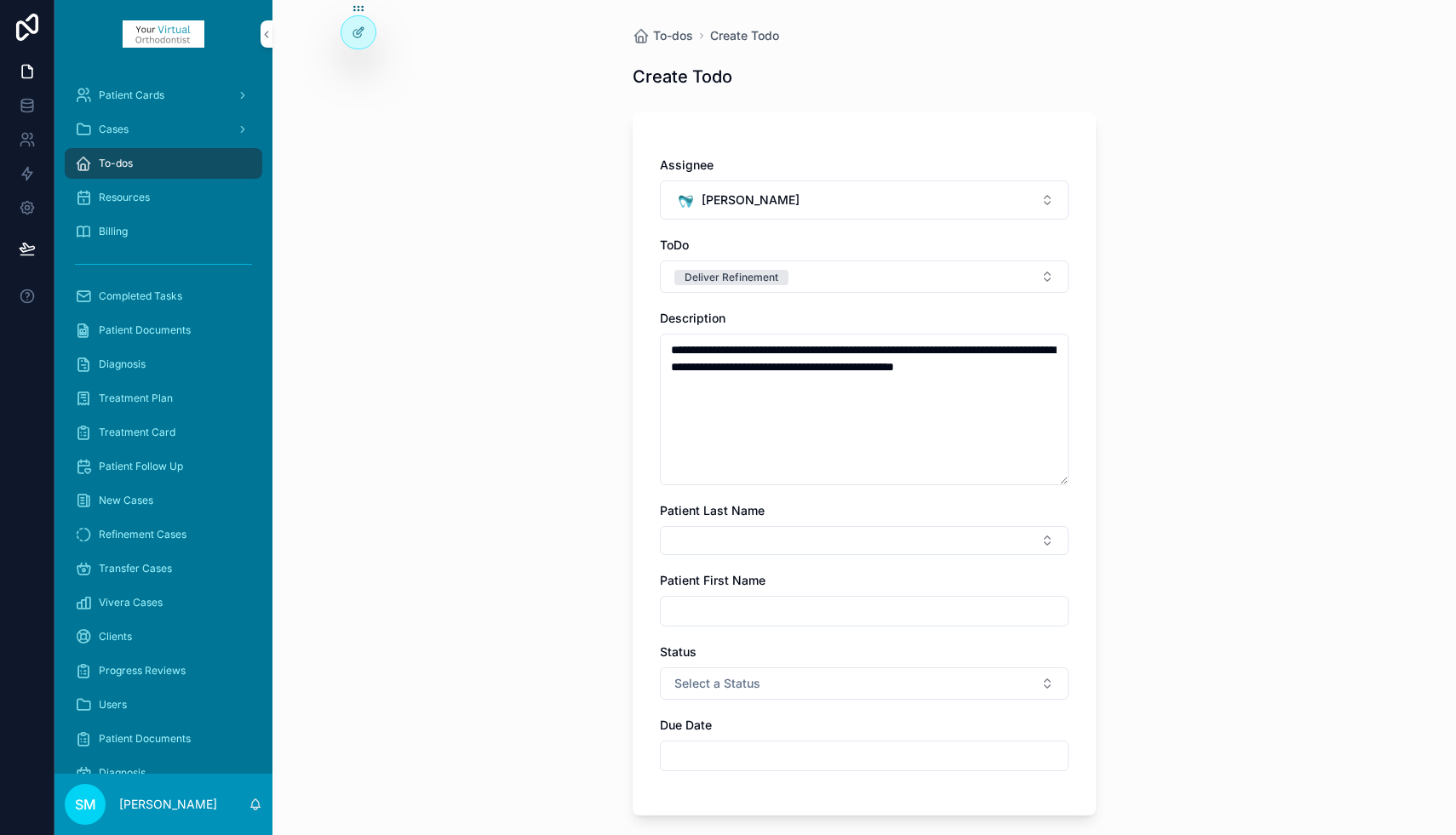
click at [691, 538] on button "Select Button" at bounding box center [864, 540] width 409 height 29
type input "***"
click at [787, 609] on span "[PERSON_NAME]" at bounding box center [801, 608] width 98 height 17
click at [742, 621] on input "scrollable content" at bounding box center [864, 614] width 407 height 23
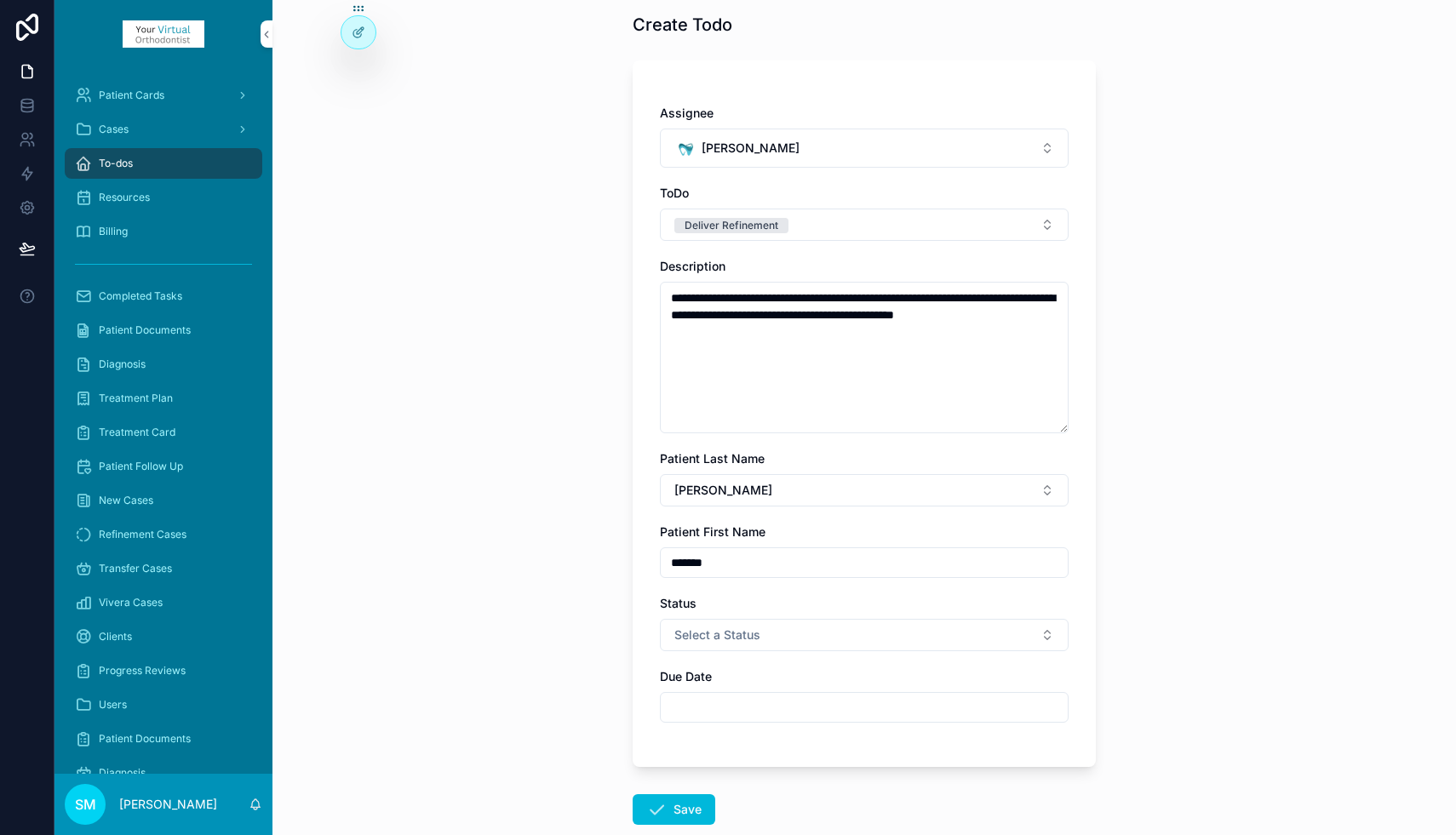
scroll to position [150, 0]
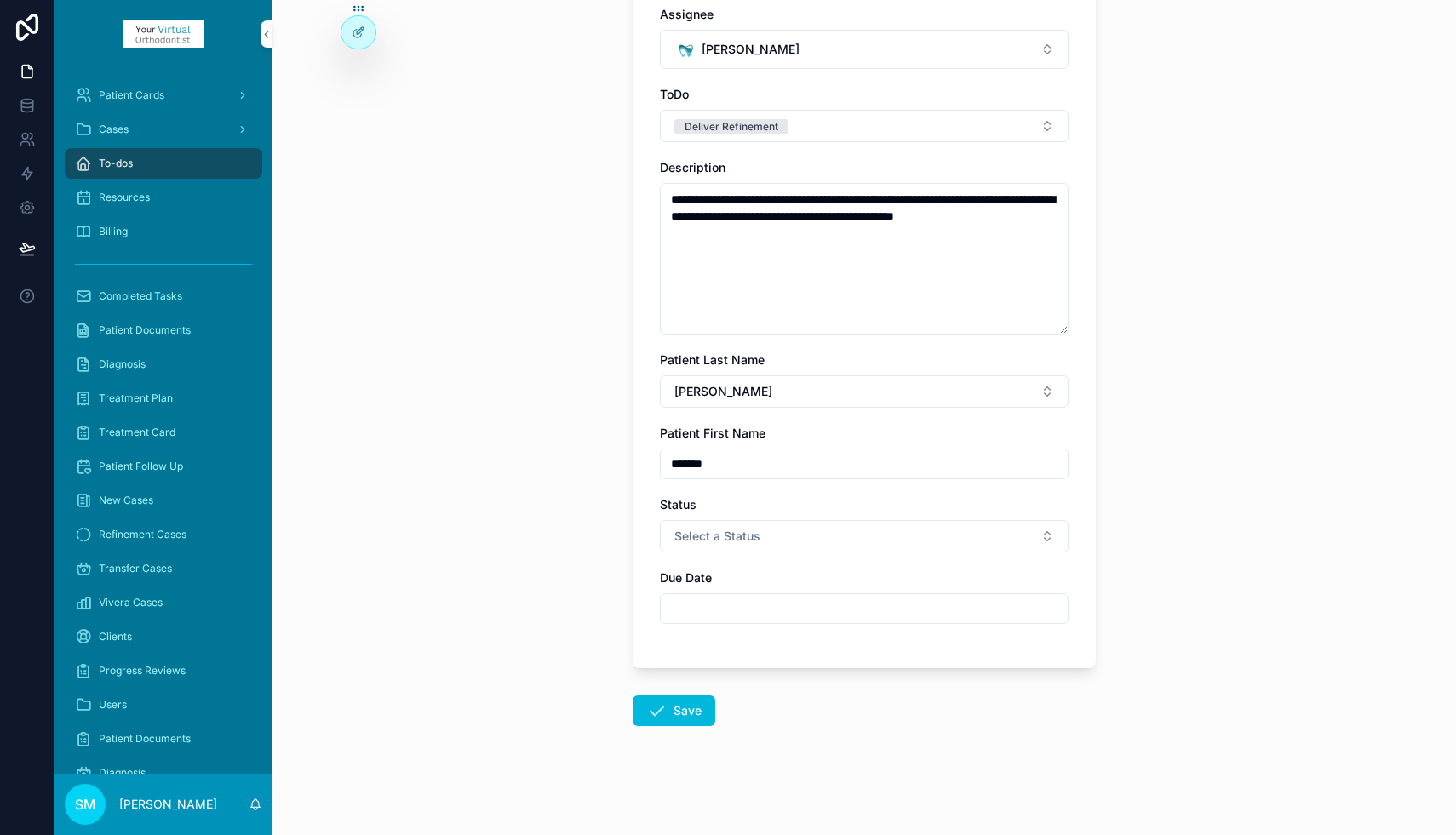
type input "*******"
click at [819, 537] on button "Select a Status" at bounding box center [864, 536] width 409 height 32
click at [799, 605] on div "Submitted" at bounding box center [787, 605] width 50 height 16
click at [753, 611] on input "scrollable content" at bounding box center [864, 608] width 407 height 23
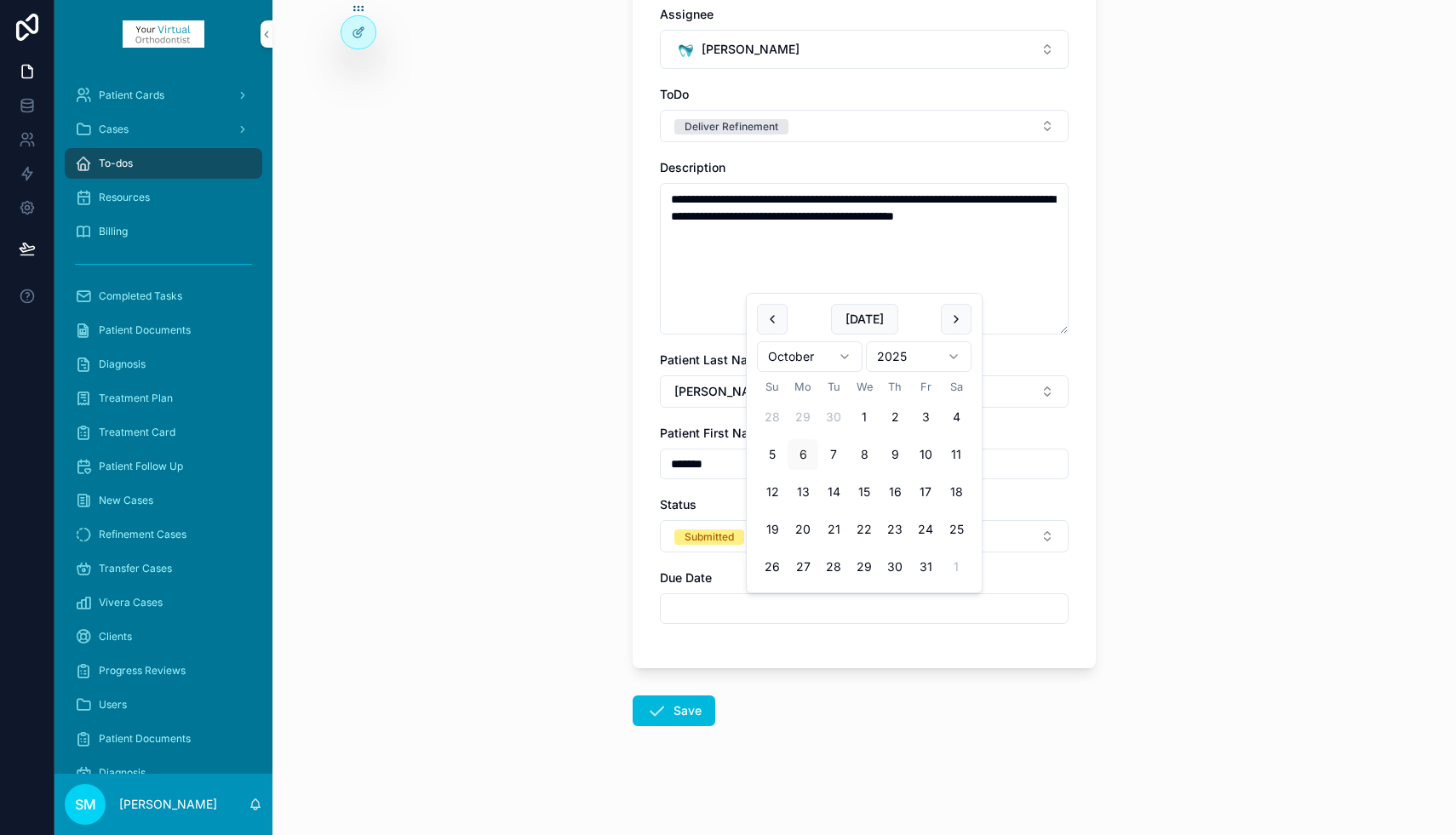
click at [805, 564] on button "27" at bounding box center [802, 566] width 30 height 30
type input "**********"
click at [681, 706] on button "Save" at bounding box center [673, 711] width 83 height 30
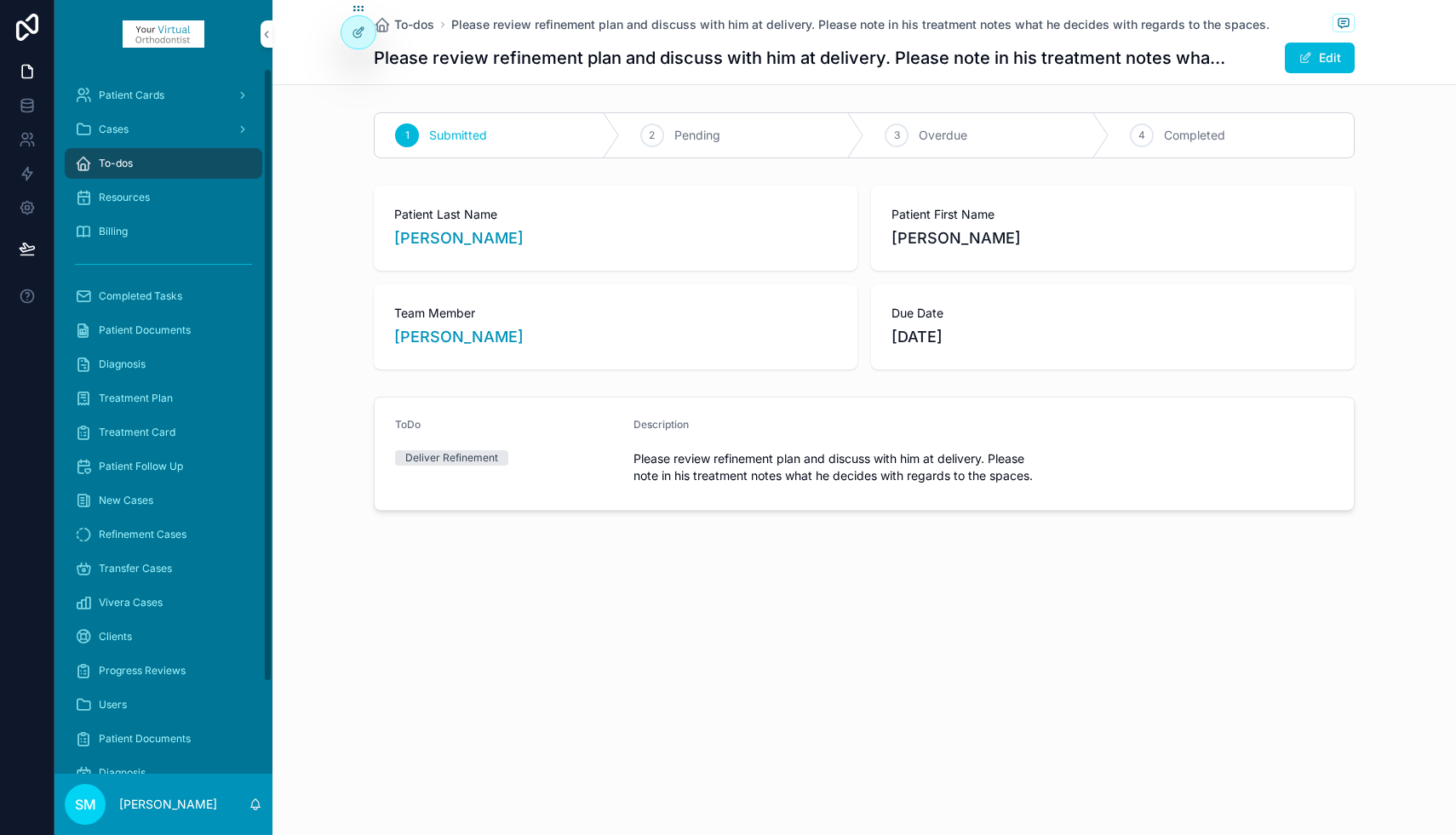
click at [132, 161] on span "To-dos" at bounding box center [116, 164] width 34 height 14
